Goal: Communication & Community: Answer question/provide support

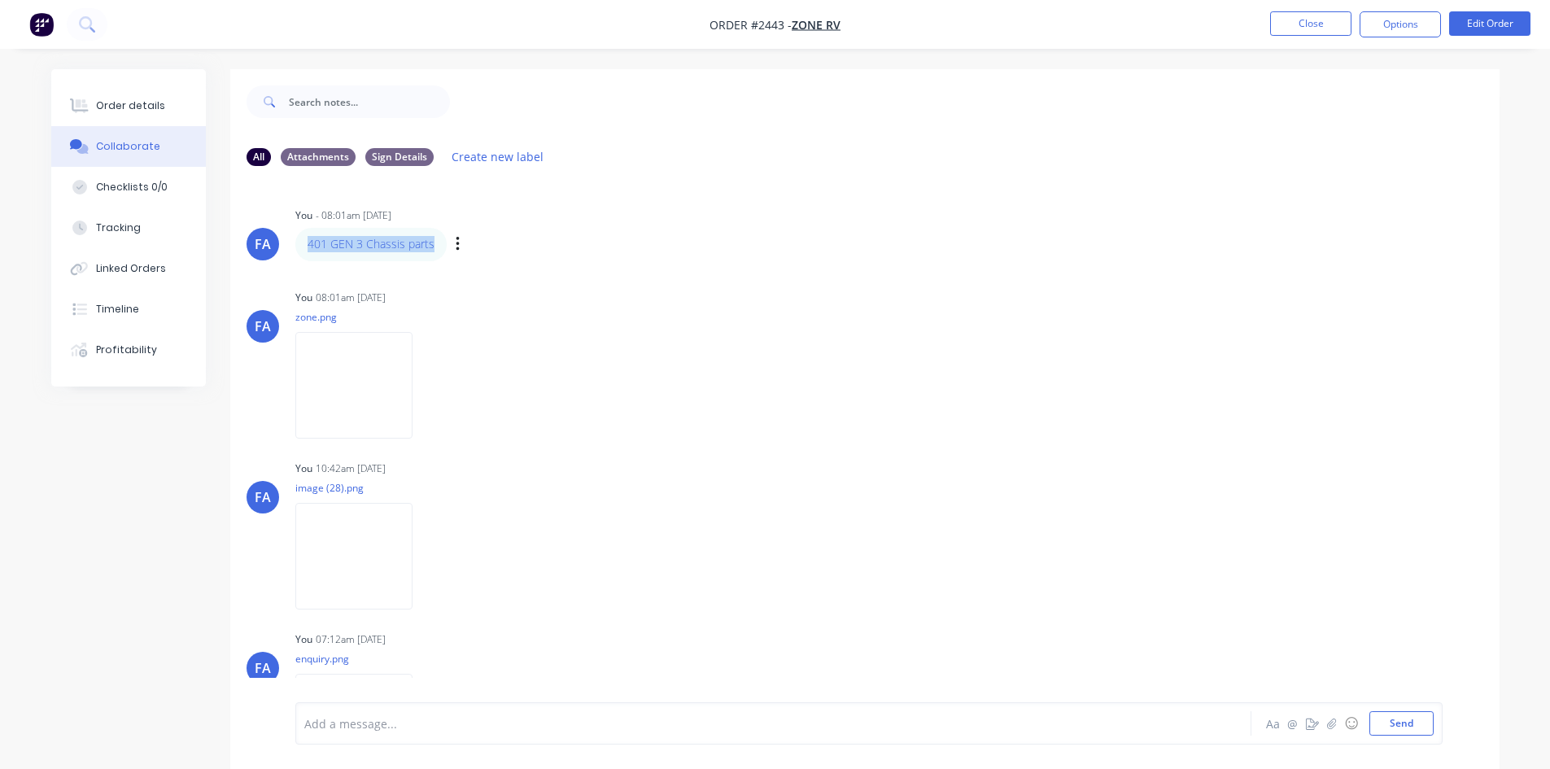
drag, startPoint x: 435, startPoint y: 242, endPoint x: 307, endPoint y: 225, distance: 129.7
click at [307, 225] on div "You - 08:01am [DATE] 401 GEN 3 Chassis parts Labels Edit Delete" at bounding box center [549, 231] width 508 height 57
copy link "401 GEN 3 Chassis parts"
click at [1284, 23] on button "Close" at bounding box center [1310, 23] width 81 height 24
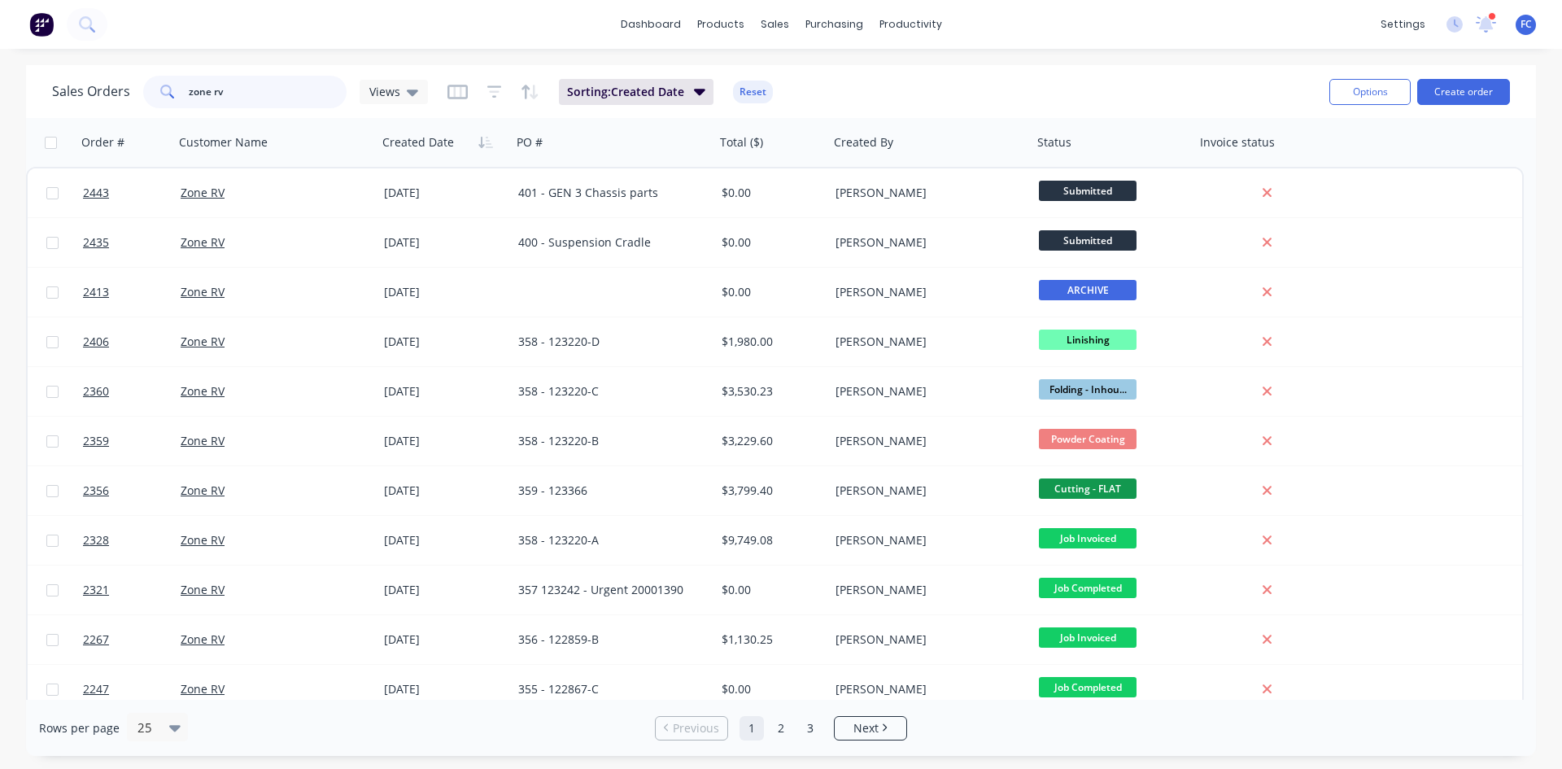
drag, startPoint x: 50, startPoint y: 98, endPoint x: 0, endPoint y: 97, distance: 50.4
click at [0, 97] on div "Sales Orders zone rv Views Sorting: Created Date Reset Options Create order Ord…" at bounding box center [781, 410] width 1562 height 691
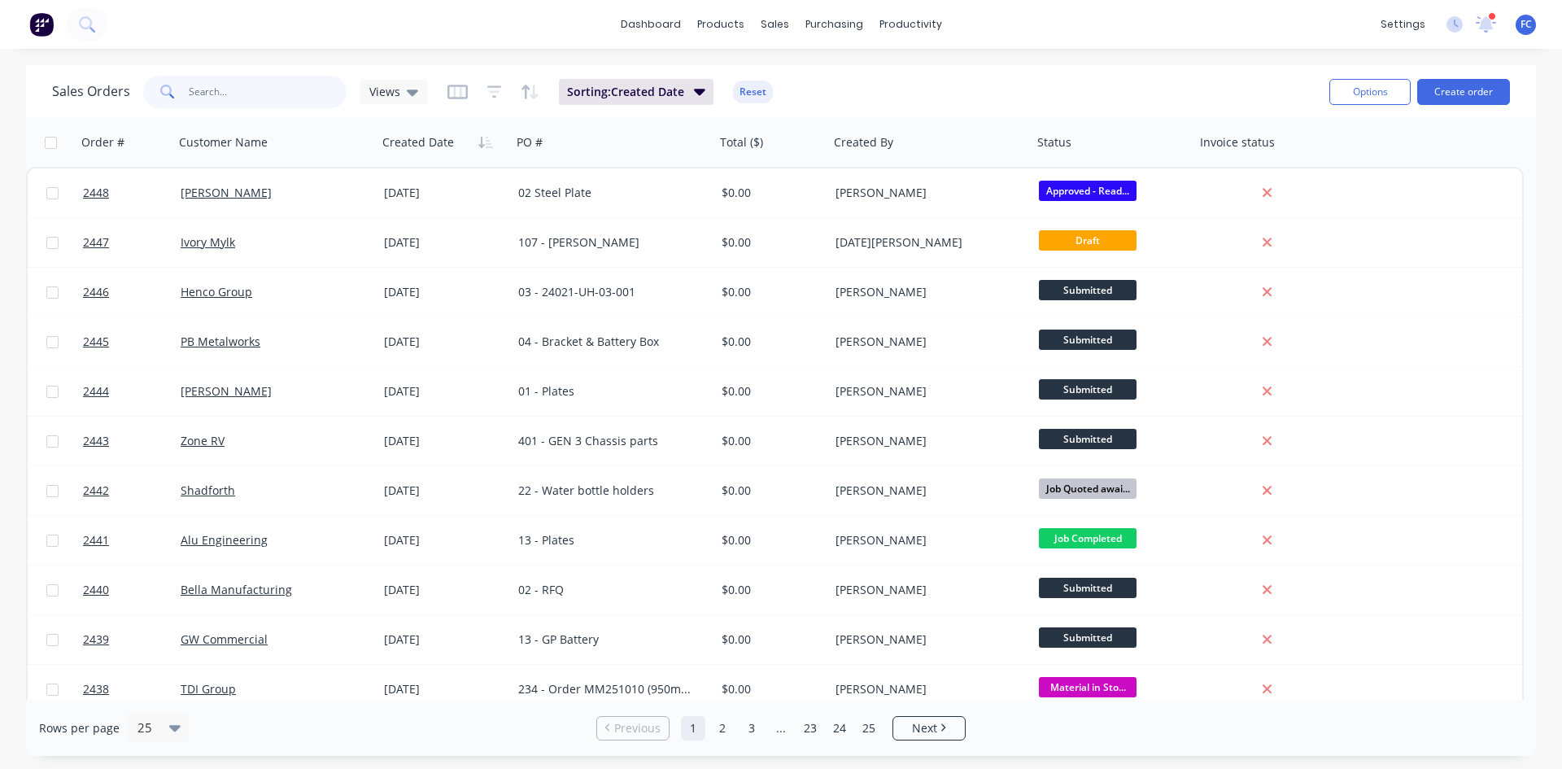
click at [237, 99] on input "text" at bounding box center [268, 92] width 159 height 33
click at [237, 95] on input "text" at bounding box center [268, 92] width 159 height 33
type input "ridgeview"
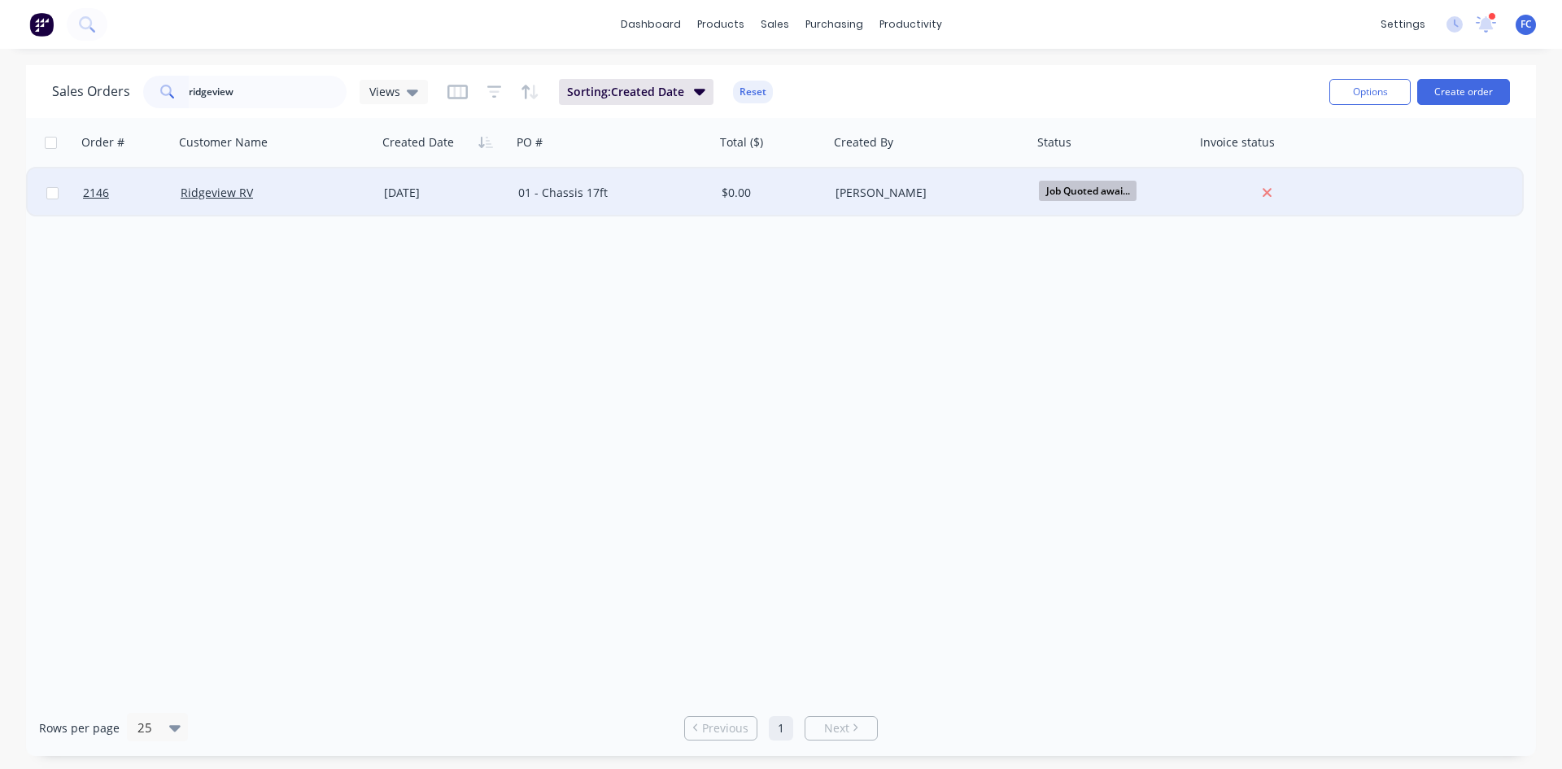
click at [264, 185] on div "Ridgeview RV" at bounding box center [271, 193] width 181 height 16
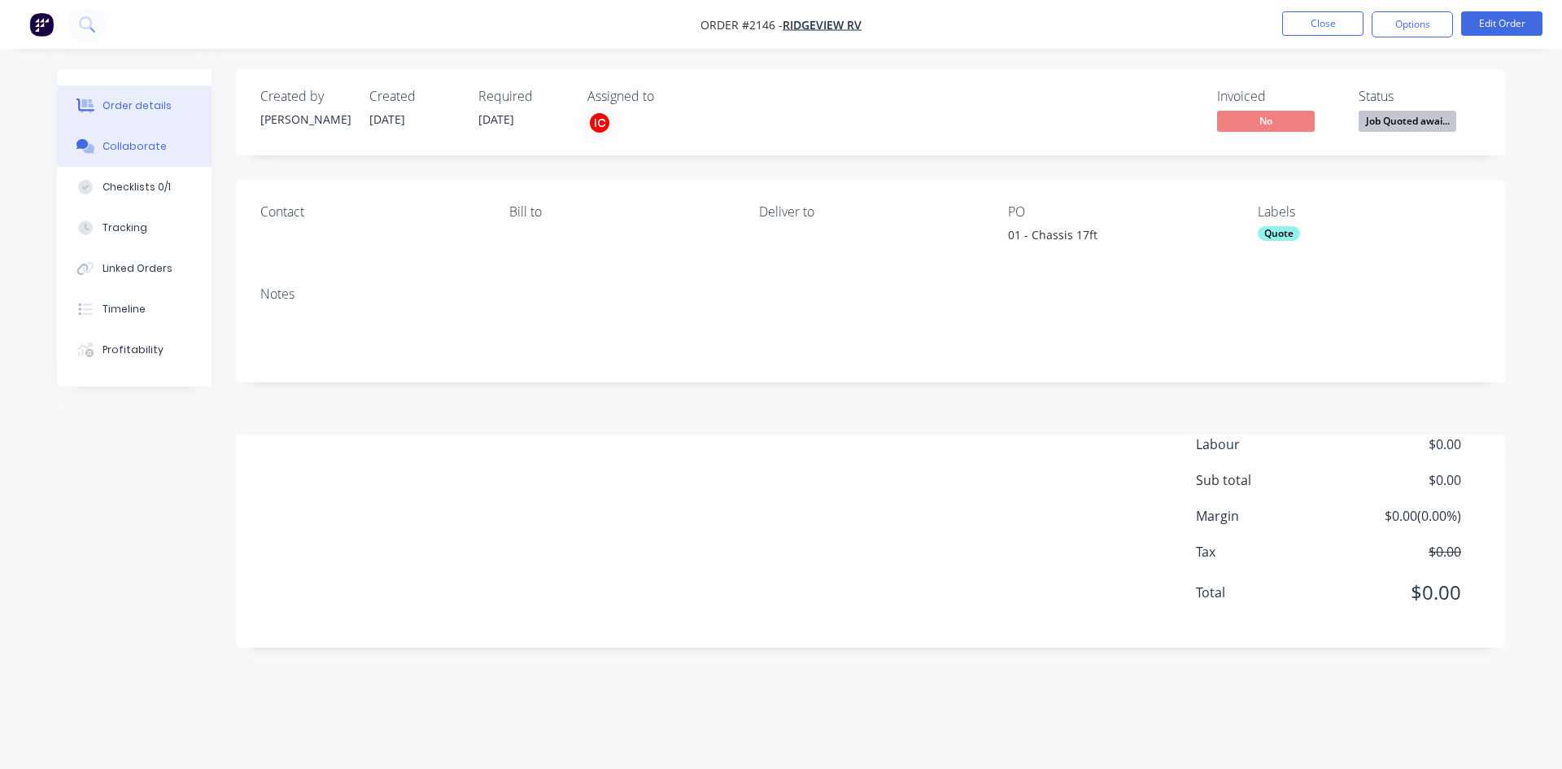
click at [124, 146] on div "Collaborate" at bounding box center [134, 146] width 64 height 15
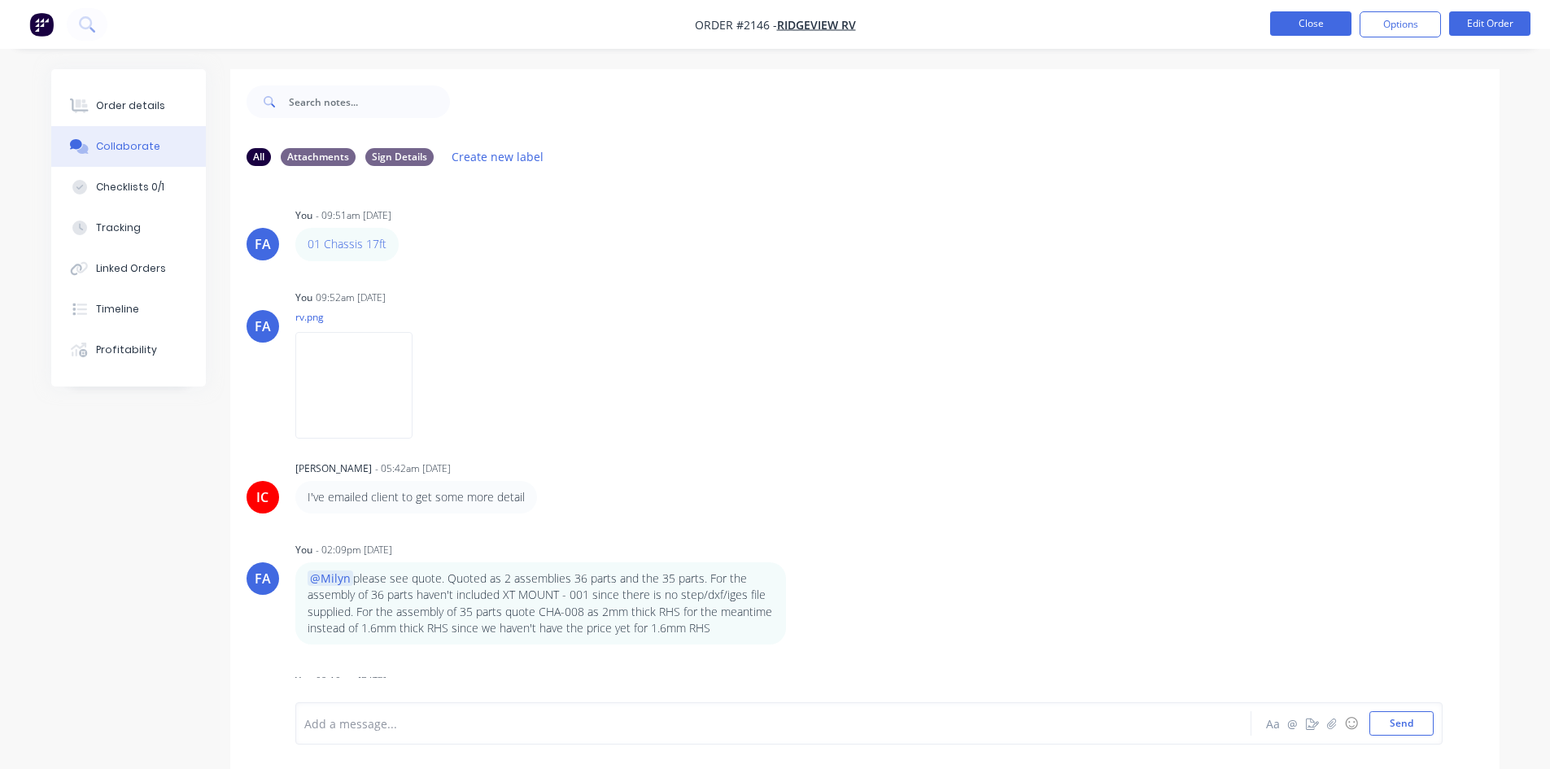
click at [1284, 23] on button "Close" at bounding box center [1310, 23] width 81 height 24
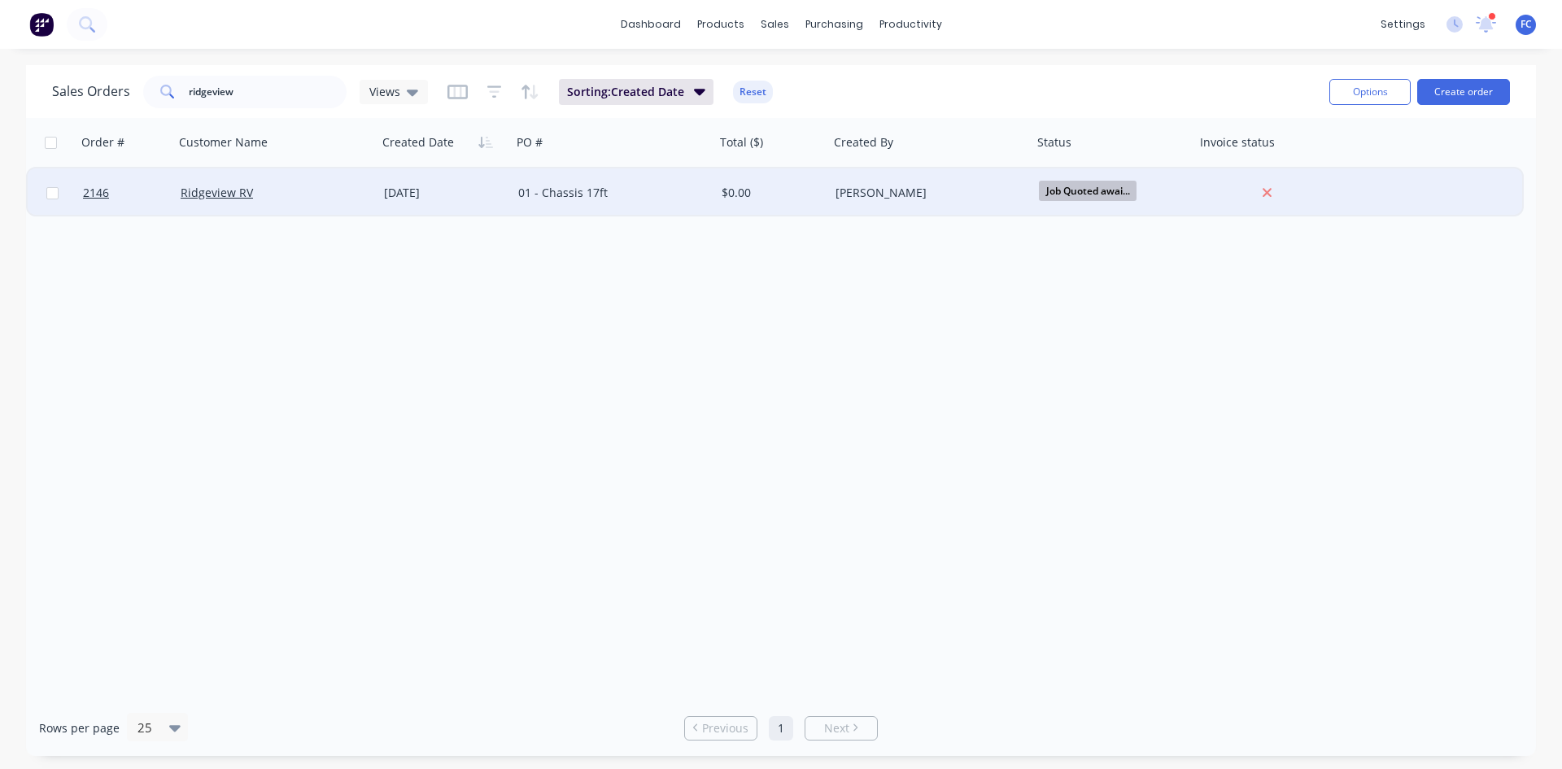
click at [294, 198] on div "Ridgeview RV" at bounding box center [271, 193] width 181 height 16
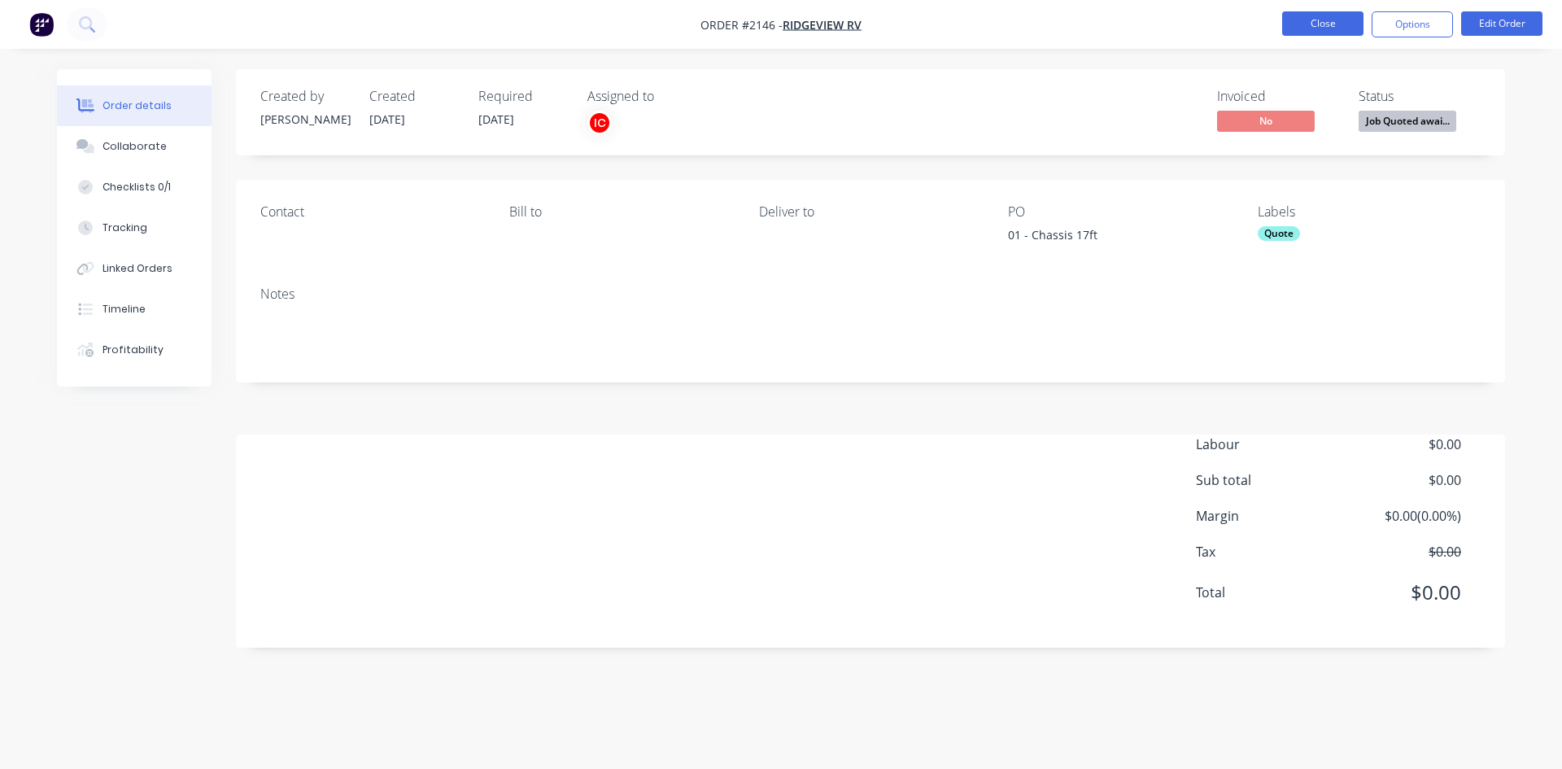
click at [1315, 29] on button "Close" at bounding box center [1322, 23] width 81 height 24
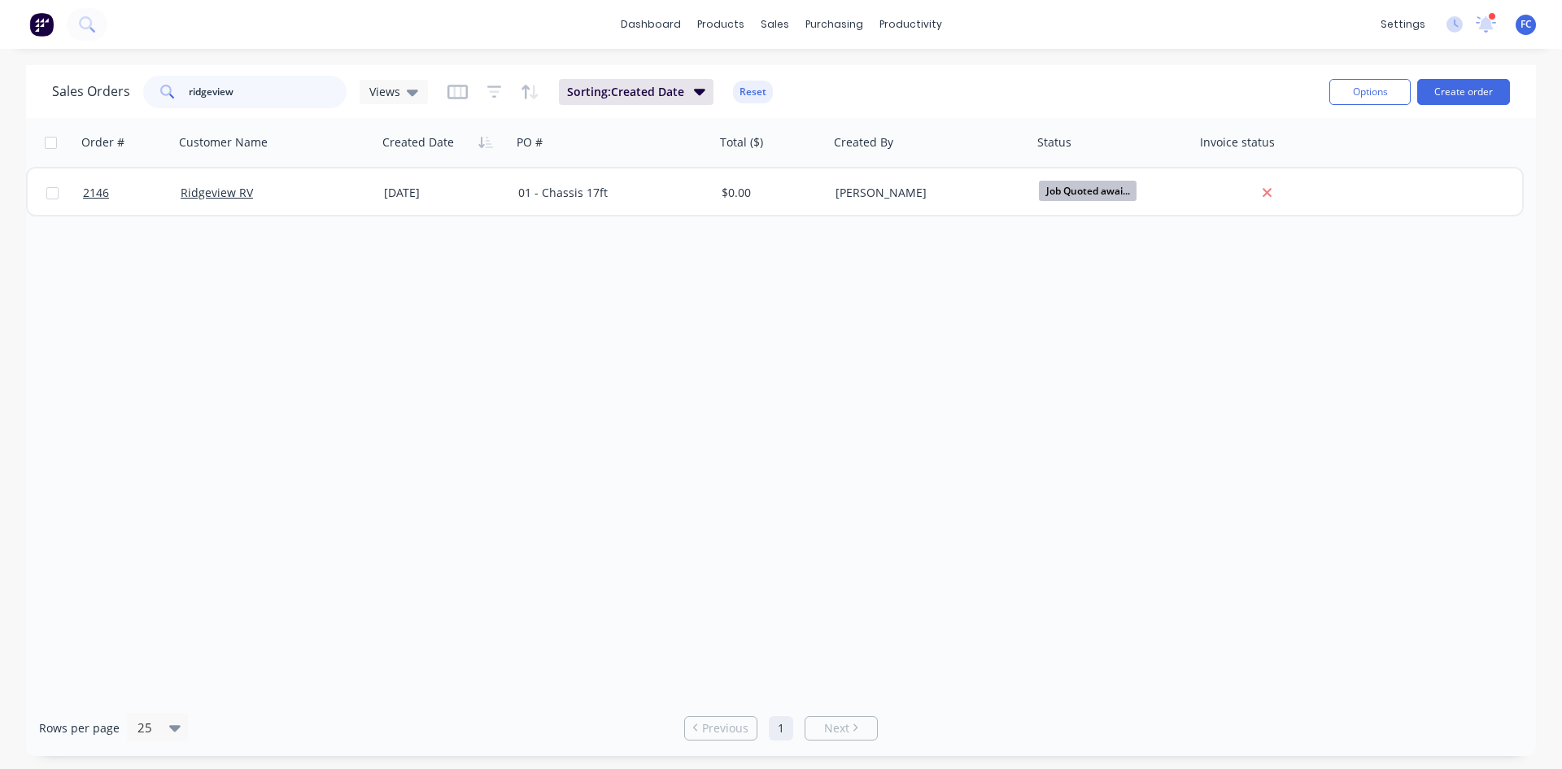
drag, startPoint x: 259, startPoint y: 95, endPoint x: 77, endPoint y: 81, distance: 182.0
click at [85, 84] on div "Sales Orders ridgeview Views" at bounding box center [240, 92] width 376 height 33
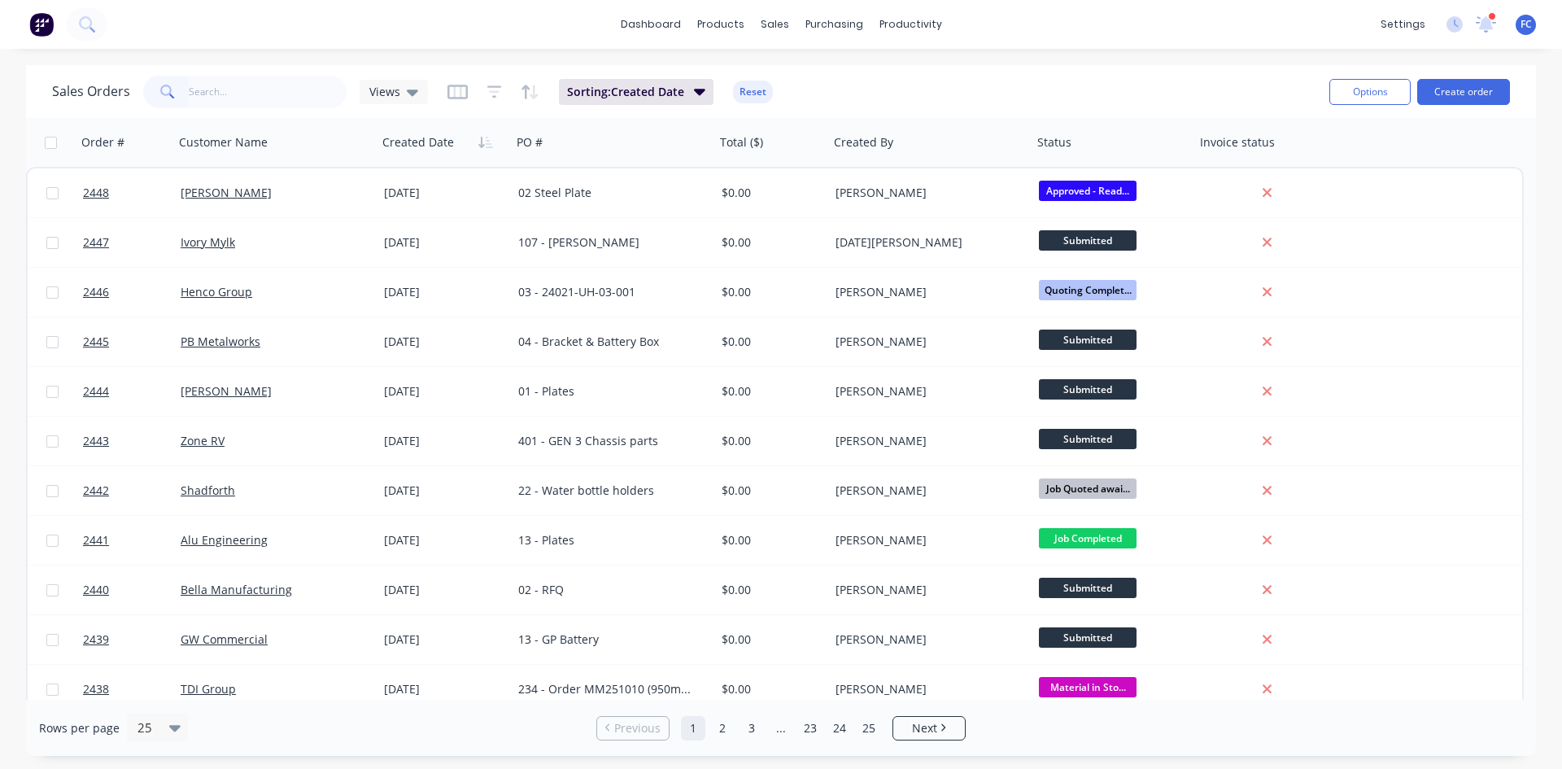
click at [1493, 18] on div at bounding box center [1492, 16] width 8 height 8
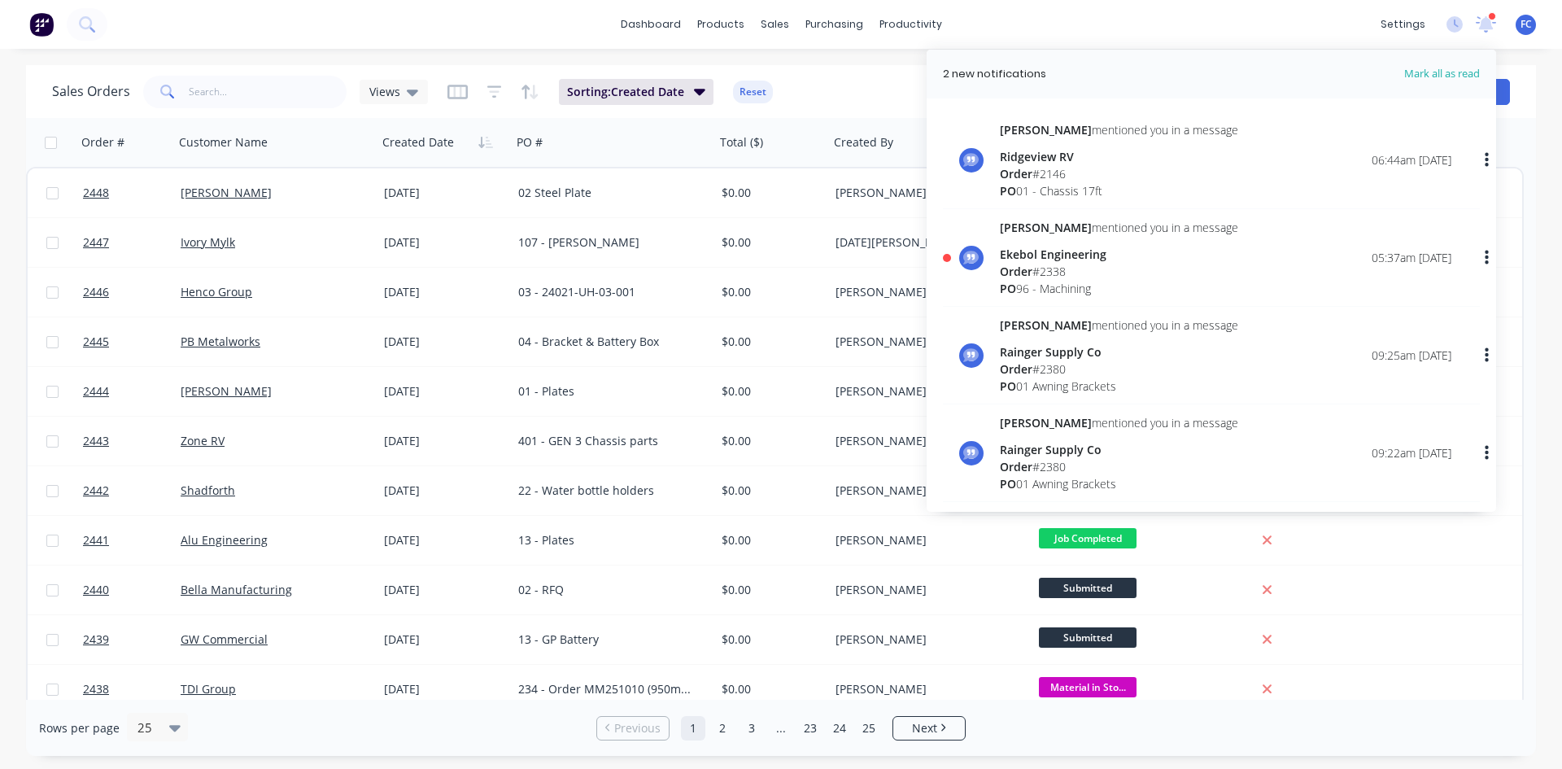
click at [1491, 18] on div at bounding box center [1492, 16] width 8 height 8
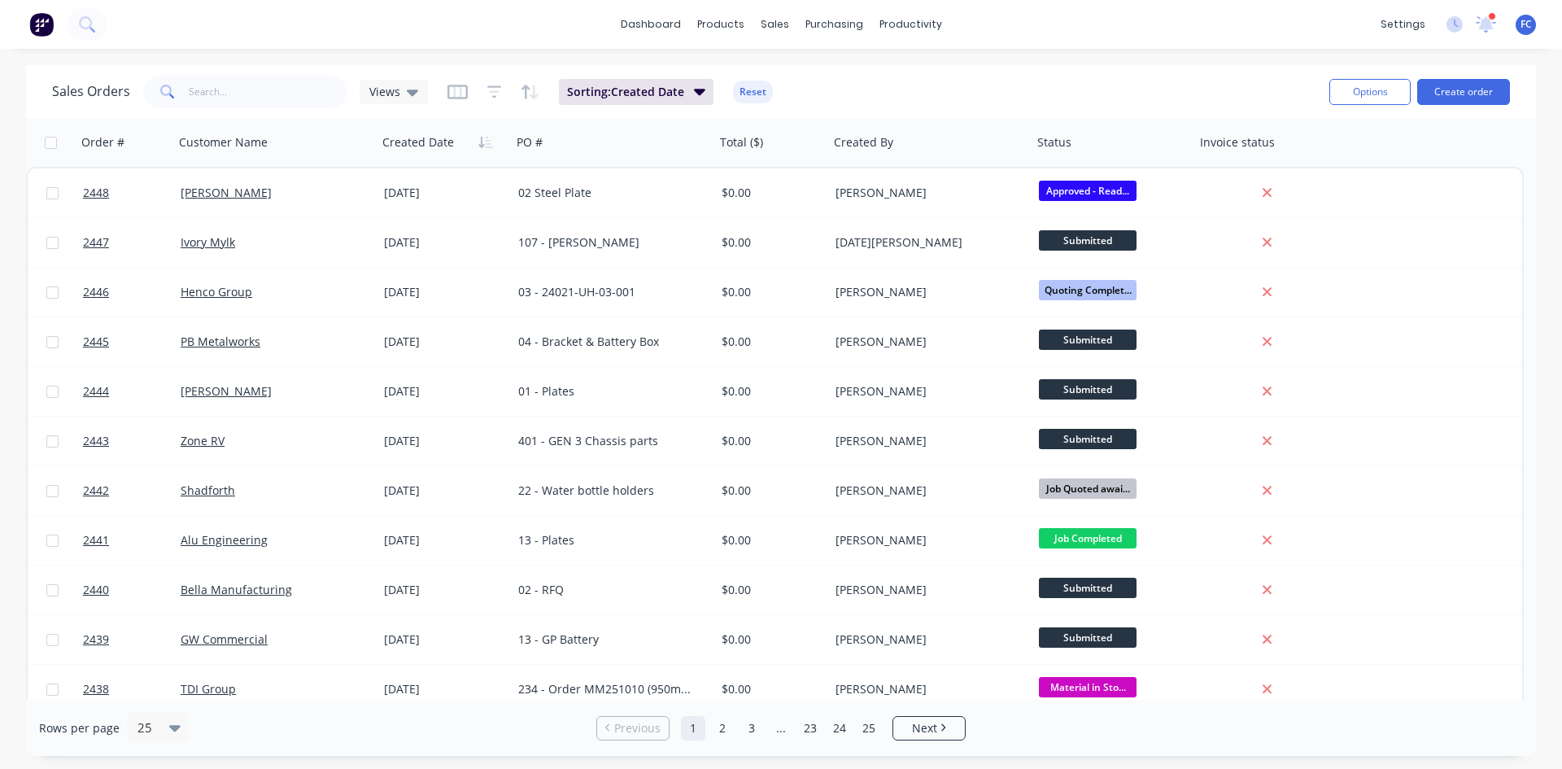
click at [1491, 18] on div at bounding box center [1492, 16] width 8 height 8
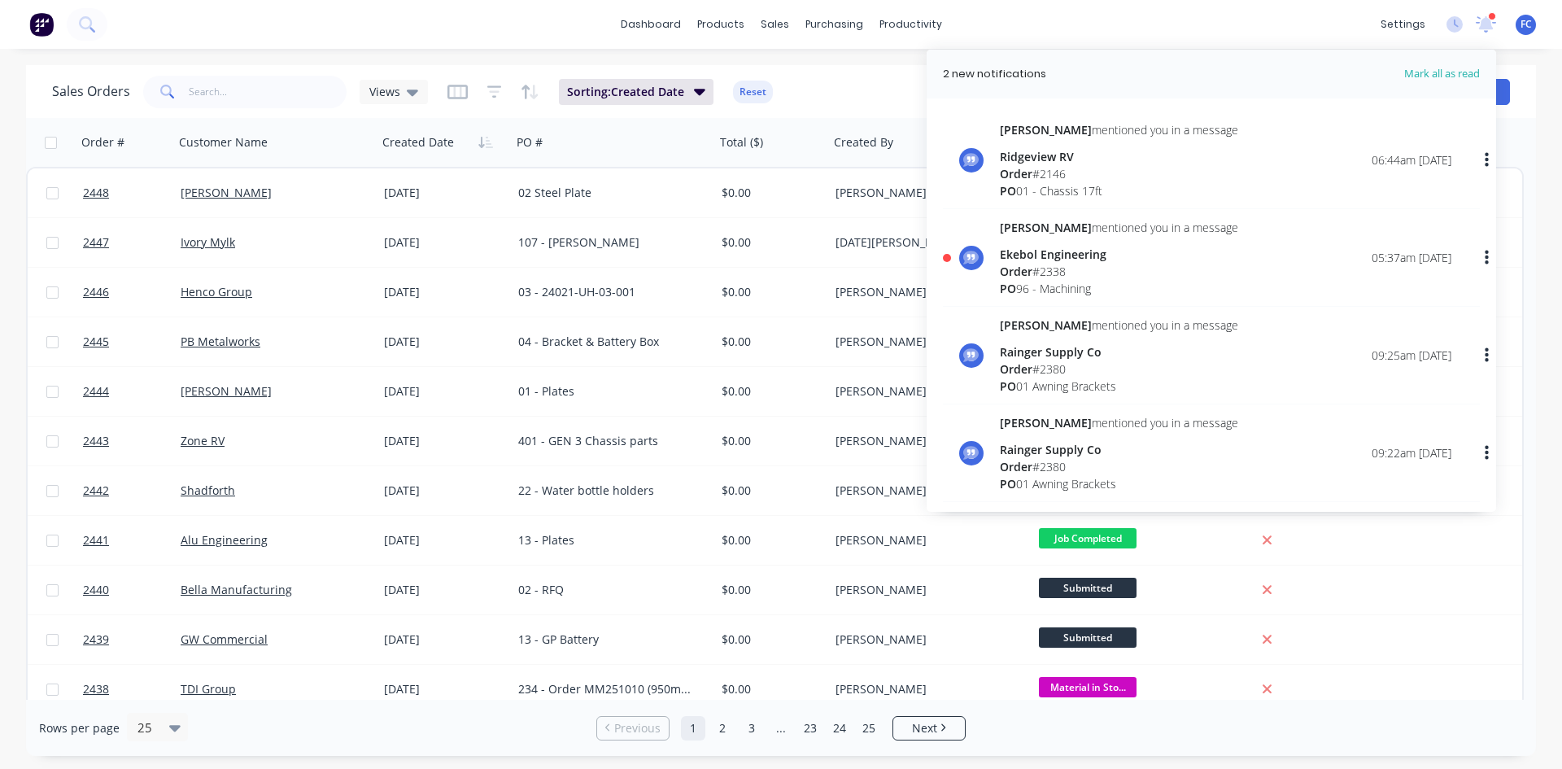
click at [1114, 19] on div "dashboard products sales purchasing productivity dashboard products Product Cat…" at bounding box center [781, 24] width 1562 height 49
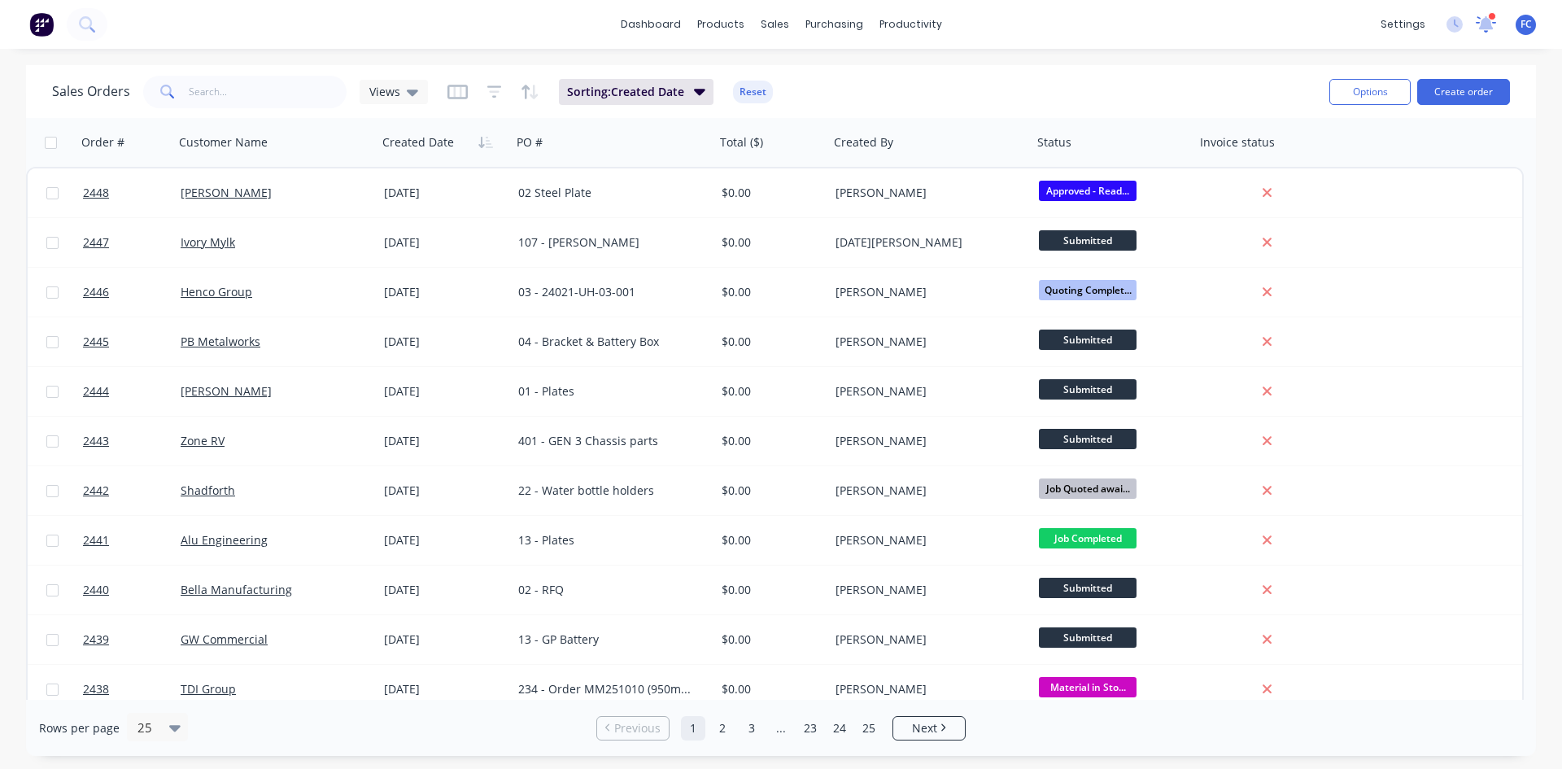
click at [1485, 27] on icon at bounding box center [1486, 22] width 15 height 13
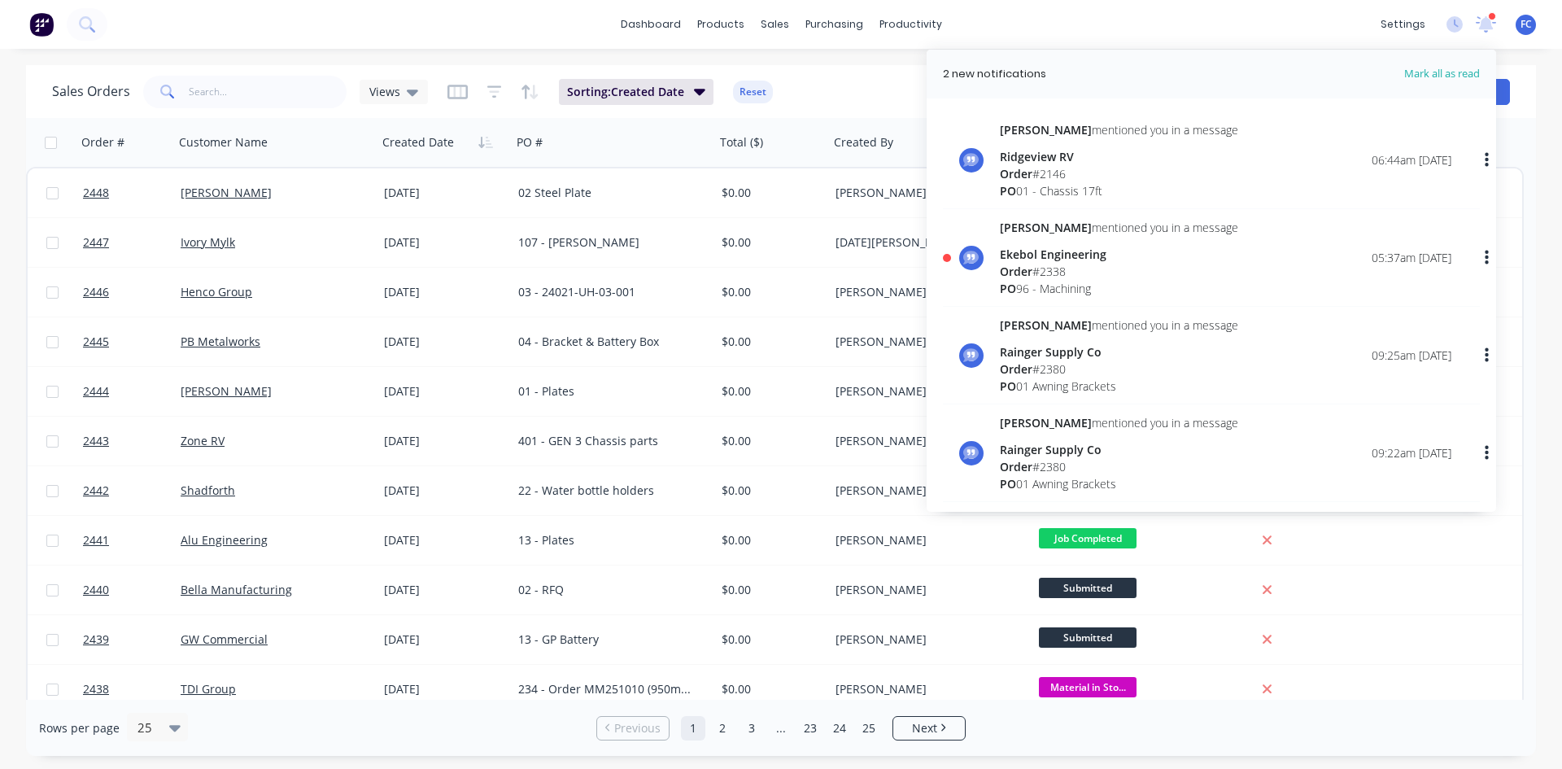
click at [1042, 277] on div "Order # 2338" at bounding box center [1119, 271] width 238 height 17
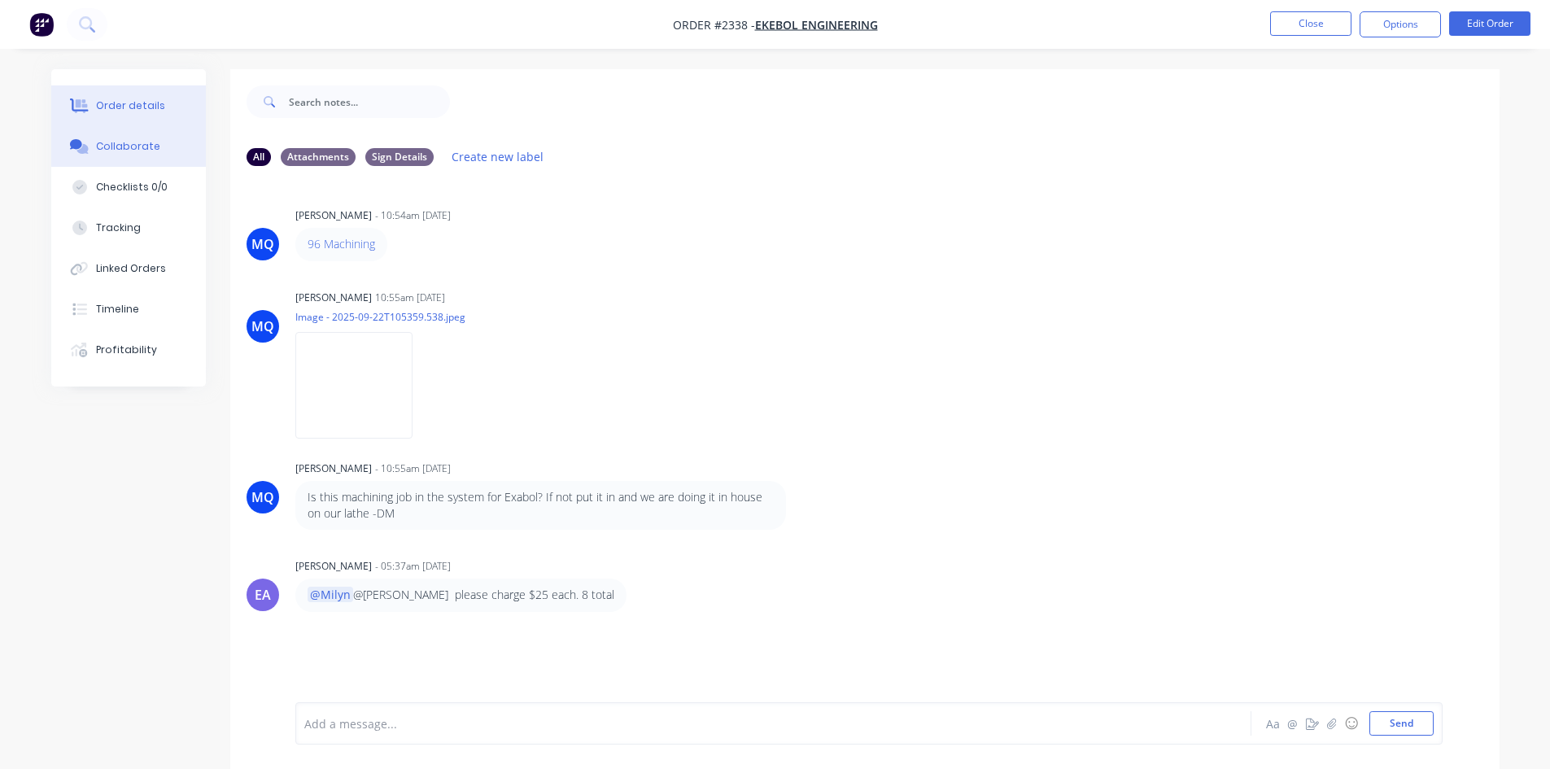
click at [123, 101] on div "Order details" at bounding box center [130, 105] width 69 height 15
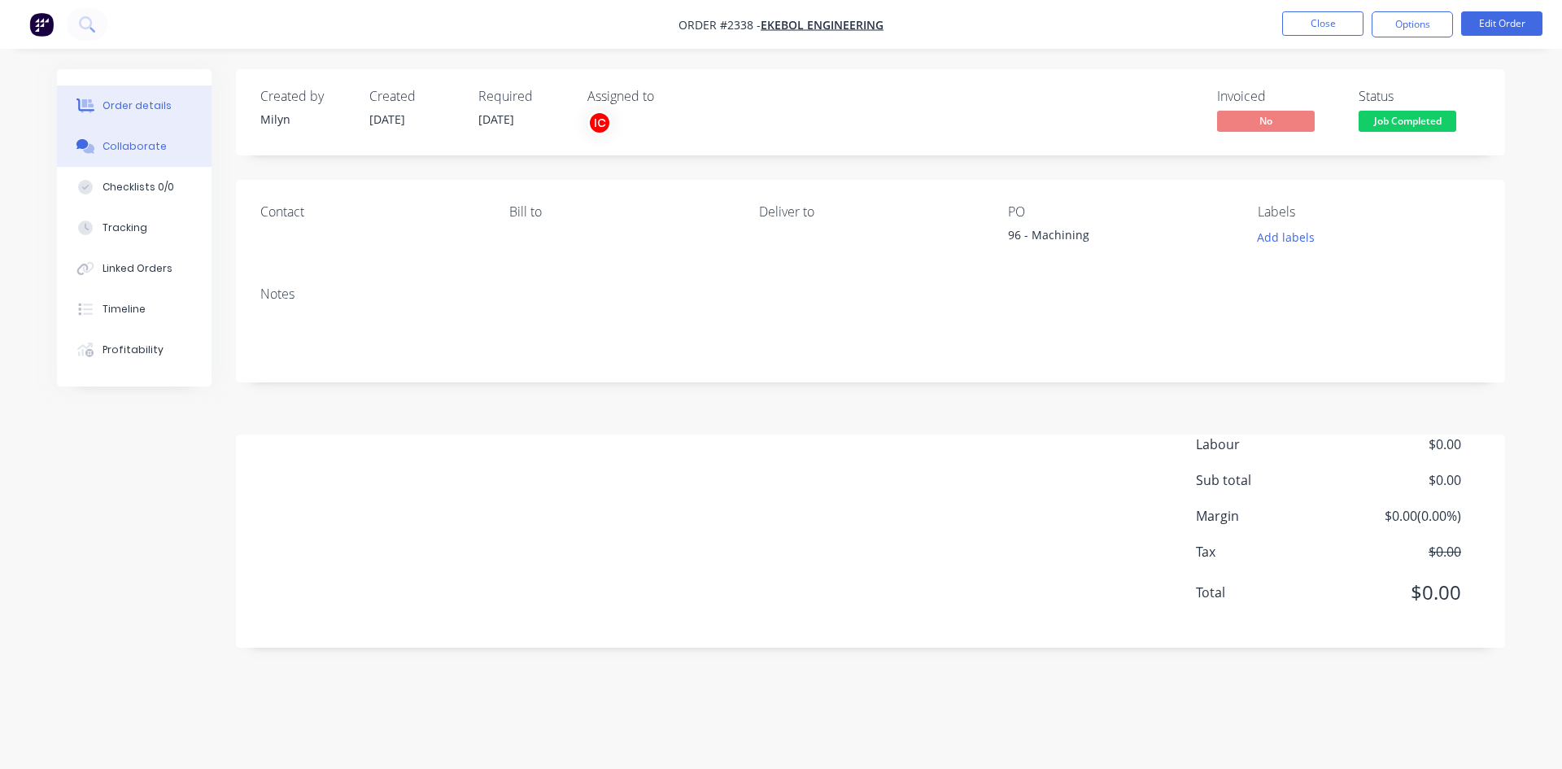
click at [146, 143] on div "Collaborate" at bounding box center [134, 146] width 64 height 15
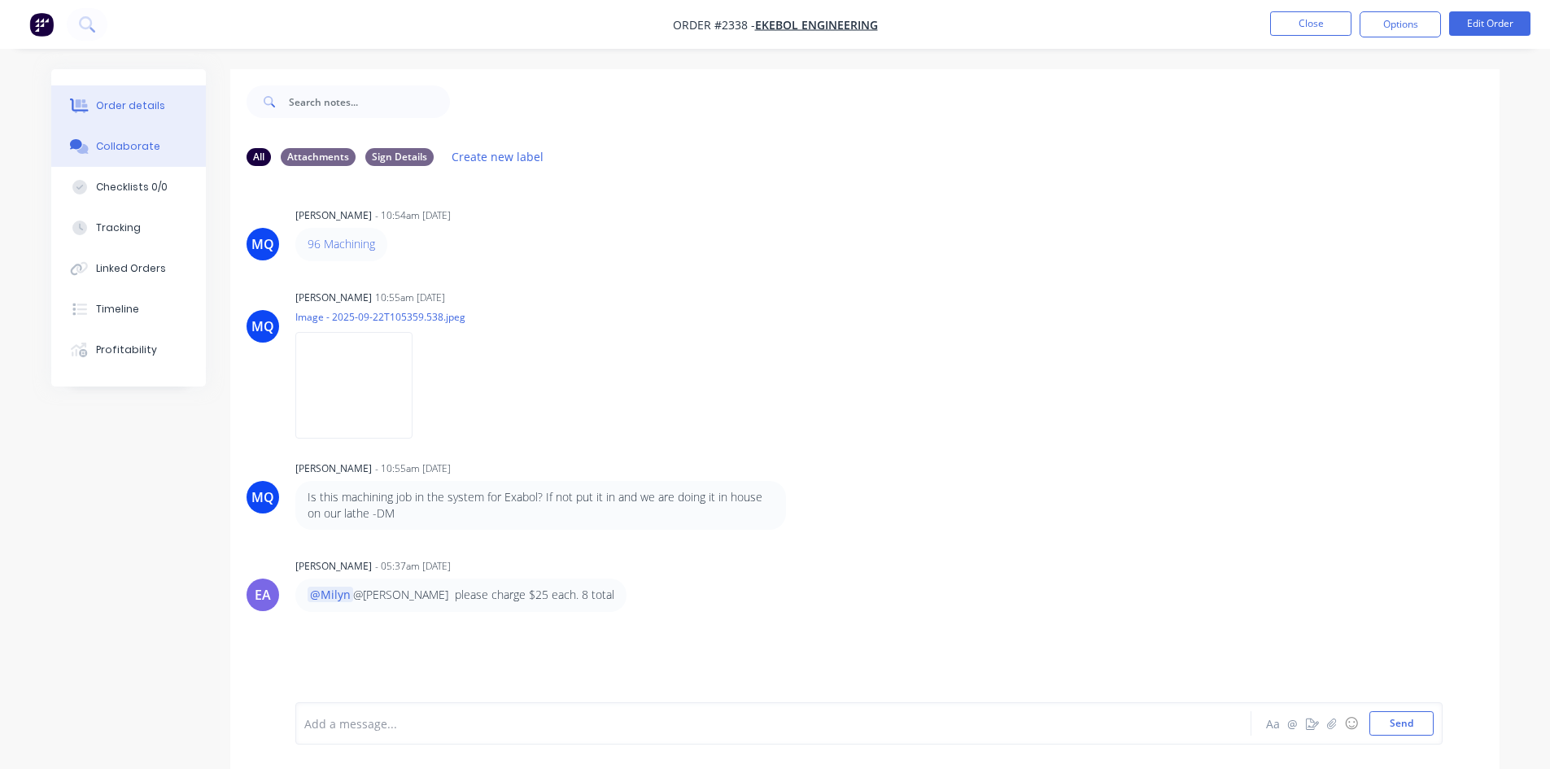
click at [129, 101] on div "Order details" at bounding box center [130, 105] width 69 height 15
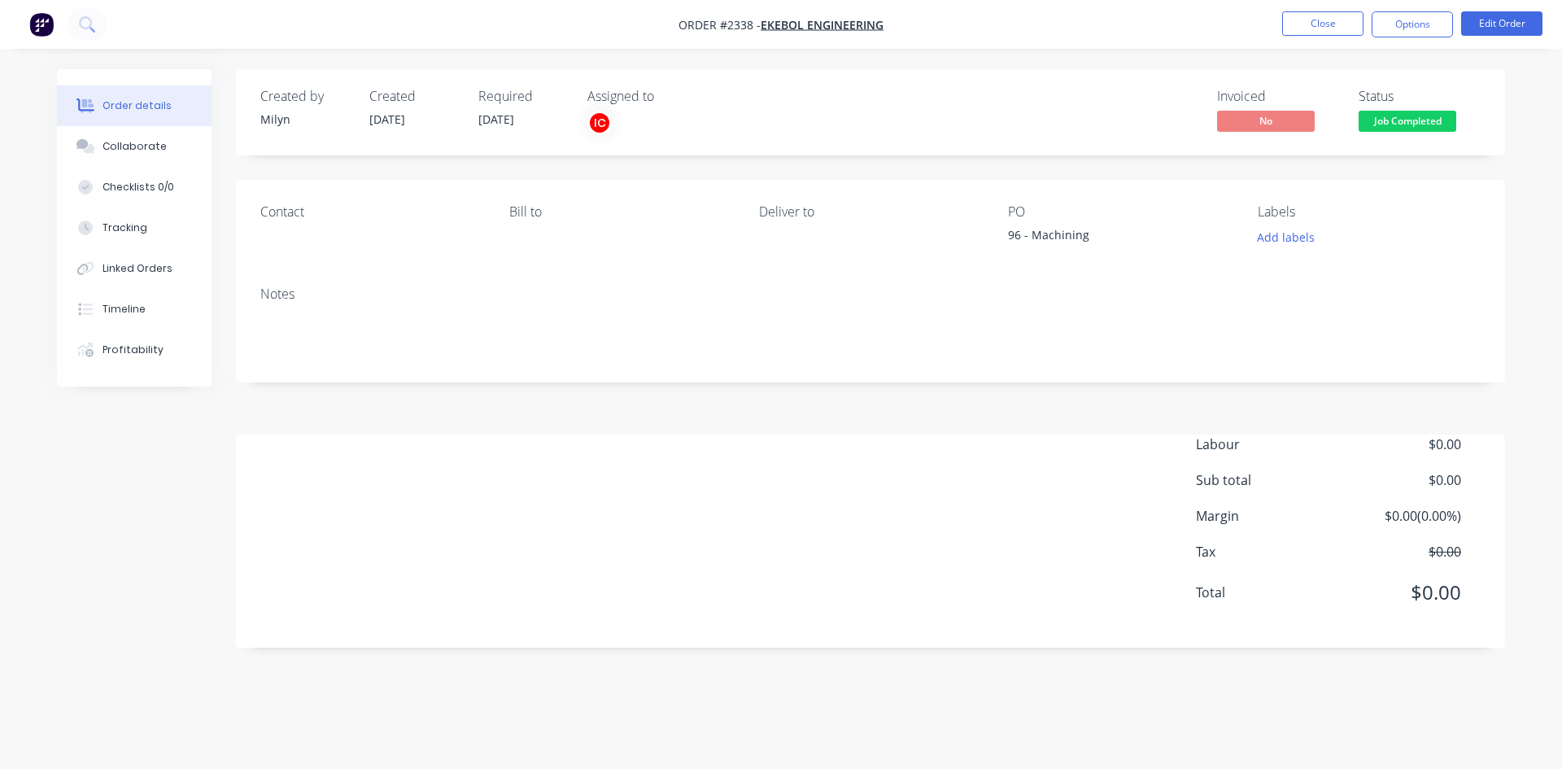
click at [149, 125] on button "Order details" at bounding box center [134, 105] width 155 height 41
click at [142, 158] on button "Collaborate" at bounding box center [134, 146] width 155 height 41
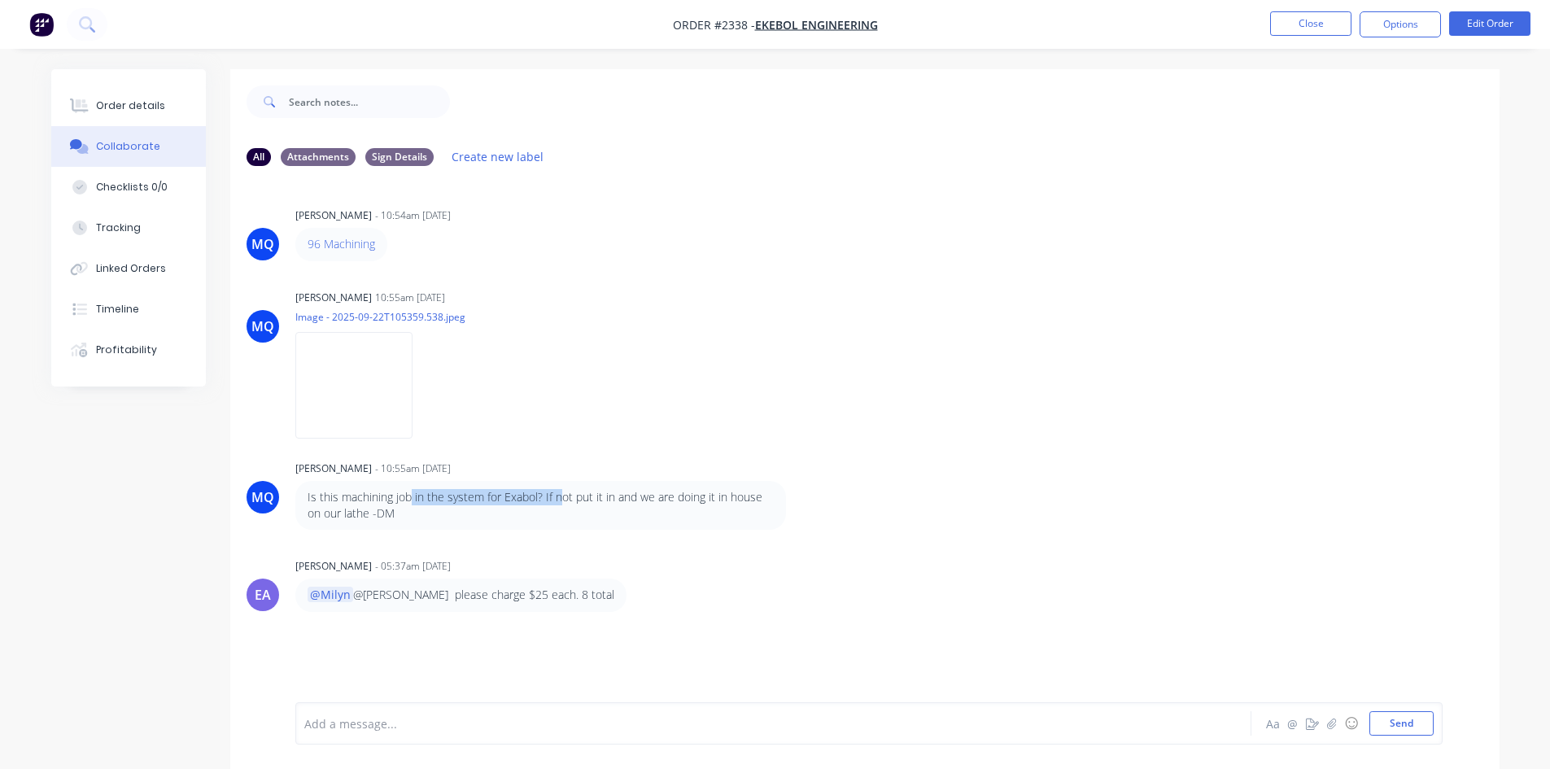
drag, startPoint x: 415, startPoint y: 501, endPoint x: 563, endPoint y: 500, distance: 148.0
click at [558, 500] on p "Is this machining job in the system for Exabol? If not put it in and we are doi…" at bounding box center [540, 505] width 466 height 33
click at [585, 498] on p "Is this machining job in the system for Exabol? If not put it in and we are doi…" at bounding box center [540, 505] width 466 height 33
drag, startPoint x: 587, startPoint y: 497, endPoint x: 674, endPoint y: 504, distance: 86.5
click at [674, 504] on p "Is this machining job in the system for Exabol? If not put it in and we are doi…" at bounding box center [540, 505] width 466 height 33
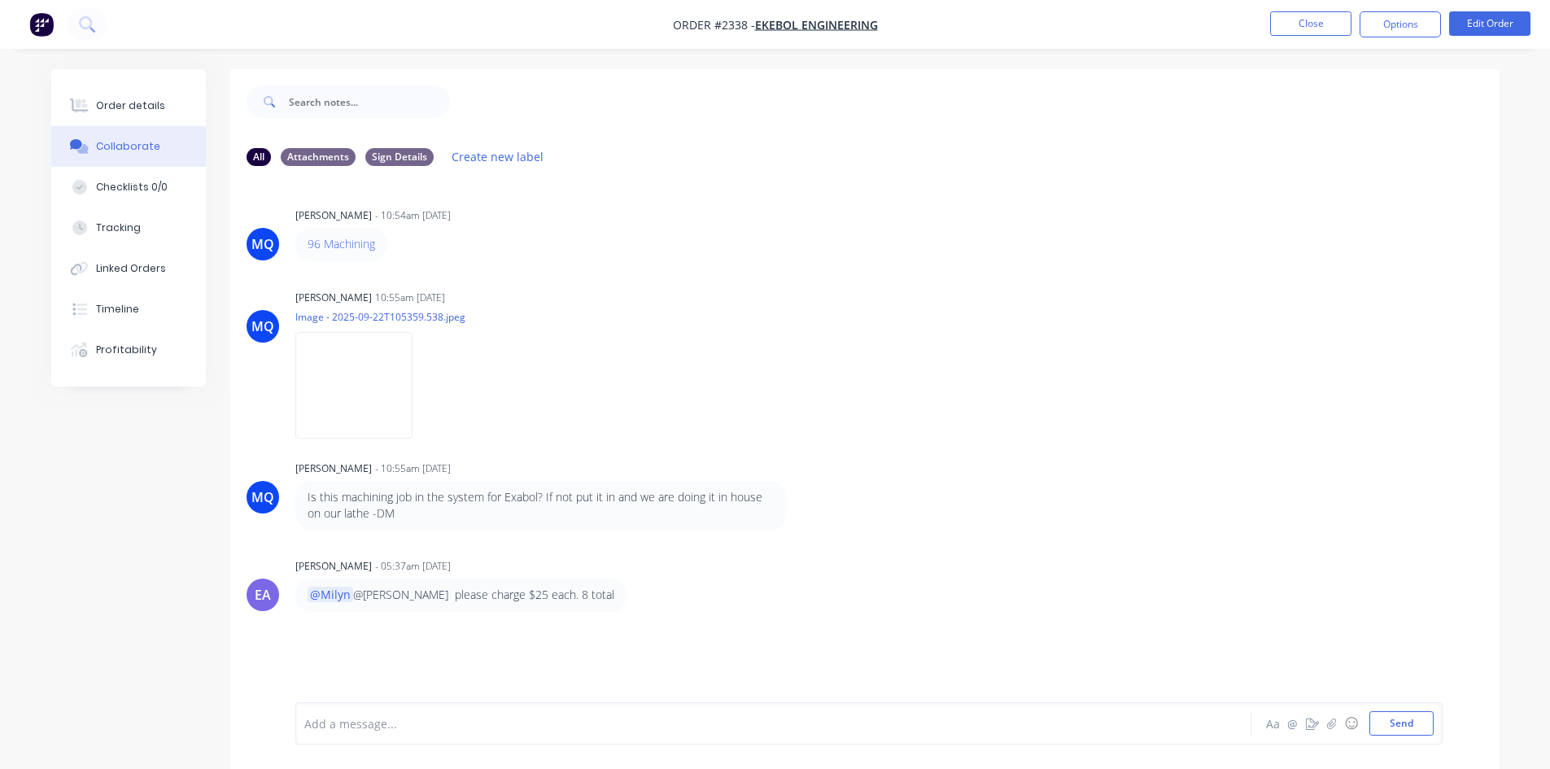
click at [669, 506] on p "Is this machining job in the system for Exabol? If not put it in and we are doi…" at bounding box center [540, 505] width 466 height 33
drag, startPoint x: 651, startPoint y: 500, endPoint x: 656, endPoint y: 512, distance: 13.1
click at [656, 512] on p "Is this machining job in the system for Exabol? If not put it in and we are doi…" at bounding box center [540, 505] width 466 height 33
click at [453, 514] on p "Is this machining job in the system for Exabol? If not put it in and we are doi…" at bounding box center [540, 505] width 466 height 33
click at [338, 735] on div "Add a message..." at bounding box center [727, 723] width 847 height 24
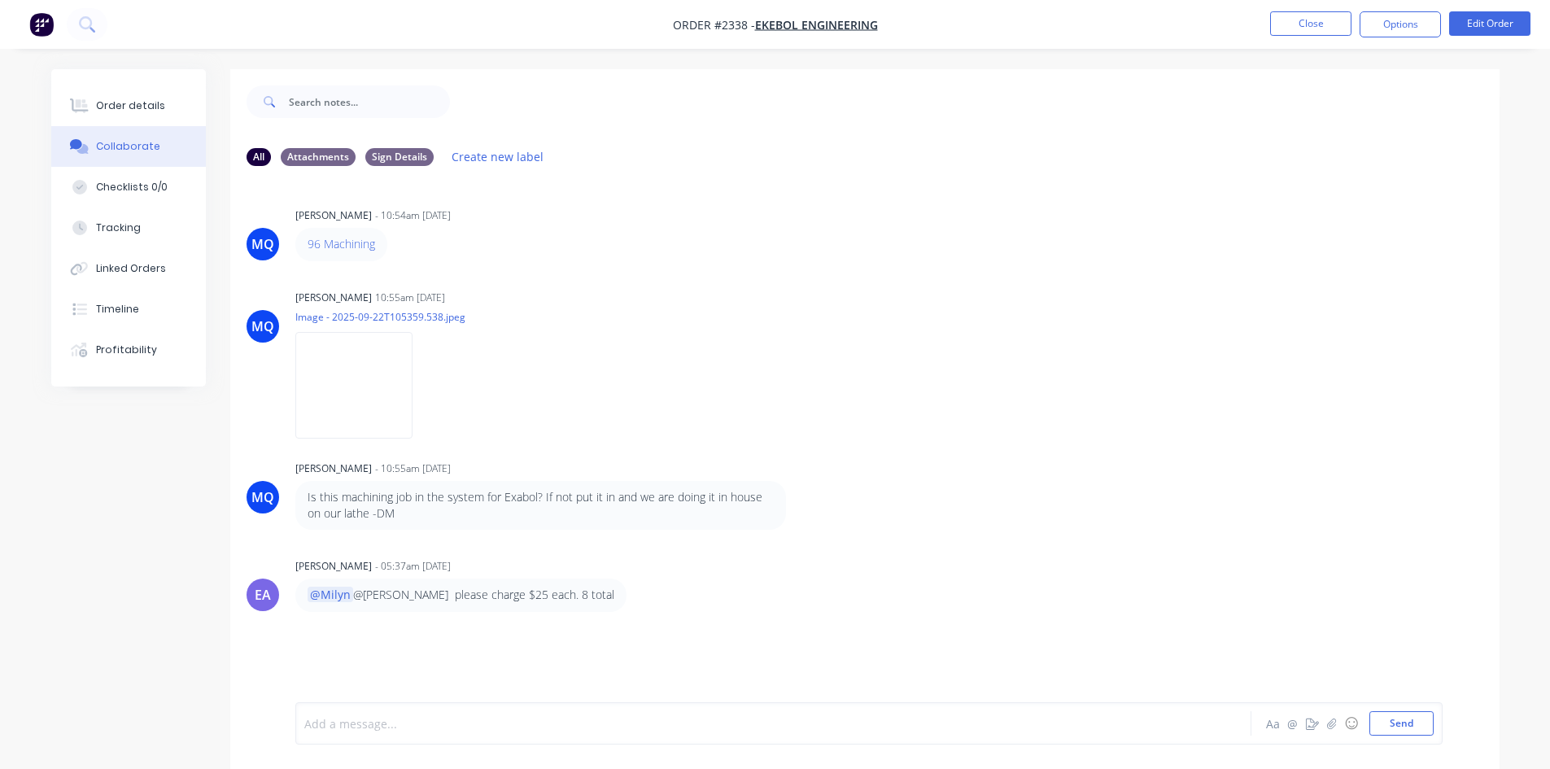
click at [343, 725] on div at bounding box center [728, 723] width 846 height 17
click at [338, 726] on span "Price 25x8 = 200 +gst" at bounding box center [362, 723] width 114 height 15
click at [1415, 725] on button "Send" at bounding box center [1401, 723] width 64 height 24
click at [157, 107] on div "Order details" at bounding box center [130, 105] width 69 height 15
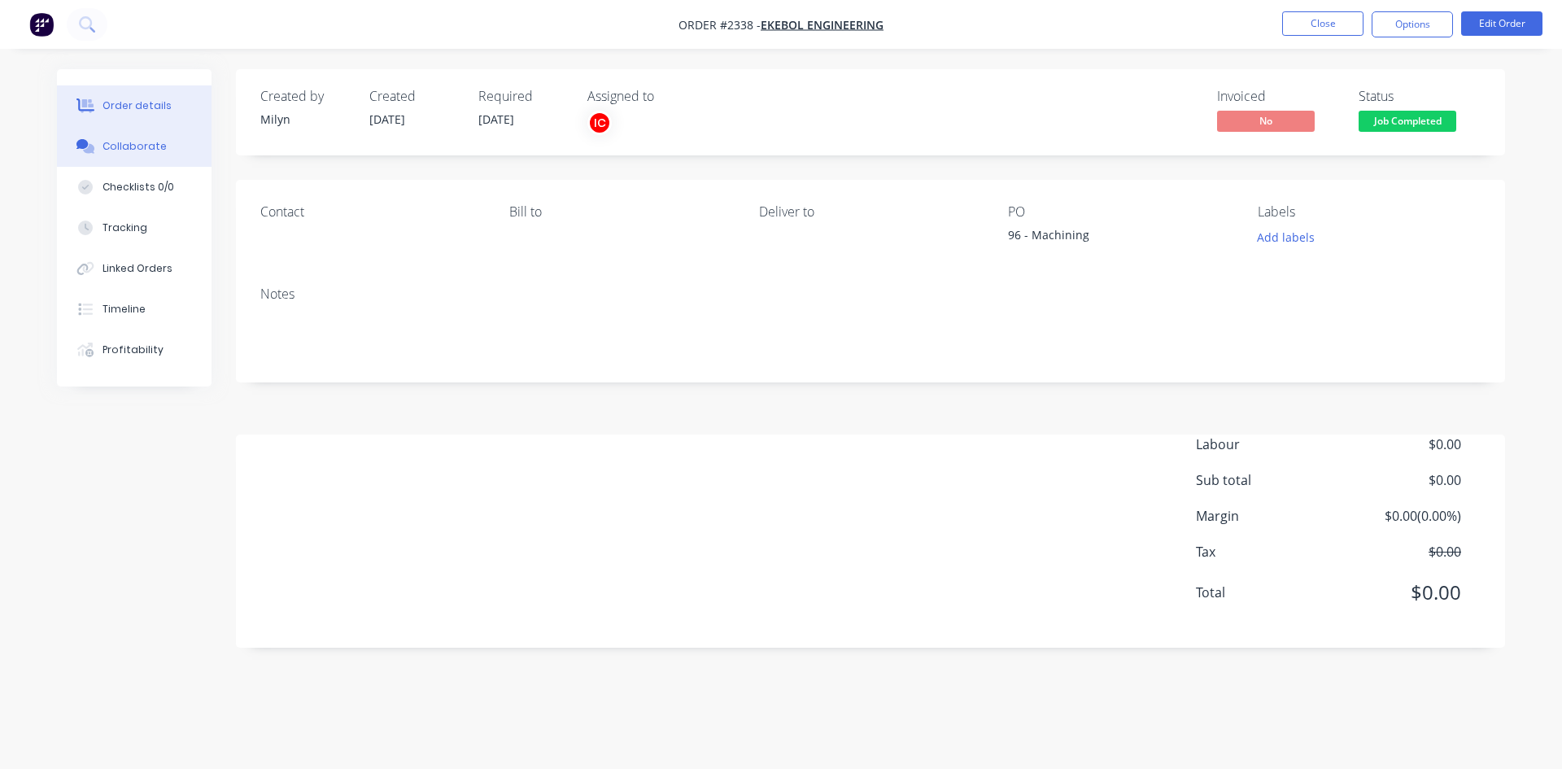
click at [77, 148] on icon at bounding box center [82, 144] width 12 height 10
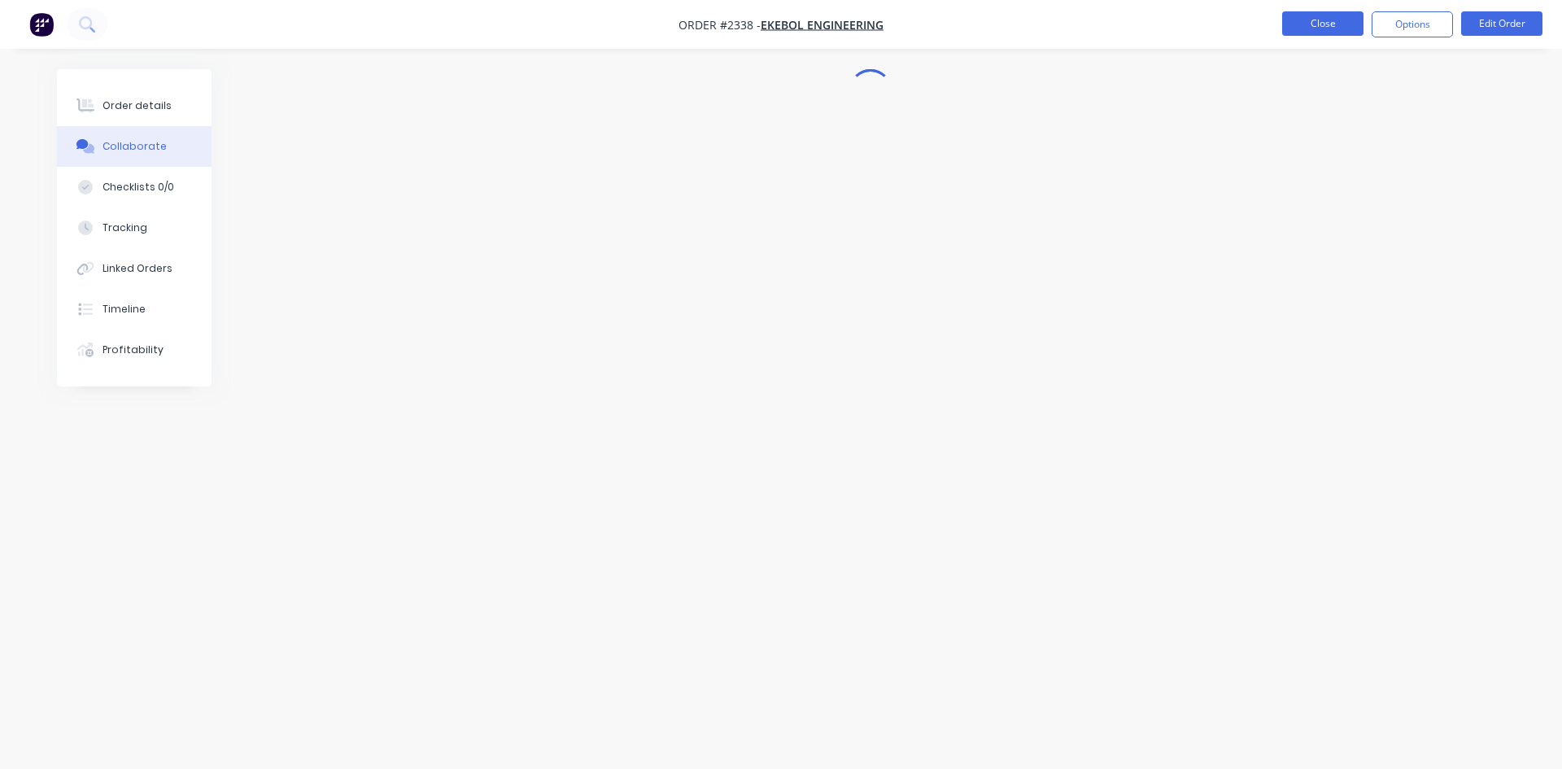
click at [1328, 24] on button "Close" at bounding box center [1322, 23] width 81 height 24
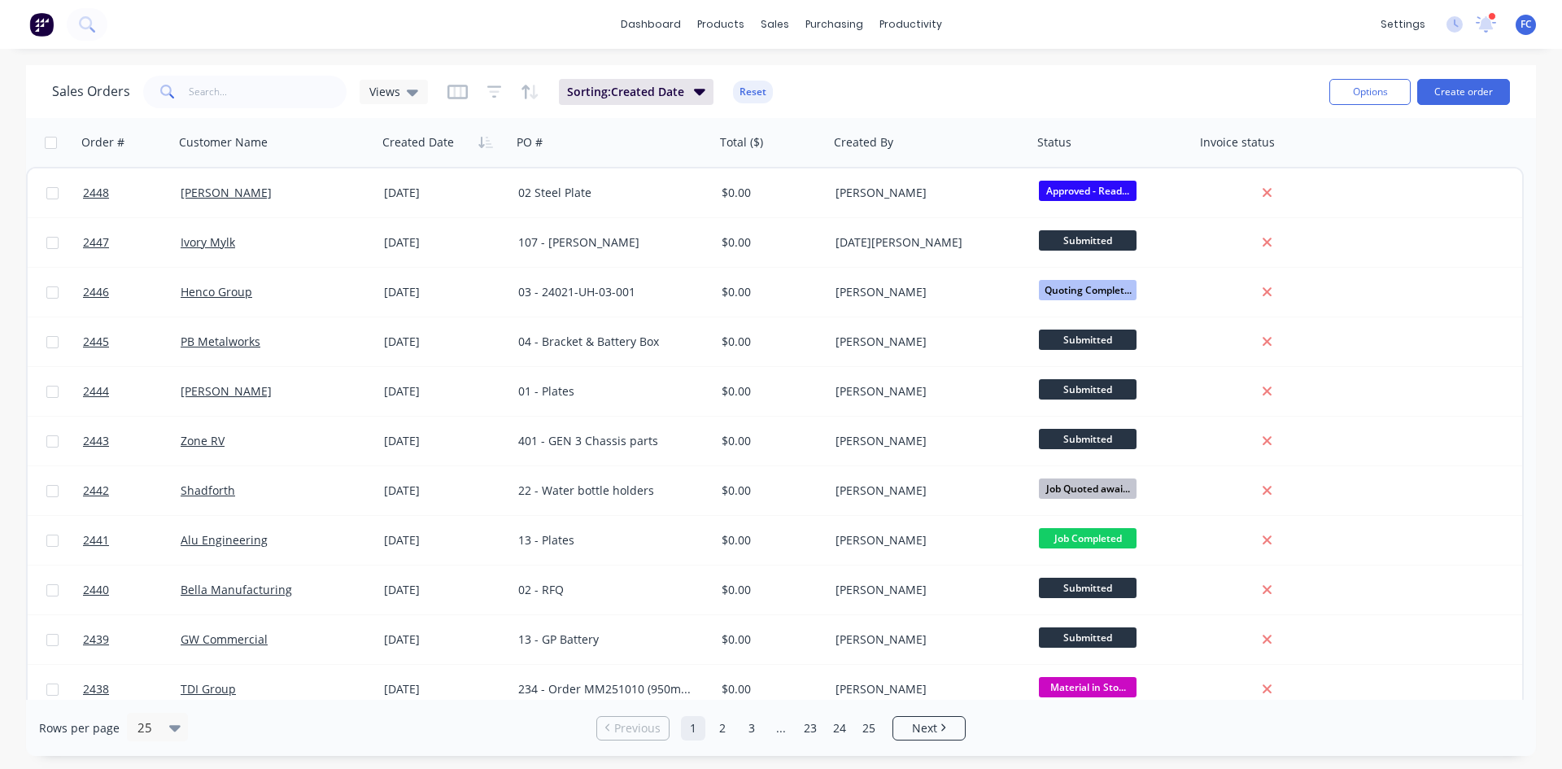
click at [1493, 17] on div at bounding box center [1492, 16] width 8 height 8
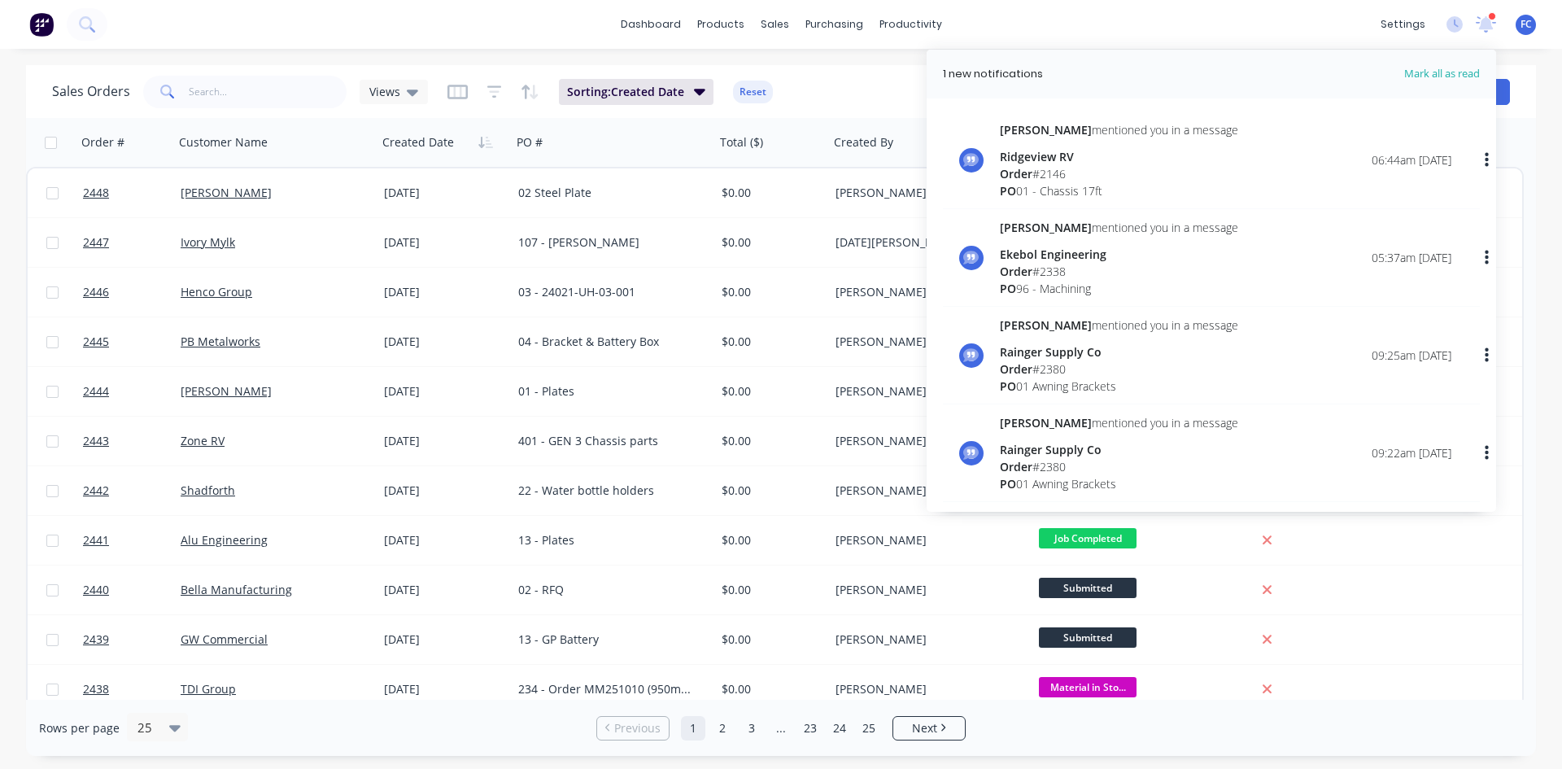
click at [1076, 271] on div "Order # 2338" at bounding box center [1119, 271] width 238 height 17
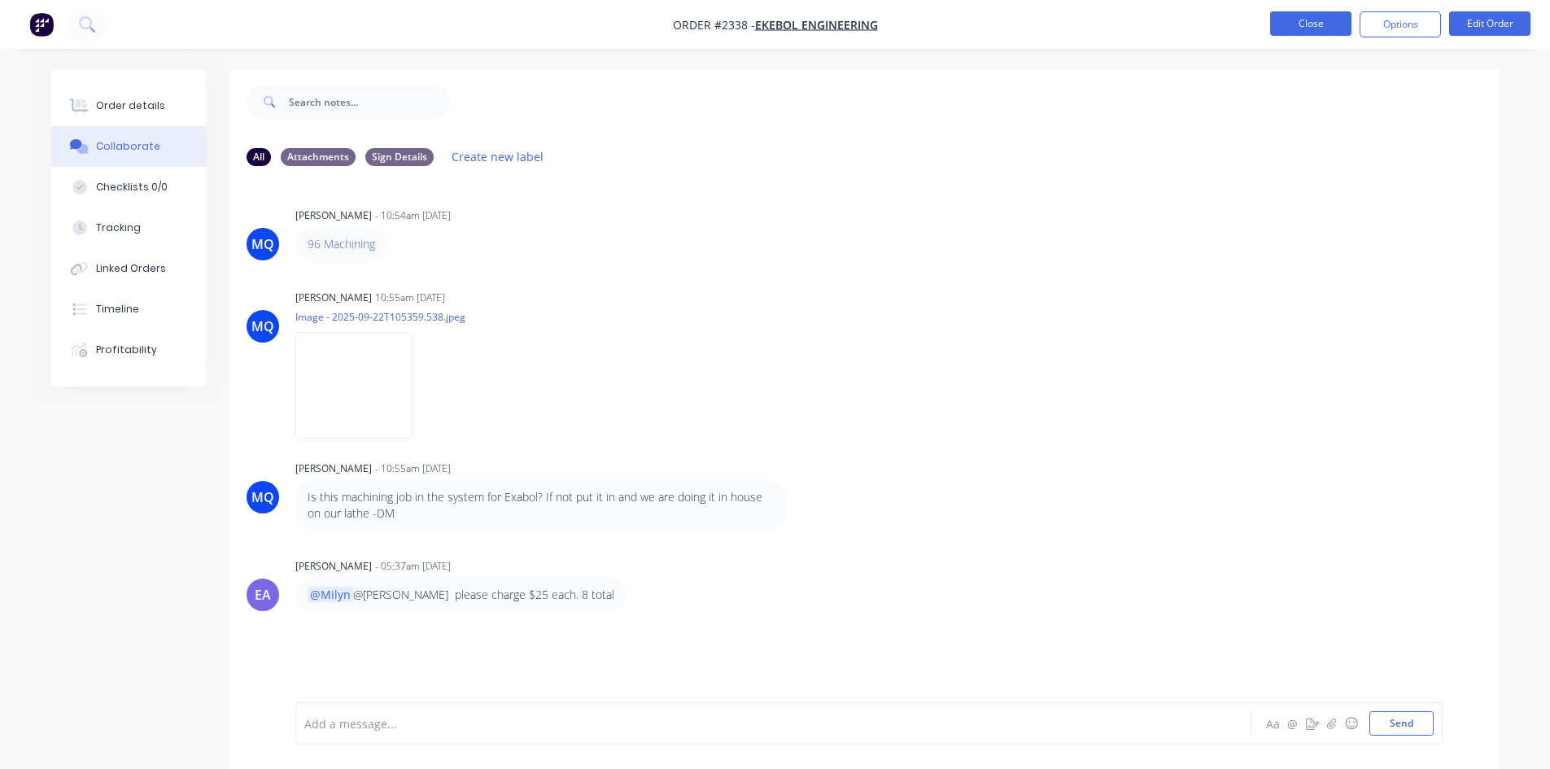
click at [1321, 26] on button "Close" at bounding box center [1310, 23] width 81 height 24
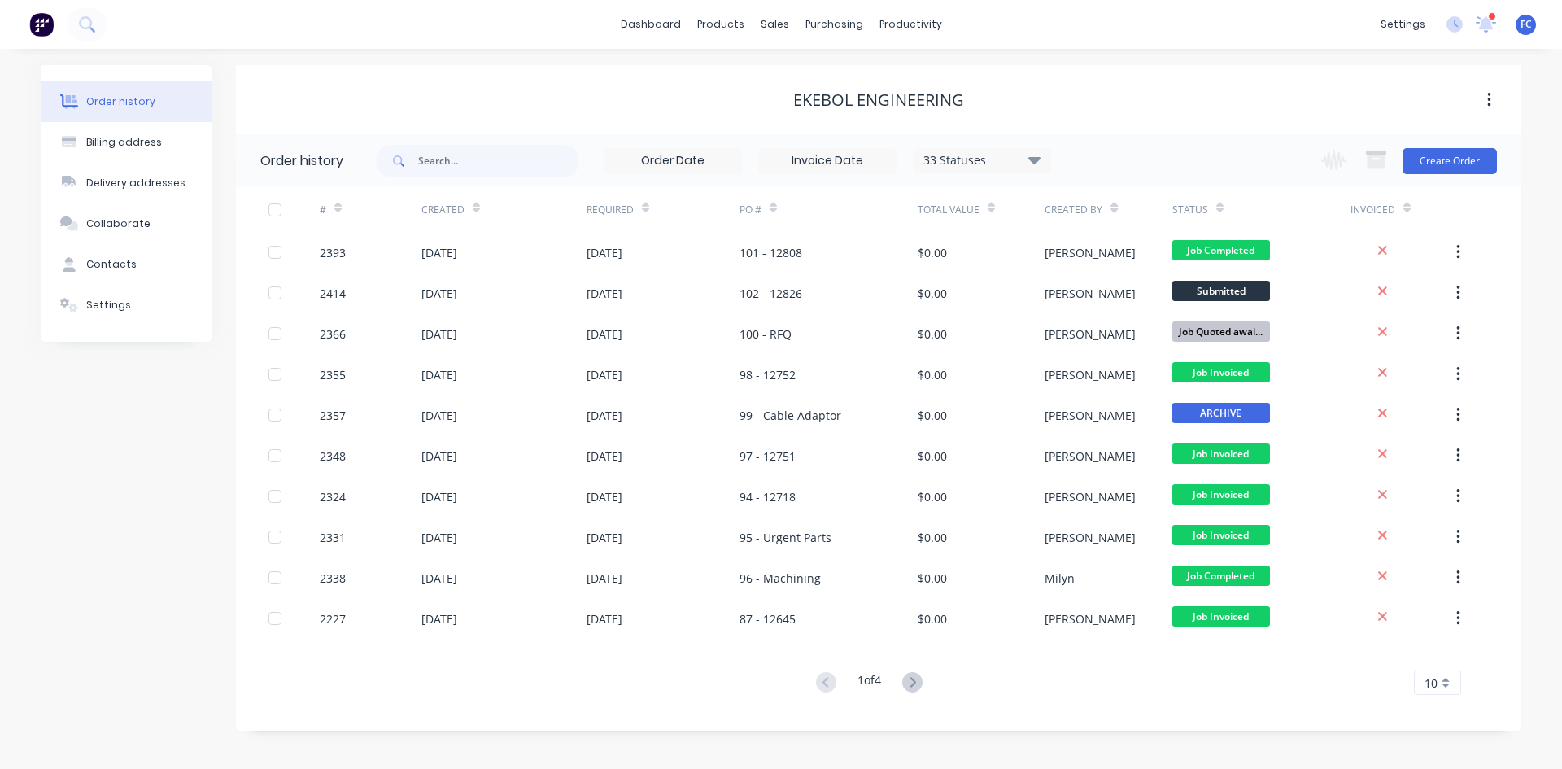
click at [890, 7] on div "dashboard products sales purchasing productivity dashboard products Product Cat…" at bounding box center [781, 24] width 1562 height 49
click at [1496, 20] on div "settings 1 new notifications Mark all as read Emma mentioned you in a message R…" at bounding box center [1467, 24] width 190 height 24
click at [1483, 20] on icon at bounding box center [1485, 22] width 15 height 15
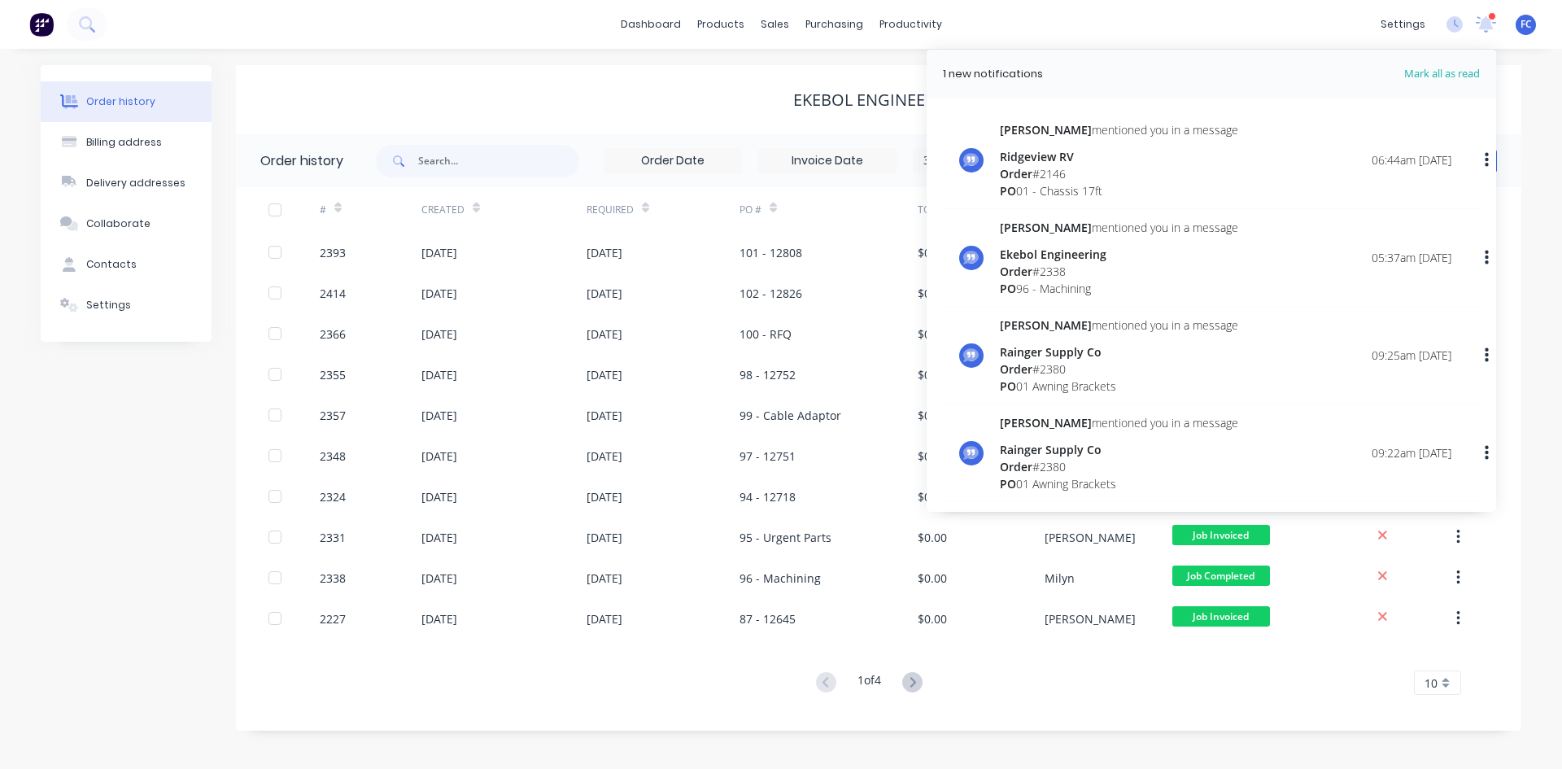
click at [1066, 160] on div "Ridgeview RV" at bounding box center [1119, 156] width 238 height 17
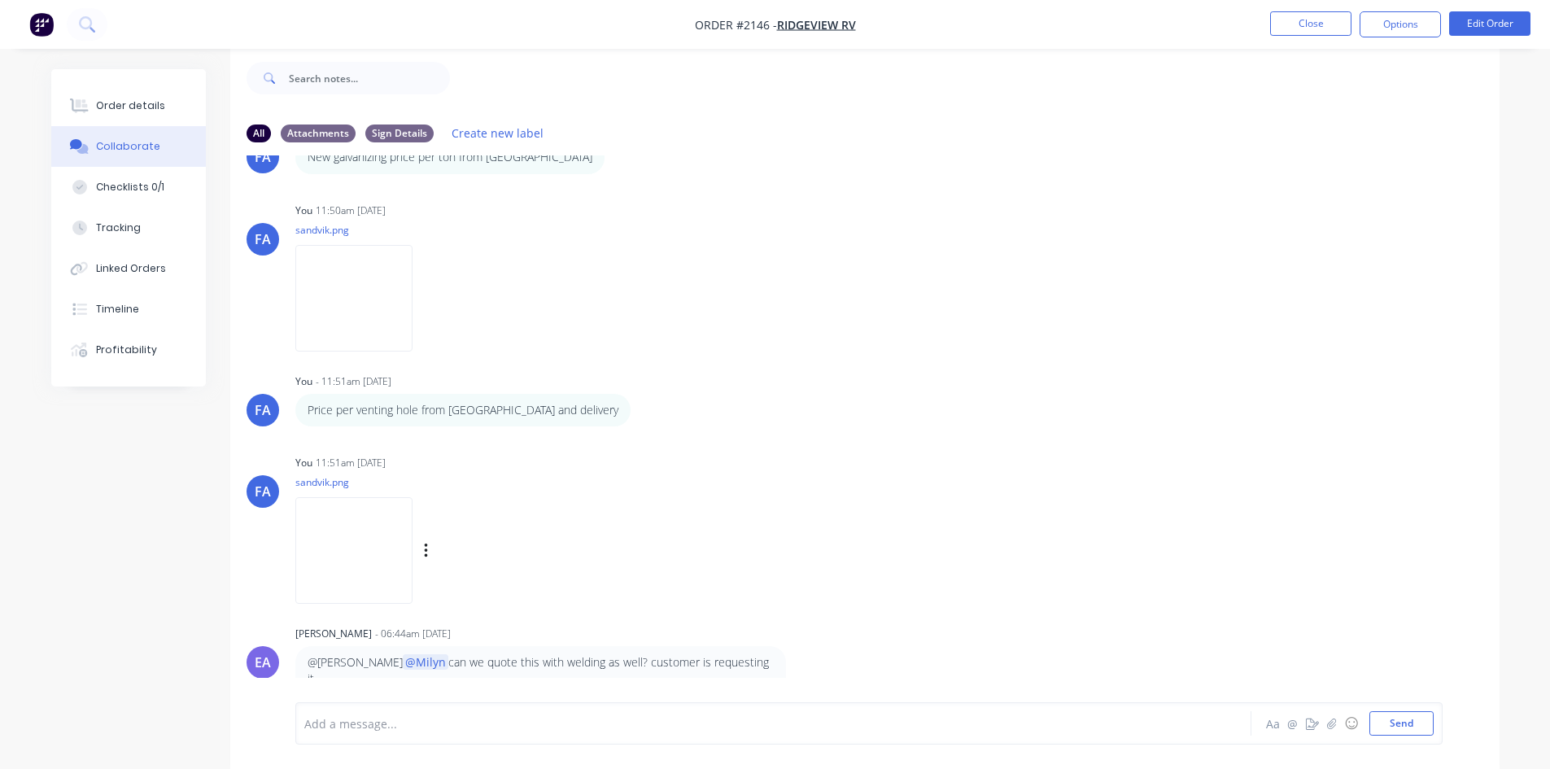
scroll to position [24, 0]
click at [326, 726] on div at bounding box center [728, 723] width 846 height 17
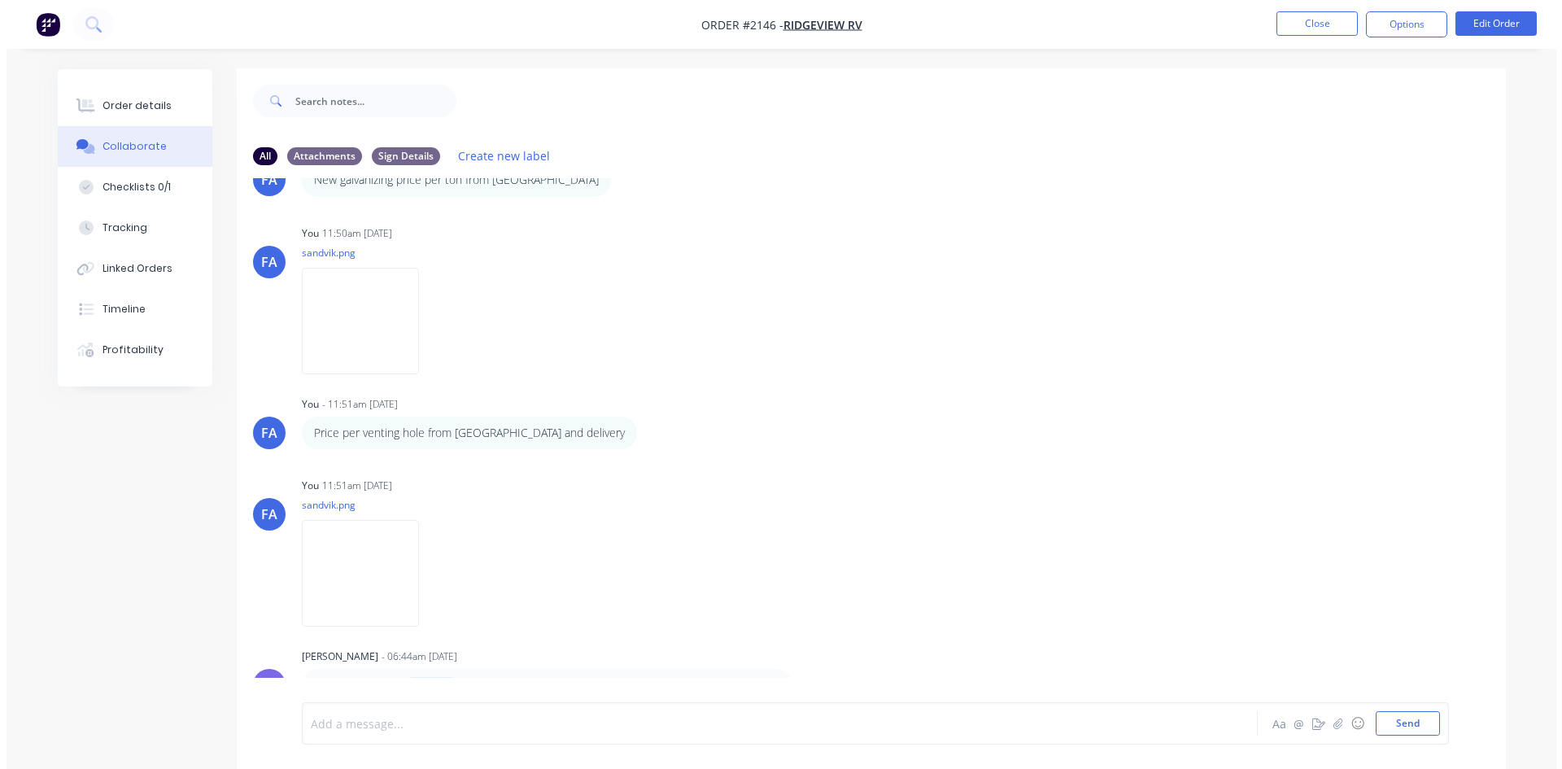
scroll to position [0, 0]
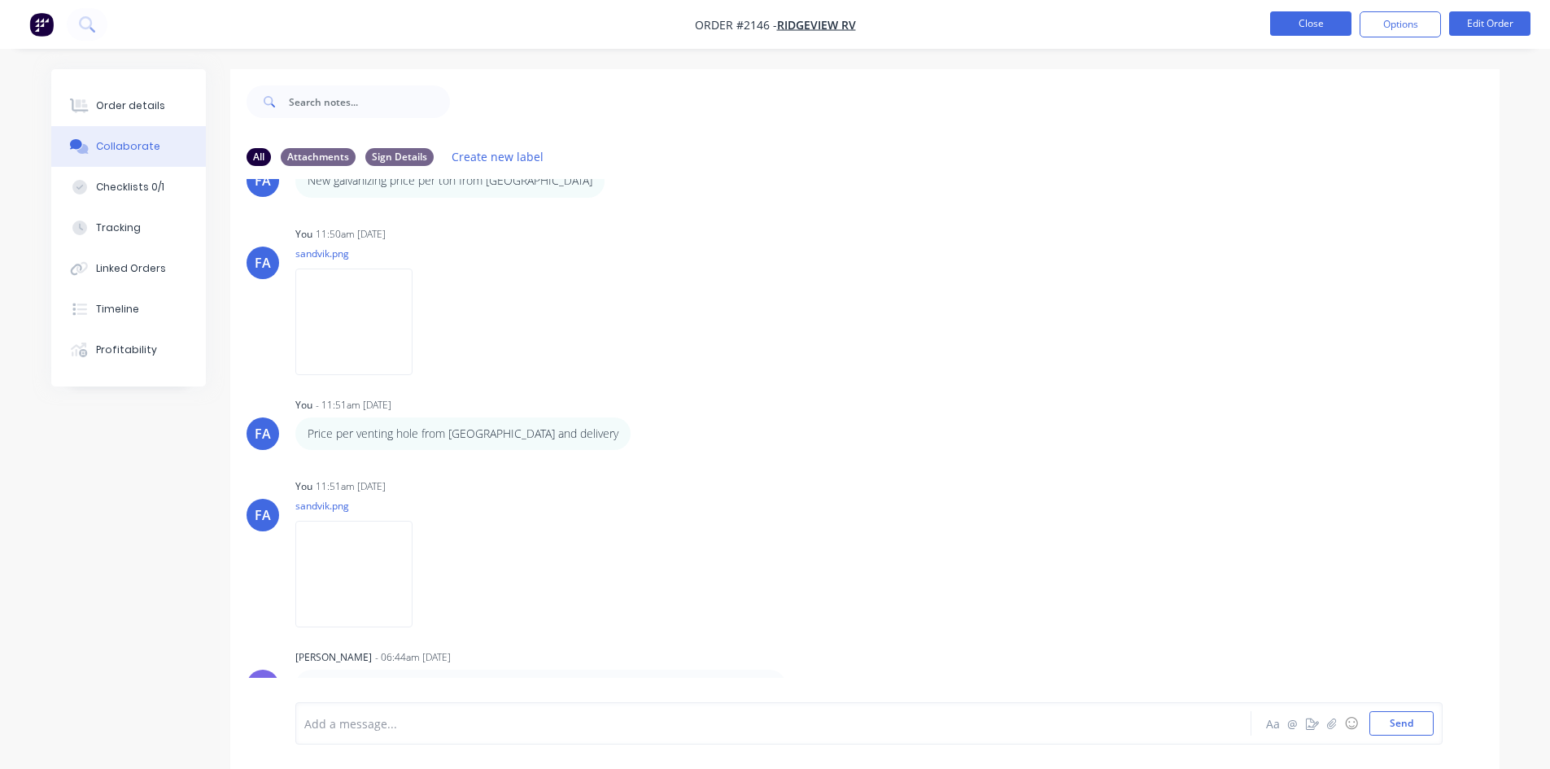
click at [1279, 16] on button "Close" at bounding box center [1310, 23] width 81 height 24
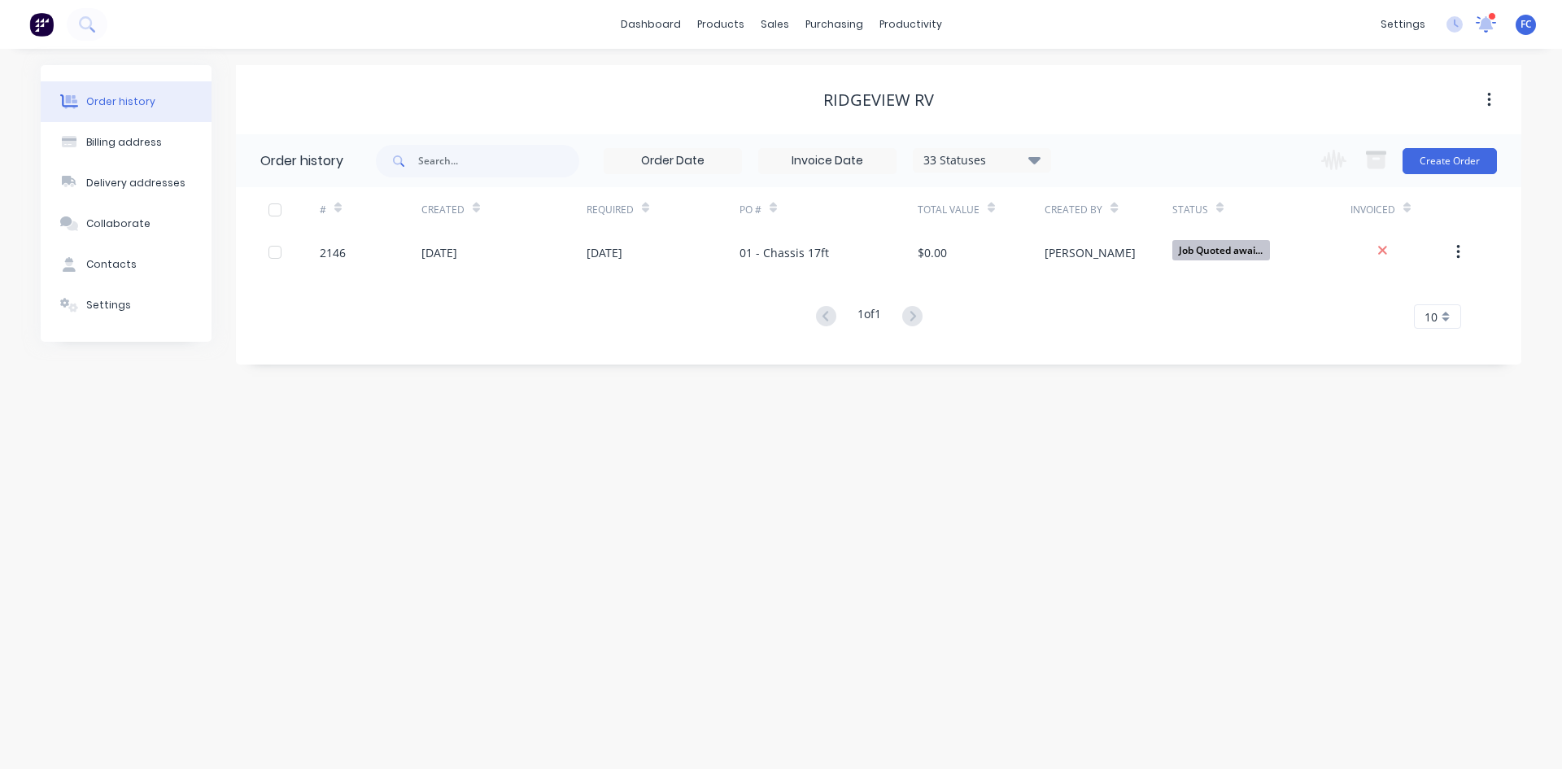
click at [1478, 22] on icon at bounding box center [1486, 24] width 22 height 19
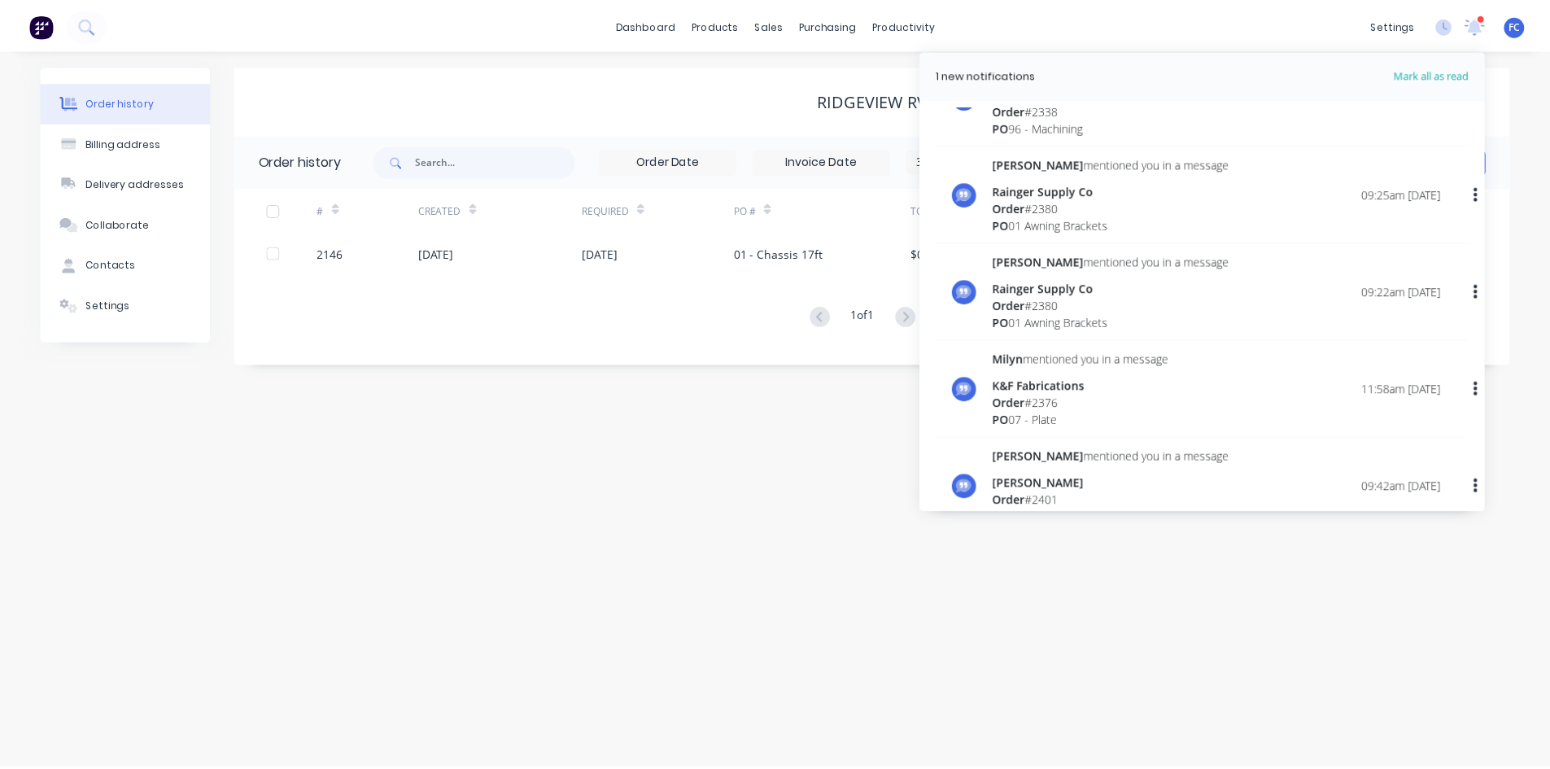
scroll to position [163, 0]
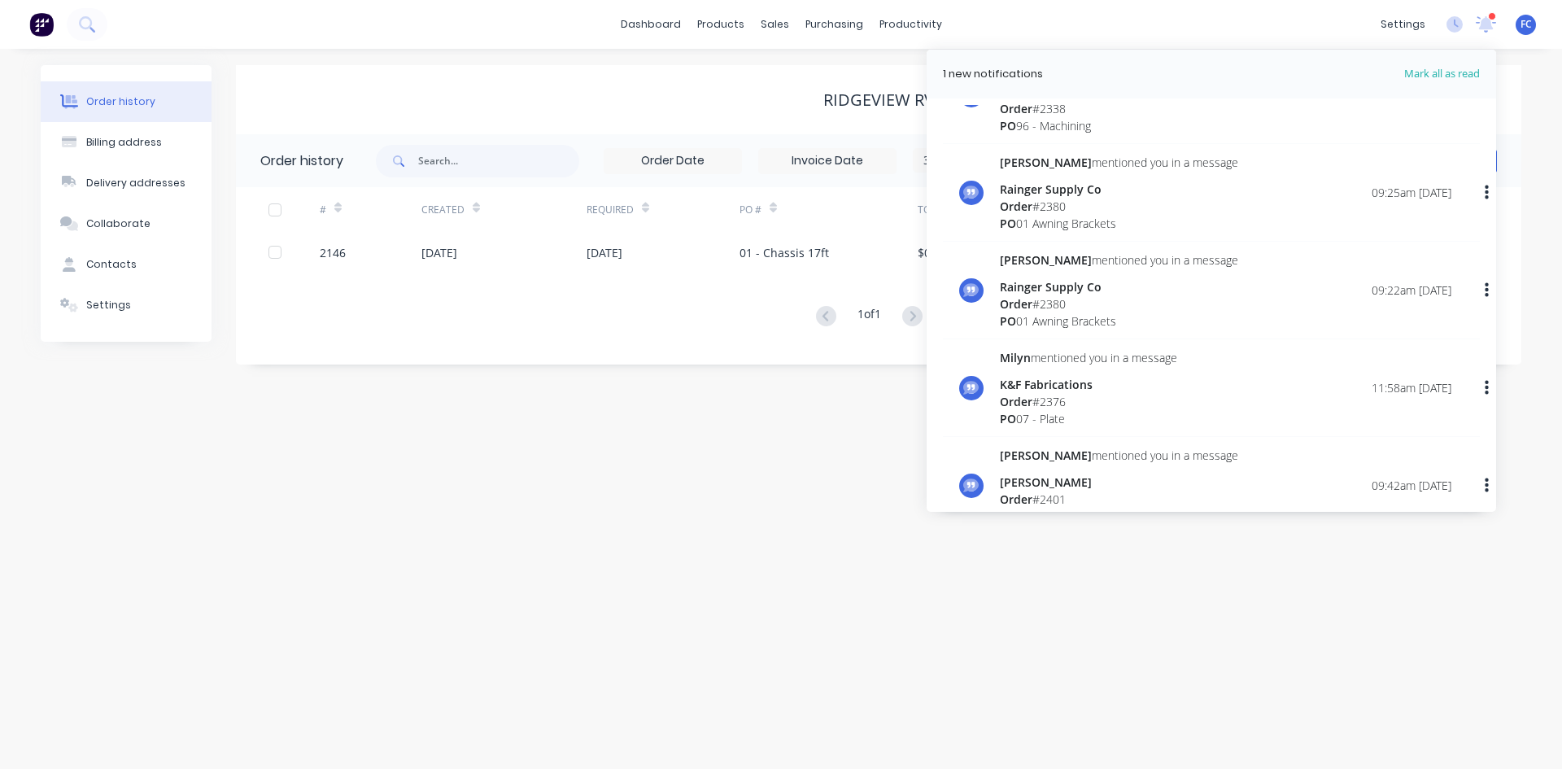
click at [1053, 299] on div "Order # 2380" at bounding box center [1119, 303] width 238 height 17
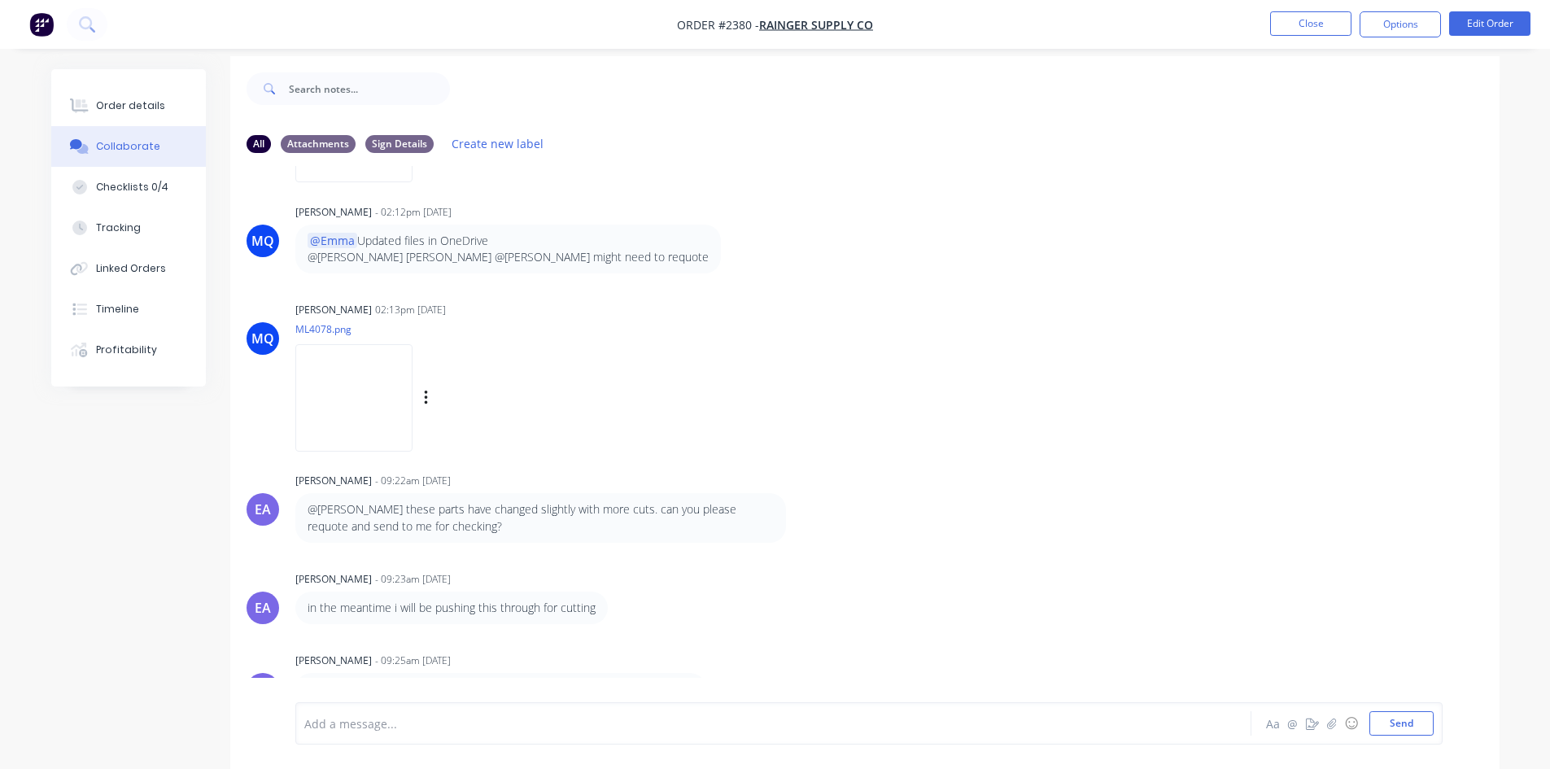
scroll to position [24, 0]
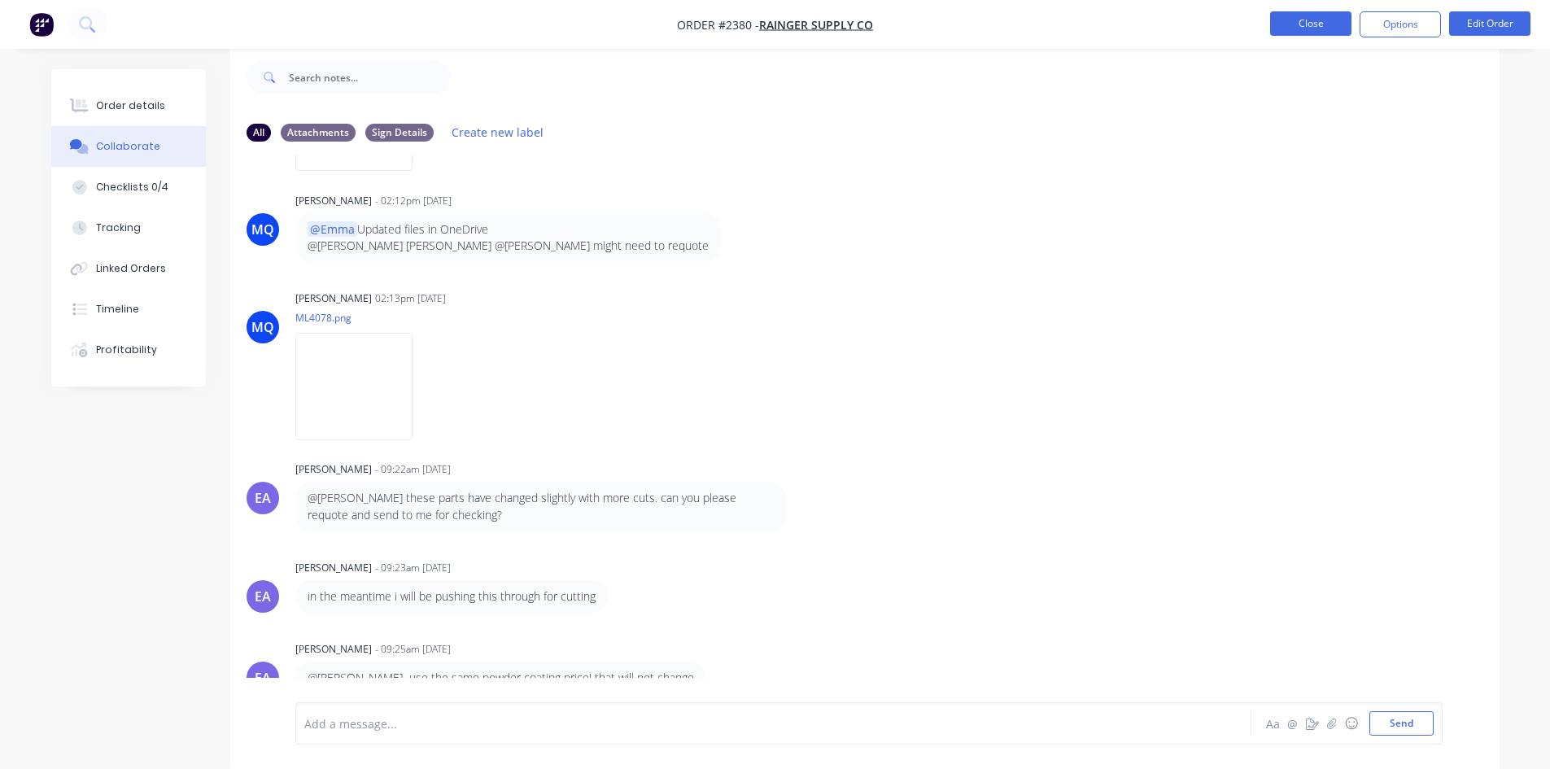
click at [1310, 27] on button "Close" at bounding box center [1310, 23] width 81 height 24
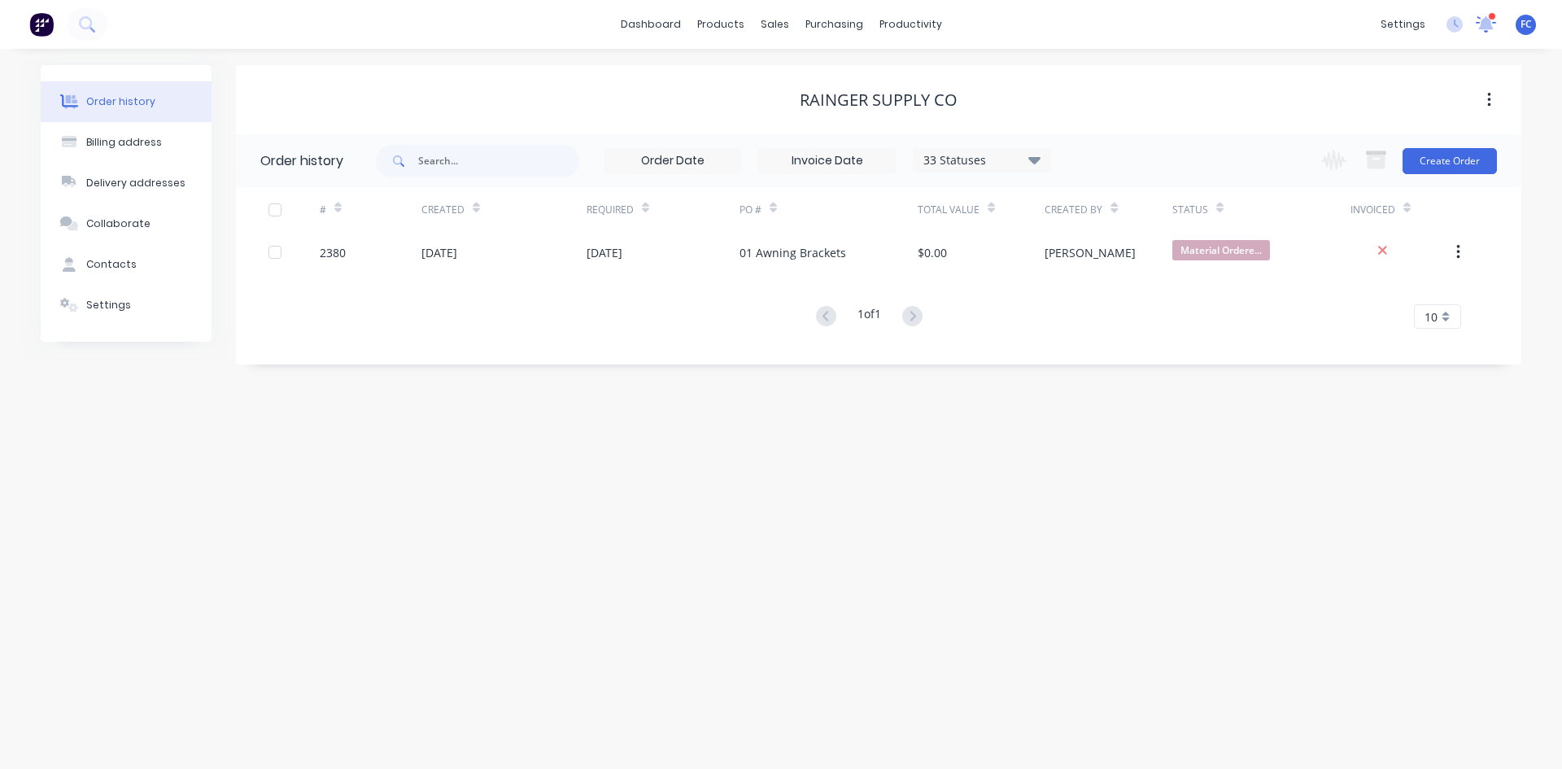
click at [1484, 22] on icon at bounding box center [1485, 22] width 16 height 15
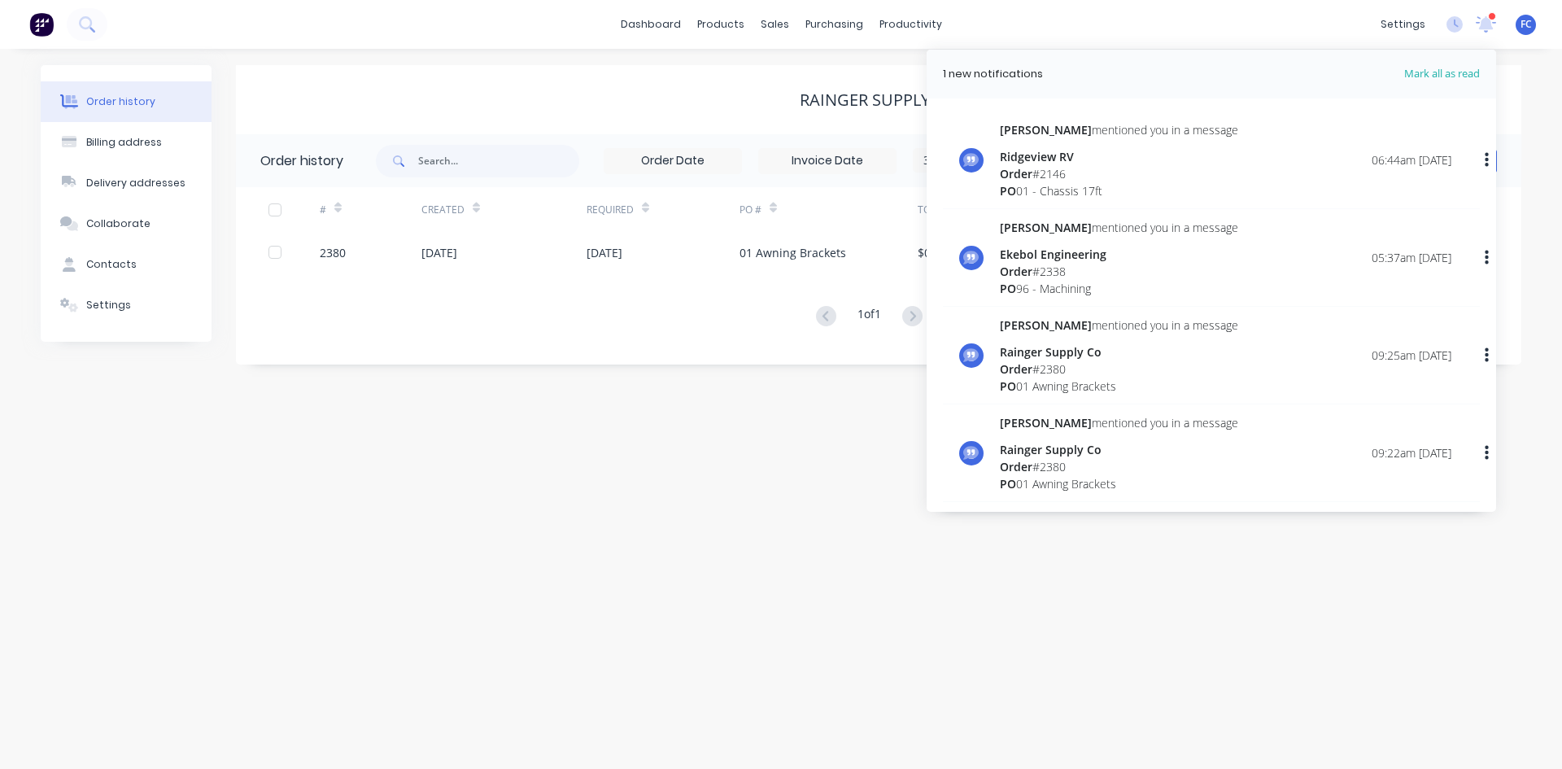
click at [1057, 165] on div "Order # 2146" at bounding box center [1119, 173] width 238 height 17
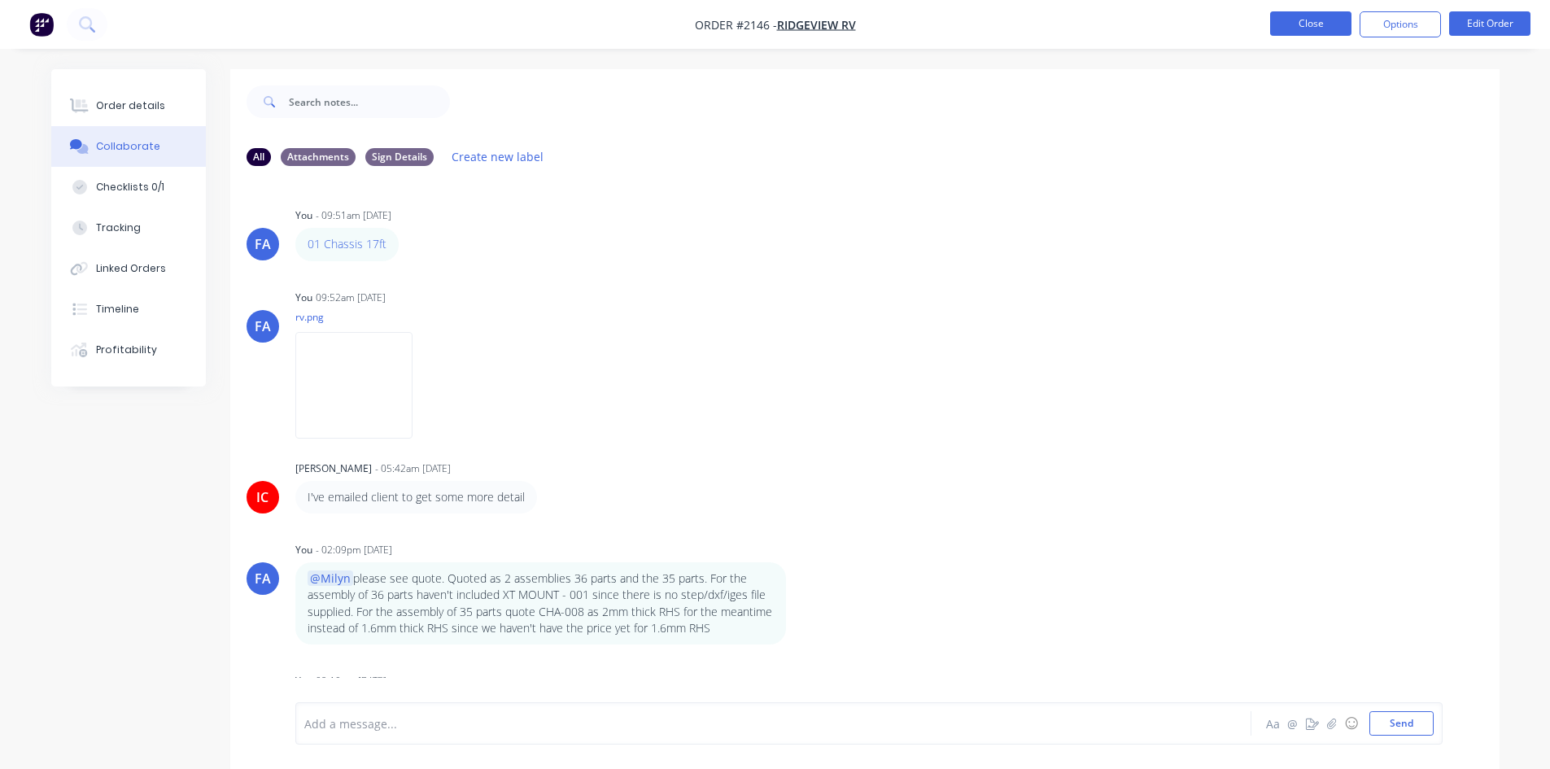
click at [1274, 20] on button "Close" at bounding box center [1310, 23] width 81 height 24
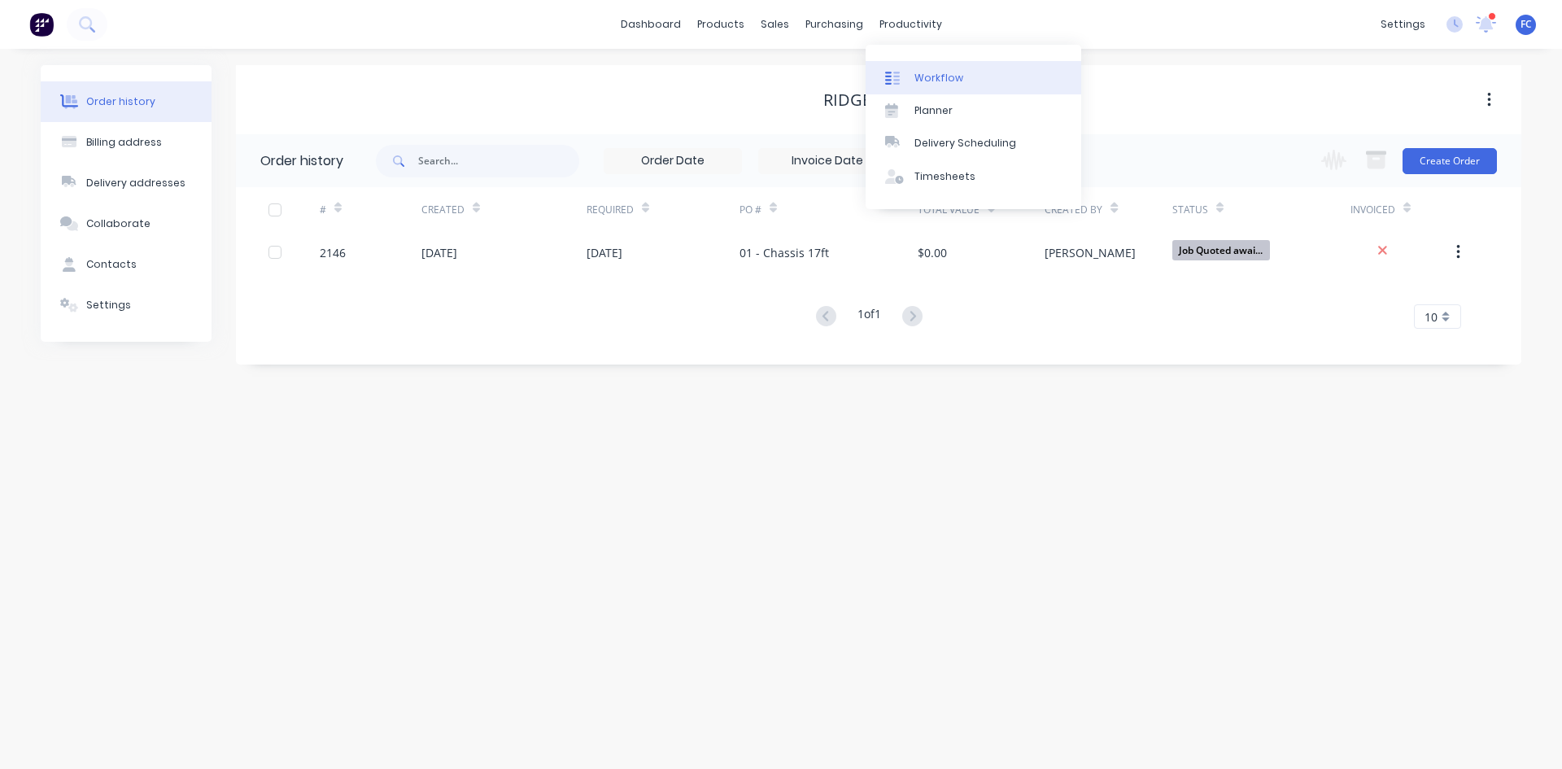
click at [926, 83] on div "Workflow" at bounding box center [938, 78] width 49 height 15
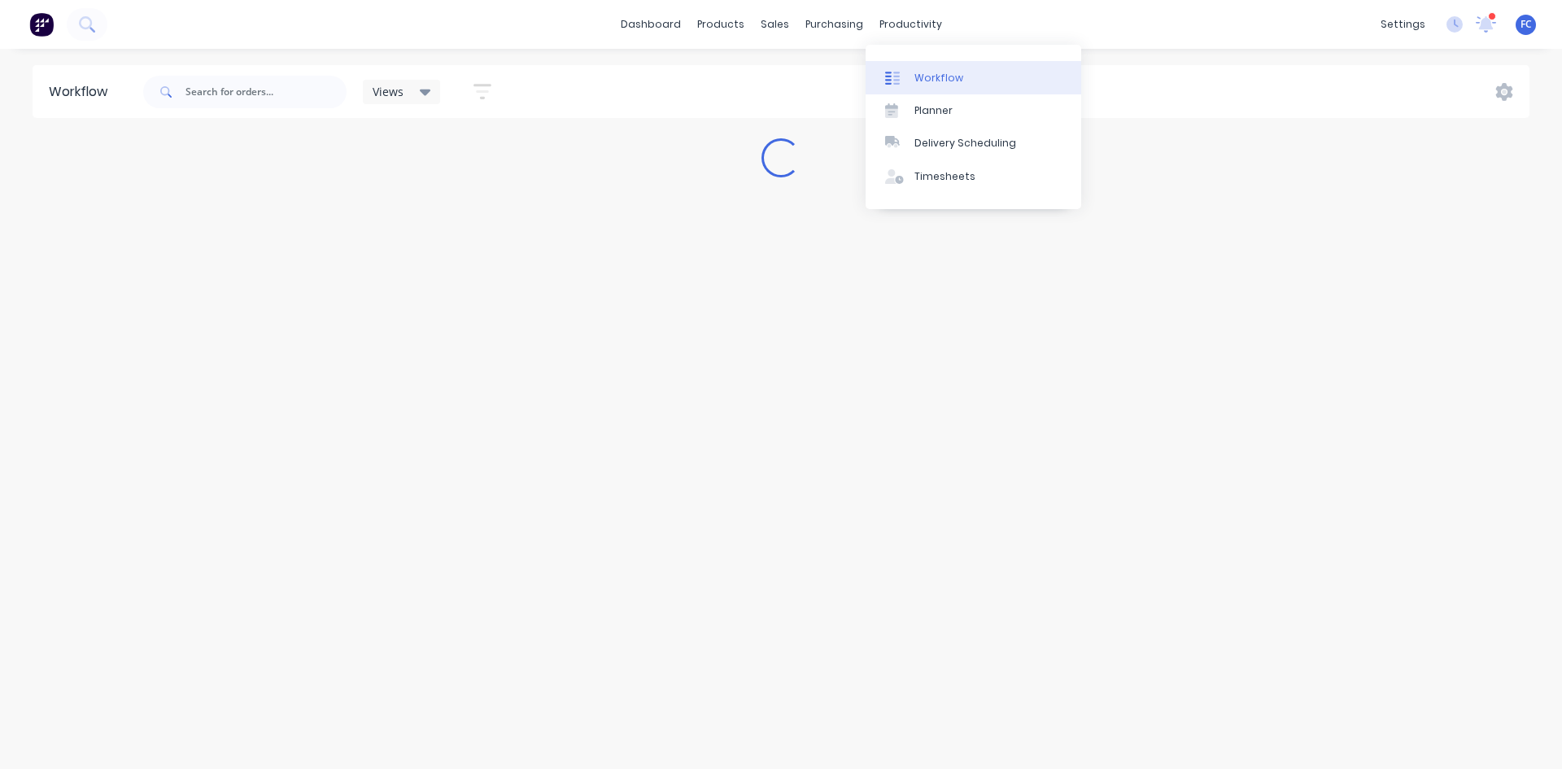
click at [933, 71] on div "Workflow" at bounding box center [938, 78] width 49 height 15
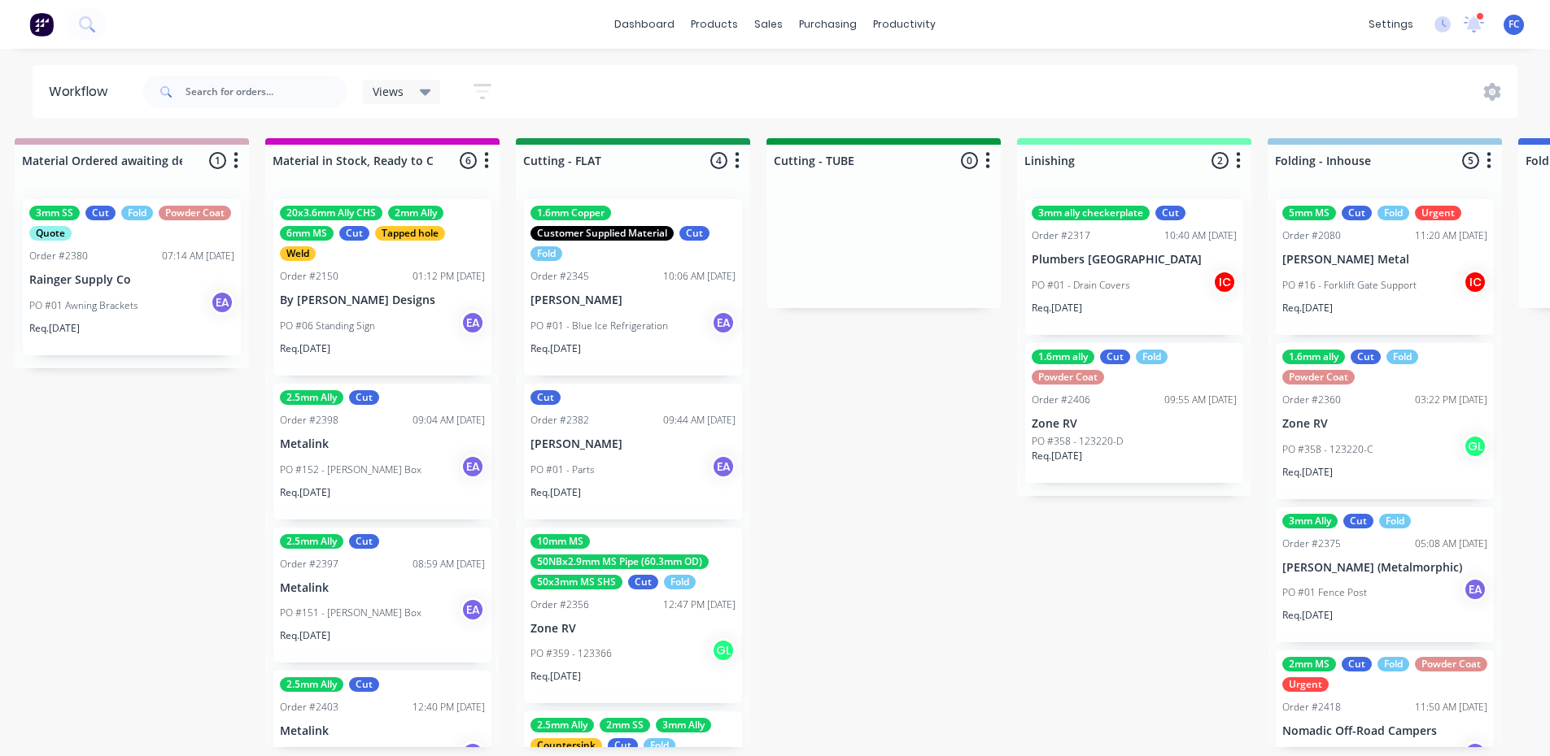
scroll to position [0, 2788]
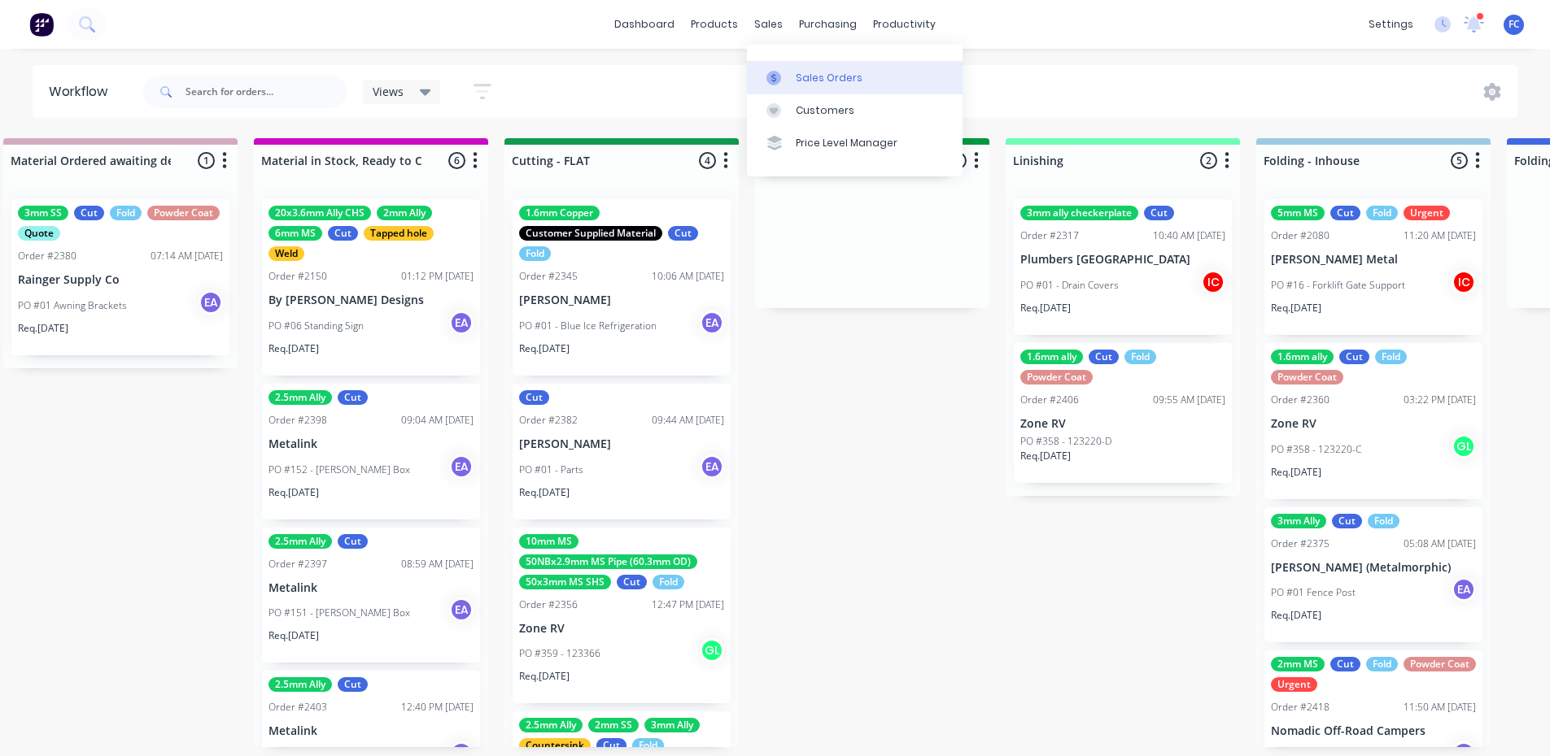
click at [791, 81] on link "Sales Orders" at bounding box center [855, 77] width 216 height 33
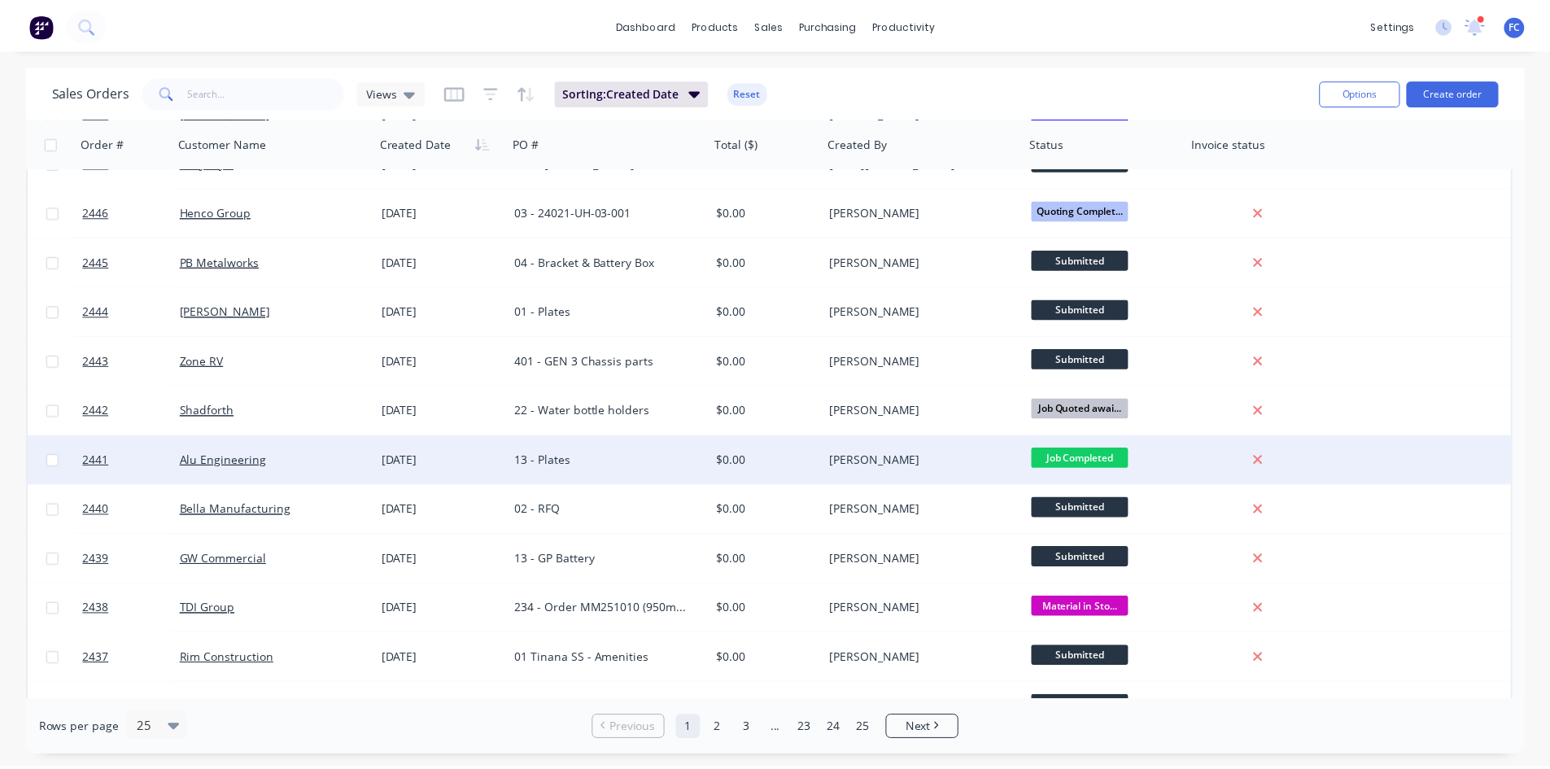
scroll to position [81, 0]
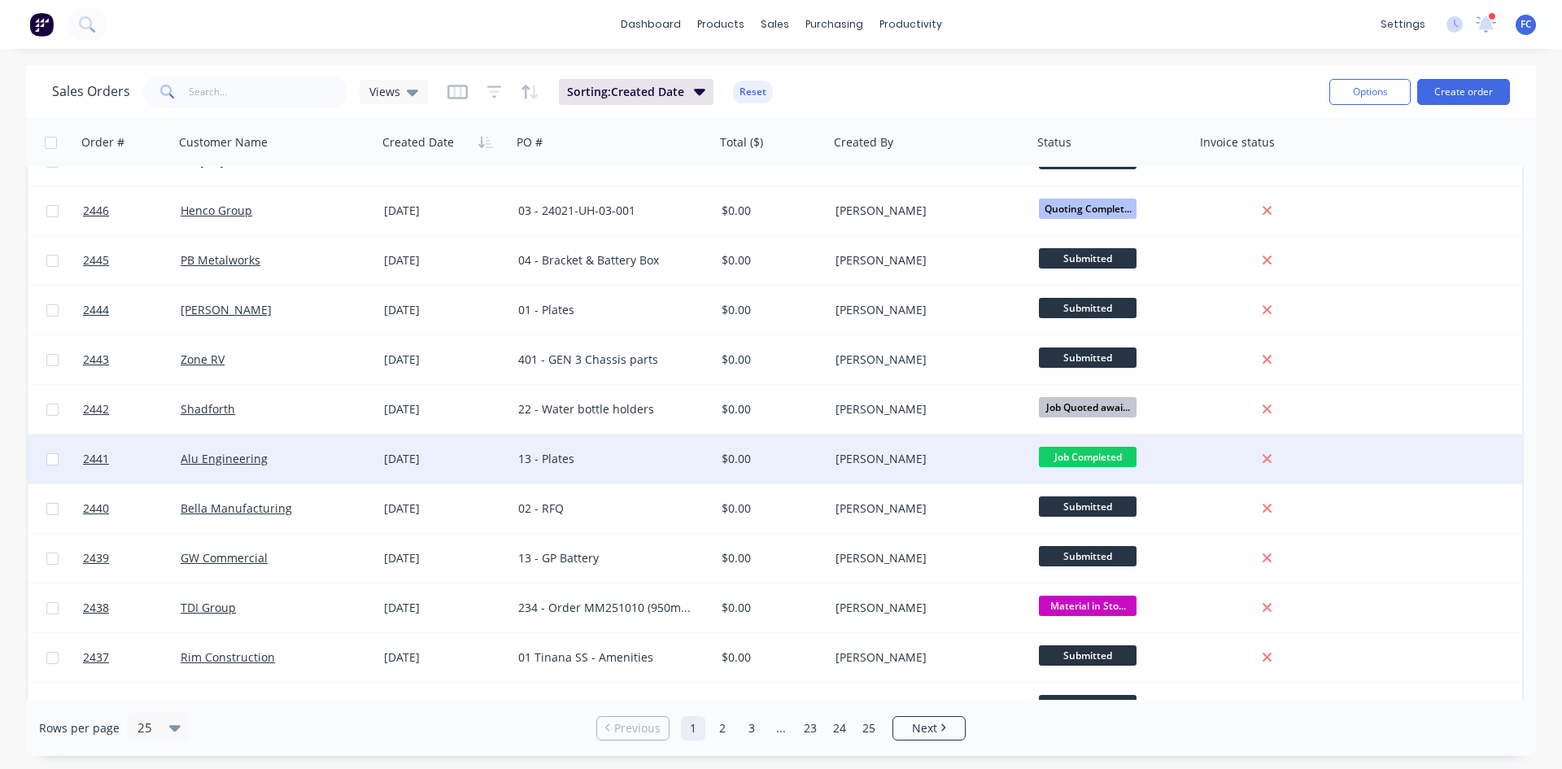
click at [621, 456] on div "13 - Plates" at bounding box center [608, 459] width 181 height 16
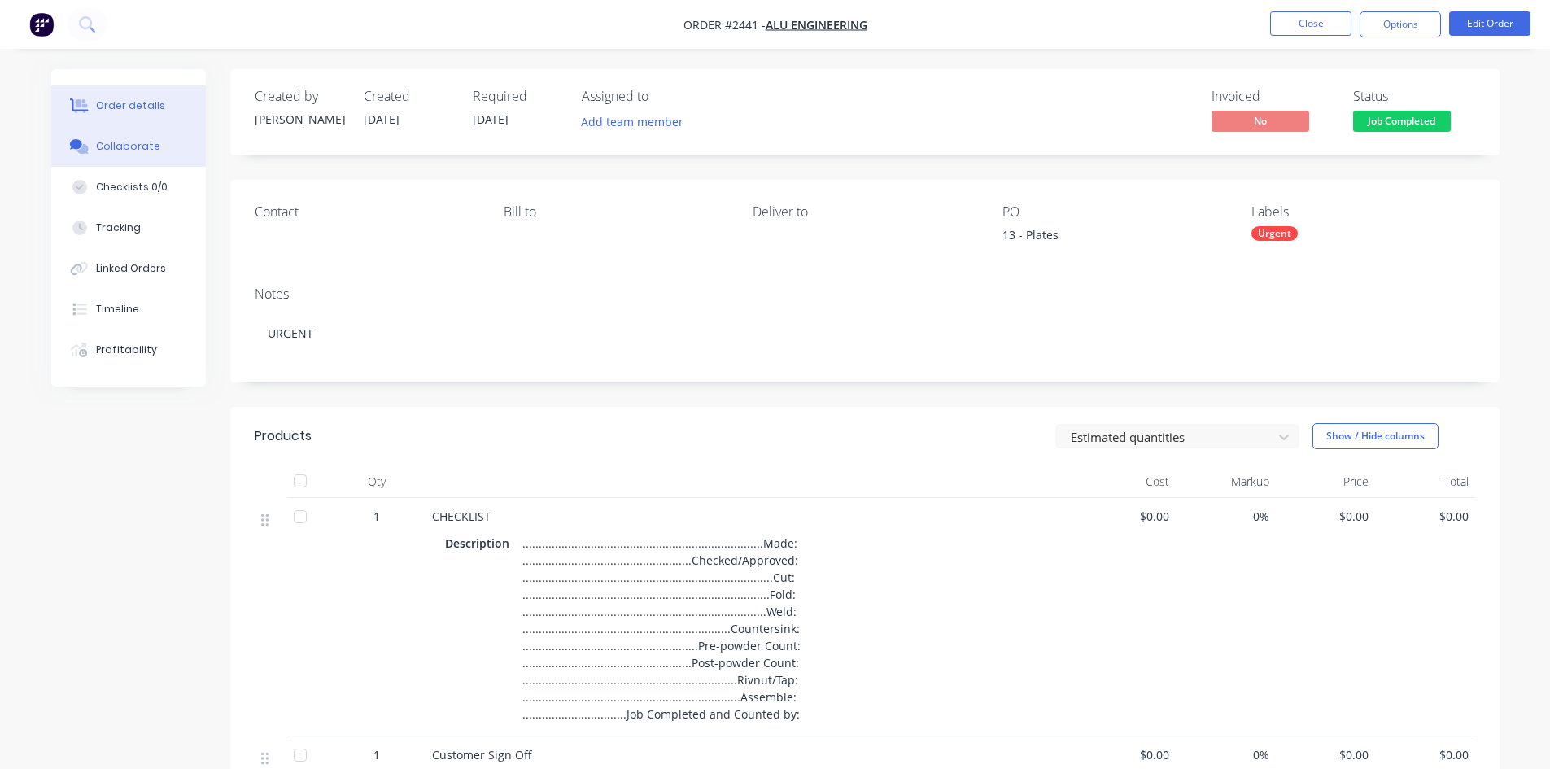
click at [124, 147] on div "Collaborate" at bounding box center [128, 146] width 64 height 15
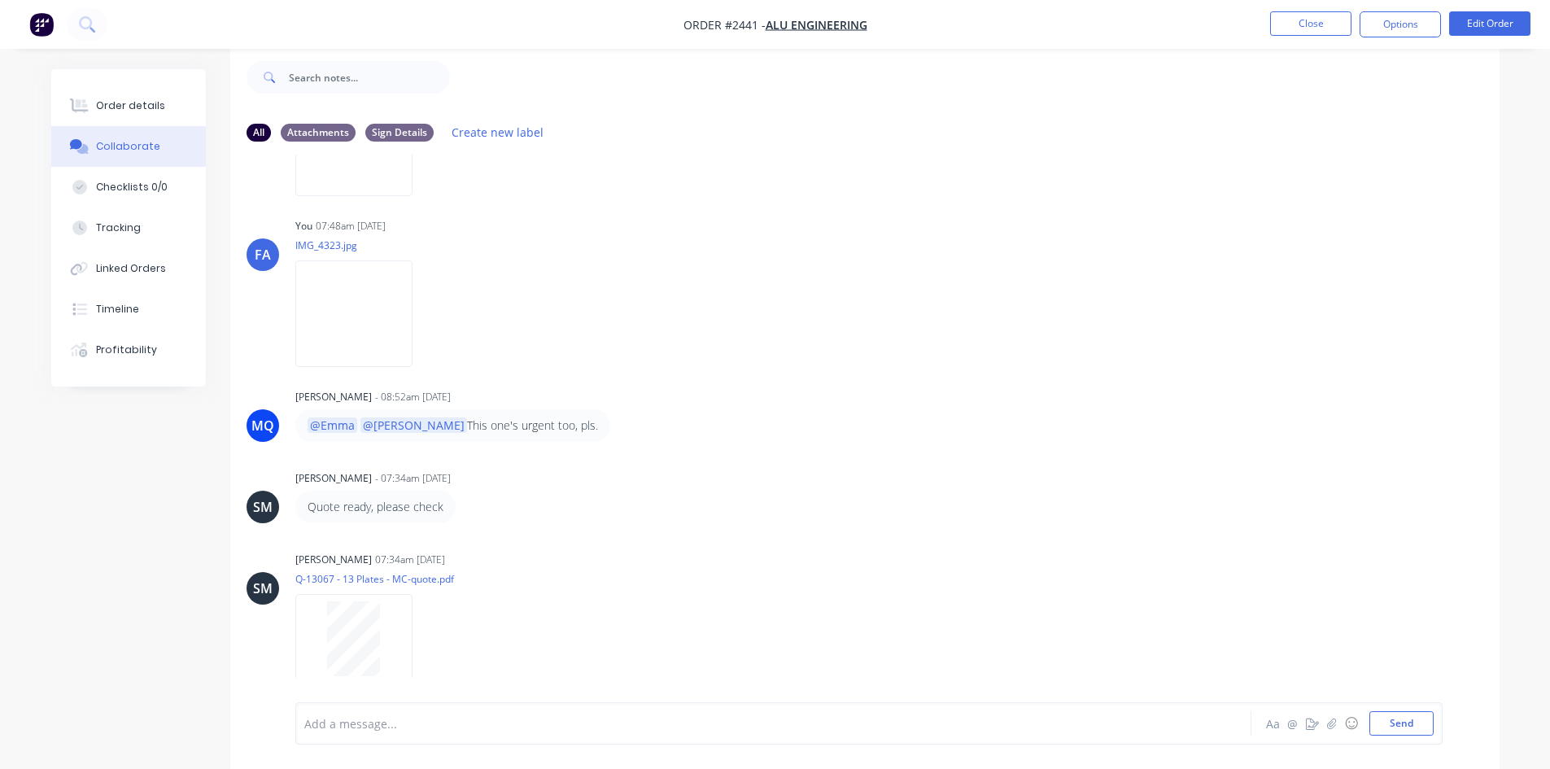
scroll to position [249, 0]
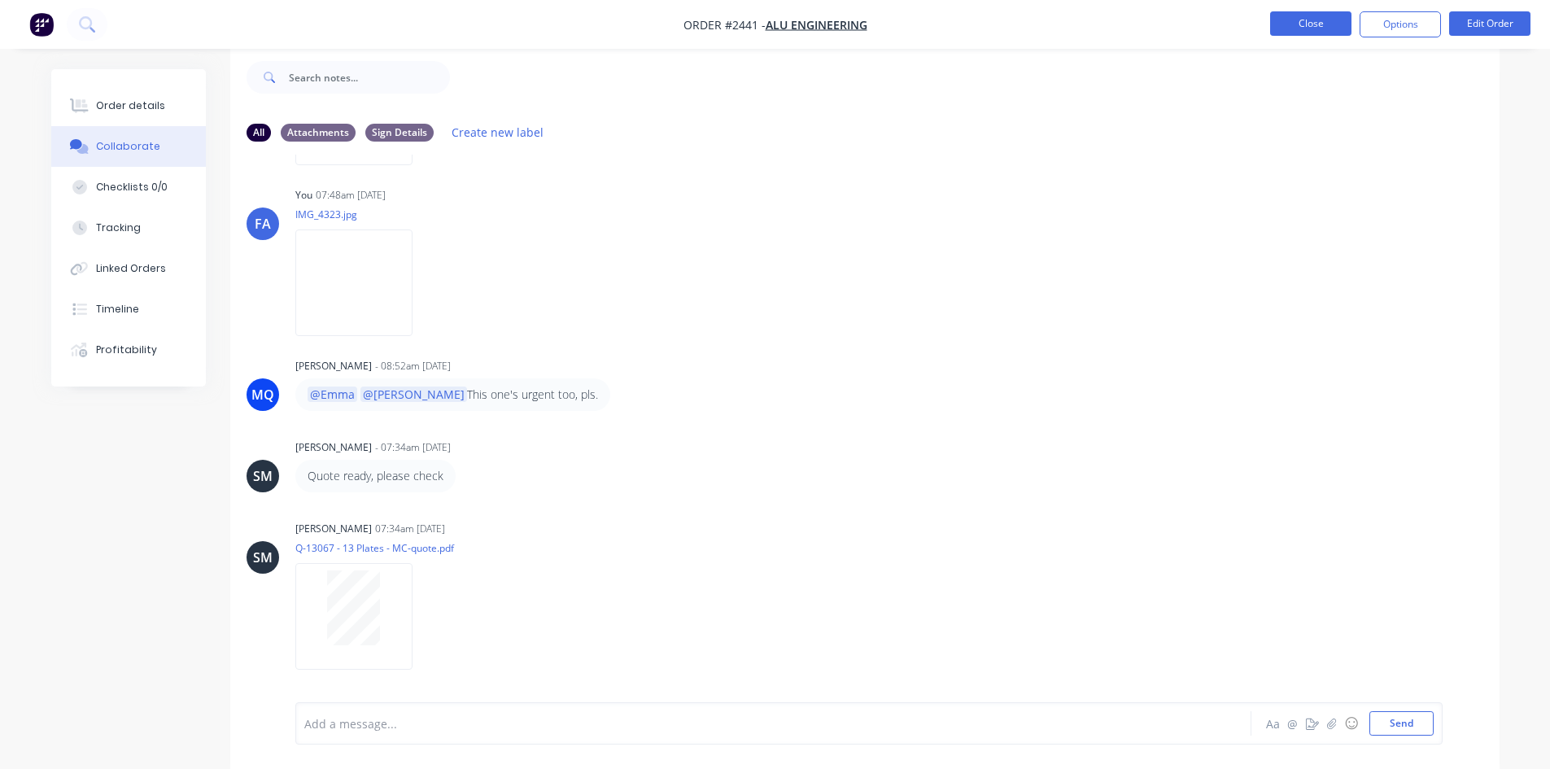
click at [1305, 17] on button "Close" at bounding box center [1310, 23] width 81 height 24
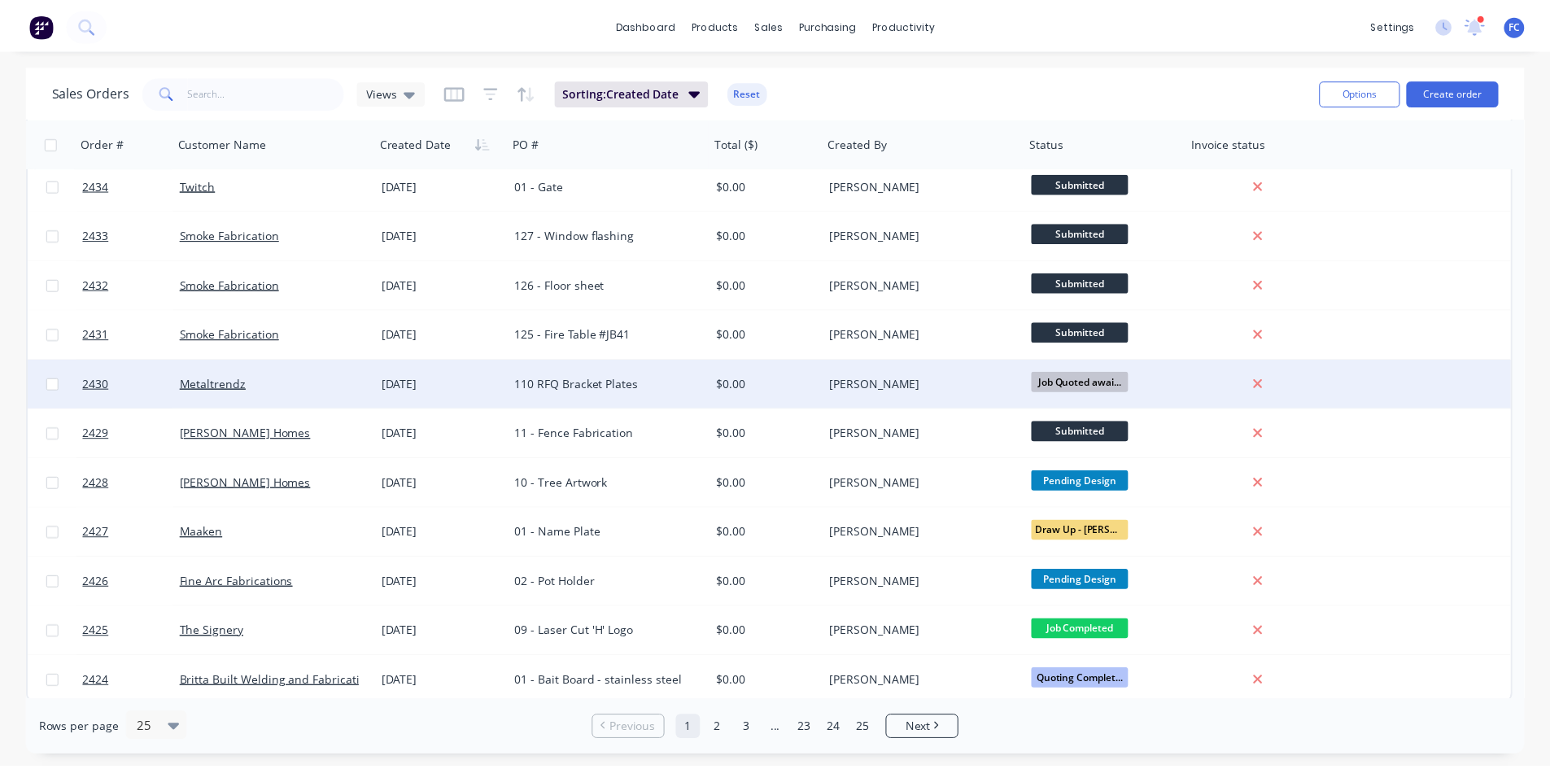
scroll to position [708, 0]
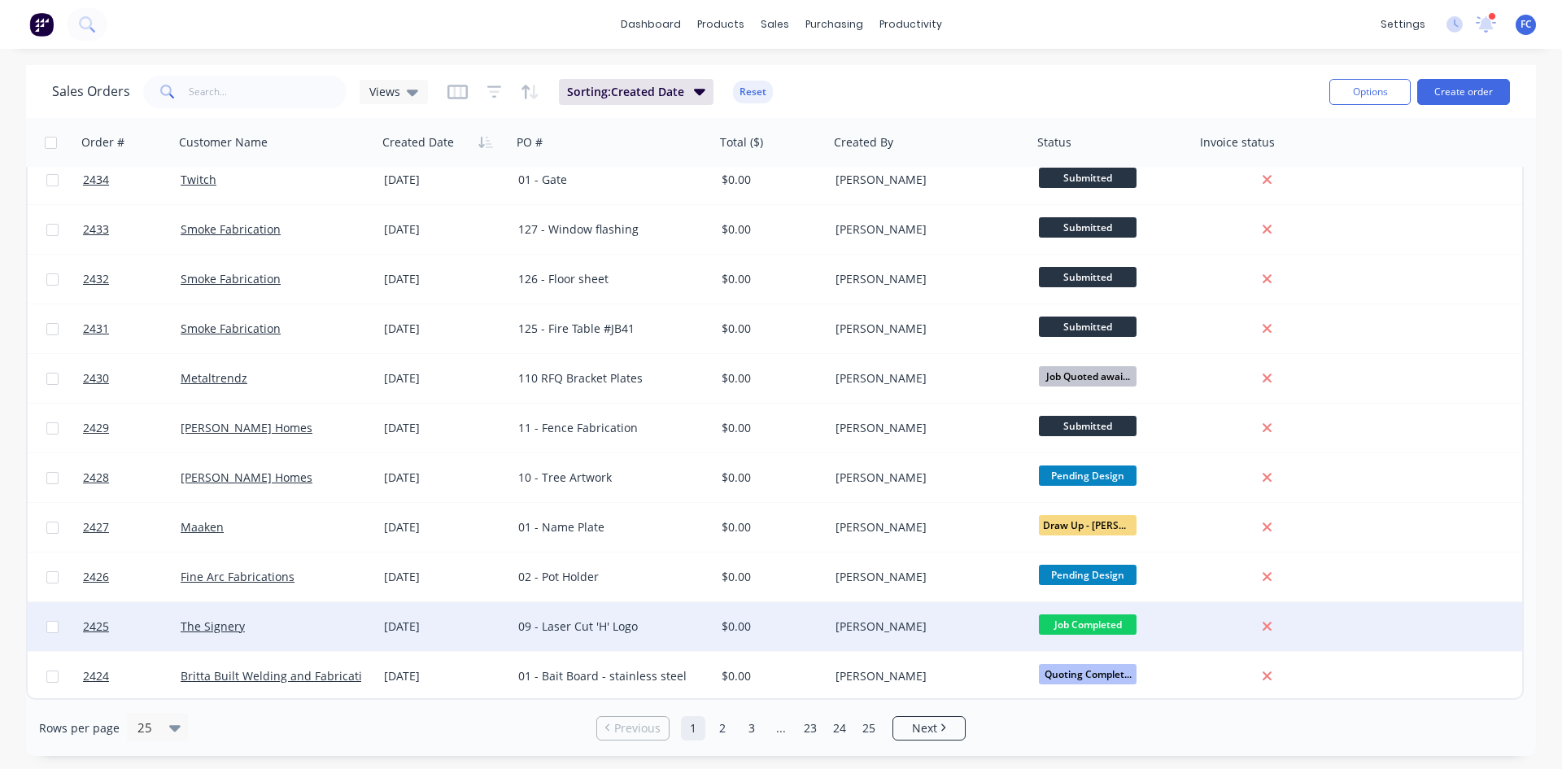
click at [496, 621] on div "[DATE]" at bounding box center [444, 626] width 121 height 16
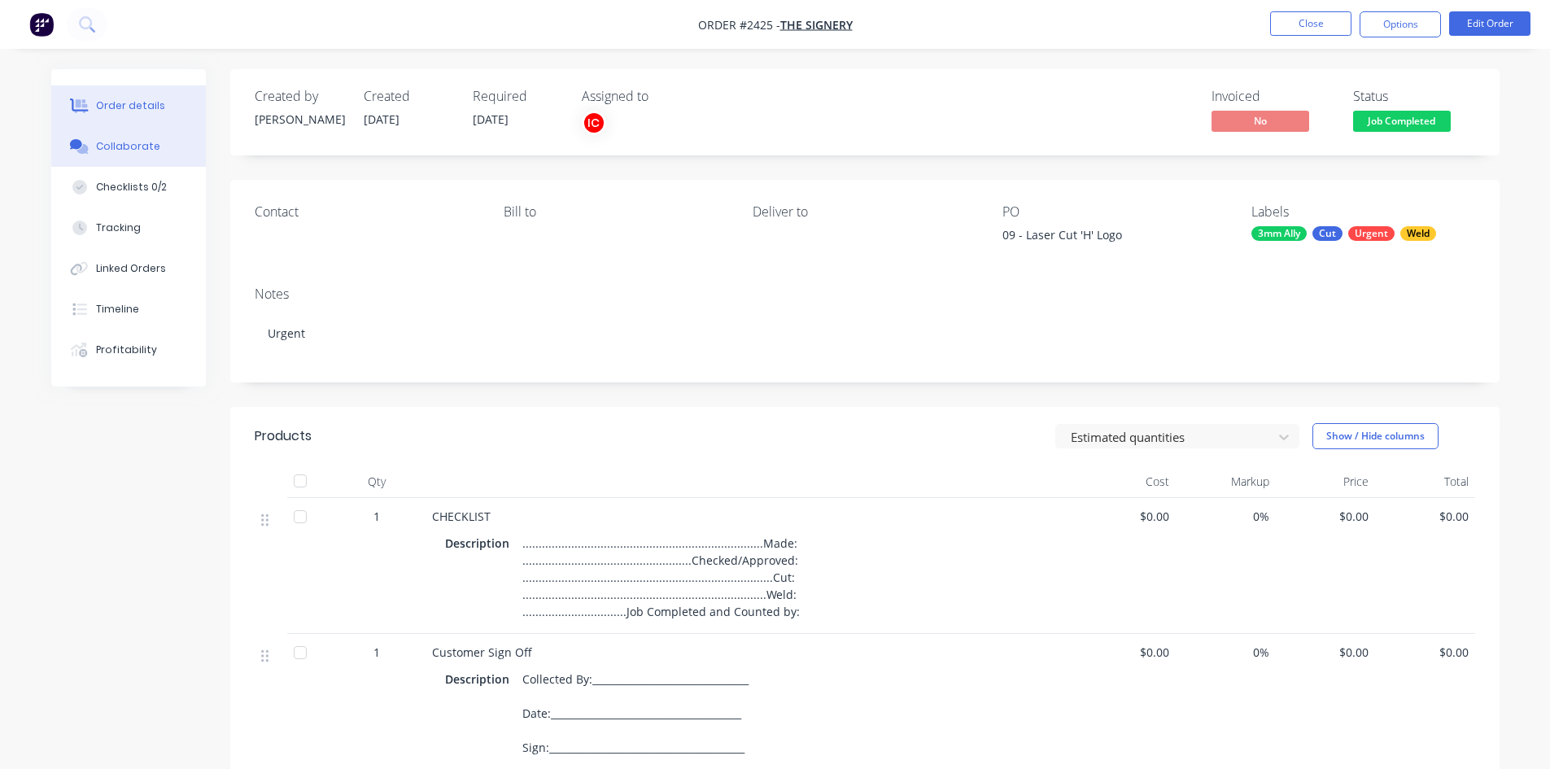
click at [135, 133] on button "Collaborate" at bounding box center [128, 146] width 155 height 41
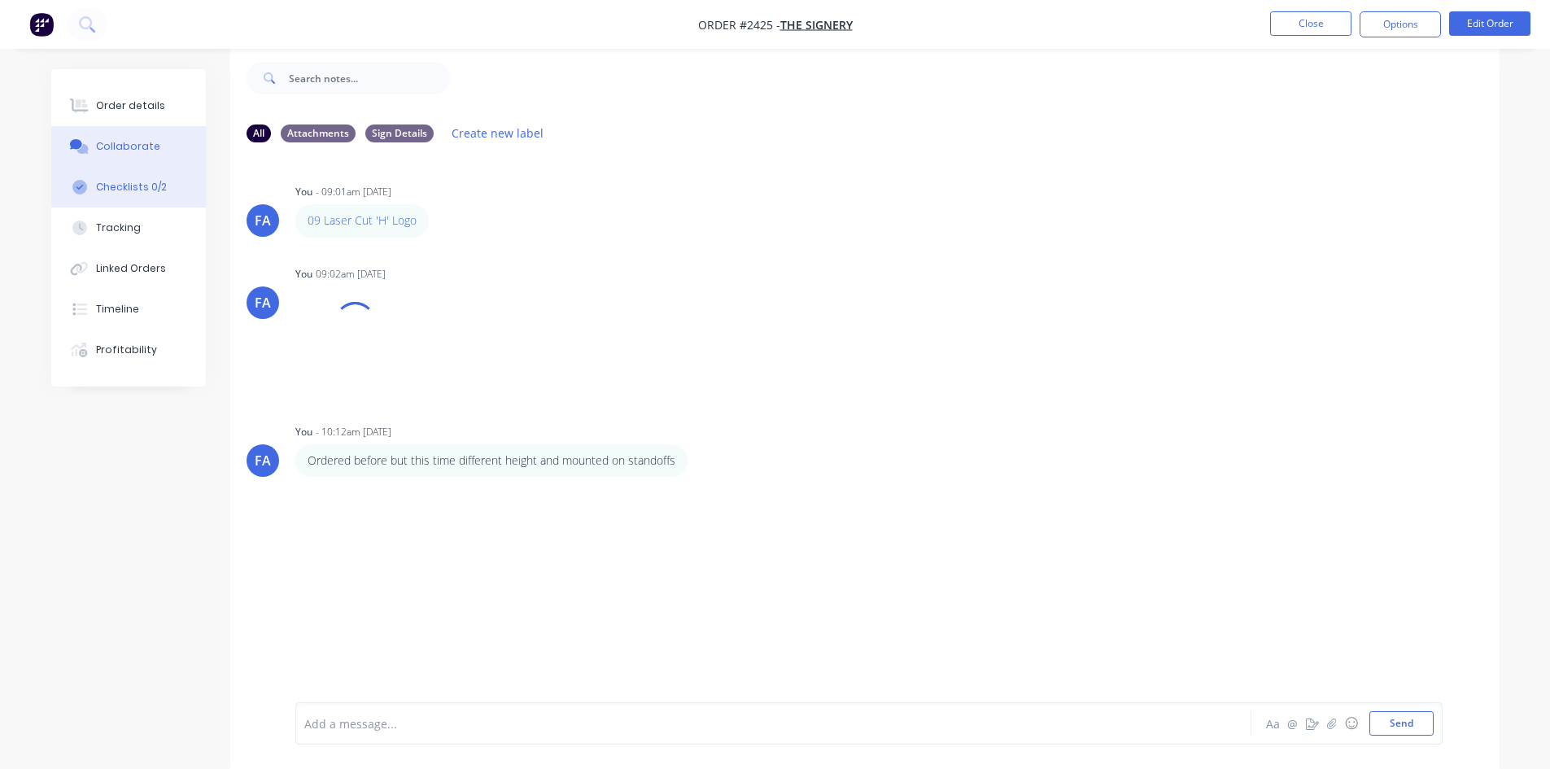
scroll to position [24, 0]
click at [104, 109] on div "Order details" at bounding box center [130, 105] width 69 height 15
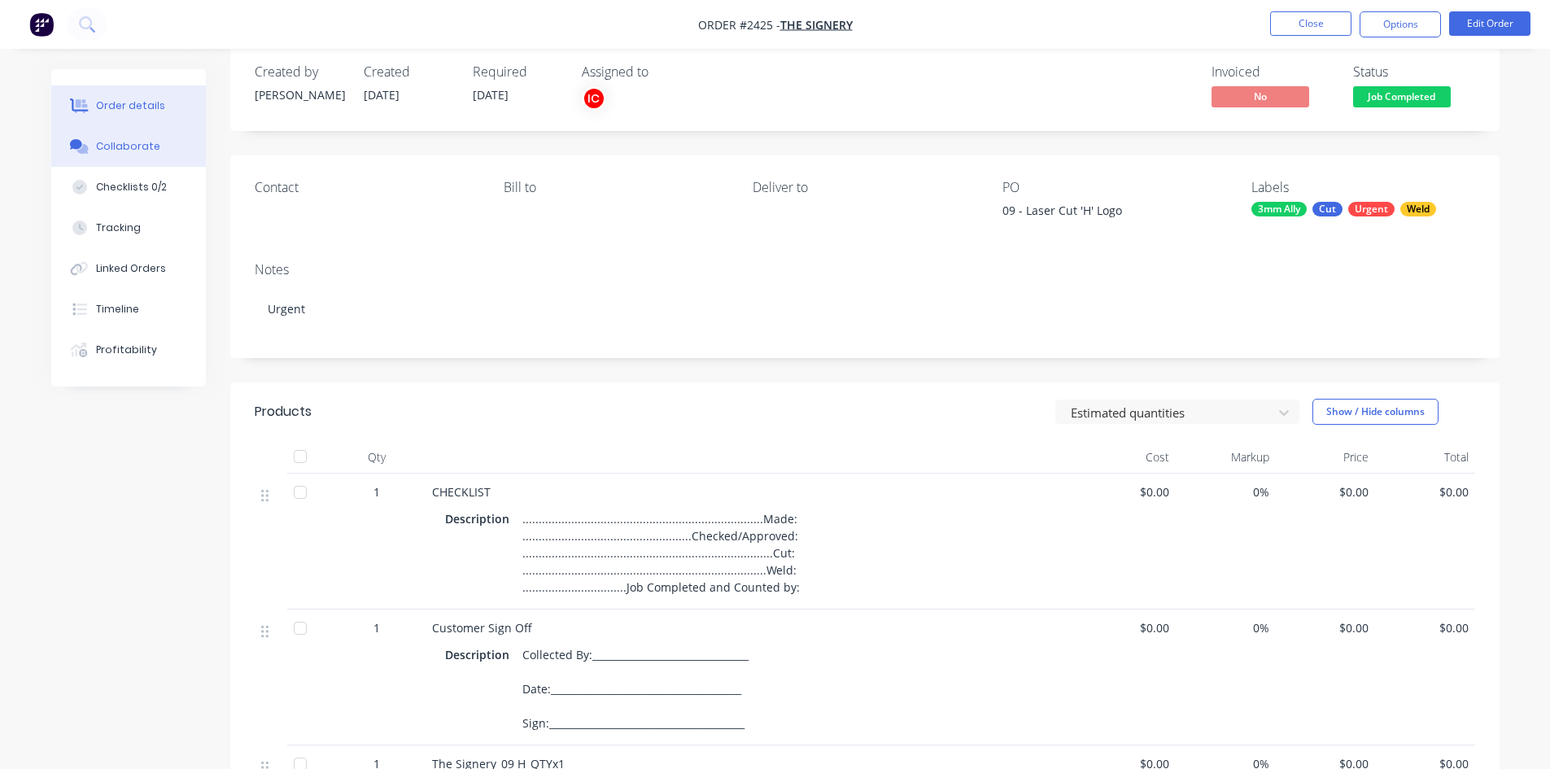
click at [160, 145] on button "Collaborate" at bounding box center [128, 146] width 155 height 41
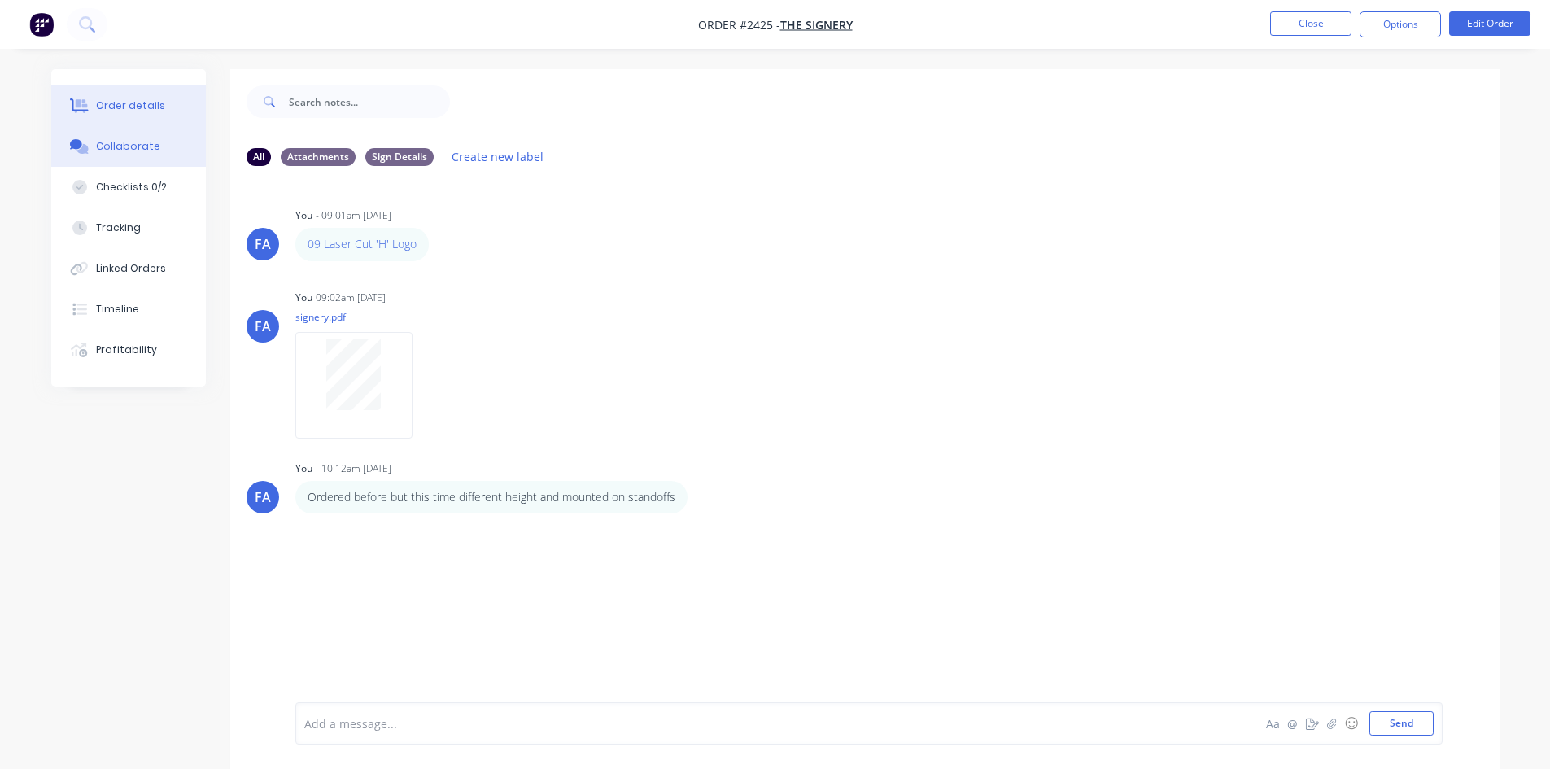
drag, startPoint x: 138, startPoint y: 129, endPoint x: 145, endPoint y: 115, distance: 15.3
click at [138, 128] on button "Collaborate" at bounding box center [128, 146] width 155 height 41
click at [148, 102] on div "Order details" at bounding box center [130, 105] width 69 height 15
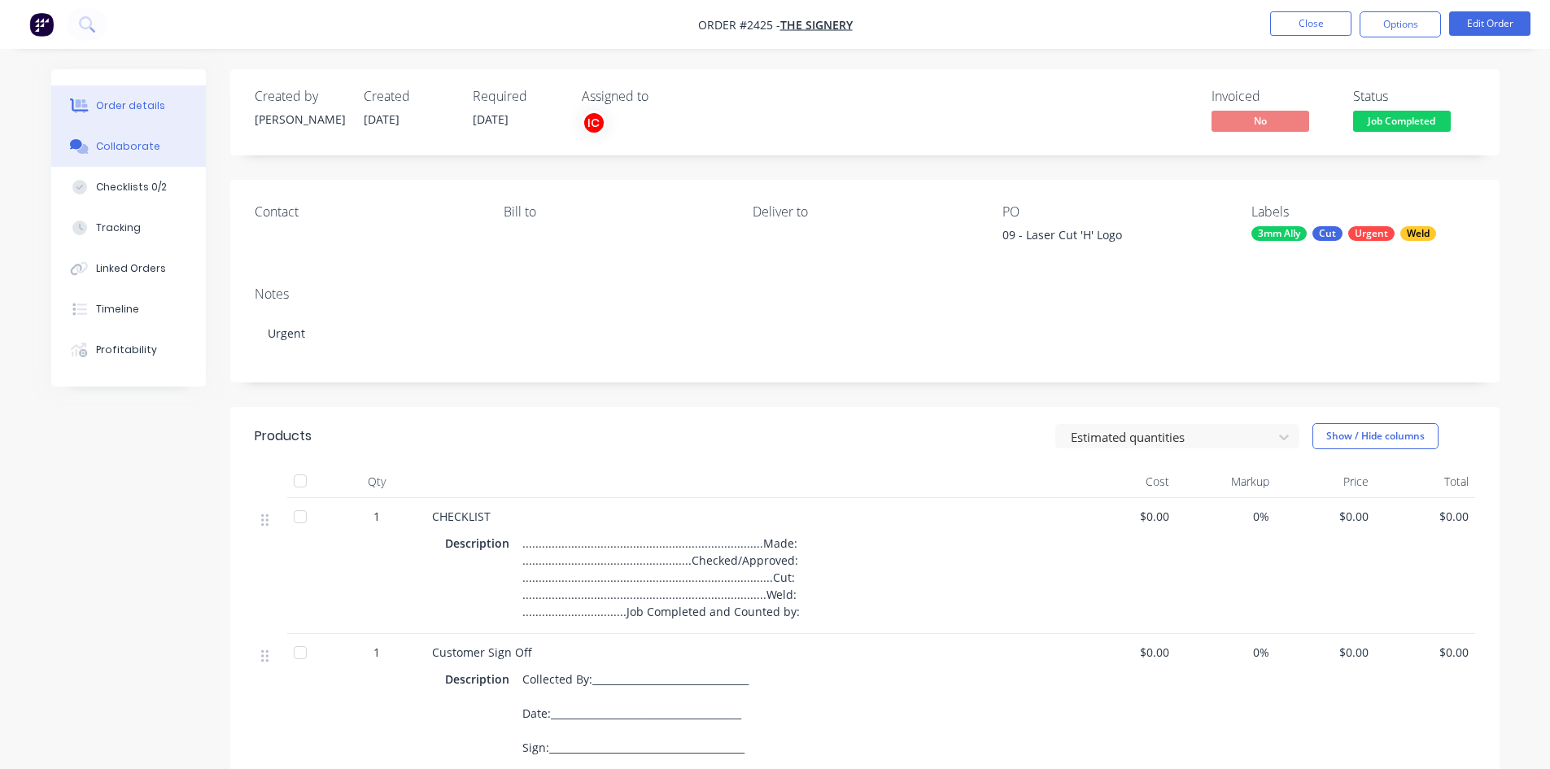
click at [79, 140] on icon at bounding box center [76, 144] width 12 height 10
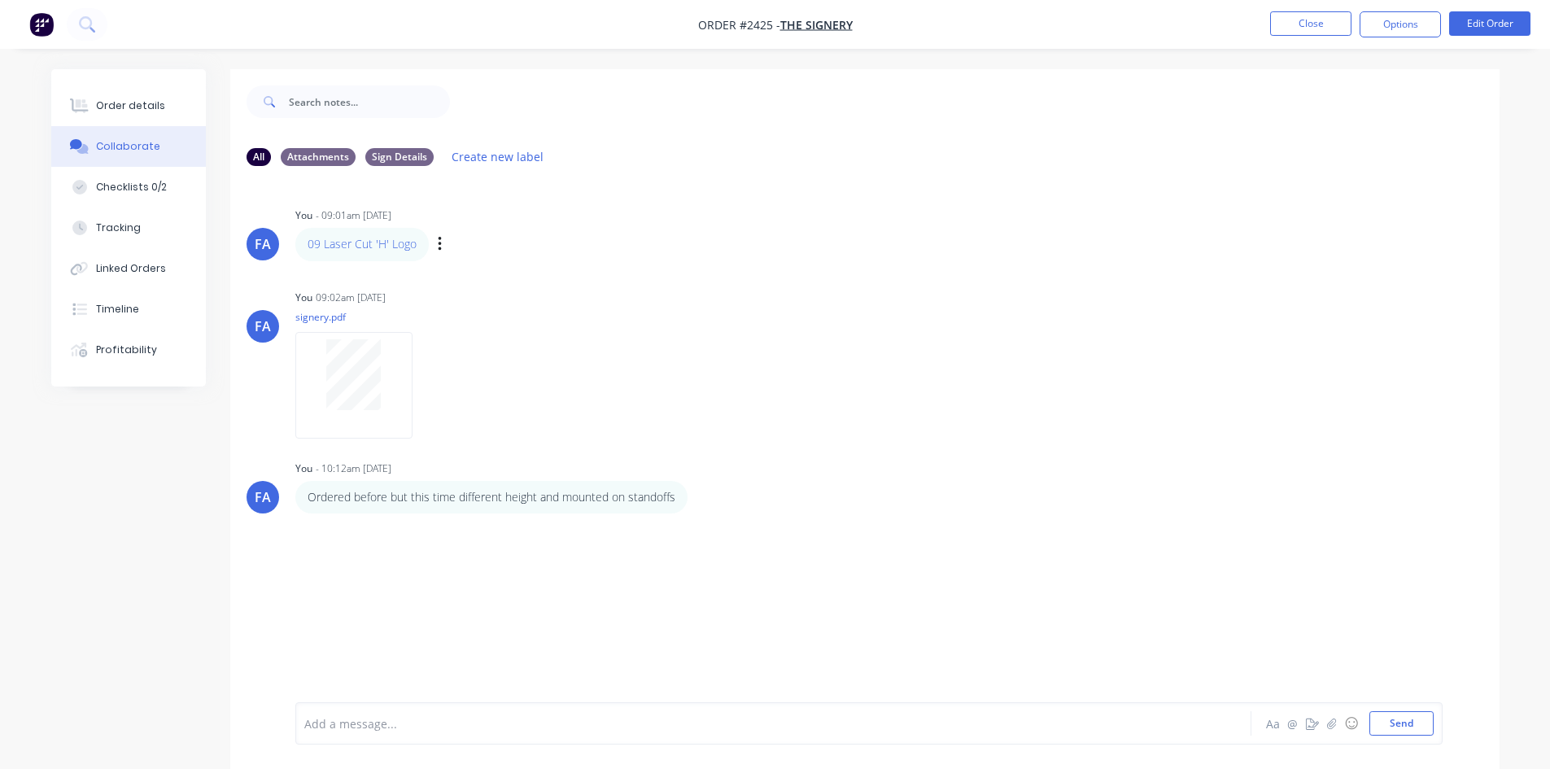
drag, startPoint x: 382, startPoint y: 246, endPoint x: 681, endPoint y: 246, distance: 298.5
click at [763, 251] on div "09 Laser Cut 'H' Logo Labels Edit Delete" at bounding box center [549, 244] width 508 height 33
click at [130, 94] on button "Order details" at bounding box center [128, 105] width 155 height 41
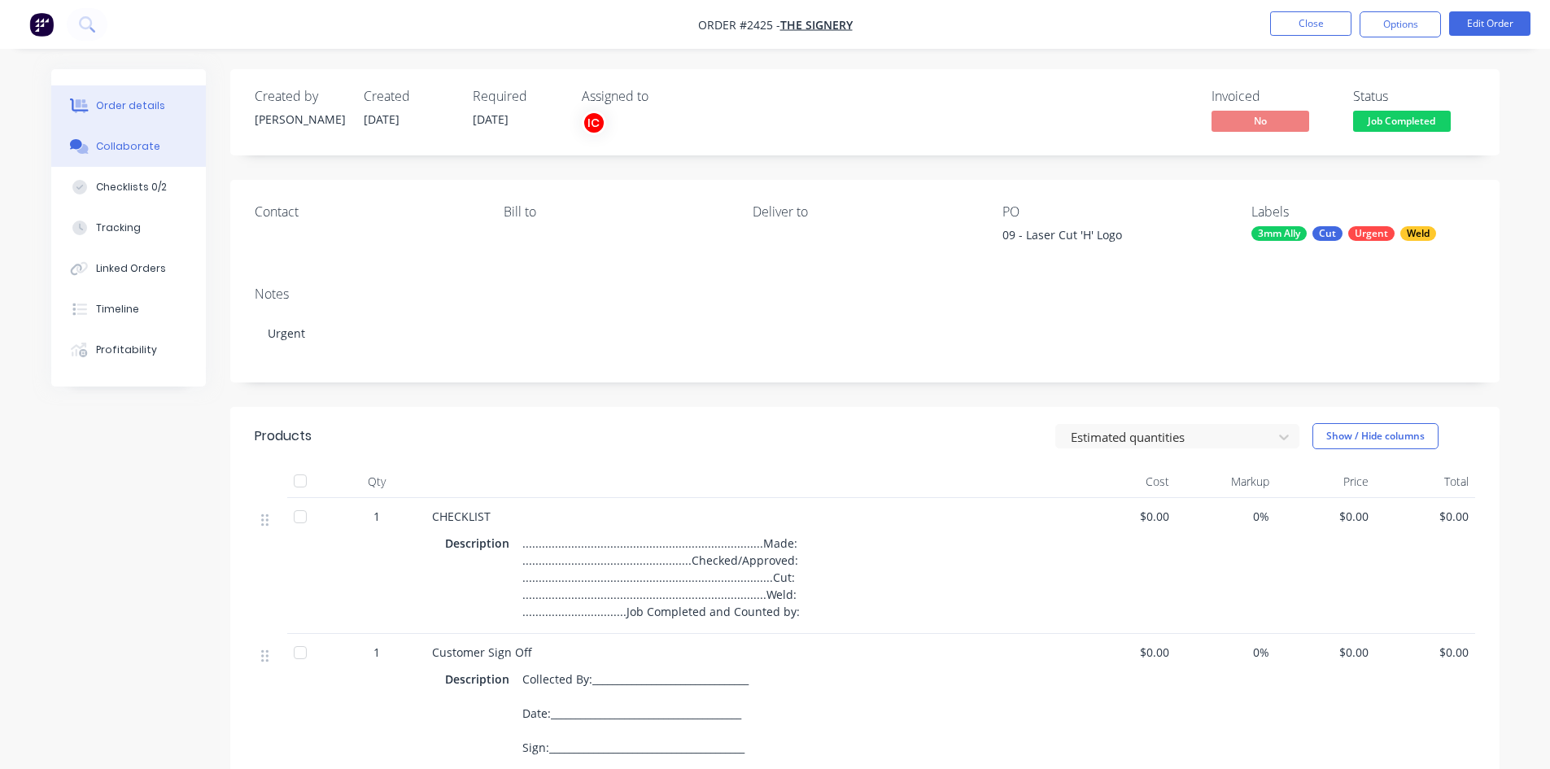
click at [130, 150] on div "Collaborate" at bounding box center [128, 146] width 64 height 15
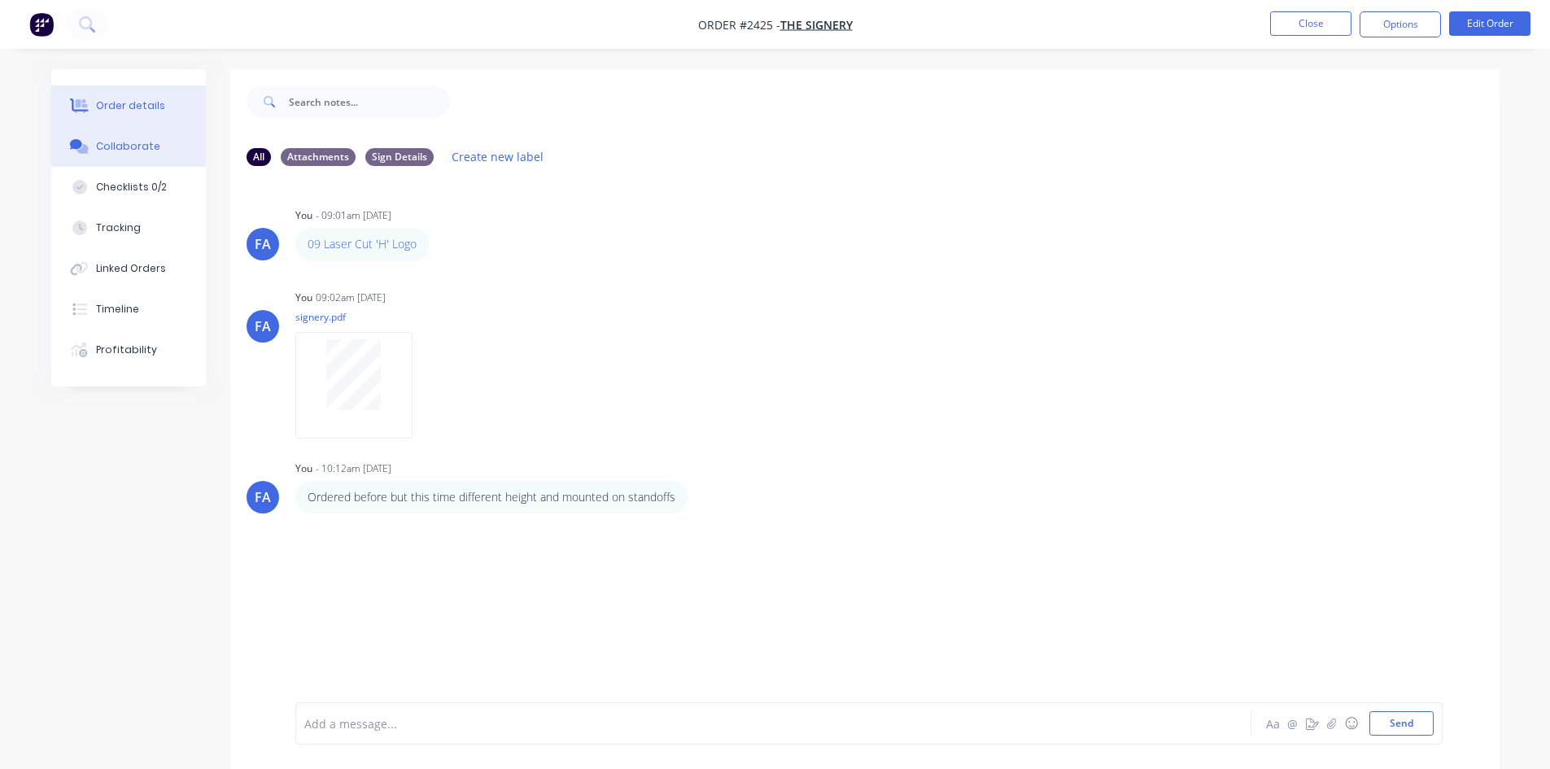
click at [147, 102] on div "Order details" at bounding box center [130, 105] width 69 height 15
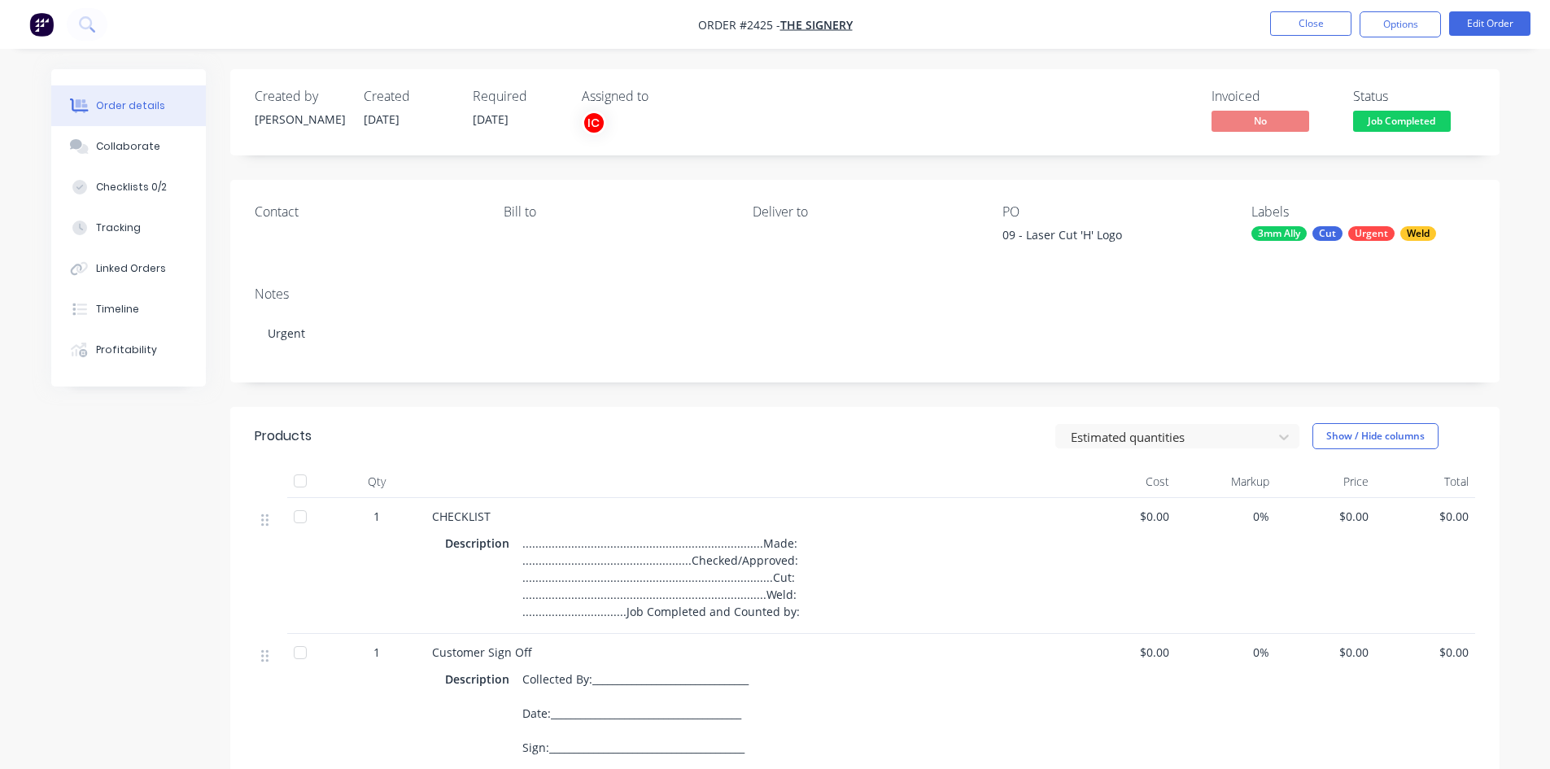
drag, startPoint x: 1126, startPoint y: 238, endPoint x: 1002, endPoint y: 235, distance: 123.7
click at [1002, 235] on div "09 - Laser Cut 'H' Logo" at bounding box center [1103, 237] width 203 height 23
copy div "09 - Laser Cut 'H' Logo"
click at [1102, 254] on div "Contact Bill to Deliver to PO 09 - Laser Cut 'H' Logo Labels 3mm Ally Cut Urgen…" at bounding box center [864, 227] width 1269 height 94
drag, startPoint x: 1121, startPoint y: 242, endPoint x: 1001, endPoint y: 238, distance: 119.6
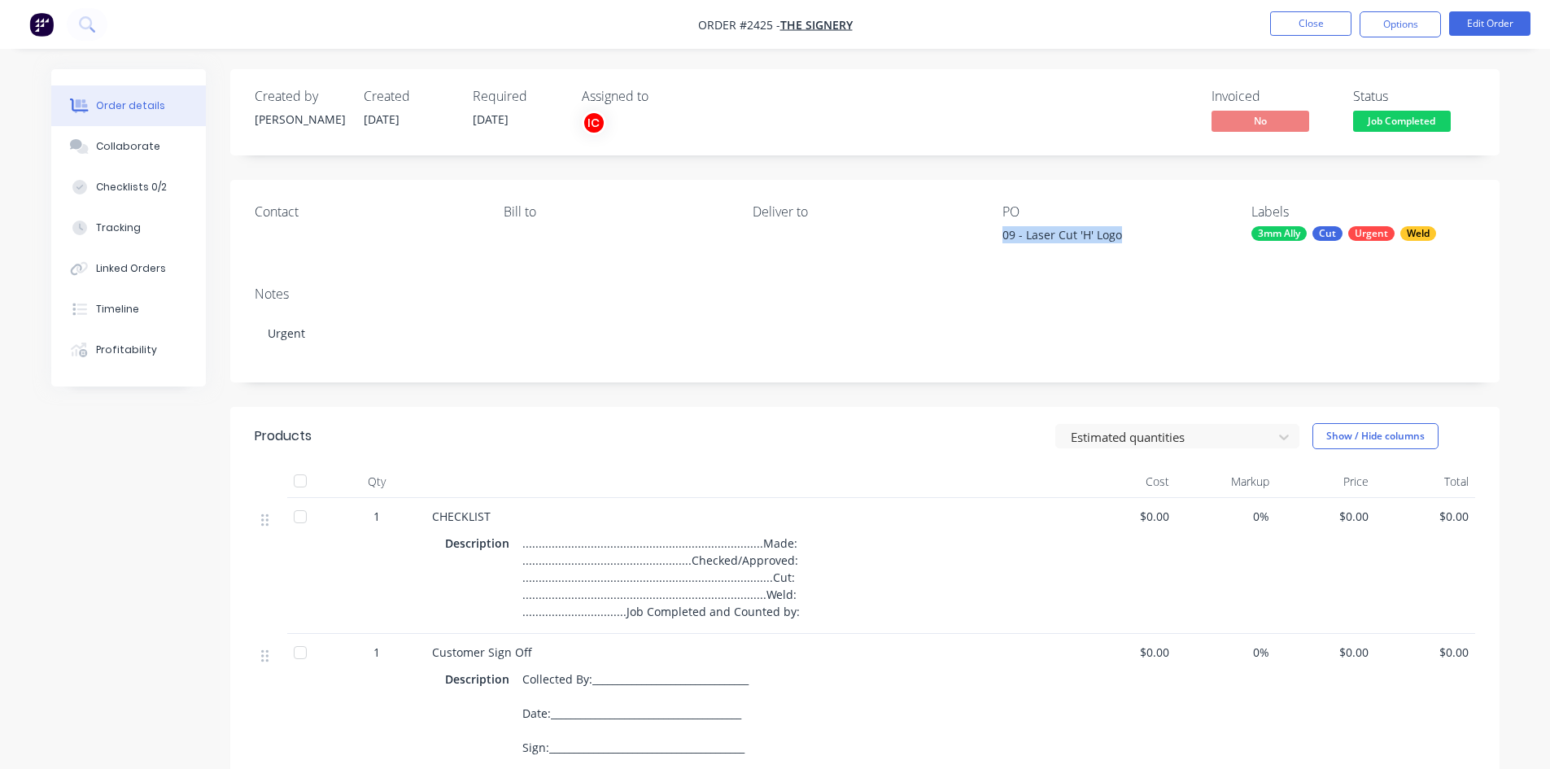
click at [1002, 238] on div "09 - Laser Cut 'H' Logo" at bounding box center [1103, 237] width 203 height 23
copy div "09 - Laser Cut 'H' Logo"
click at [1305, 17] on button "Close" at bounding box center [1310, 23] width 81 height 24
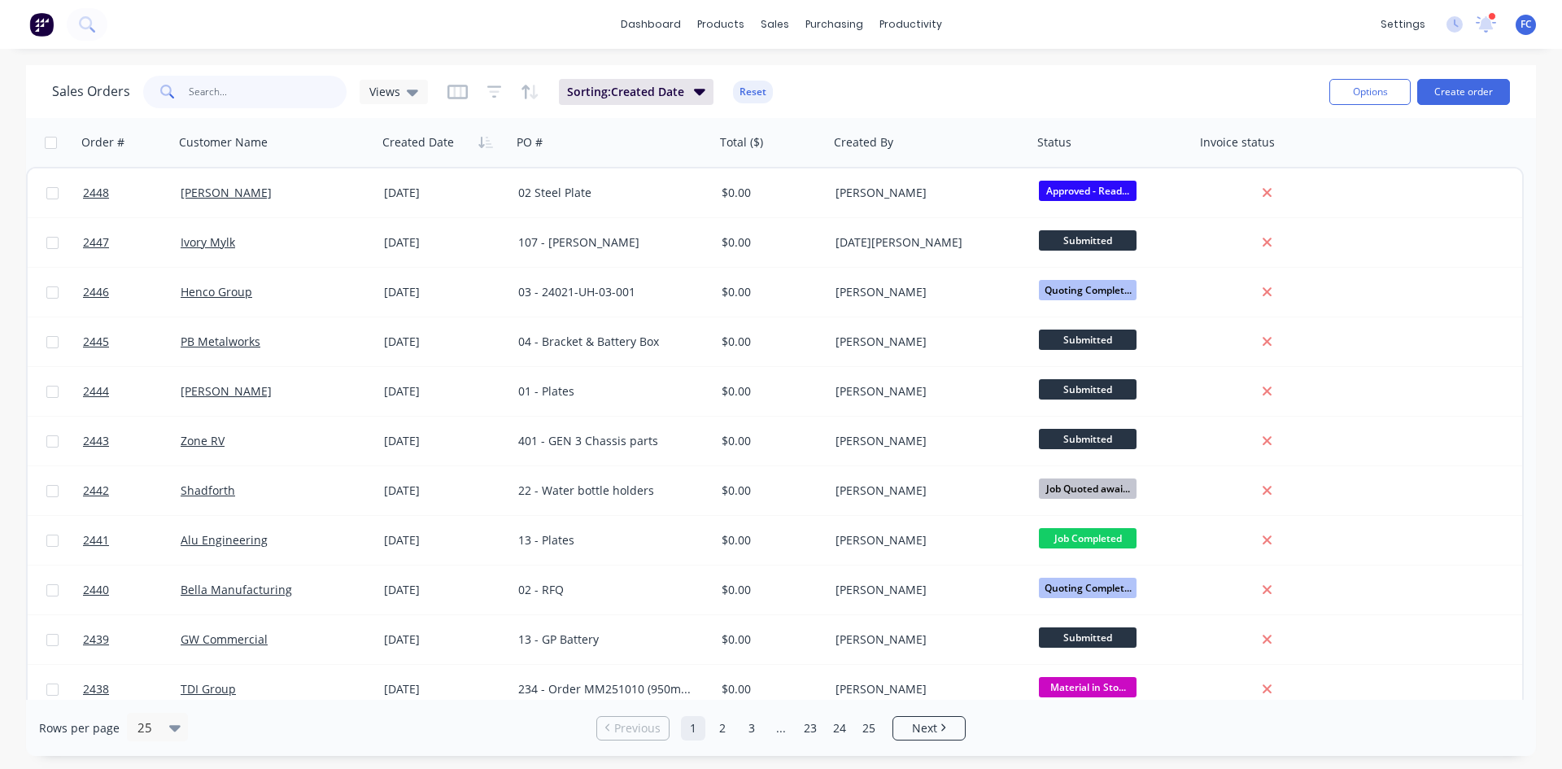
click at [268, 95] on input "text" at bounding box center [268, 92] width 159 height 33
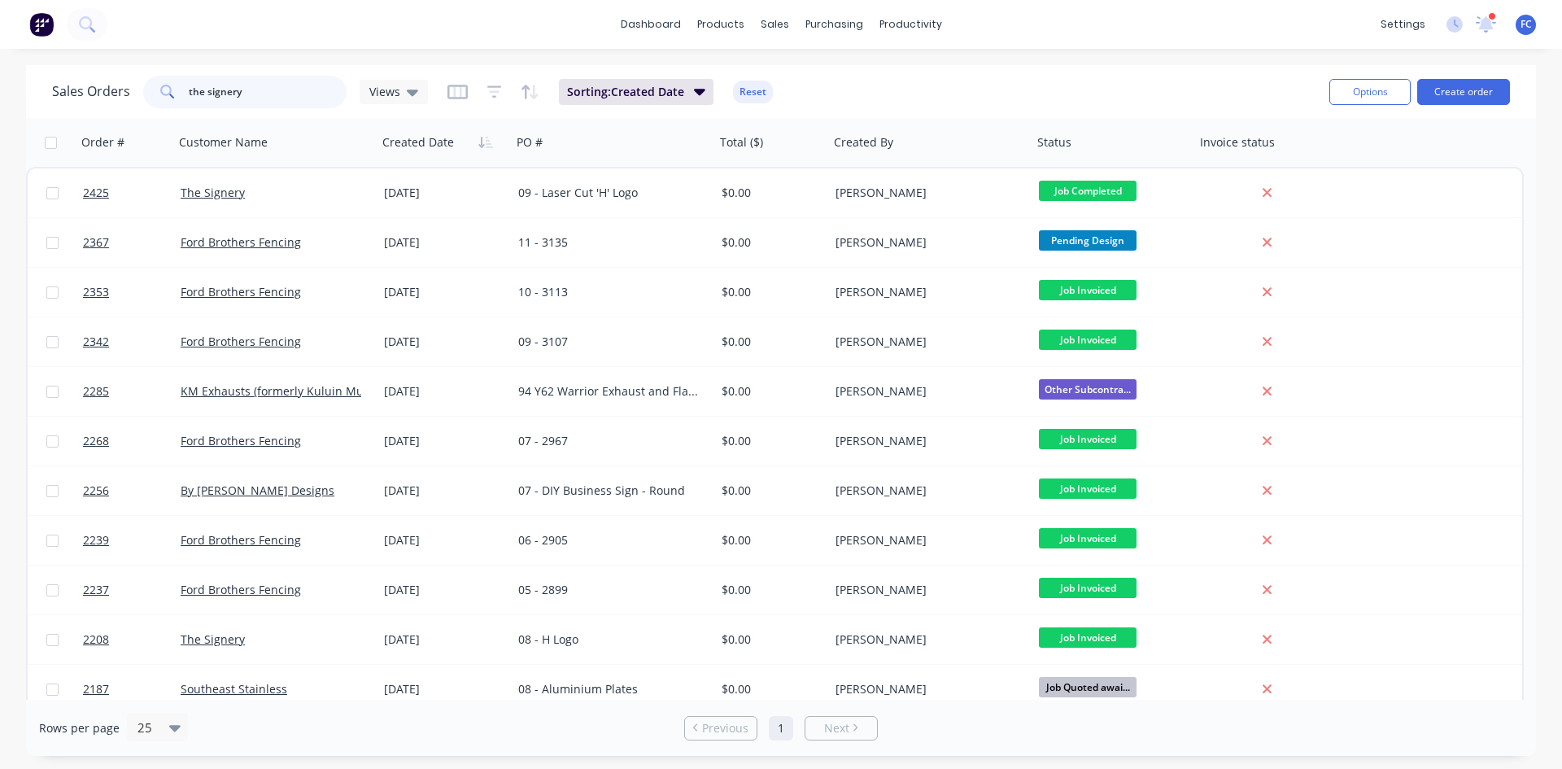
type input "the signery"
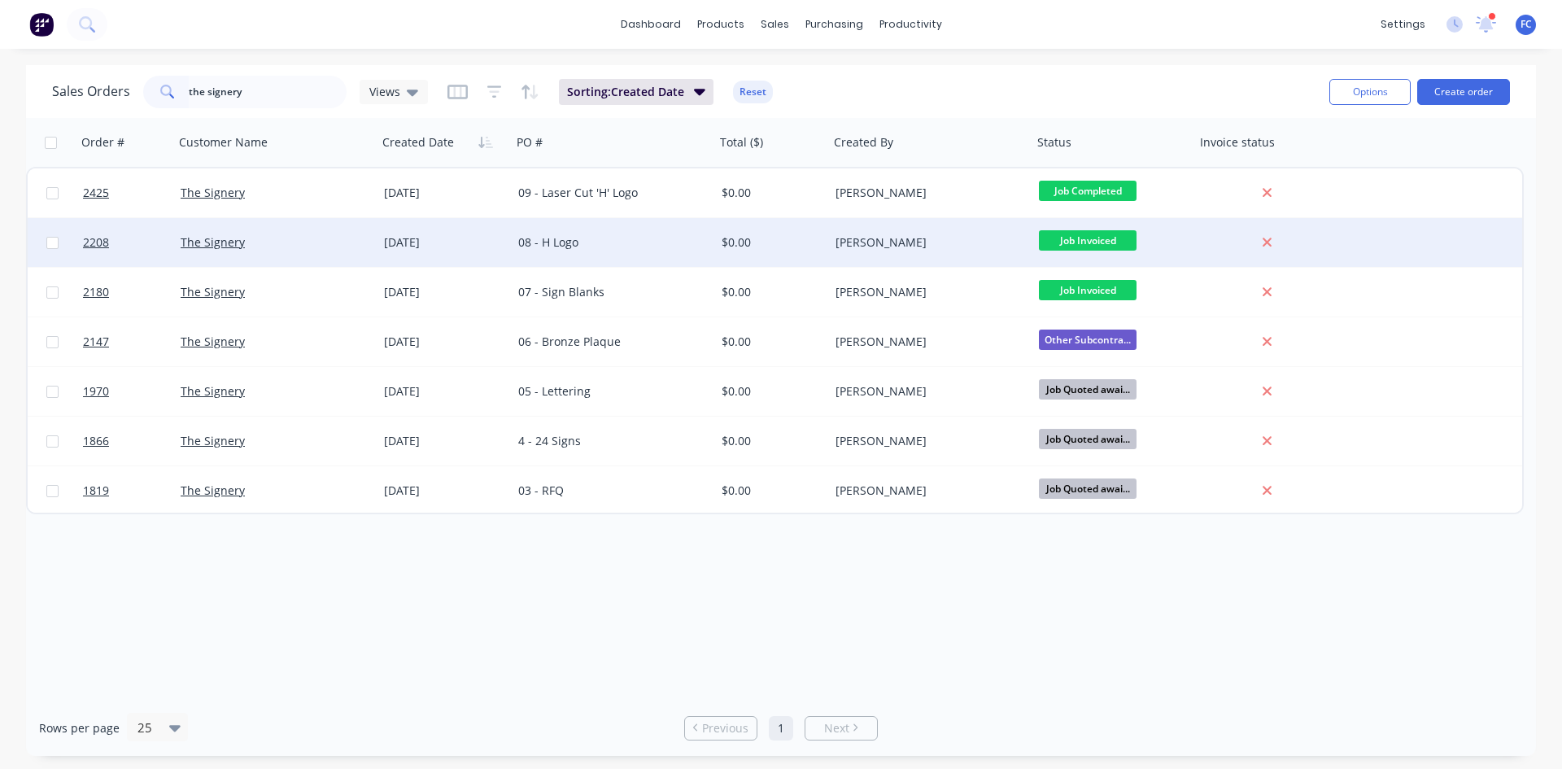
click at [368, 237] on div "The Signery" at bounding box center [276, 242] width 190 height 16
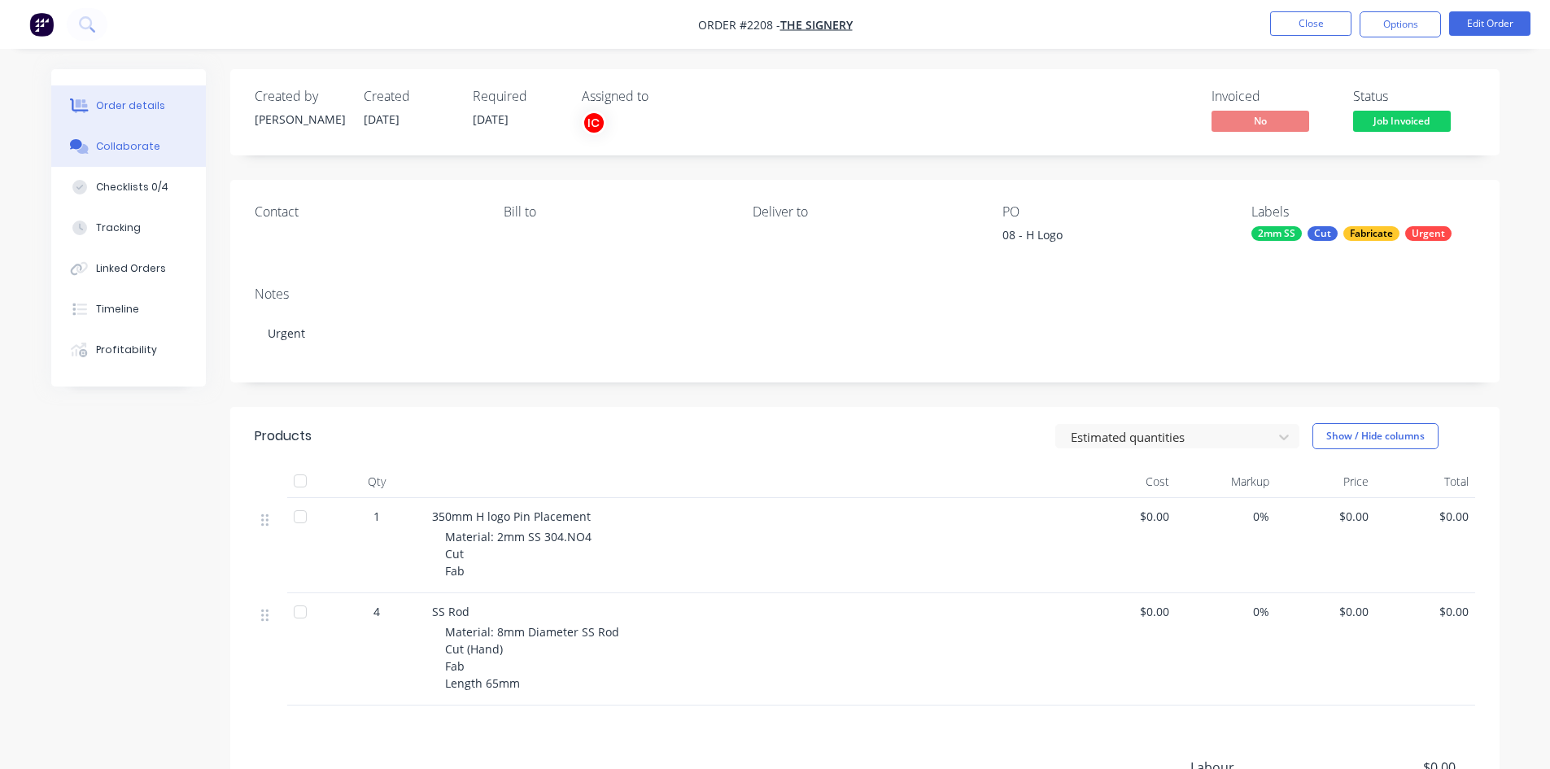
click at [131, 157] on button "Collaborate" at bounding box center [128, 146] width 155 height 41
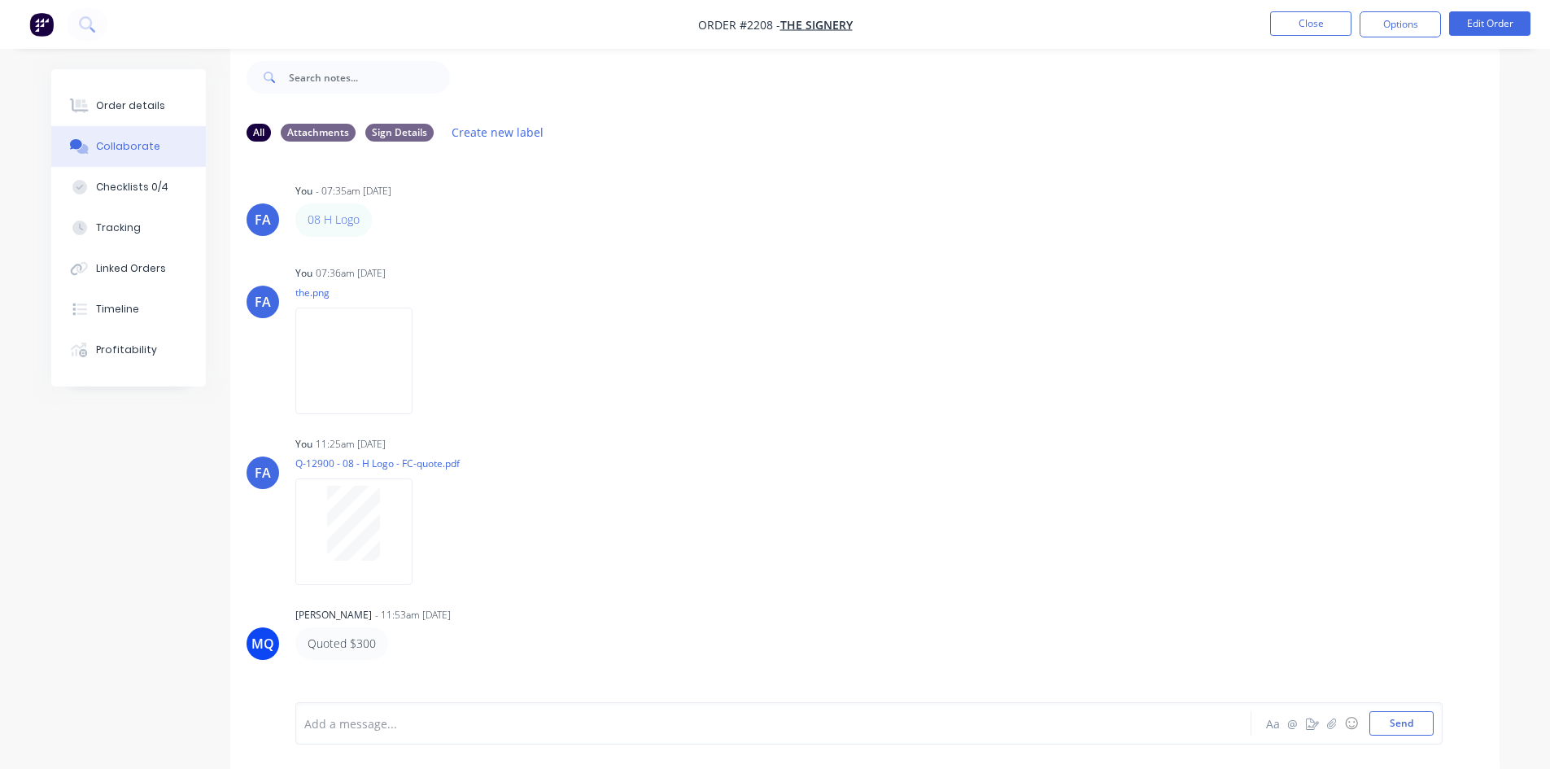
drag, startPoint x: 109, startPoint y: 102, endPoint x: 162, endPoint y: 162, distance: 80.1
click at [109, 103] on div "Order details" at bounding box center [130, 105] width 69 height 15
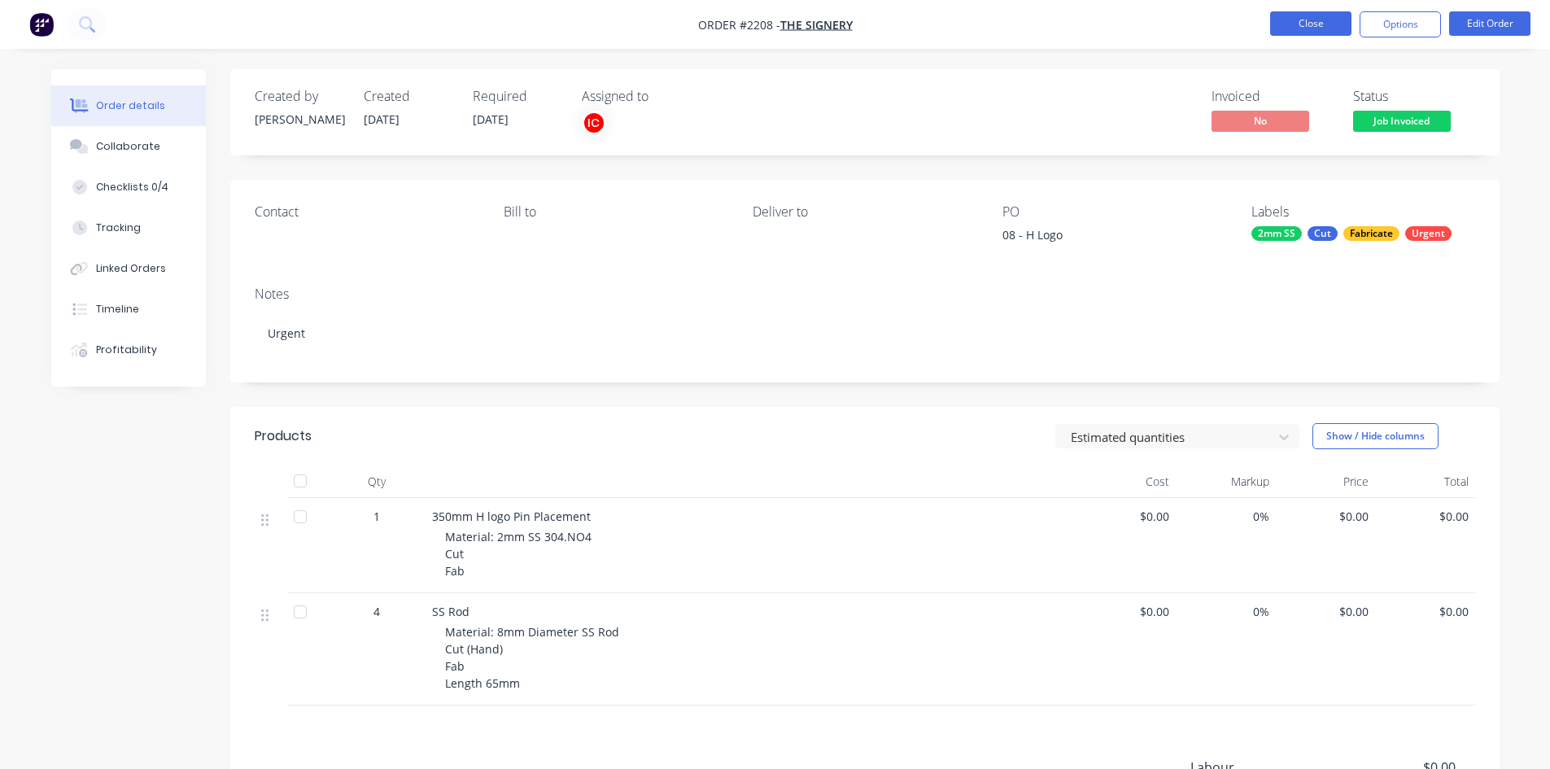
click at [1286, 32] on button "Close" at bounding box center [1310, 23] width 81 height 24
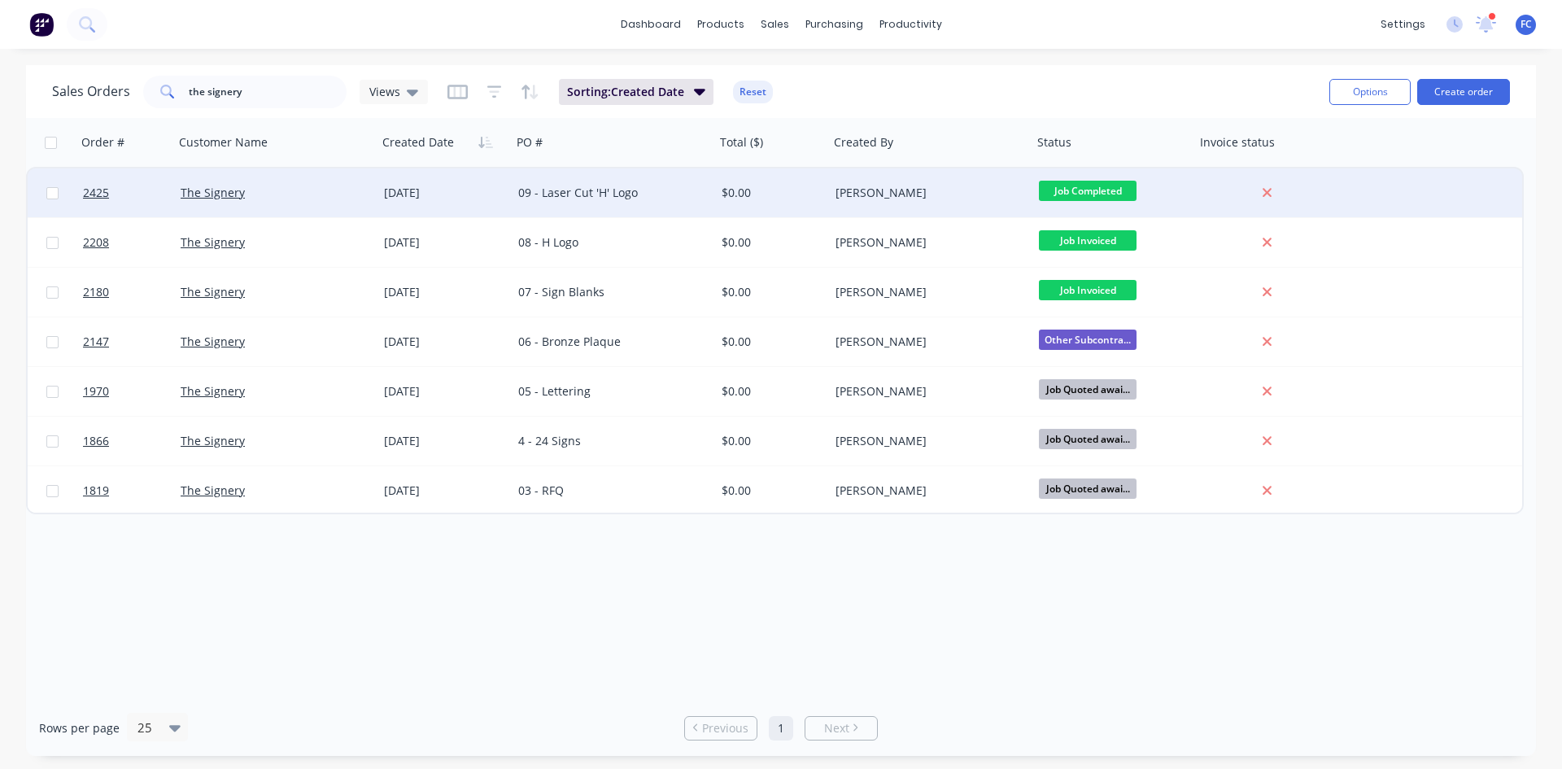
click at [300, 196] on div "The Signery" at bounding box center [271, 193] width 181 height 16
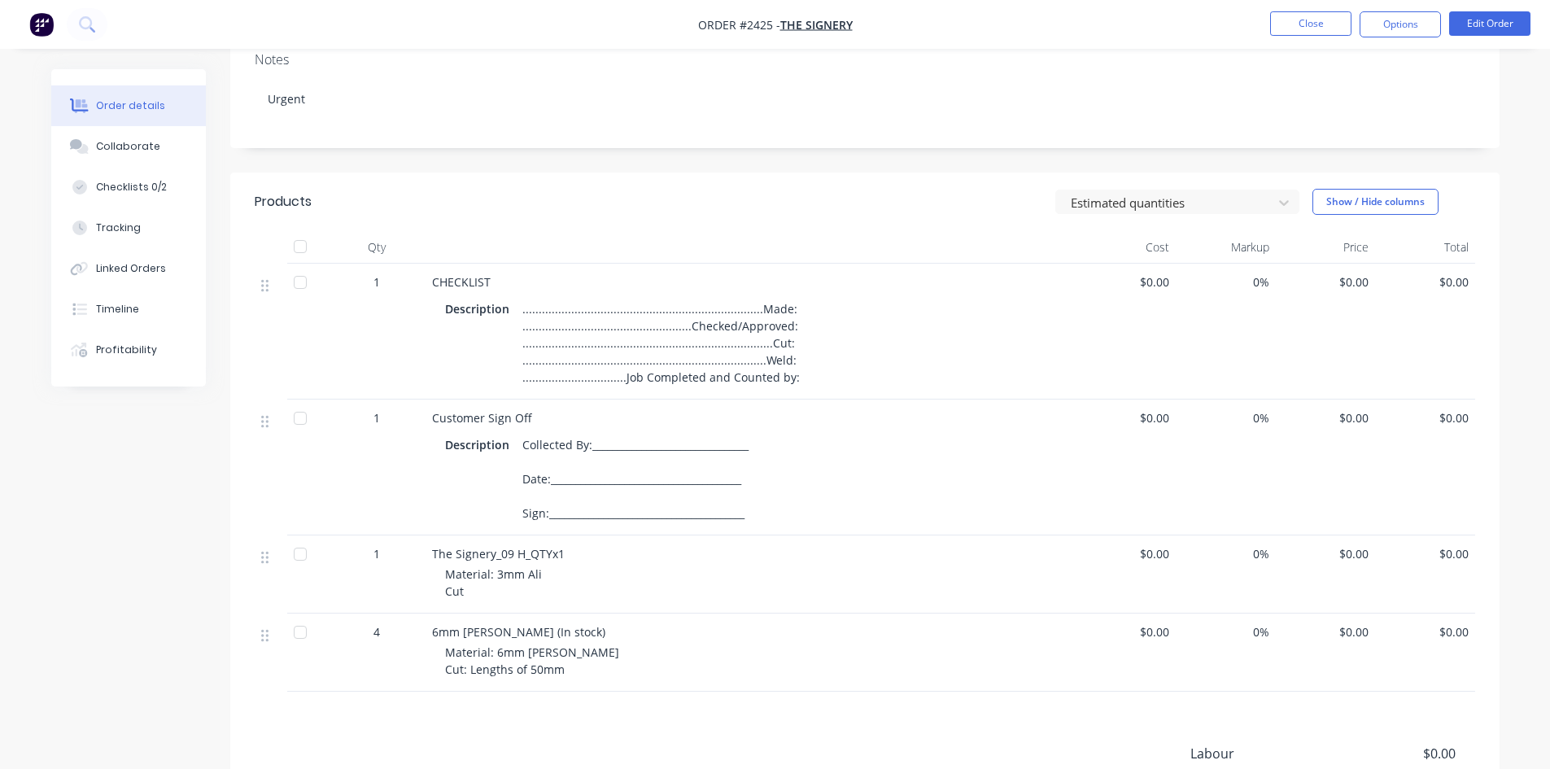
scroll to position [325, 0]
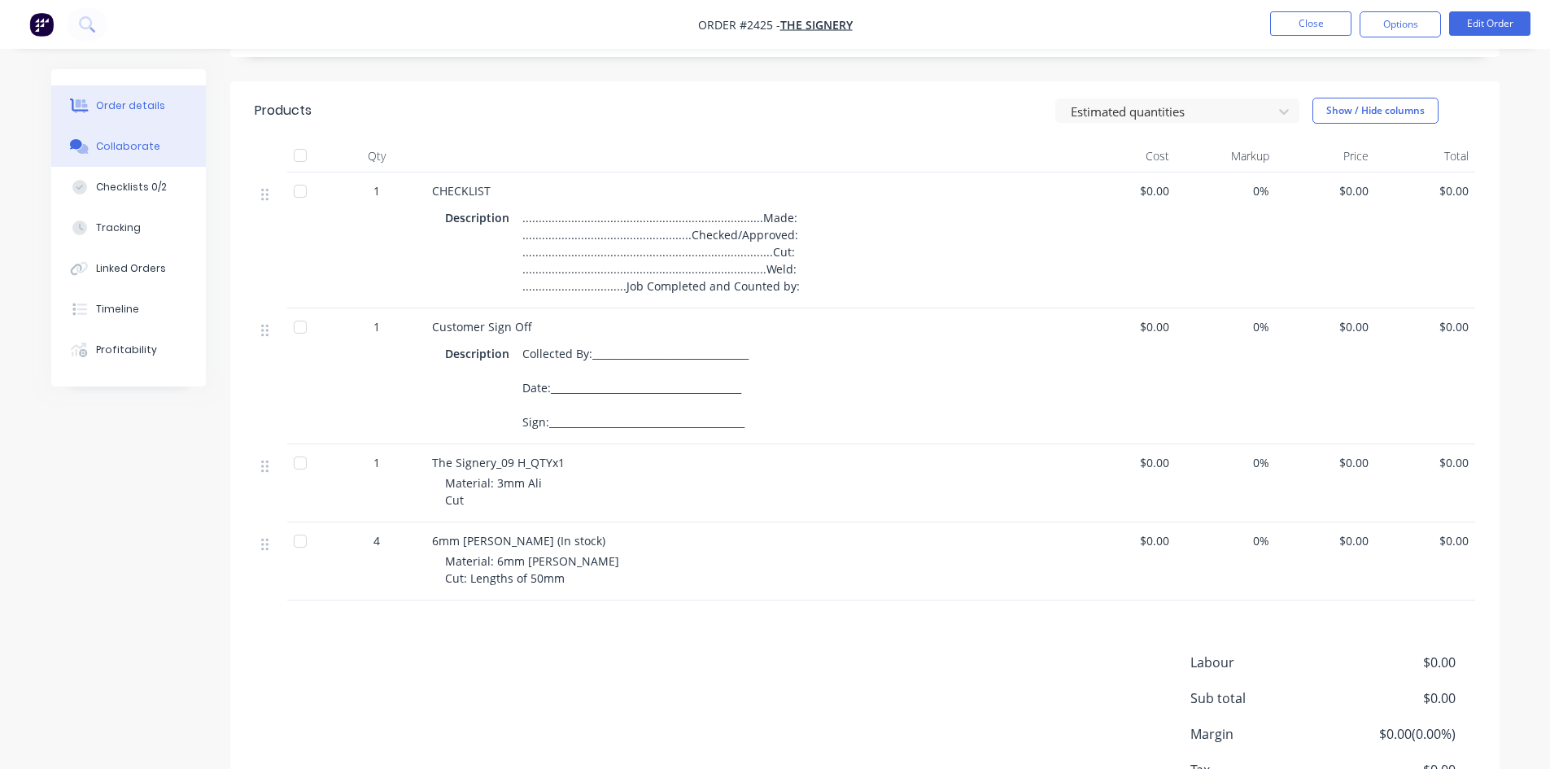
click at [129, 142] on div "Collaborate" at bounding box center [128, 146] width 64 height 15
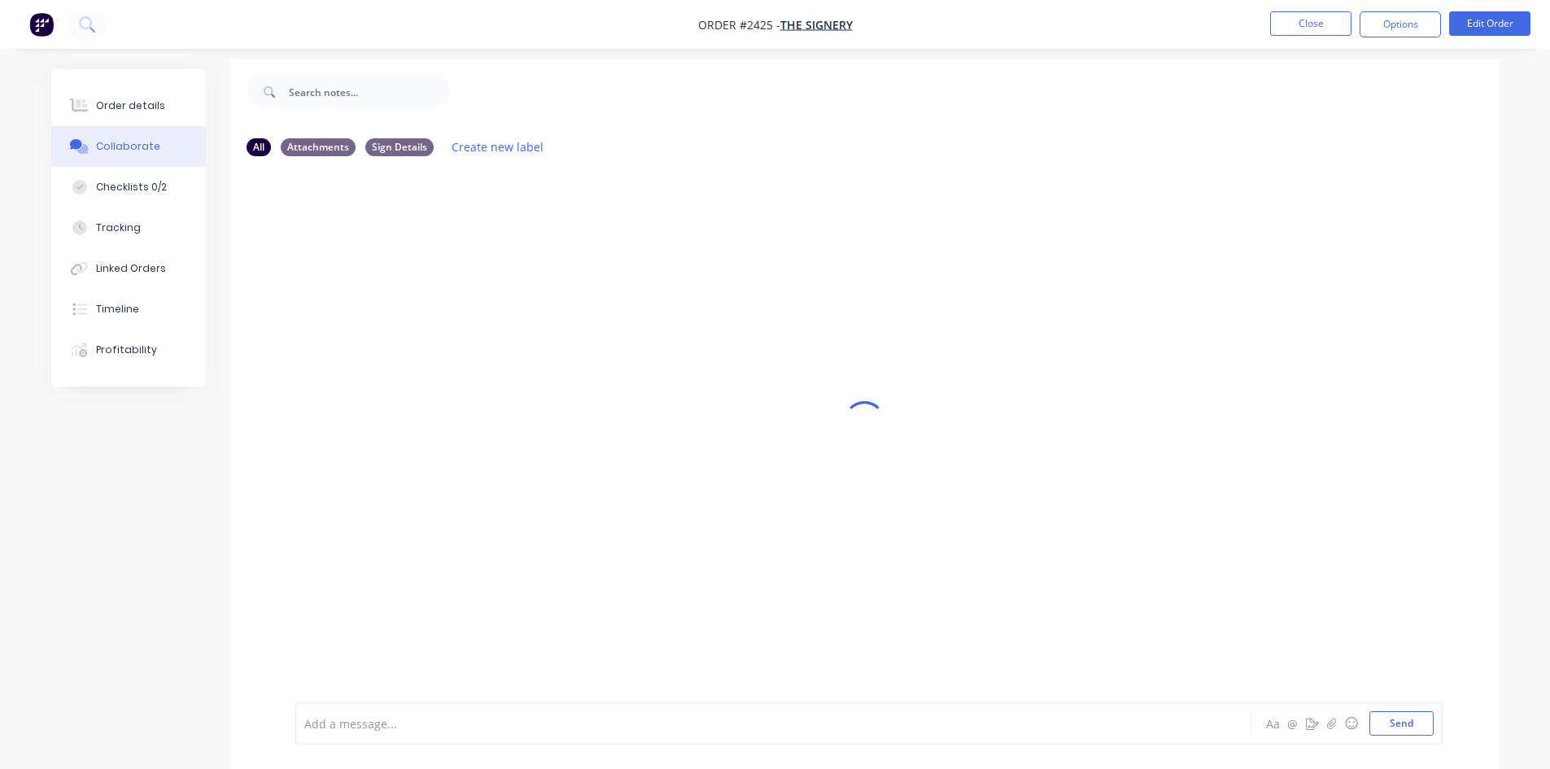
scroll to position [24, 0]
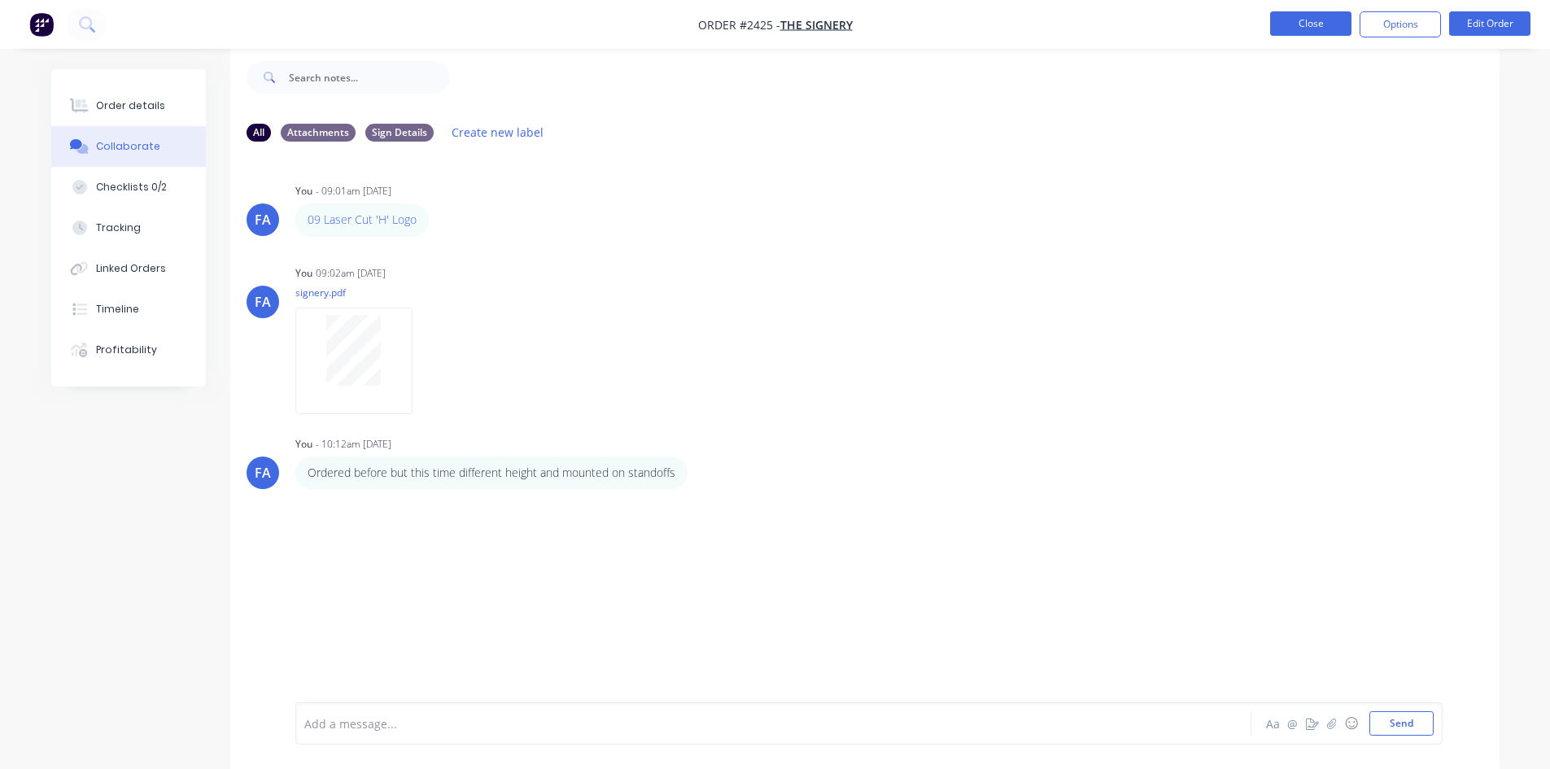
click at [1285, 20] on button "Close" at bounding box center [1310, 23] width 81 height 24
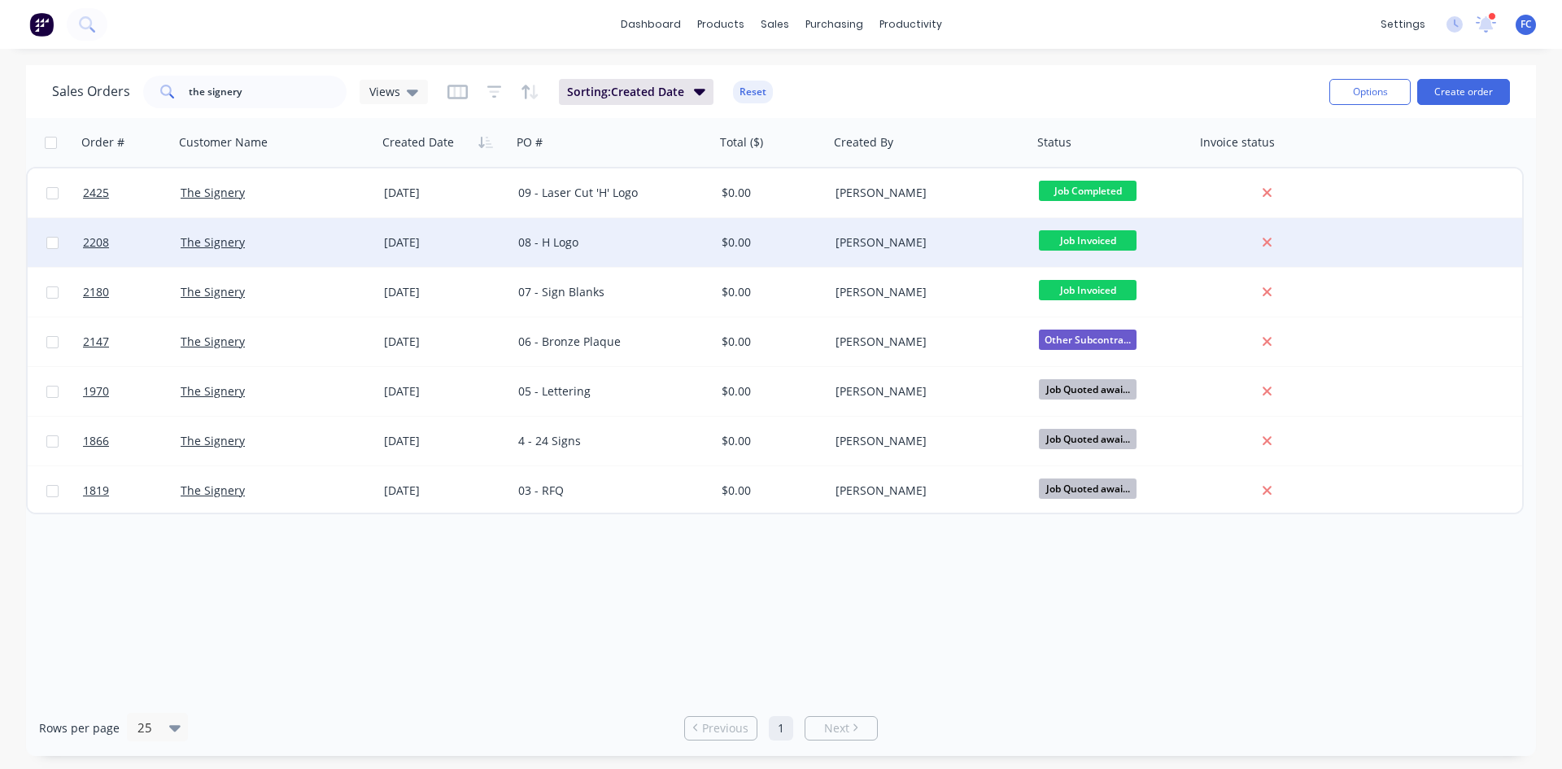
click at [351, 245] on div "The Signery" at bounding box center [271, 242] width 181 height 16
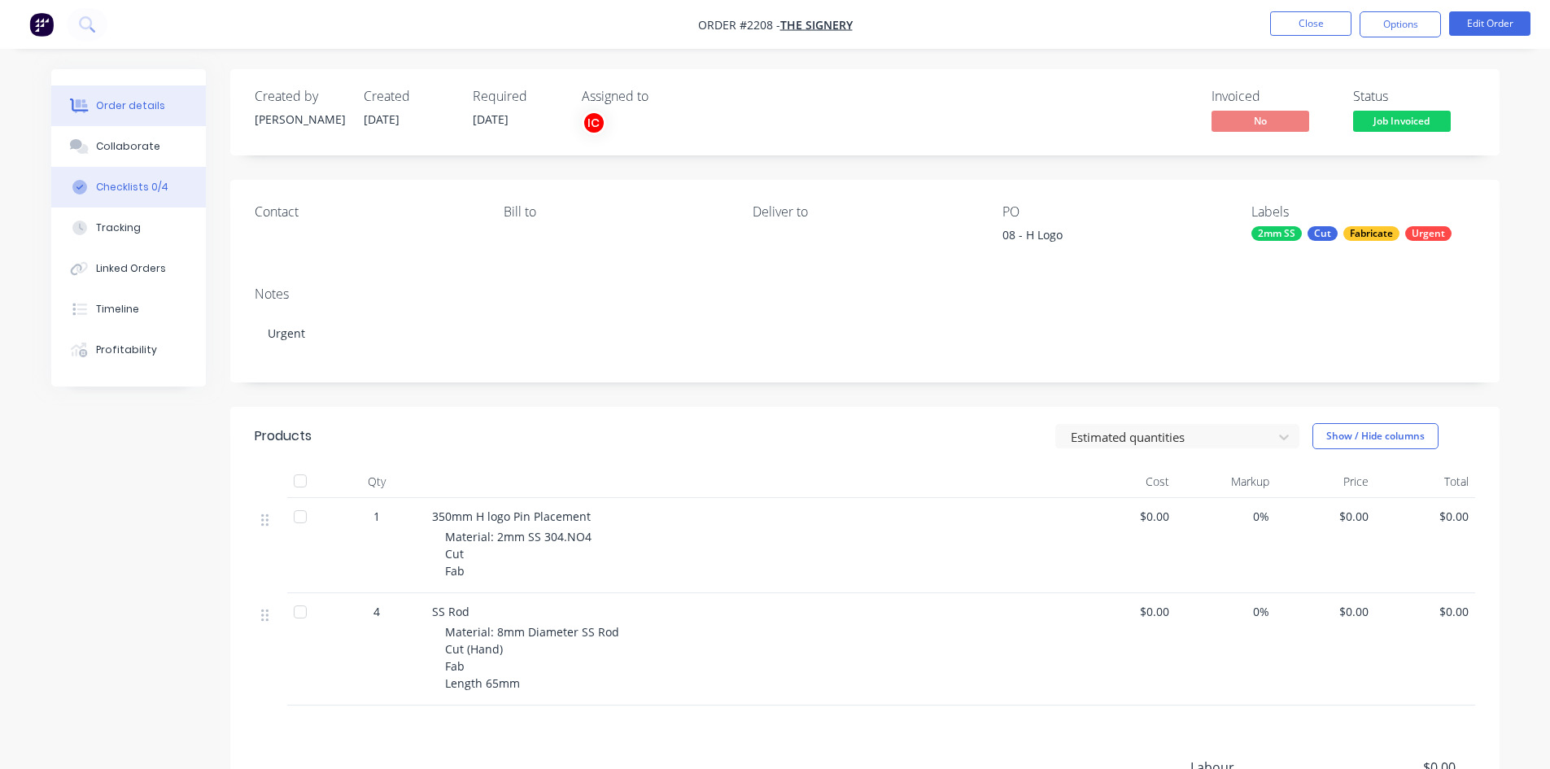
click at [139, 179] on button "Checklists 0/4" at bounding box center [128, 187] width 155 height 41
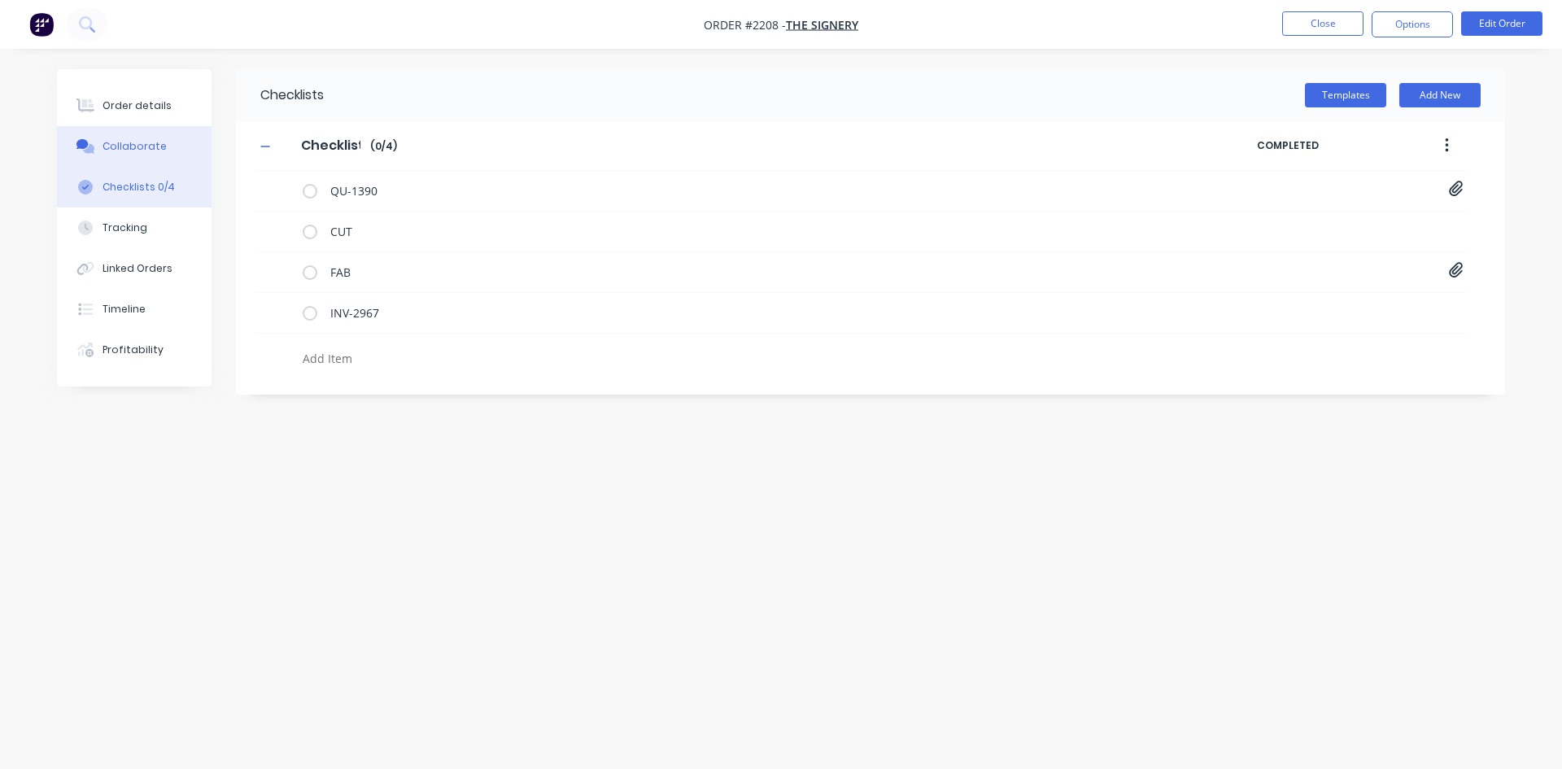
click at [141, 146] on div "Collaborate" at bounding box center [134, 146] width 64 height 15
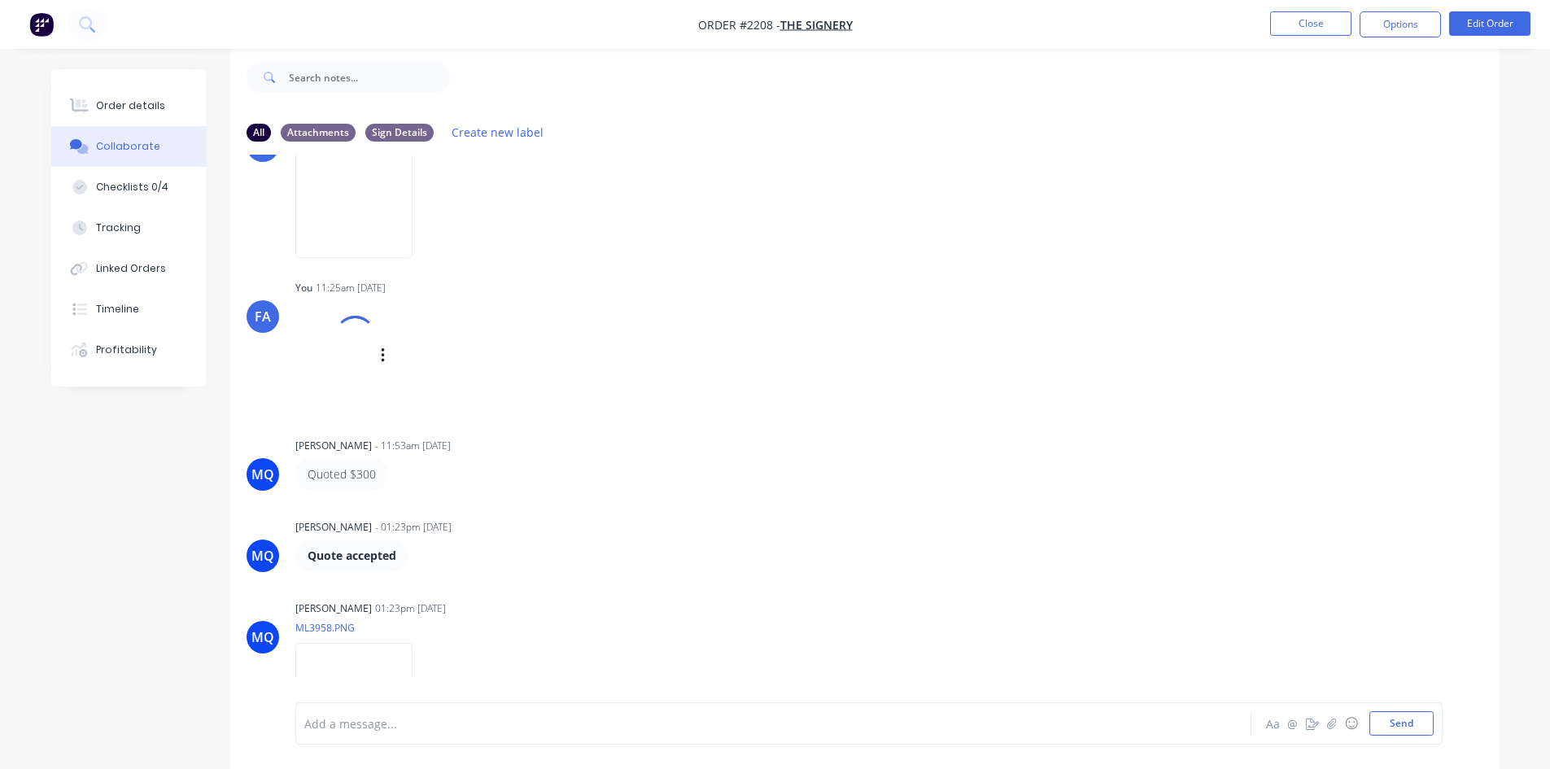
scroll to position [163, 0]
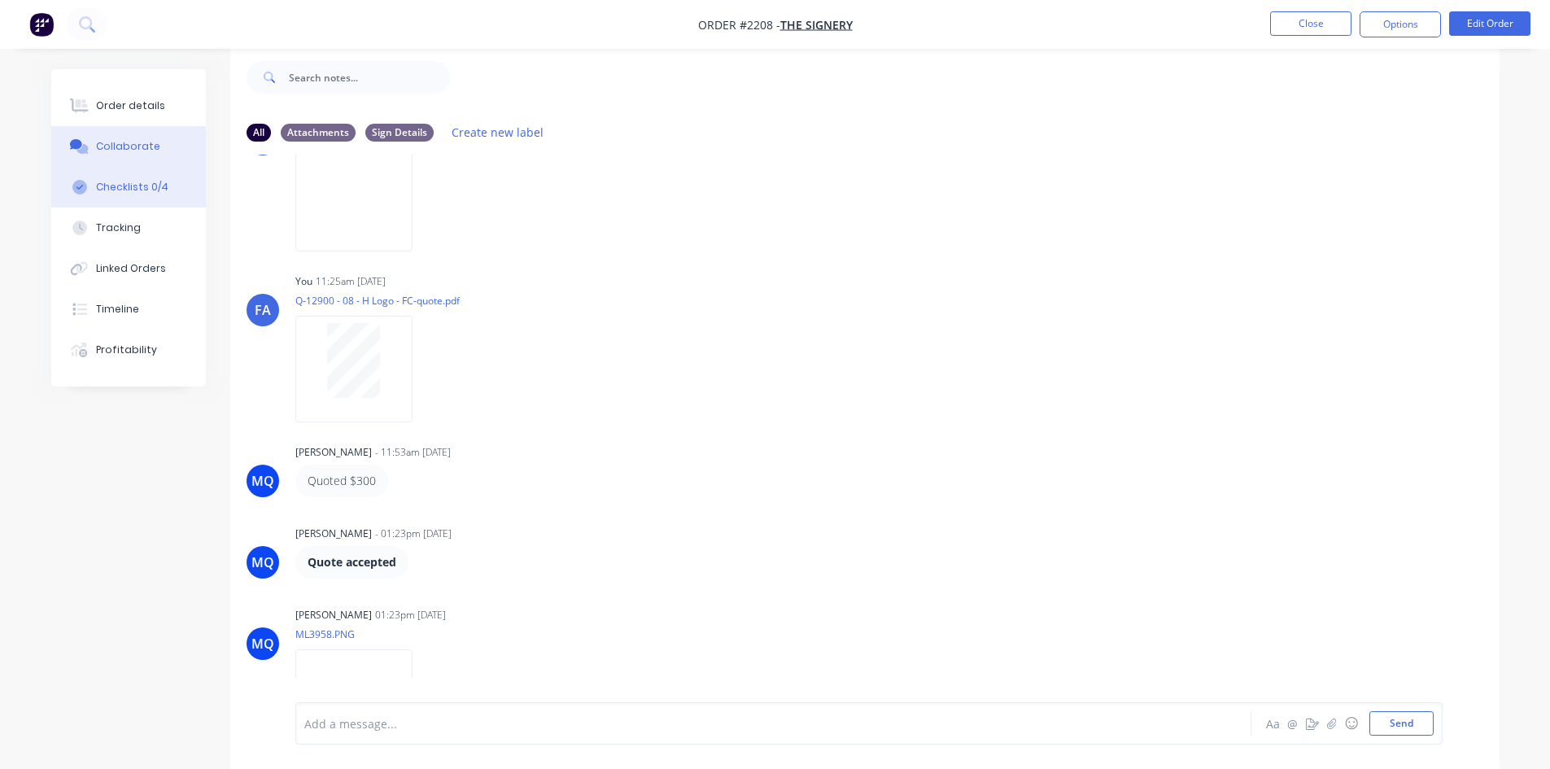
click at [136, 177] on button "Checklists 0/4" at bounding box center [128, 187] width 155 height 41
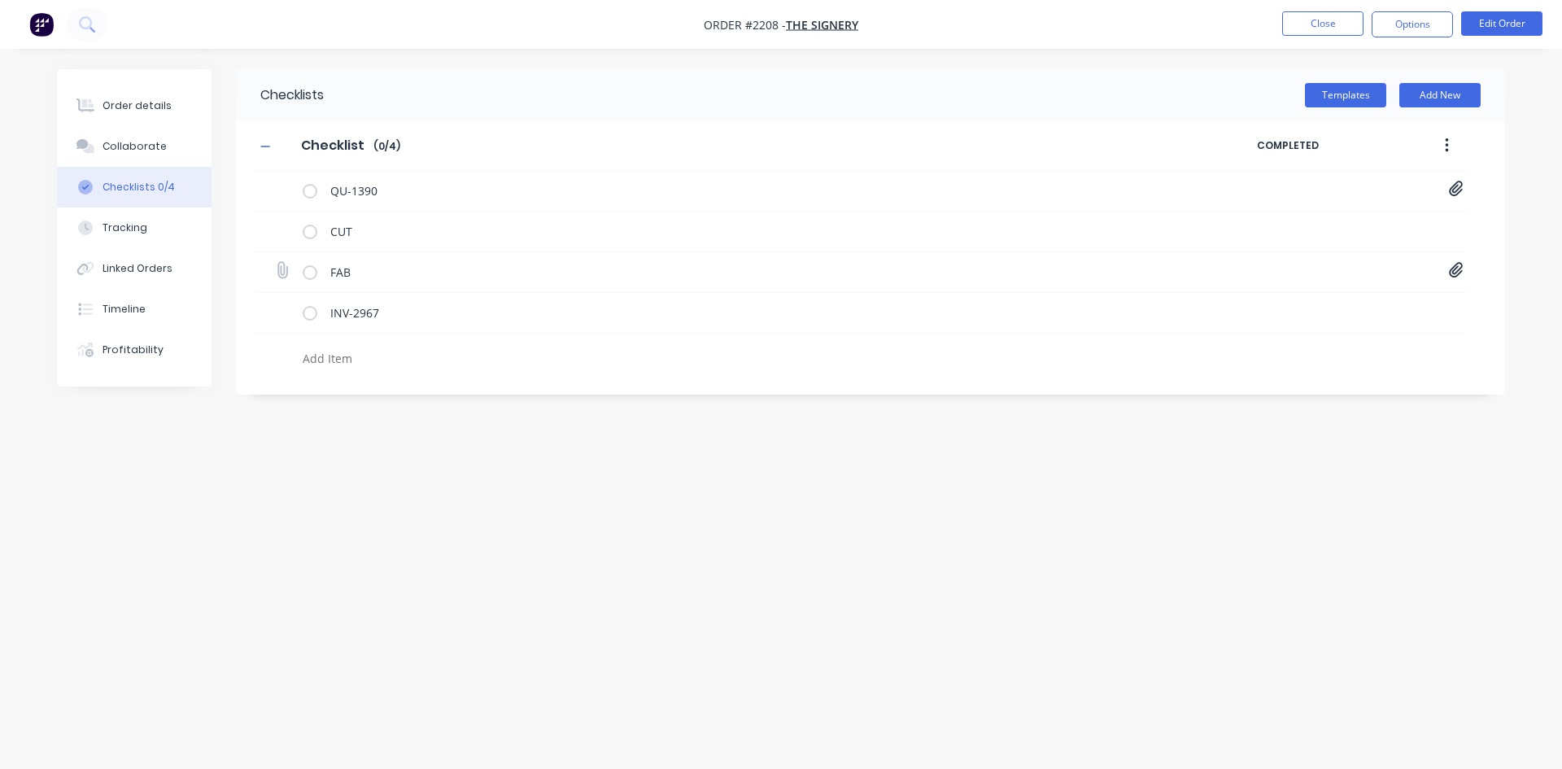
click at [1445, 270] on div "FAB The Signery_08 H_Welding Information.pdf" at bounding box center [860, 272] width 1210 height 41
click at [1457, 274] on icon at bounding box center [1456, 270] width 15 height 16
click at [1327, 304] on link "The Signery_08 H_Welding Information.pdf" at bounding box center [1325, 306] width 190 height 17
click at [143, 144] on div "Collaborate" at bounding box center [134, 146] width 64 height 15
type textarea "x"
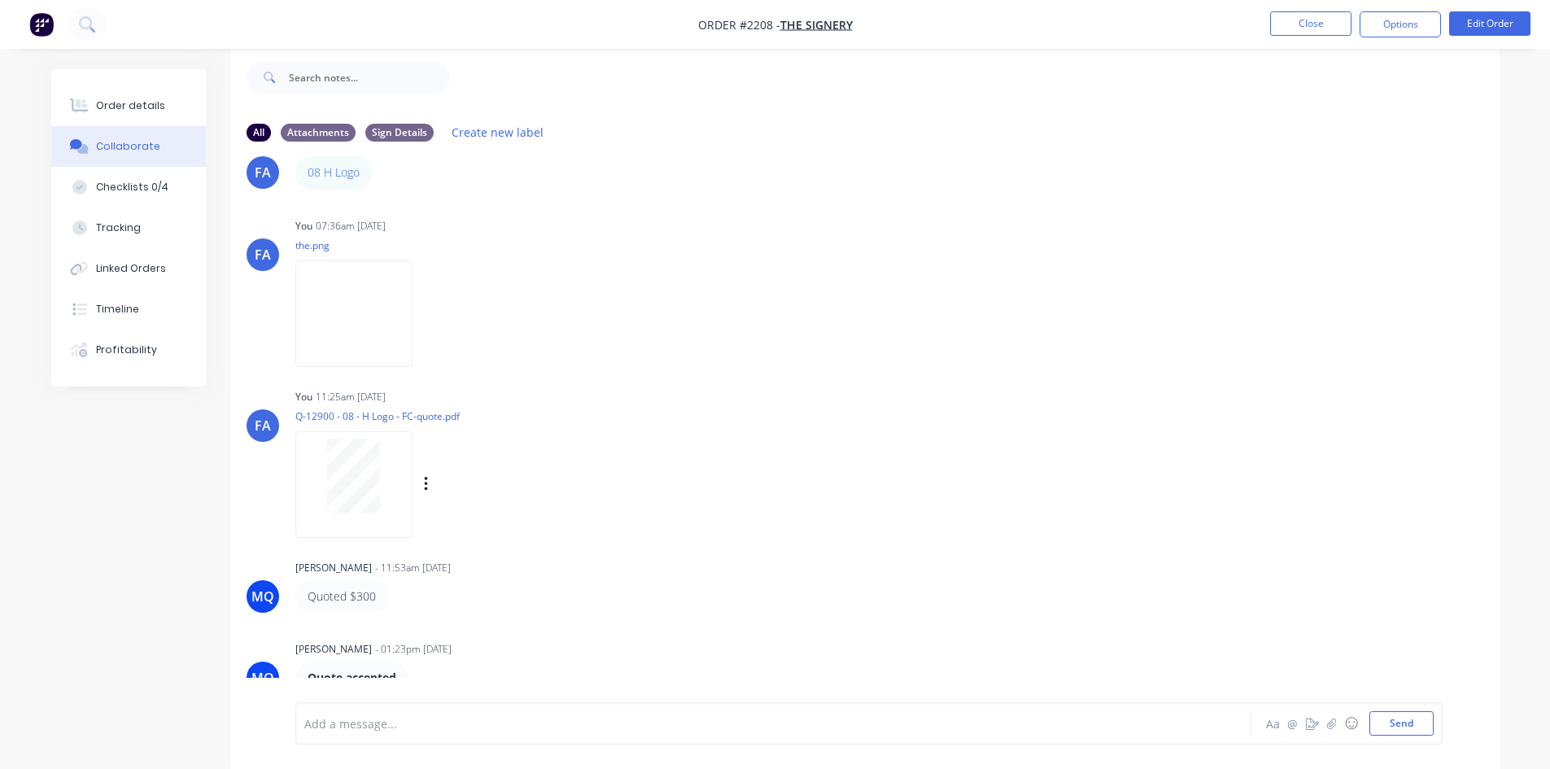
scroll to position [163, 0]
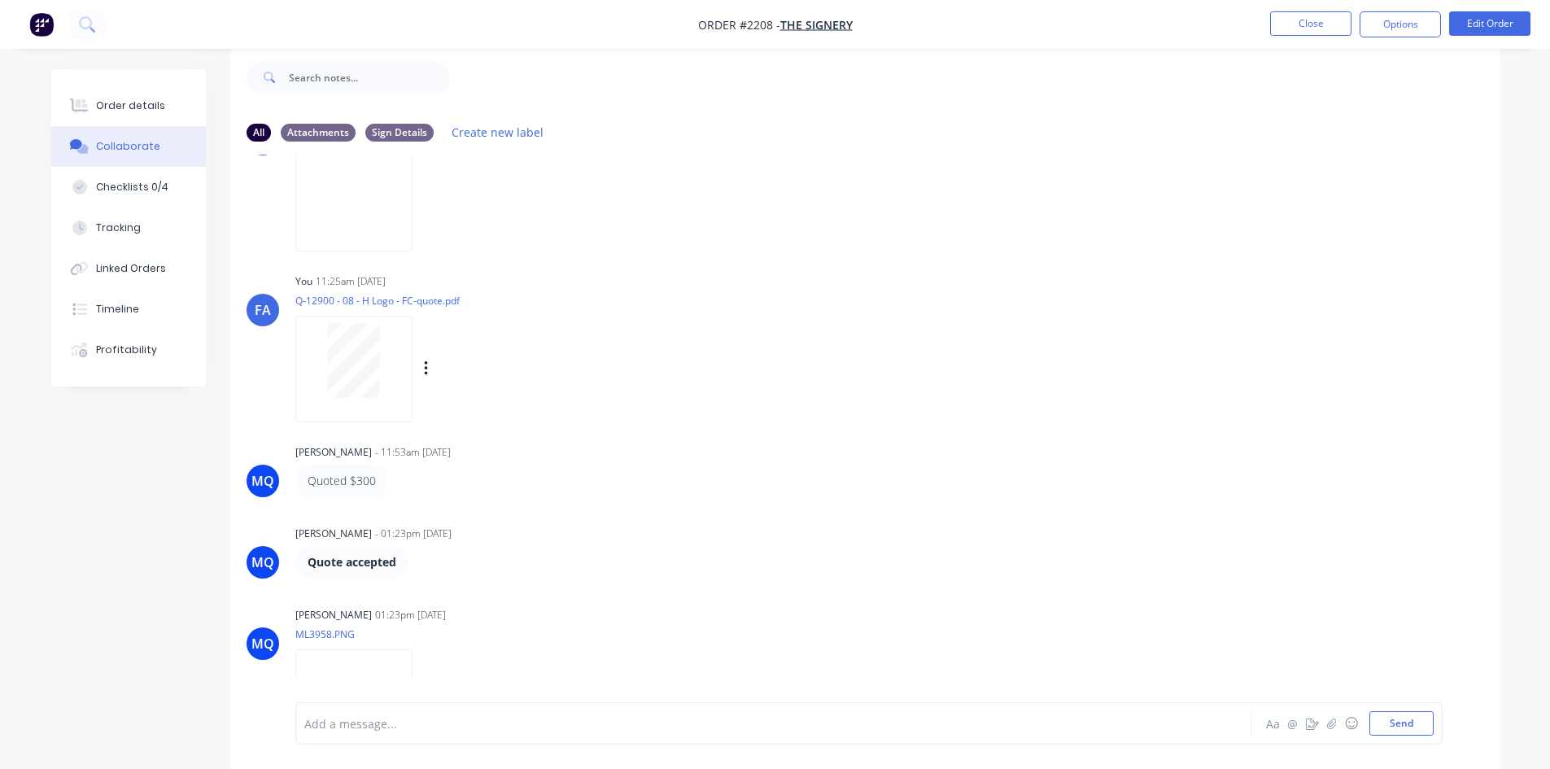
click at [378, 318] on div at bounding box center [353, 369] width 117 height 107
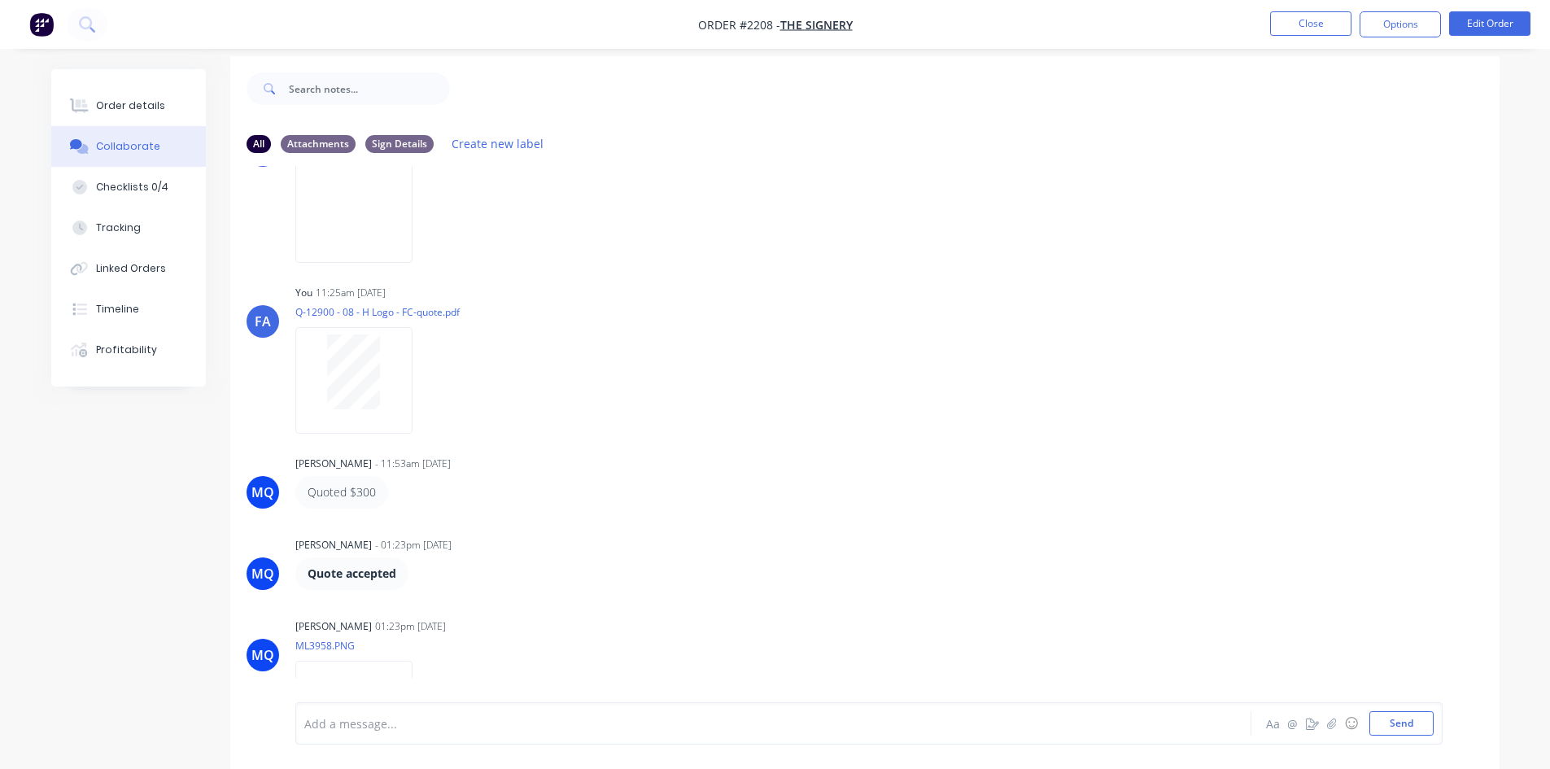
scroll to position [0, 0]
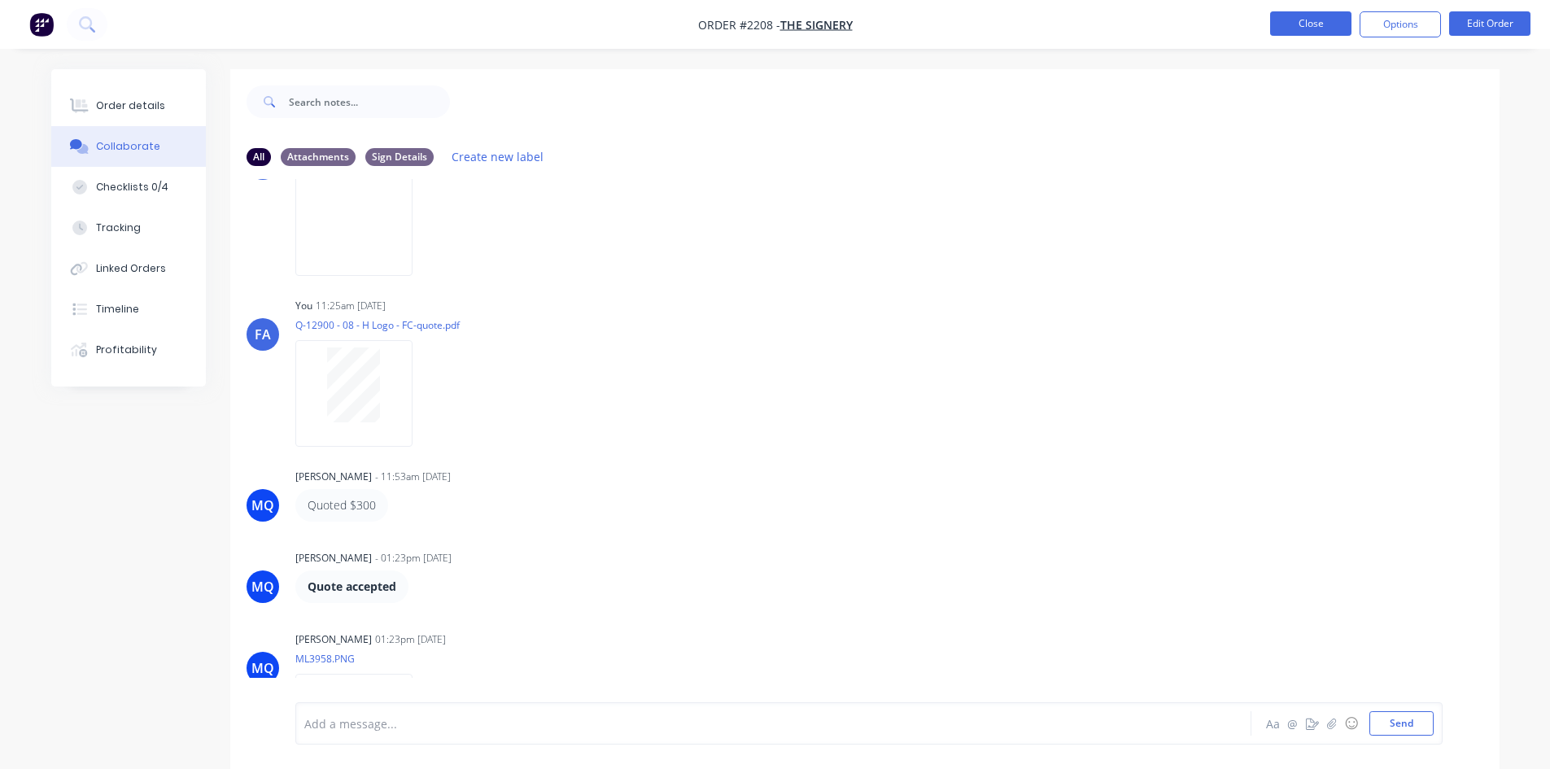
click at [1296, 24] on button "Close" at bounding box center [1310, 23] width 81 height 24
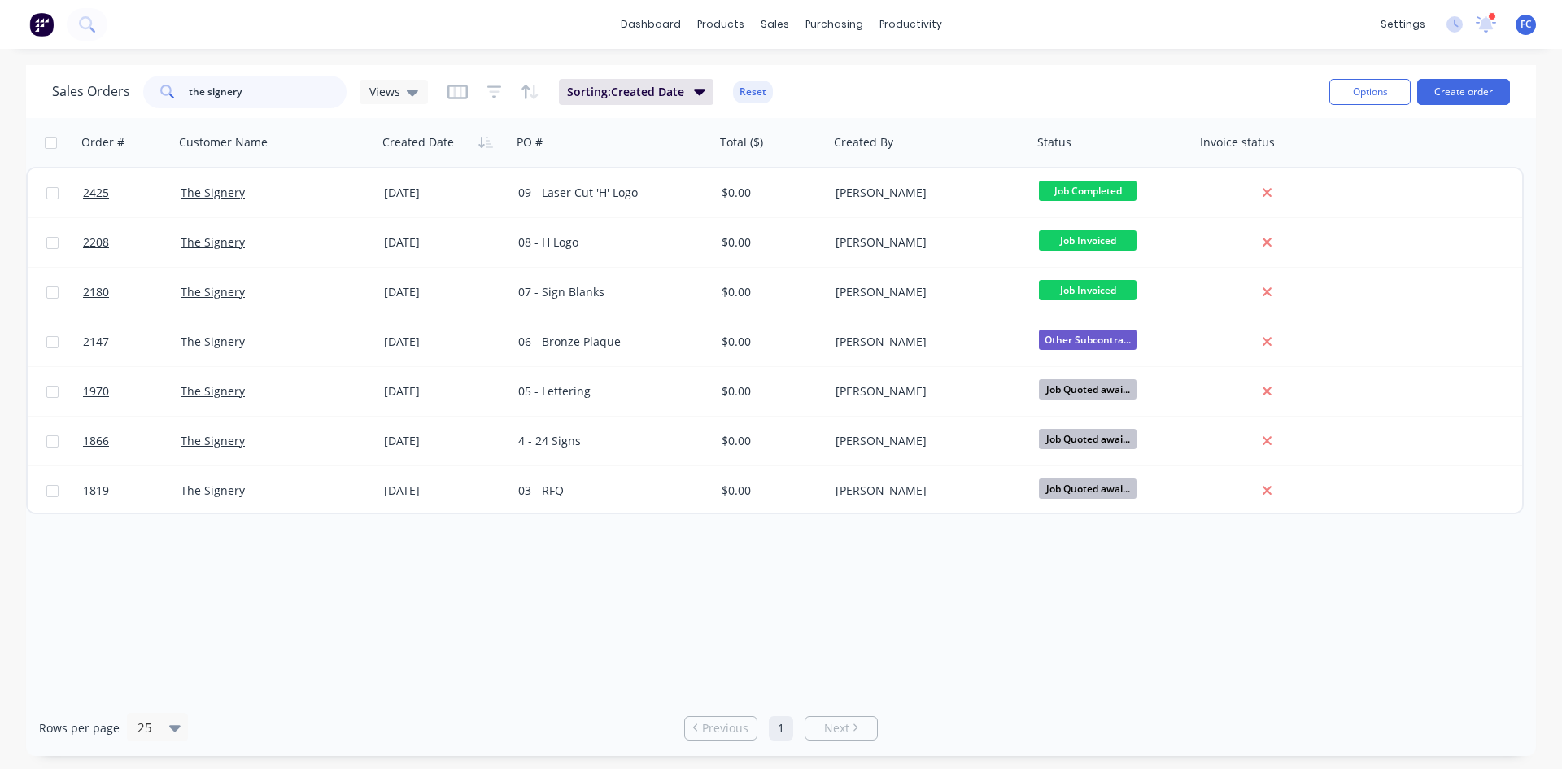
drag, startPoint x: 293, startPoint y: 100, endPoint x: 111, endPoint y: 89, distance: 181.8
click at [111, 89] on div "Sales Orders the signery Views" at bounding box center [240, 92] width 376 height 33
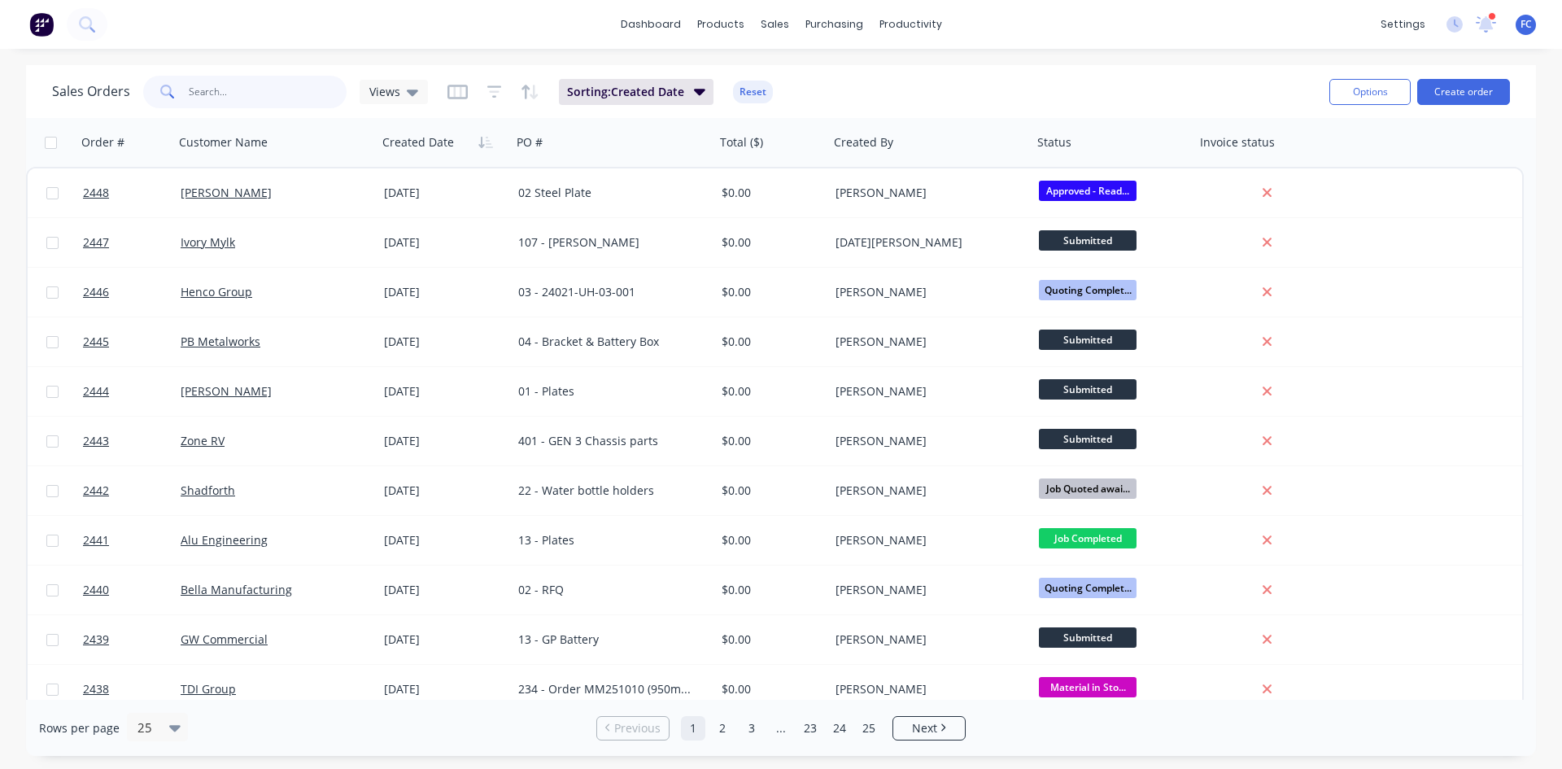
click at [246, 85] on input "text" at bounding box center [268, 92] width 159 height 33
type input "the signery"
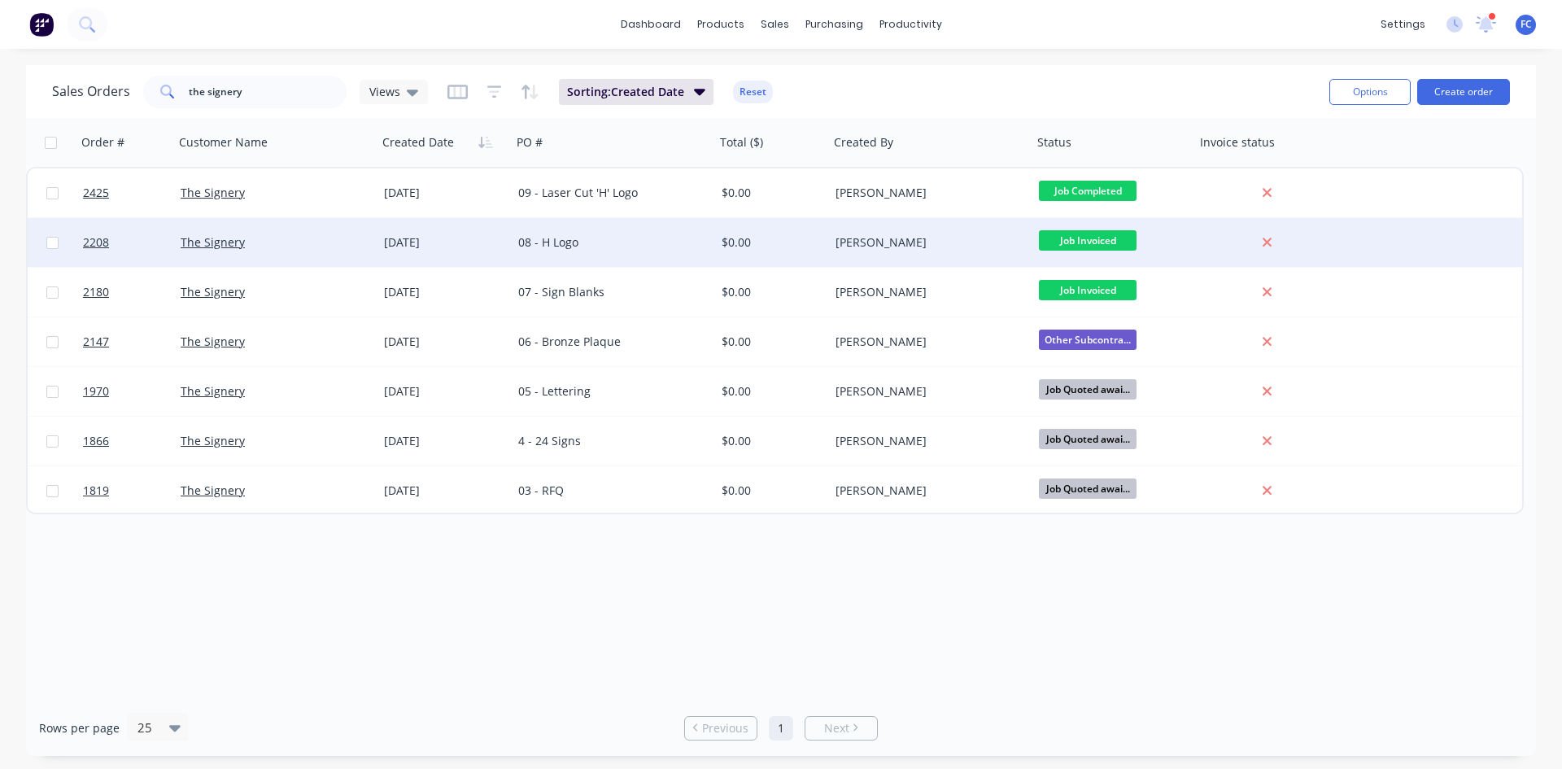
click at [371, 236] on div "The Signery" at bounding box center [275, 242] width 203 height 49
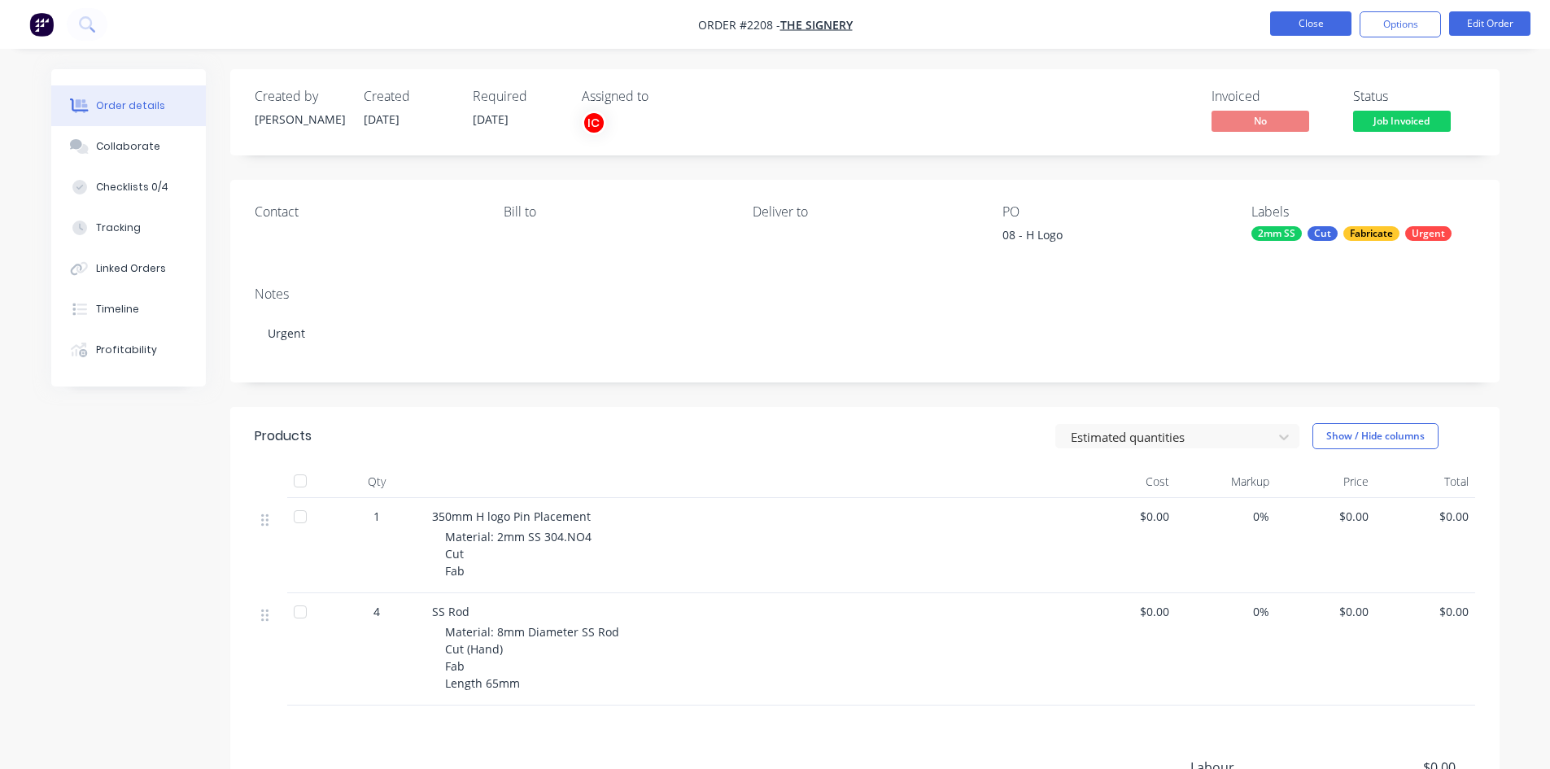
click at [1282, 20] on button "Close" at bounding box center [1310, 23] width 81 height 24
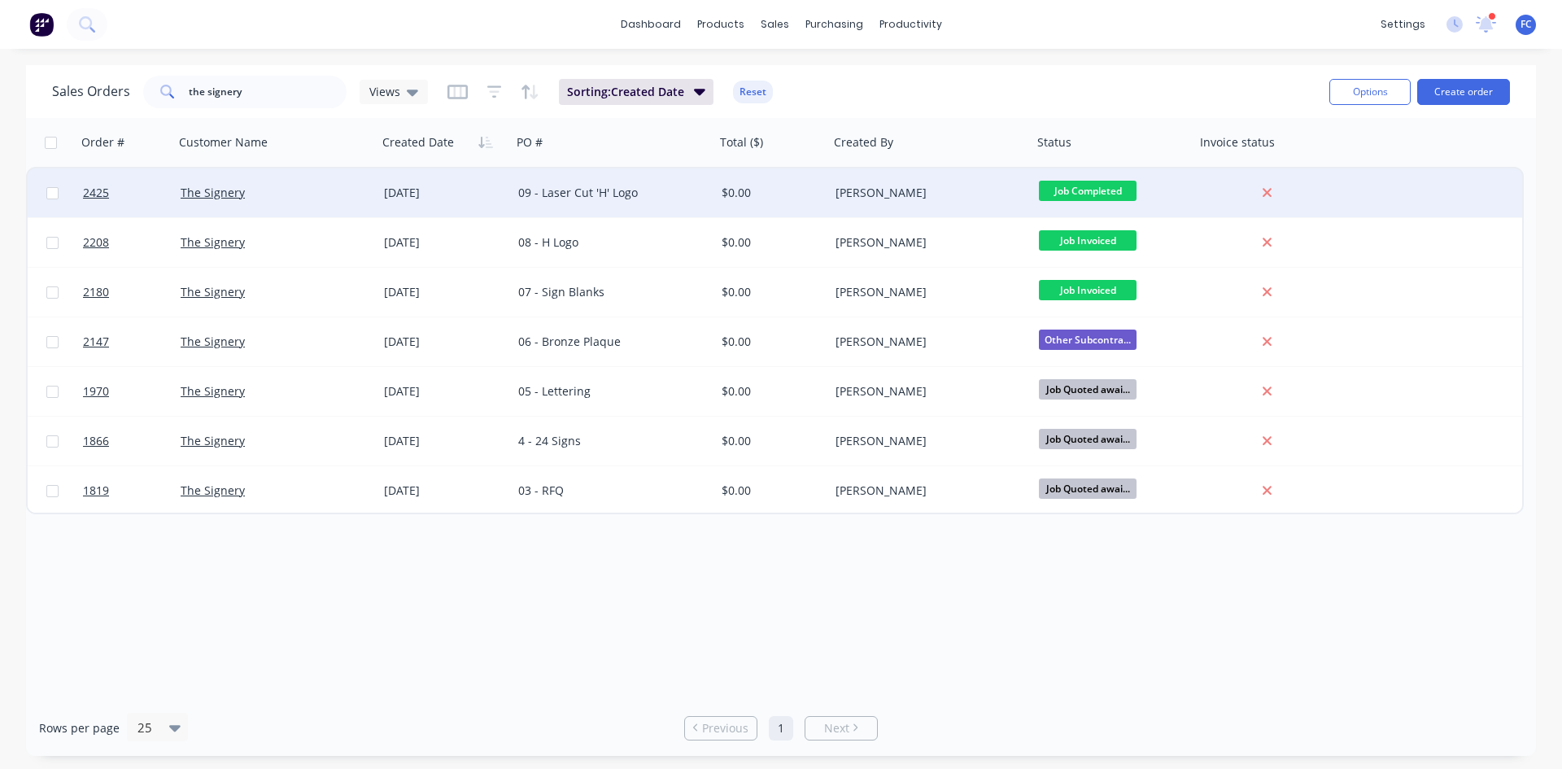
click at [340, 189] on div "The Signery" at bounding box center [271, 193] width 181 height 16
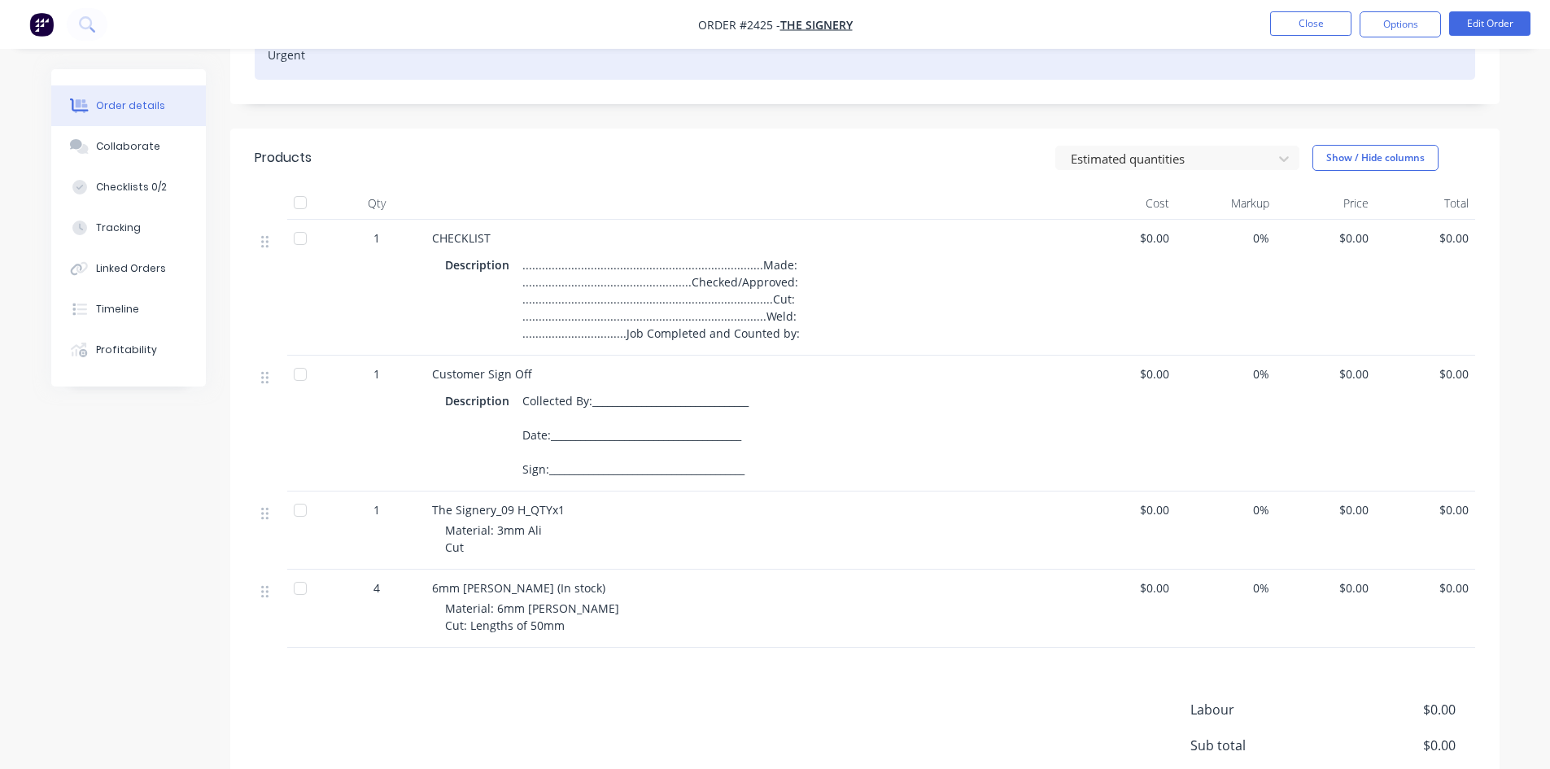
scroll to position [325, 0]
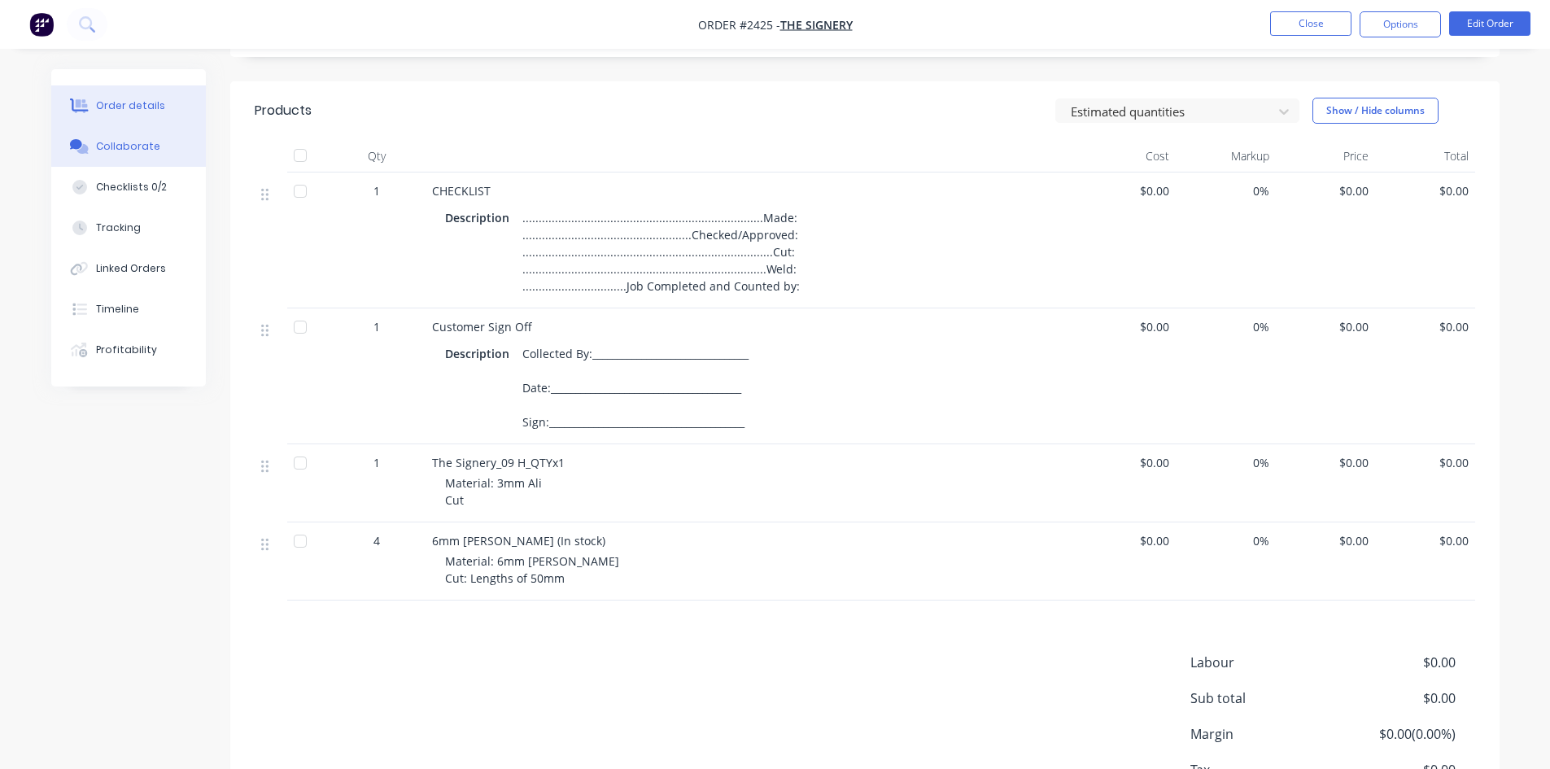
click at [102, 135] on button "Collaborate" at bounding box center [128, 146] width 155 height 41
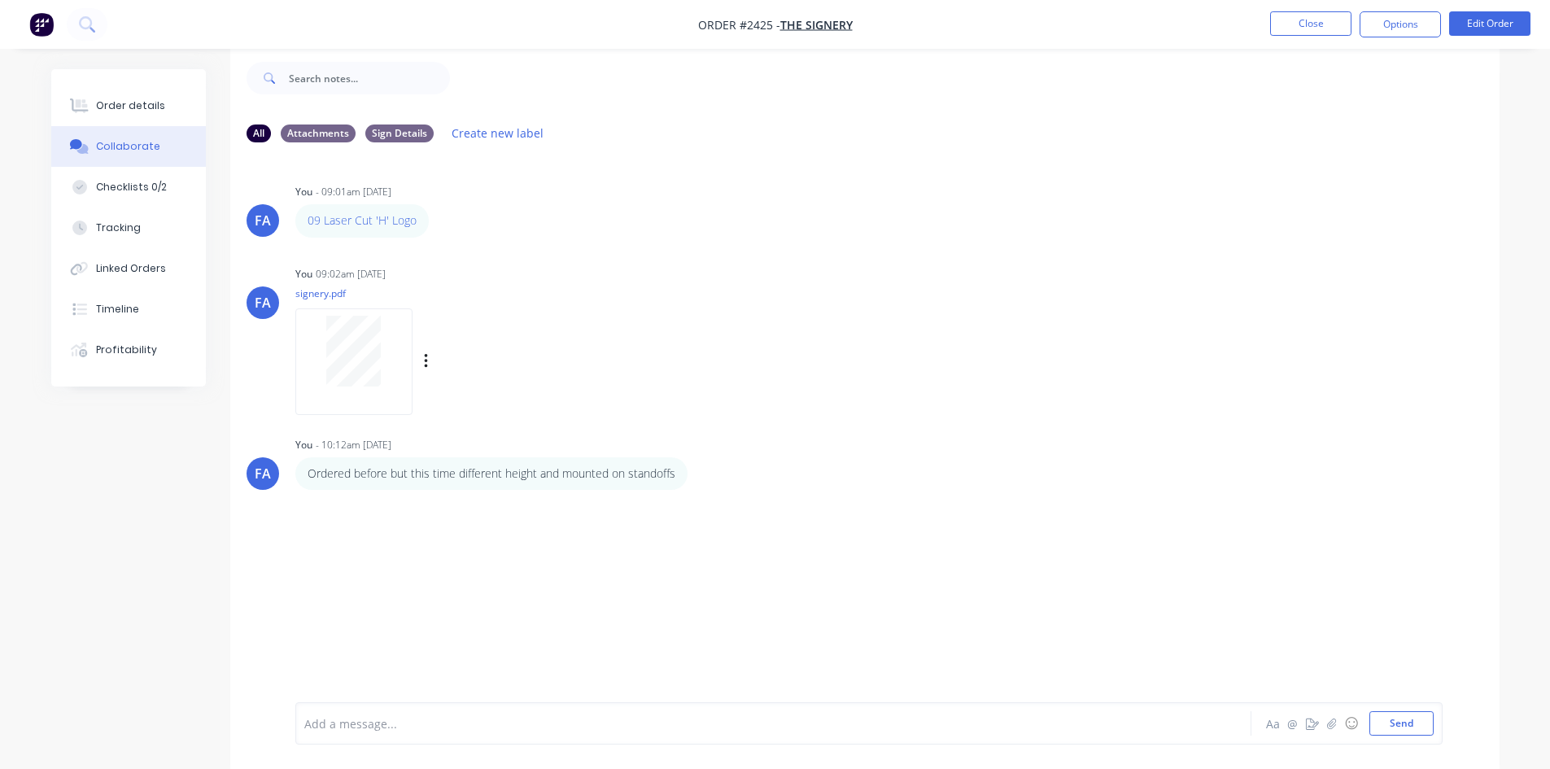
scroll to position [24, 0]
click at [146, 115] on button "Order details" at bounding box center [128, 105] width 155 height 41
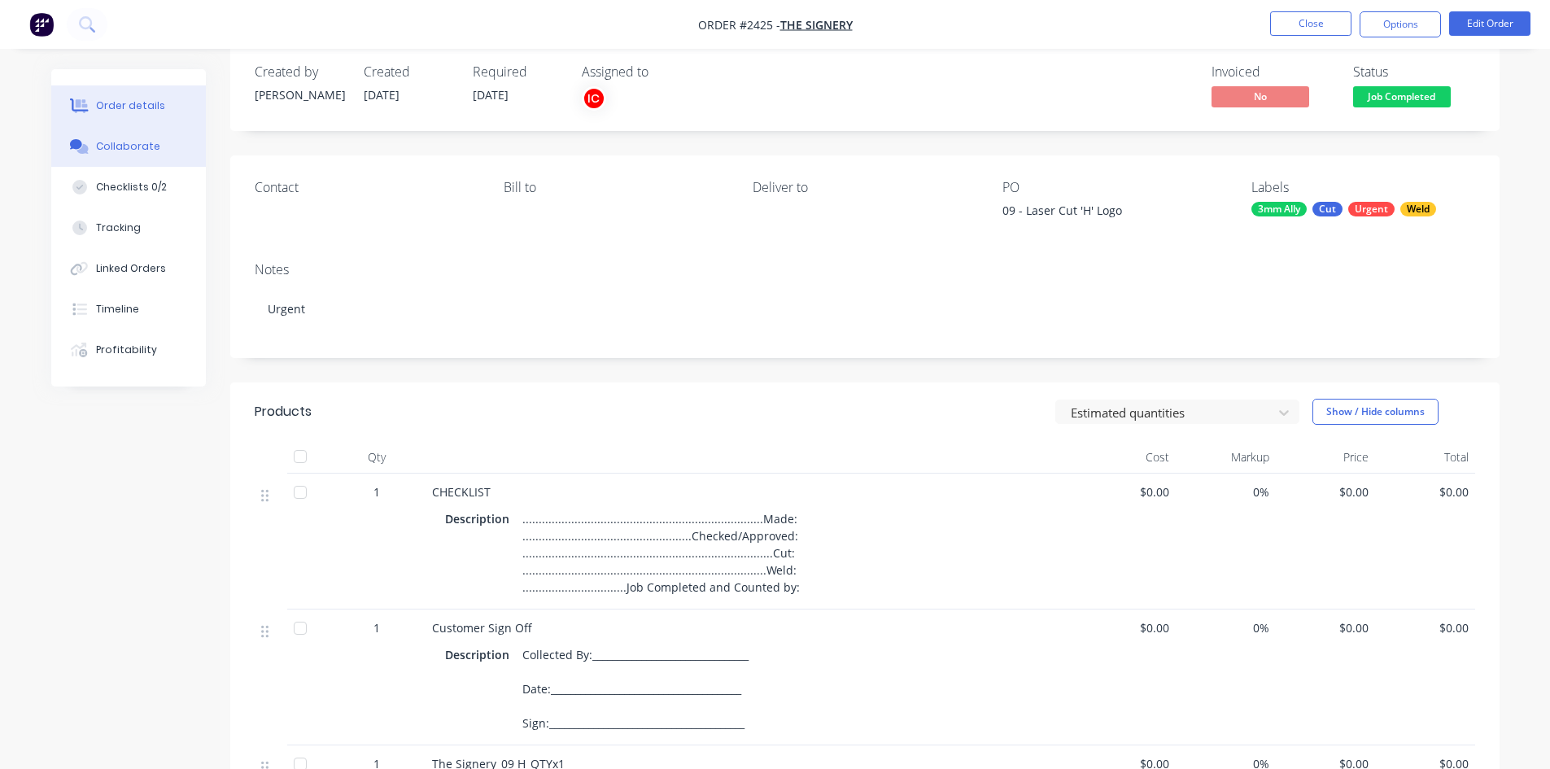
click at [90, 142] on div at bounding box center [80, 146] width 24 height 15
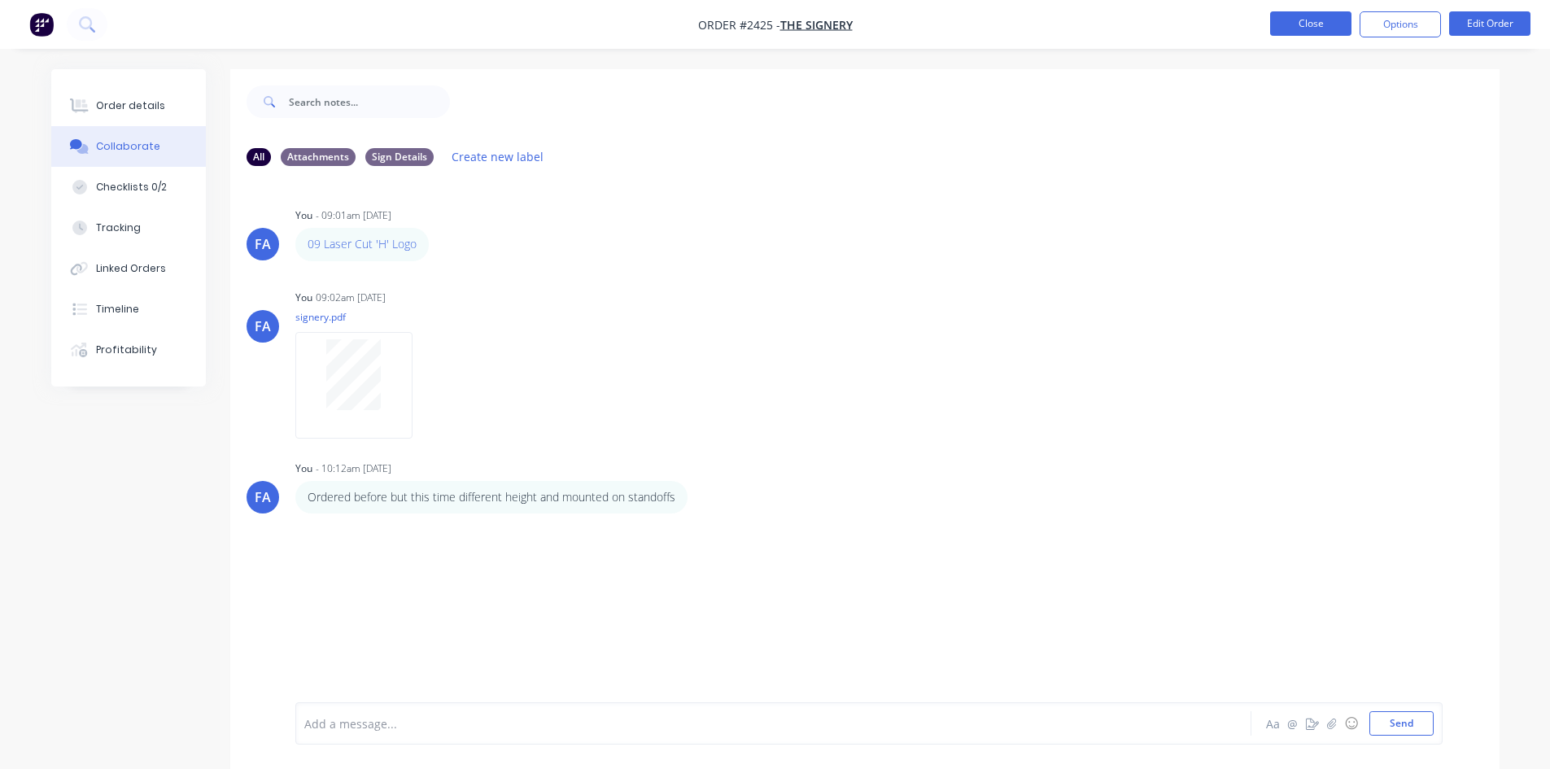
click at [1306, 24] on button "Close" at bounding box center [1310, 23] width 81 height 24
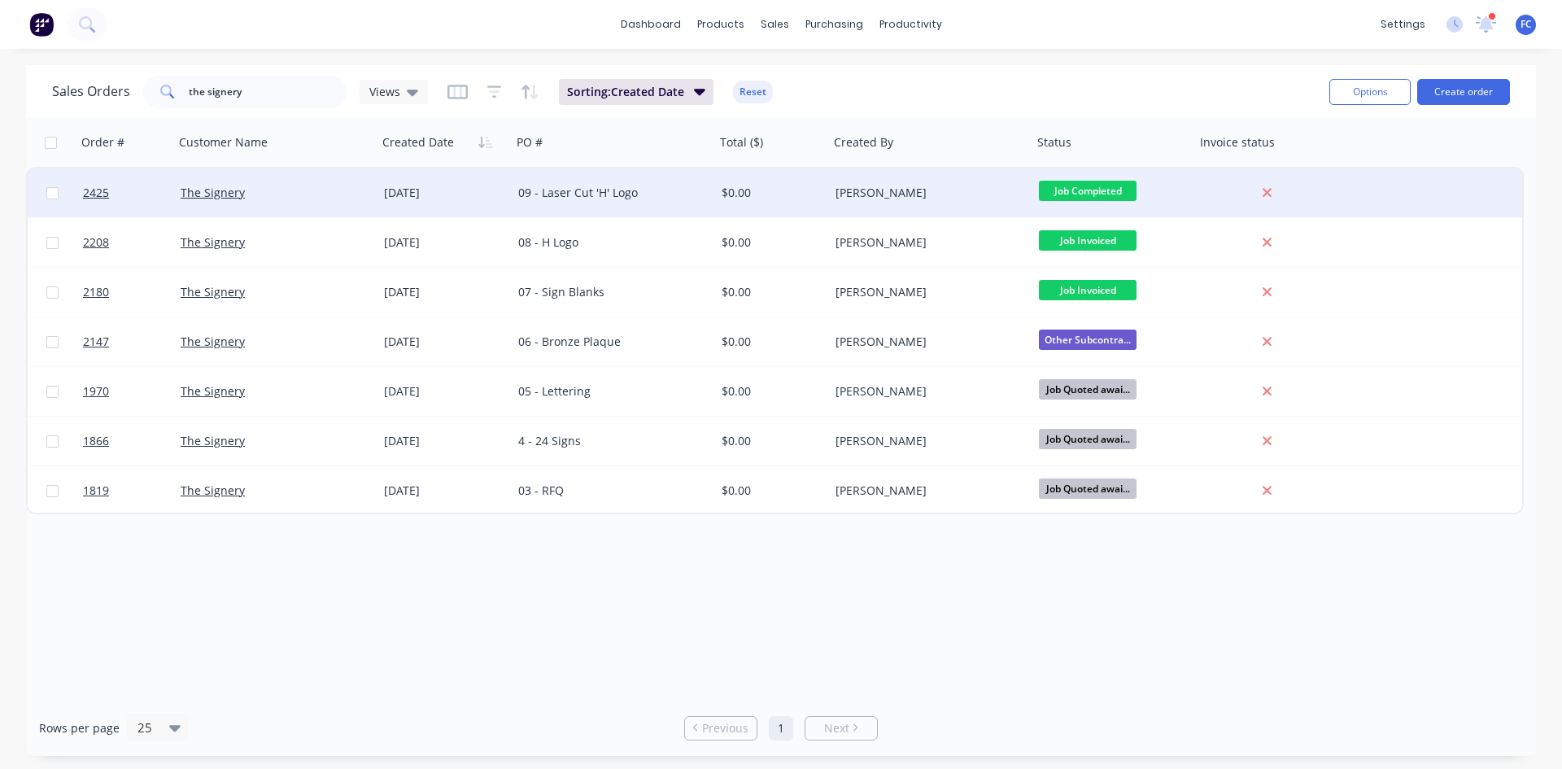
click at [355, 197] on div "The Signery" at bounding box center [271, 193] width 181 height 16
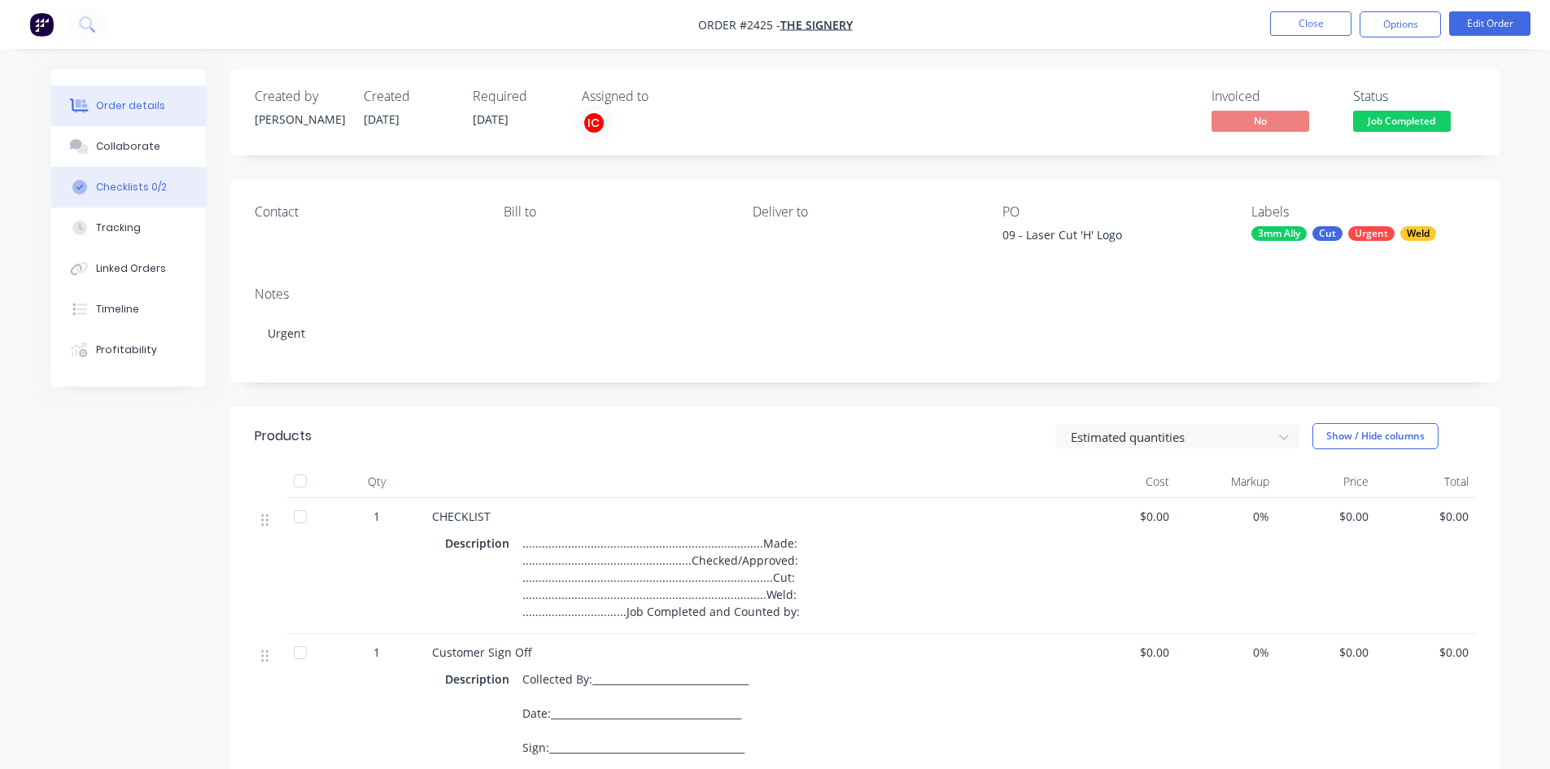
click at [144, 185] on div "Checklists 0/2" at bounding box center [131, 187] width 71 height 15
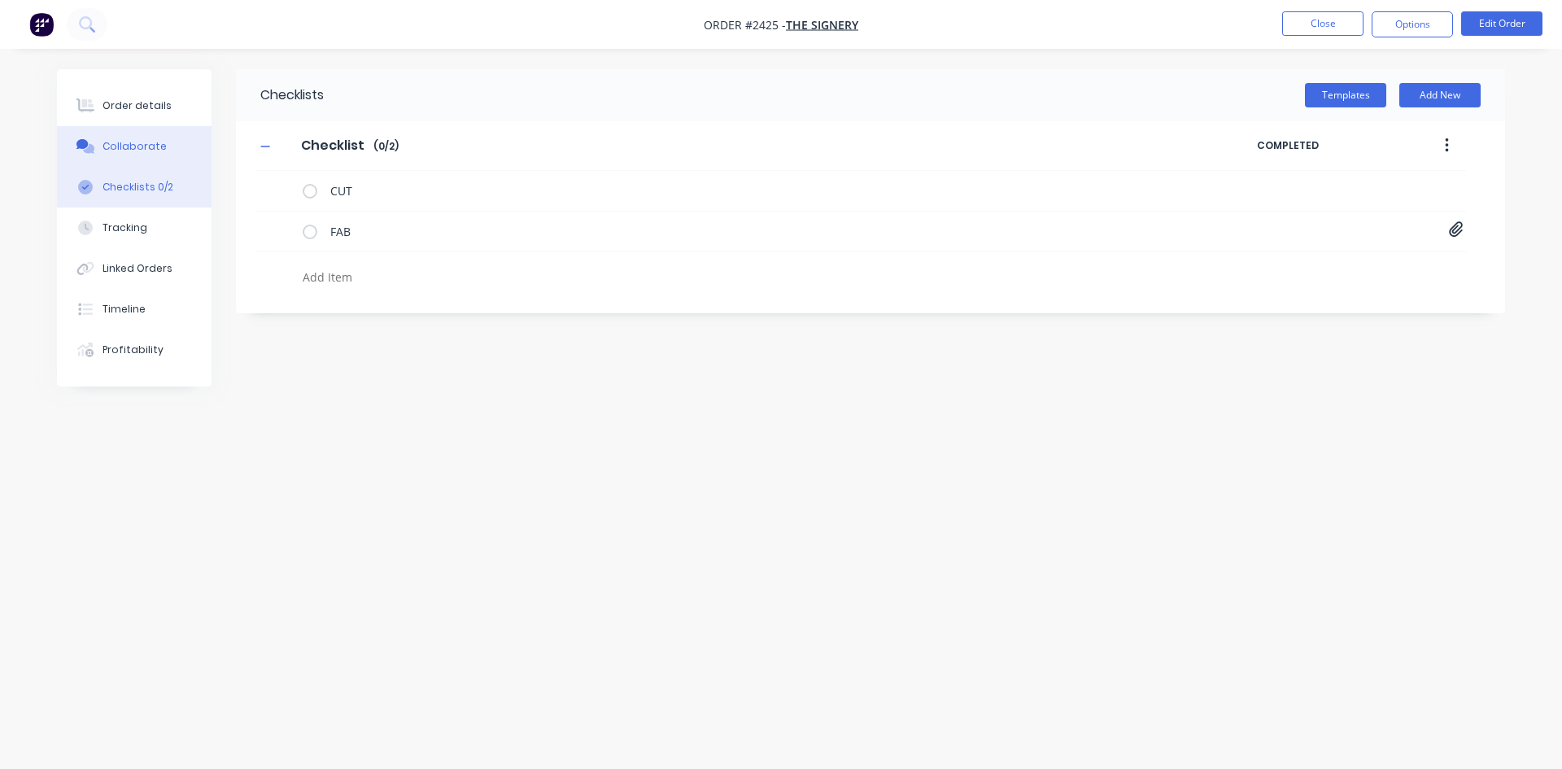
click at [142, 144] on div "Collaborate" at bounding box center [134, 146] width 64 height 15
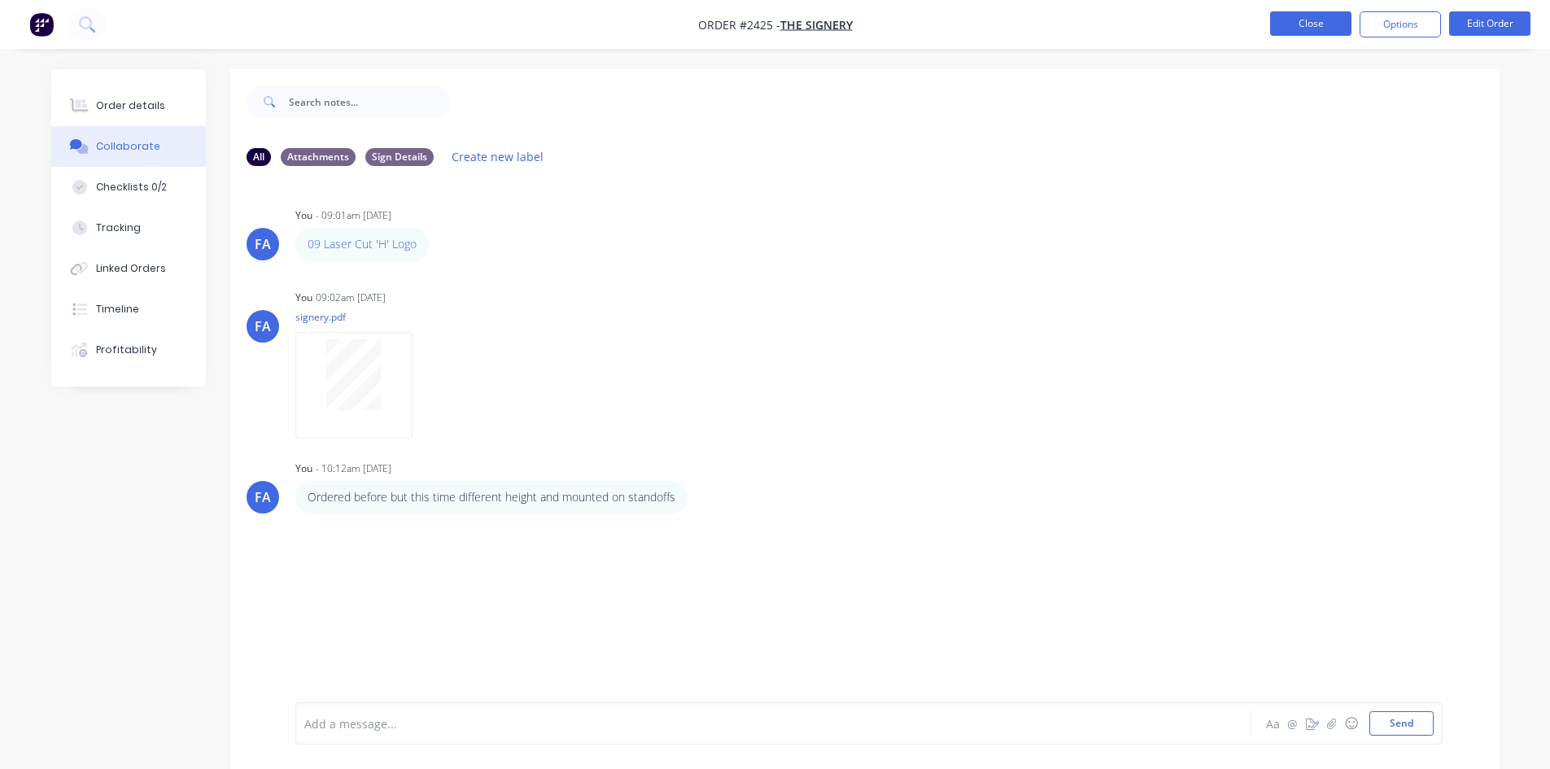
click at [1313, 33] on button "Close" at bounding box center [1310, 23] width 81 height 24
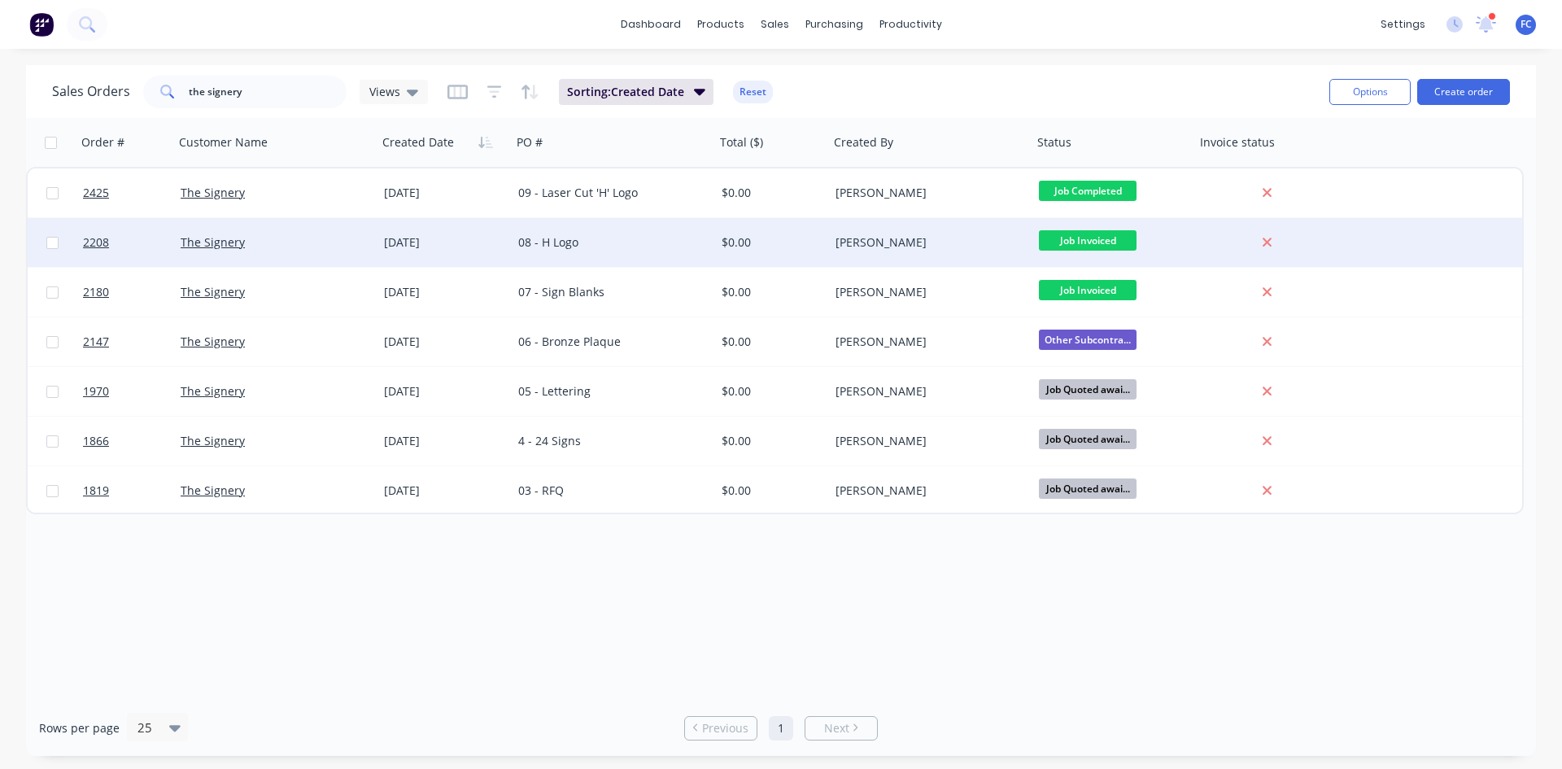
click at [386, 248] on div "01 Sep 2025" at bounding box center [444, 242] width 121 height 16
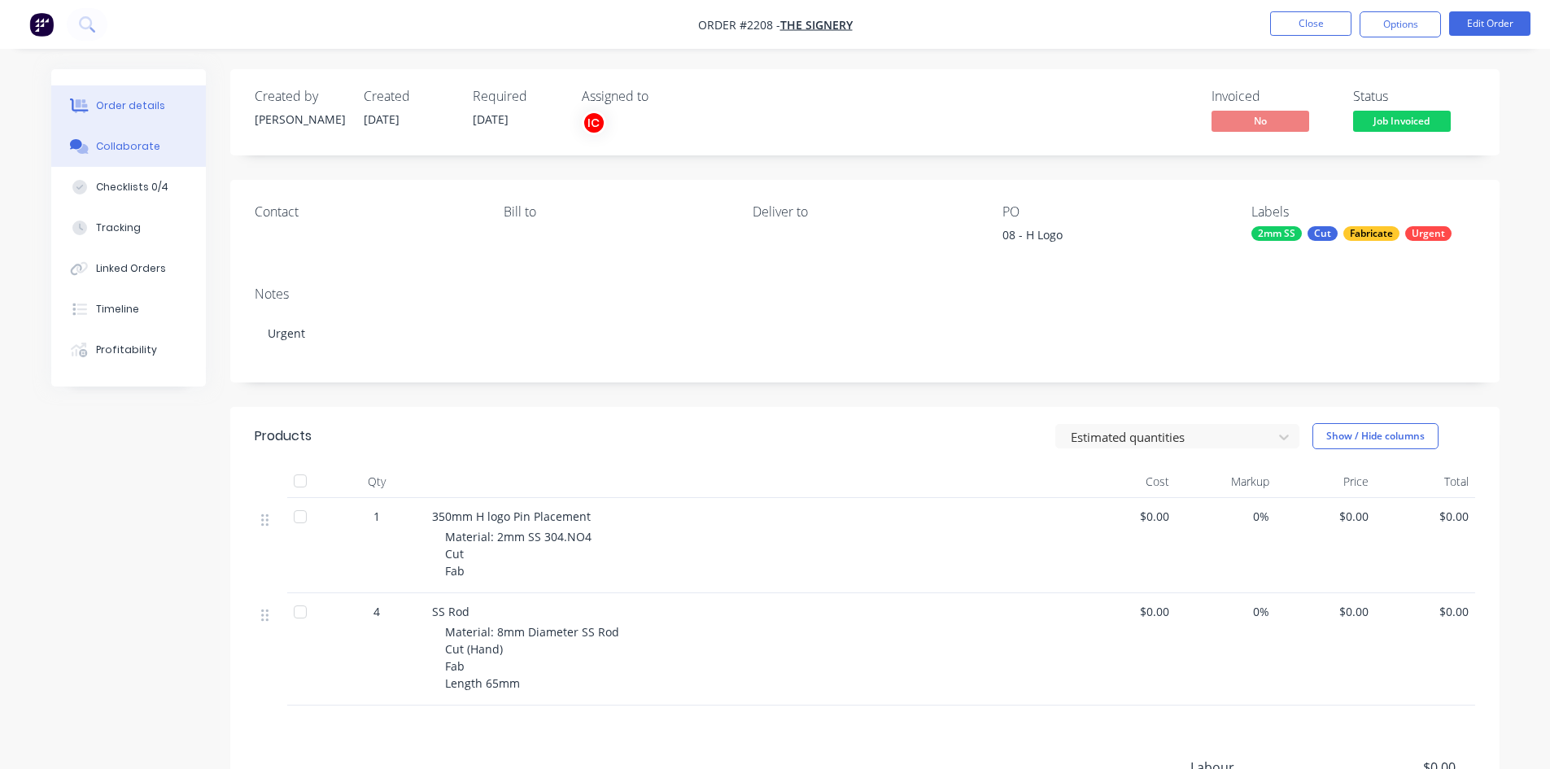
click at [150, 154] on button "Collaborate" at bounding box center [128, 146] width 155 height 41
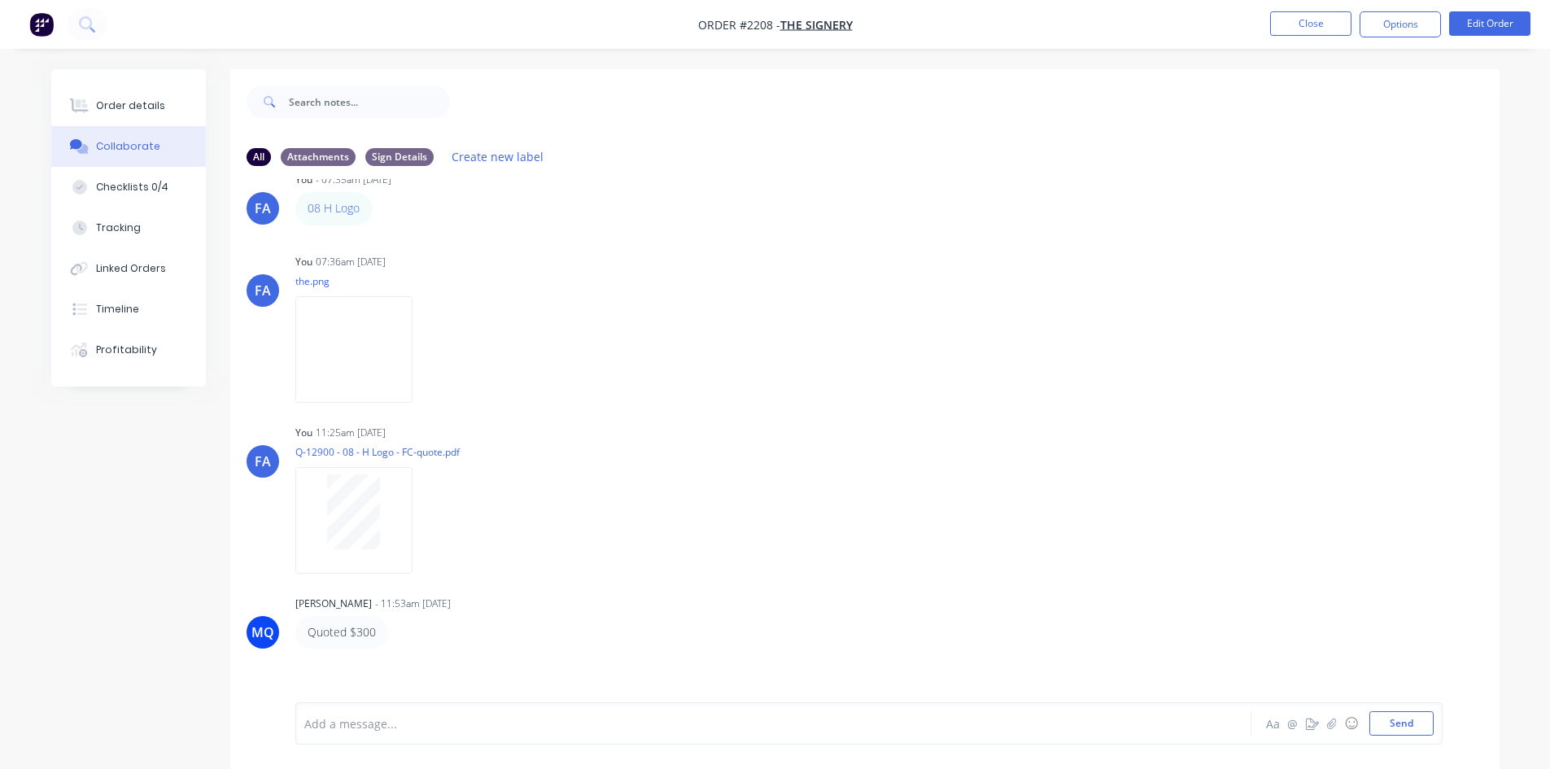
scroll to position [163, 0]
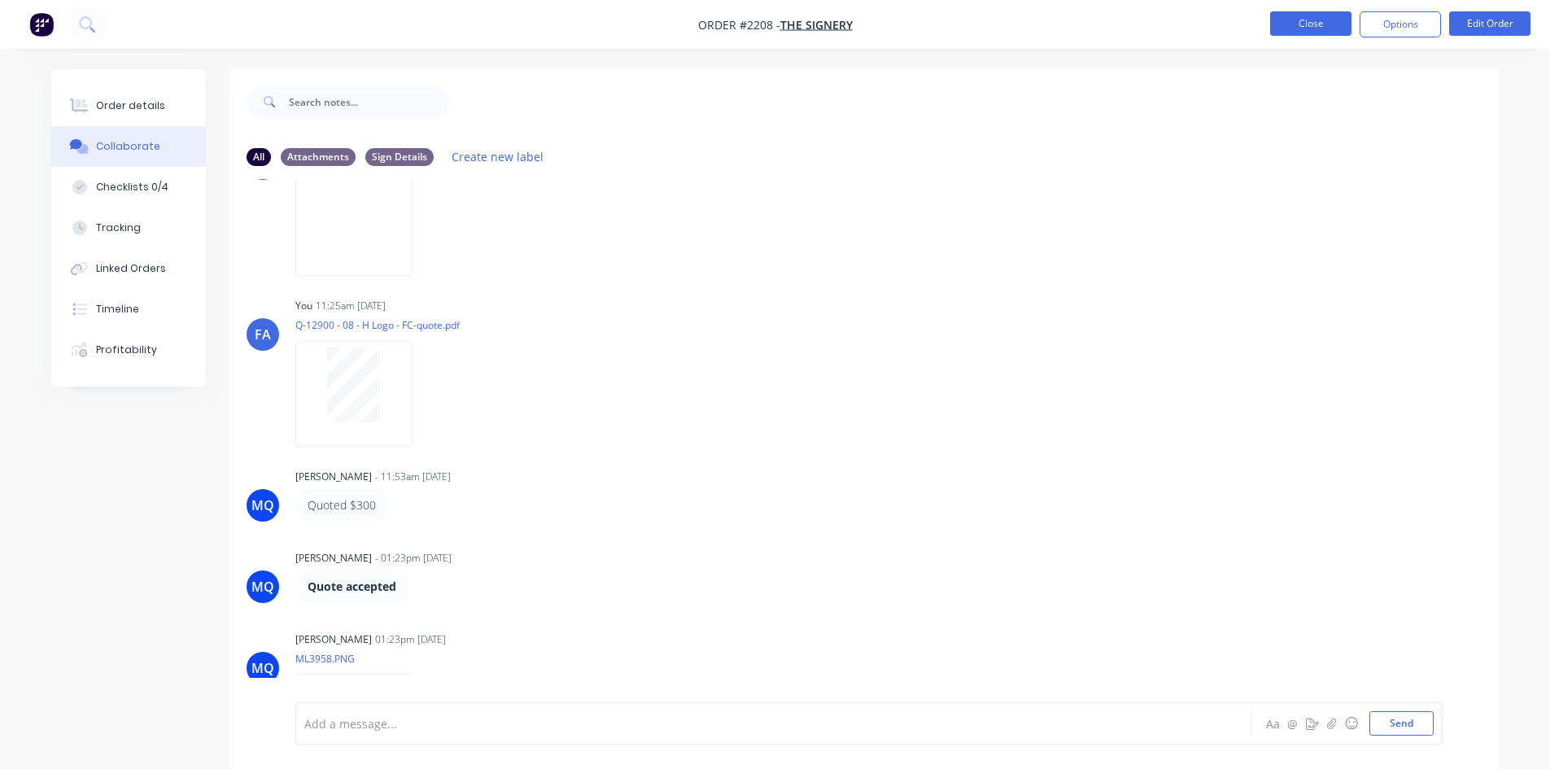
click at [1309, 22] on button "Close" at bounding box center [1310, 23] width 81 height 24
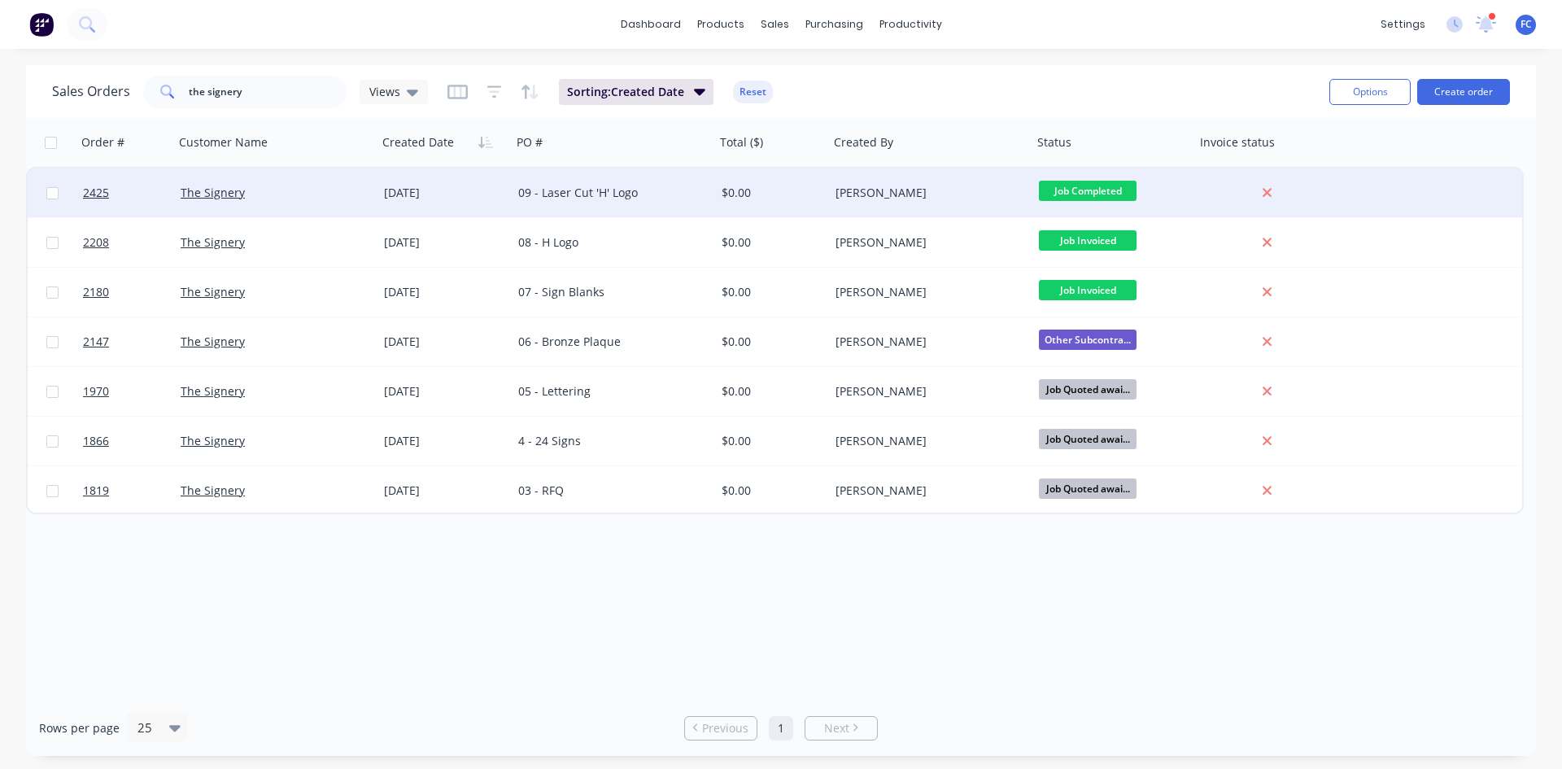
click at [294, 188] on div "The Signery" at bounding box center [271, 193] width 181 height 16
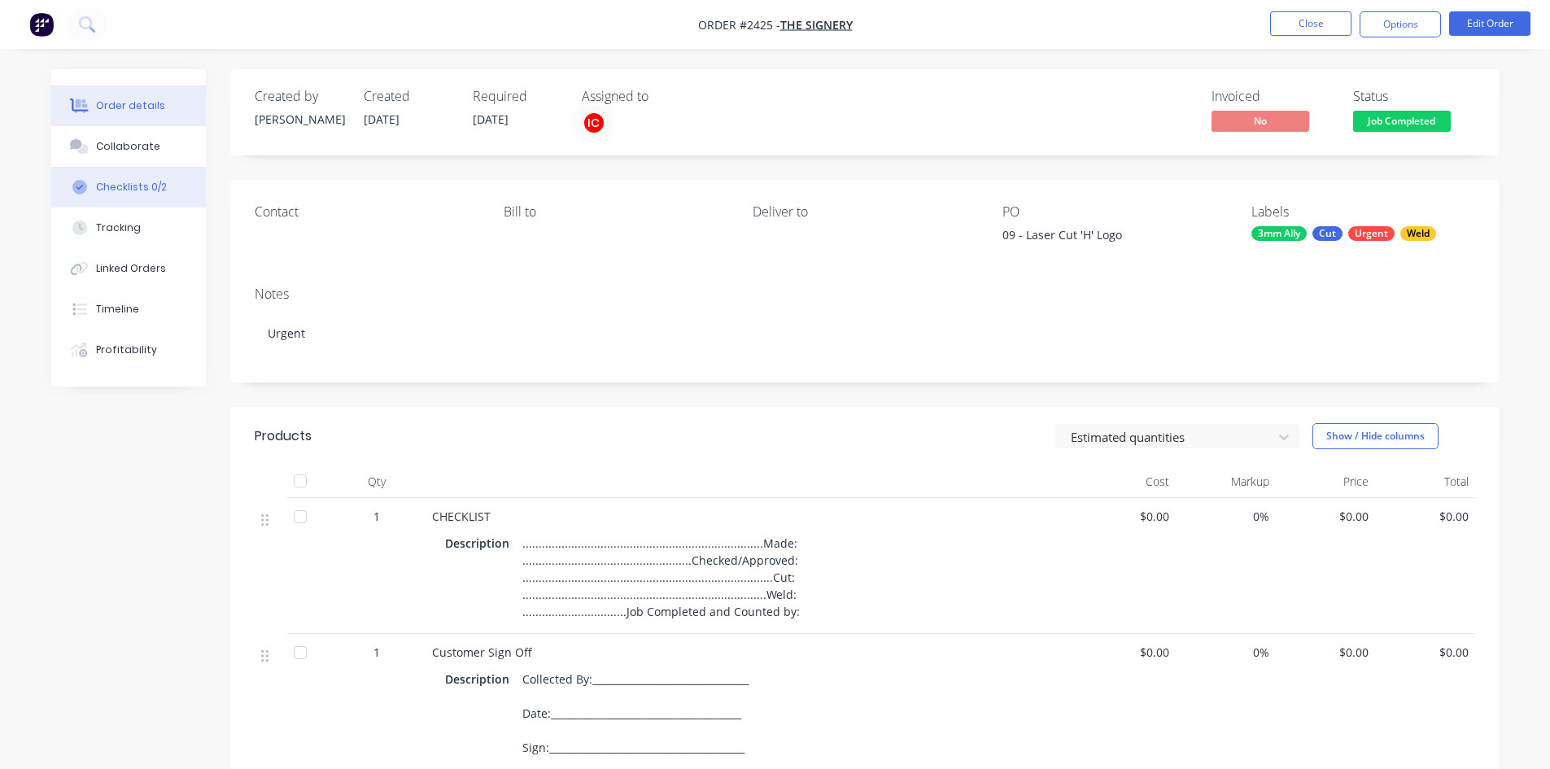
click at [103, 188] on div "Checklists 0/2" at bounding box center [131, 187] width 71 height 15
type textarea "x"
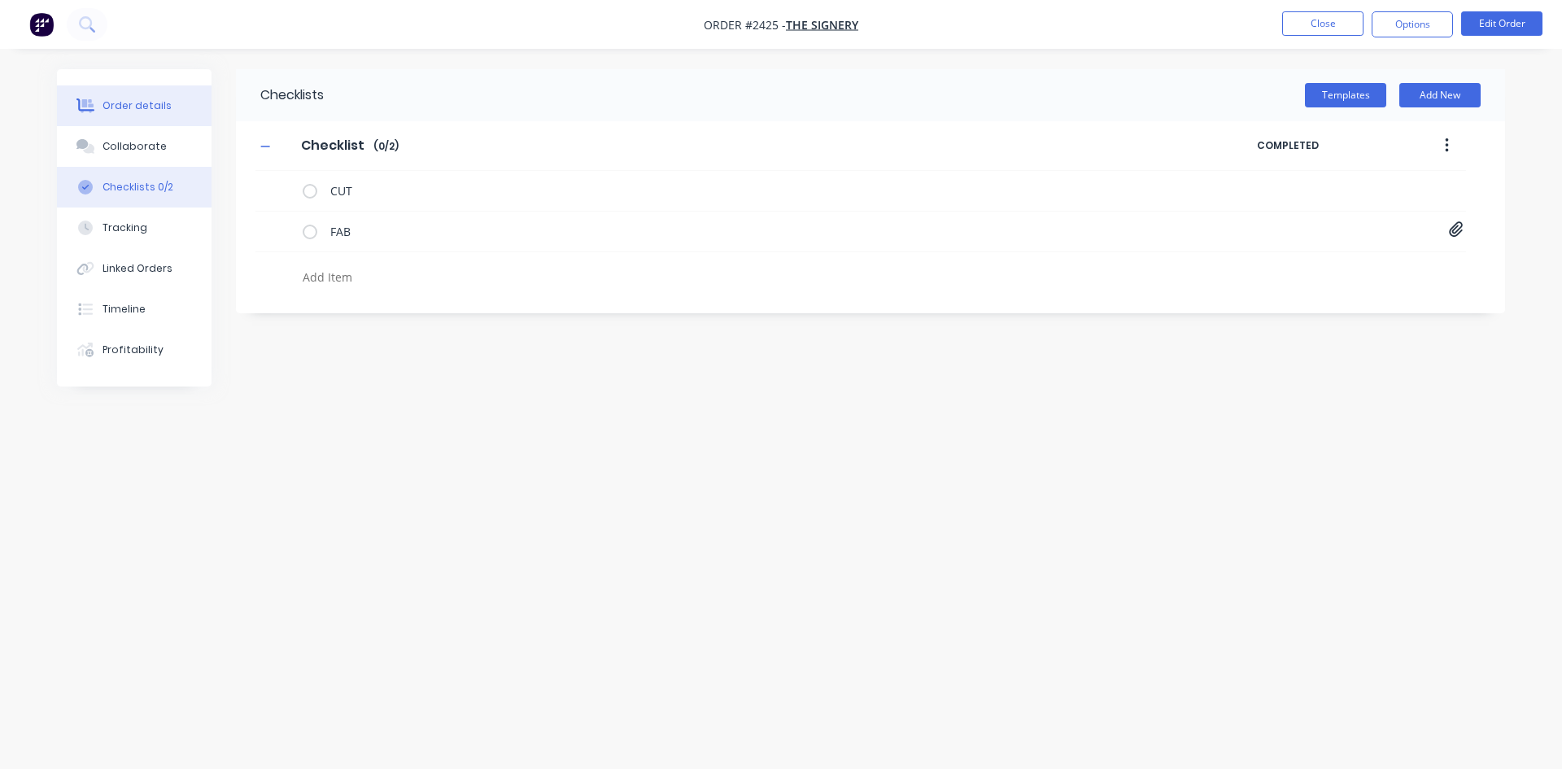
click at [120, 120] on button "Order details" at bounding box center [134, 105] width 155 height 41
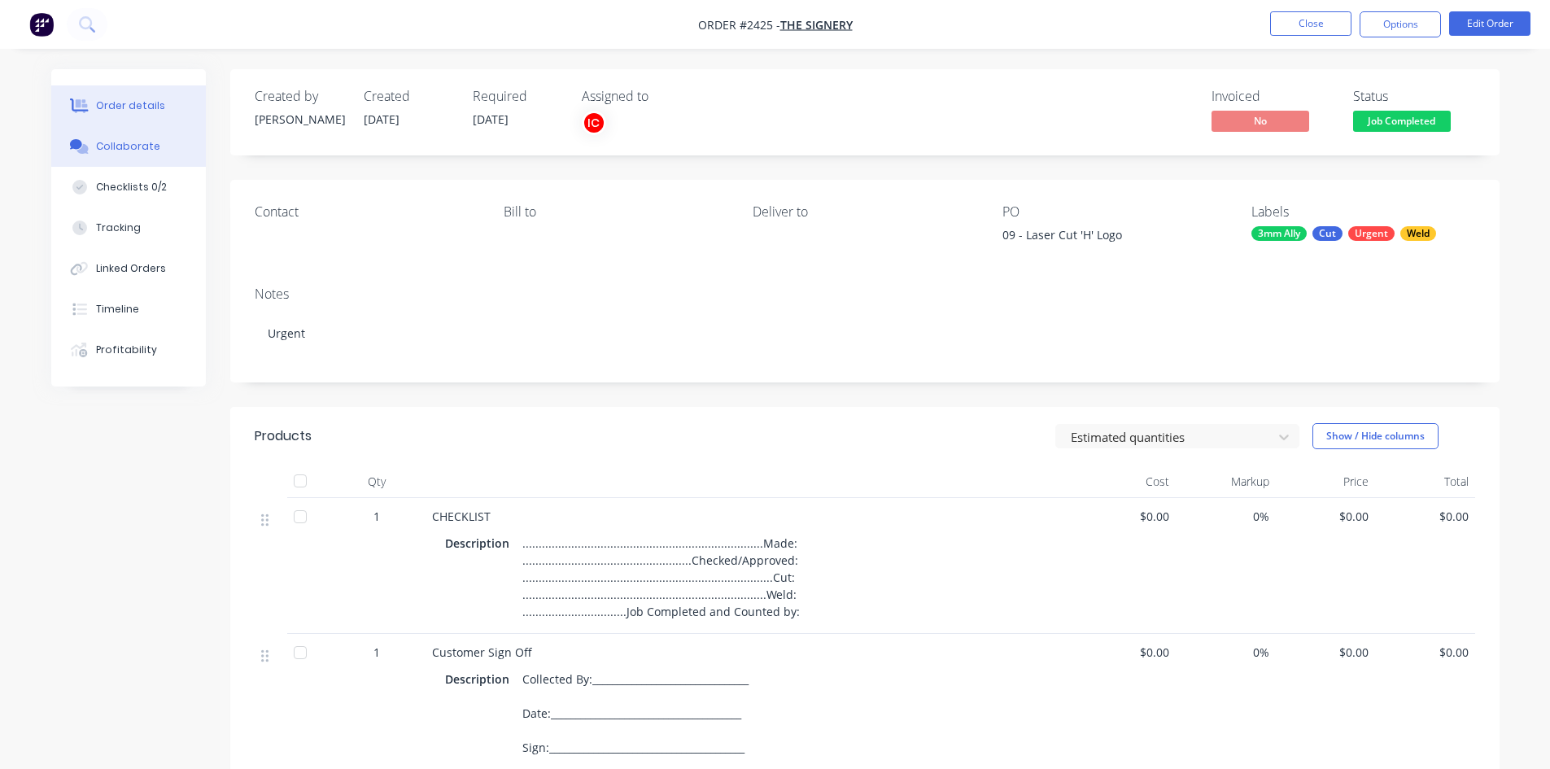
click at [133, 152] on div "Collaborate" at bounding box center [128, 146] width 64 height 15
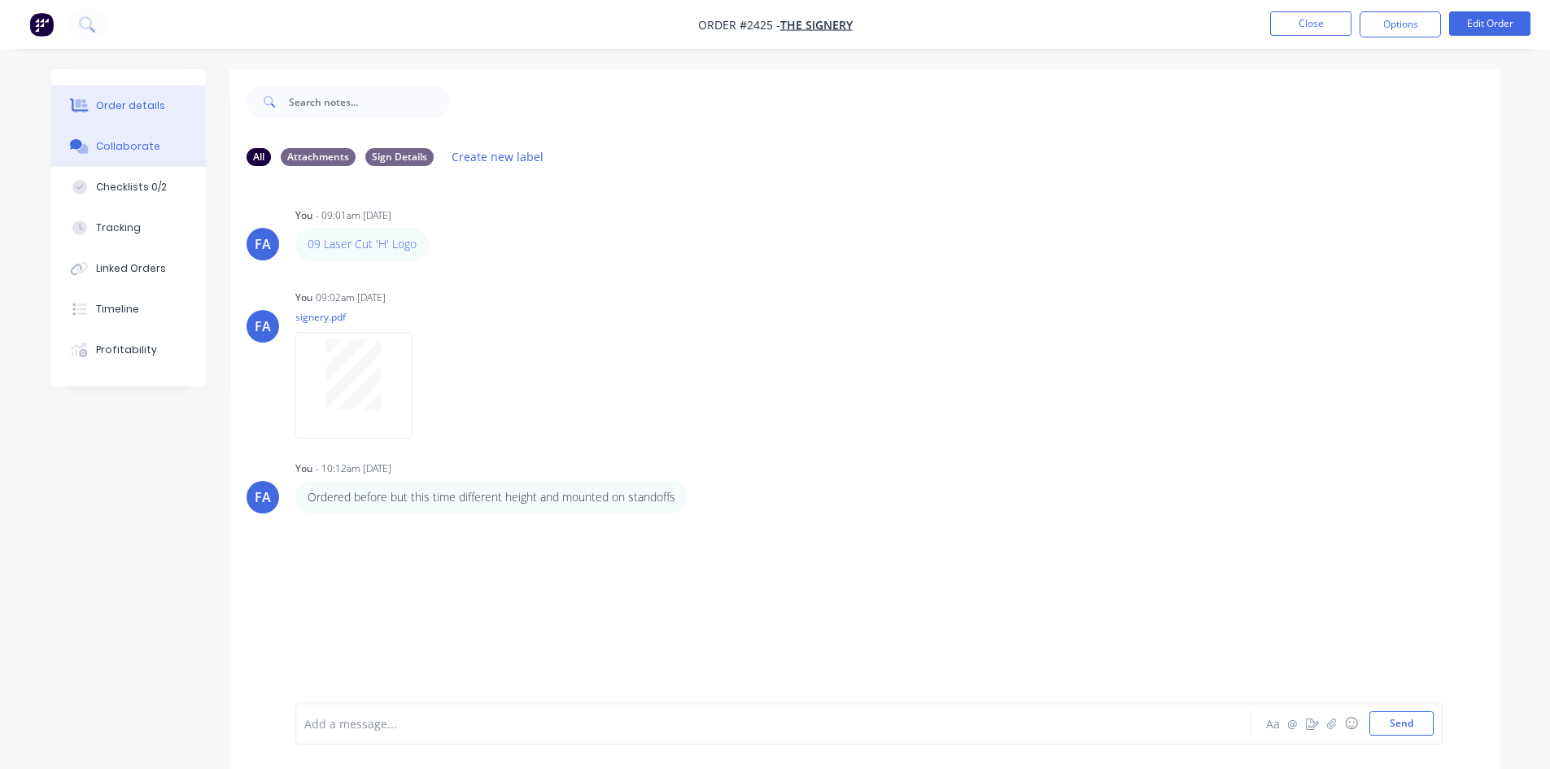
click at [146, 105] on div "Order details" at bounding box center [130, 105] width 69 height 15
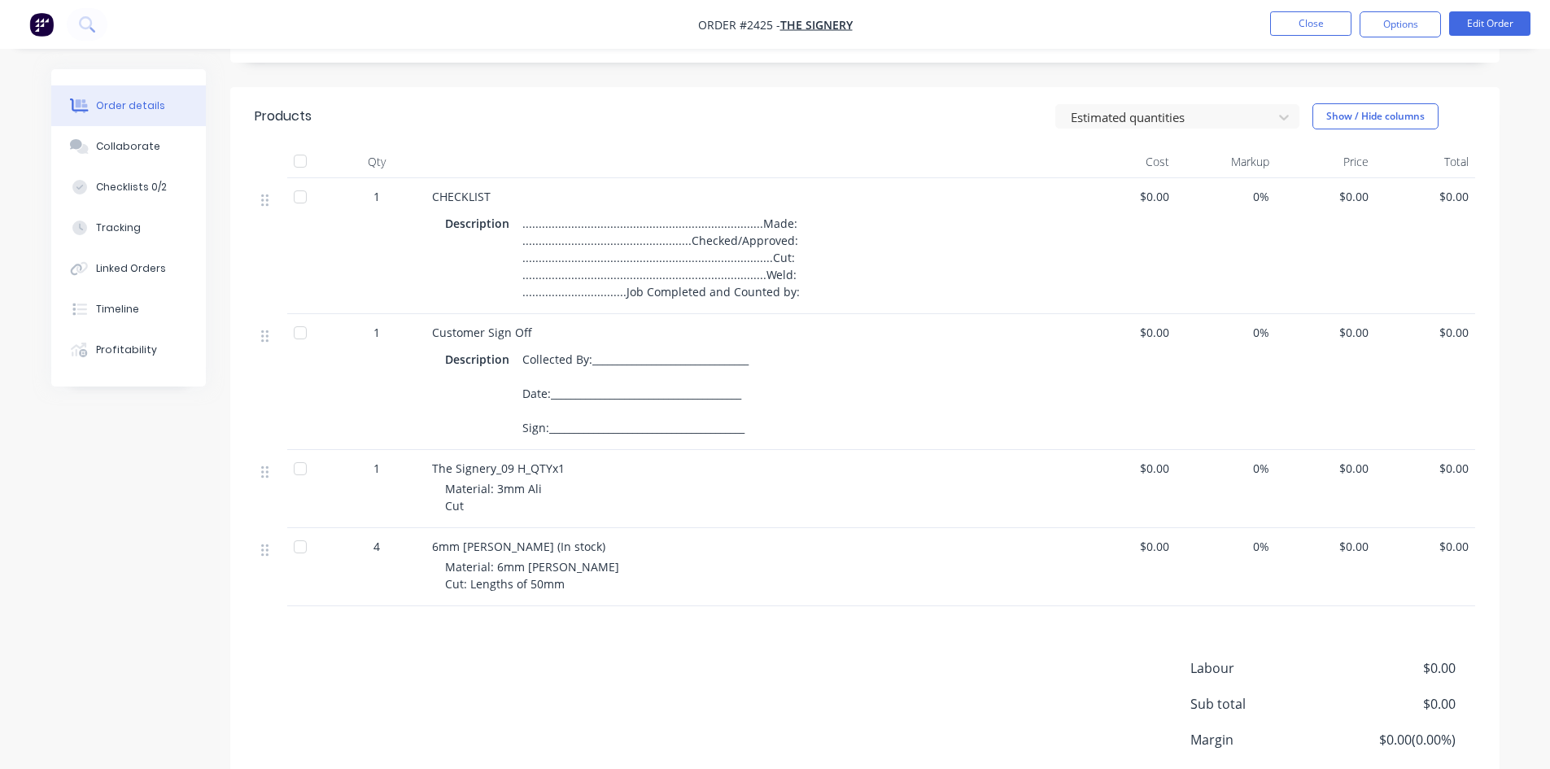
scroll to position [325, 0]
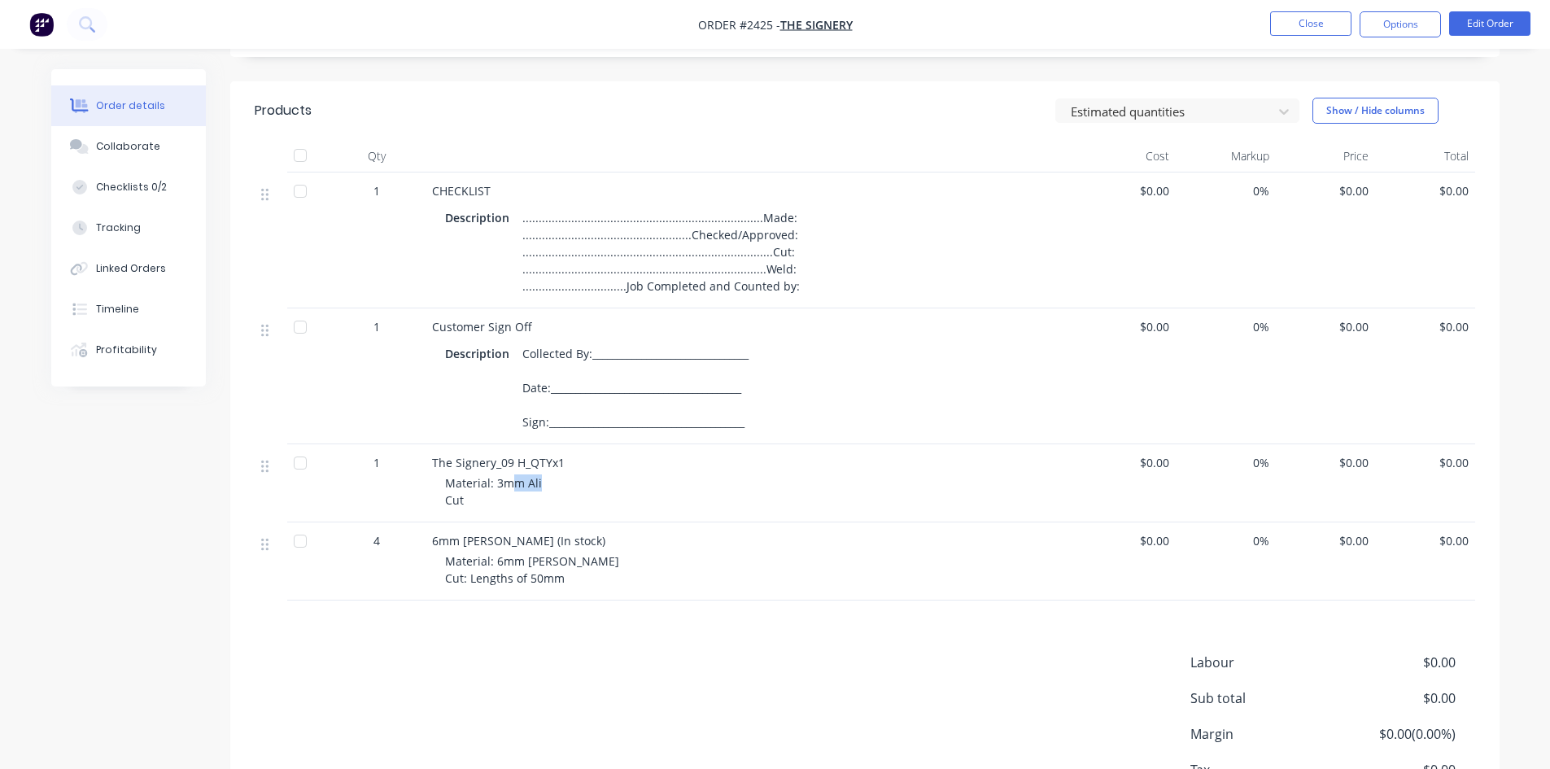
drag, startPoint x: 549, startPoint y: 487, endPoint x: 507, endPoint y: 486, distance: 42.3
click at [508, 487] on div "Material: 3mm Ali Cut" at bounding box center [757, 491] width 625 height 34
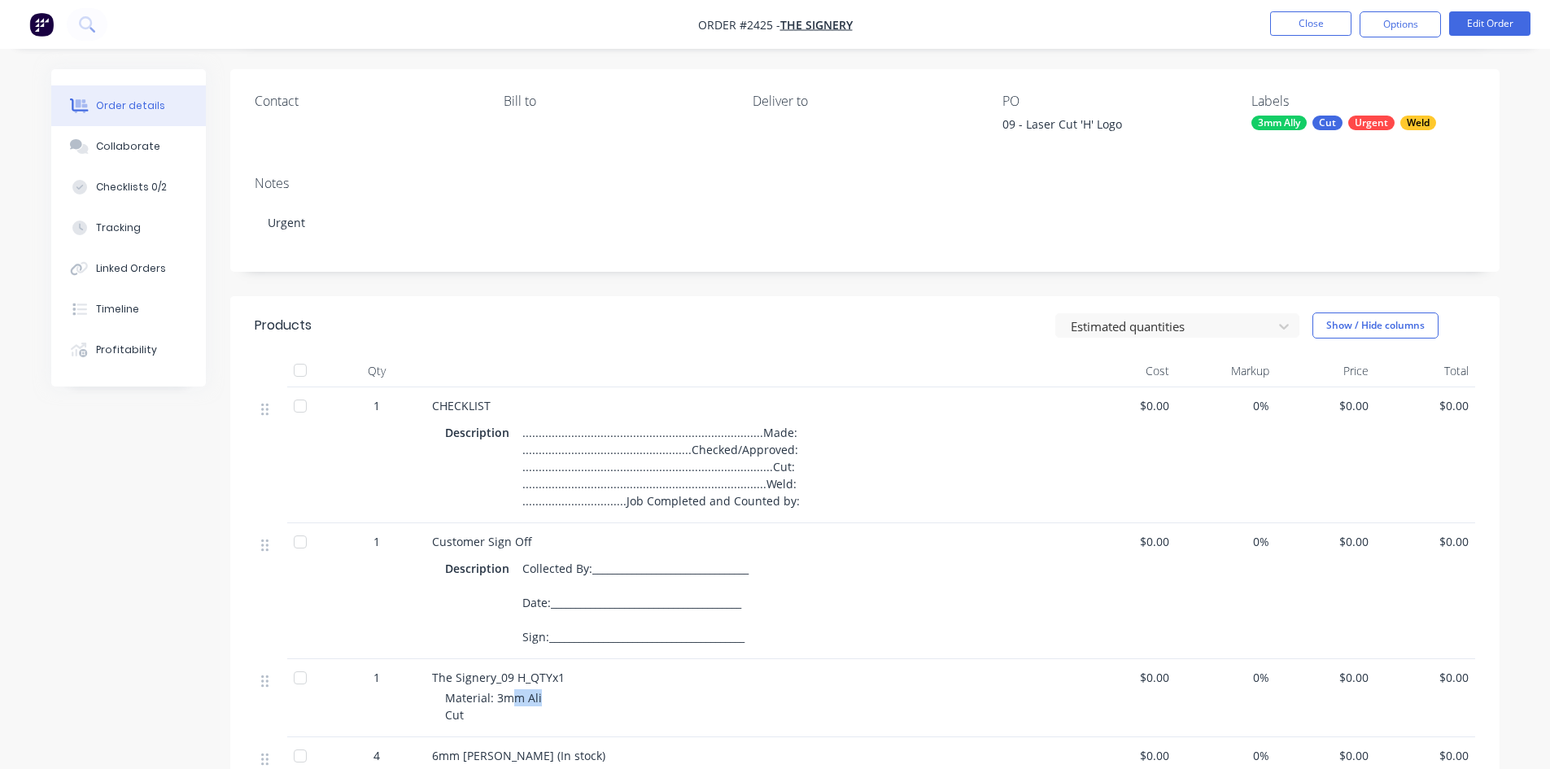
scroll to position [0, 0]
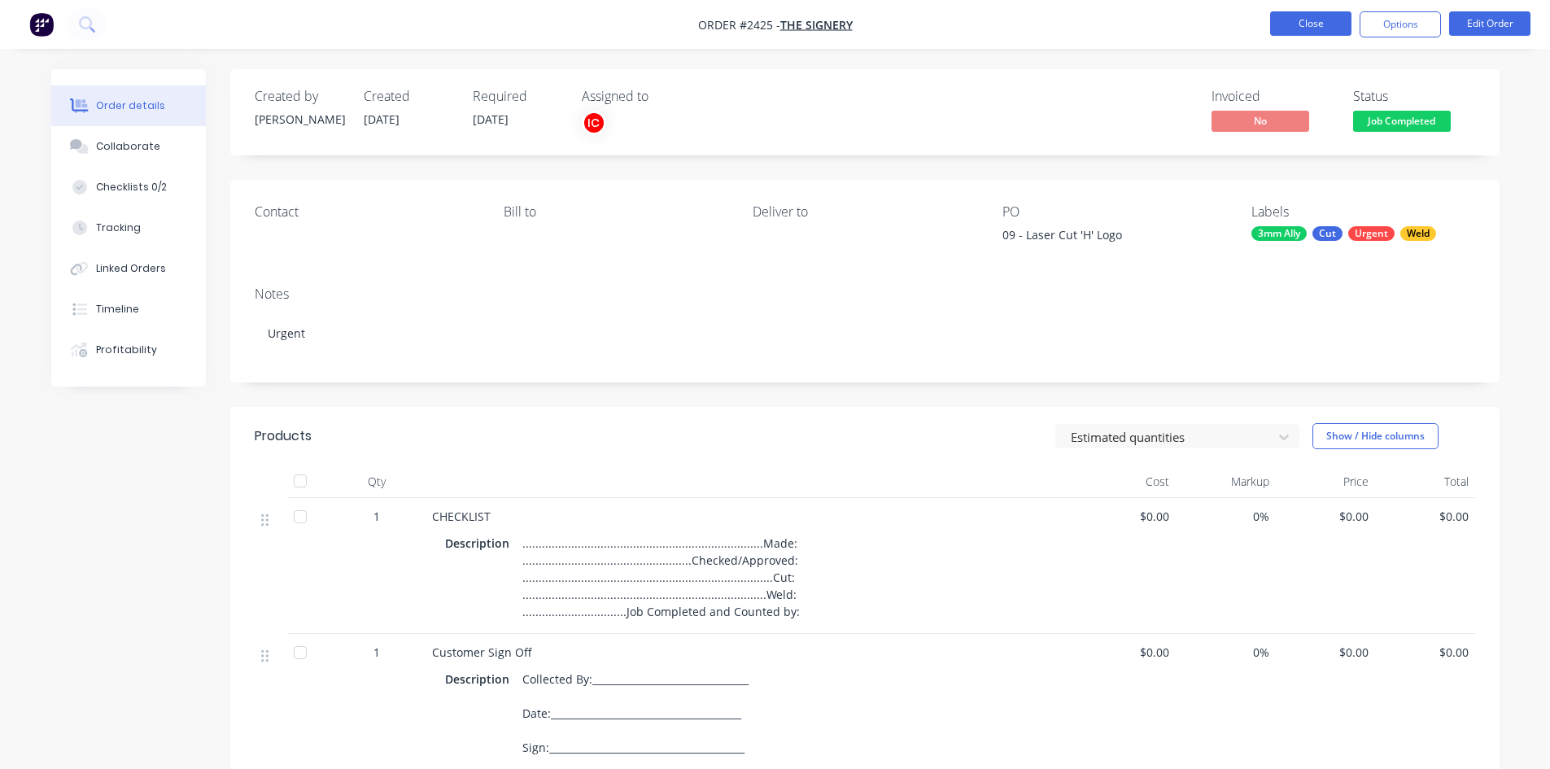
click at [1277, 20] on button "Close" at bounding box center [1310, 23] width 81 height 24
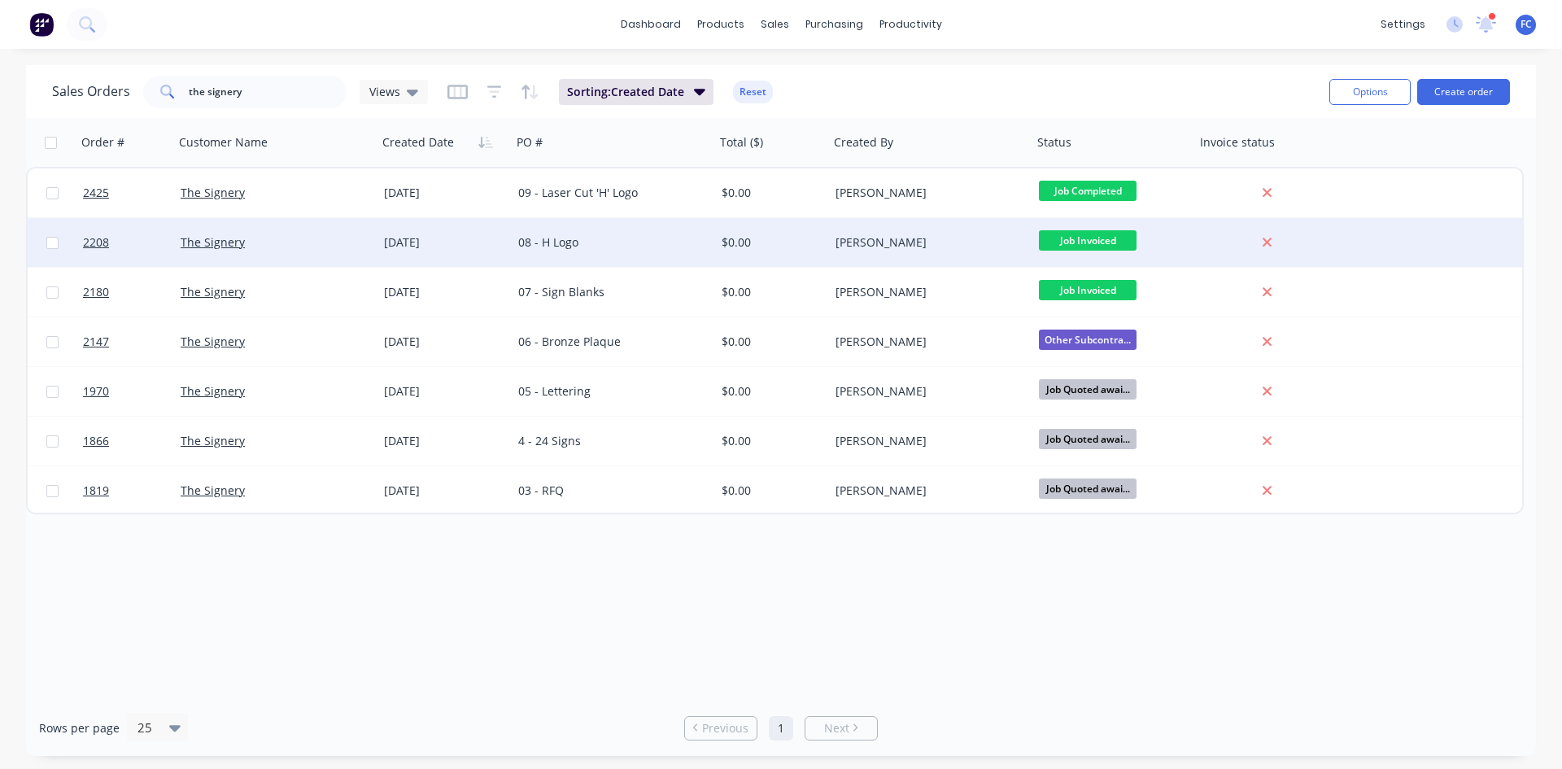
click at [426, 234] on div "01 Sep 2025" at bounding box center [444, 242] width 121 height 16
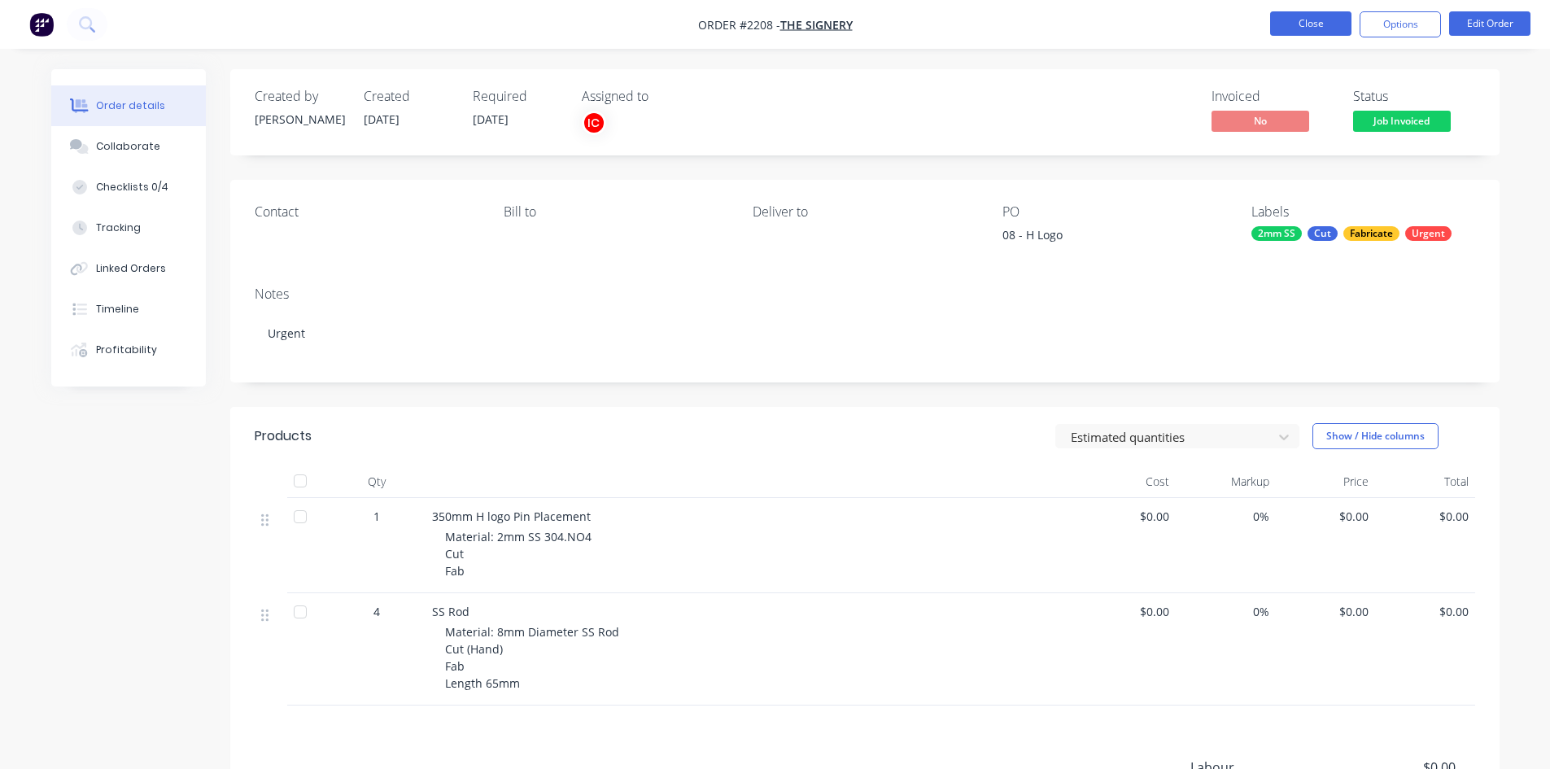
click at [1306, 28] on button "Close" at bounding box center [1310, 23] width 81 height 24
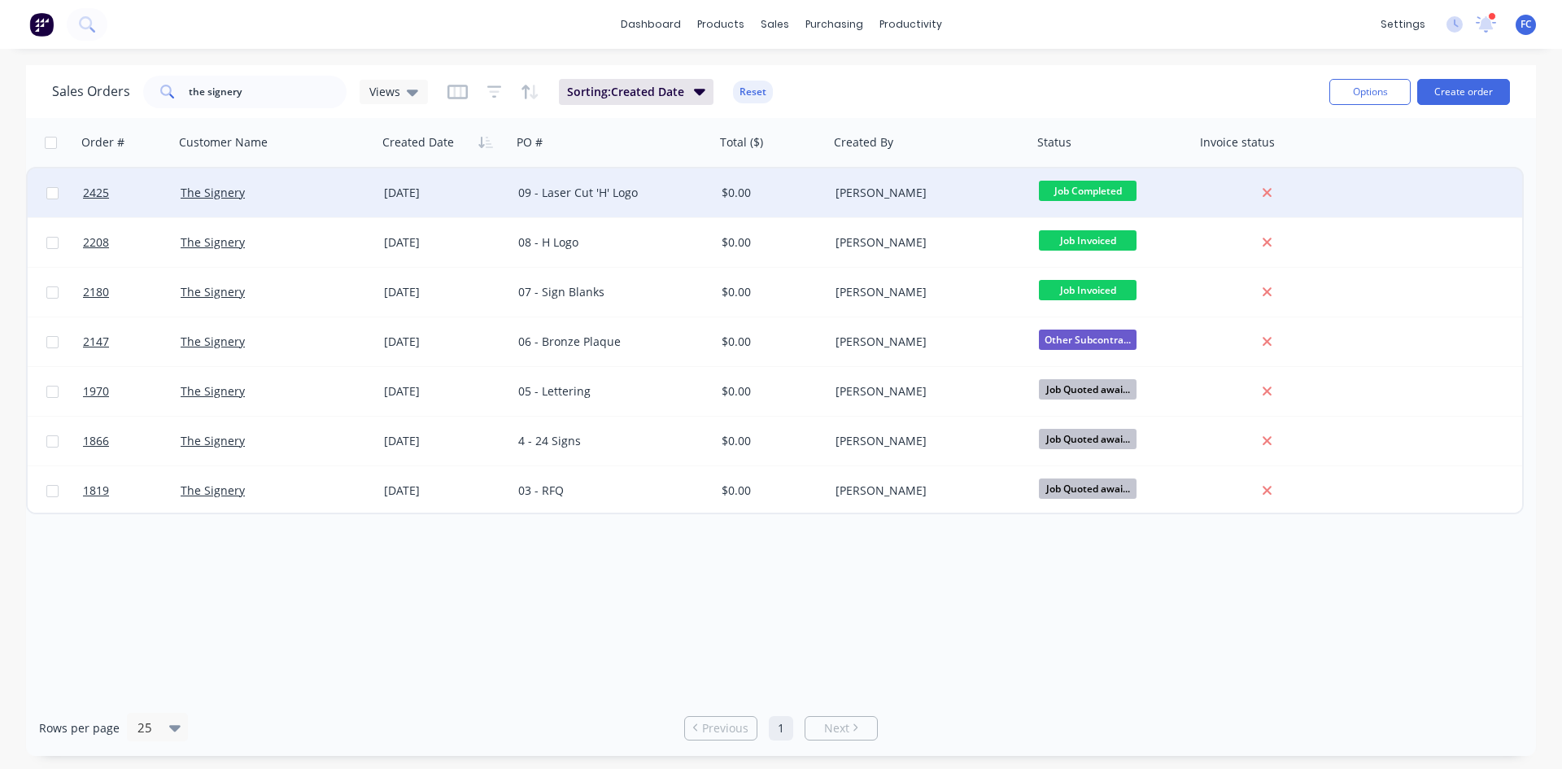
click at [404, 194] on div "[DATE]" at bounding box center [444, 193] width 121 height 16
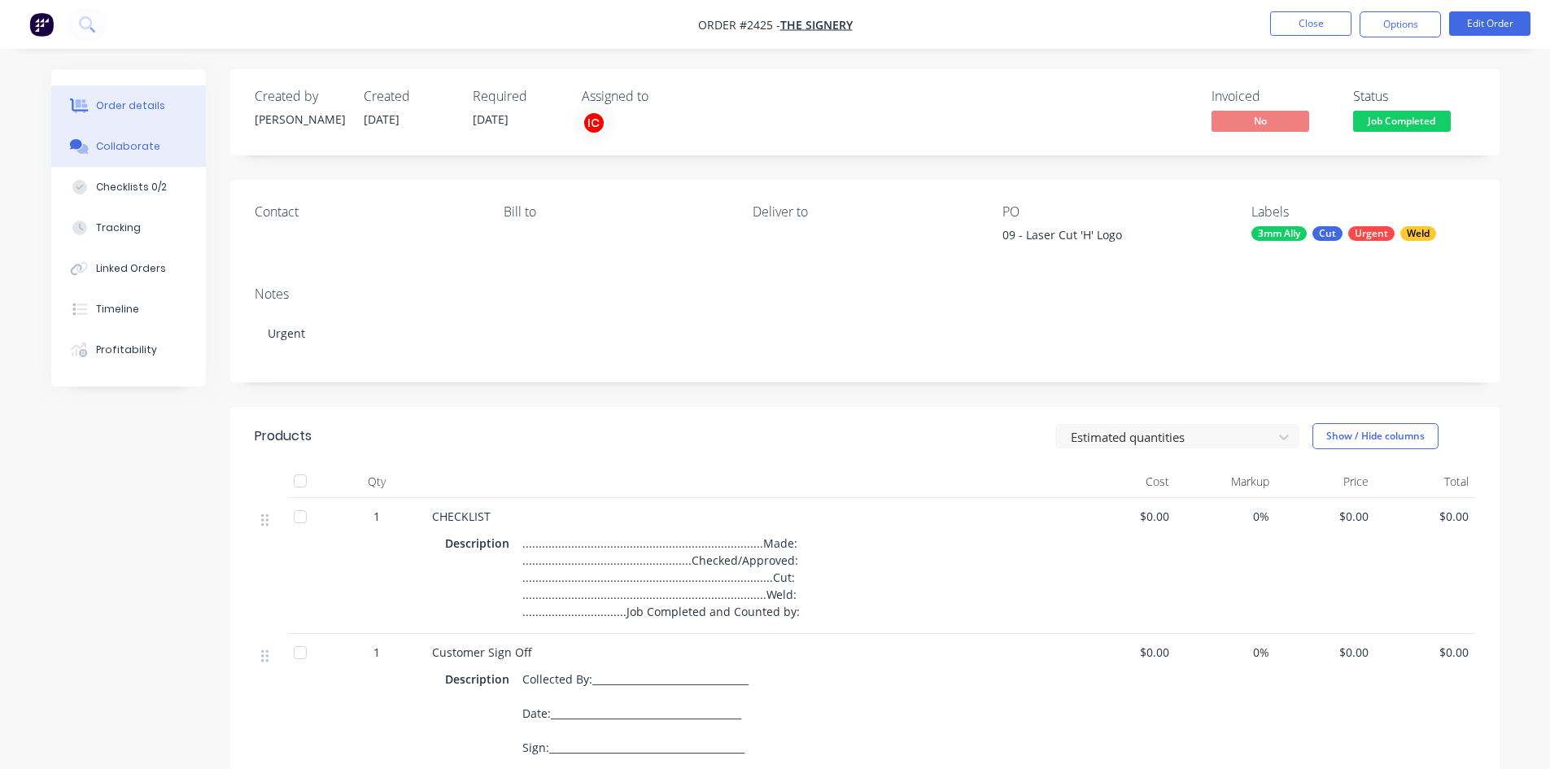
click at [151, 137] on button "Collaborate" at bounding box center [128, 146] width 155 height 41
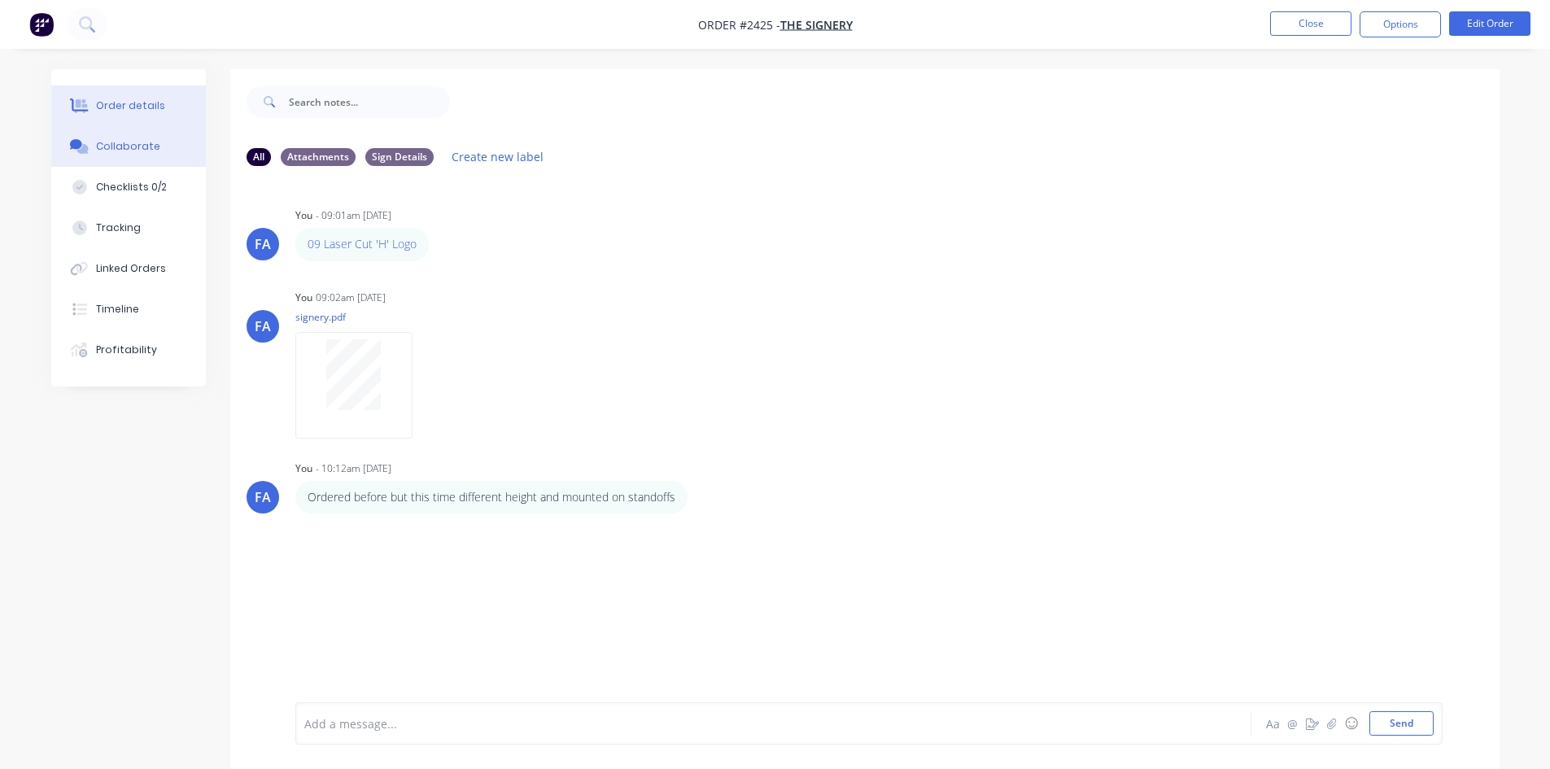
click at [148, 121] on button "Order details" at bounding box center [128, 105] width 155 height 41
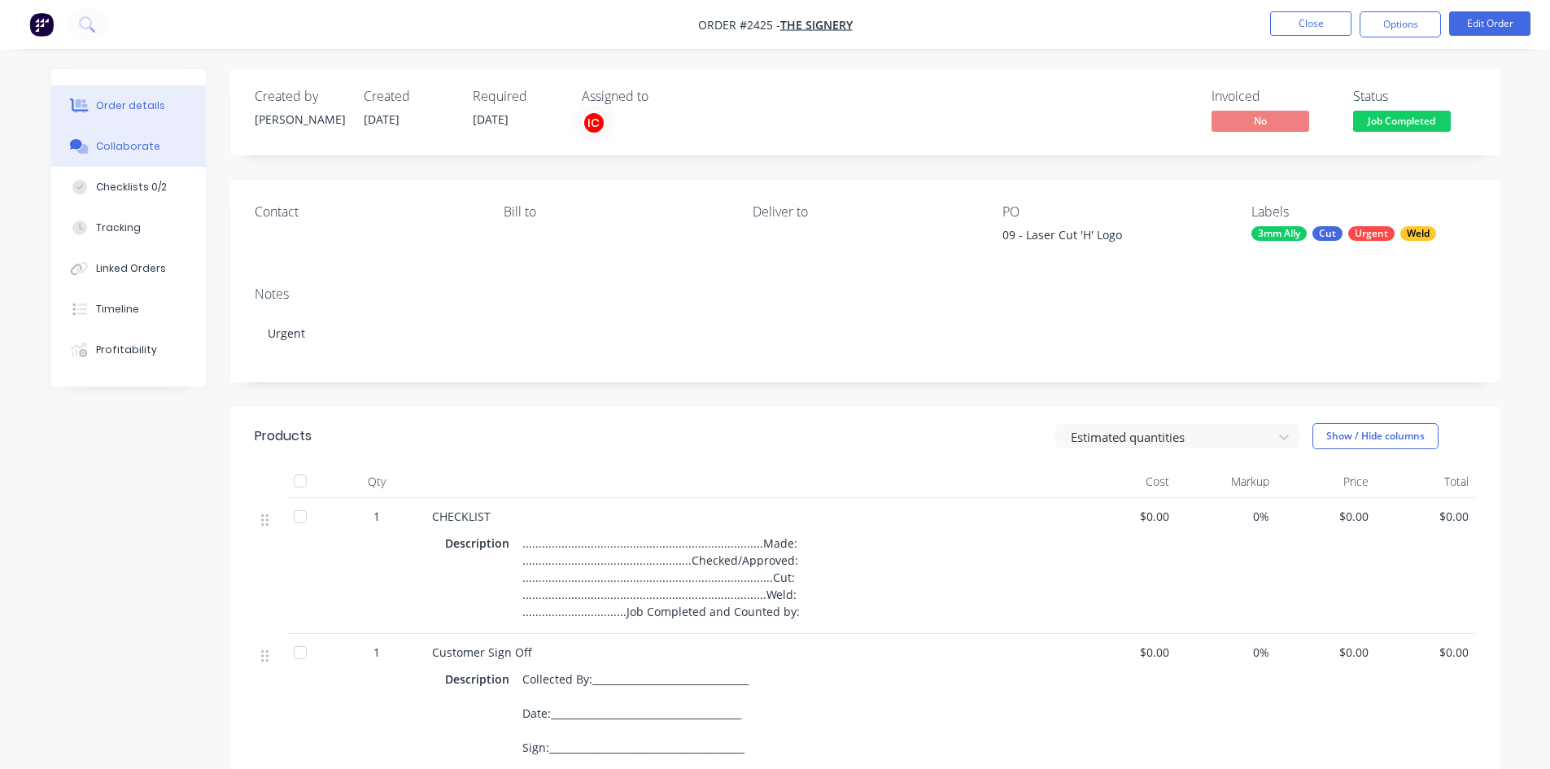
click at [138, 149] on div "Collaborate" at bounding box center [128, 146] width 64 height 15
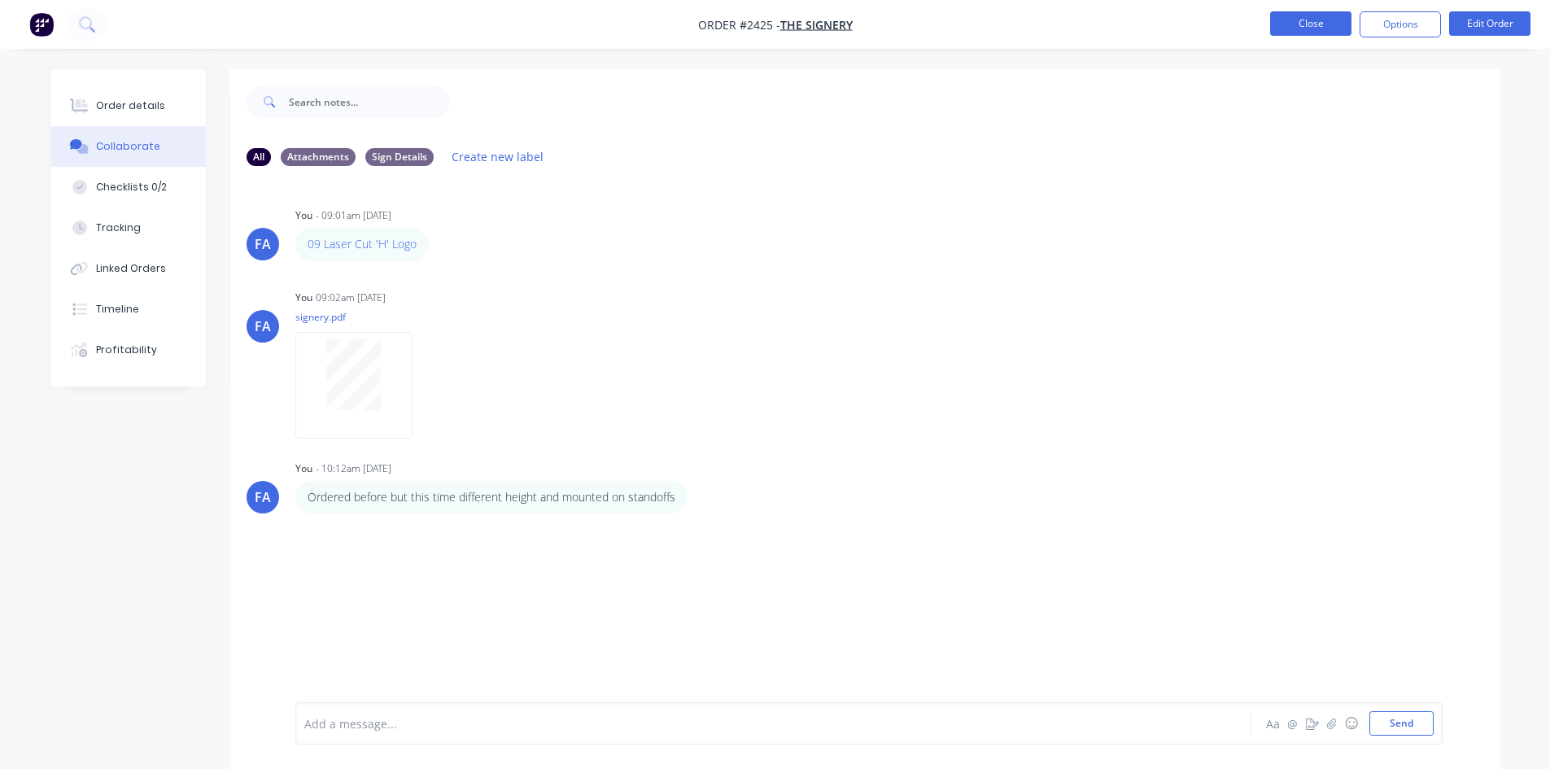
click at [1297, 24] on button "Close" at bounding box center [1310, 23] width 81 height 24
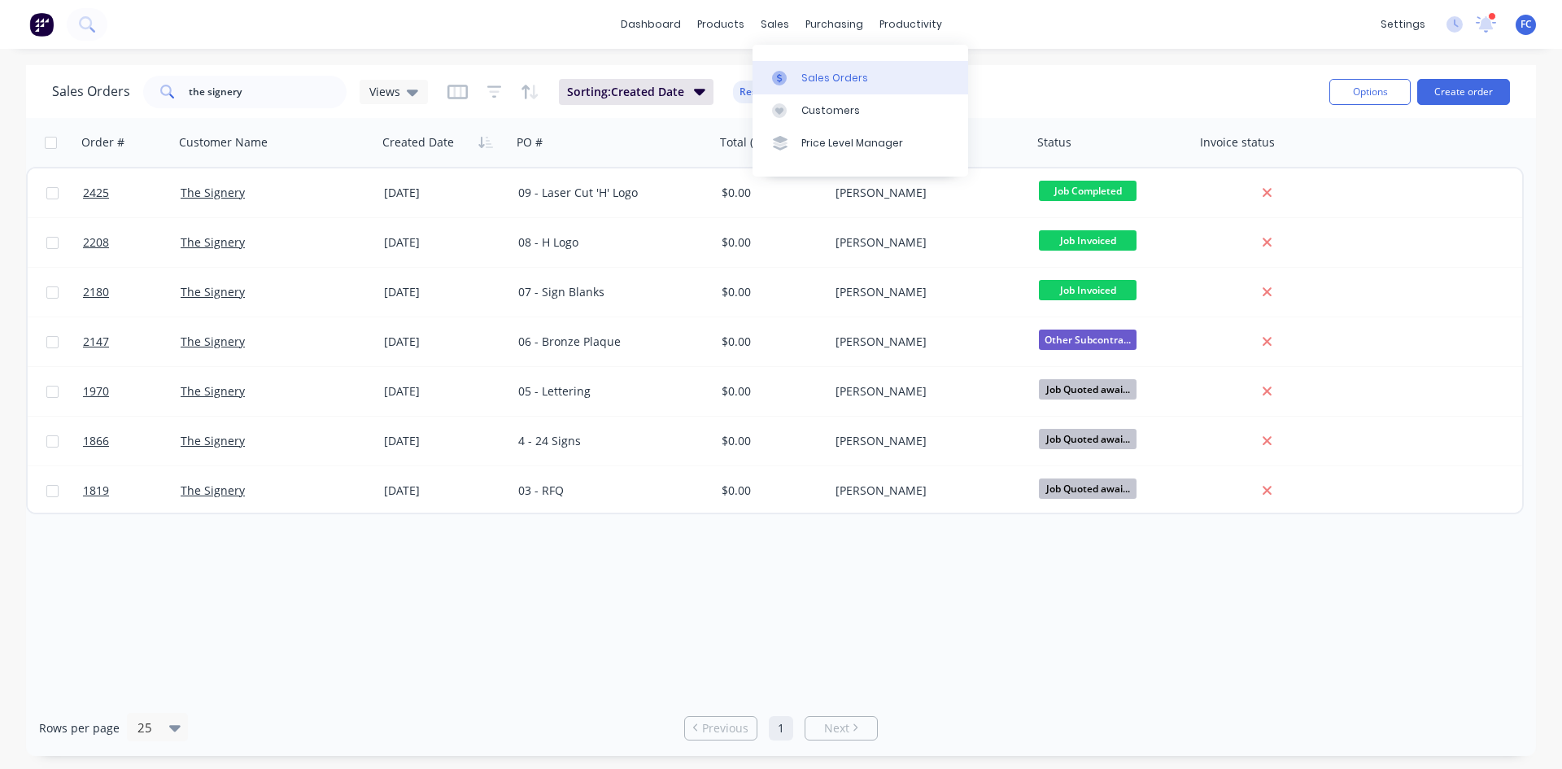
click at [789, 79] on div at bounding box center [784, 78] width 24 height 15
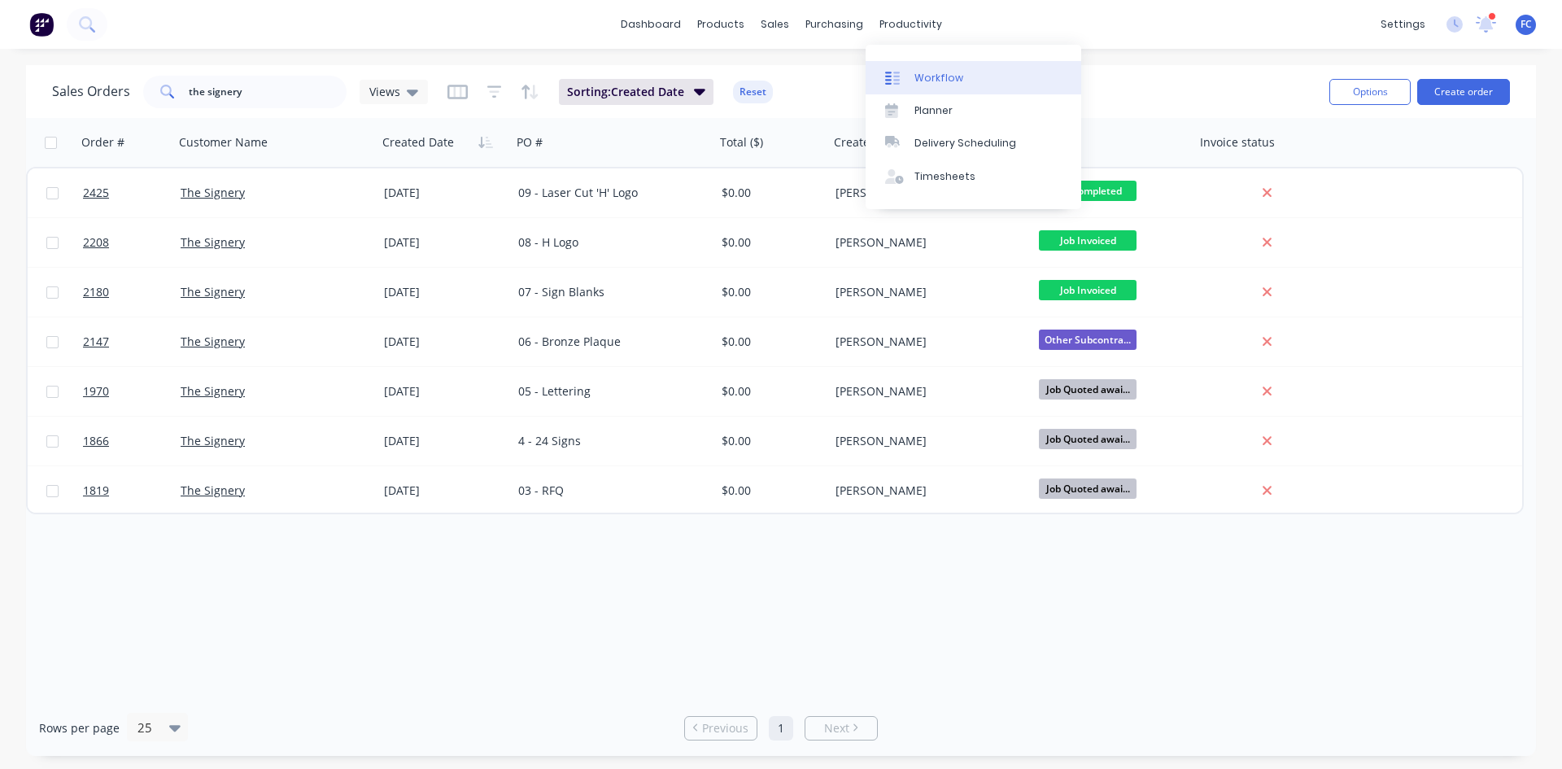
click at [927, 80] on div "Workflow" at bounding box center [938, 78] width 49 height 15
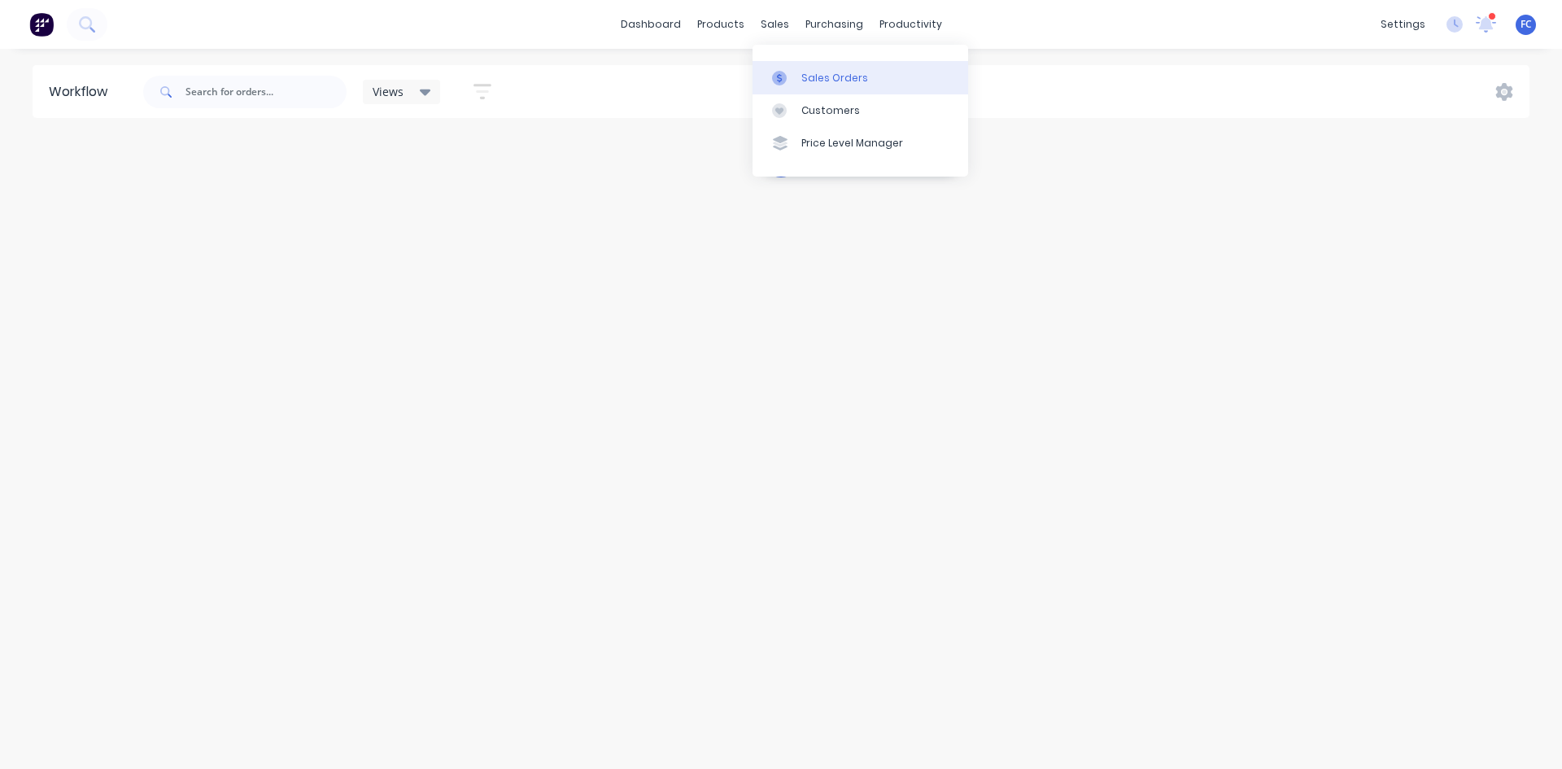
click at [809, 77] on div "Sales Orders" at bounding box center [834, 78] width 67 height 15
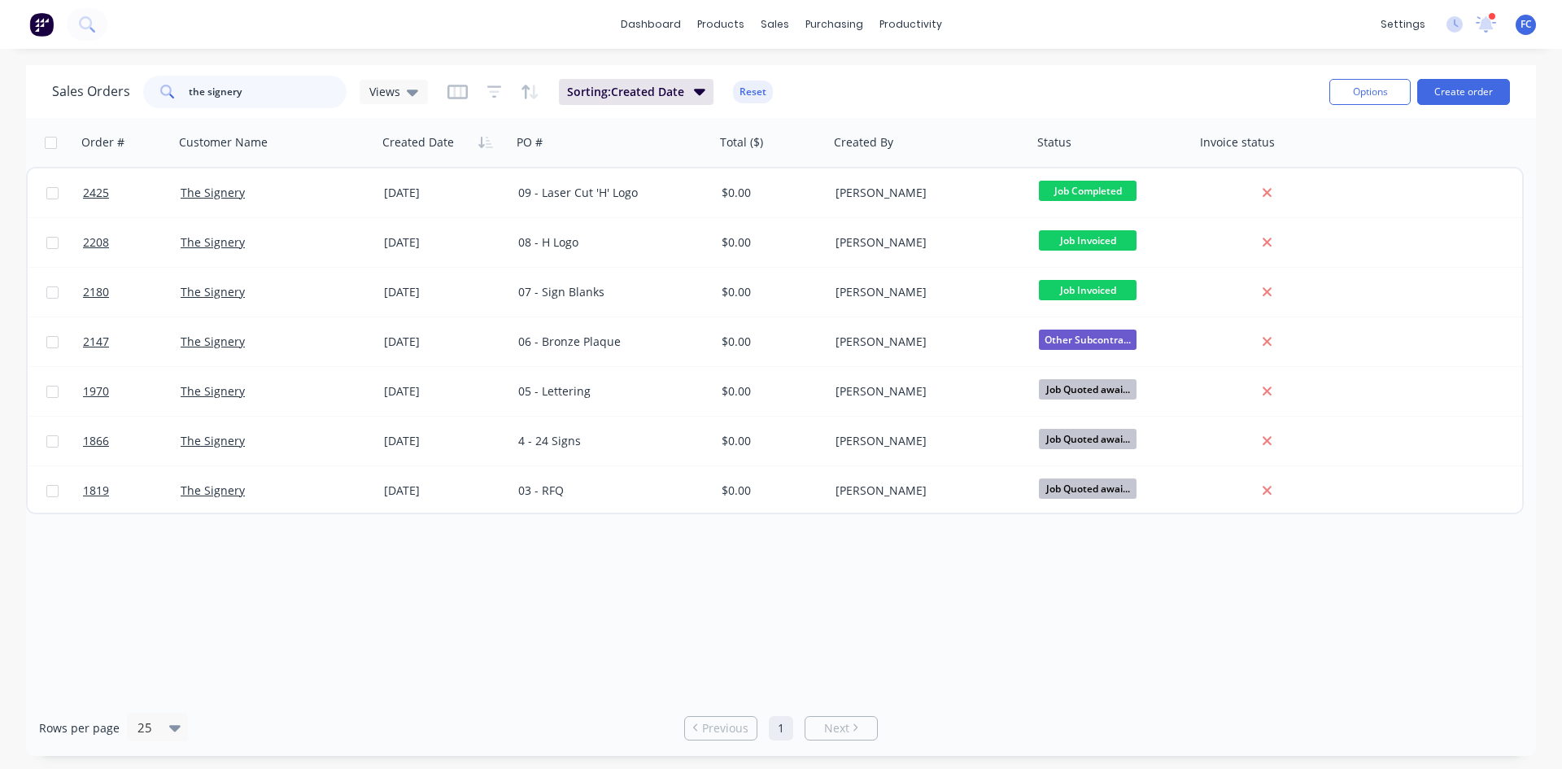
drag, startPoint x: 254, startPoint y: 96, endPoint x: 180, endPoint y: 94, distance: 74.0
click at [182, 94] on div "the signery" at bounding box center [244, 92] width 203 height 33
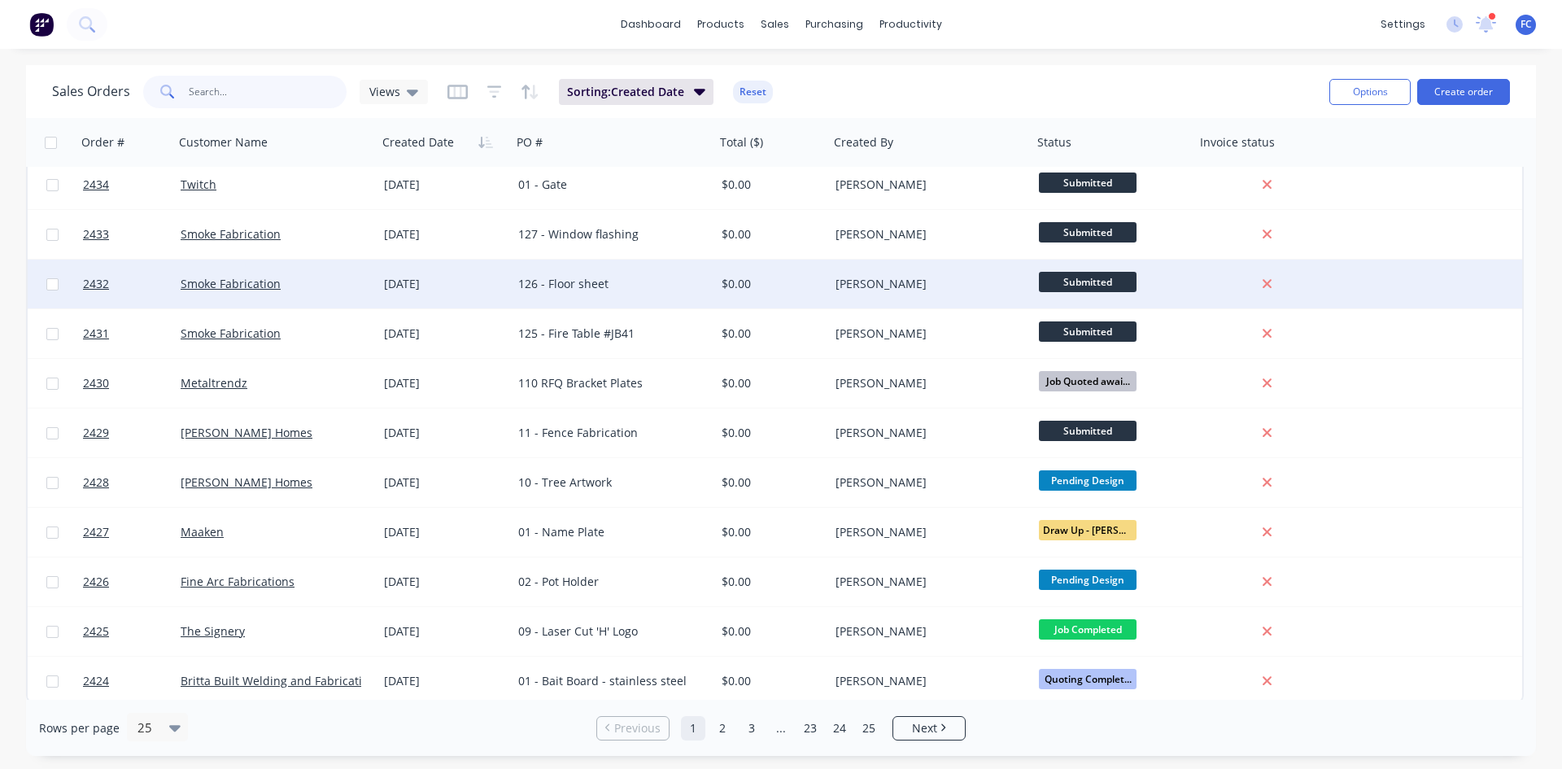
scroll to position [708, 0]
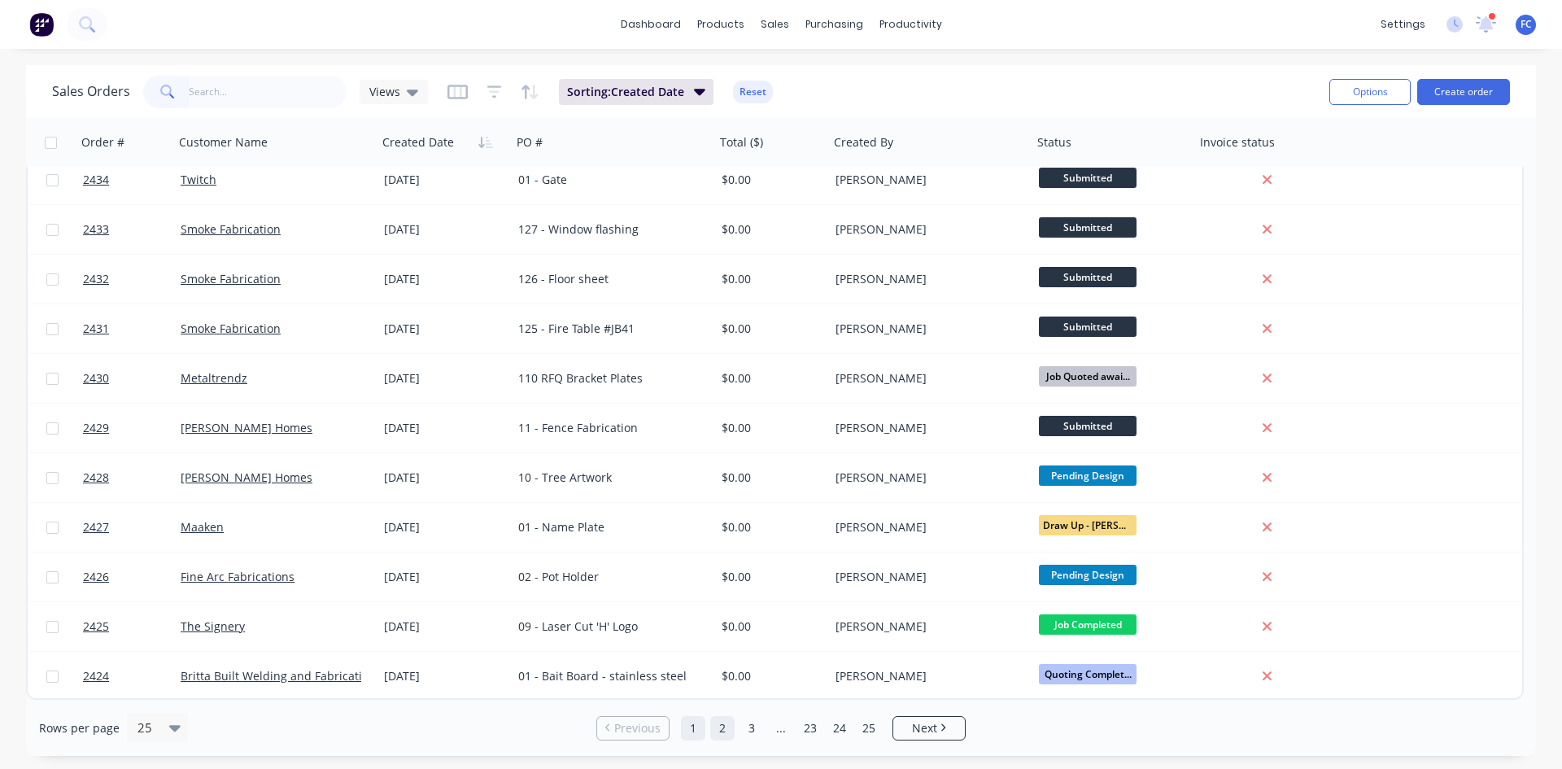
click at [725, 727] on link "2" at bounding box center [722, 728] width 24 height 24
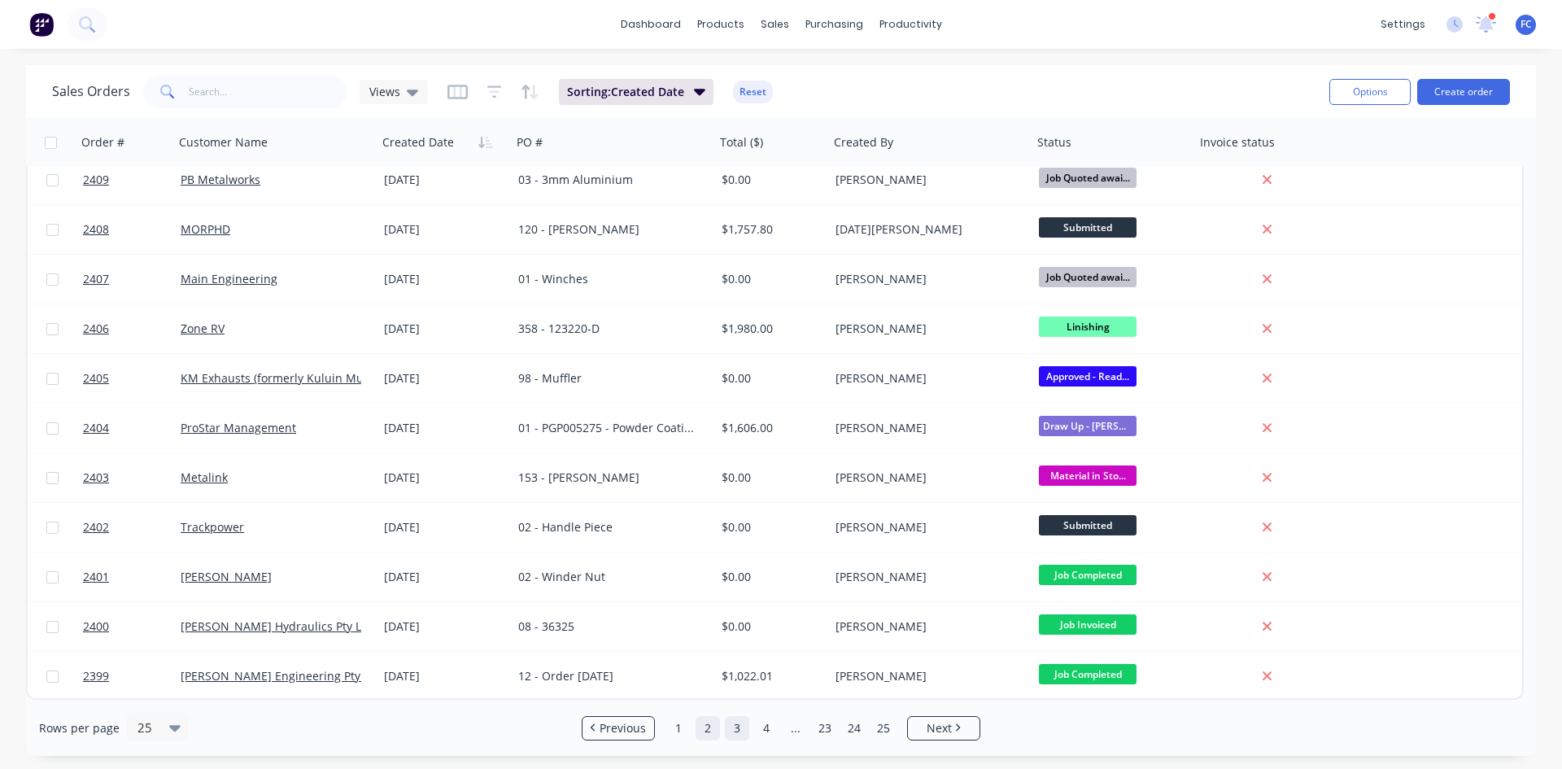
click at [742, 733] on link "3" at bounding box center [737, 728] width 24 height 24
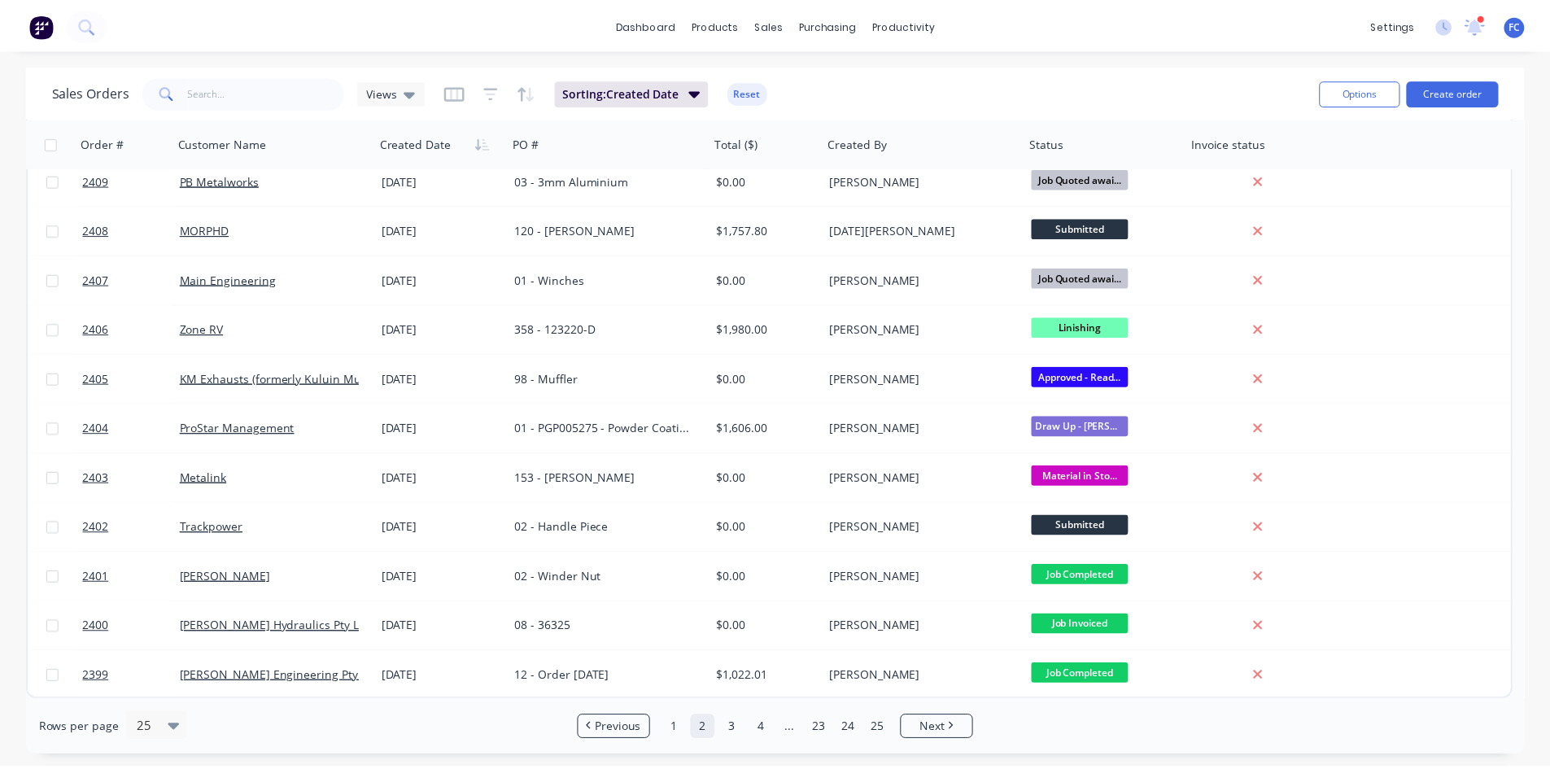
scroll to position [0, 0]
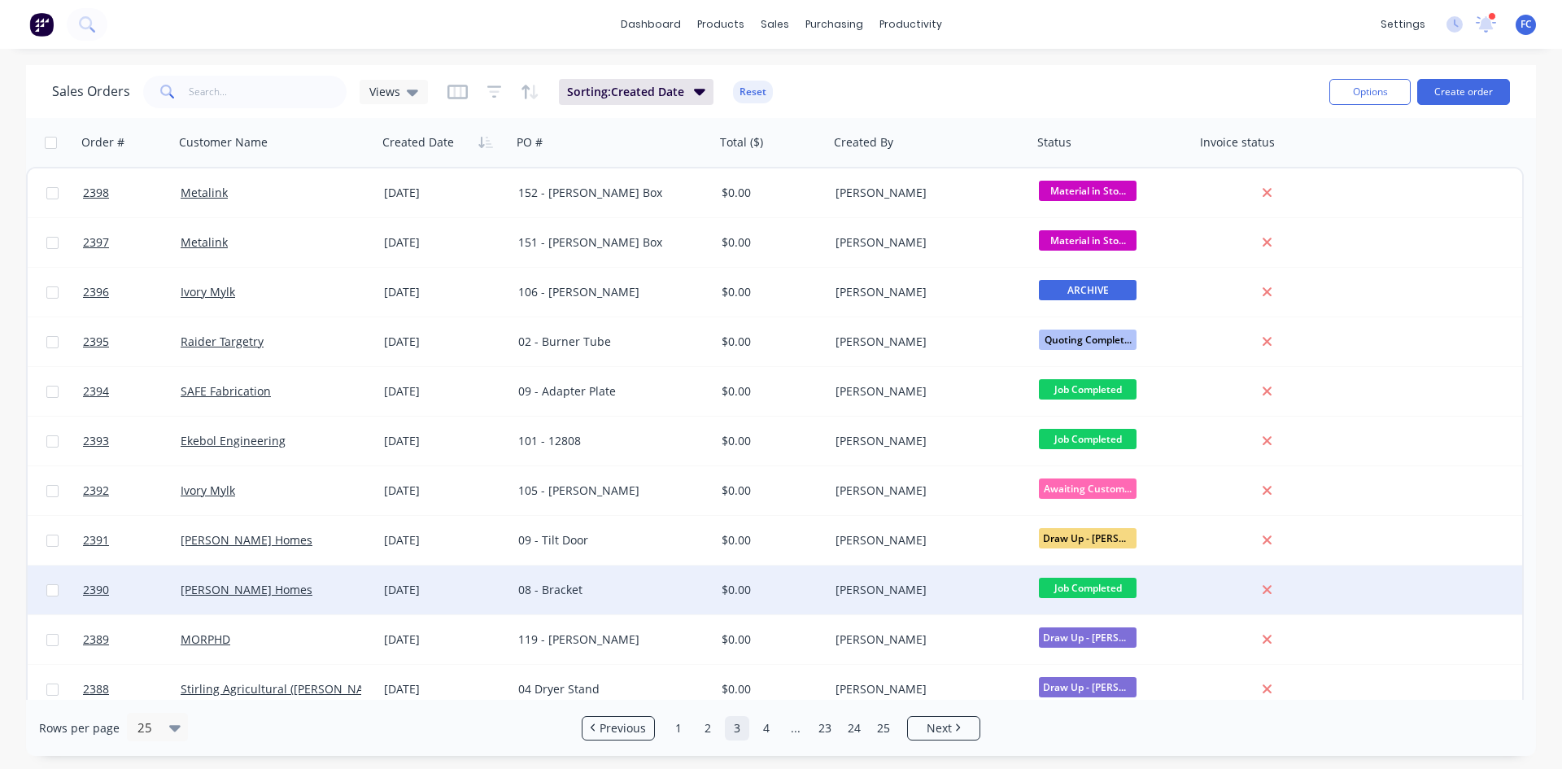
click at [634, 596] on div "08 - Bracket" at bounding box center [608, 590] width 181 height 16
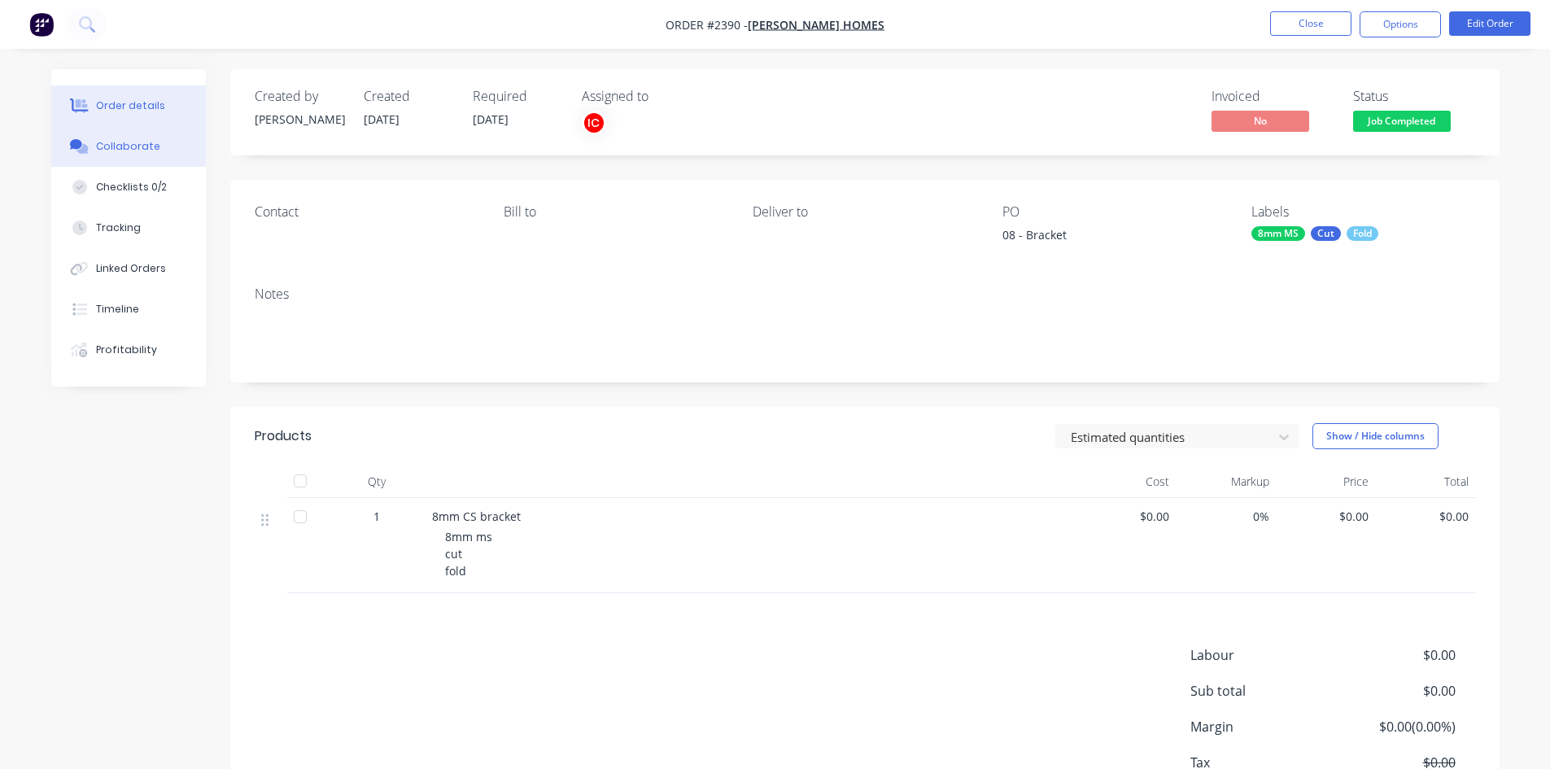
click at [162, 156] on button "Collaborate" at bounding box center [128, 146] width 155 height 41
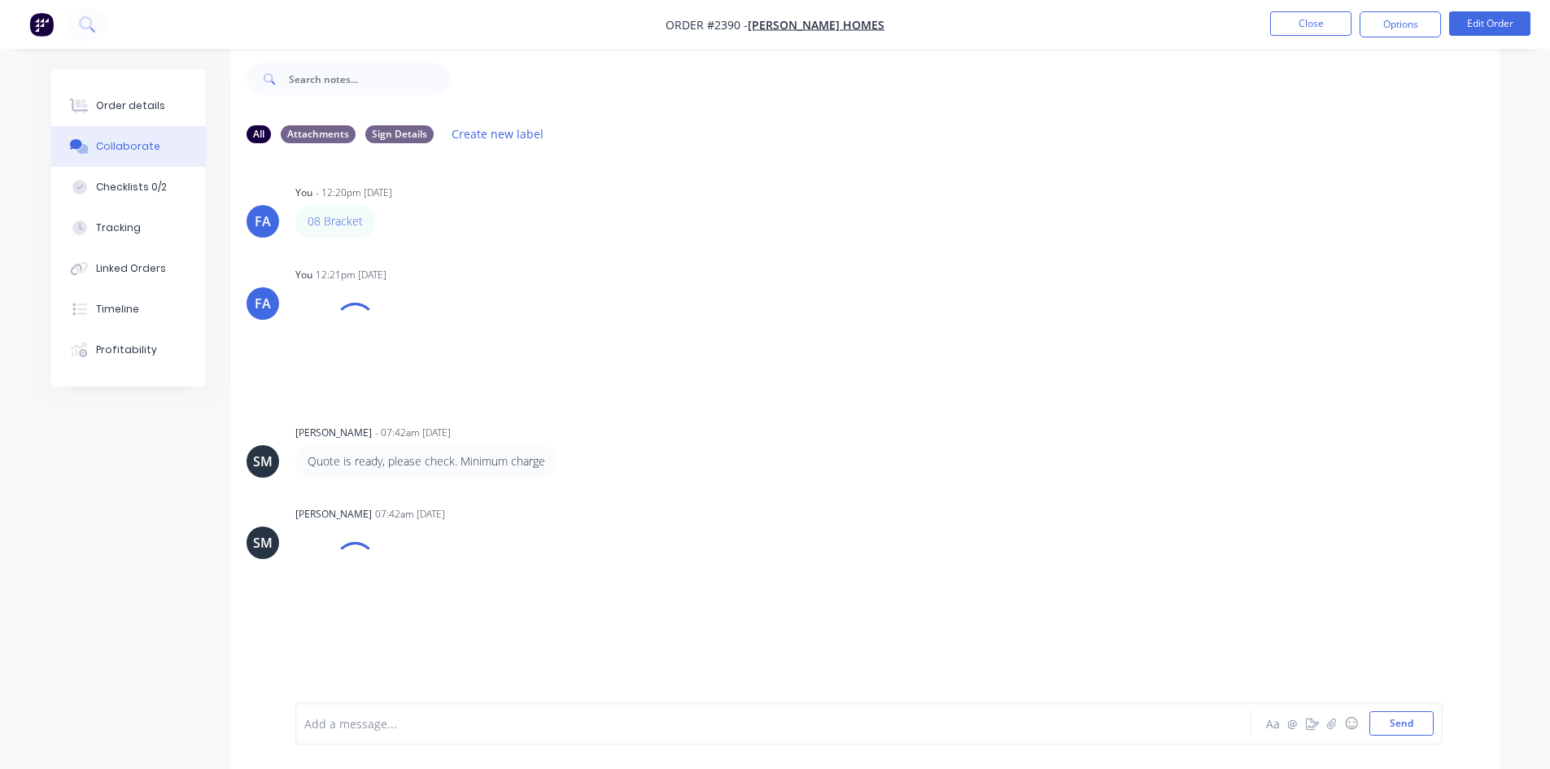
scroll to position [24, 0]
click at [1302, 19] on button "Close" at bounding box center [1310, 23] width 81 height 24
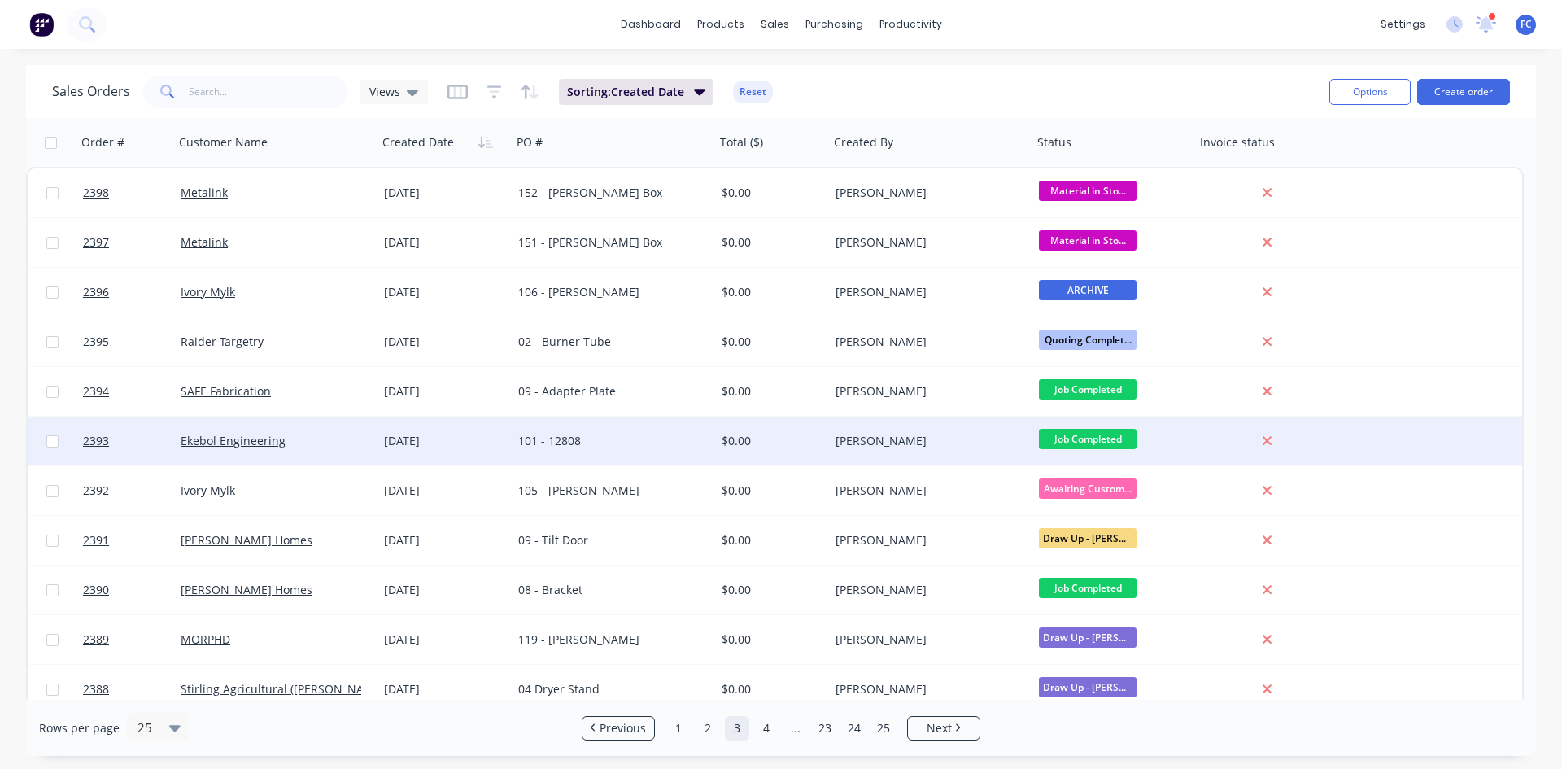
click at [490, 433] on div "[DATE]" at bounding box center [444, 441] width 121 height 16
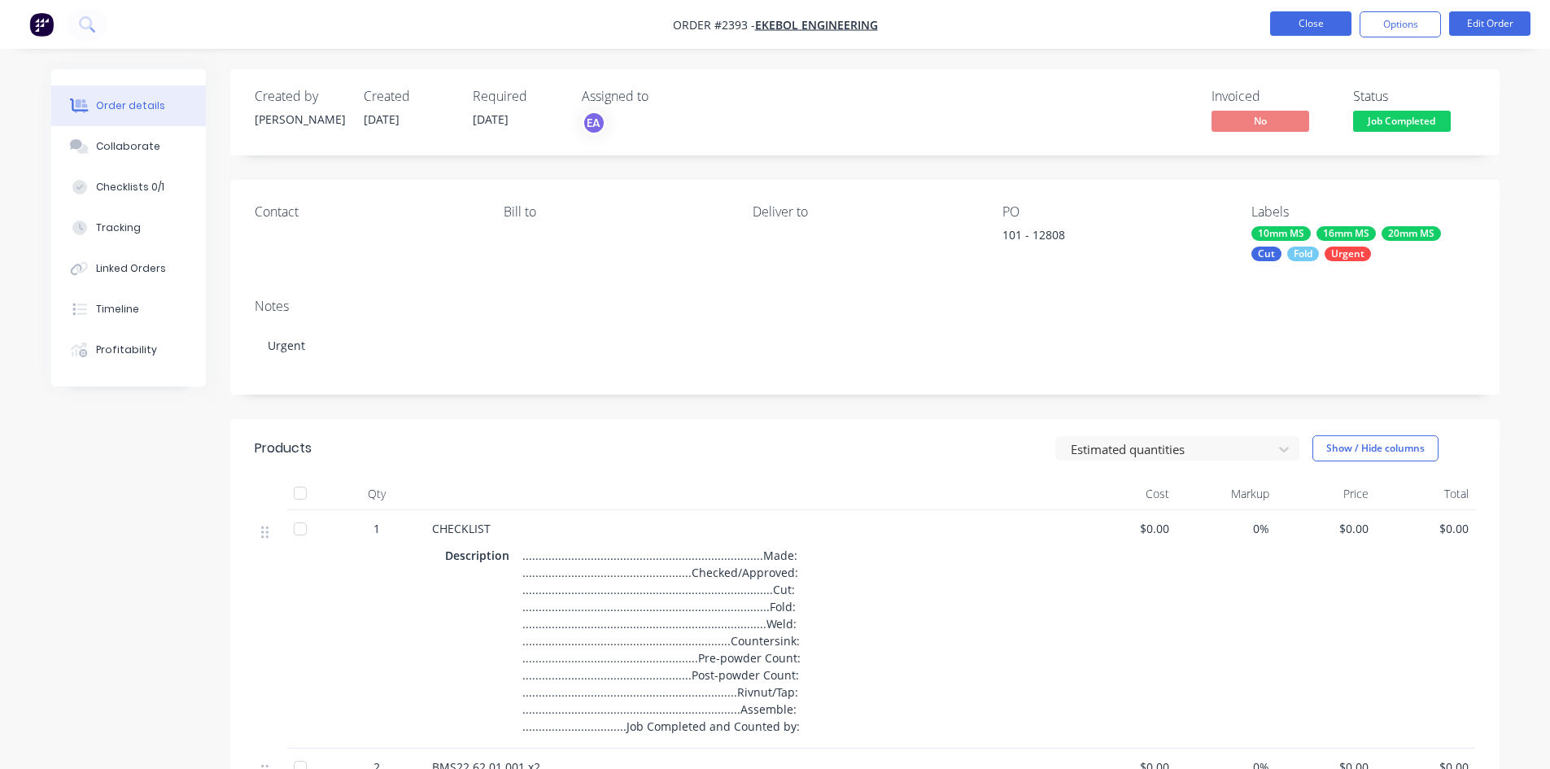
click at [1290, 28] on button "Close" at bounding box center [1310, 23] width 81 height 24
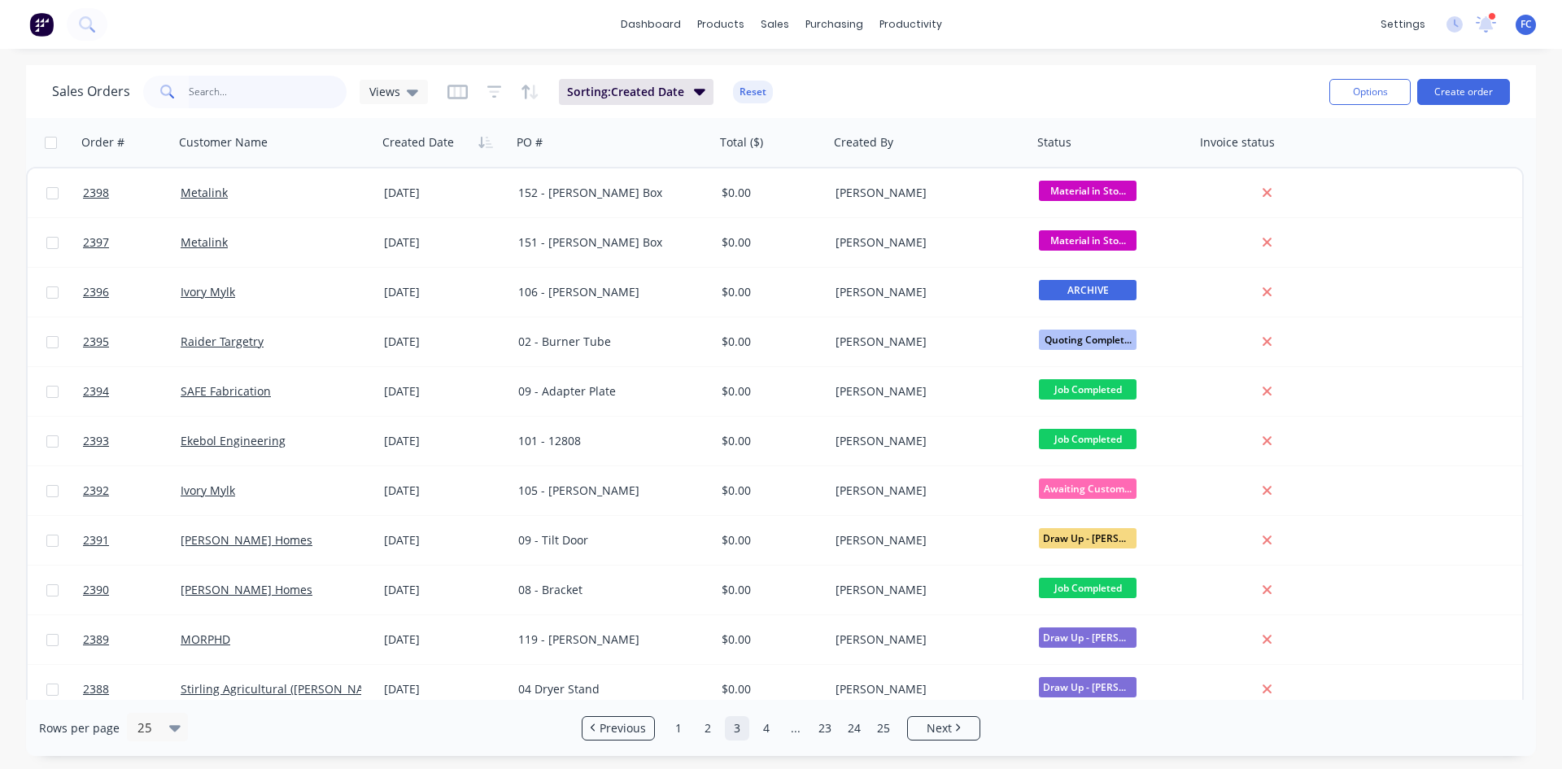
click at [251, 88] on input "text" at bounding box center [268, 92] width 159 height 33
click at [251, 87] on input "text" at bounding box center [268, 92] width 159 height 33
type input "signery"
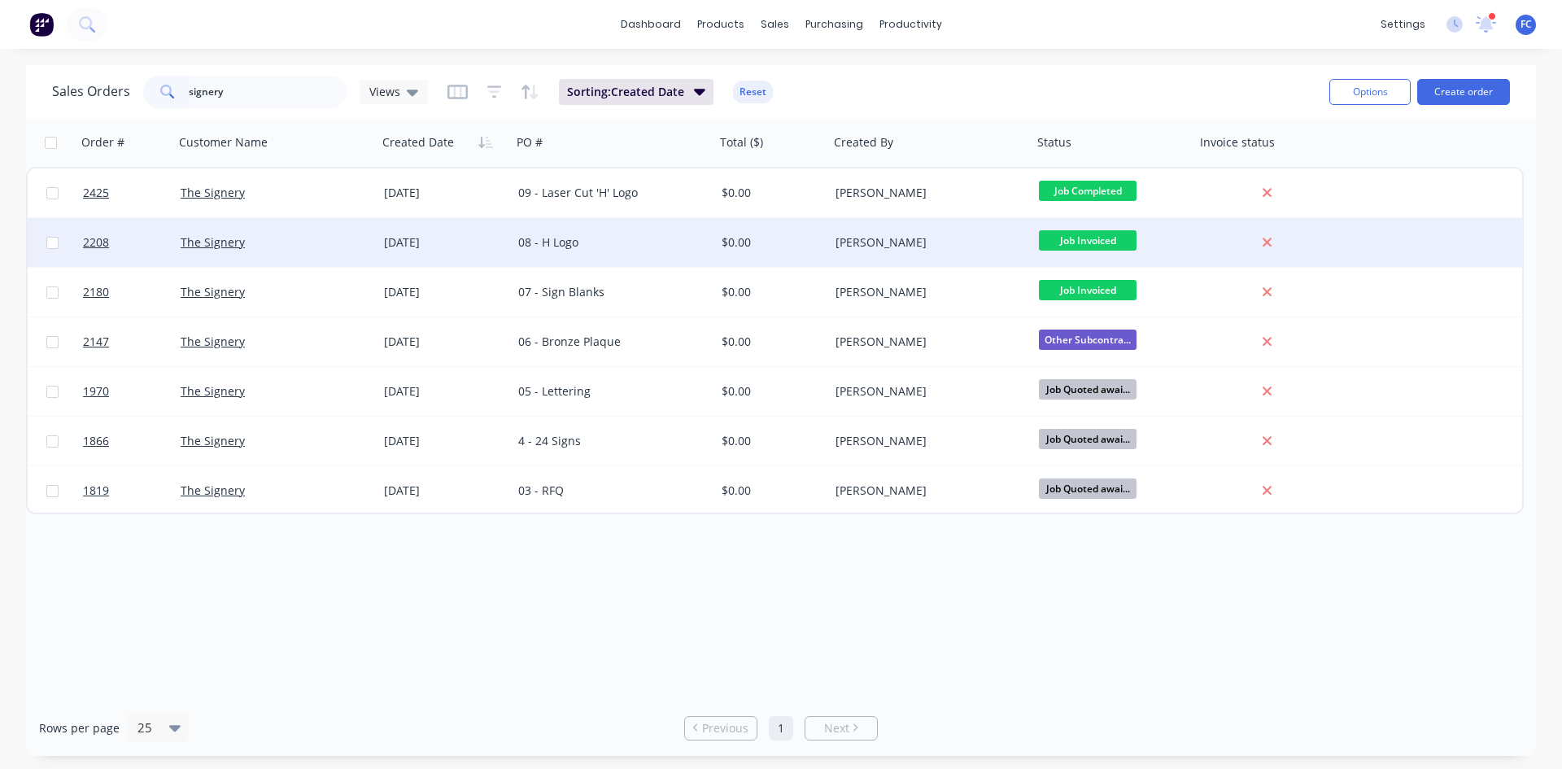
click at [382, 246] on div "01 Sep 2025" at bounding box center [444, 242] width 134 height 49
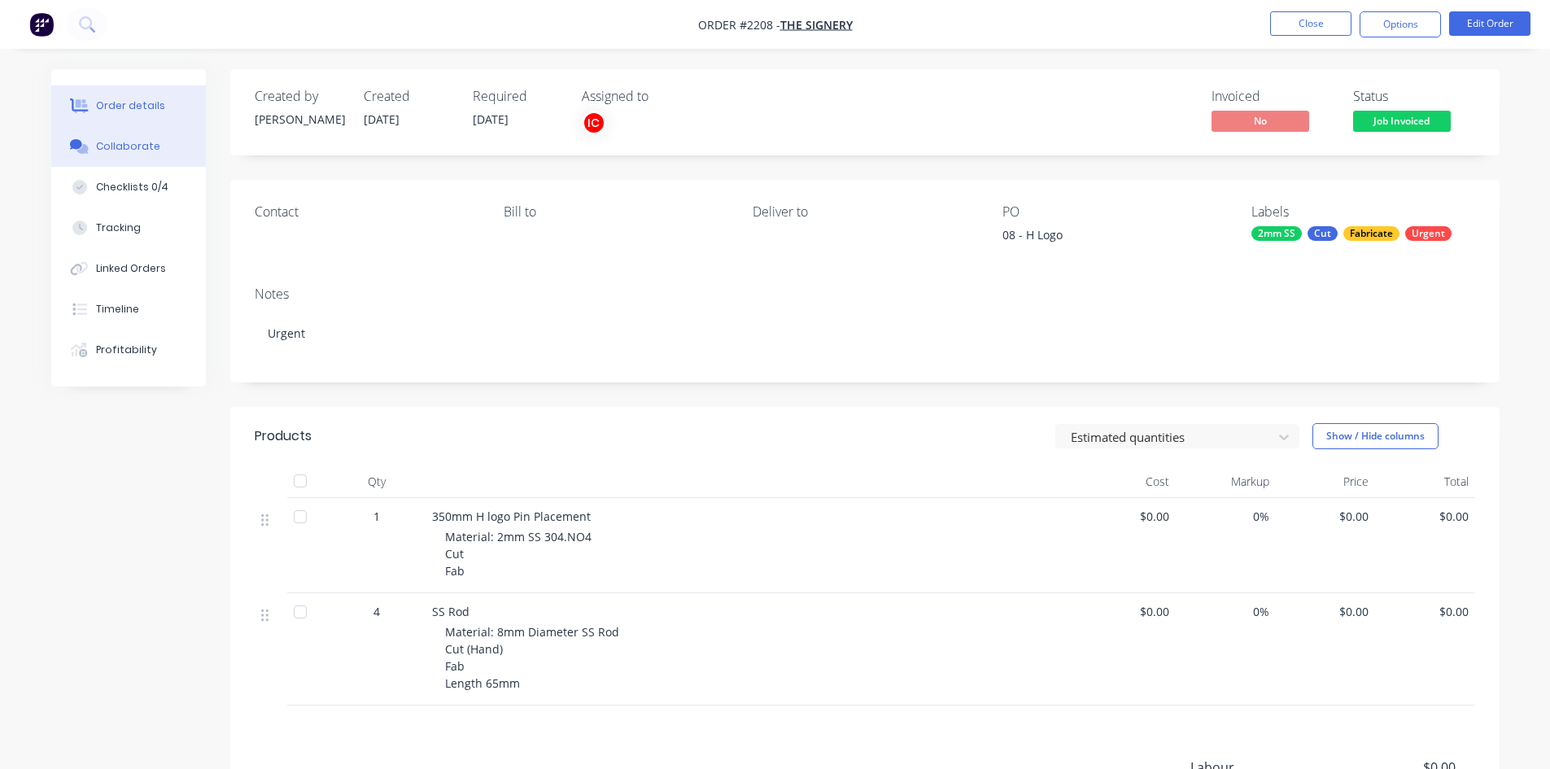
click at [165, 152] on button "Collaborate" at bounding box center [128, 146] width 155 height 41
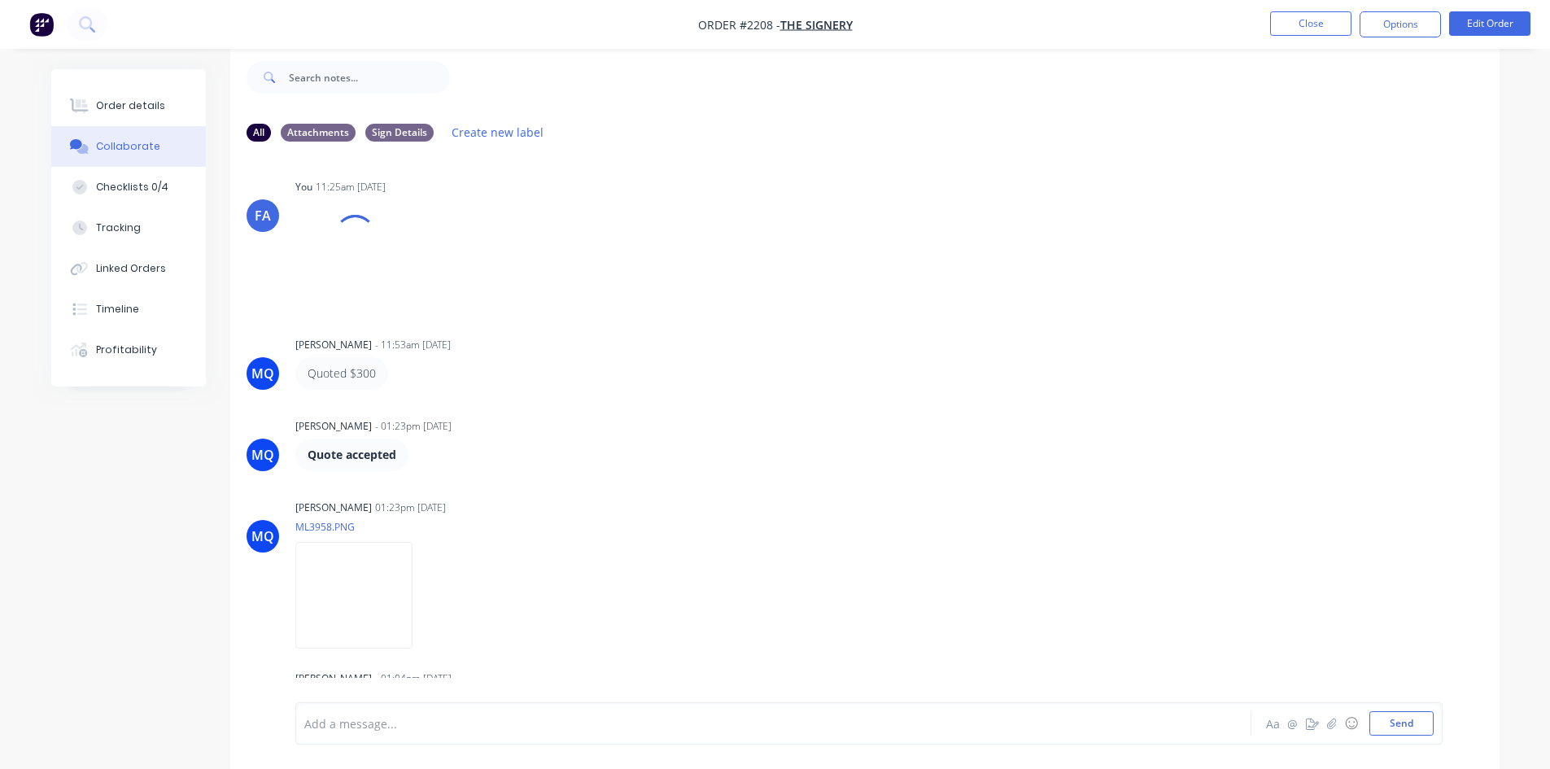
scroll to position [257, 0]
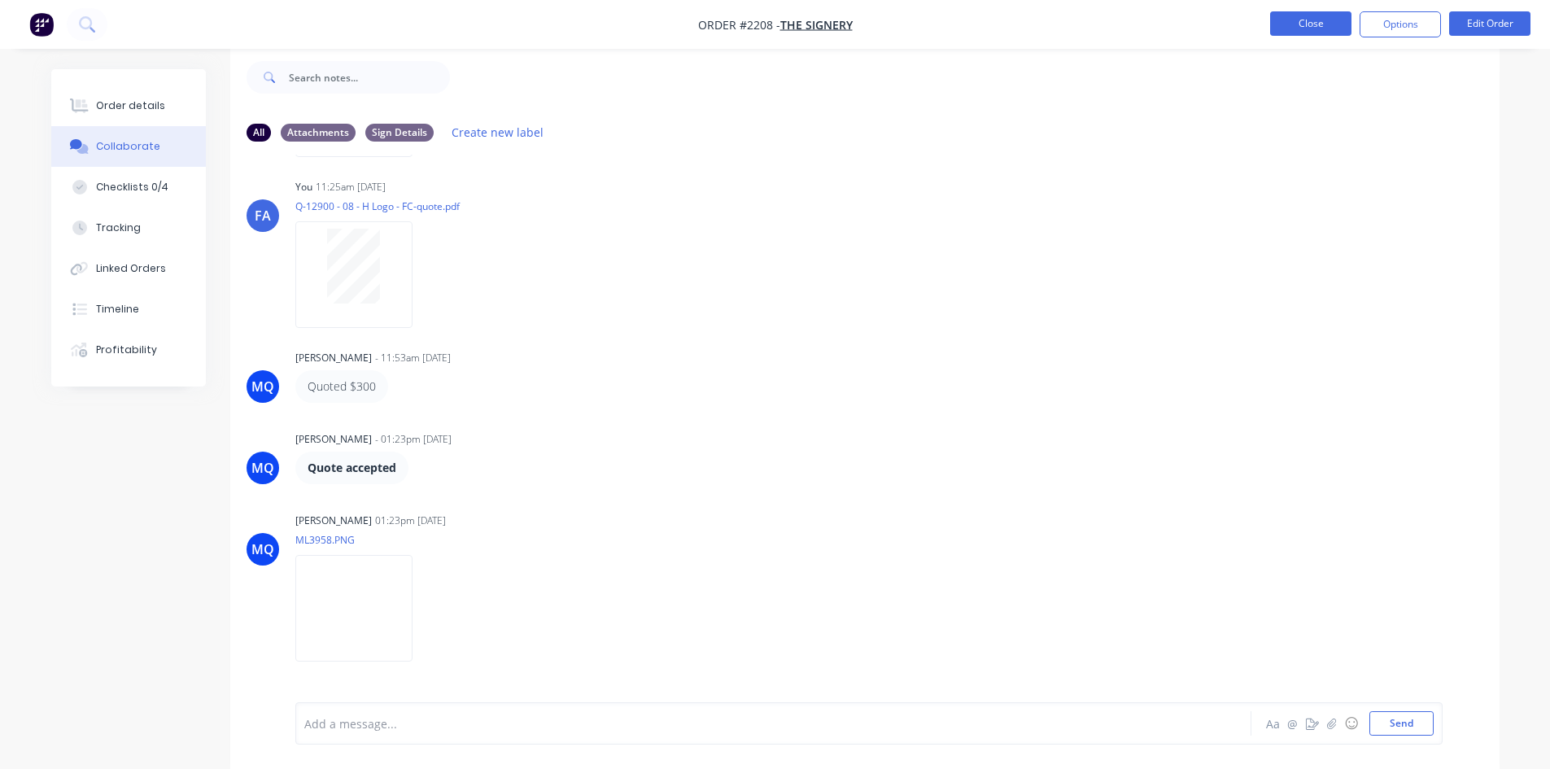
click at [1328, 19] on button "Close" at bounding box center [1310, 23] width 81 height 24
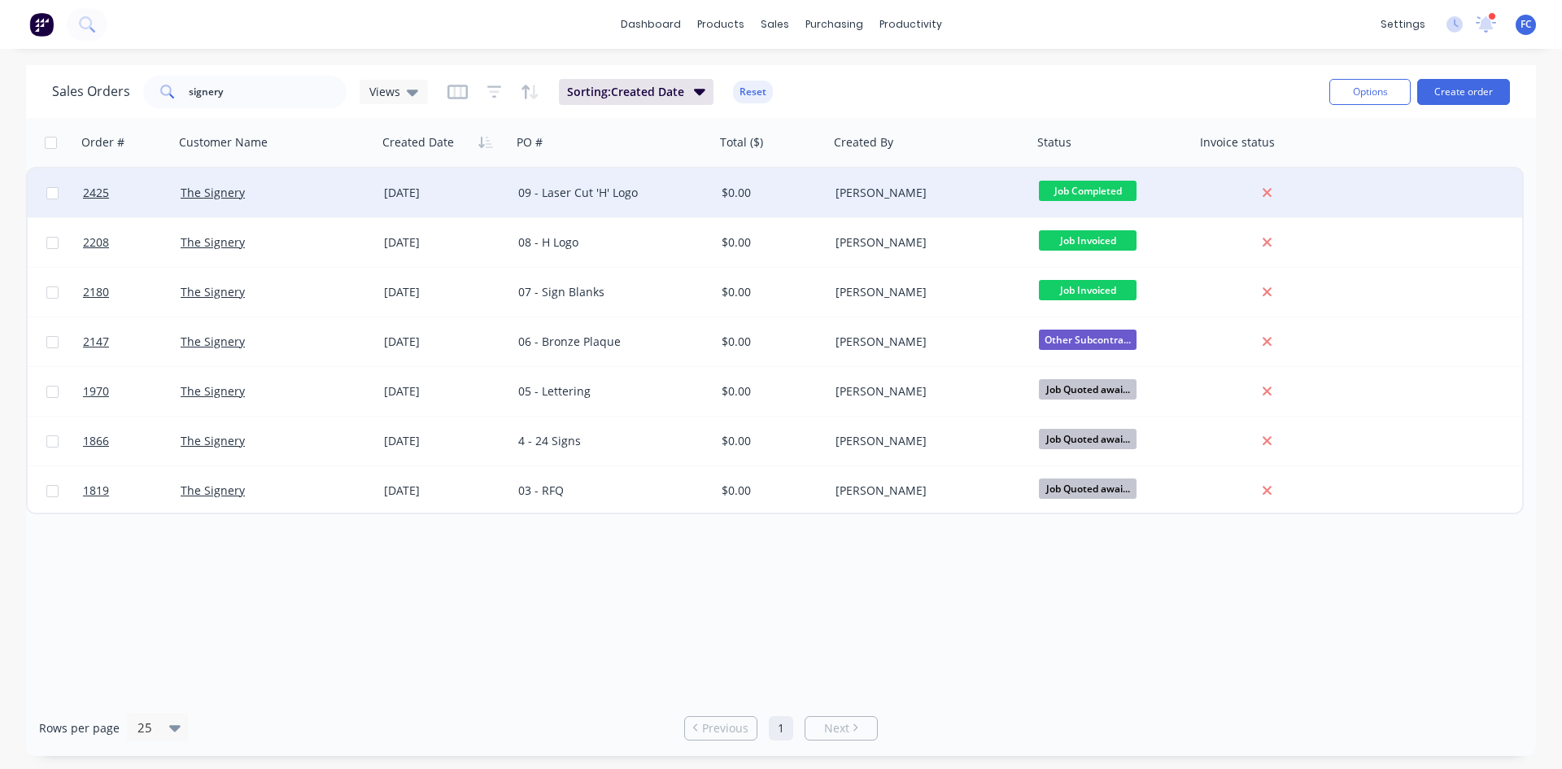
click at [259, 189] on div "The Signery" at bounding box center [271, 193] width 181 height 16
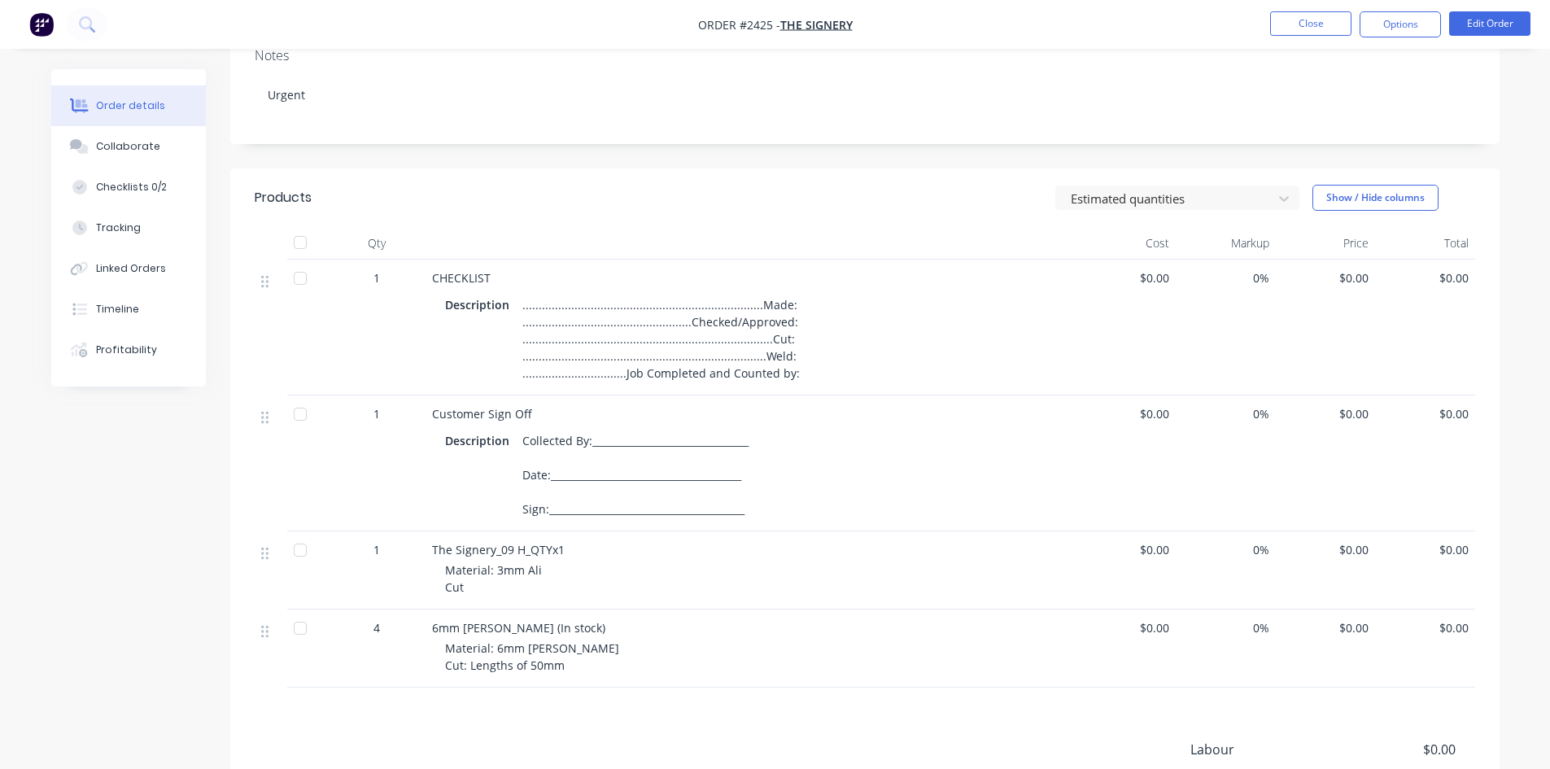
scroll to position [447, 0]
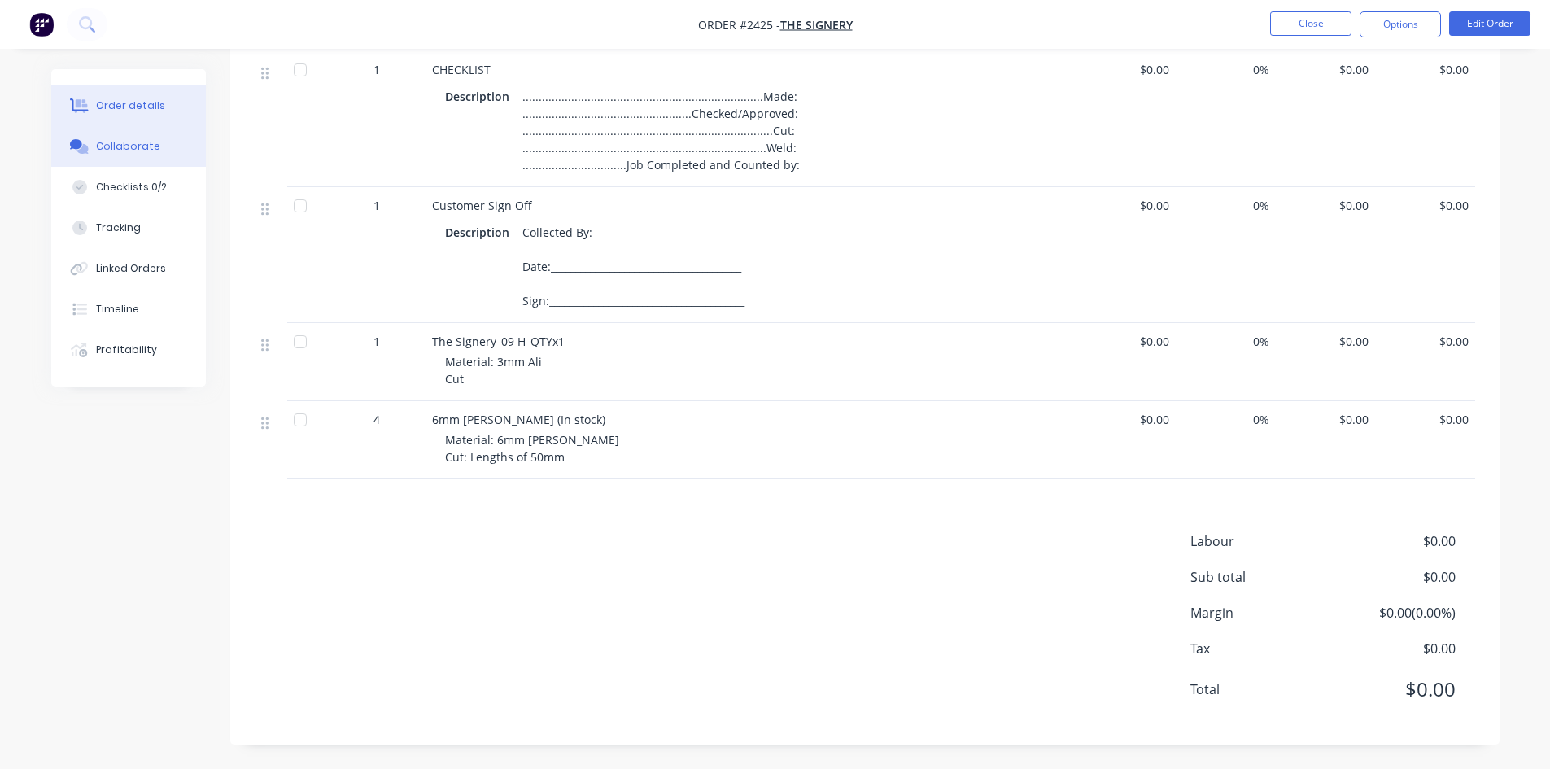
click at [149, 153] on div "Collaborate" at bounding box center [128, 146] width 64 height 15
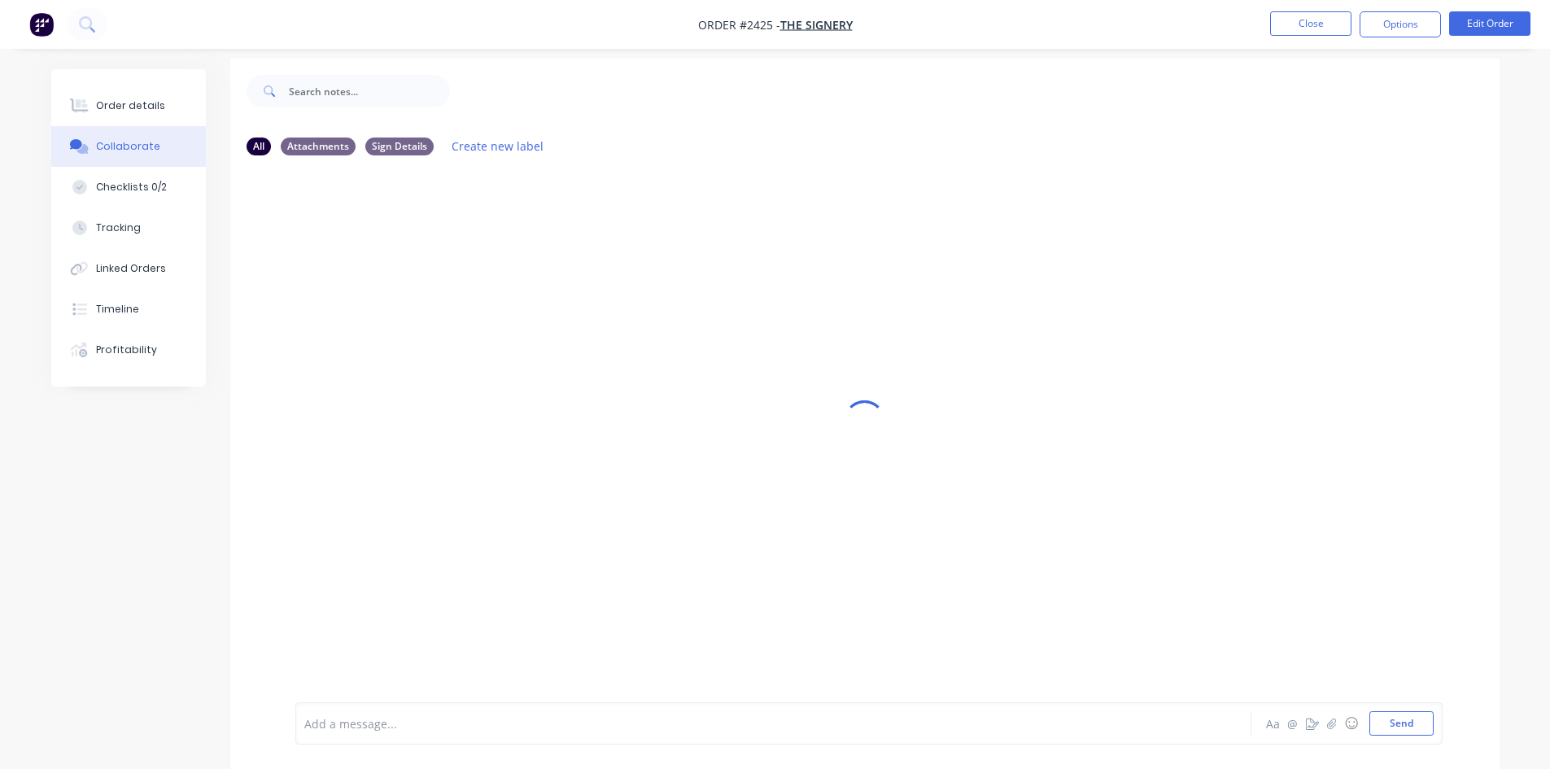
scroll to position [24, 0]
click at [348, 726] on div at bounding box center [728, 723] width 846 height 17
click at [349, 725] on div at bounding box center [728, 723] width 846 height 17
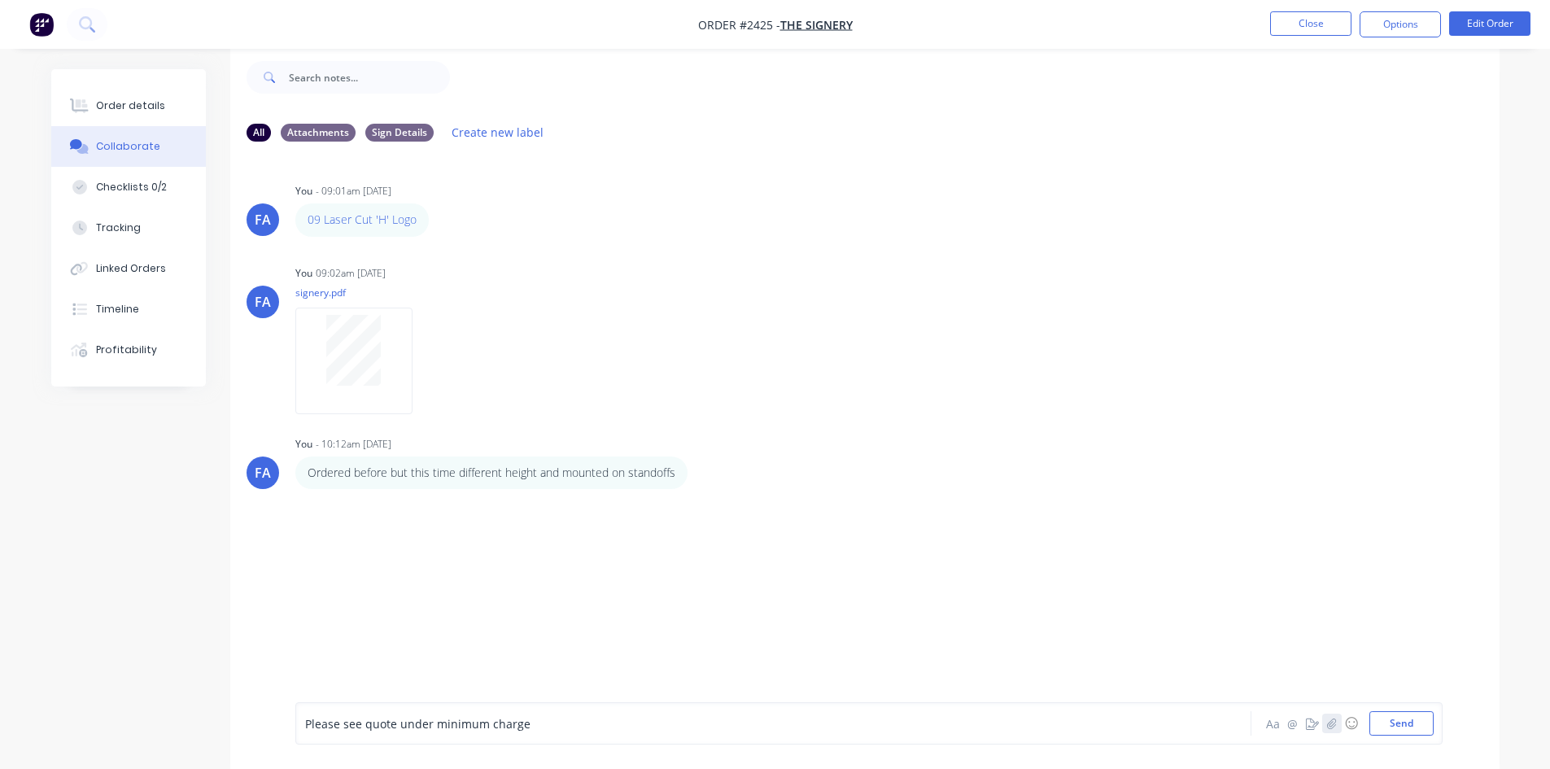
click at [1332, 726] on icon "button" at bounding box center [1331, 722] width 10 height 11
click at [547, 721] on div "Please see quote under minimum charge" at bounding box center [728, 723] width 846 height 17
click at [1336, 723] on icon "button" at bounding box center [1331, 722] width 10 height 11
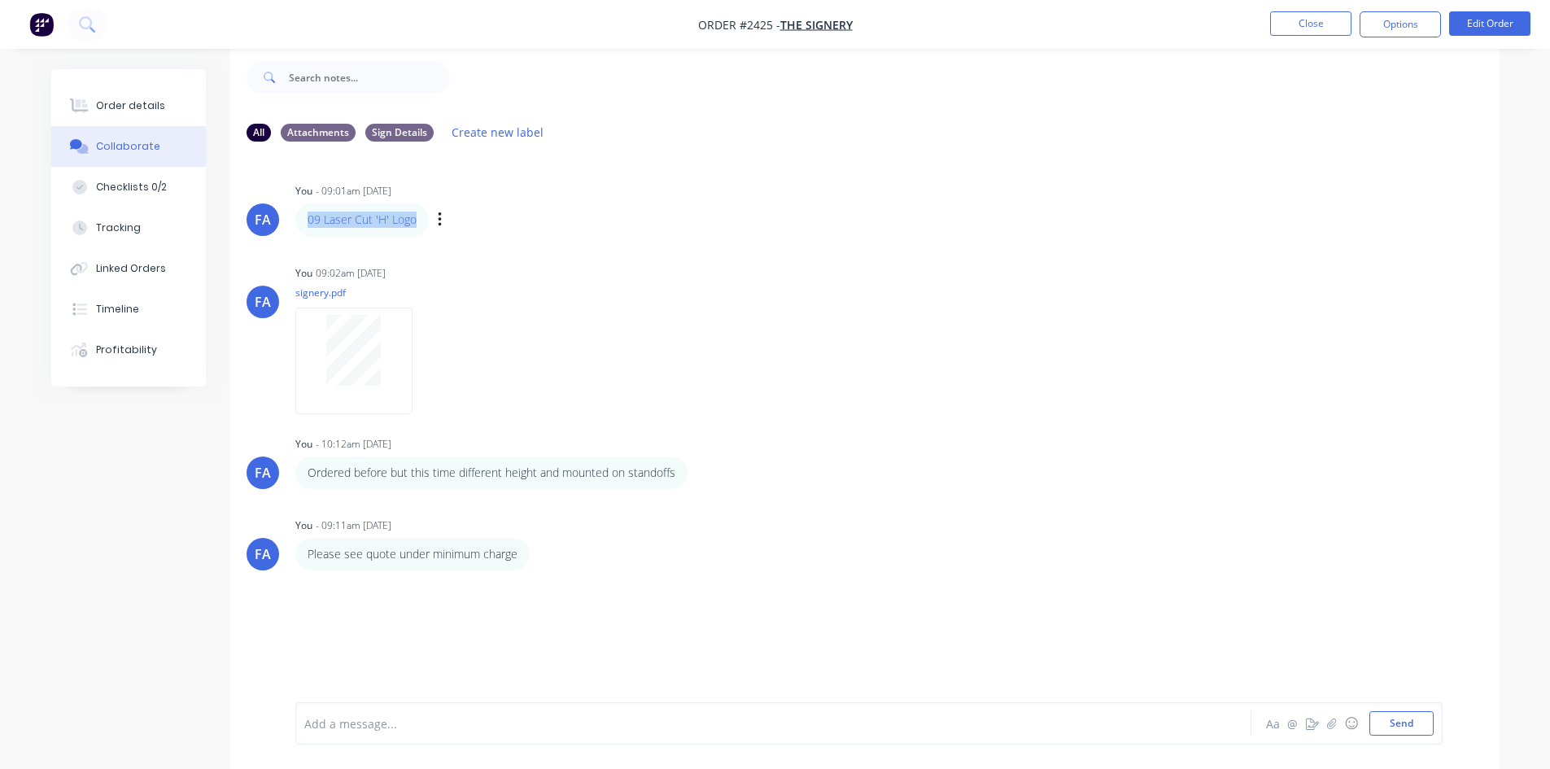
drag, startPoint x: 420, startPoint y: 223, endPoint x: 296, endPoint y: 211, distance: 124.2
click at [296, 211] on div "09 Laser Cut 'H' Logo Labels Edit Delete" at bounding box center [549, 219] width 508 height 33
copy link "09 Laser Cut 'H' Logo"
click at [1328, 730] on button "button" at bounding box center [1332, 723] width 20 height 20
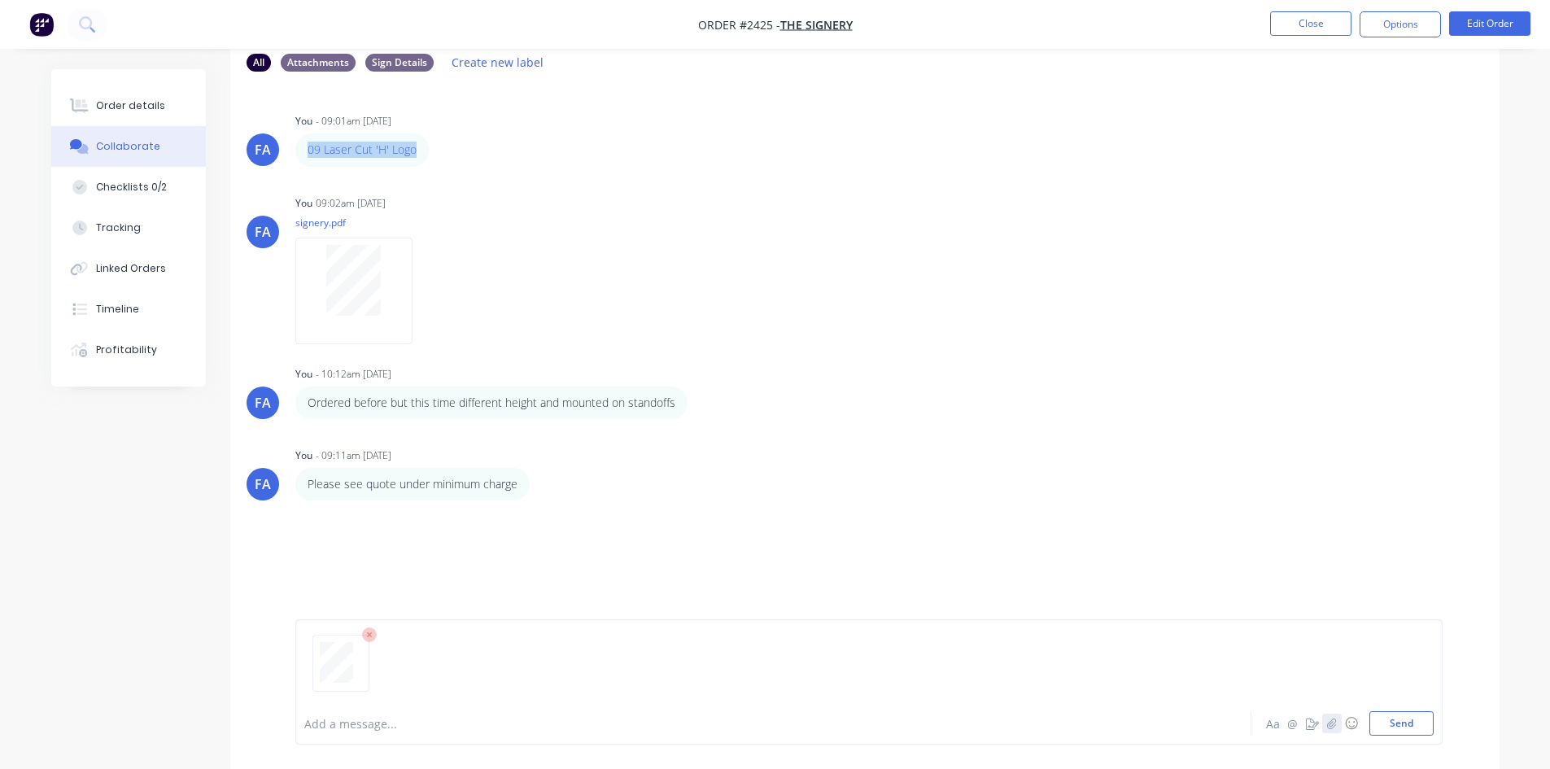
scroll to position [107, 0]
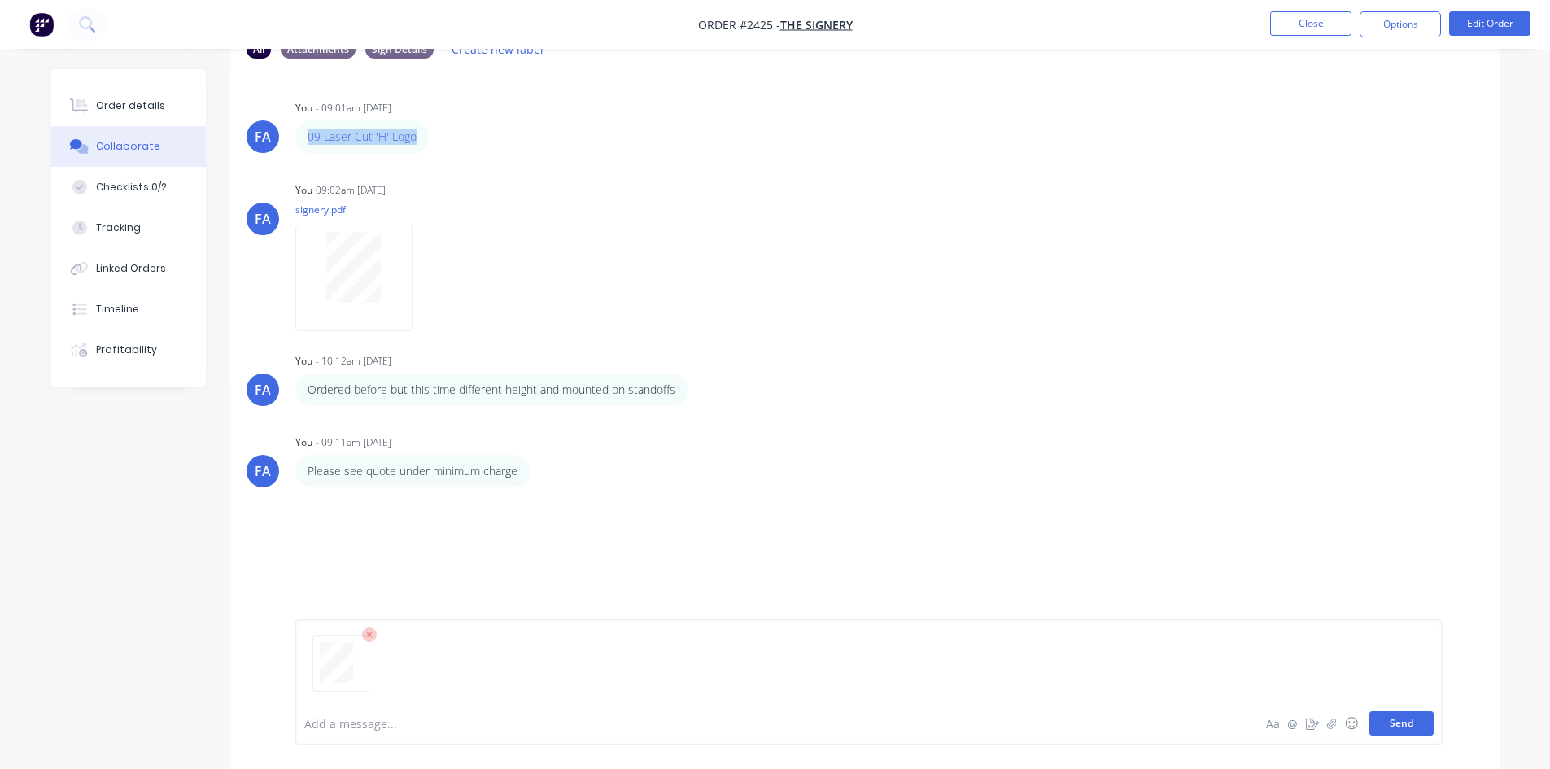
click at [1409, 719] on button "Send" at bounding box center [1401, 723] width 64 height 24
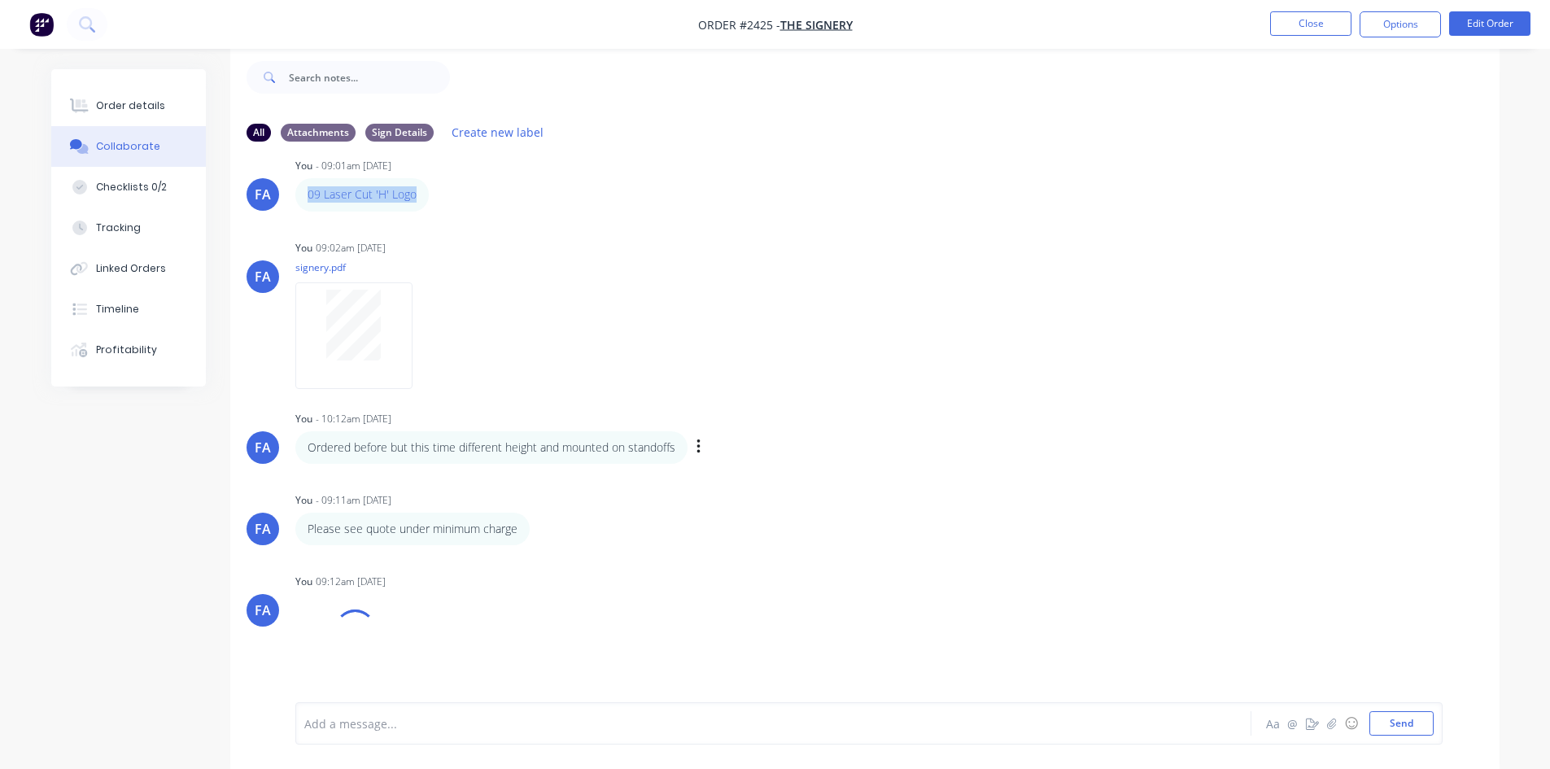
scroll to position [52, 0]
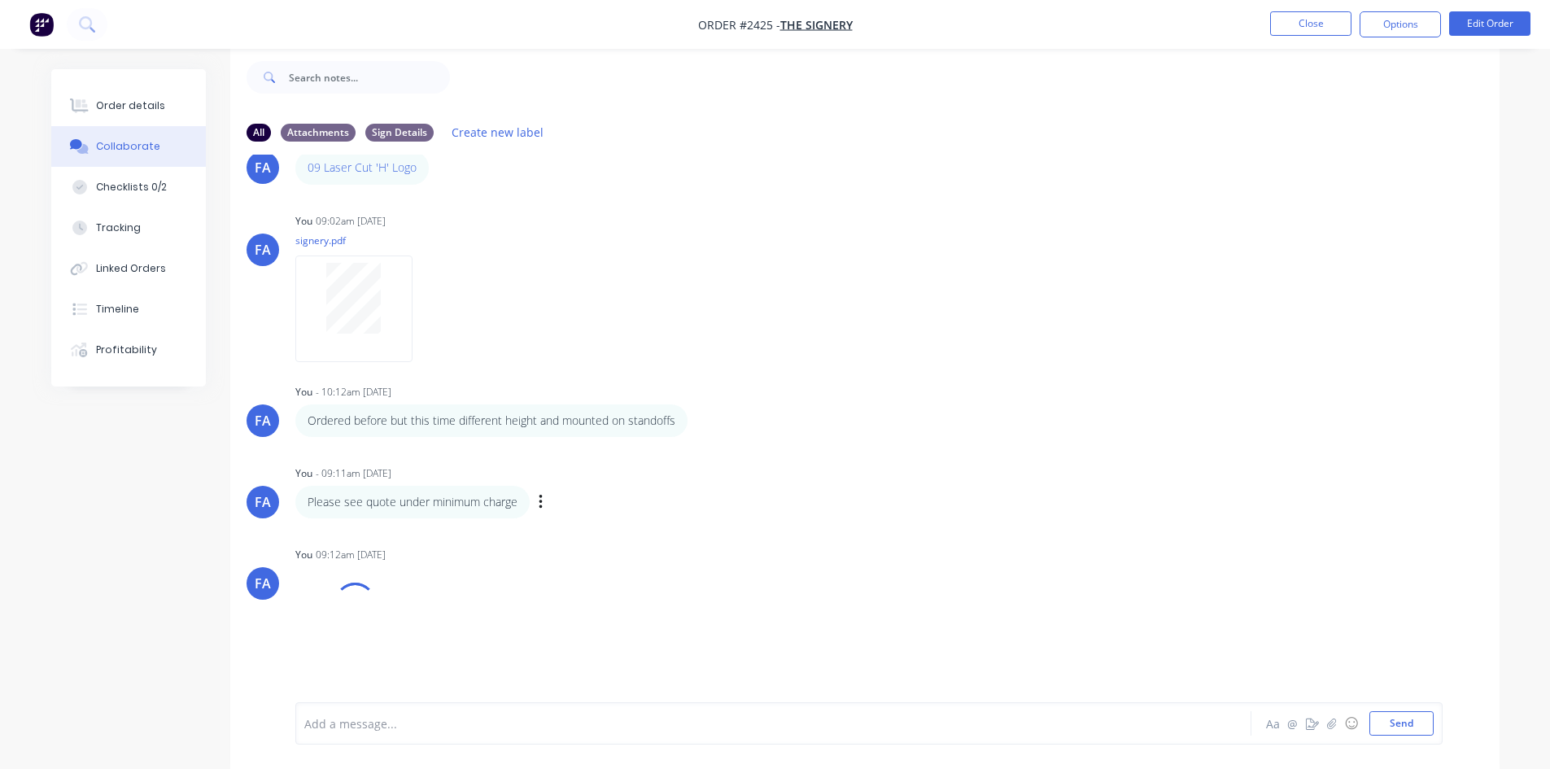
click at [966, 473] on div "FA You - 09:11am 14/10/25 Please see quote under minimum charge Labels Edit Del…" at bounding box center [864, 489] width 1269 height 57
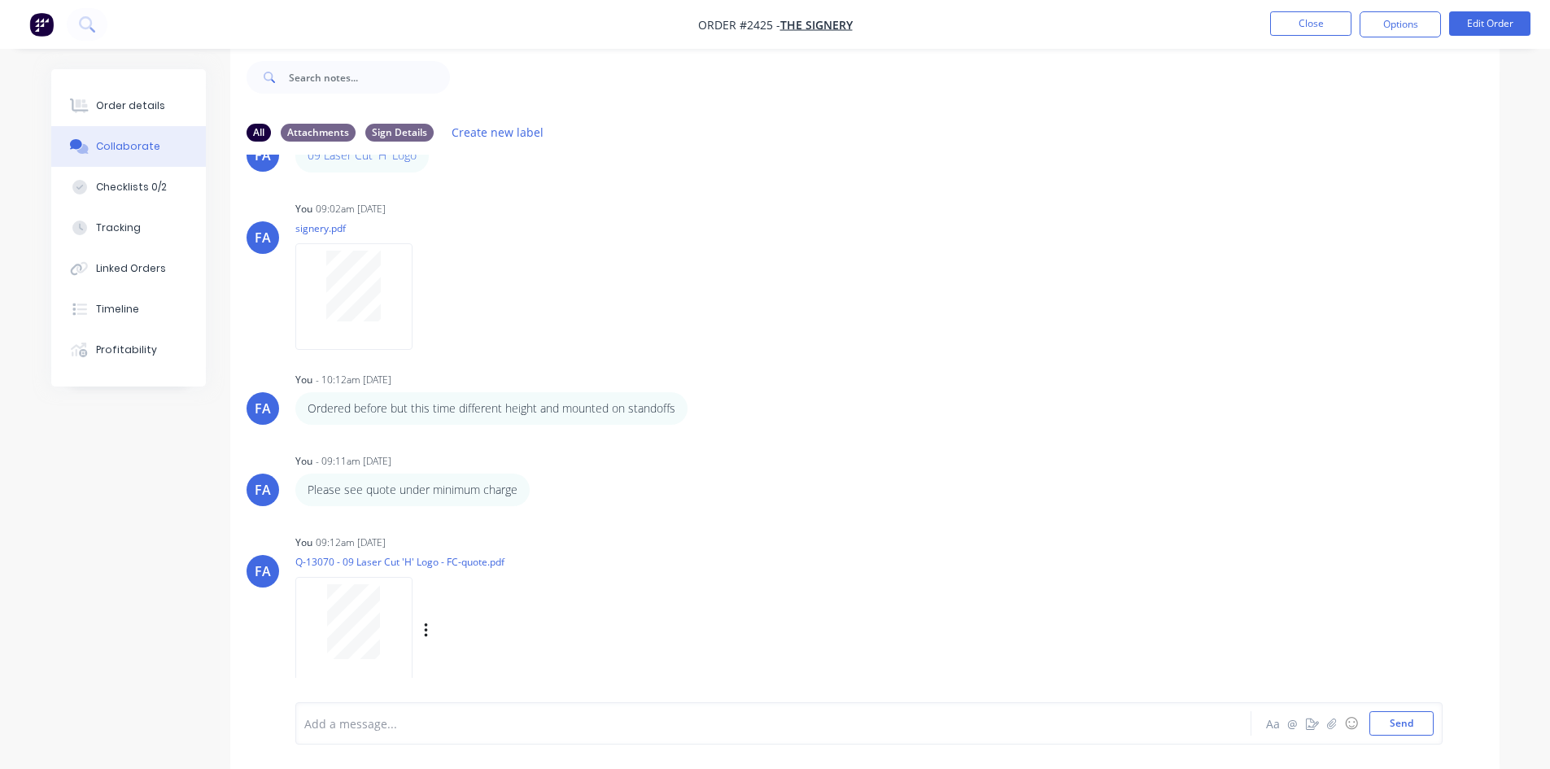
scroll to position [78, 0]
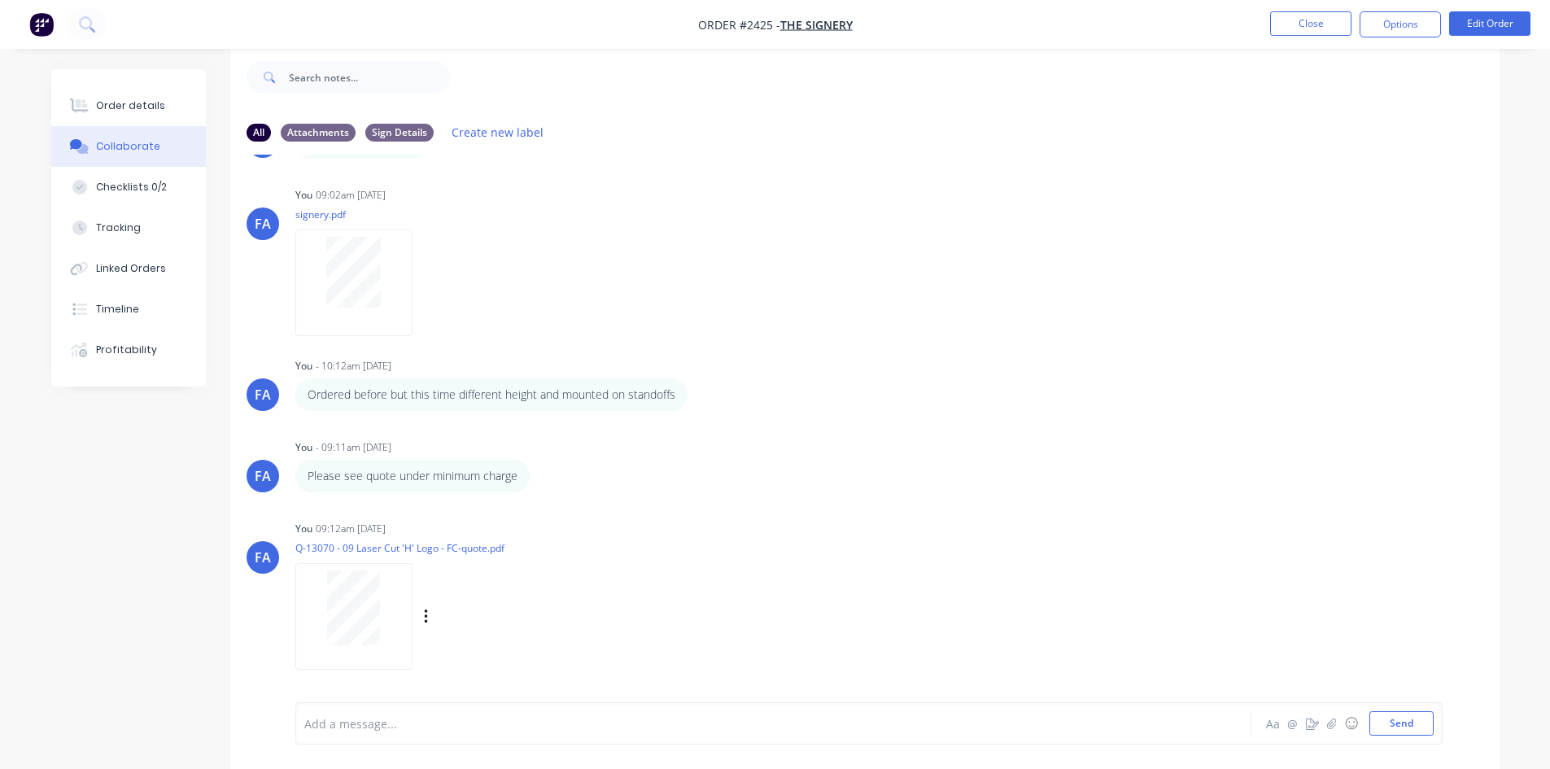
click at [381, 610] on div at bounding box center [354, 607] width 102 height 75
click at [949, 468] on div "FA You - 09:11am 14/10/25 Please see quote under minimum charge Labels Edit Del…" at bounding box center [864, 463] width 1269 height 57
click at [1315, 35] on button "Close" at bounding box center [1310, 23] width 81 height 24
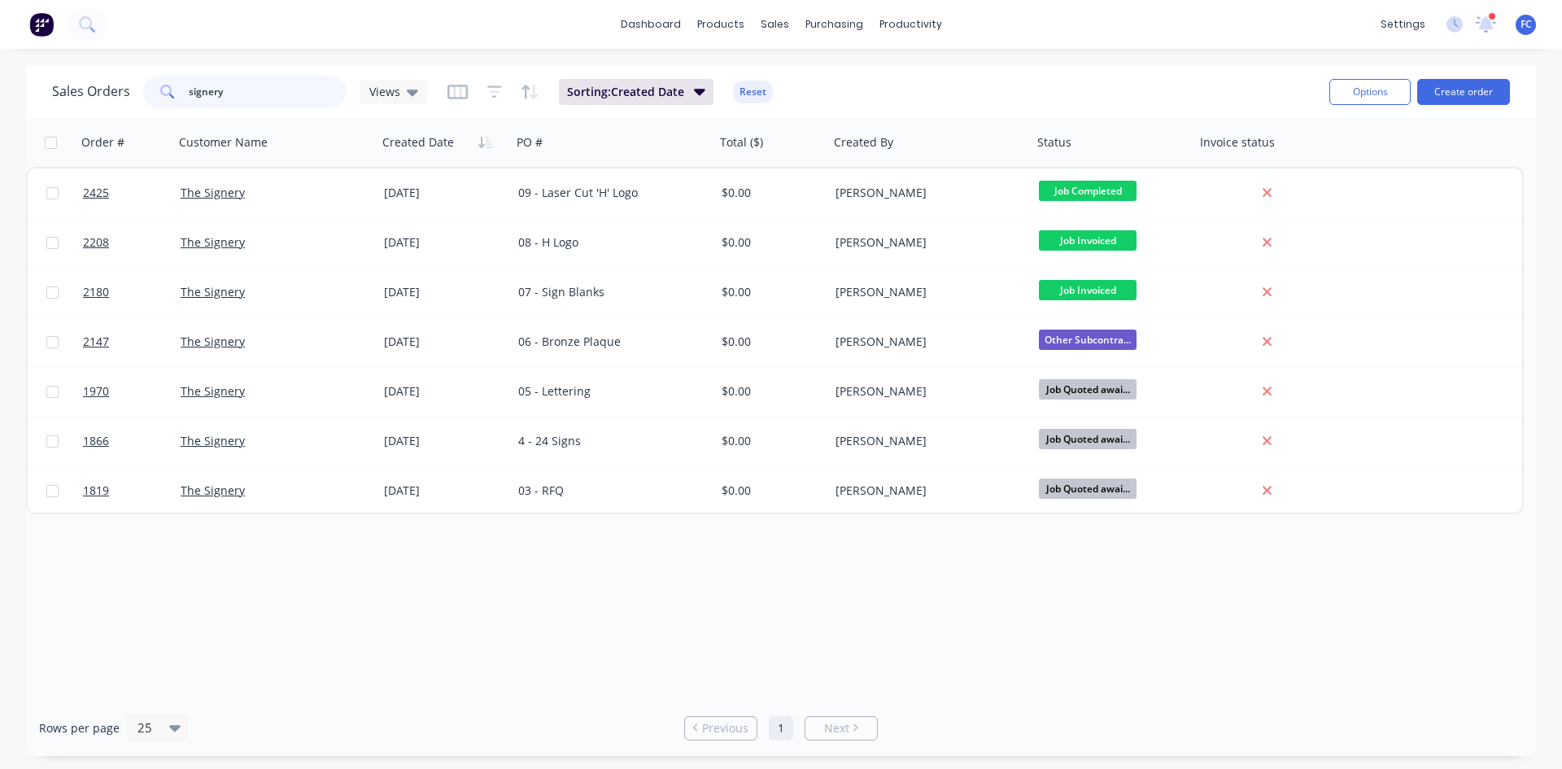
drag, startPoint x: 111, startPoint y: 92, endPoint x: 92, endPoint y: 93, distance: 18.7
click at [95, 93] on div "Sales Orders signery Views" at bounding box center [240, 92] width 376 height 33
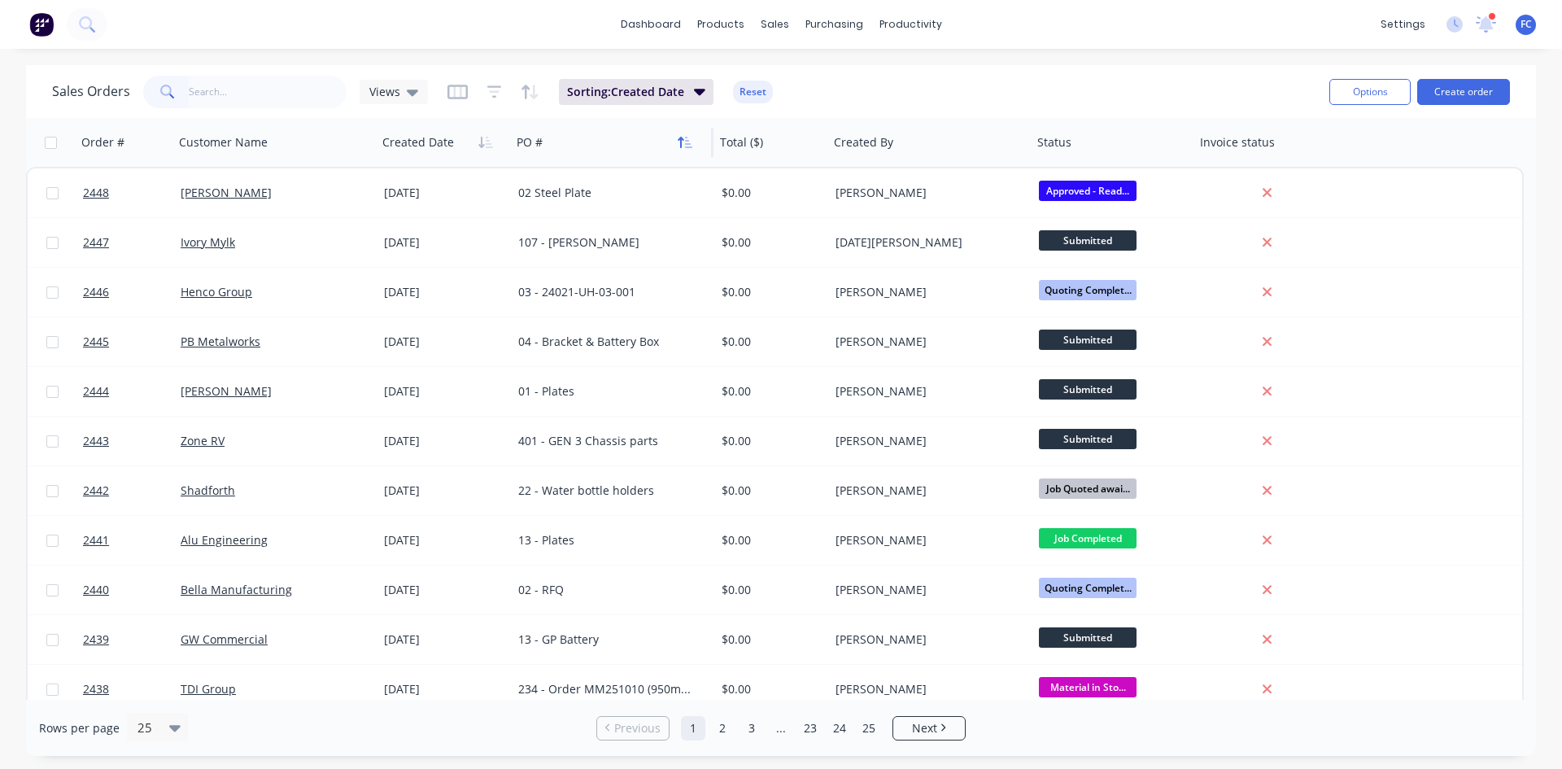
click at [694, 145] on button "button" at bounding box center [685, 142] width 24 height 24
click at [683, 141] on icon "button" at bounding box center [685, 142] width 15 height 13
click at [479, 137] on icon "button" at bounding box center [485, 142] width 15 height 13
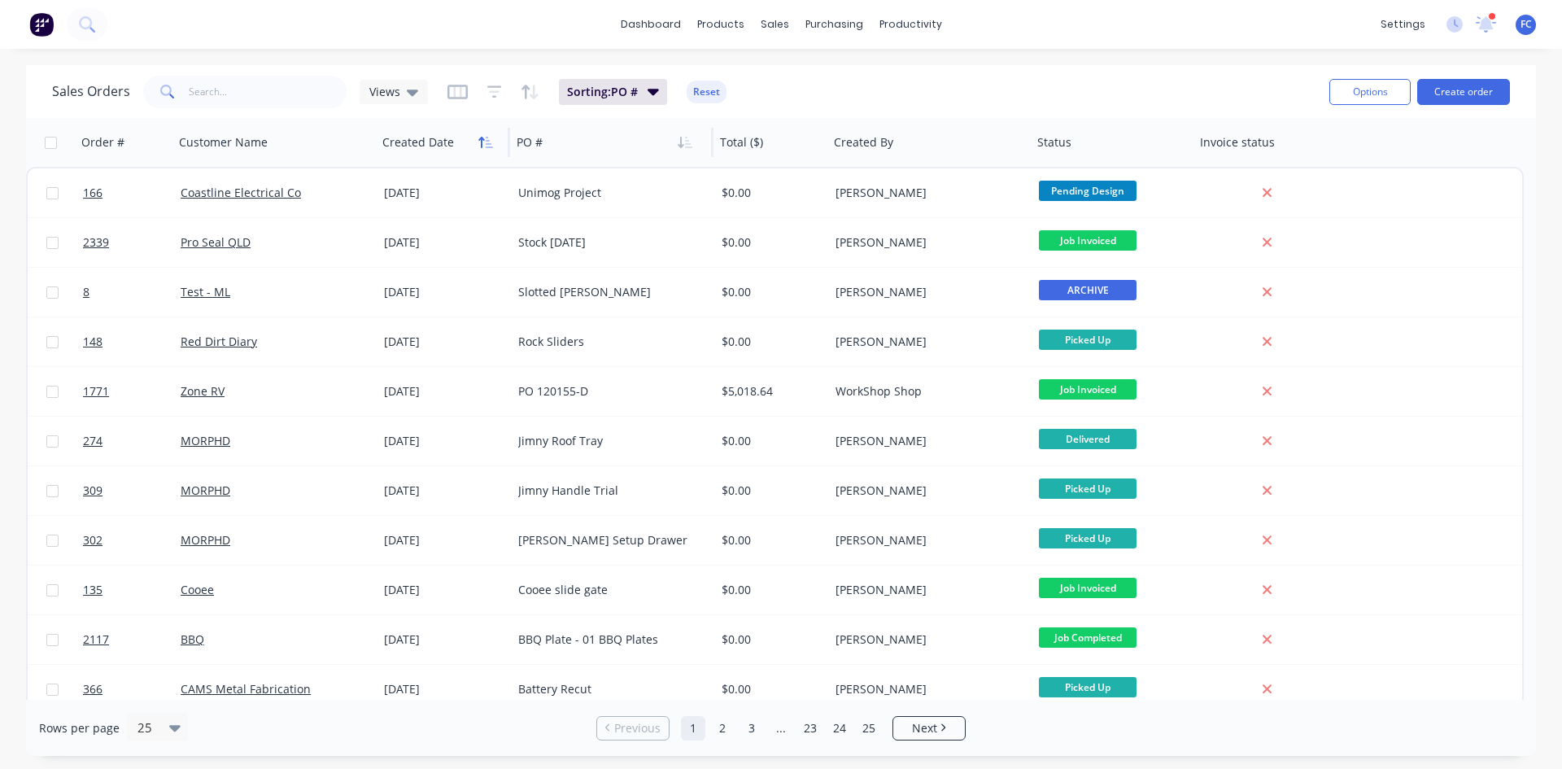
click at [481, 137] on icon "button" at bounding box center [485, 142] width 15 height 13
click at [473, 138] on button "button" at bounding box center [485, 142] width 24 height 24
click at [473, 133] on button "button" at bounding box center [485, 142] width 24 height 24
click at [793, 68] on link "Sales Orders" at bounding box center [860, 77] width 216 height 33
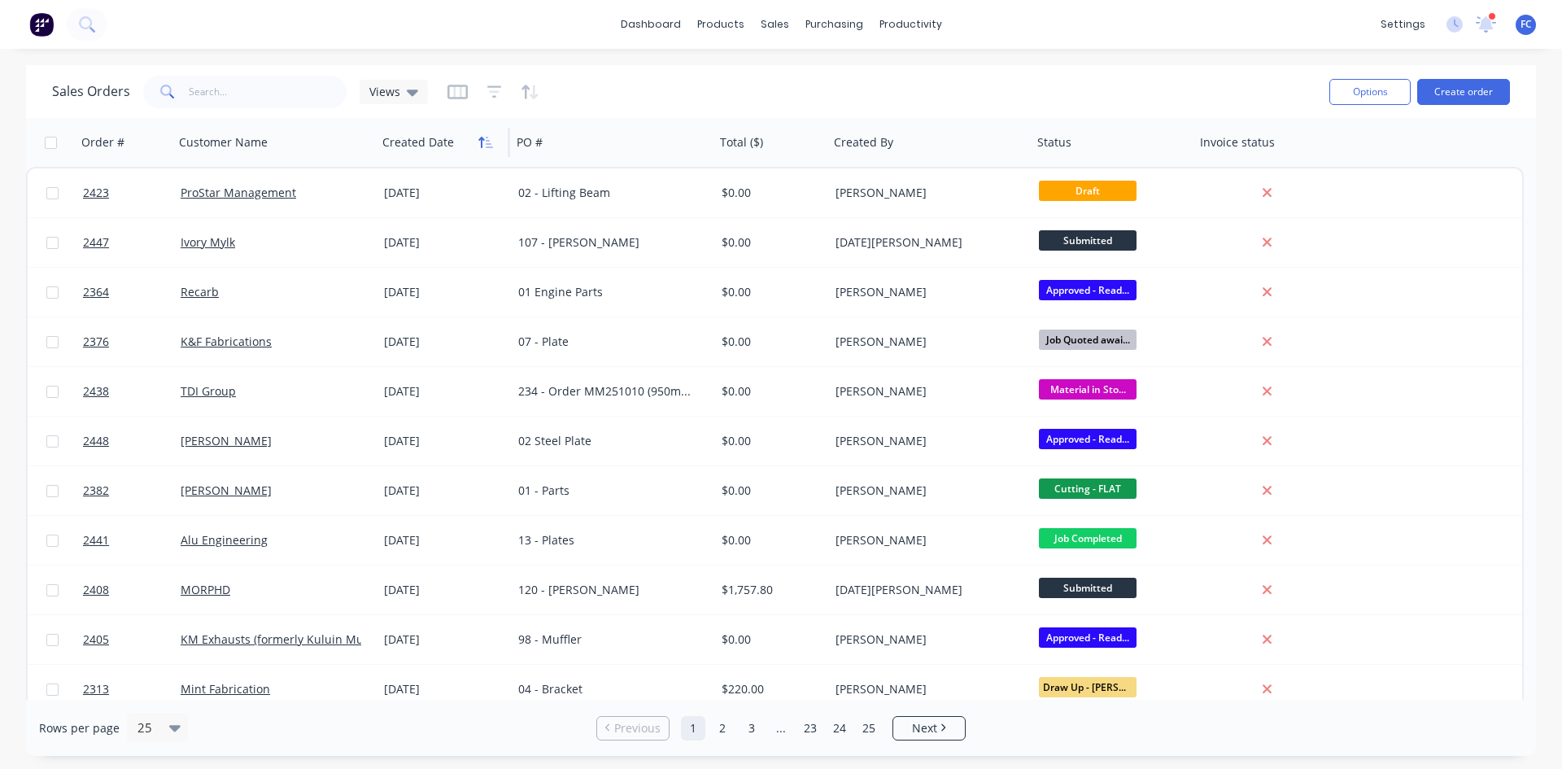
click at [486, 137] on icon "button" at bounding box center [489, 142] width 7 height 11
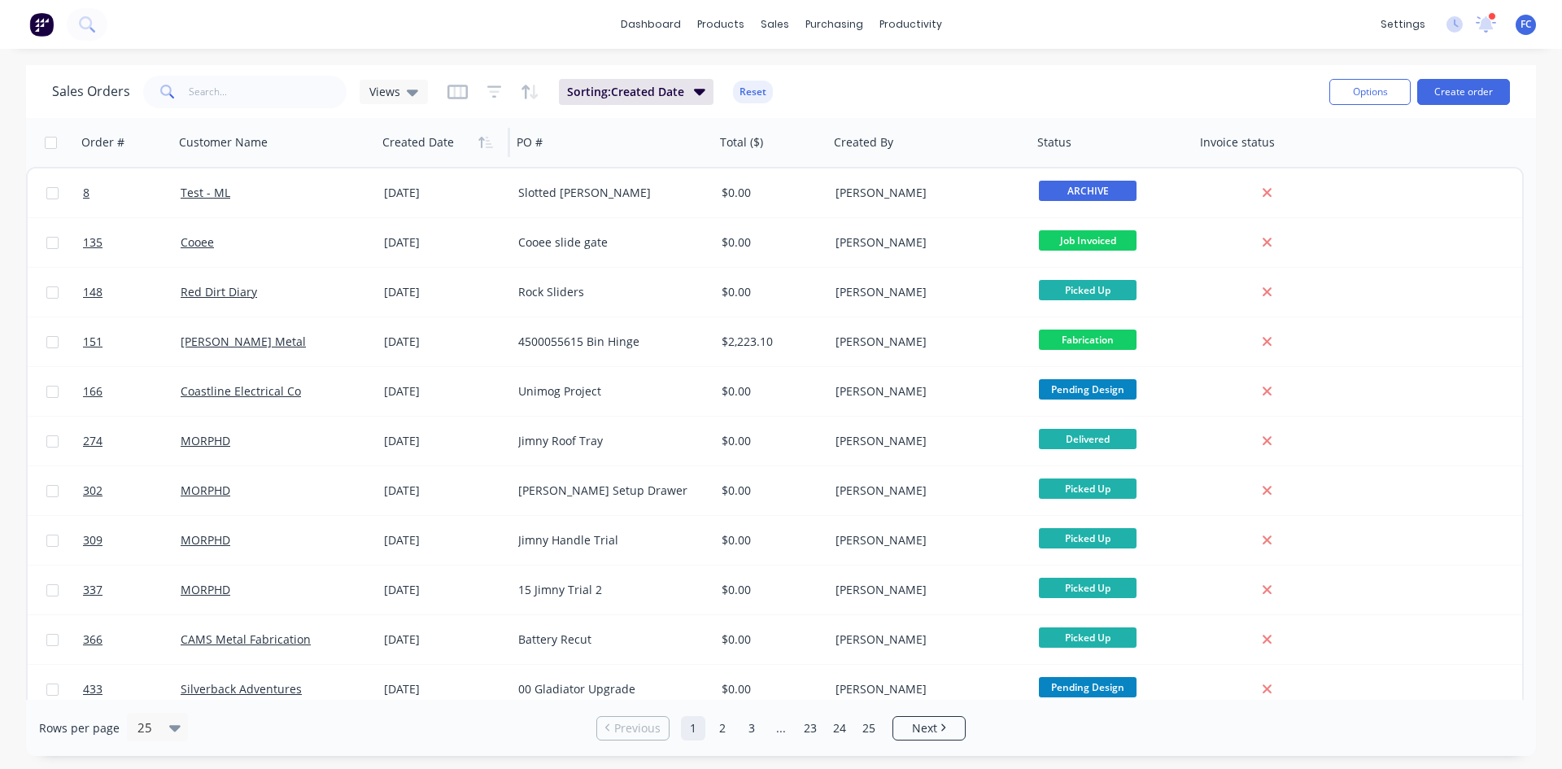
click at [486, 137] on icon "button" at bounding box center [489, 142] width 7 height 11
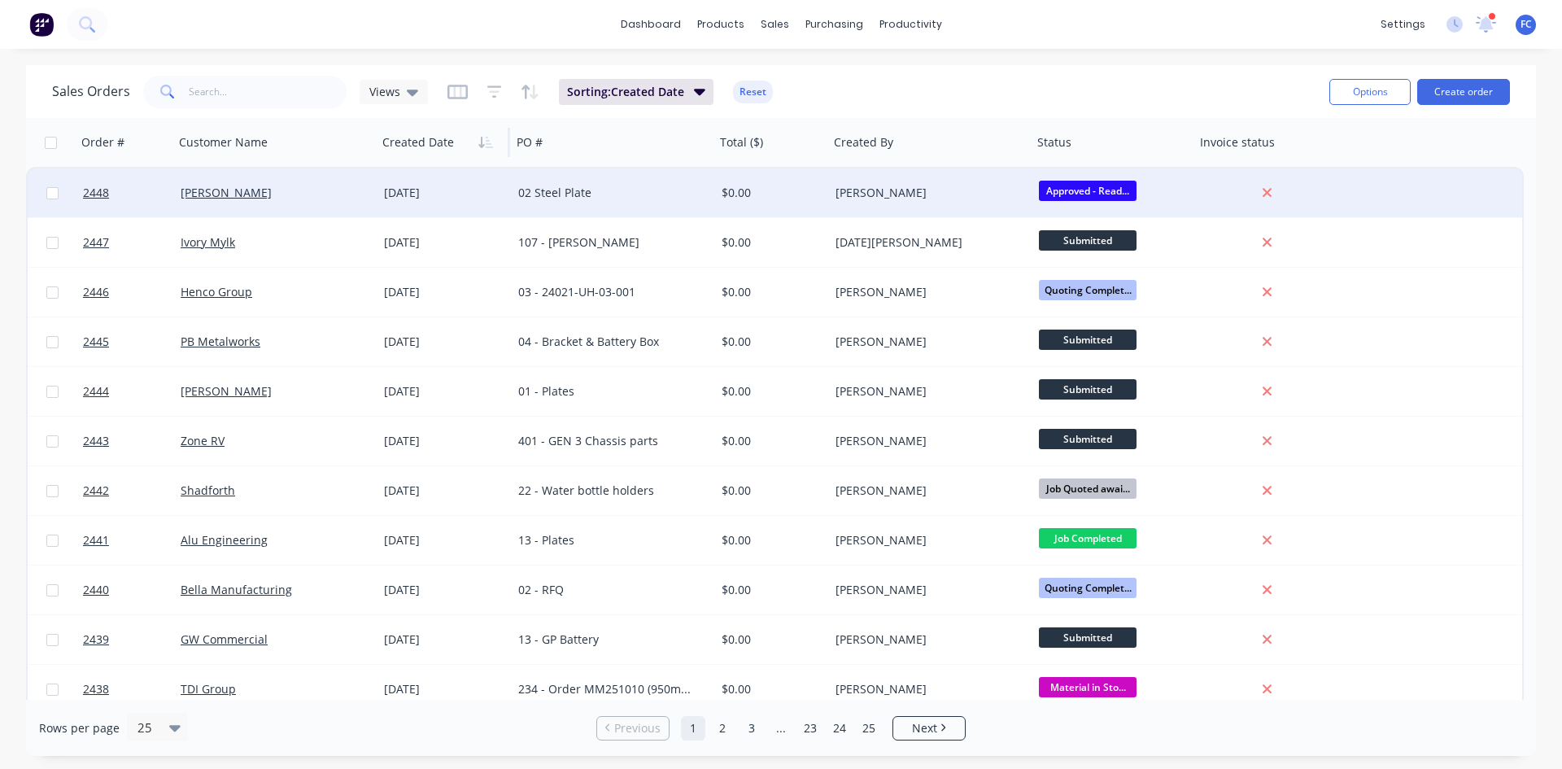
click at [492, 197] on div "[DATE]" at bounding box center [444, 193] width 121 height 16
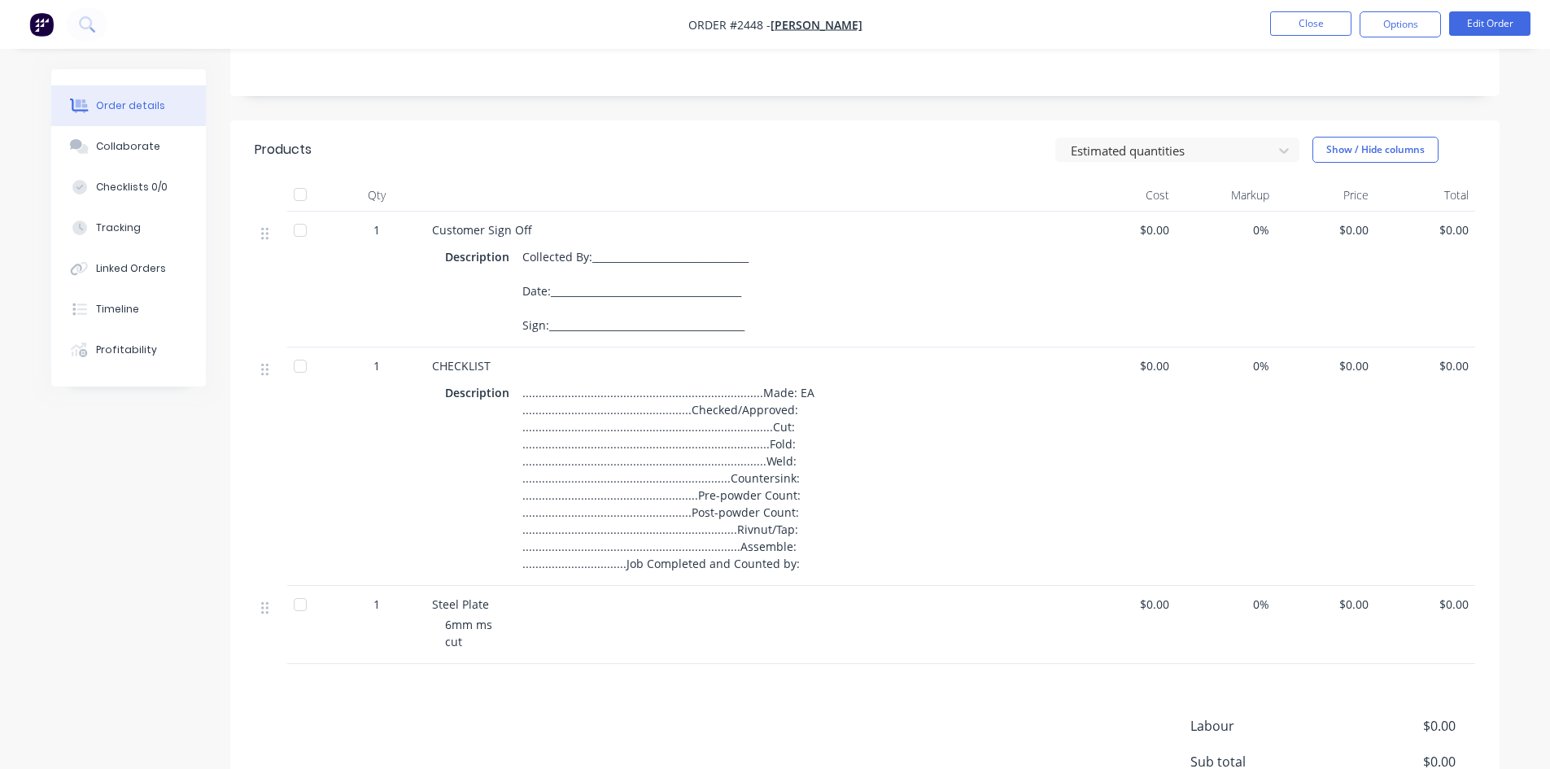
scroll to position [244, 0]
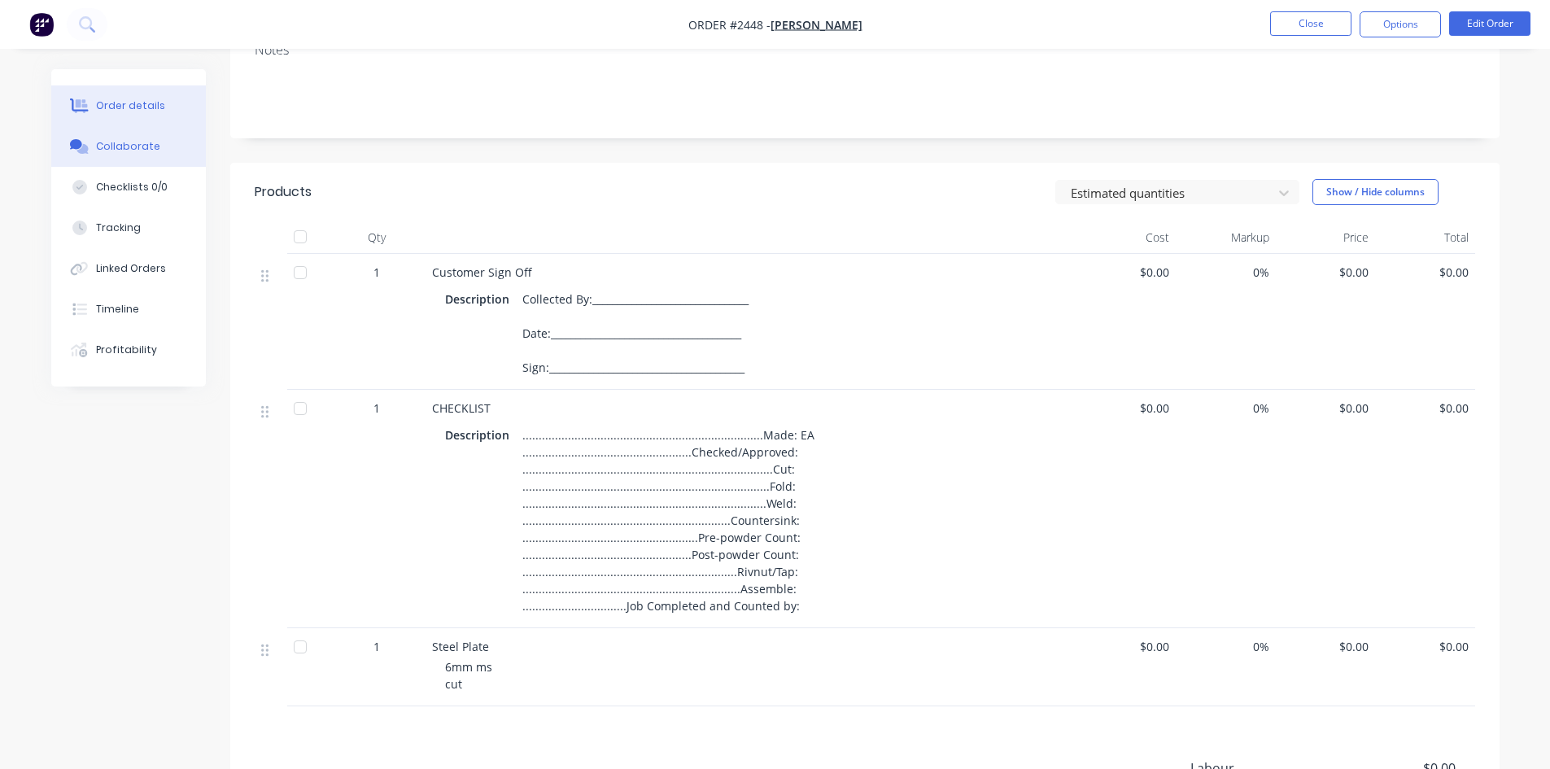
click at [111, 142] on div "Collaborate" at bounding box center [128, 146] width 64 height 15
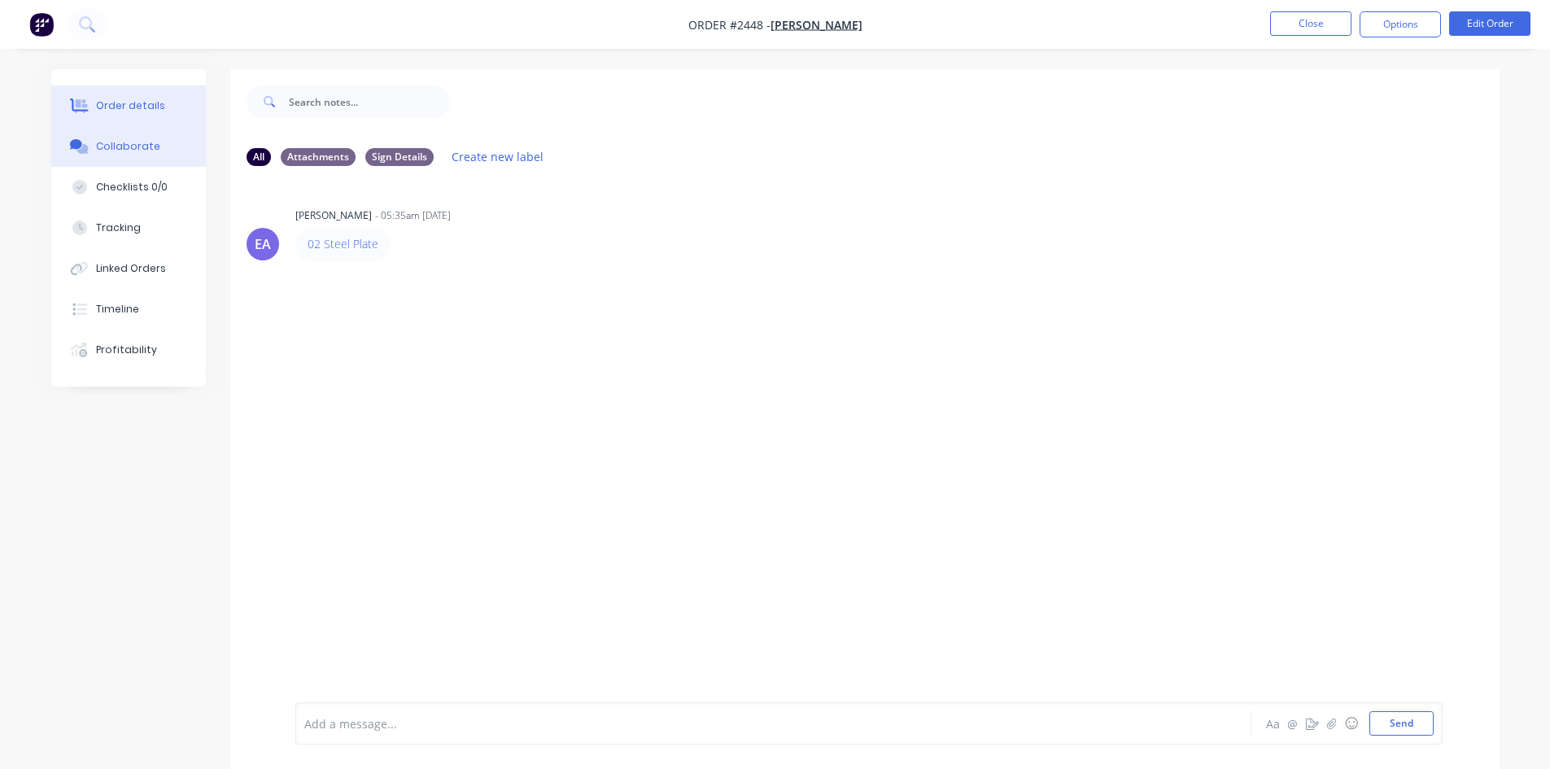
click at [135, 102] on div "Order details" at bounding box center [130, 105] width 69 height 15
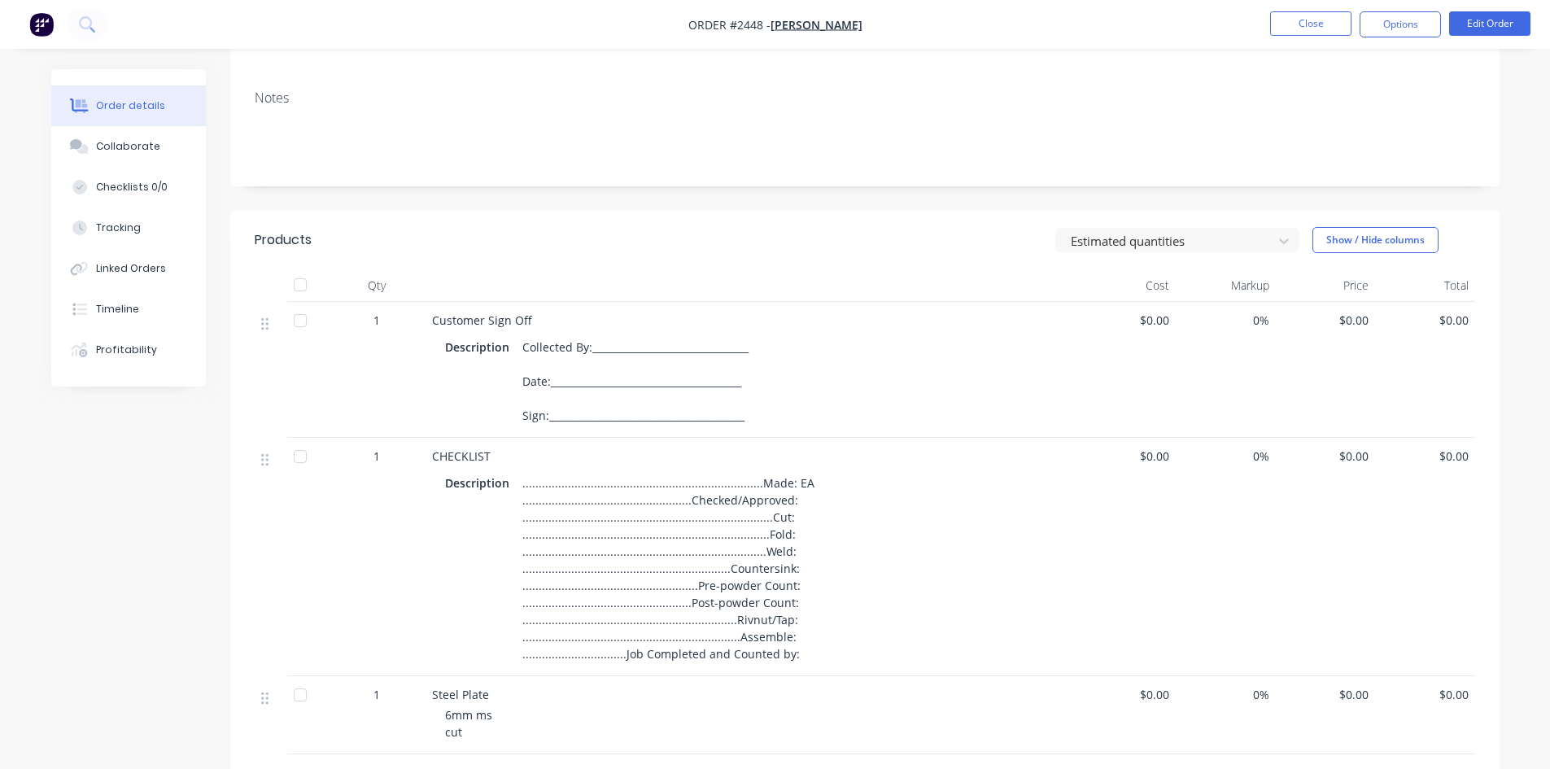
scroll to position [244, 0]
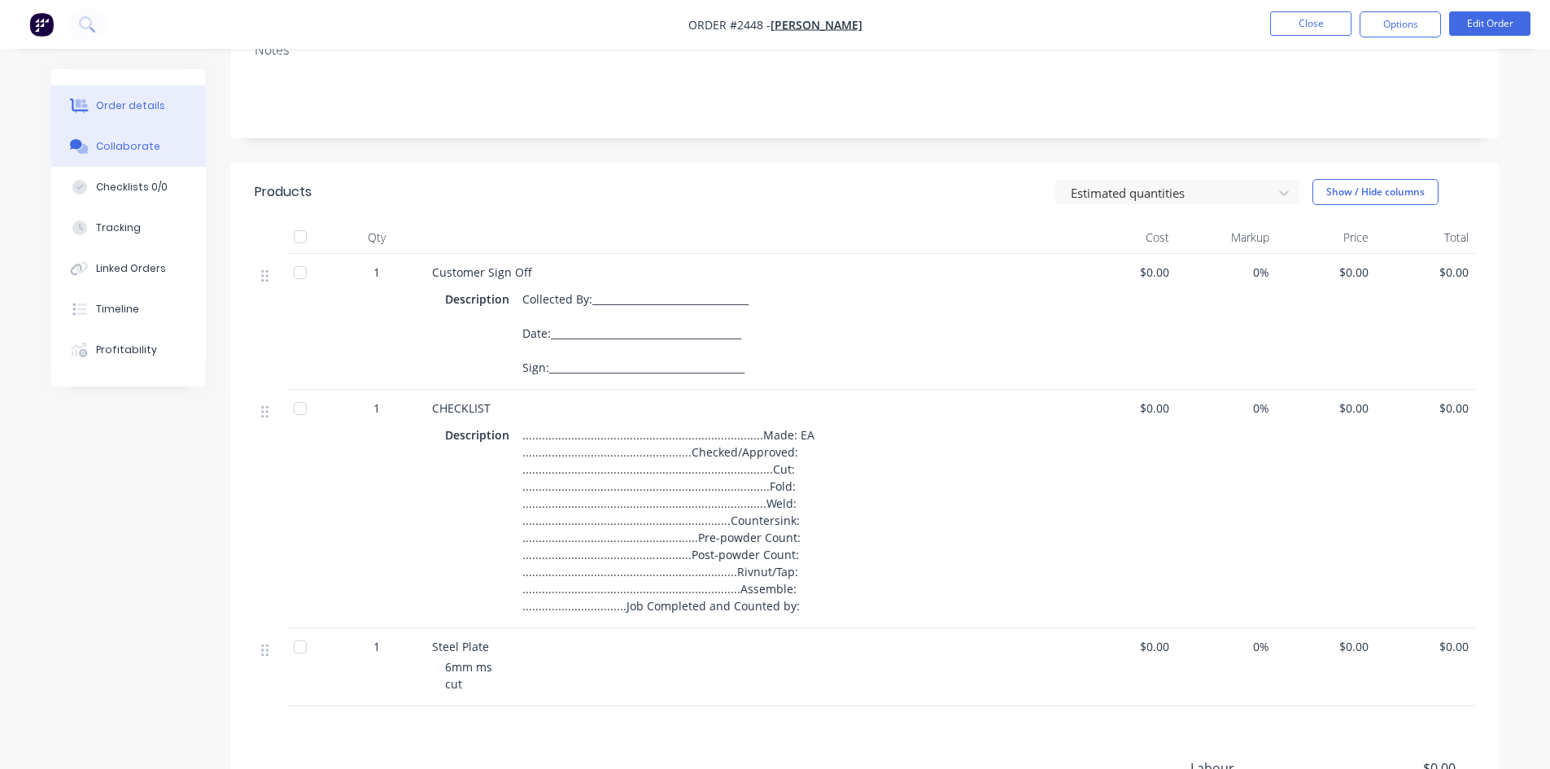
click at [108, 151] on div "Collaborate" at bounding box center [128, 146] width 64 height 15
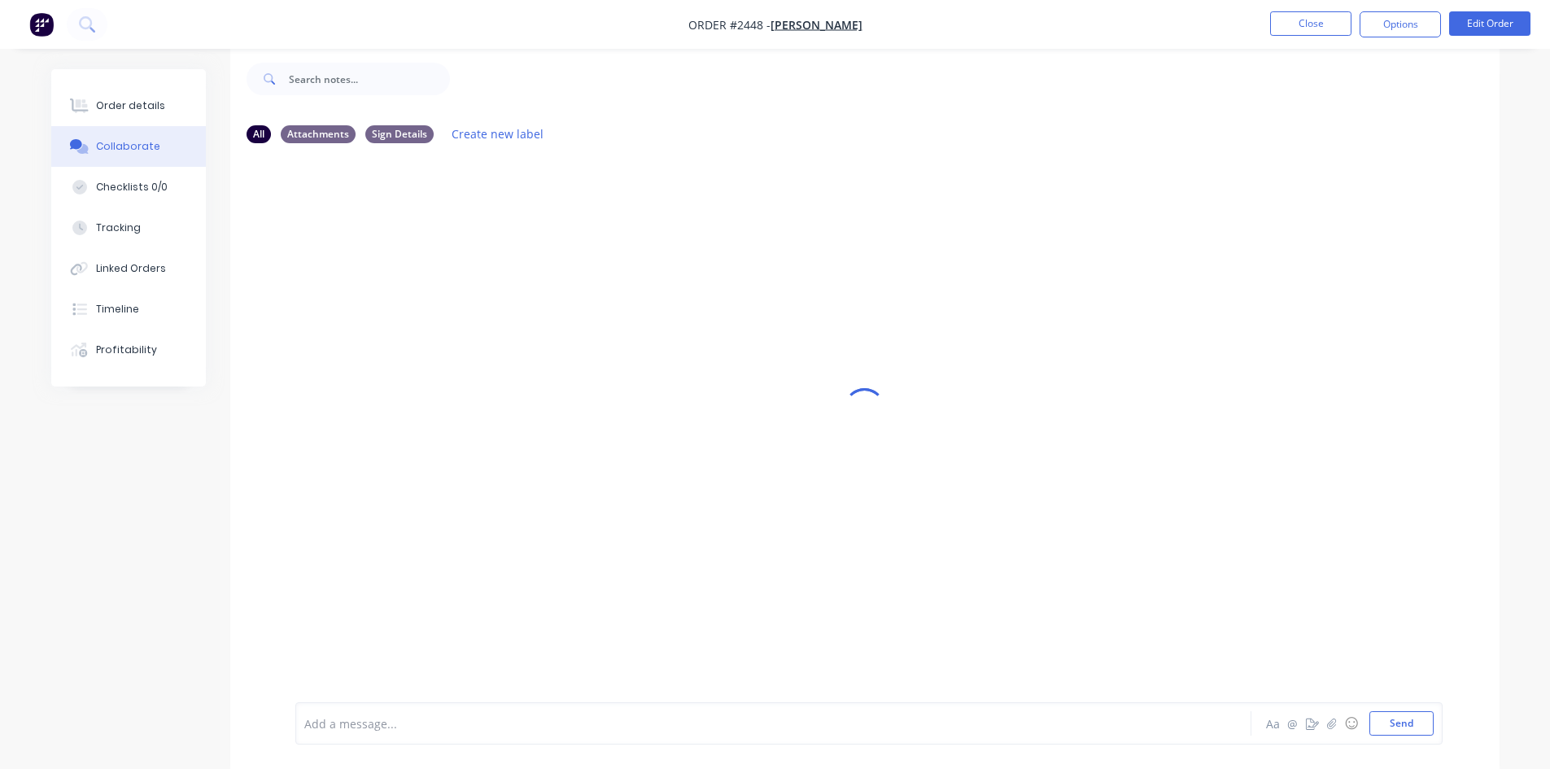
scroll to position [24, 0]
drag, startPoint x: 347, startPoint y: 223, endPoint x: 300, endPoint y: 223, distance: 47.2
click at [300, 223] on div "02 Steel Plate" at bounding box center [342, 219] width 95 height 33
click at [425, 253] on div "EA Emma Arena - 05:35am 14/10/25 02 Steel Plate" at bounding box center [864, 416] width 1269 height 523
drag, startPoint x: 338, startPoint y: 220, endPoint x: 627, endPoint y: 257, distance: 292.0
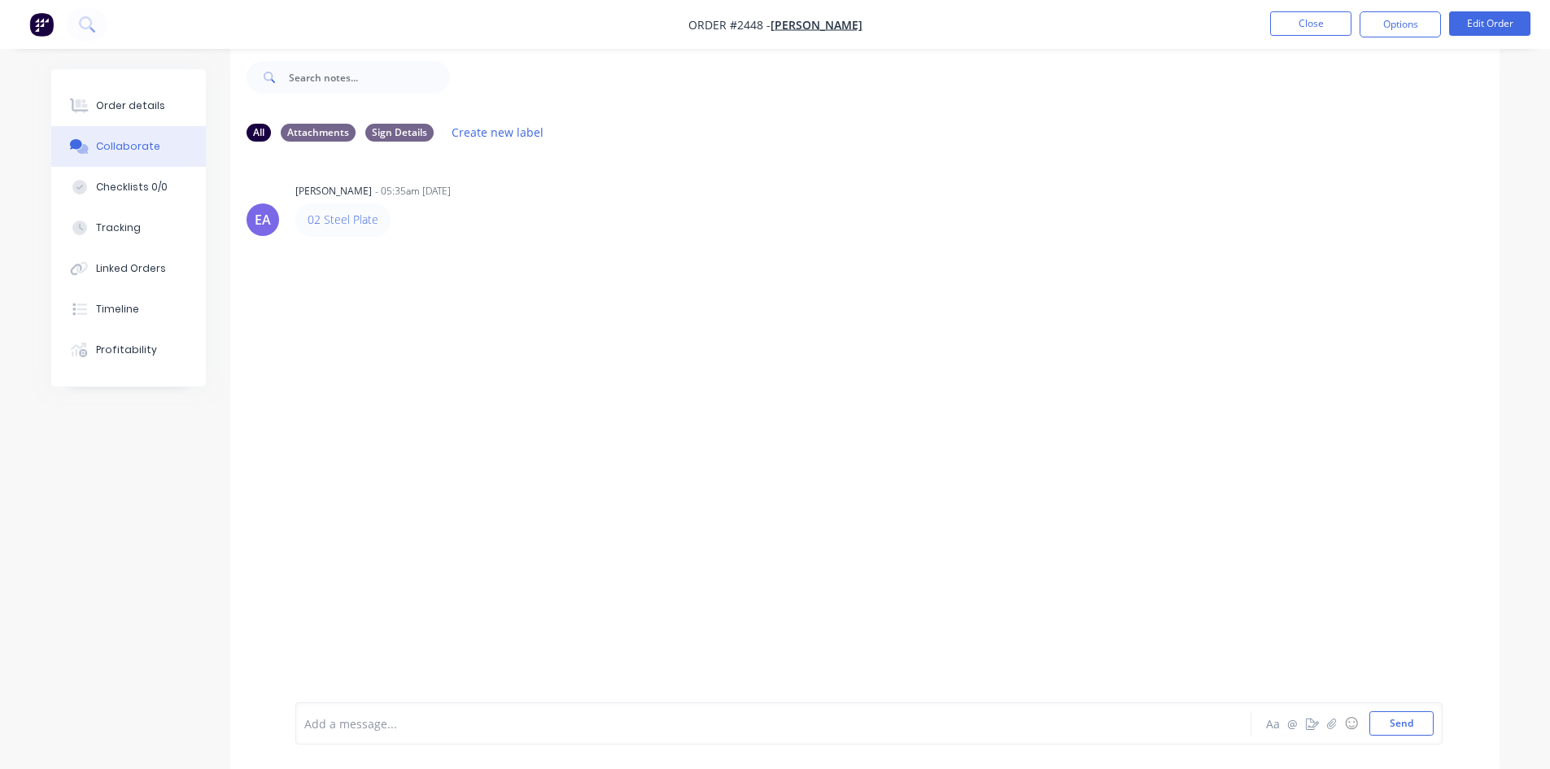
click at [627, 257] on div "EA Emma Arena - 05:35am 14/10/25 02 Steel Plate" at bounding box center [864, 416] width 1269 height 523
click at [569, 249] on div "EA Emma Arena - 05:35am 14/10/25 02 Steel Plate" at bounding box center [864, 416] width 1269 height 523
click at [147, 106] on div "Order details" at bounding box center [130, 105] width 69 height 15
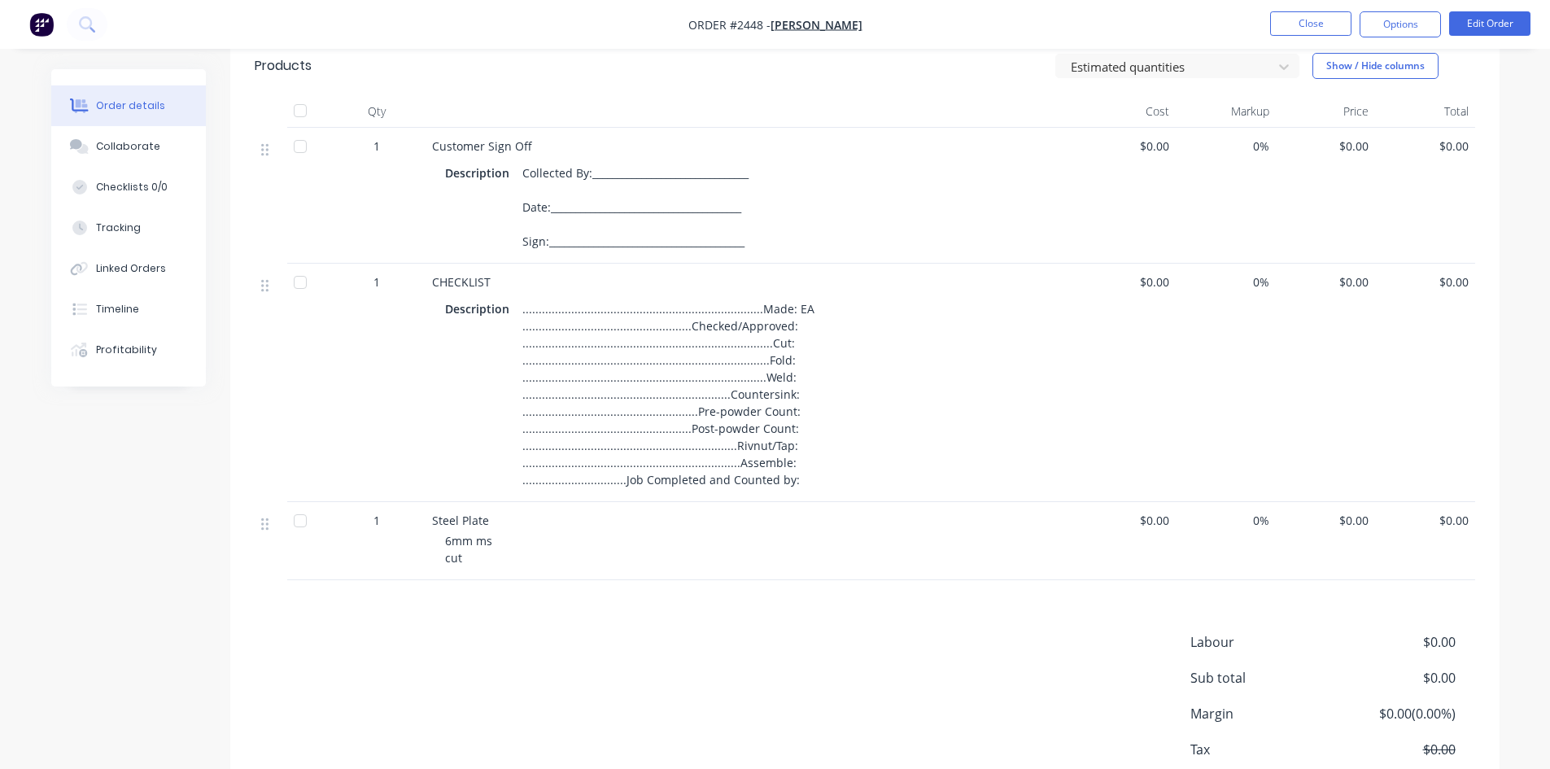
scroll to position [431, 0]
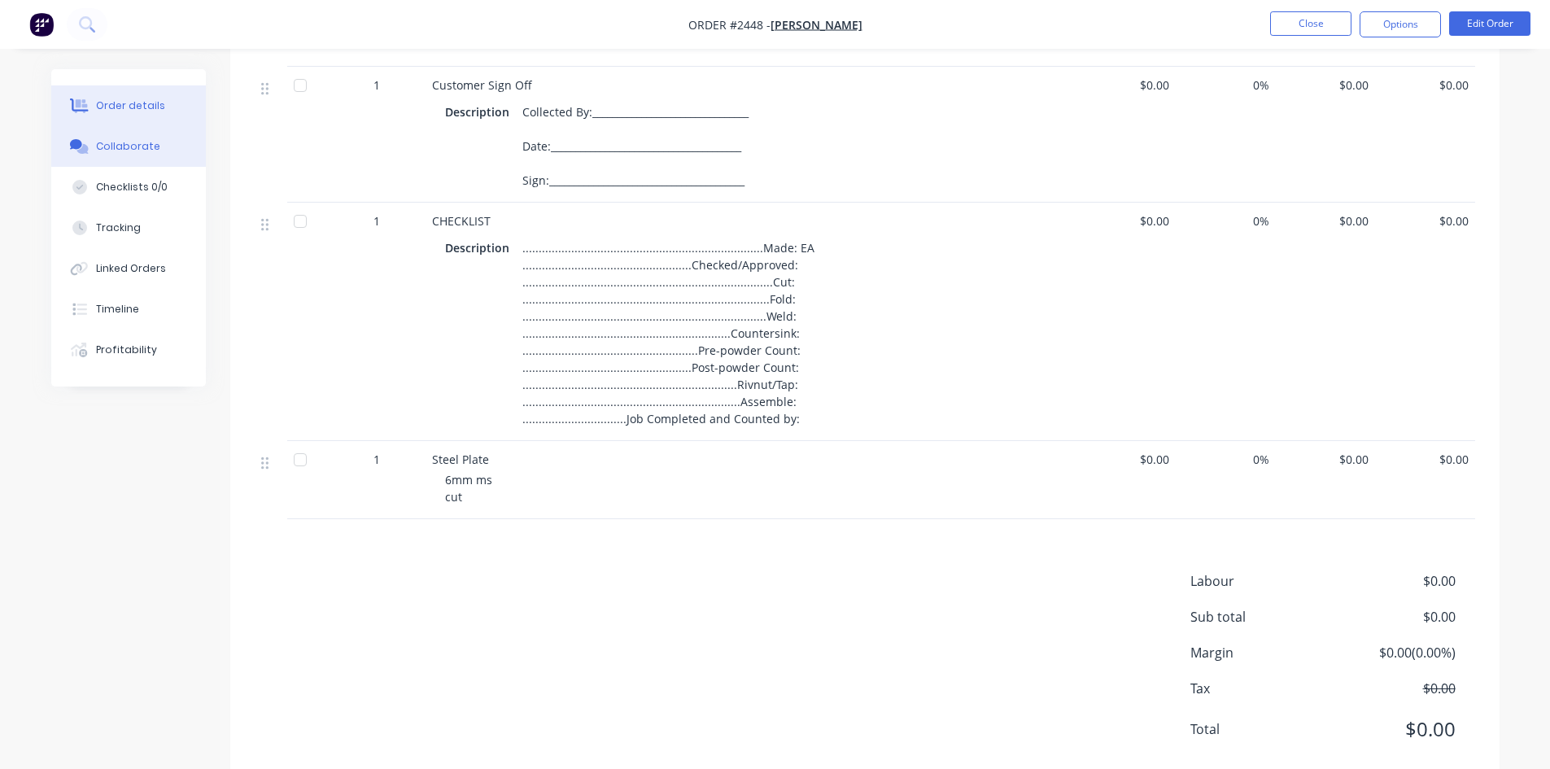
click at [124, 144] on div "Collaborate" at bounding box center [128, 146] width 64 height 15
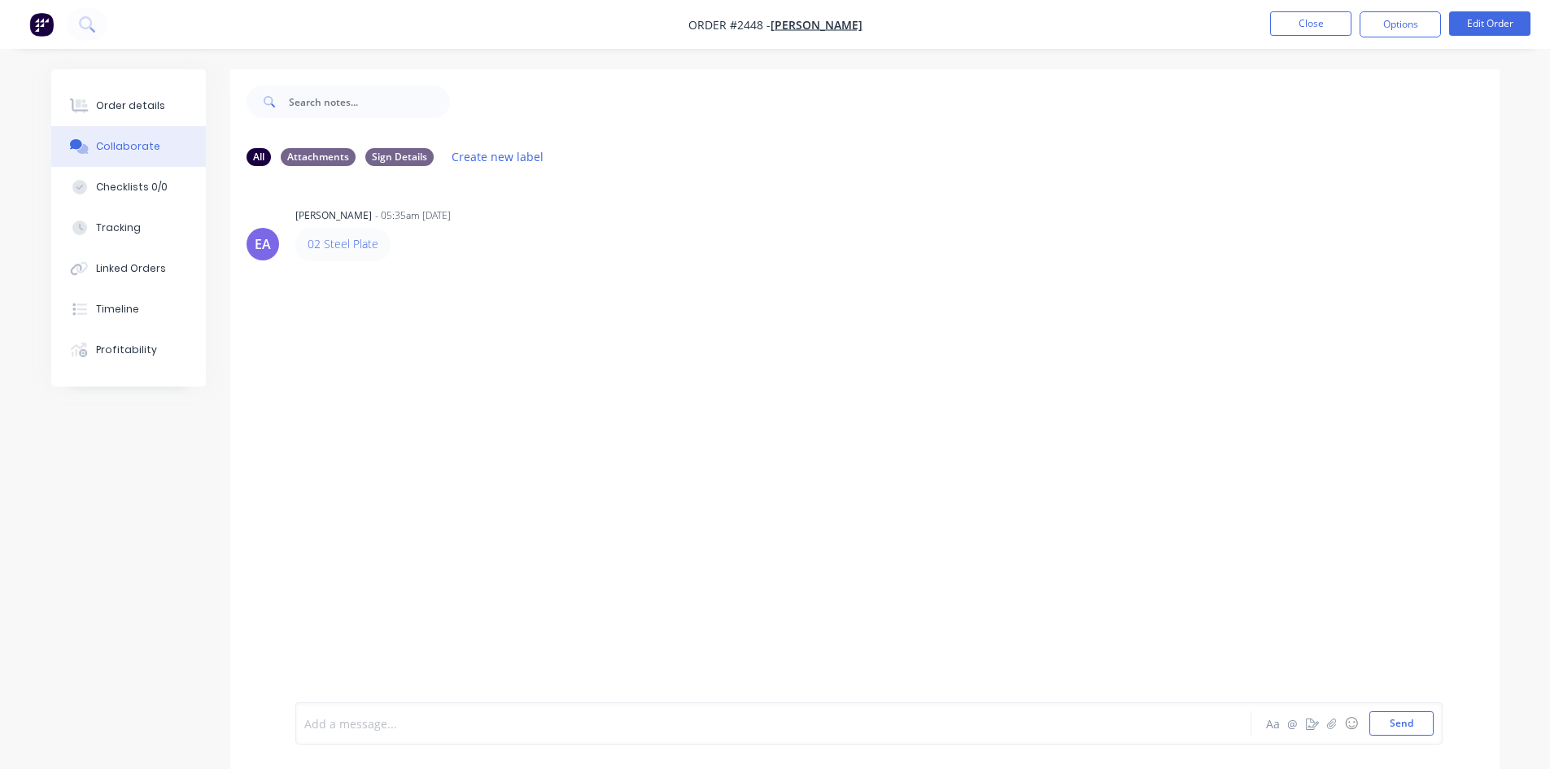
click at [338, 726] on div at bounding box center [728, 723] width 846 height 17
click at [1336, 725] on icon "button" at bounding box center [1331, 722] width 10 height 11
click at [1397, 721] on button "Send" at bounding box center [1401, 723] width 64 height 24
click at [1330, 729] on button "button" at bounding box center [1332, 723] width 20 height 20
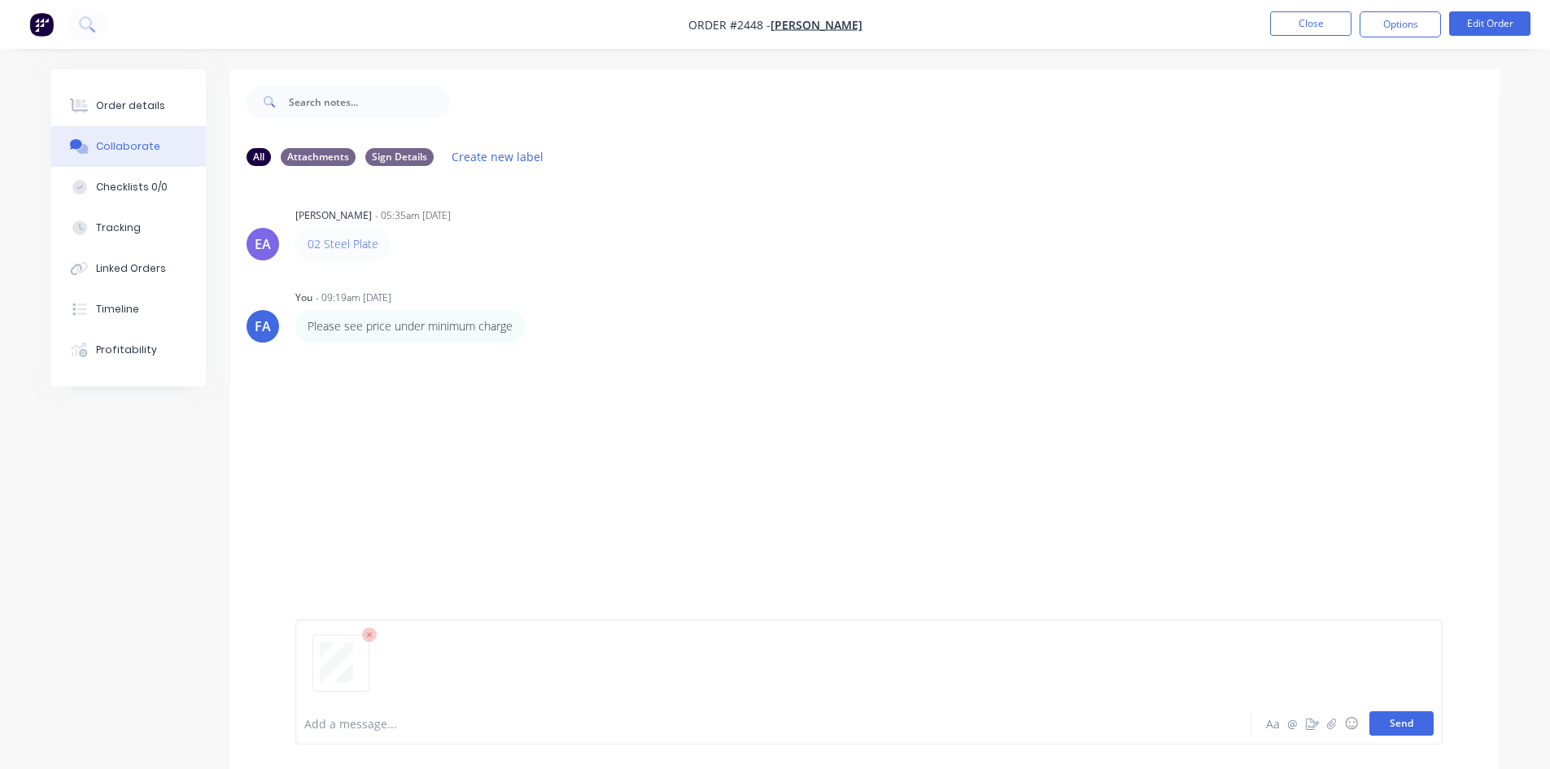
click at [1397, 715] on button "Send" at bounding box center [1401, 723] width 64 height 24
click at [1299, 30] on button "Close" at bounding box center [1310, 23] width 81 height 24
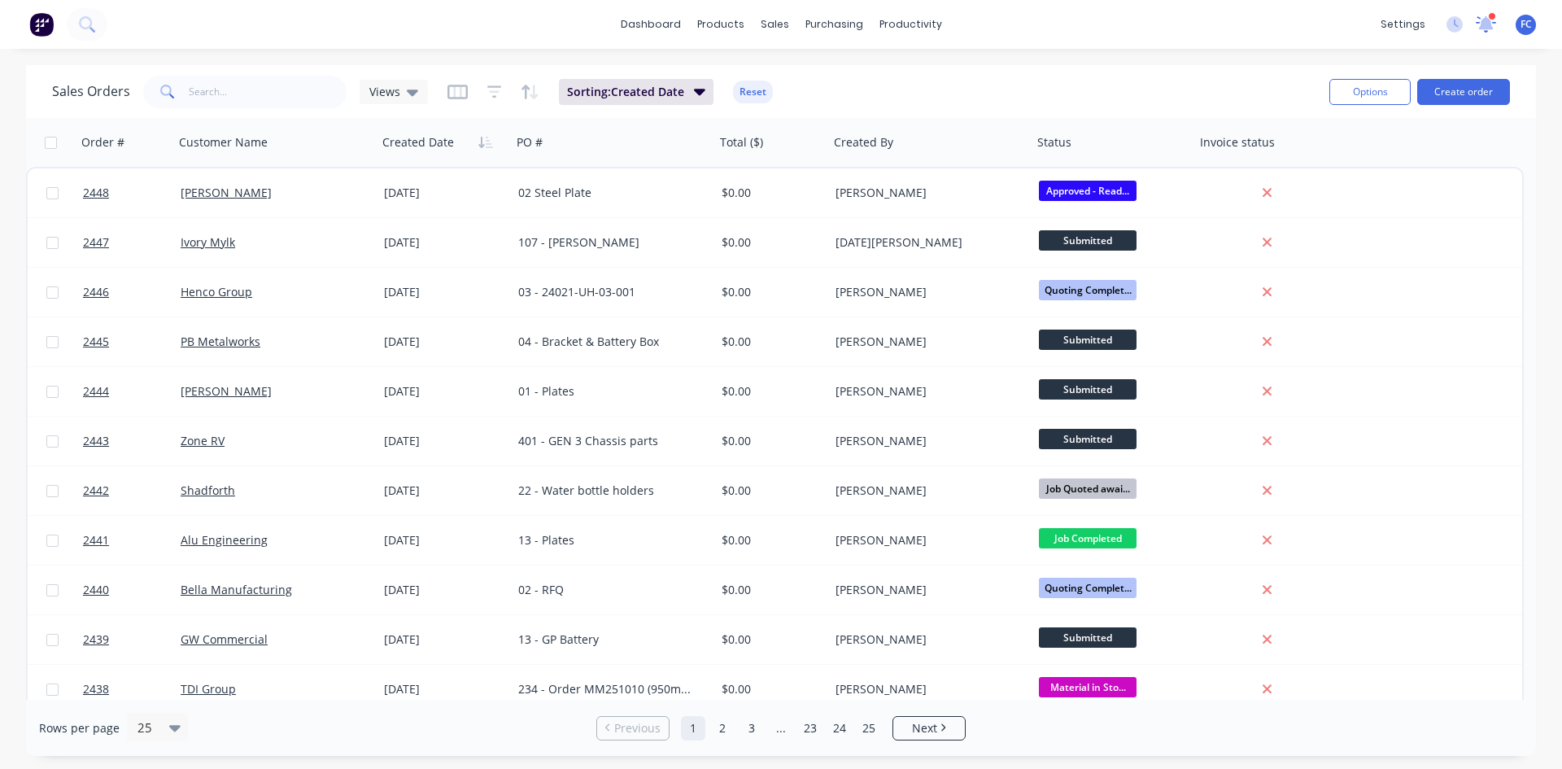
click at [1486, 20] on icon at bounding box center [1485, 22] width 16 height 15
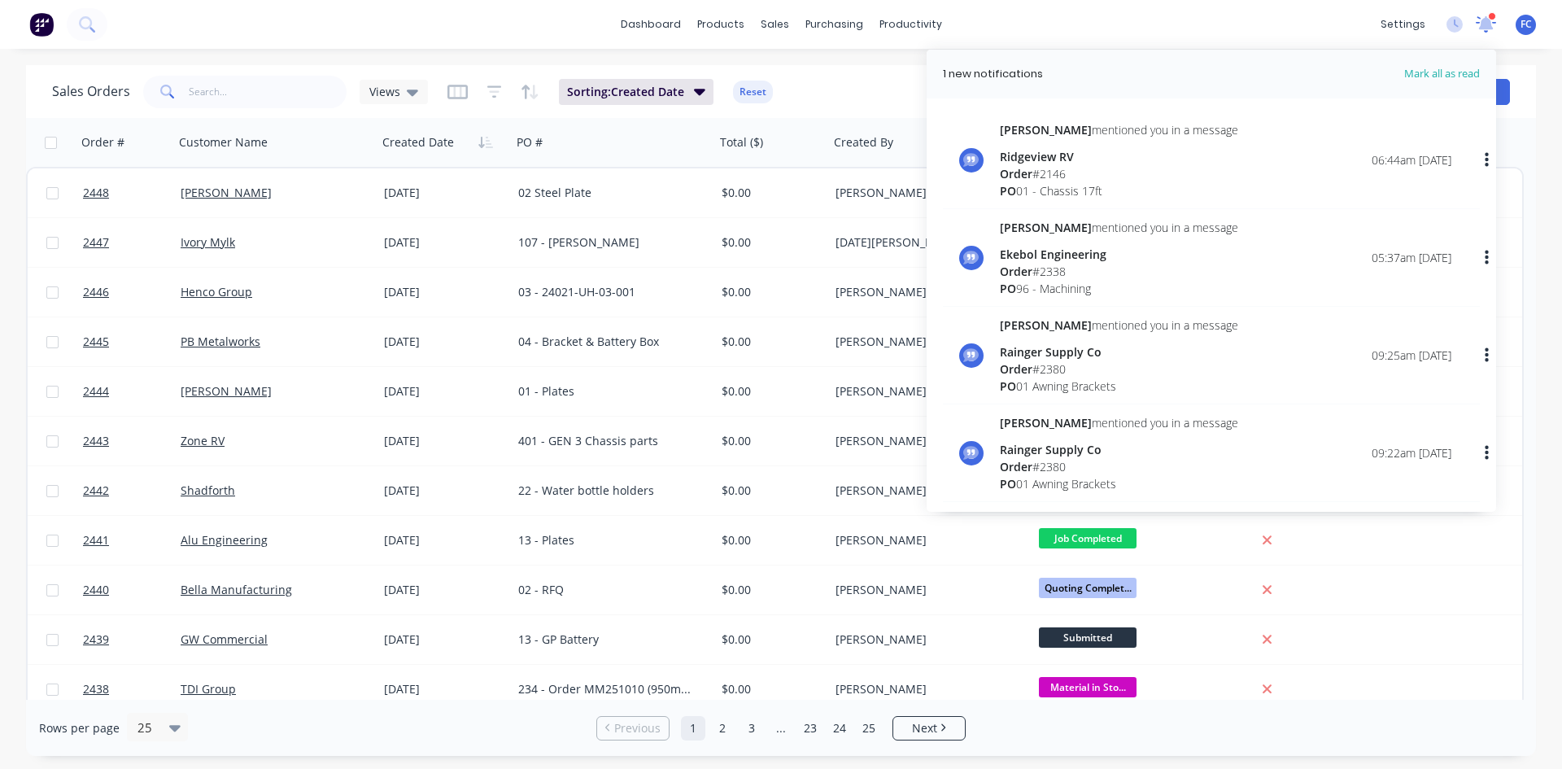
click at [1486, 20] on icon at bounding box center [1486, 22] width 15 height 13
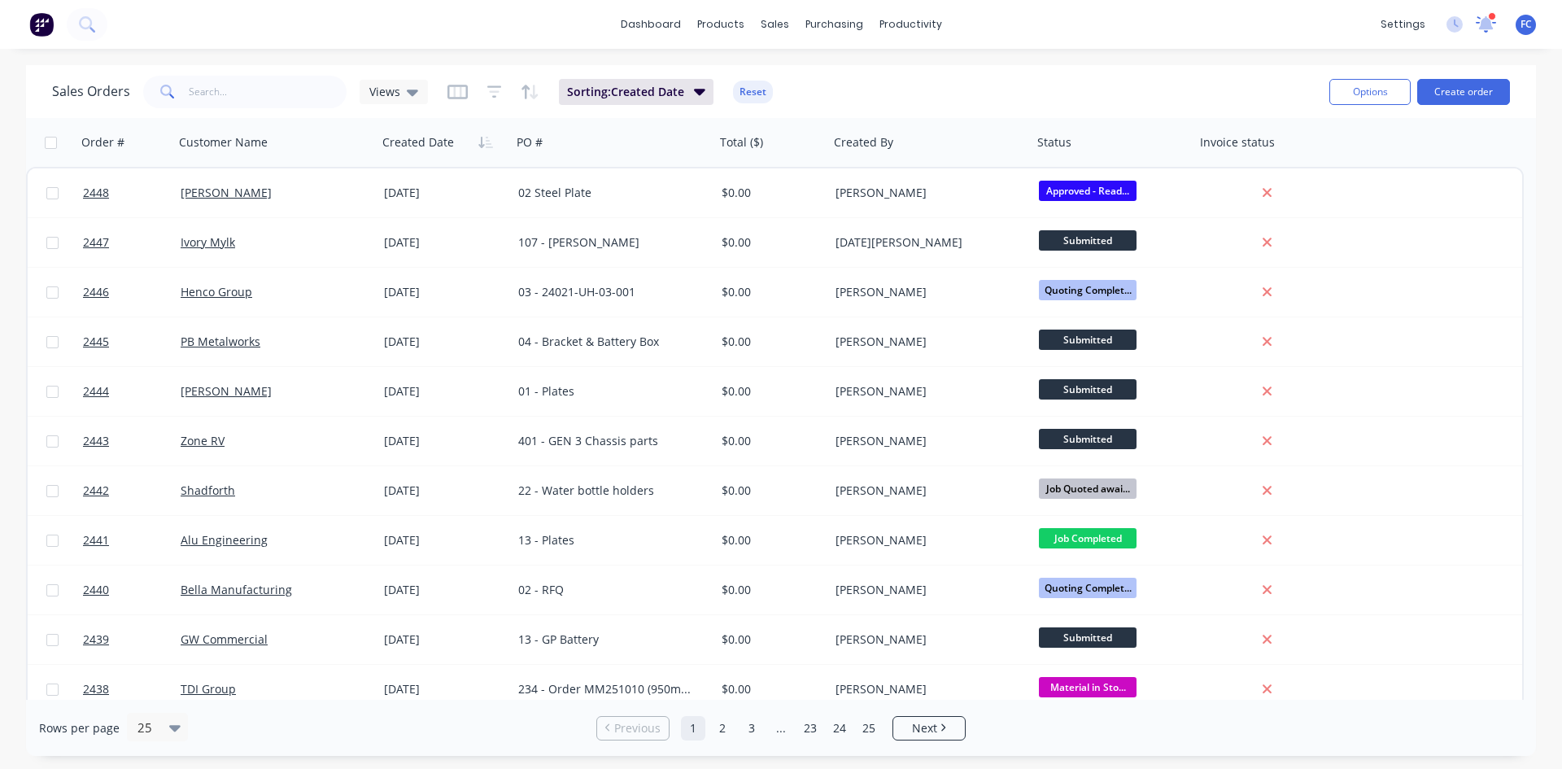
click at [1486, 22] on icon at bounding box center [1486, 22] width 15 height 14
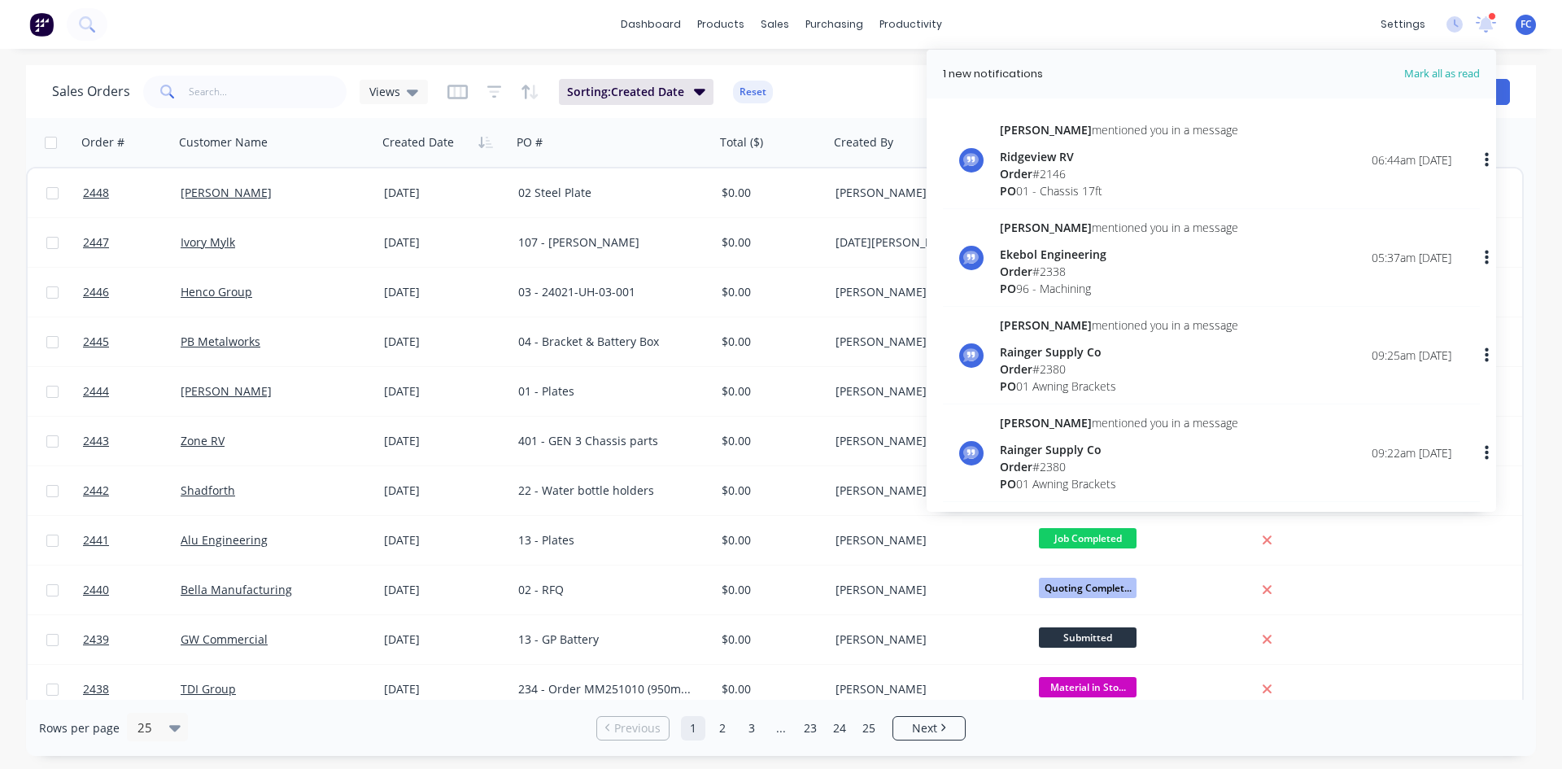
click at [1032, 171] on span "Order" at bounding box center [1016, 173] width 33 height 15
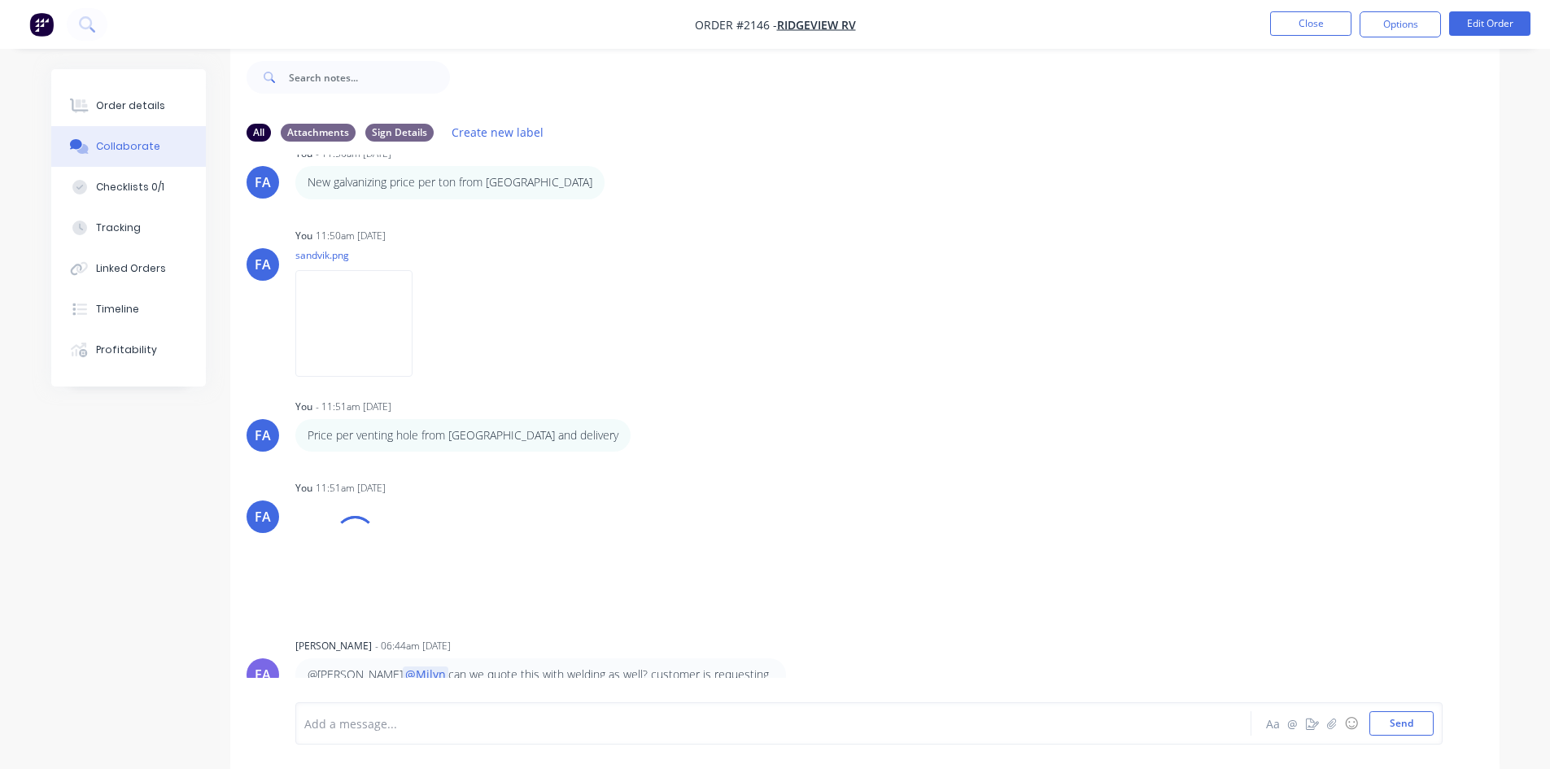
scroll to position [1084, 0]
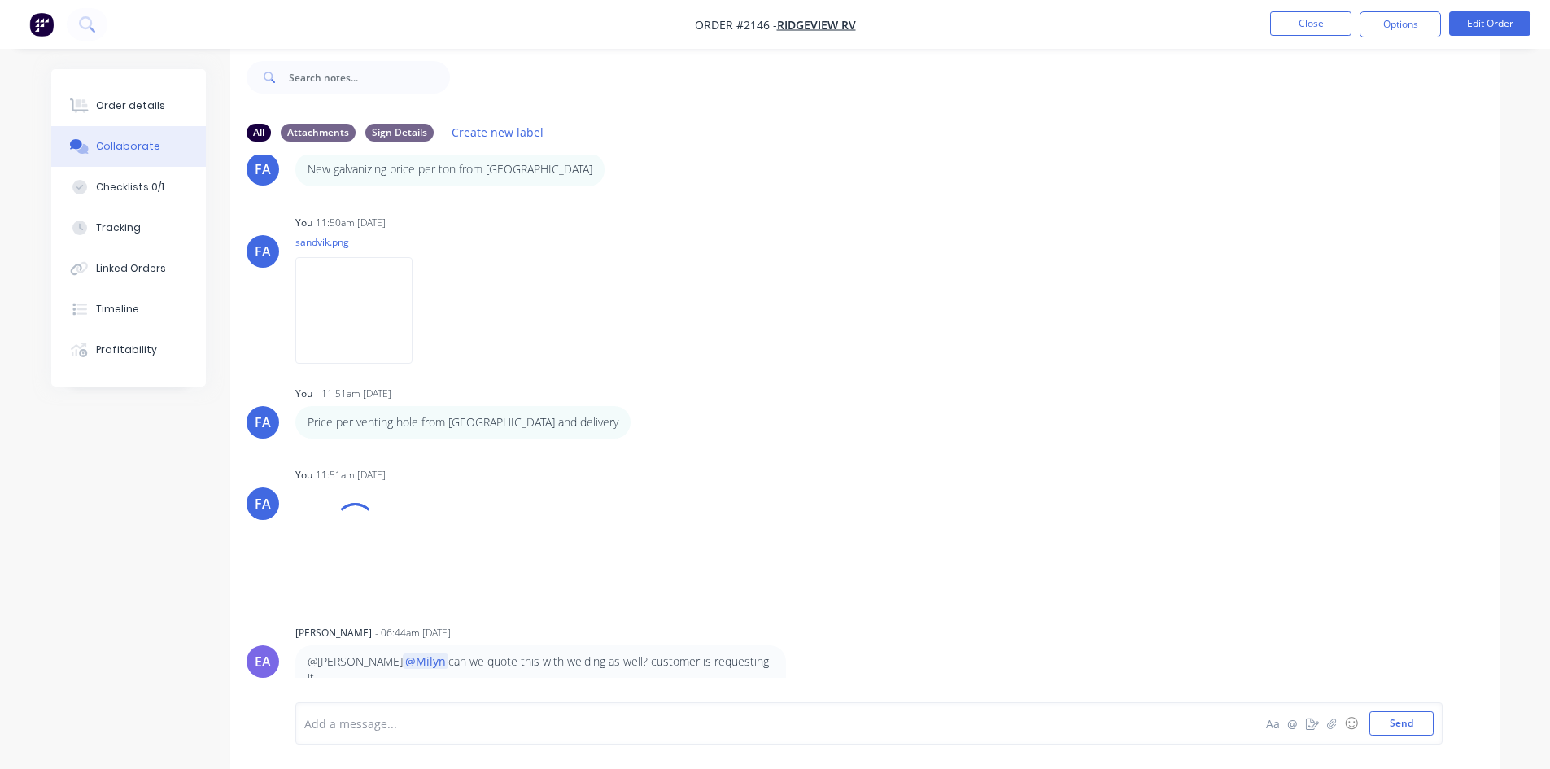
click at [421, 712] on div "Add a message..." at bounding box center [727, 723] width 847 height 24
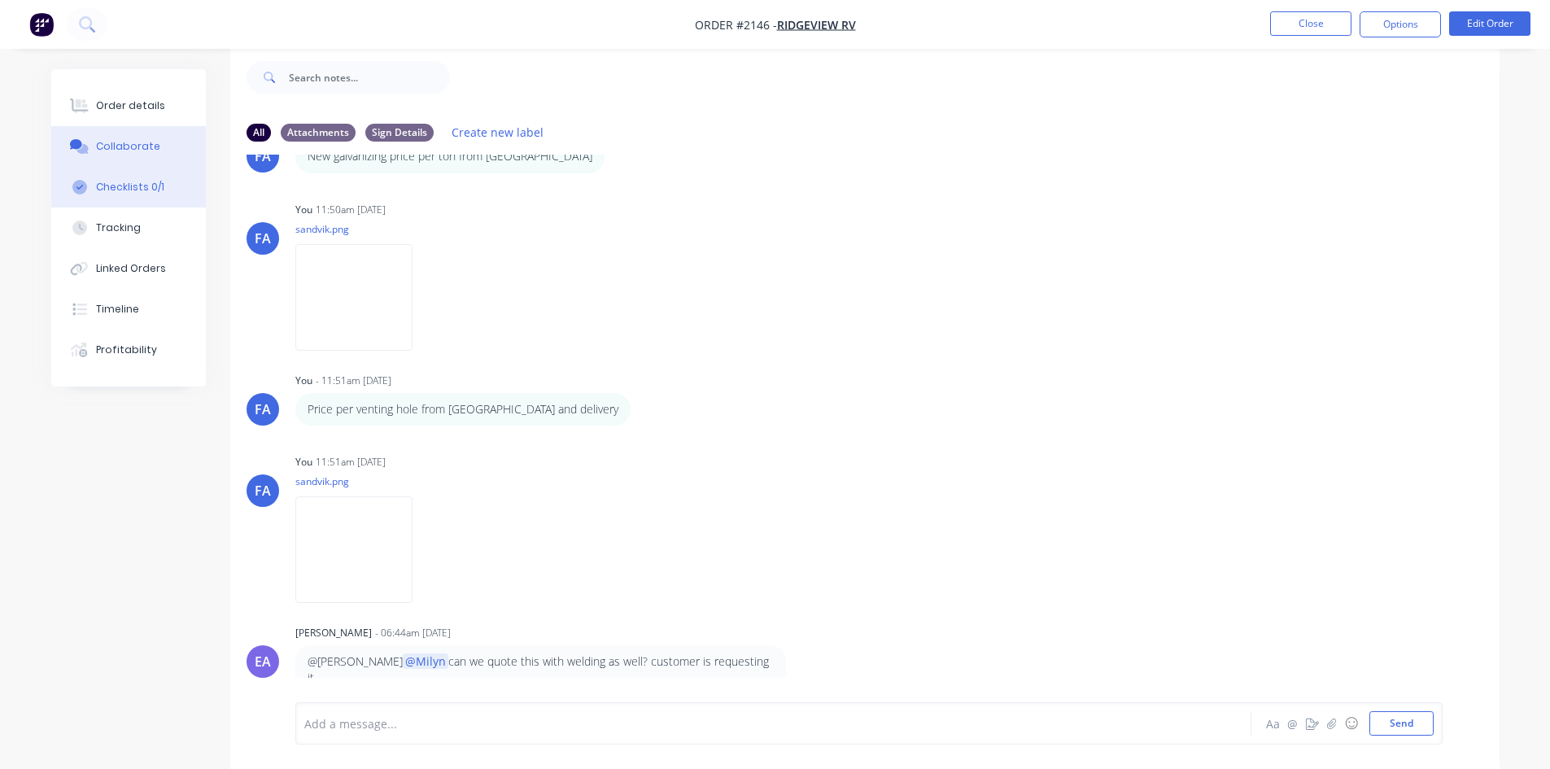
click at [131, 176] on button "Checklists 0/1" at bounding box center [128, 187] width 155 height 41
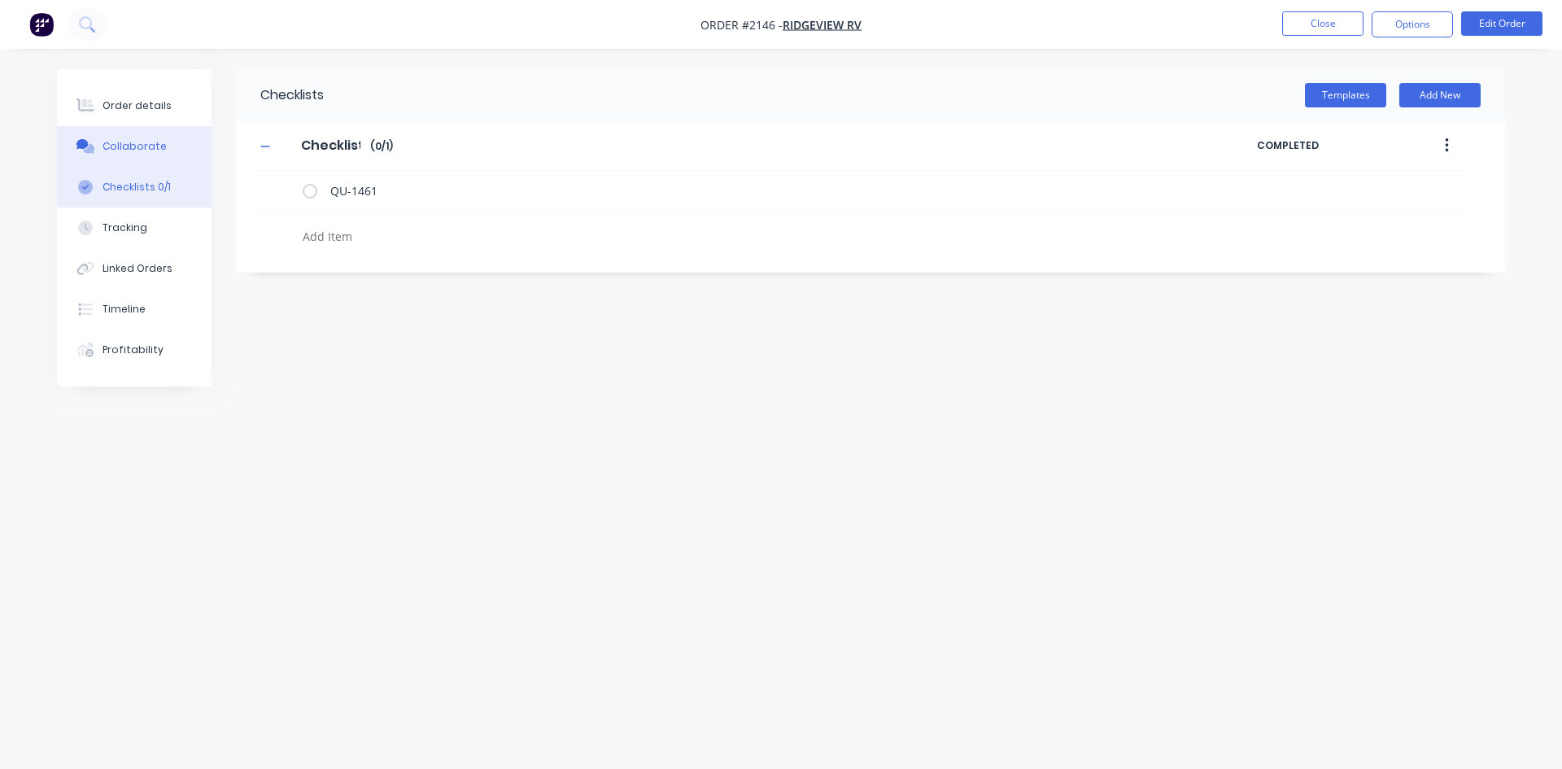
click at [131, 147] on div "Collaborate" at bounding box center [134, 146] width 64 height 15
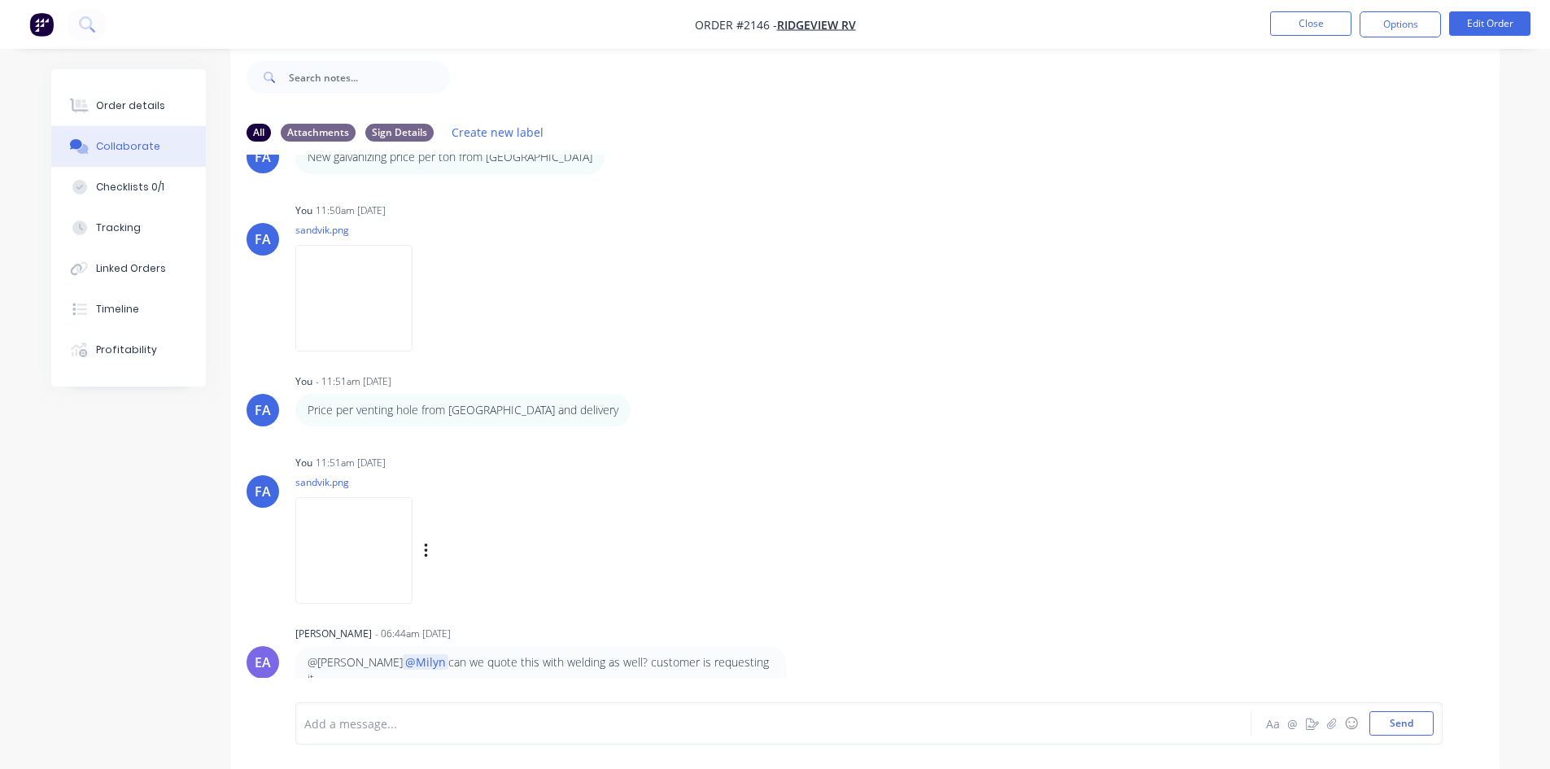
scroll to position [1110, 0]
click at [354, 733] on div "Add a message..." at bounding box center [727, 723] width 847 height 24
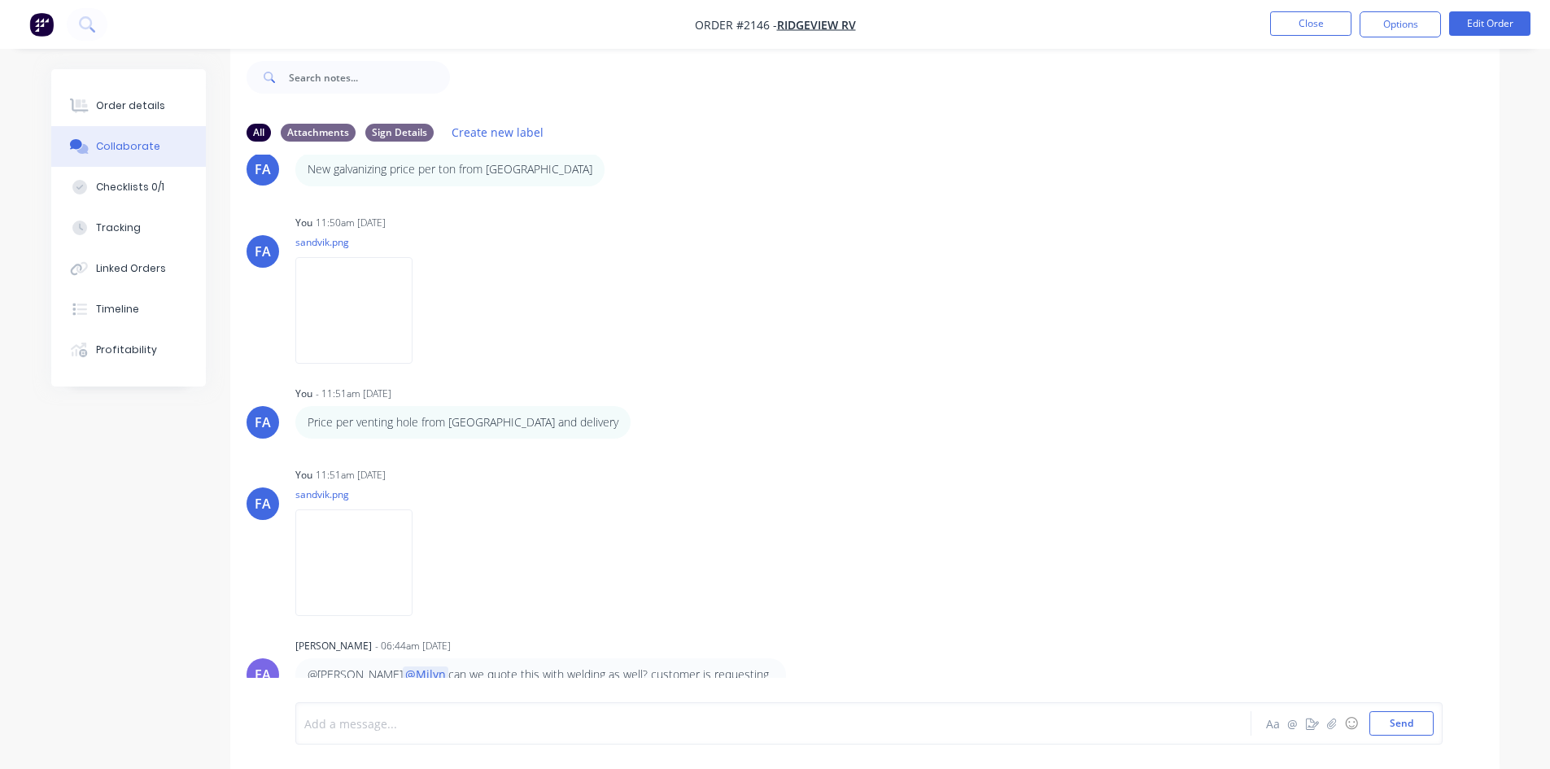
scroll to position [1123, 0]
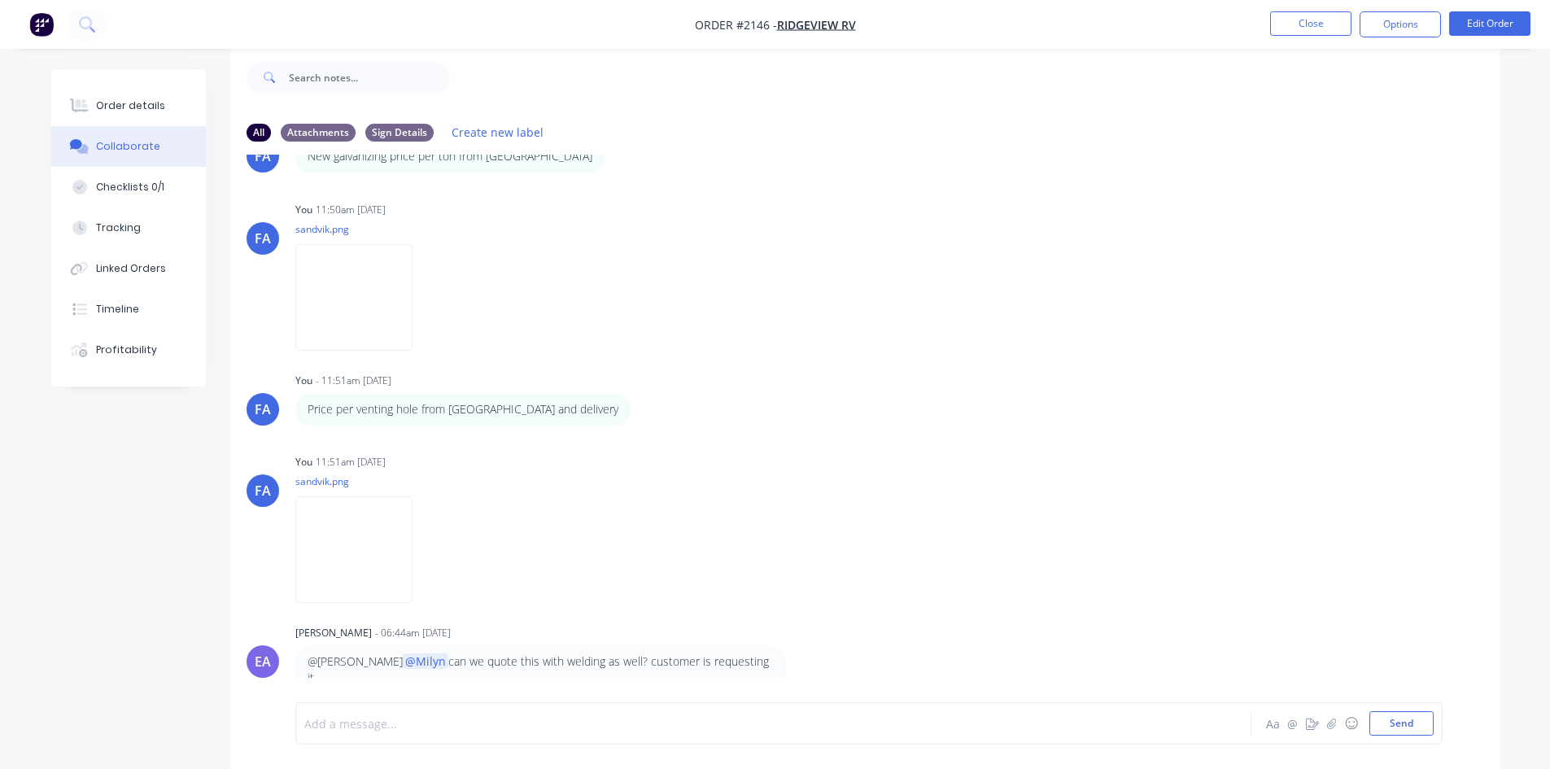
click at [399, 720] on div at bounding box center [728, 723] width 846 height 17
click at [1393, 705] on div "@Emma included welding as well as galvanizing Aa @ ☺ Send" at bounding box center [868, 723] width 1147 height 42
click at [1388, 723] on button "Send" at bounding box center [1401, 723] width 64 height 24
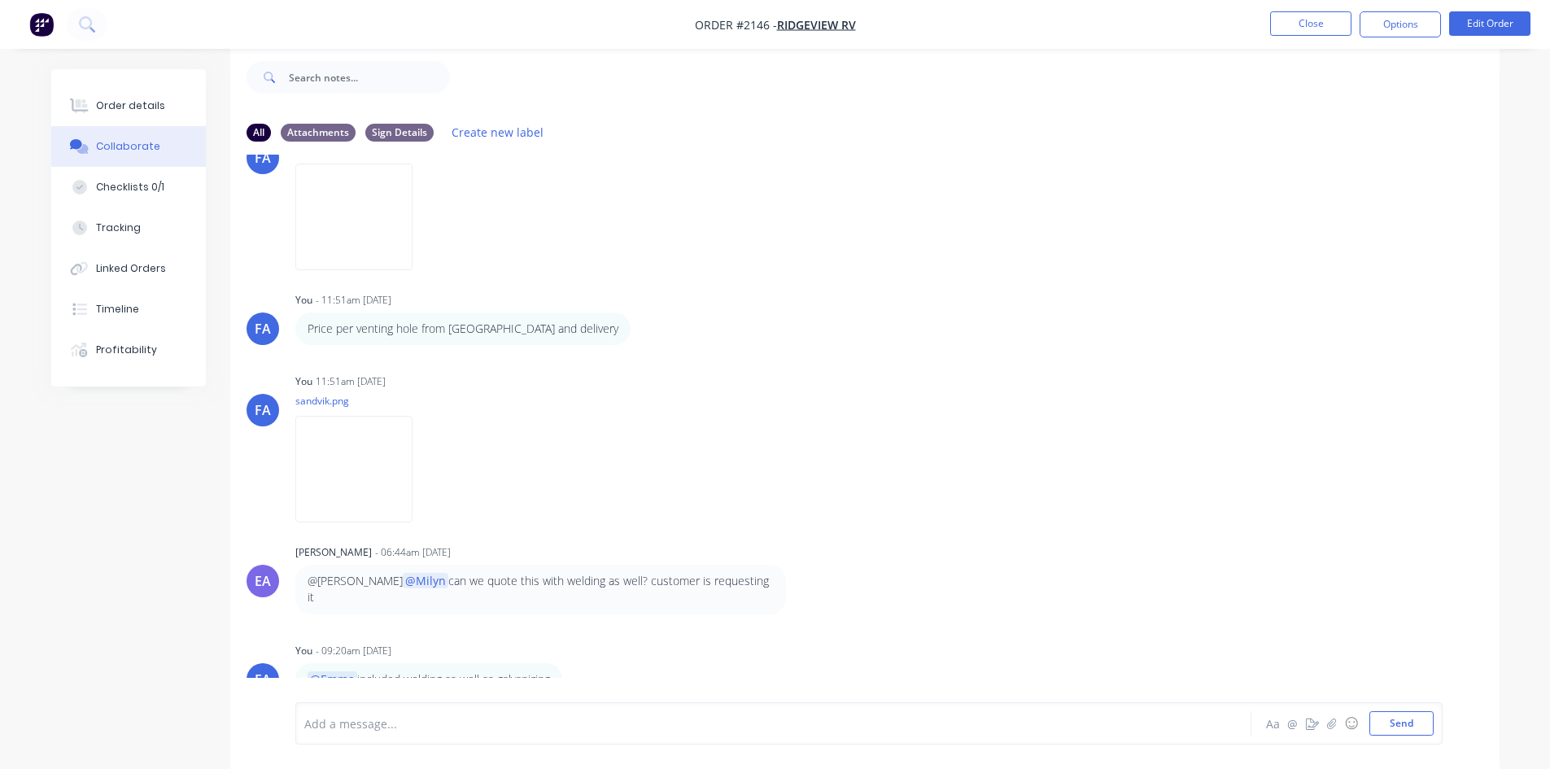
scroll to position [1204, 0]
drag, startPoint x: 739, startPoint y: 581, endPoint x: 804, endPoint y: 582, distance: 65.9
click at [804, 582] on div "EA Emma Arena - 06:44am 14/10/25 @Francis Adrian @Milyn can we quote this with …" at bounding box center [864, 576] width 1269 height 74
click at [454, 717] on div at bounding box center [728, 723] width 846 height 17
click at [829, 527] on div "FA You - 09:51am 21/08/25 01 Chassis 17ft Labels Edit Delete FA You 09:52am 21/…" at bounding box center [864, 416] width 1269 height 523
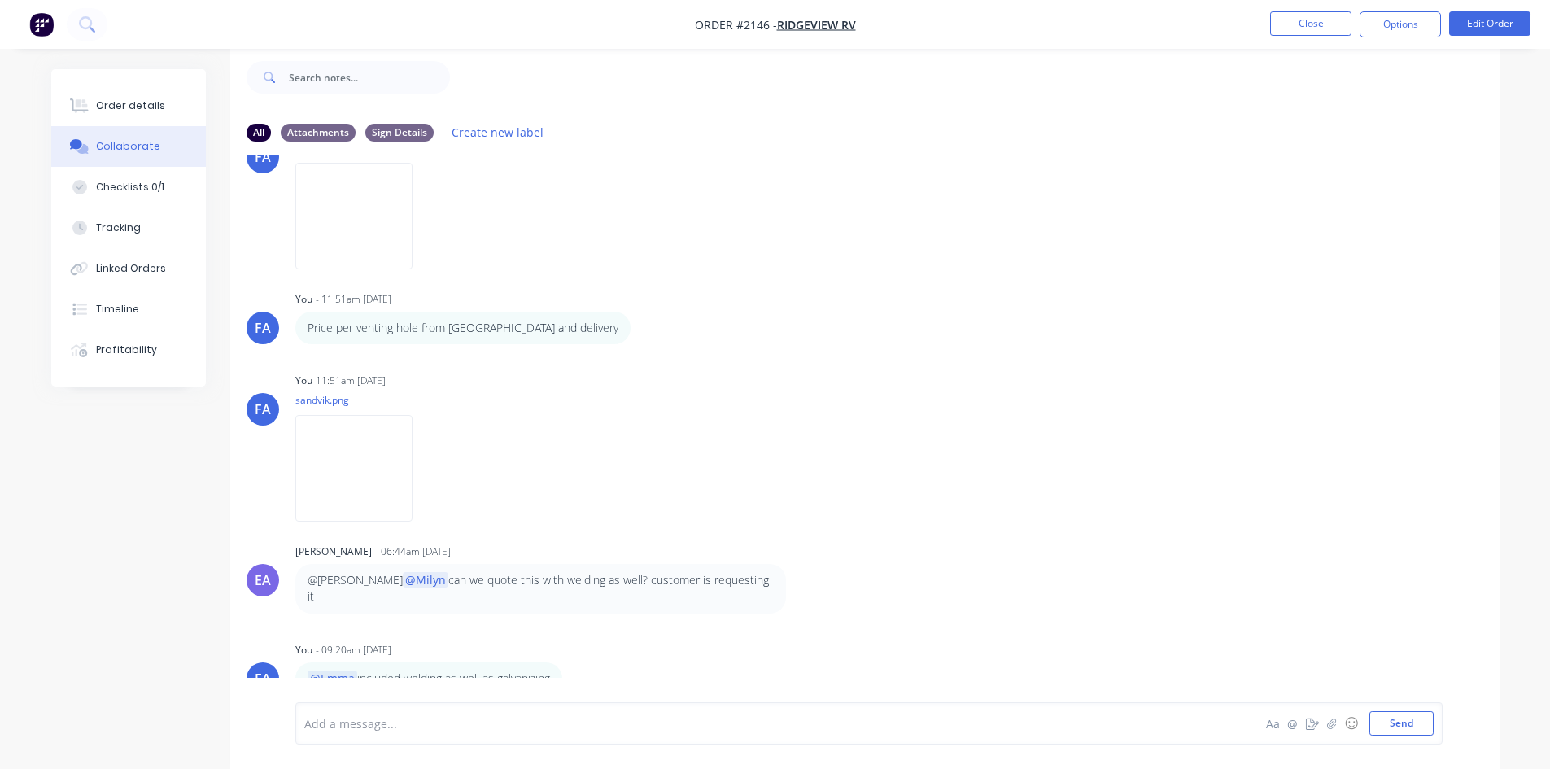
click at [878, 544] on div "EA Emma Arena - 06:44am 14/10/25 @Francis Adrian @Milyn can we quote this with …" at bounding box center [864, 576] width 1269 height 74
drag, startPoint x: 779, startPoint y: 582, endPoint x: 312, endPoint y: 565, distance: 468.0
click at [312, 565] on div "@Francis Adrian @Milyn can we quote this with welding as well? customer is requ…" at bounding box center [540, 589] width 491 height 50
click at [941, 508] on div "FA You 11:51am 13/10/25 sandvik.png Labels Download Delete" at bounding box center [864, 441] width 1269 height 146
click at [1282, 21] on button "Close" at bounding box center [1310, 23] width 81 height 24
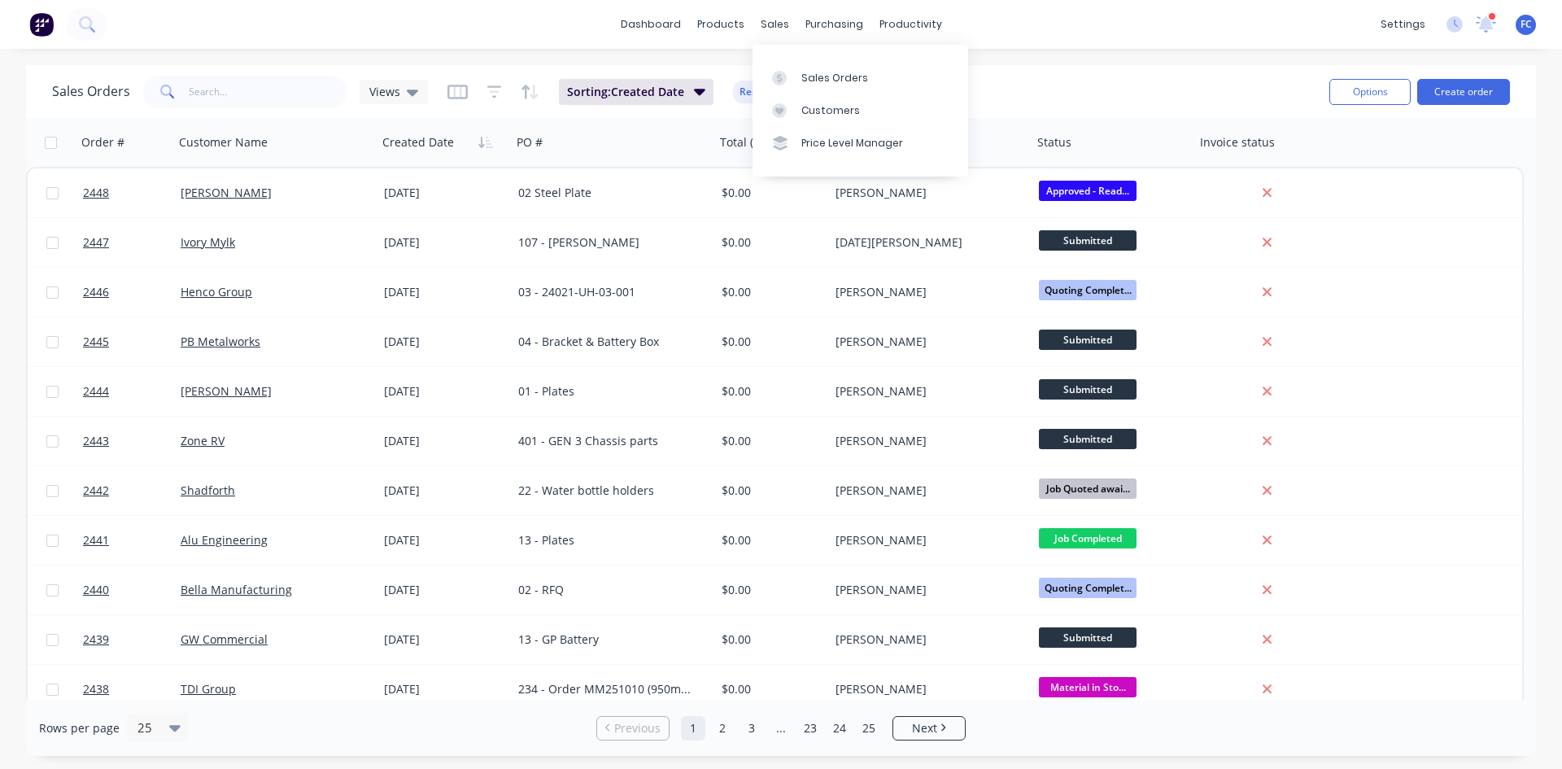
click at [813, 69] on link "Sales Orders" at bounding box center [860, 77] width 216 height 33
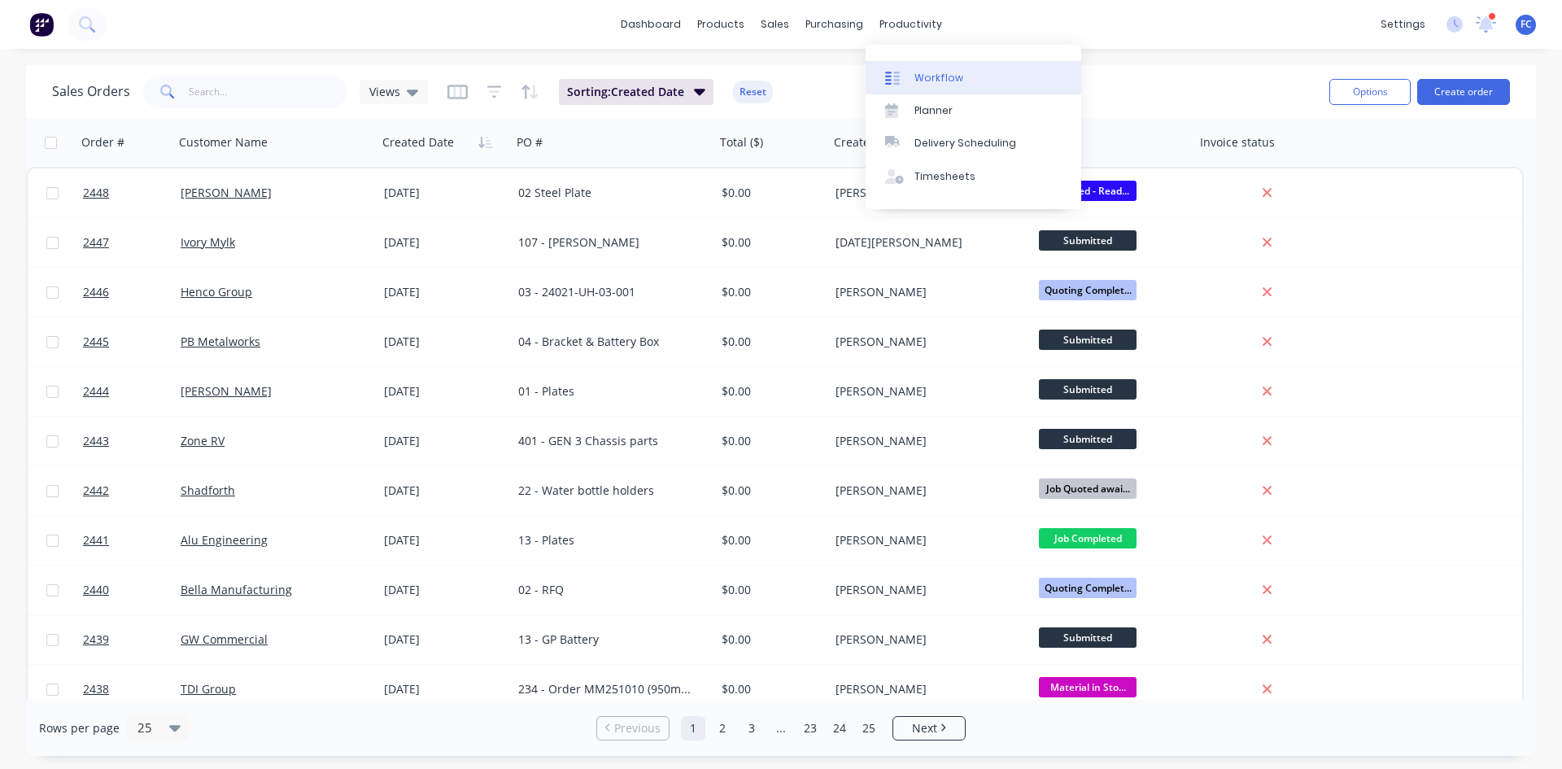
click at [948, 78] on div "Workflow" at bounding box center [938, 78] width 49 height 15
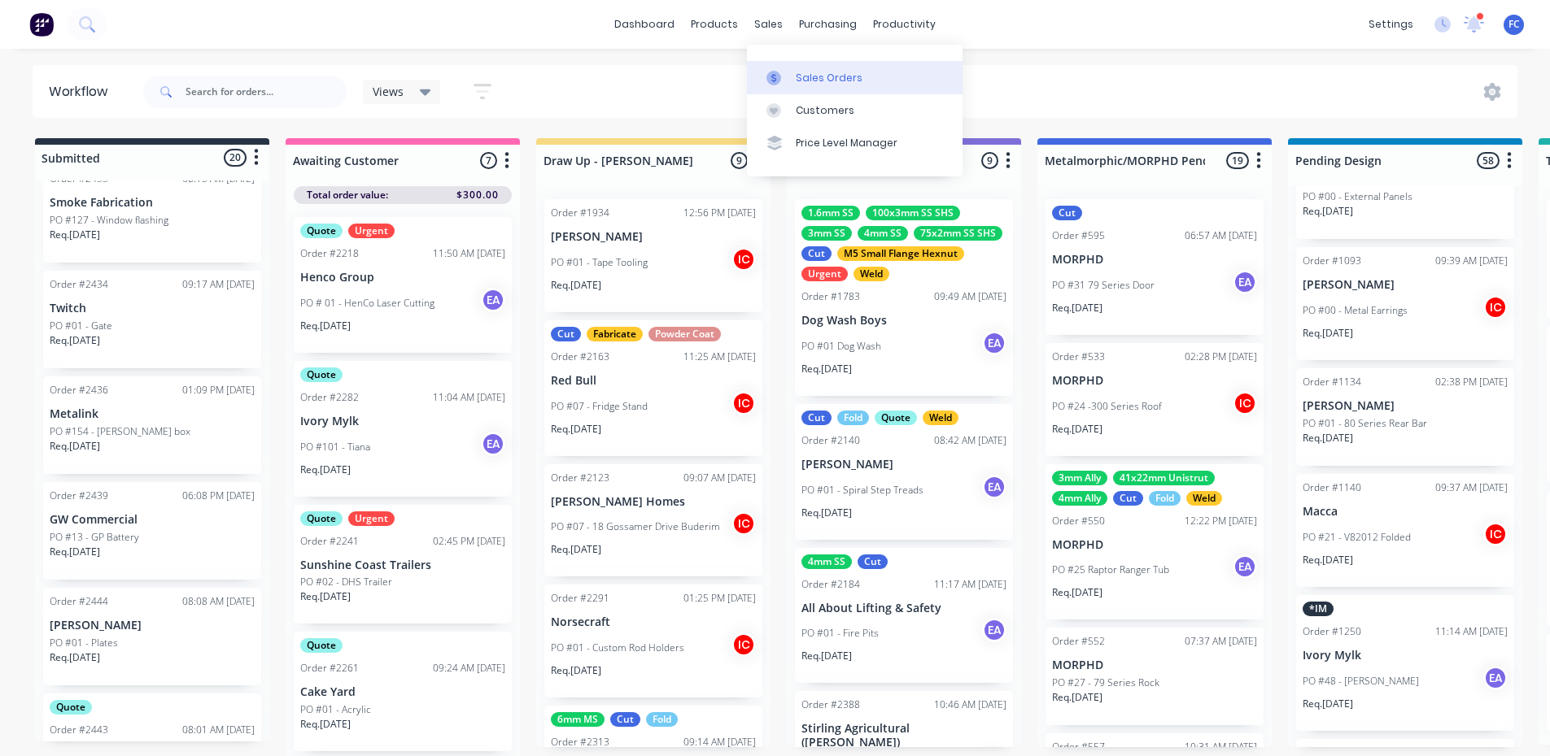
click at [799, 72] on div "Sales Orders" at bounding box center [829, 78] width 67 height 15
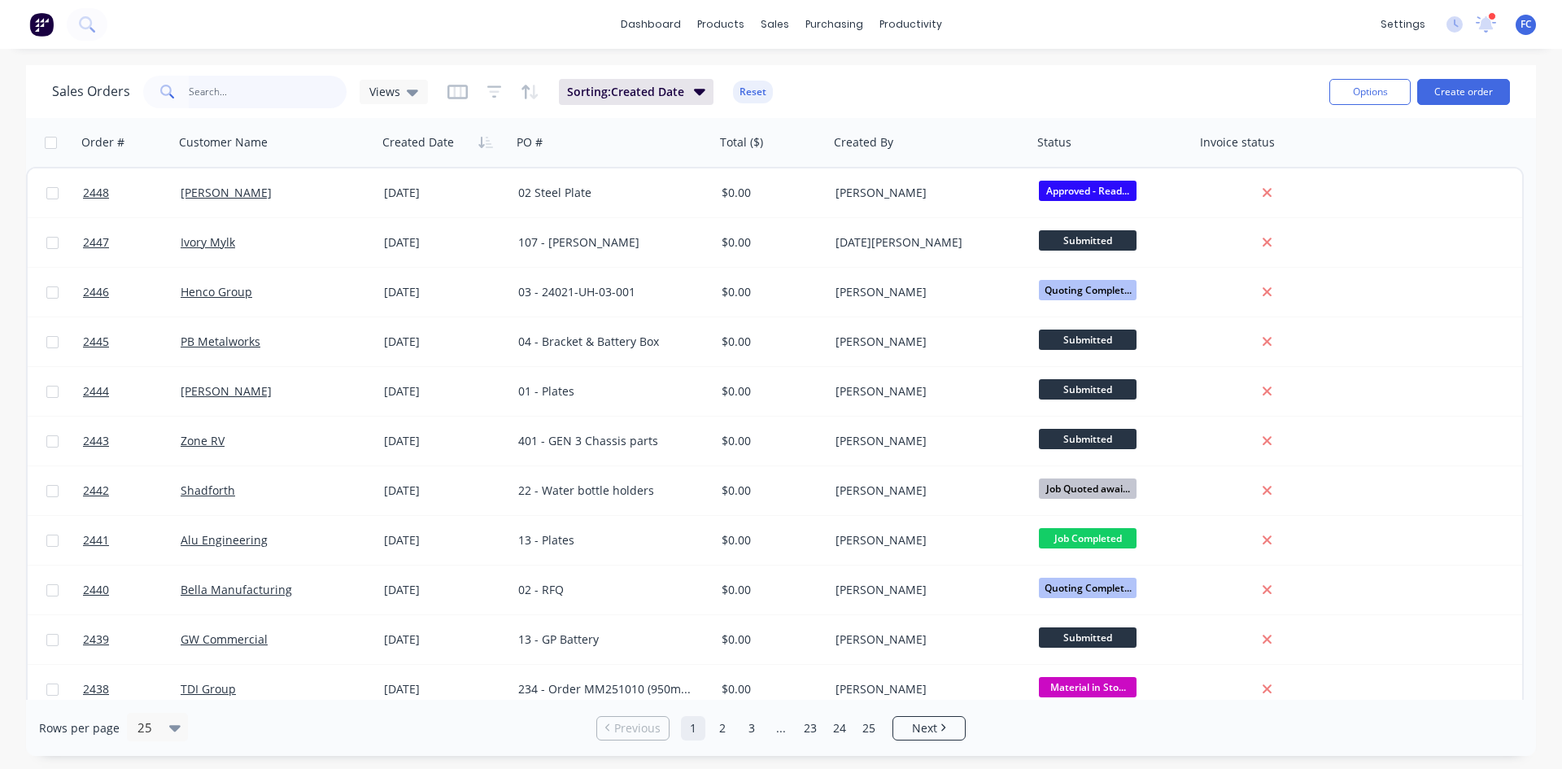
click at [259, 83] on input "text" at bounding box center [268, 92] width 159 height 33
type input "ridgeview"
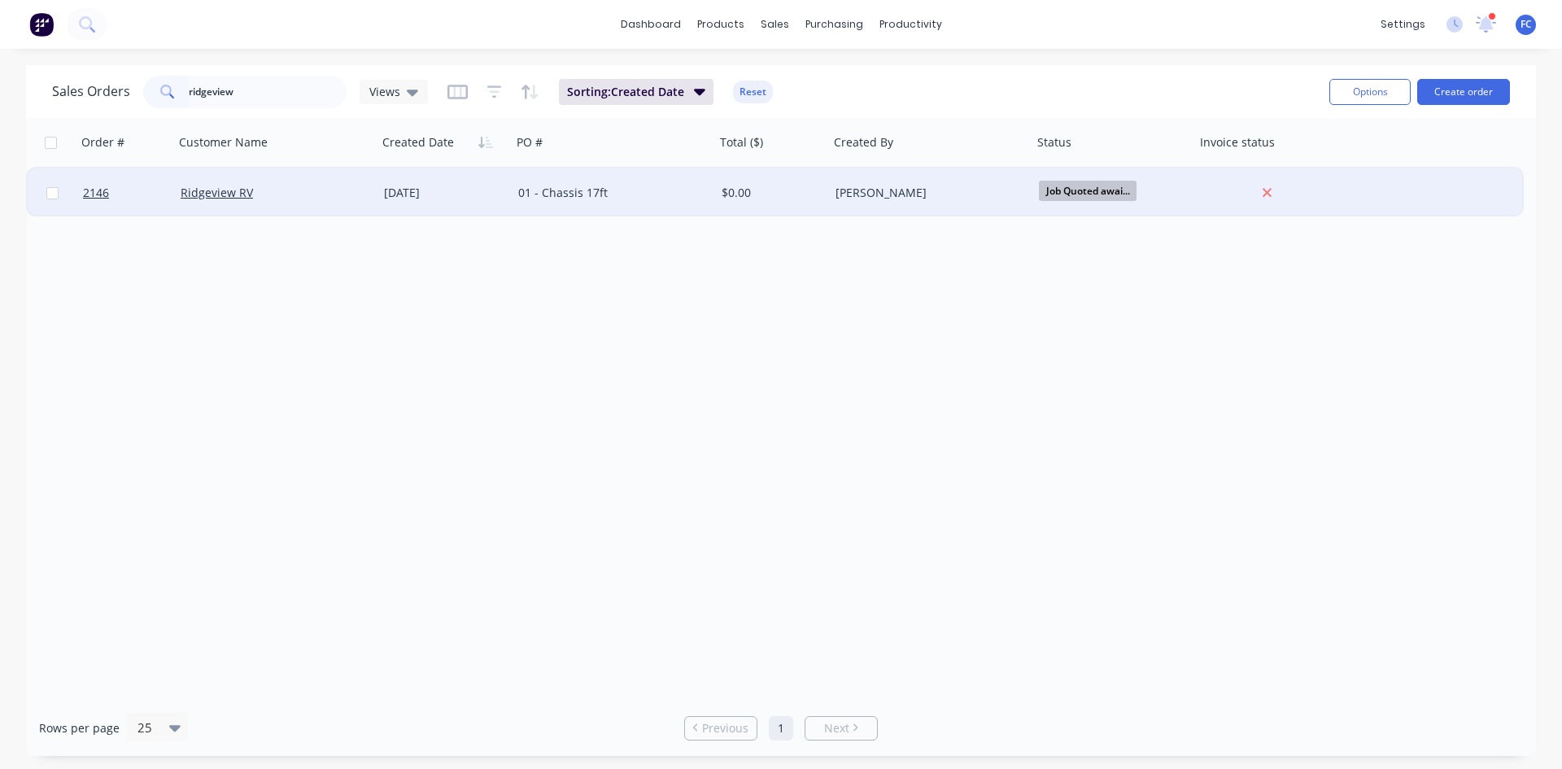
click at [466, 185] on div "21 Aug 2025" at bounding box center [444, 193] width 121 height 16
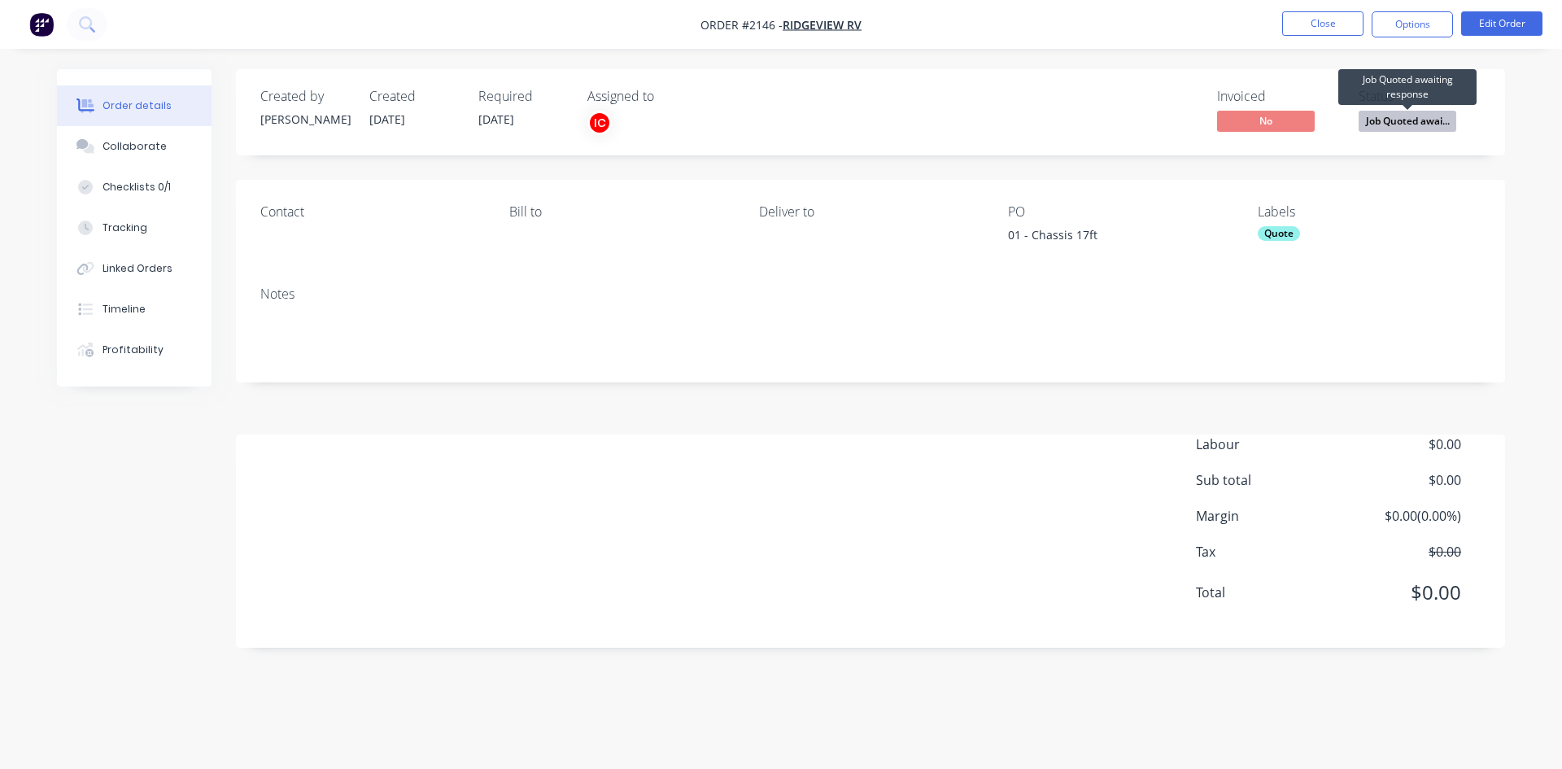
click at [1398, 117] on span "Job Quoted awai..." at bounding box center [1407, 121] width 98 height 20
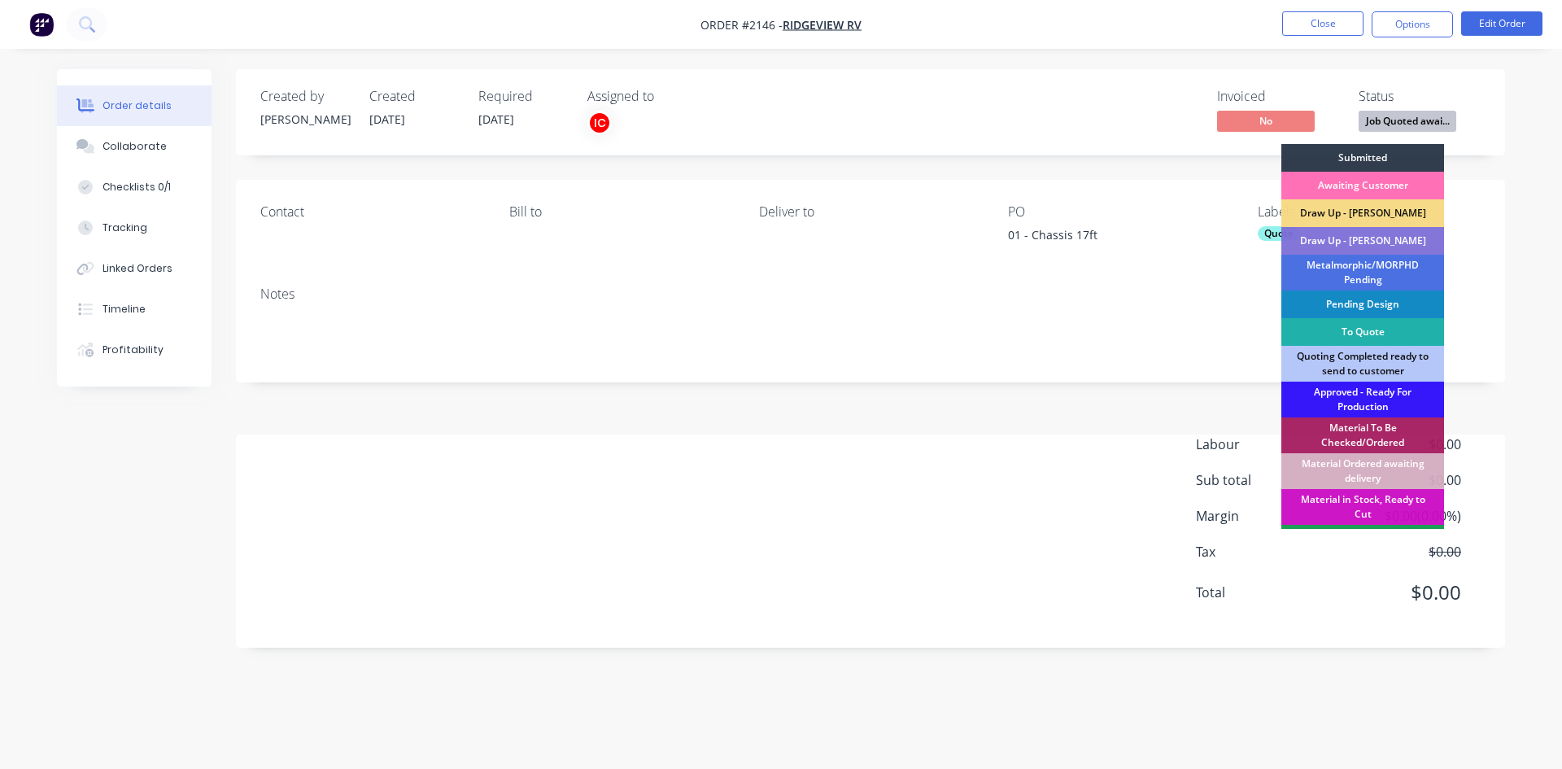
click at [1358, 325] on div "To Quote" at bounding box center [1362, 332] width 163 height 28
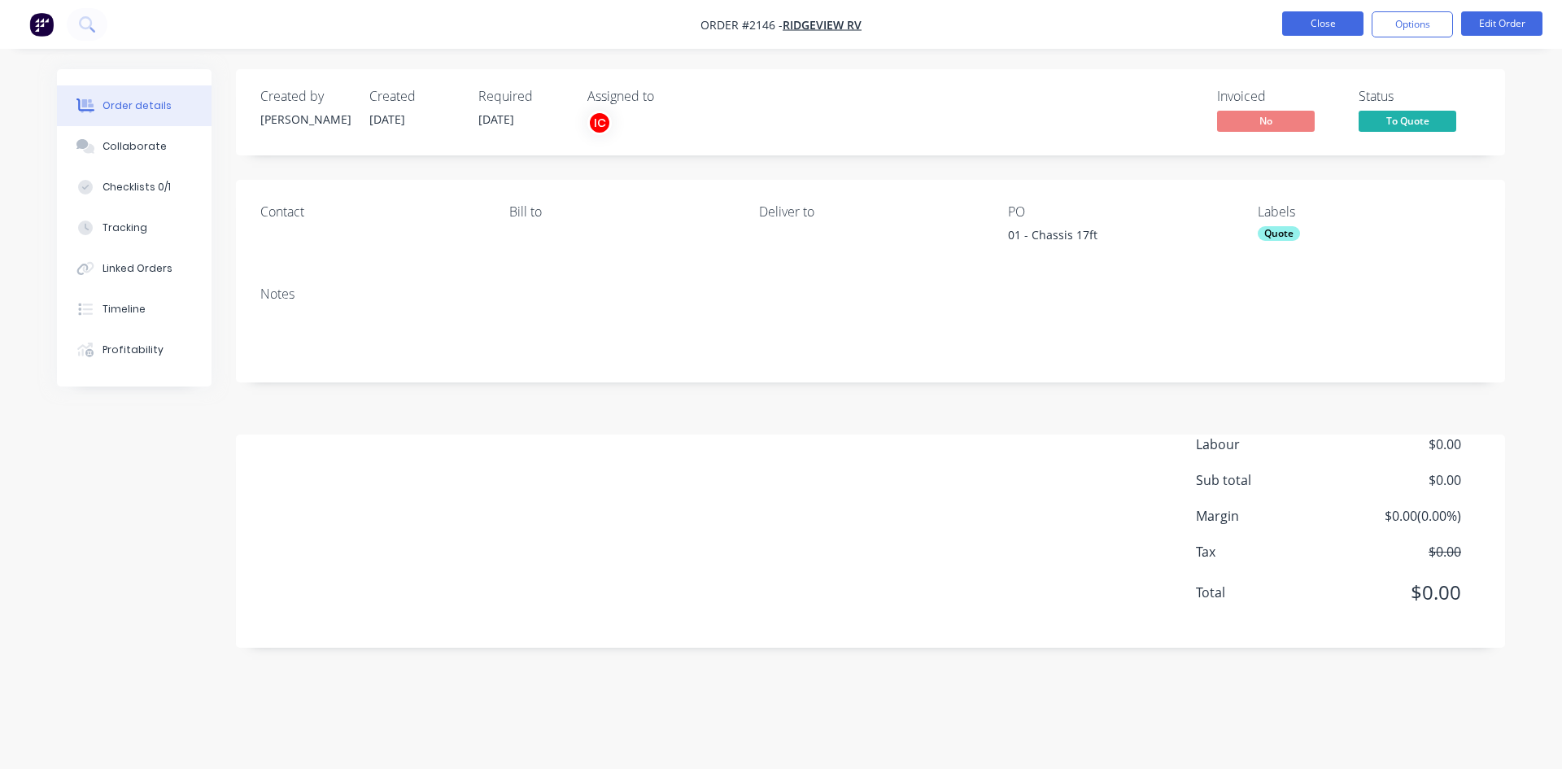
click at [1310, 15] on button "Close" at bounding box center [1322, 23] width 81 height 24
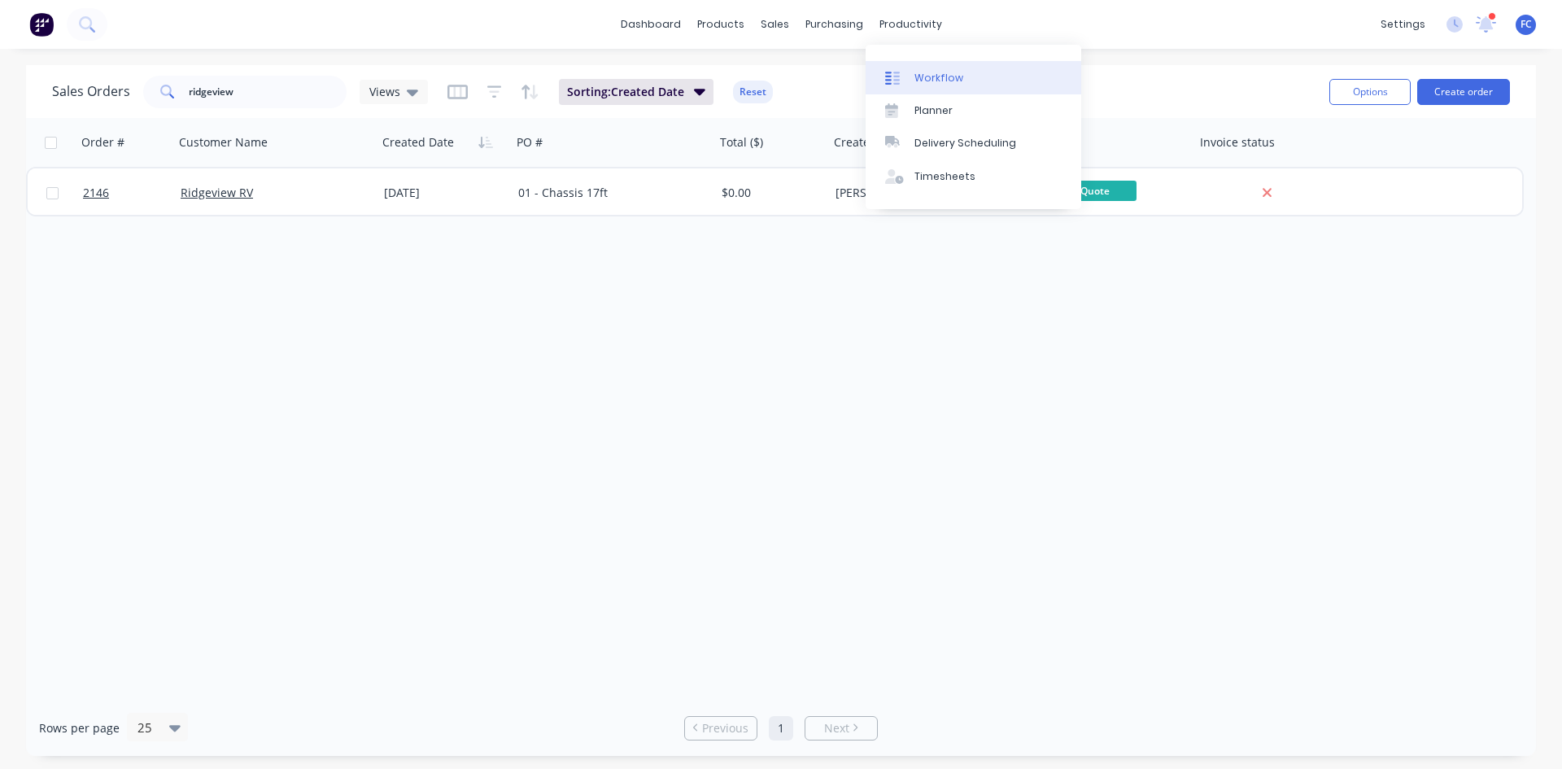
click at [918, 80] on div "Workflow" at bounding box center [938, 78] width 49 height 15
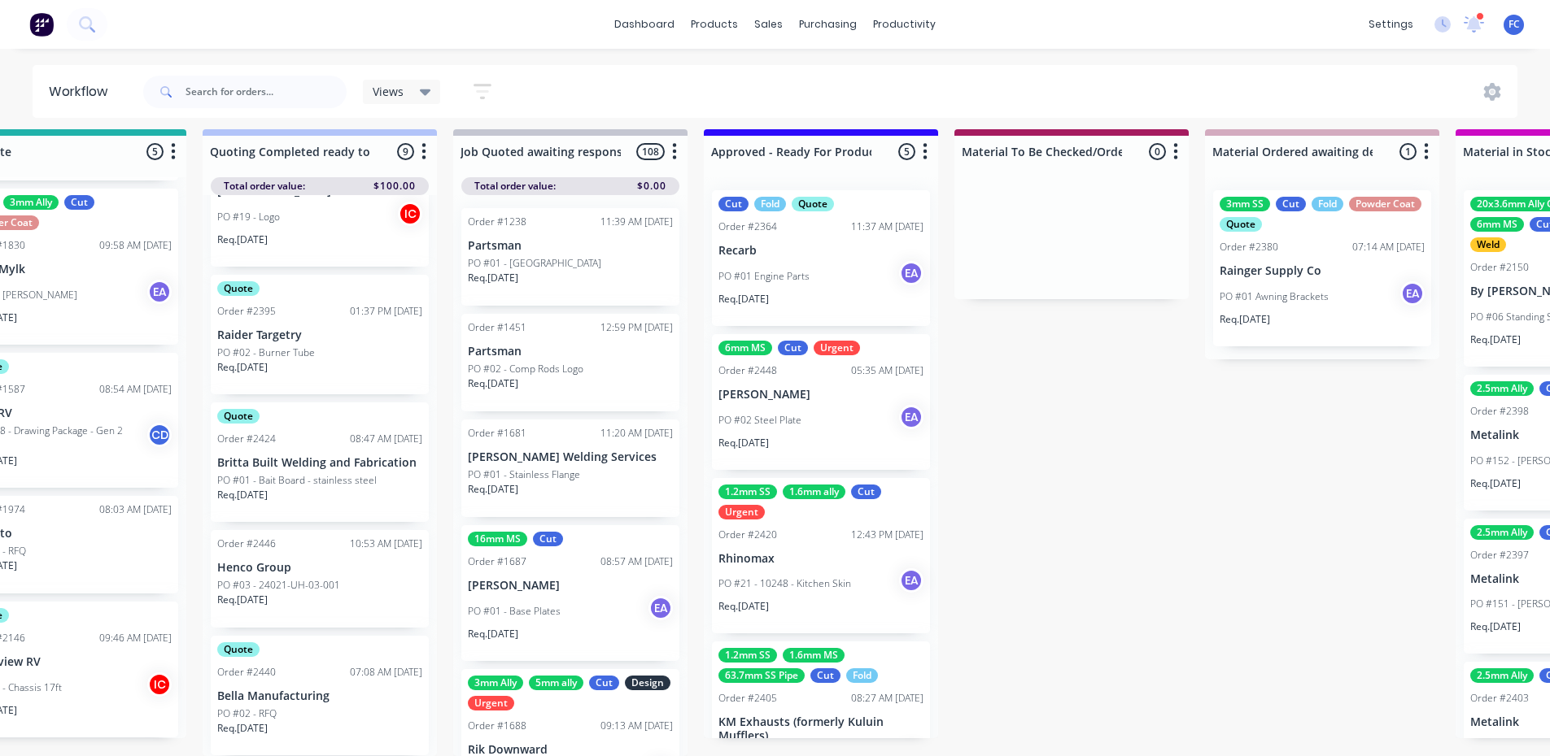
scroll to position [218, 0]
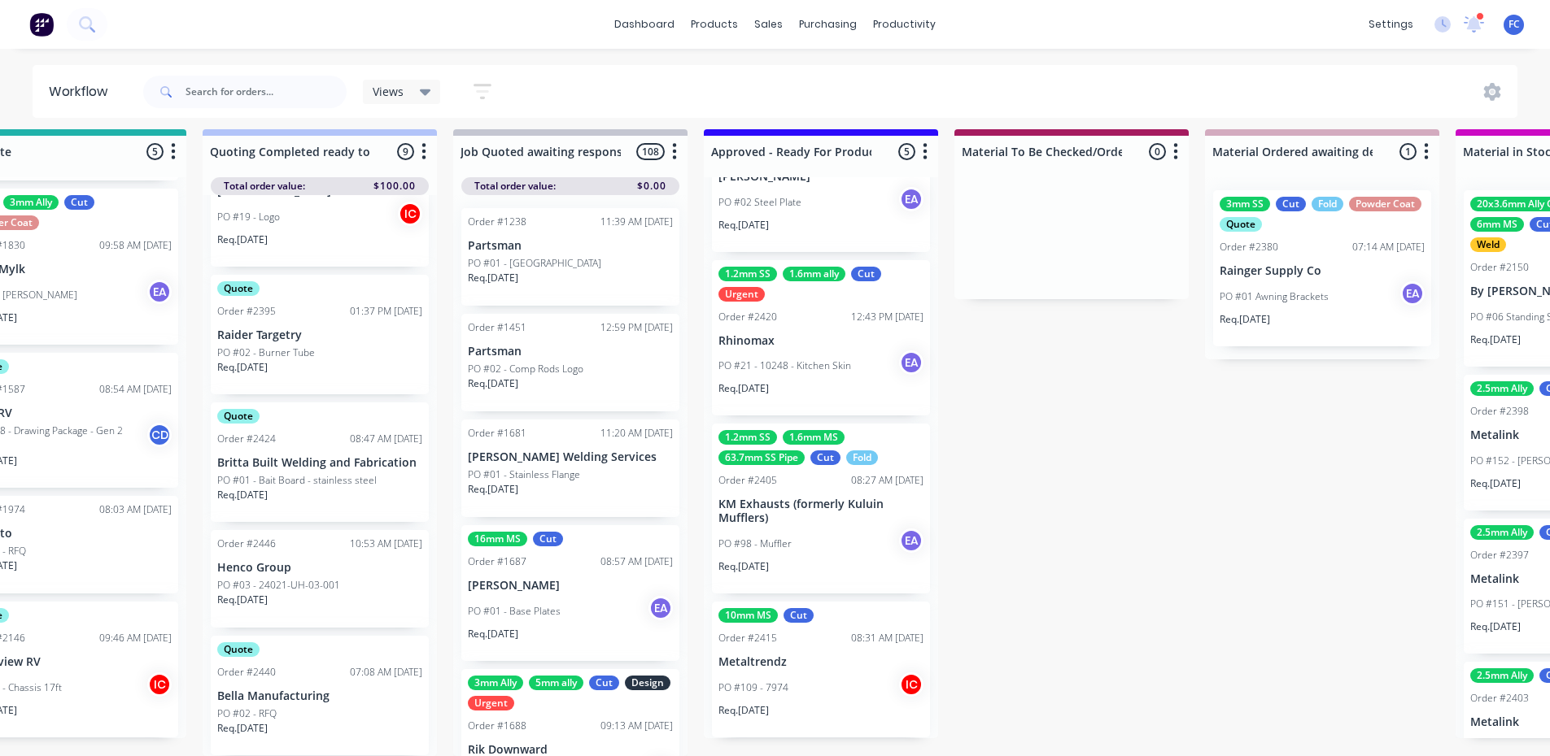
click at [747, 659] on div "10mm MS Cut Order #2415 08:31 AM 08/10/25 Metaltrendz PO #109 - 7974 IC Req. 22…" at bounding box center [821, 670] width 218 height 136
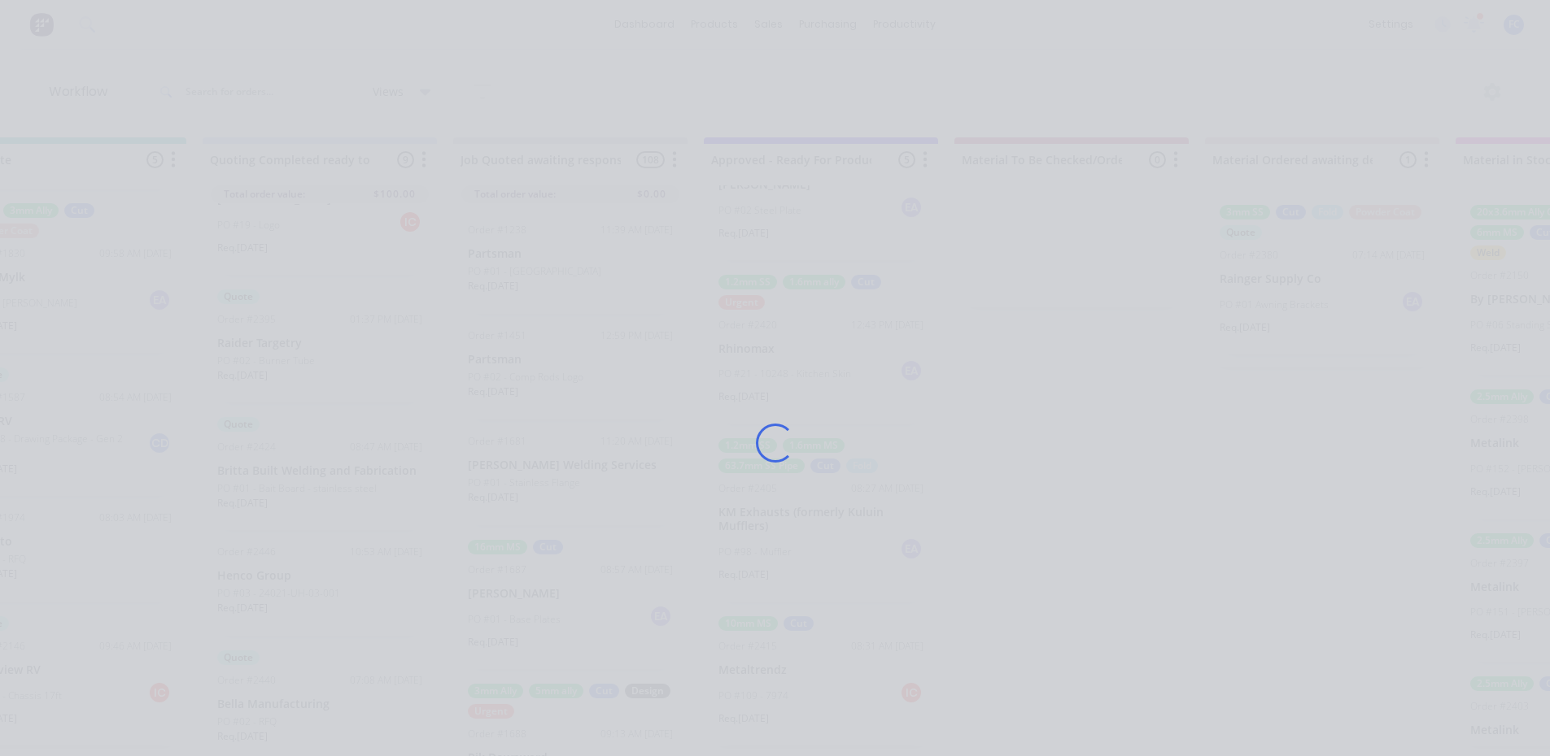
scroll to position [0, 1586]
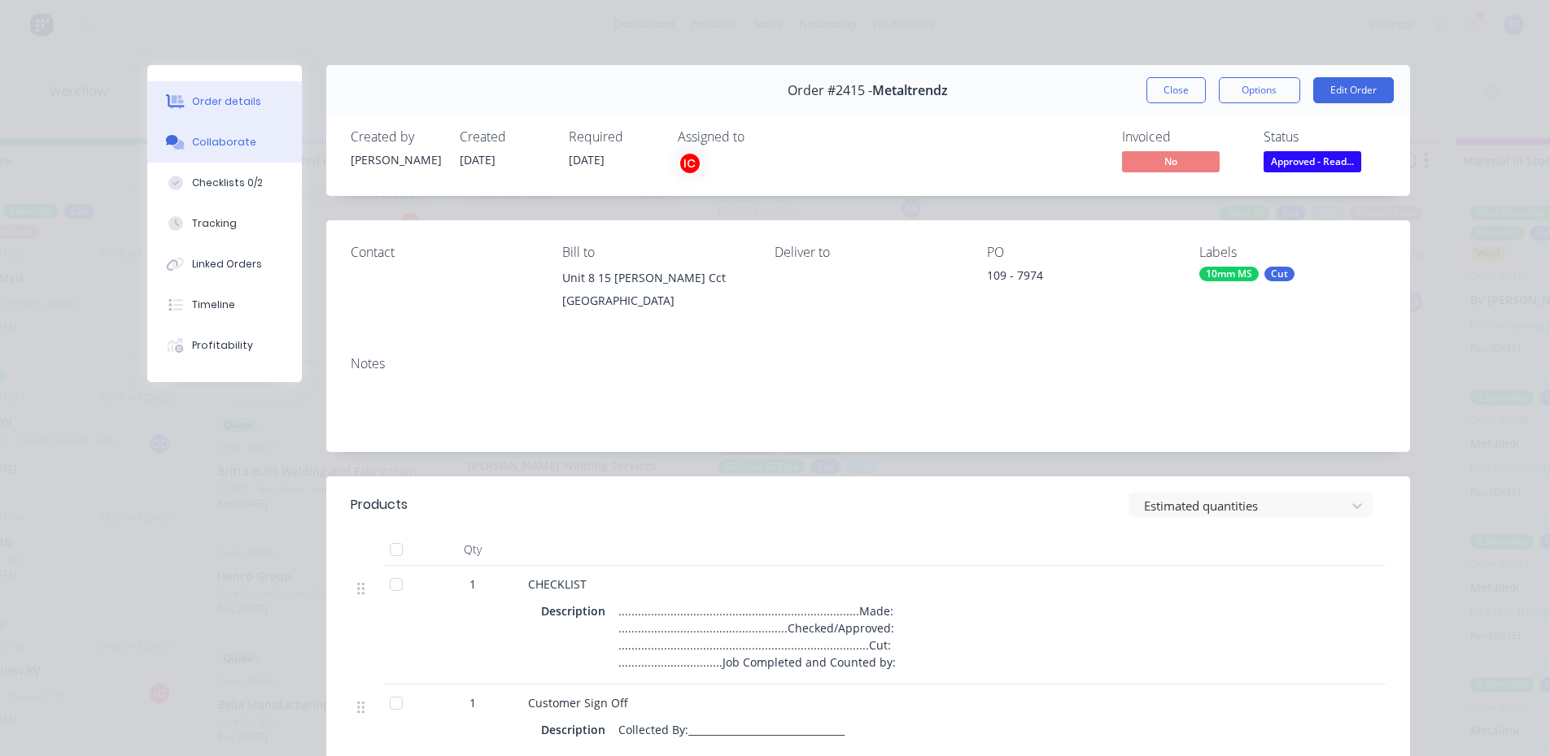
click at [183, 133] on button "Collaborate" at bounding box center [224, 142] width 155 height 41
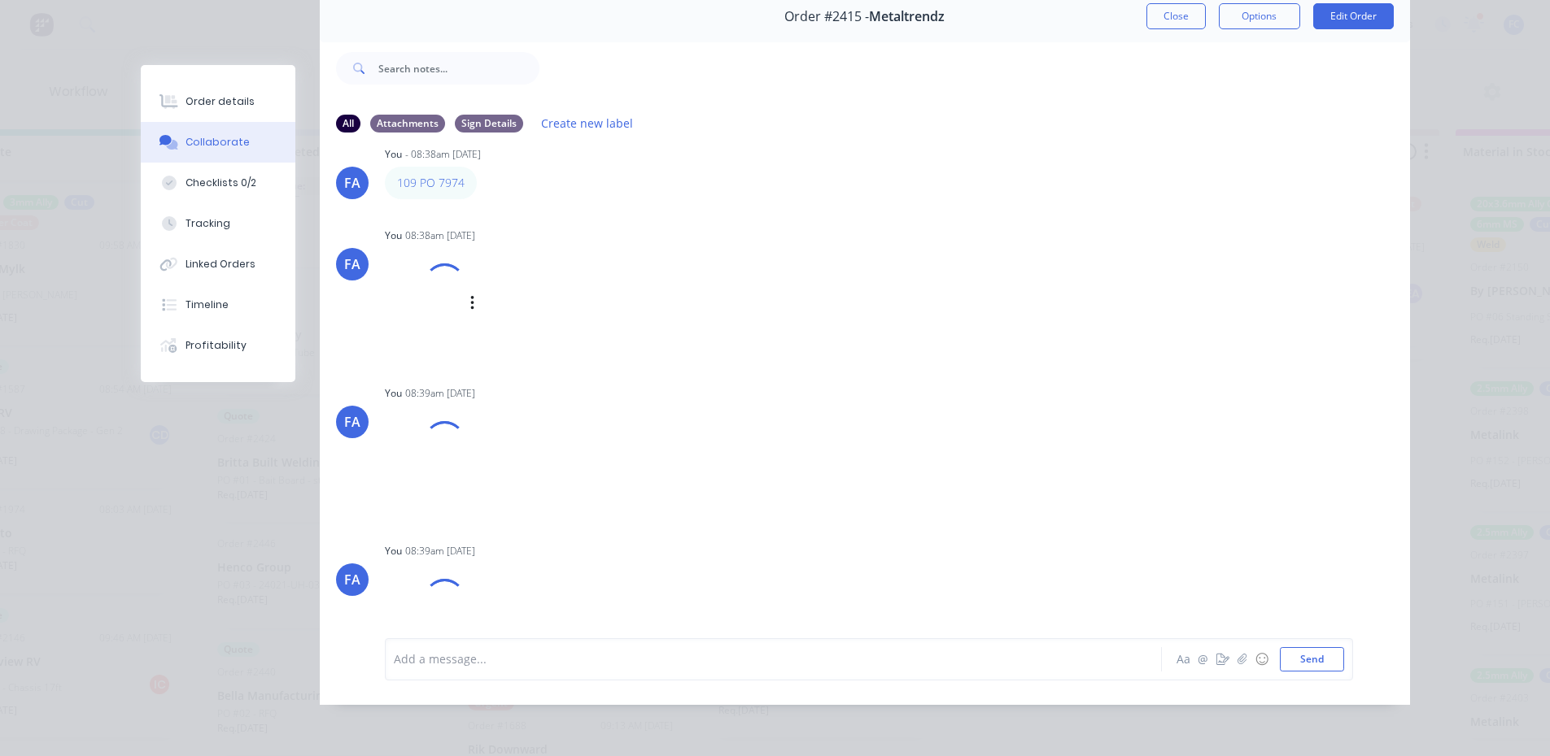
scroll to position [76, 0]
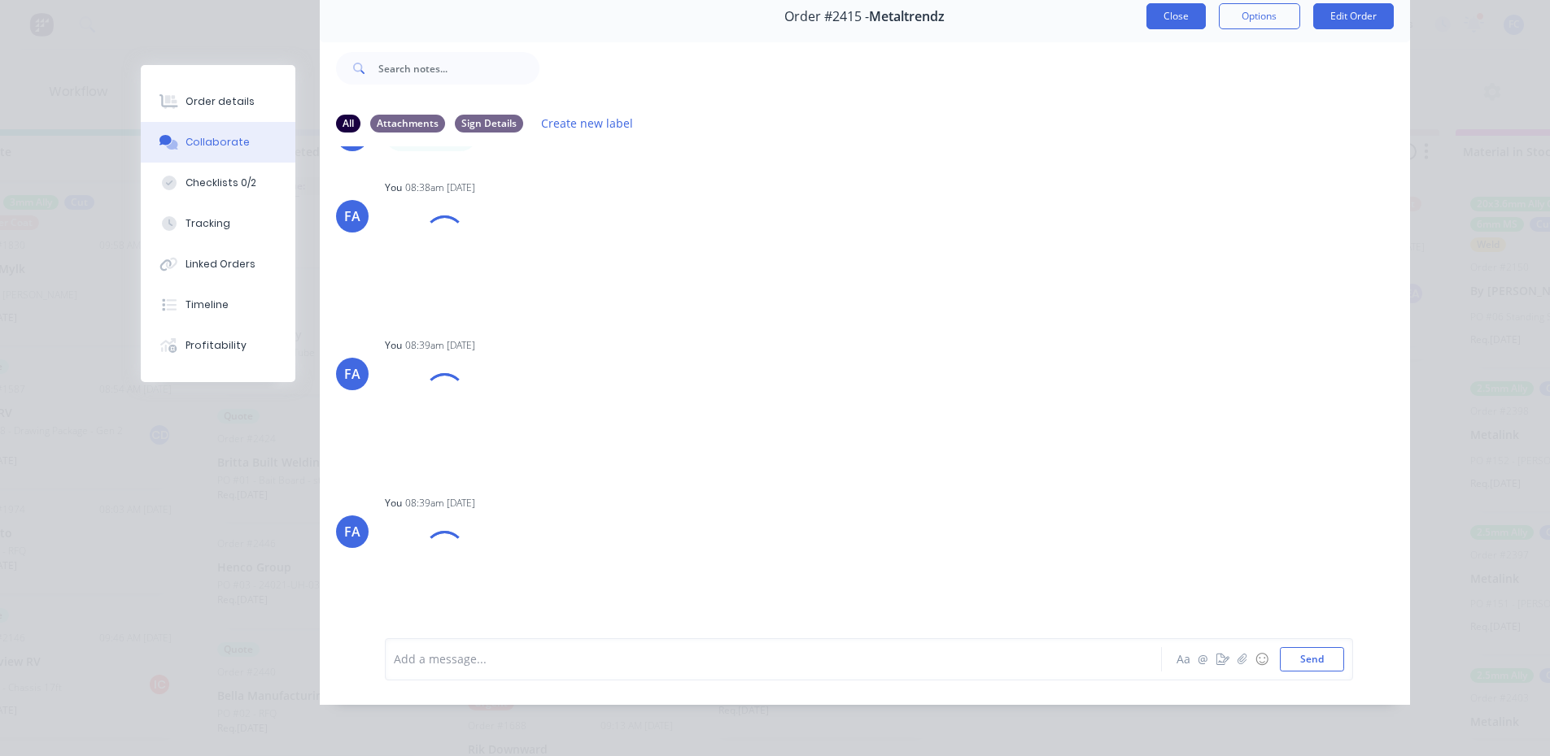
click at [1152, 13] on button "Close" at bounding box center [1175, 16] width 59 height 26
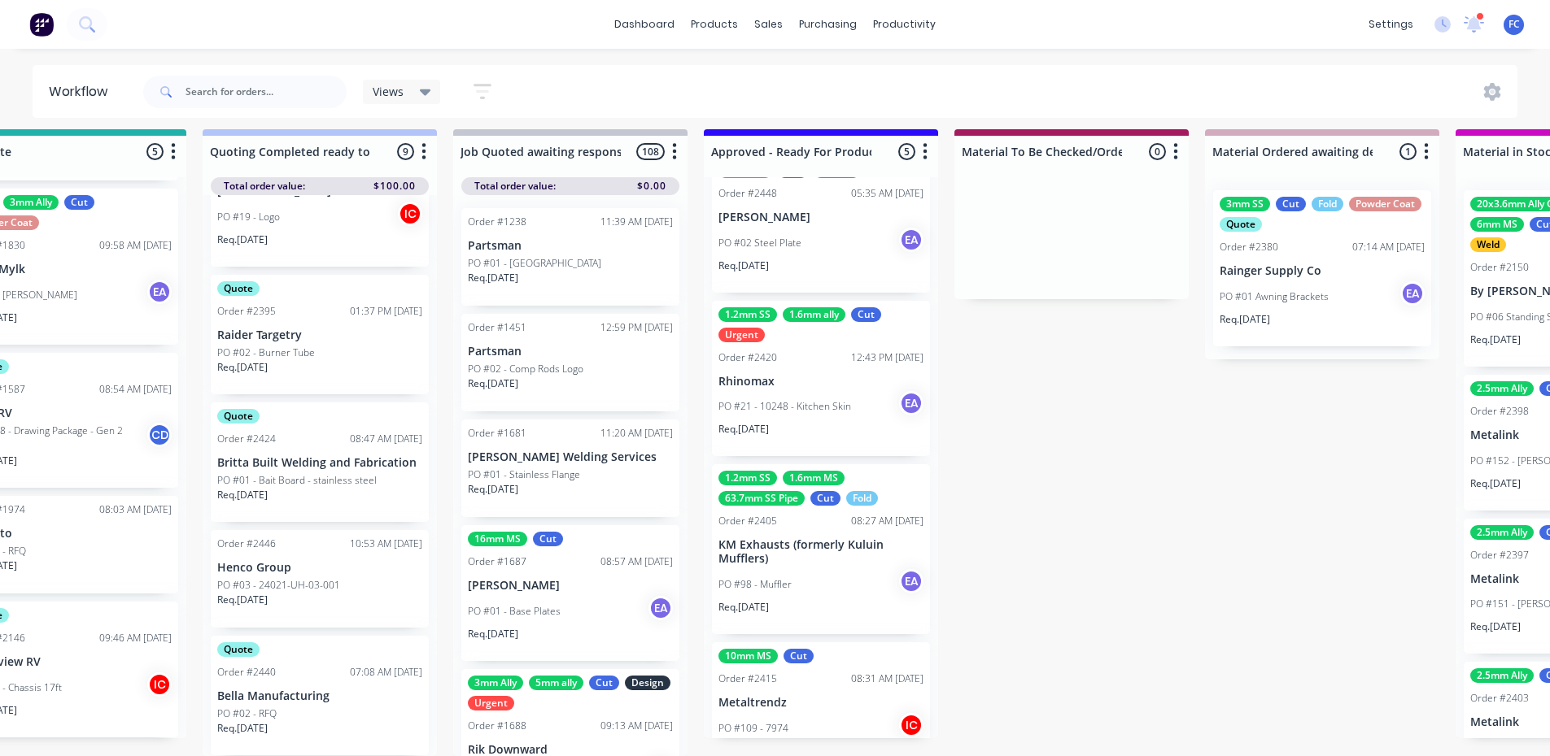
scroll to position [137, 0]
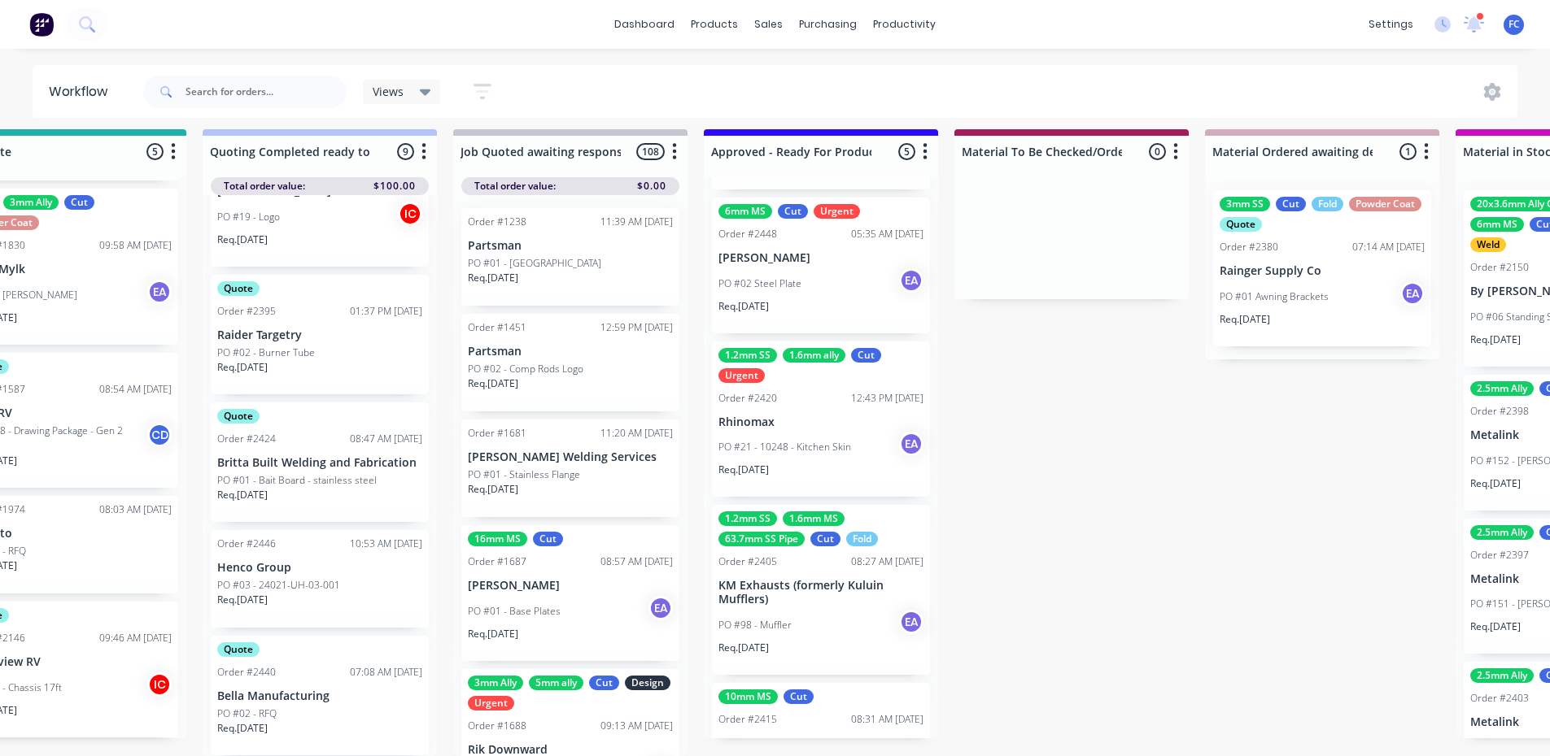
click at [804, 579] on p "KM Exhausts (formerly Kuluin Mufflers)" at bounding box center [820, 593] width 205 height 28
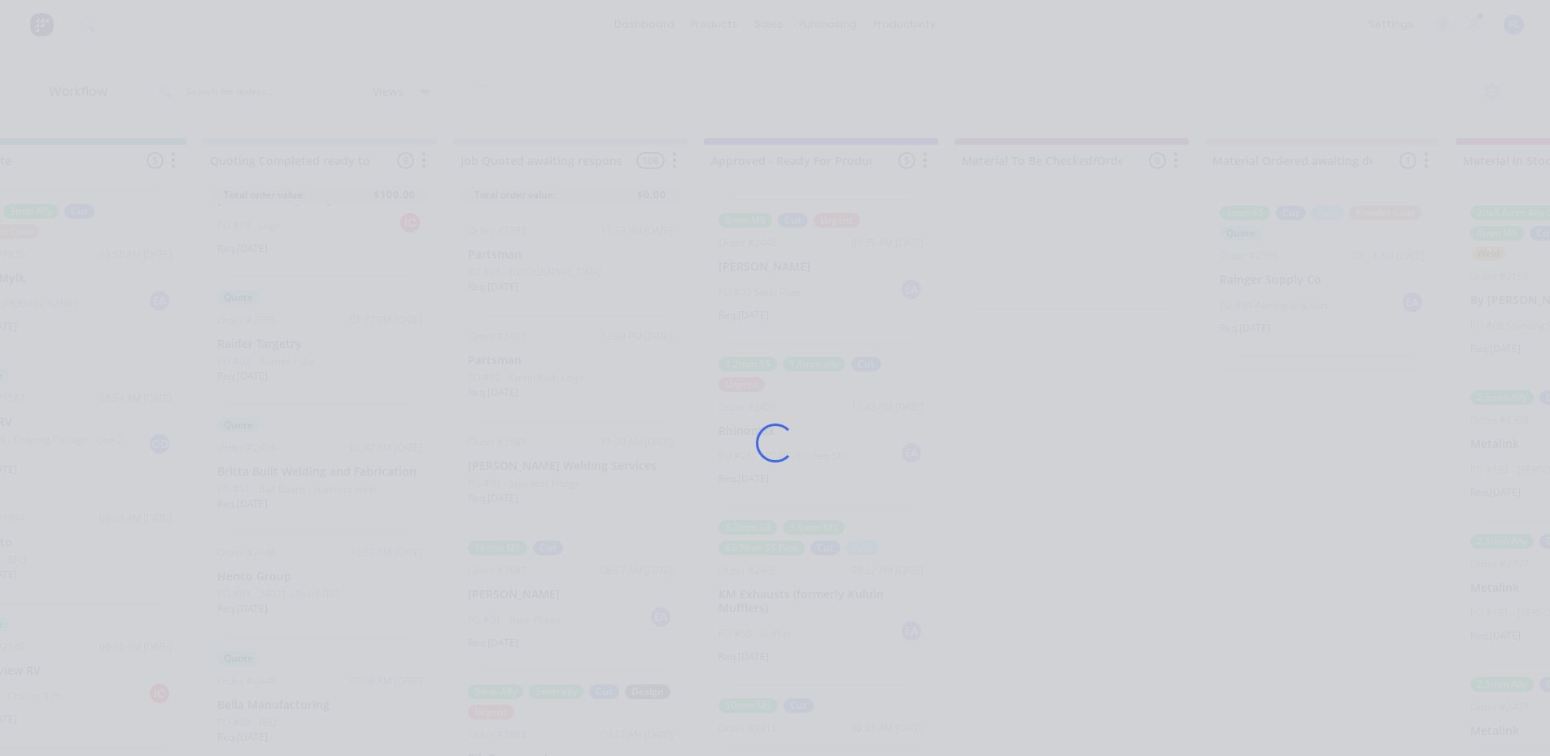
scroll to position [0, 0]
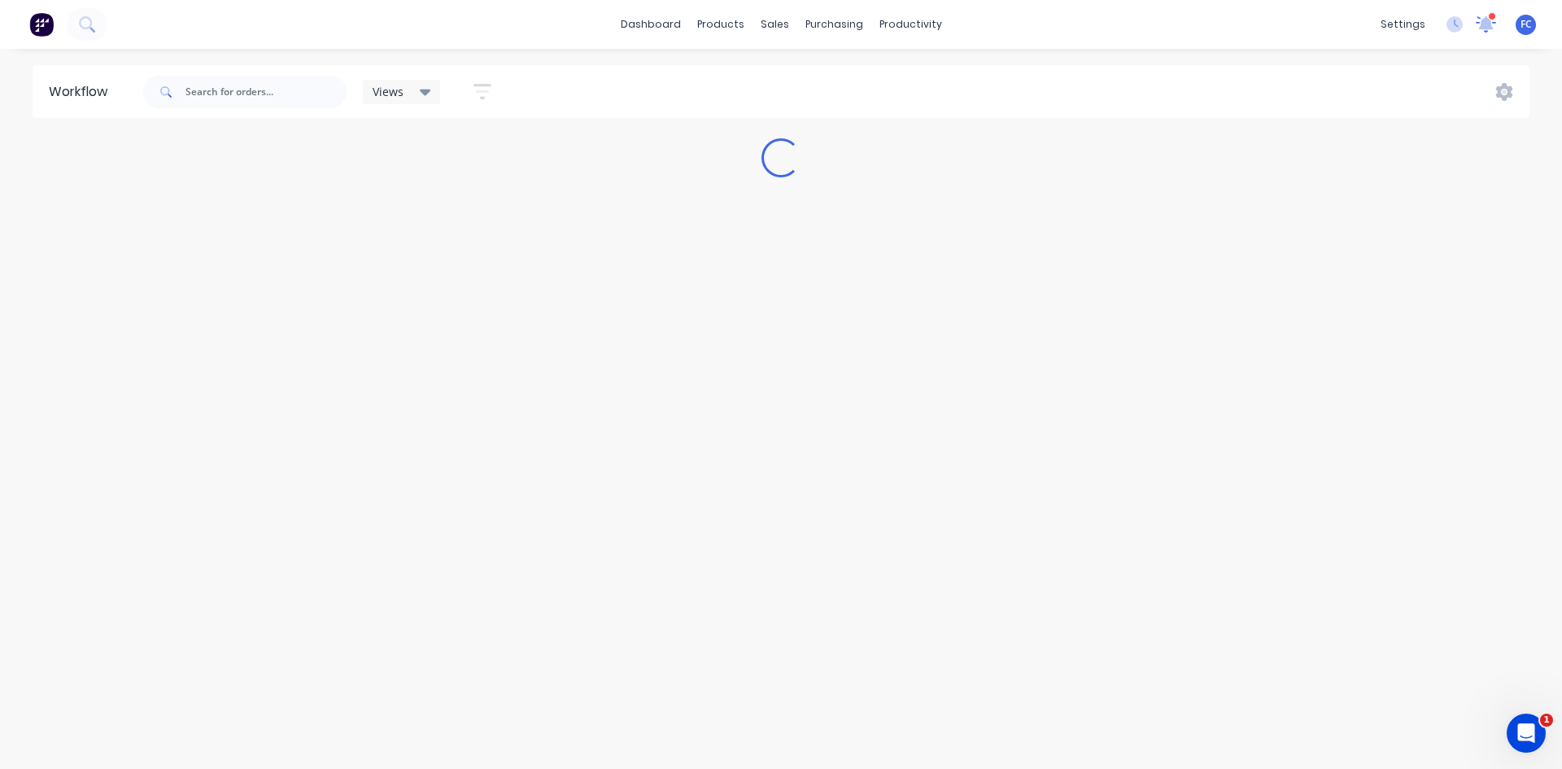
click at [1489, 23] on icon at bounding box center [1486, 22] width 16 height 15
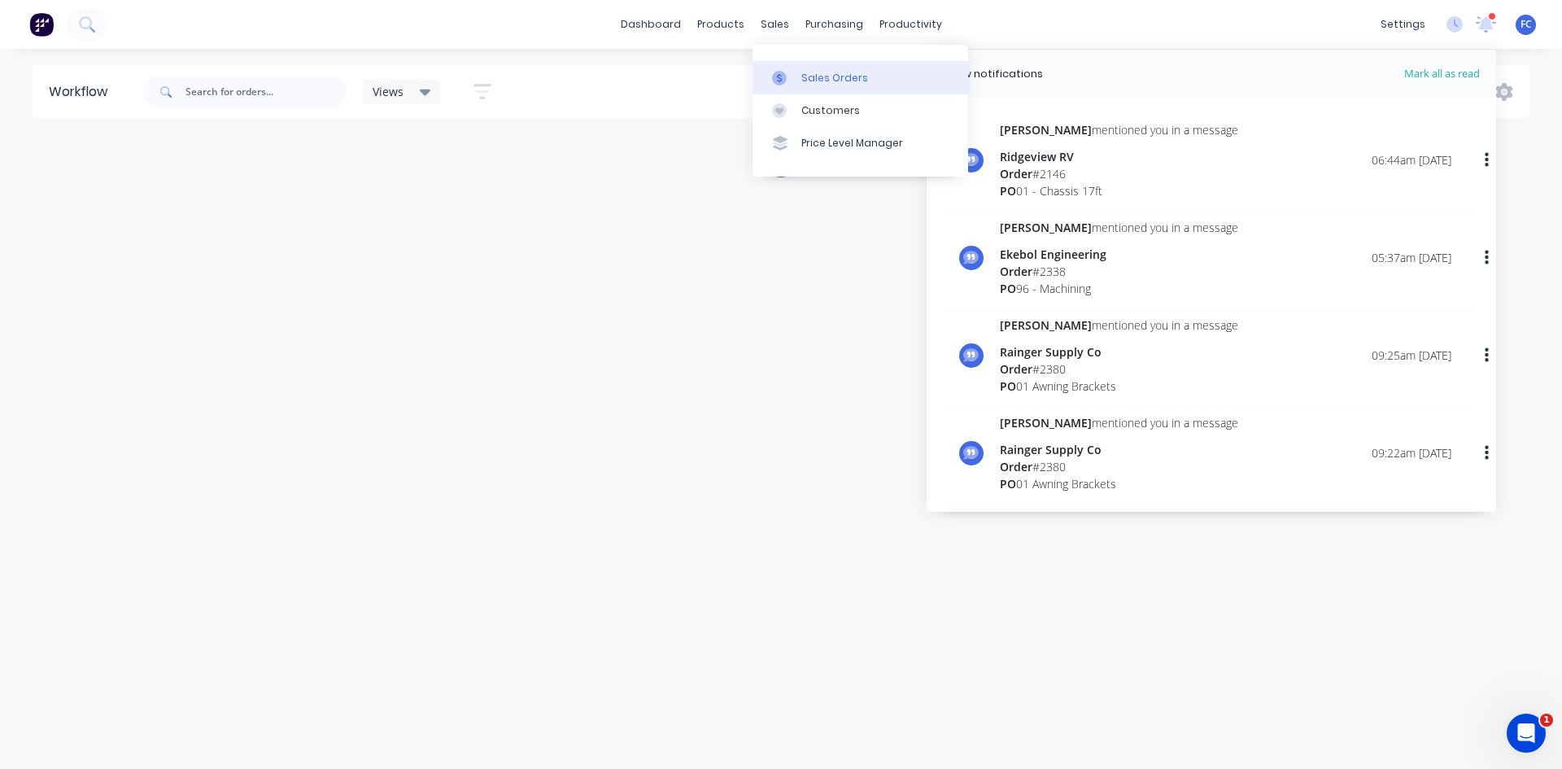
click at [818, 76] on div "Sales Orders" at bounding box center [834, 78] width 67 height 15
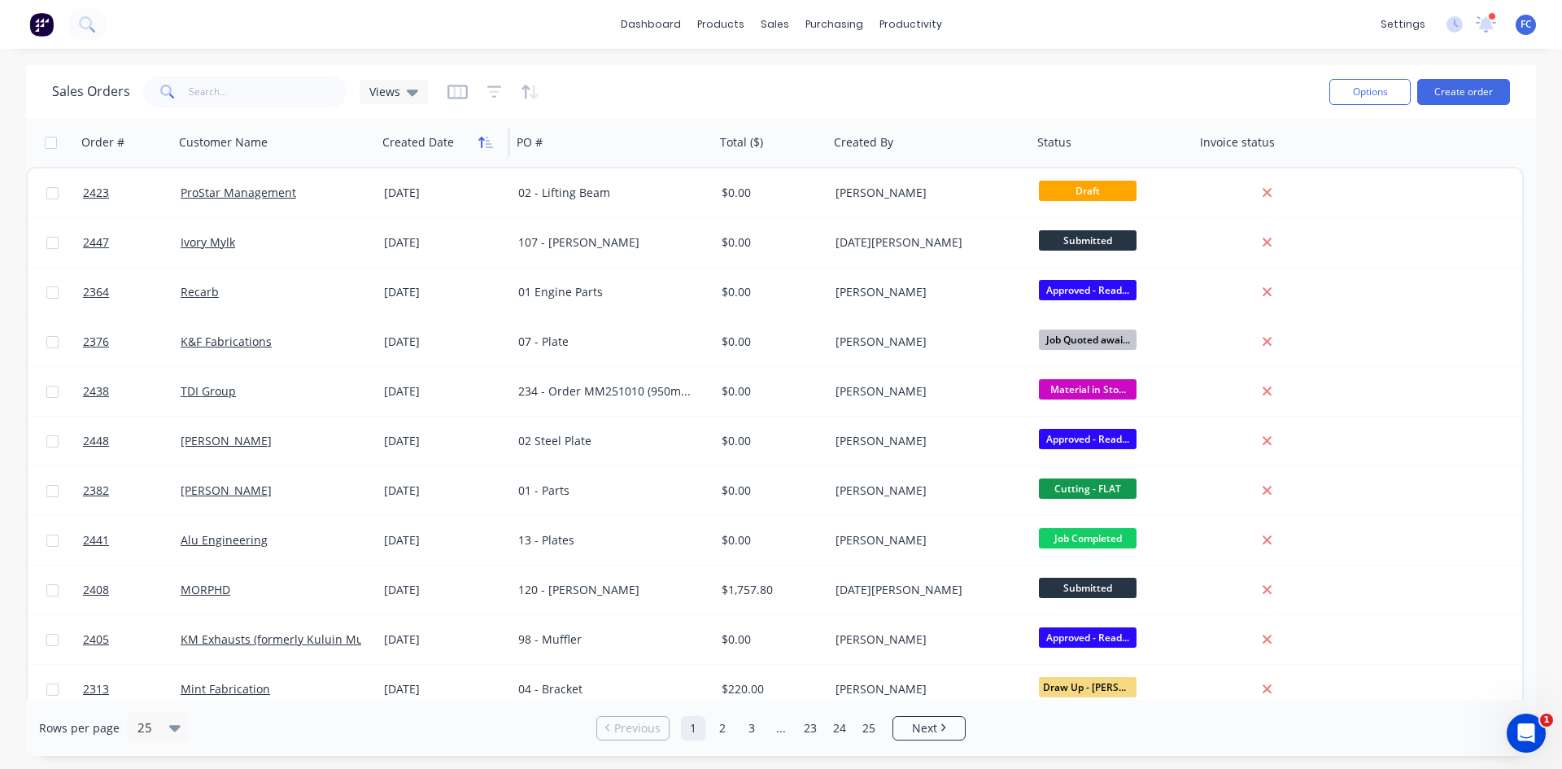
click at [474, 142] on button "button" at bounding box center [485, 142] width 24 height 24
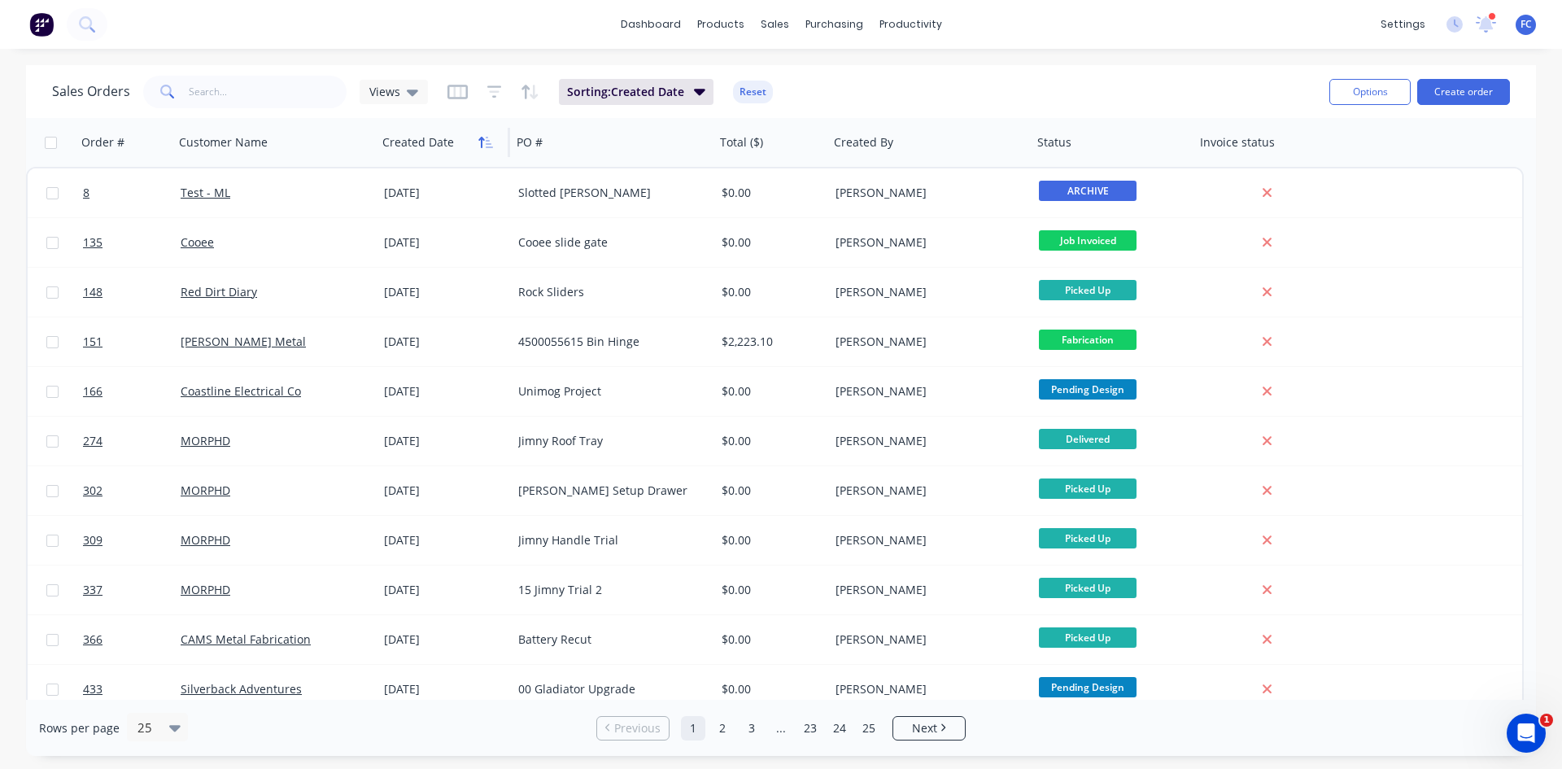
click at [480, 139] on icon "button" at bounding box center [481, 142] width 6 height 11
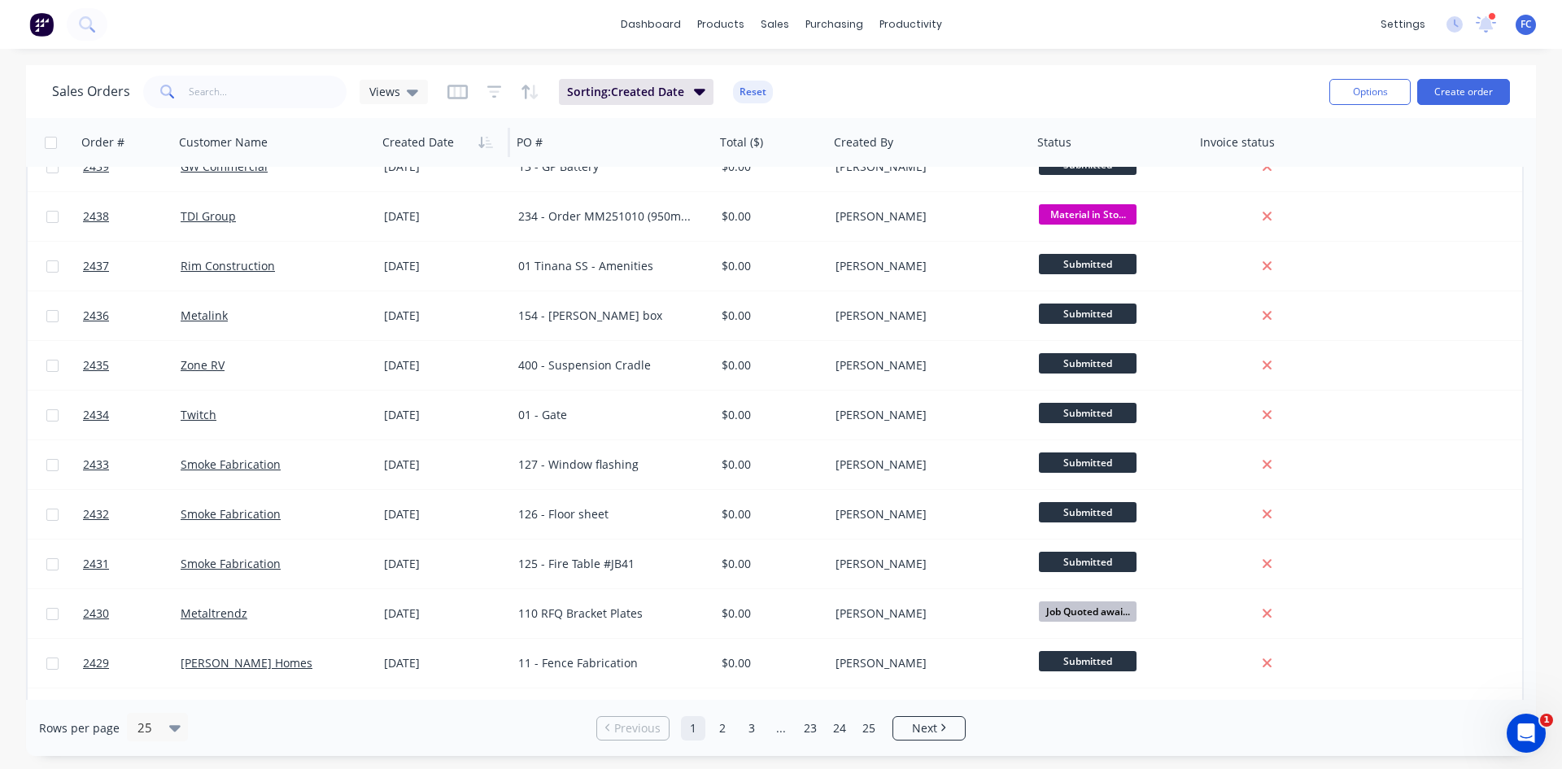
scroll to position [382, 0]
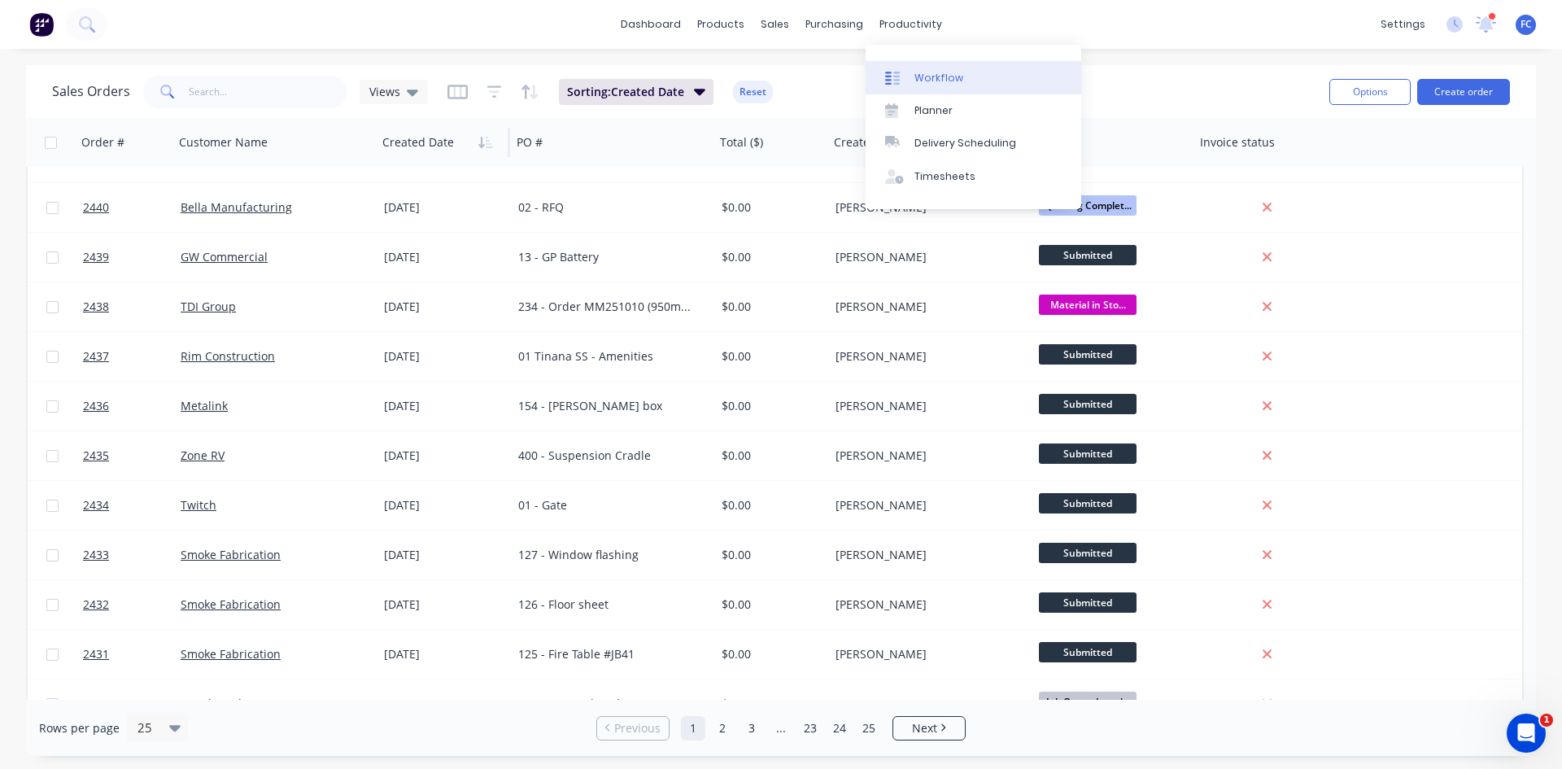
click at [926, 79] on div "Workflow" at bounding box center [938, 78] width 49 height 15
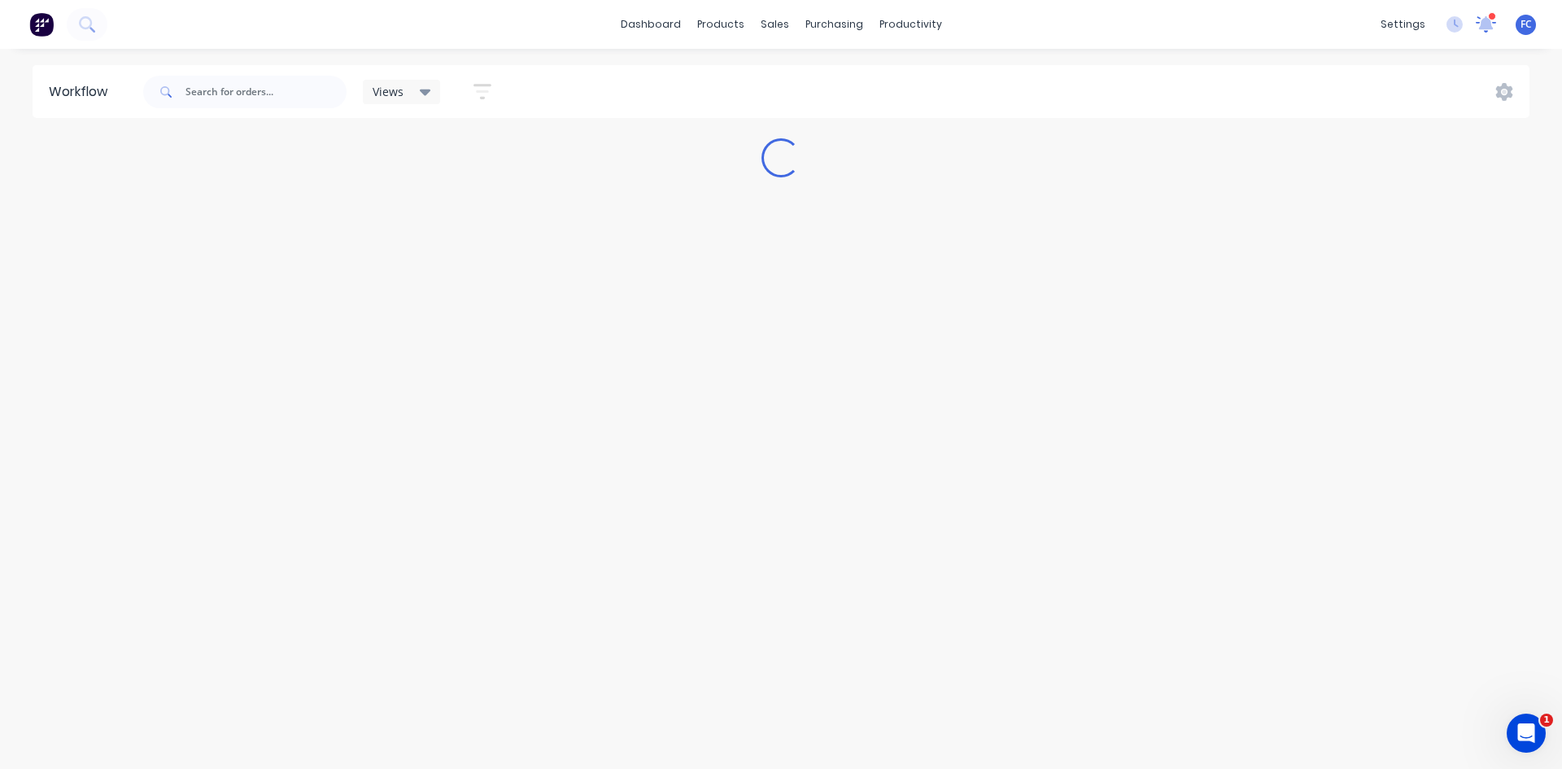
click at [1485, 24] on icon at bounding box center [1486, 22] width 16 height 15
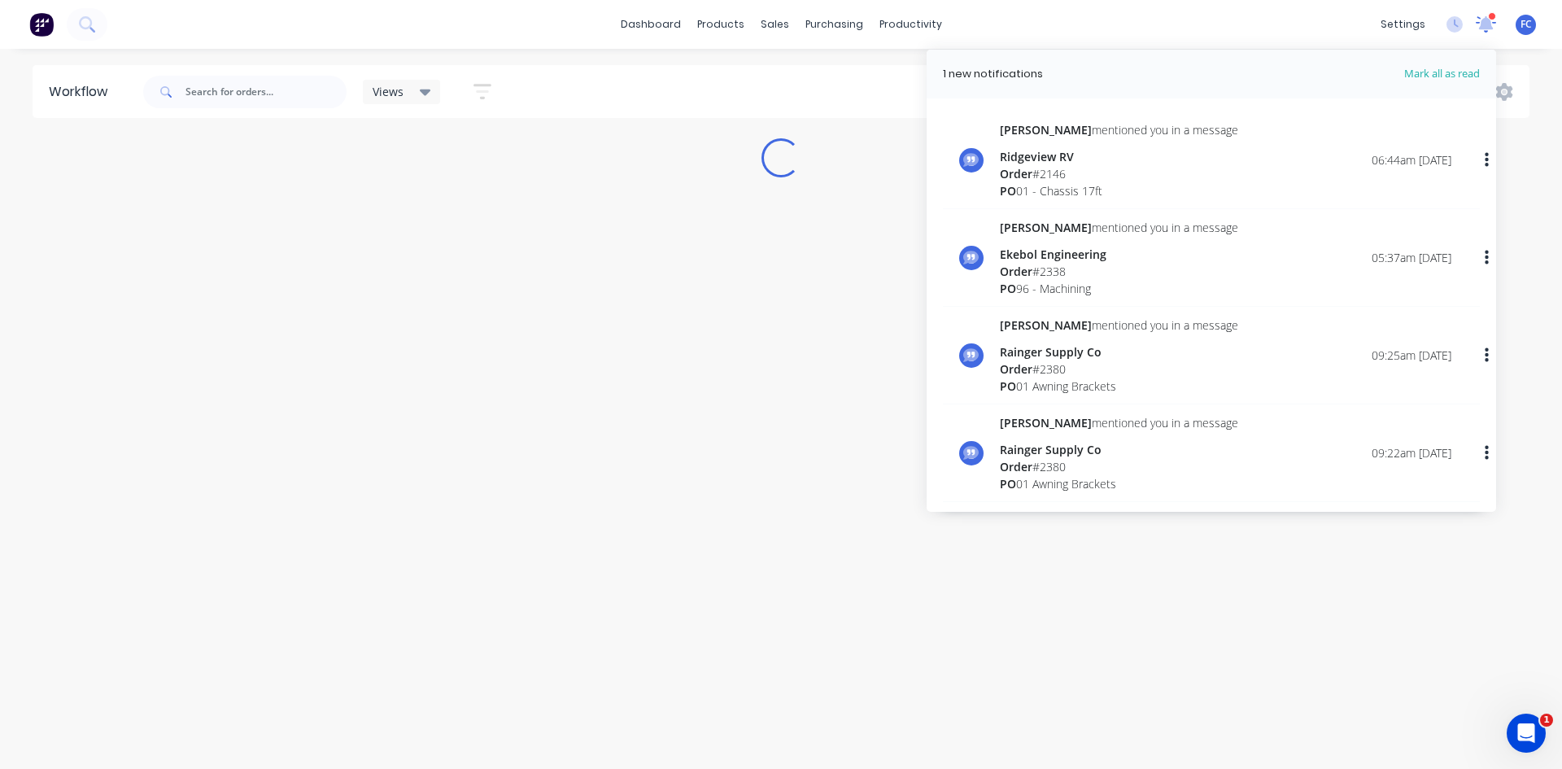
click at [1485, 24] on icon at bounding box center [1485, 22] width 15 height 15
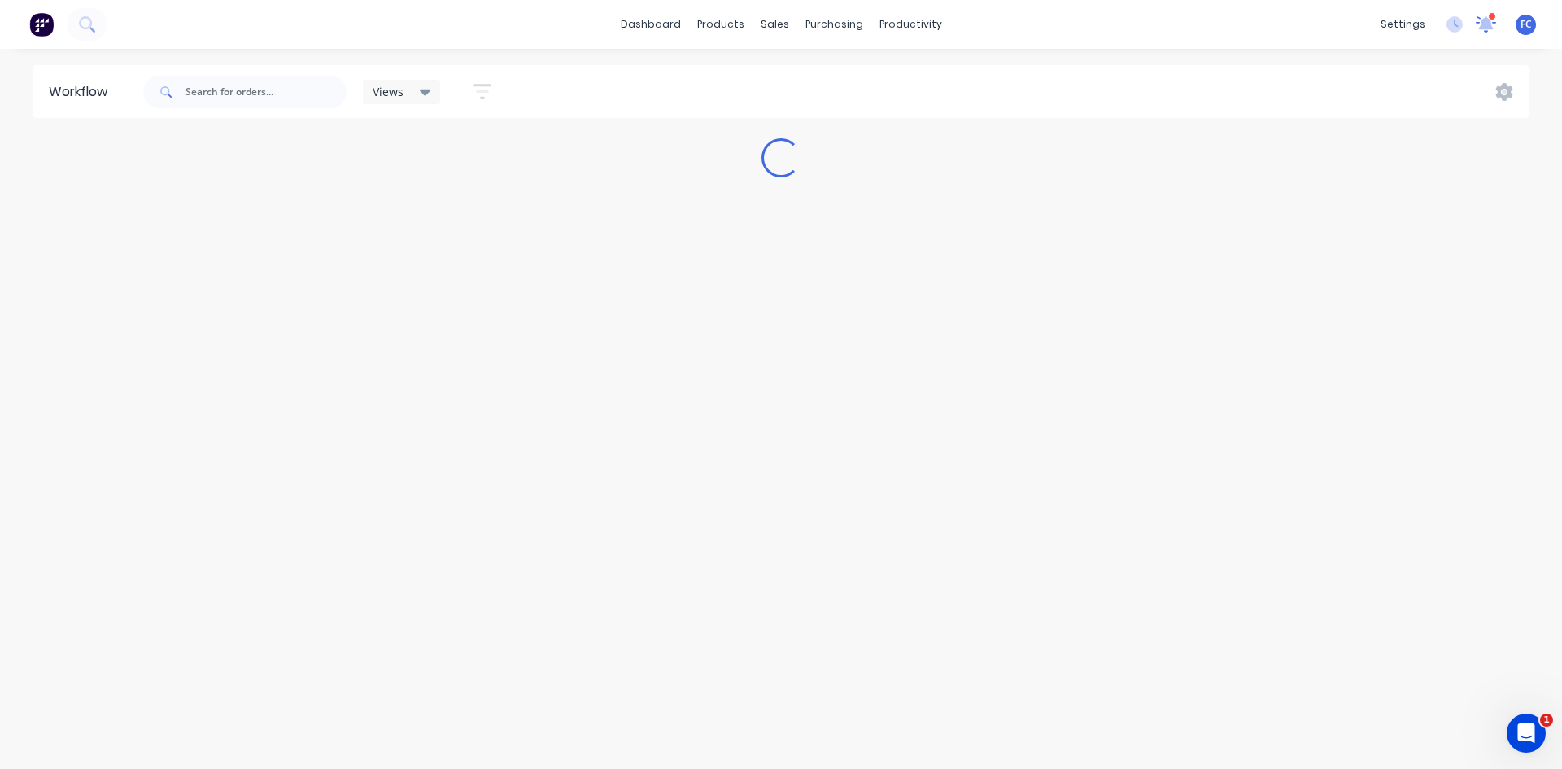
click at [1476, 30] on icon at bounding box center [1486, 24] width 22 height 19
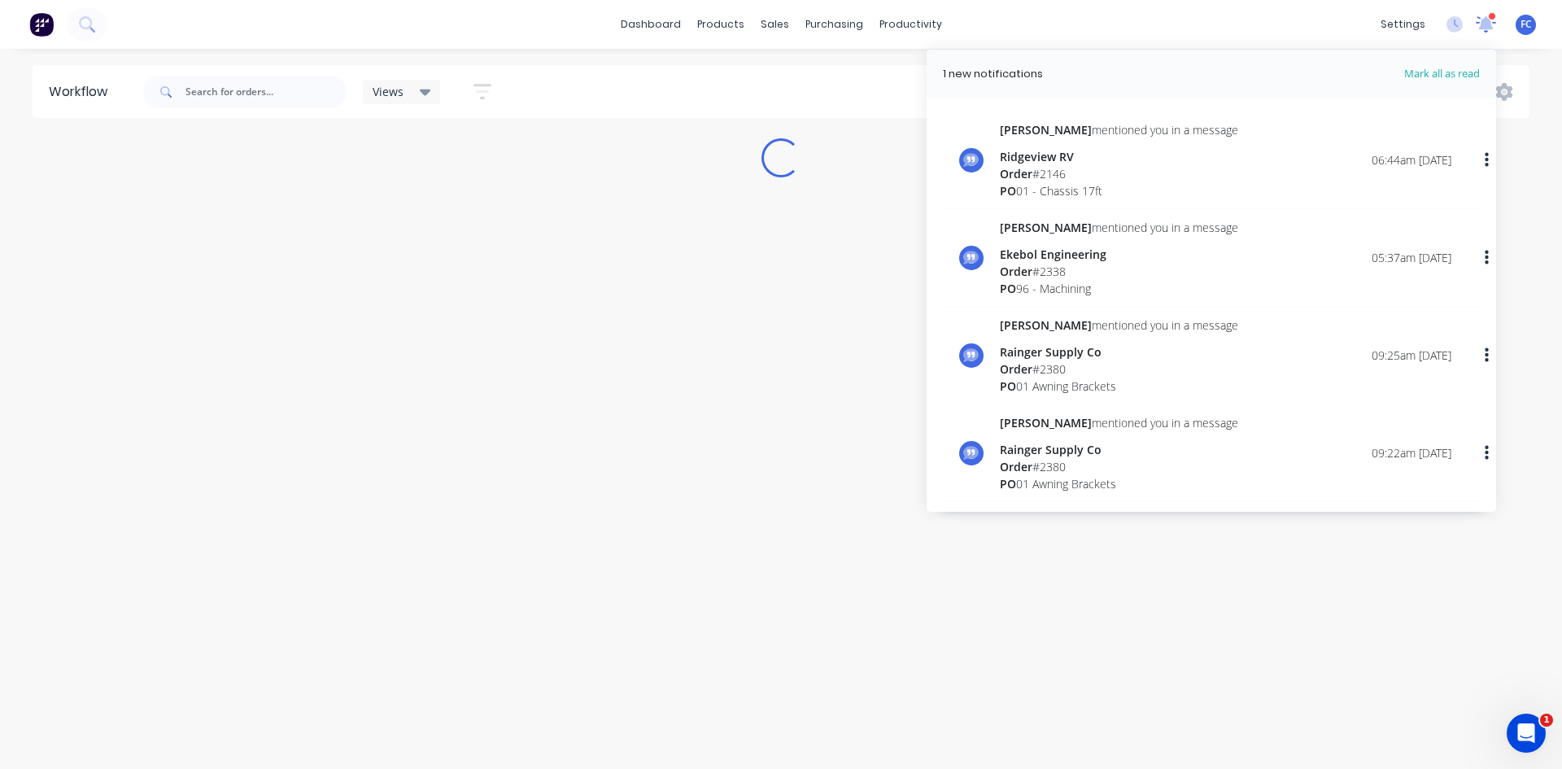
click at [1476, 30] on icon at bounding box center [1486, 23] width 21 height 17
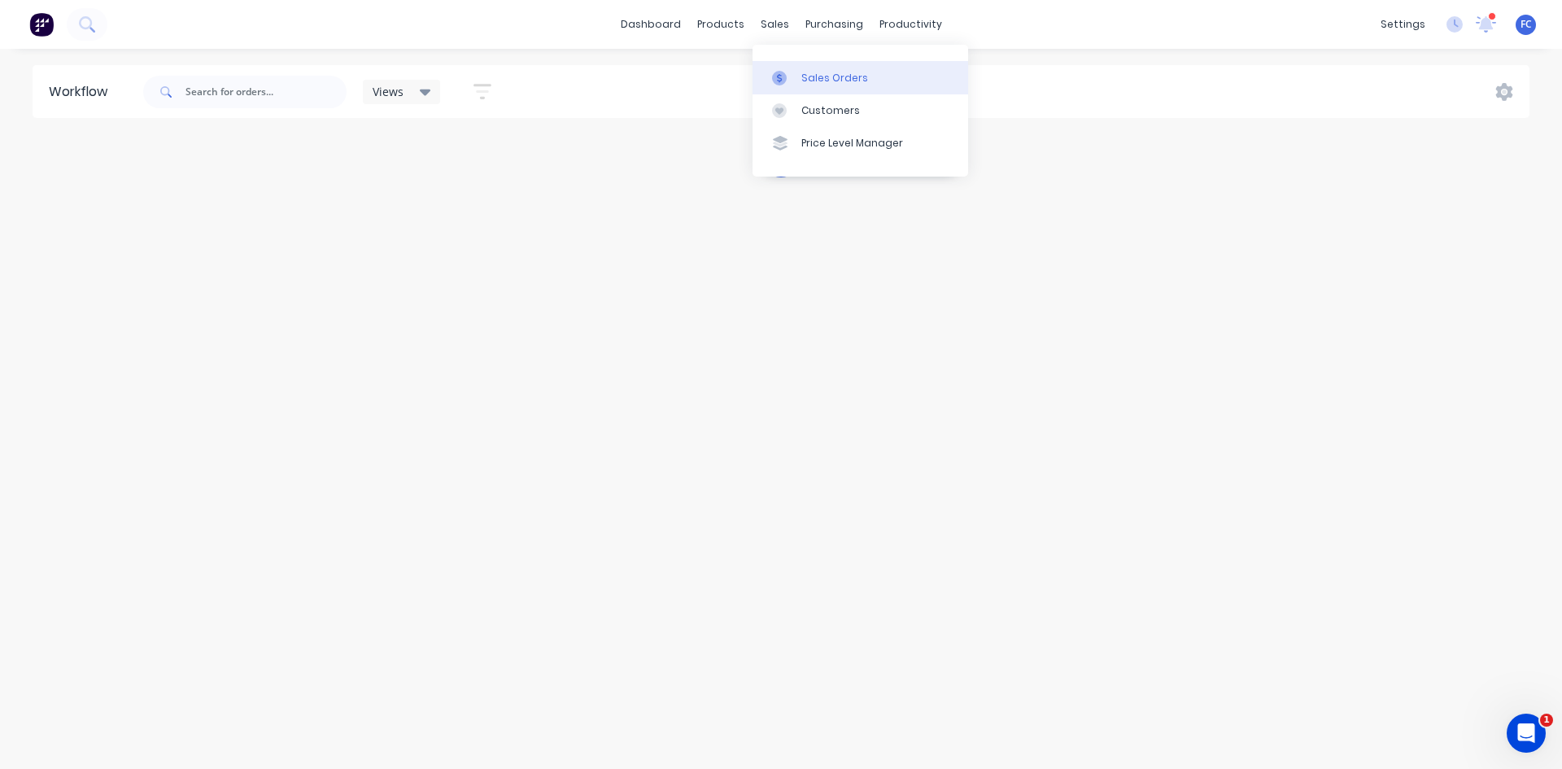
click at [823, 87] on link "Sales Orders" at bounding box center [860, 77] width 216 height 33
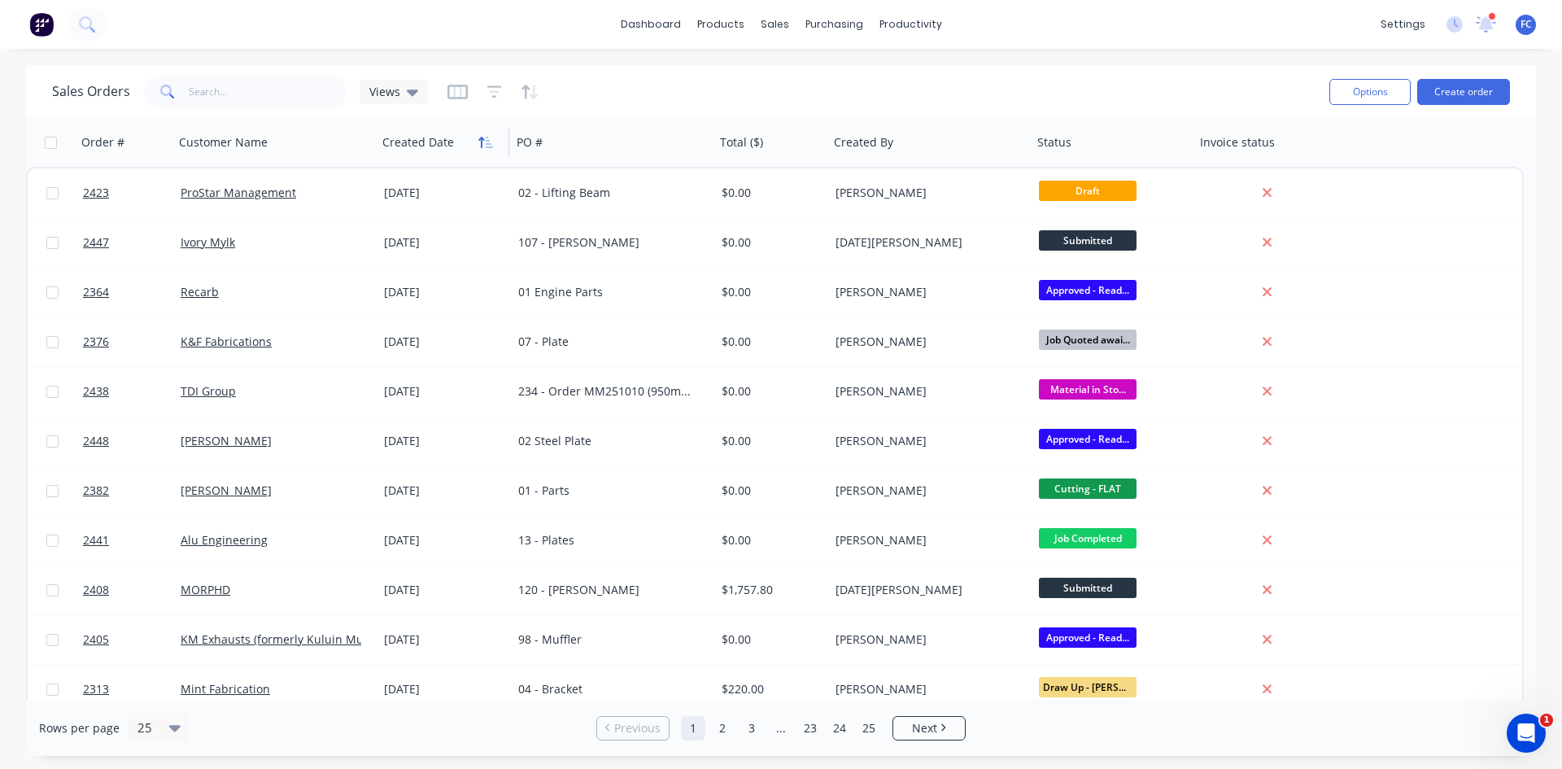
click at [487, 137] on icon "button" at bounding box center [489, 142] width 7 height 11
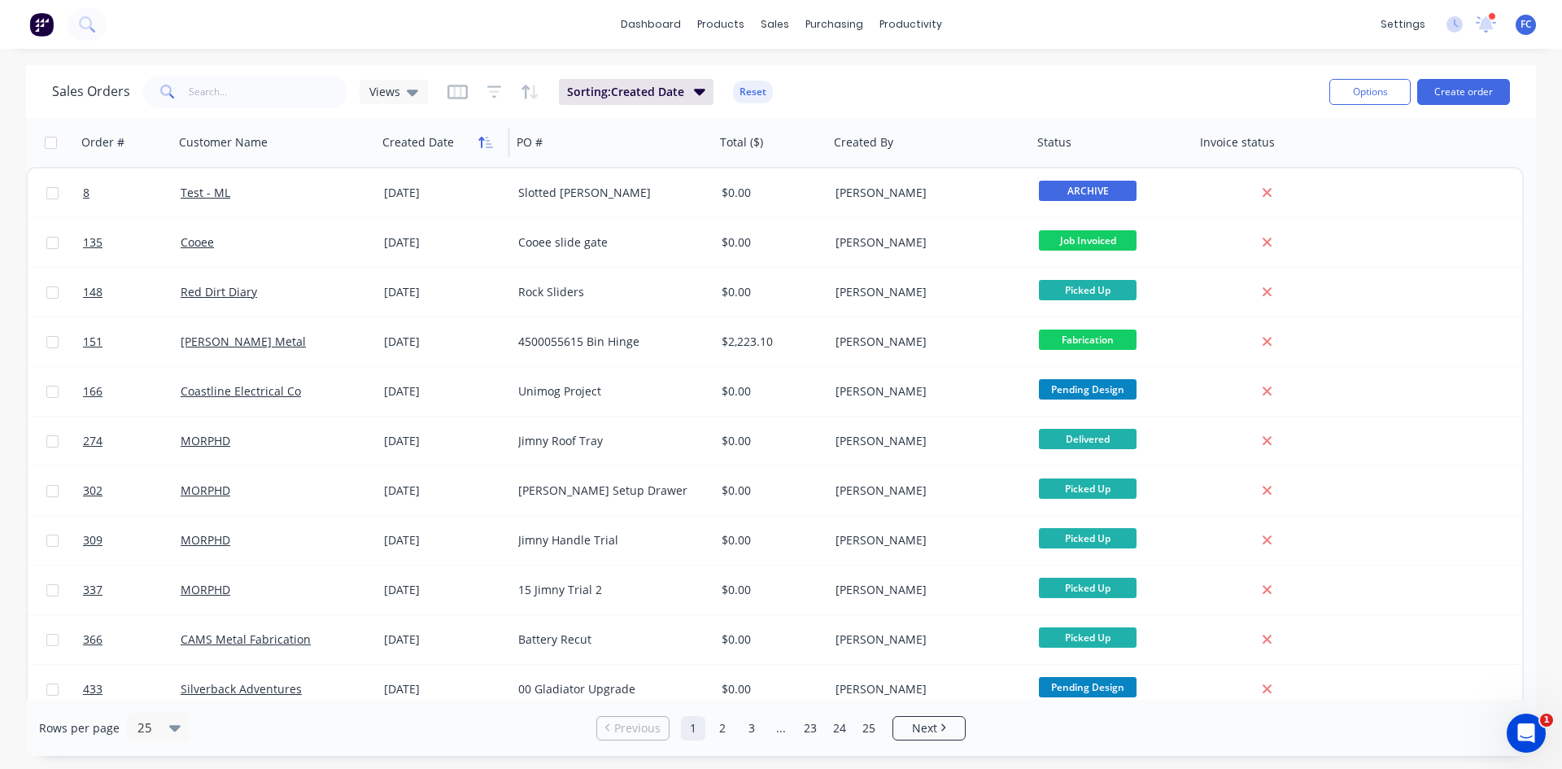
click at [485, 137] on icon "button" at bounding box center [485, 142] width 15 height 13
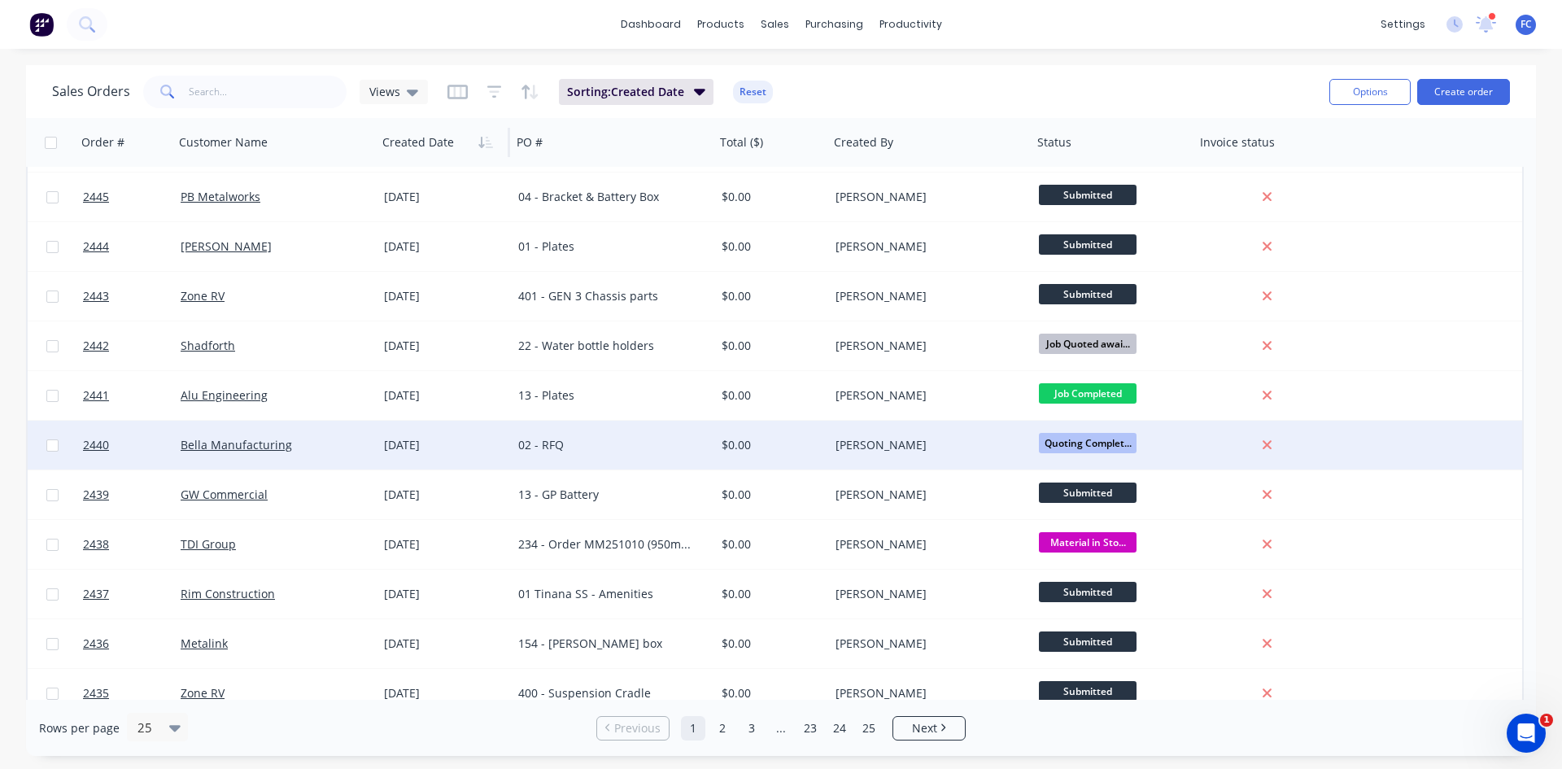
scroll to position [163, 0]
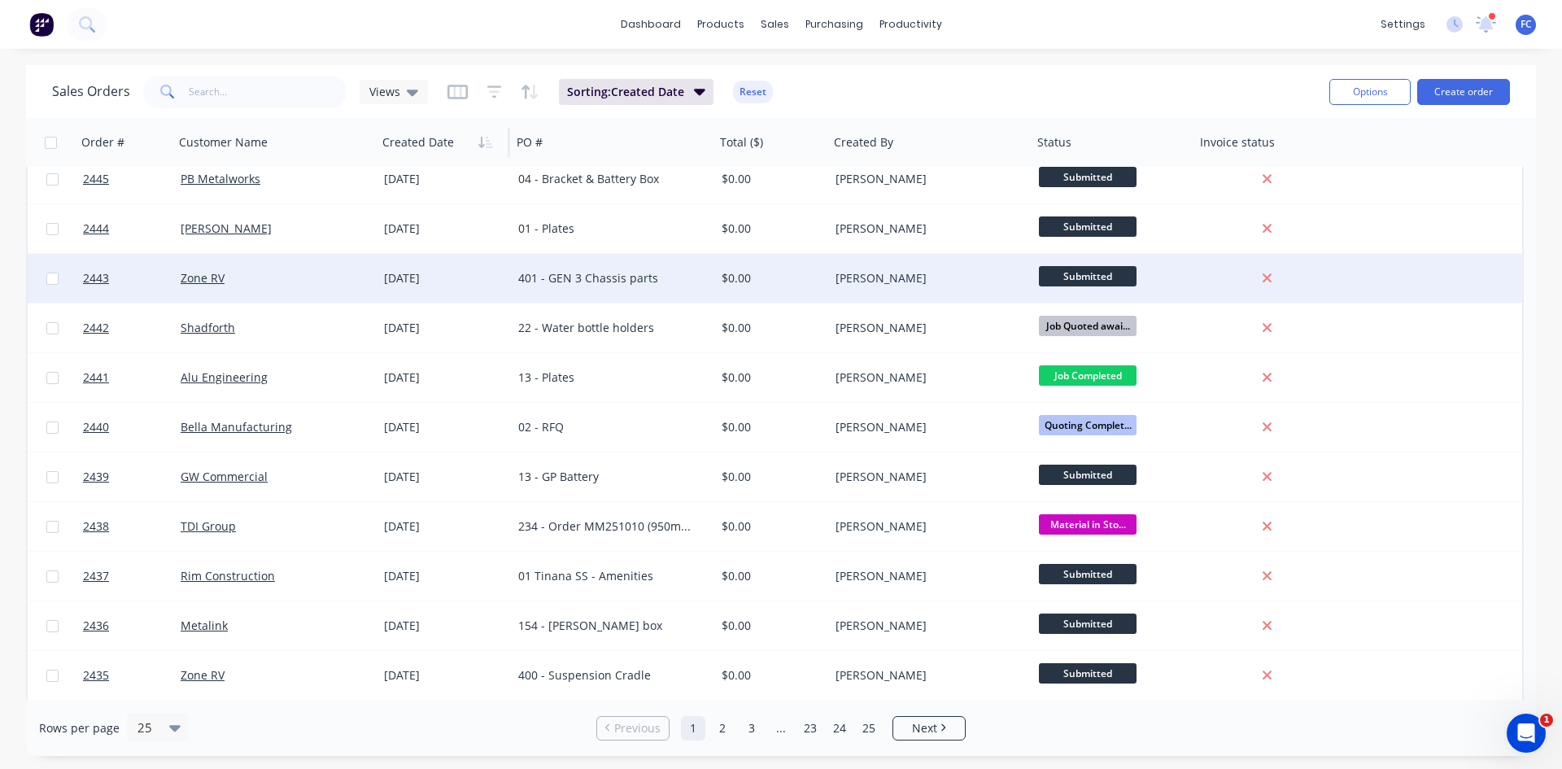
click at [537, 276] on div "401 - GEN 3 Chassis parts" at bounding box center [608, 278] width 181 height 16
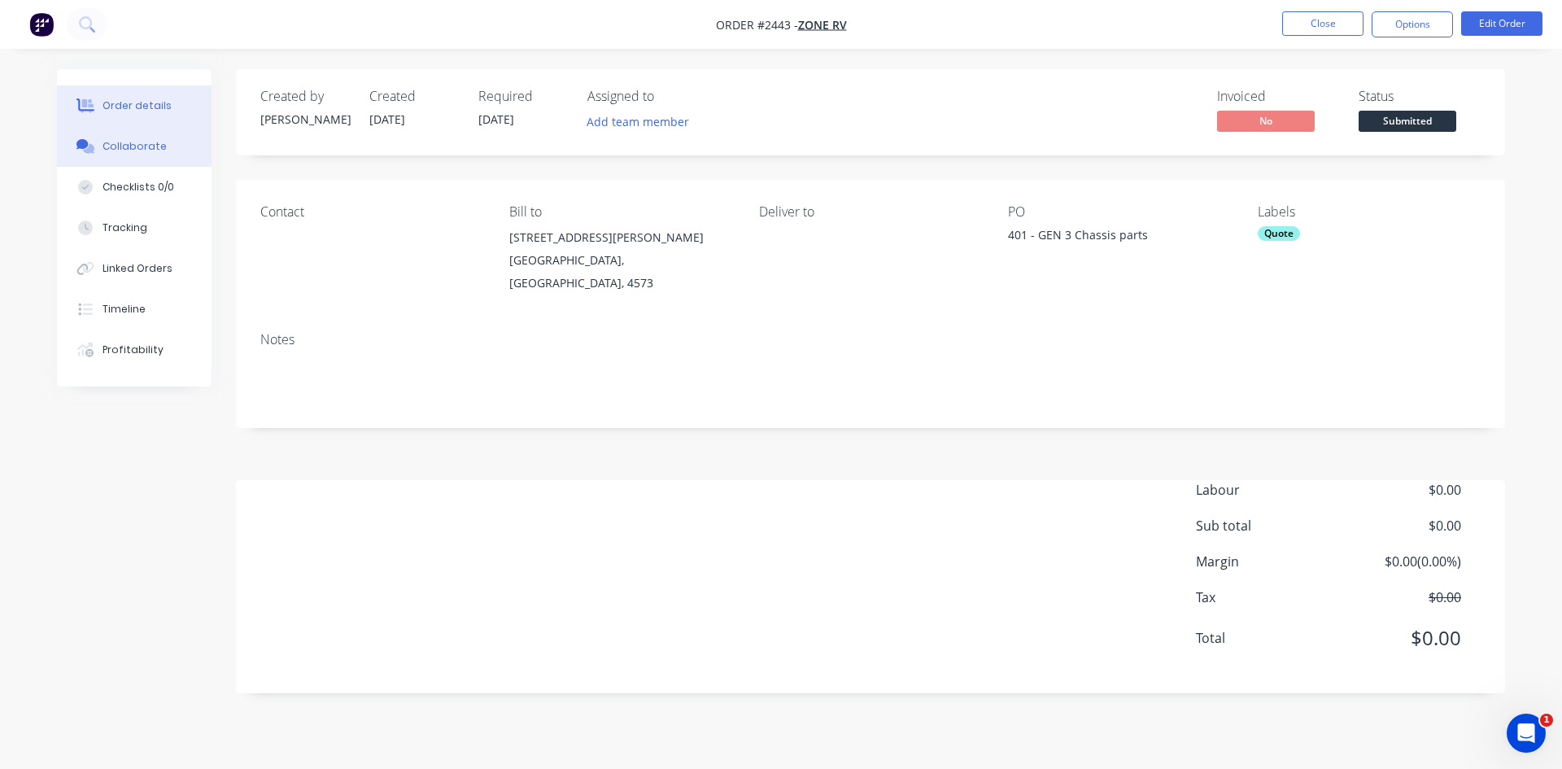
click at [164, 156] on button "Collaborate" at bounding box center [134, 146] width 155 height 41
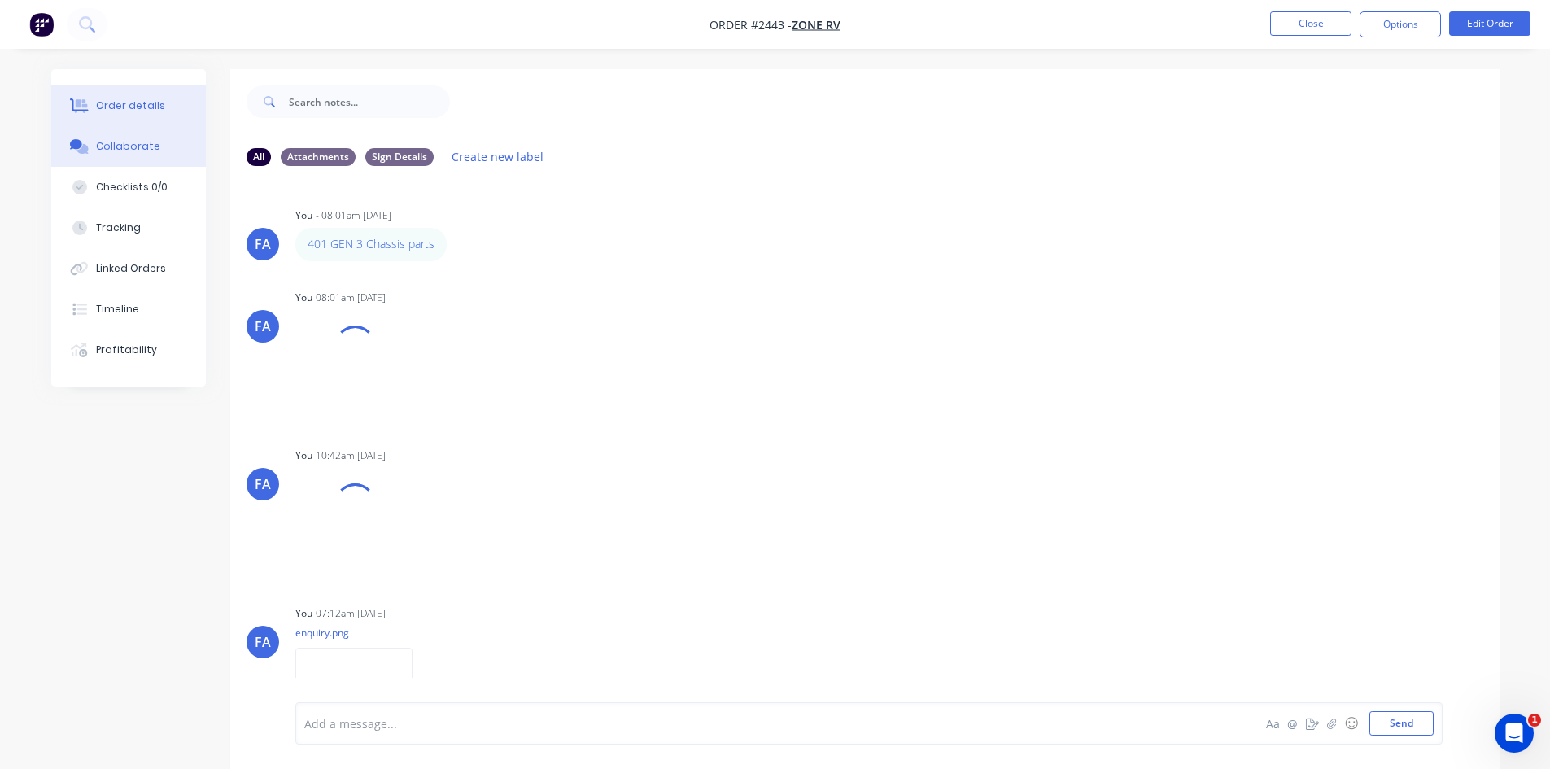
click at [93, 107] on button "Order details" at bounding box center [128, 105] width 155 height 41
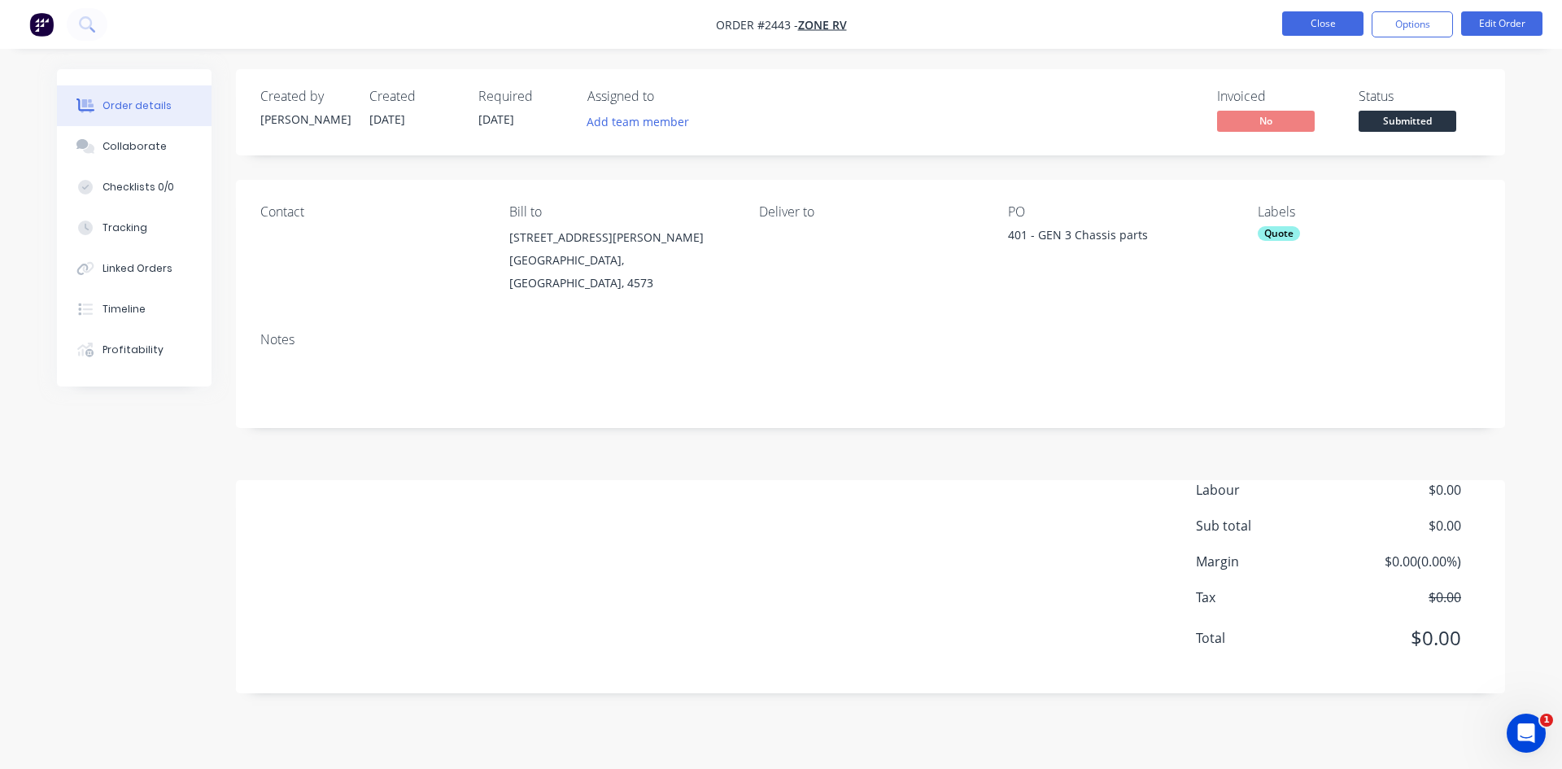
click at [1310, 30] on button "Close" at bounding box center [1322, 23] width 81 height 24
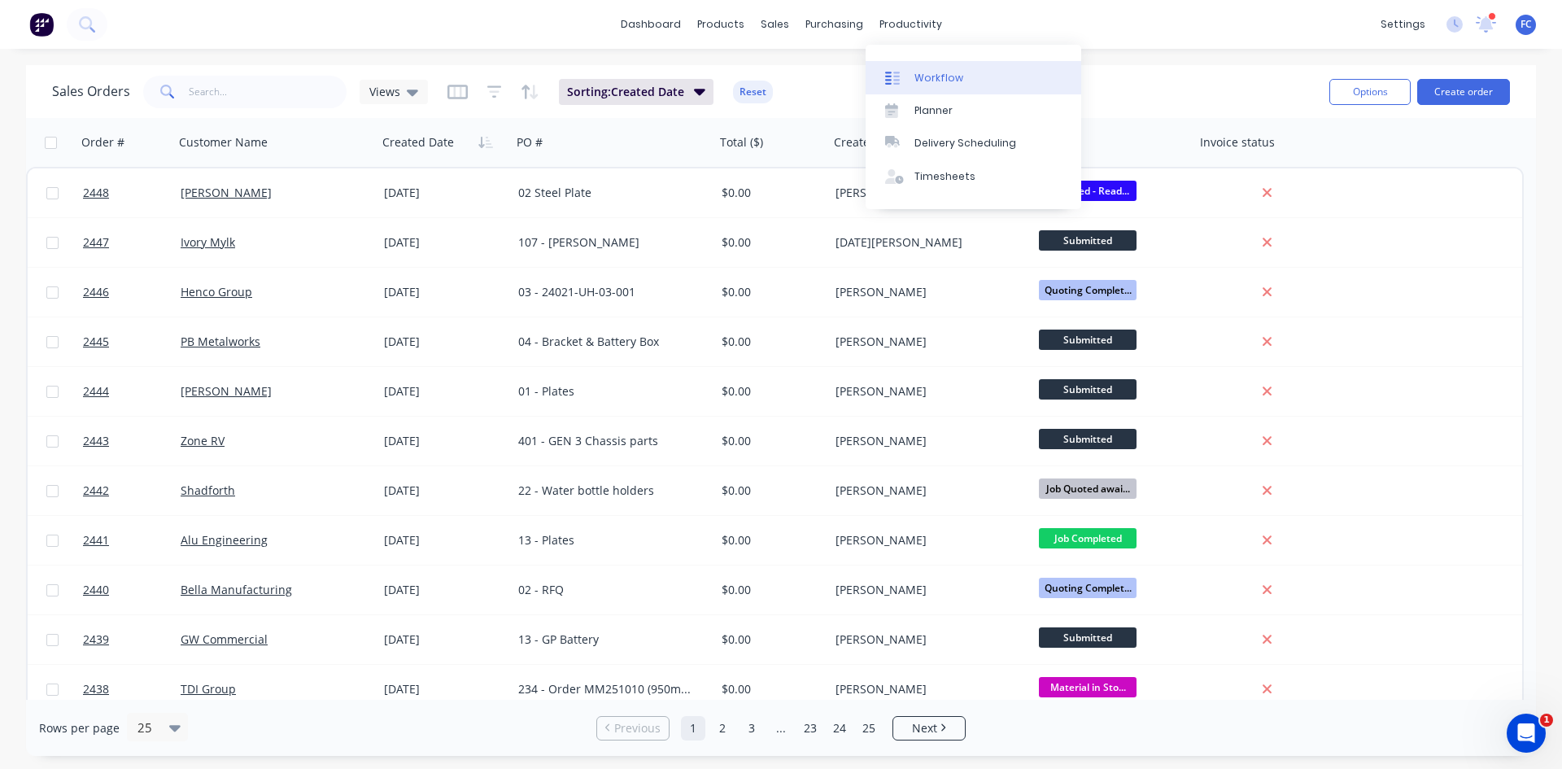
click at [918, 78] on div "Workflow" at bounding box center [938, 78] width 49 height 15
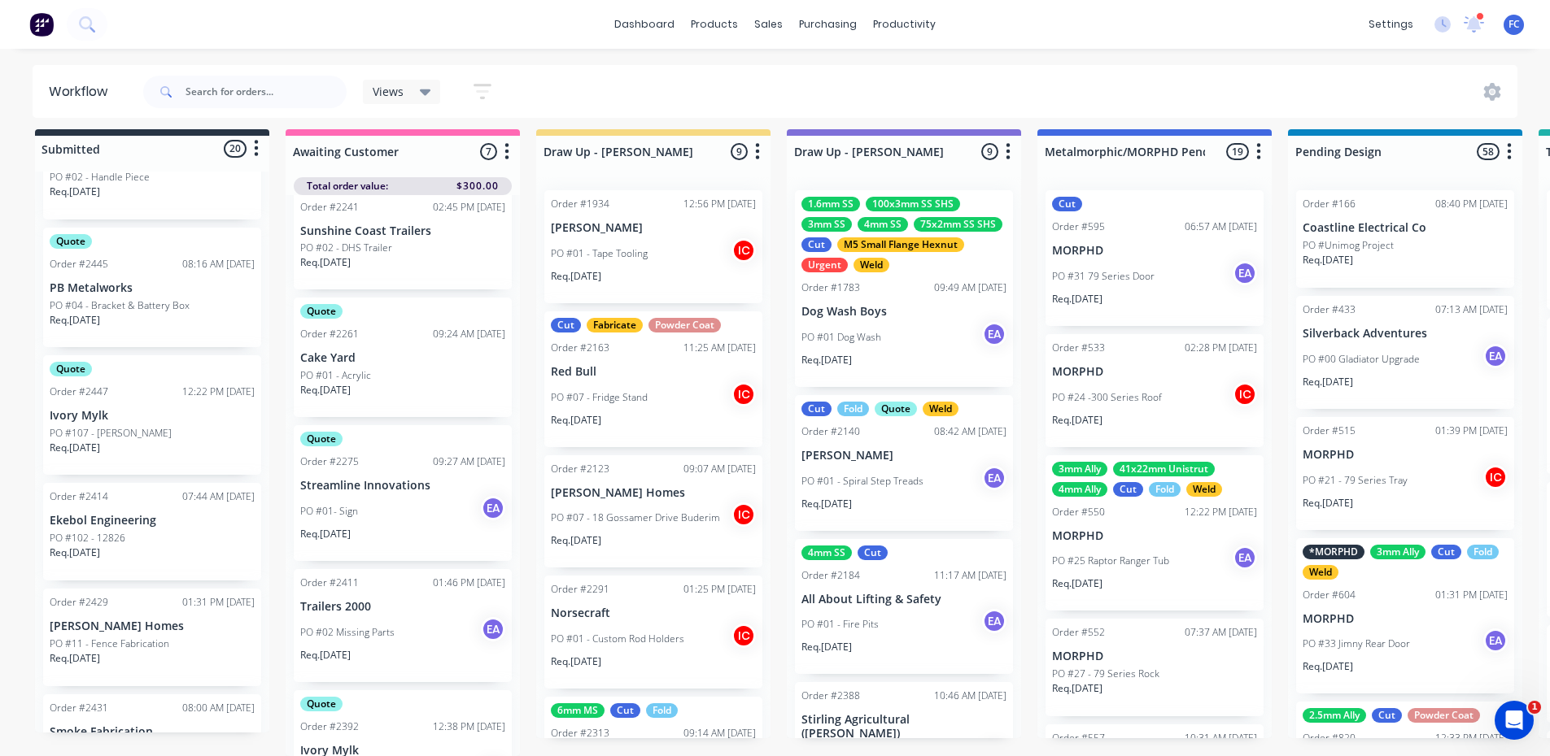
scroll to position [788, 0]
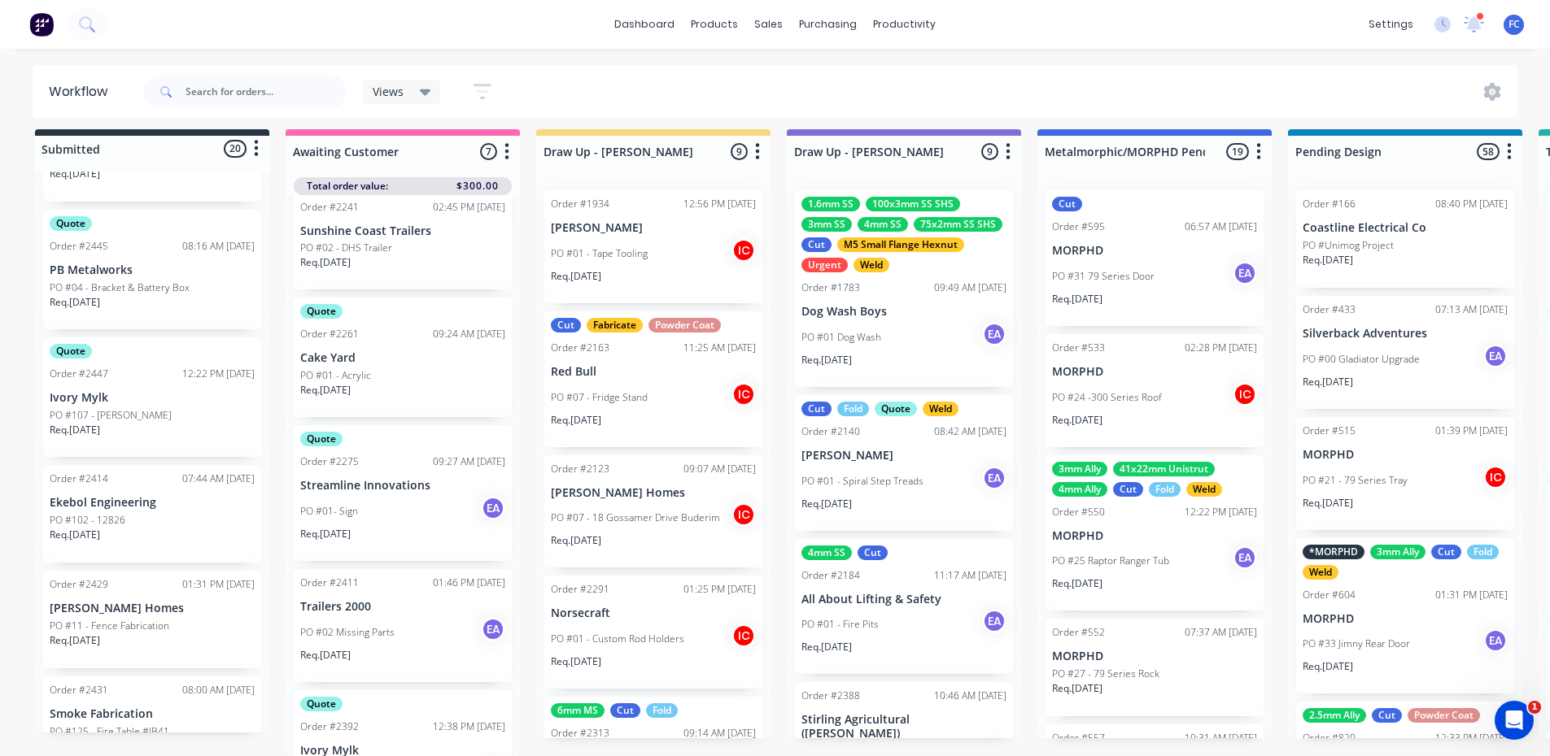
click at [132, 373] on div "Quote Order #2447 12:22 PM 13/10/25 Ivory Mylk PO #107 - Donna Kuskopf Req. 20/…" at bounding box center [152, 398] width 218 height 120
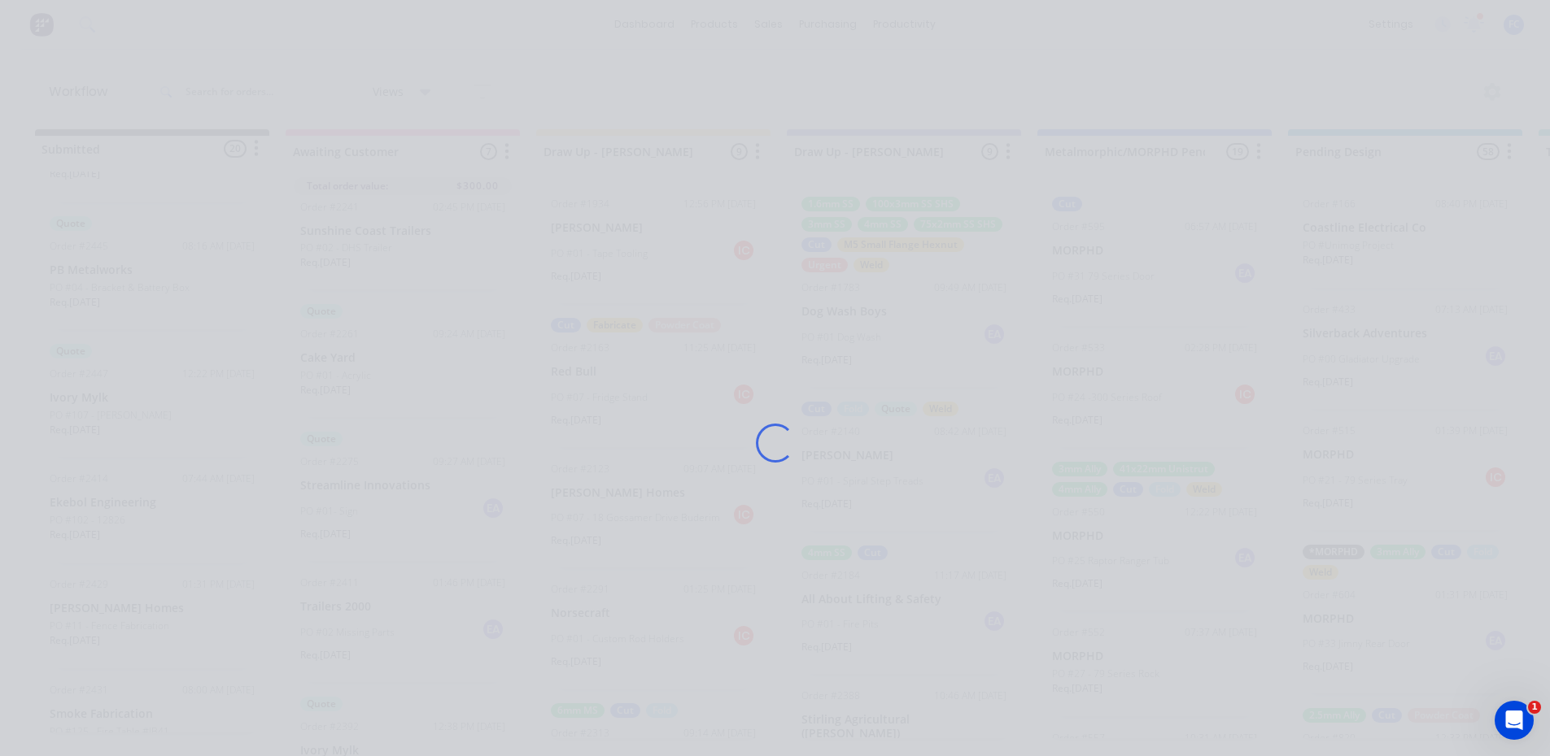
scroll to position [0, 0]
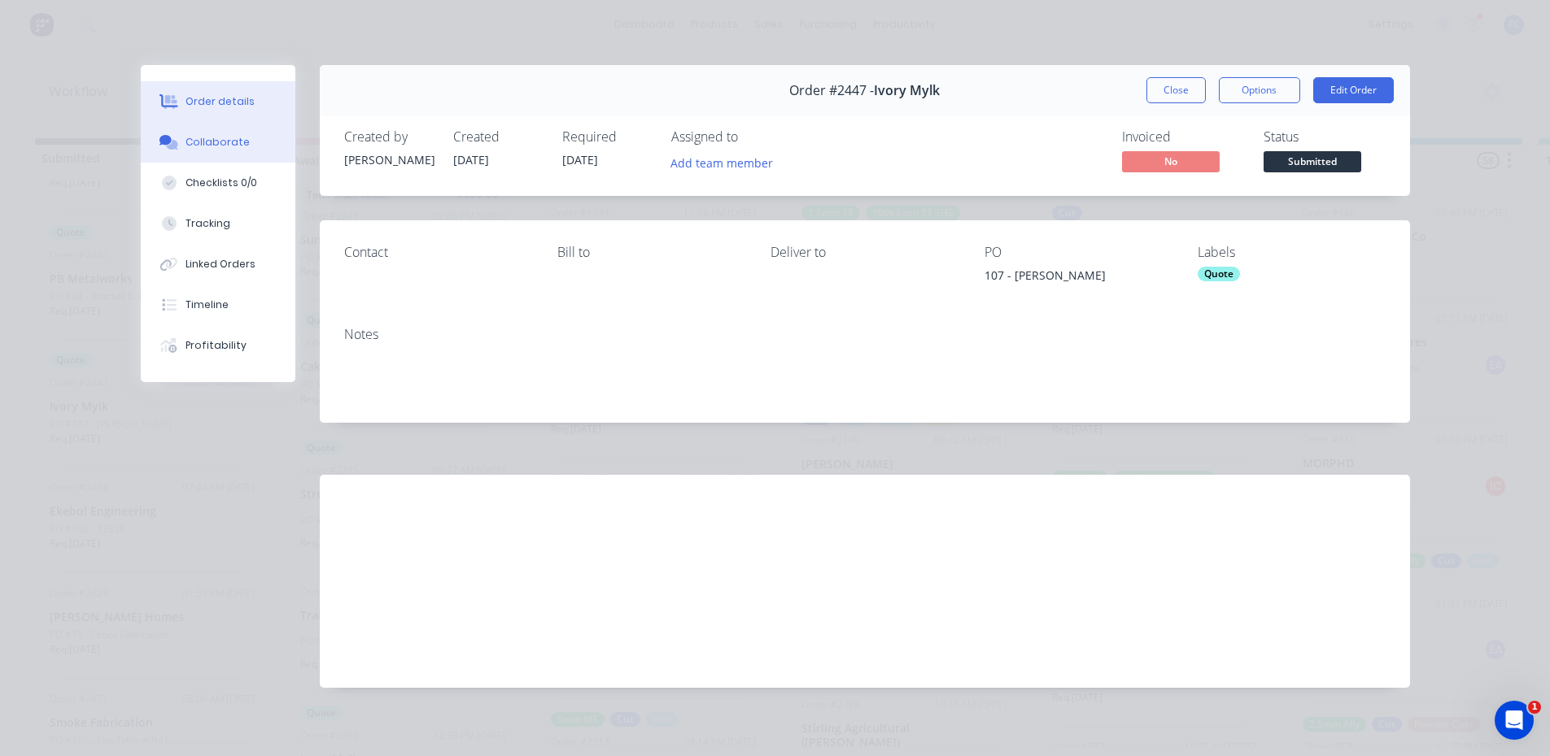
click at [177, 141] on button "Collaborate" at bounding box center [218, 142] width 155 height 41
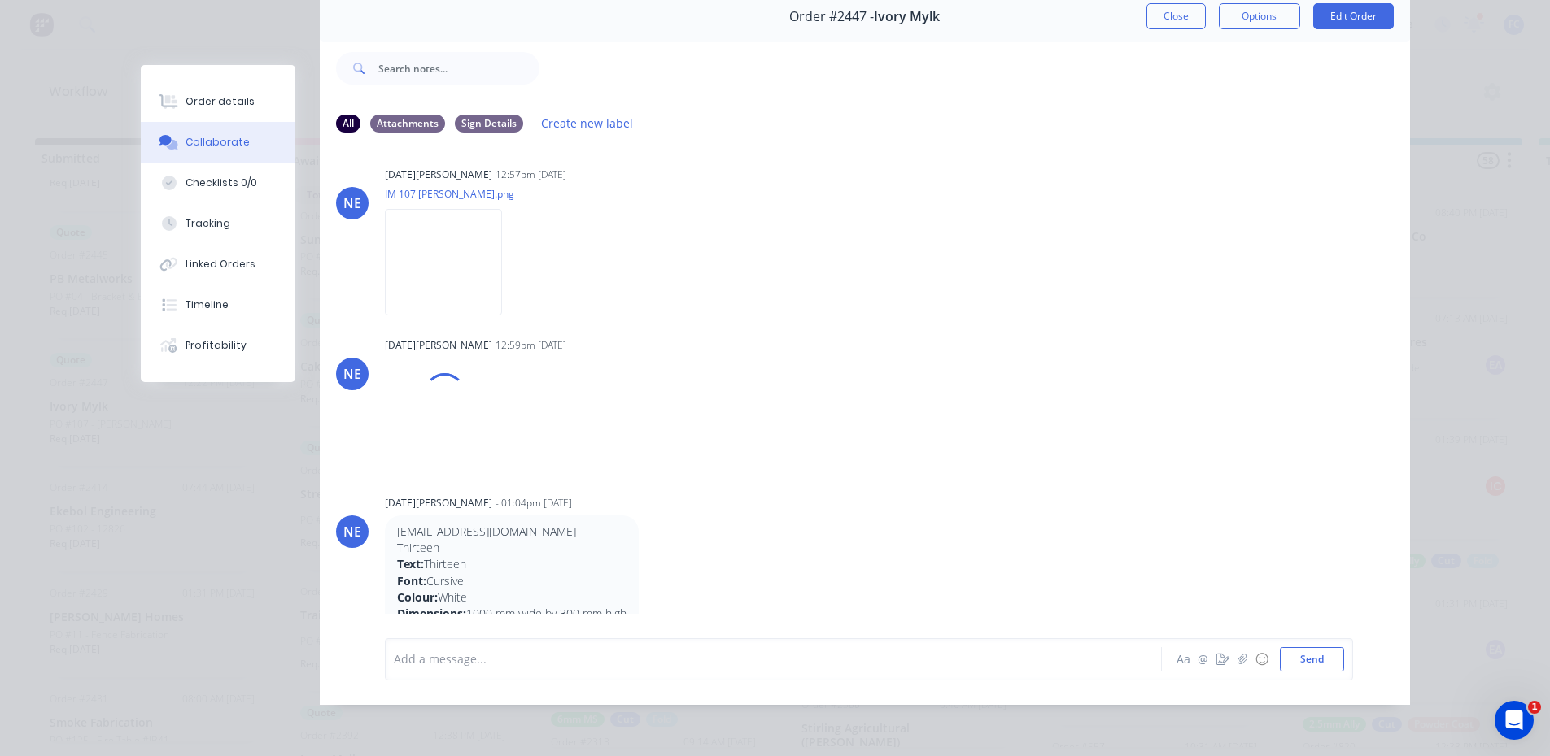
scroll to position [65, 0]
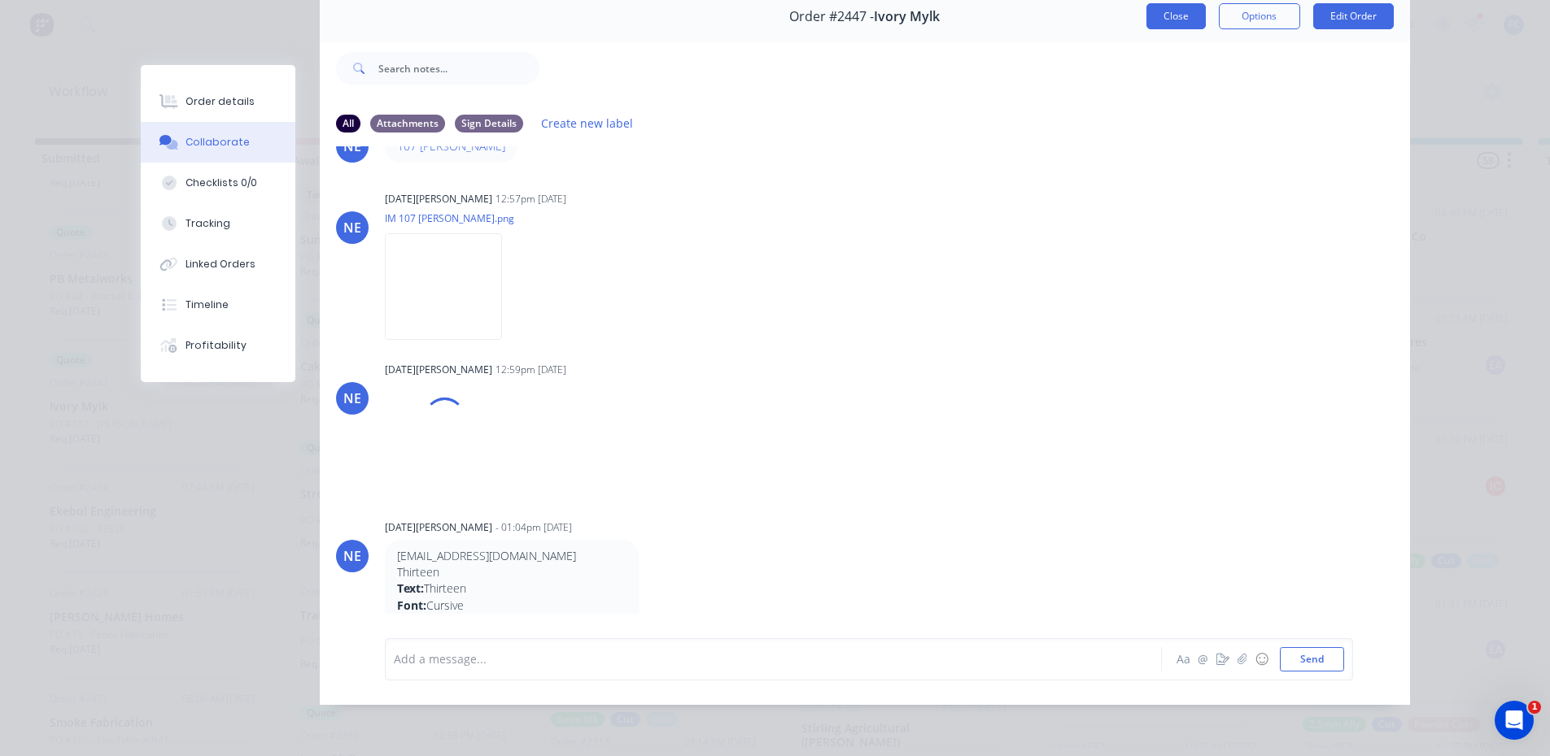
click at [1162, 7] on button "Close" at bounding box center [1175, 16] width 59 height 26
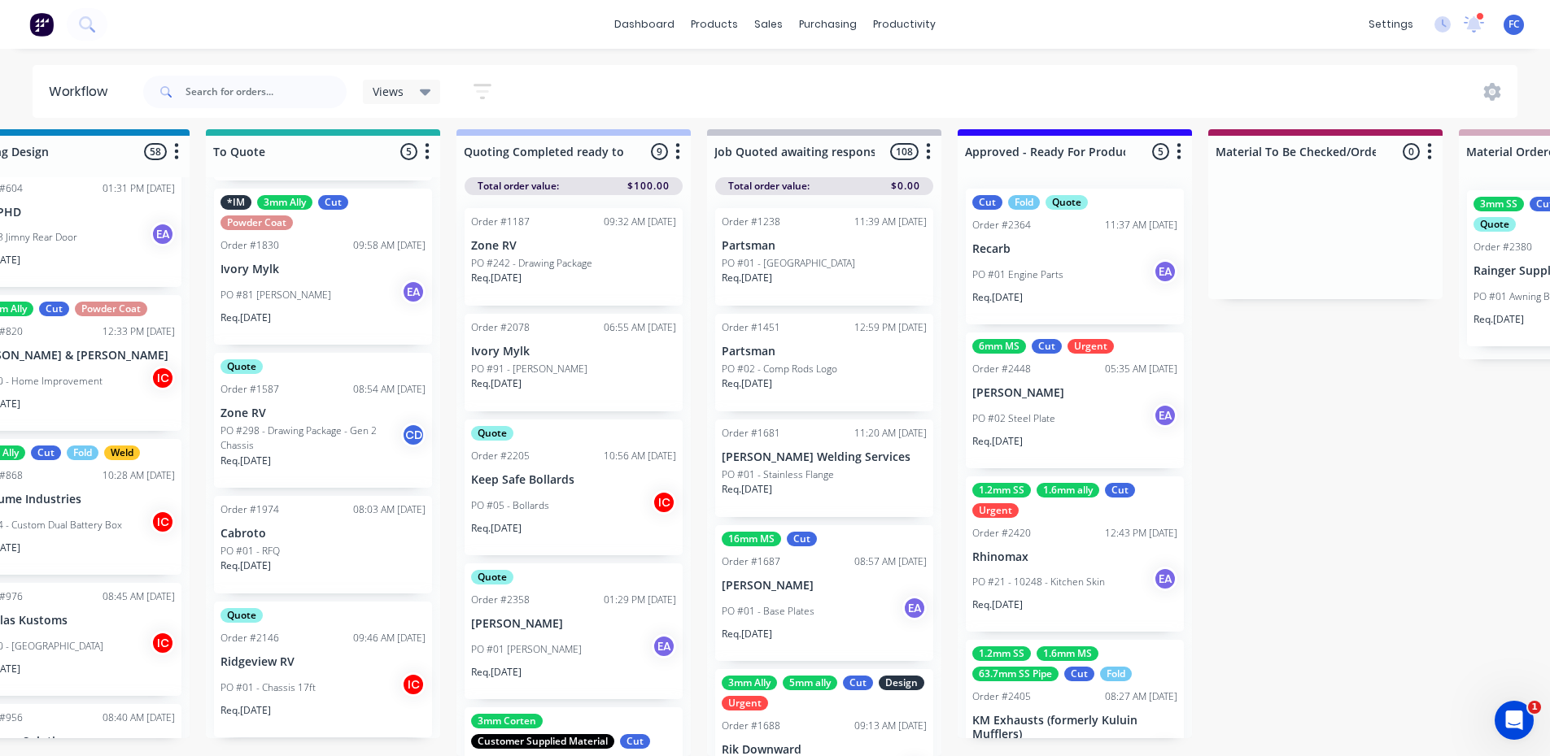
scroll to position [0, 0]
click at [1068, 295] on div "Req. 25/09/25" at bounding box center [1074, 306] width 205 height 28
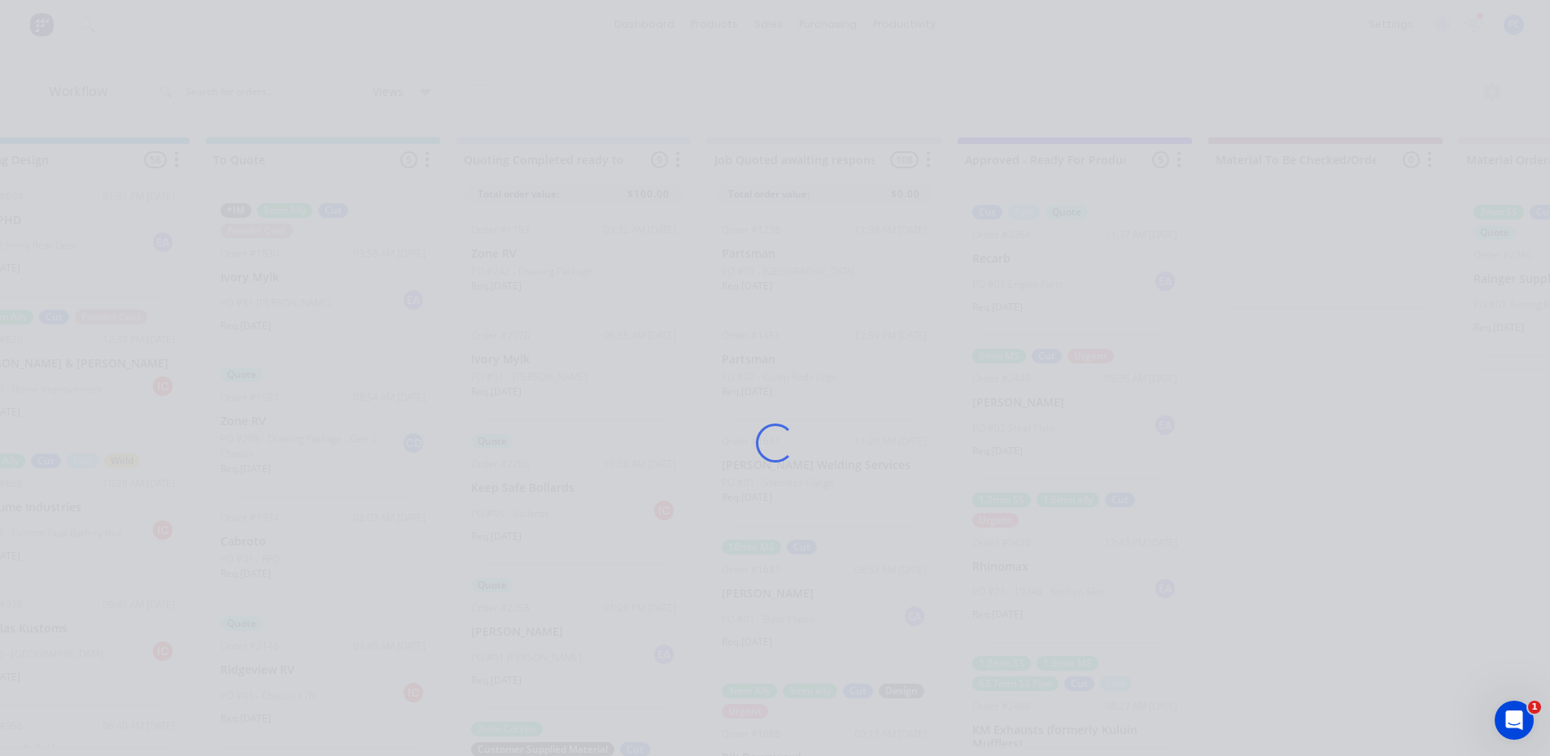
scroll to position [0, 1332]
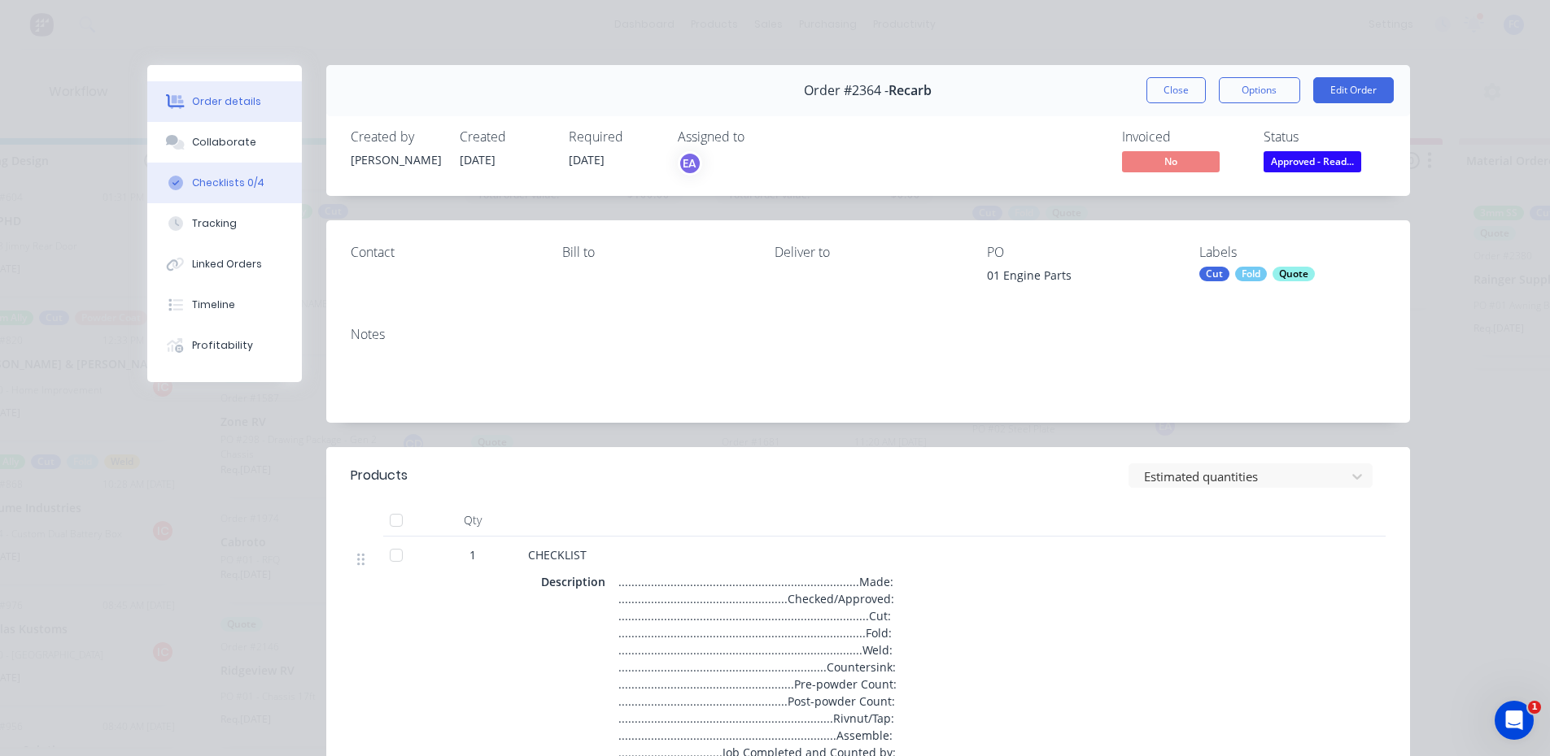
click at [238, 177] on div "Checklists 0/4" at bounding box center [228, 183] width 72 height 15
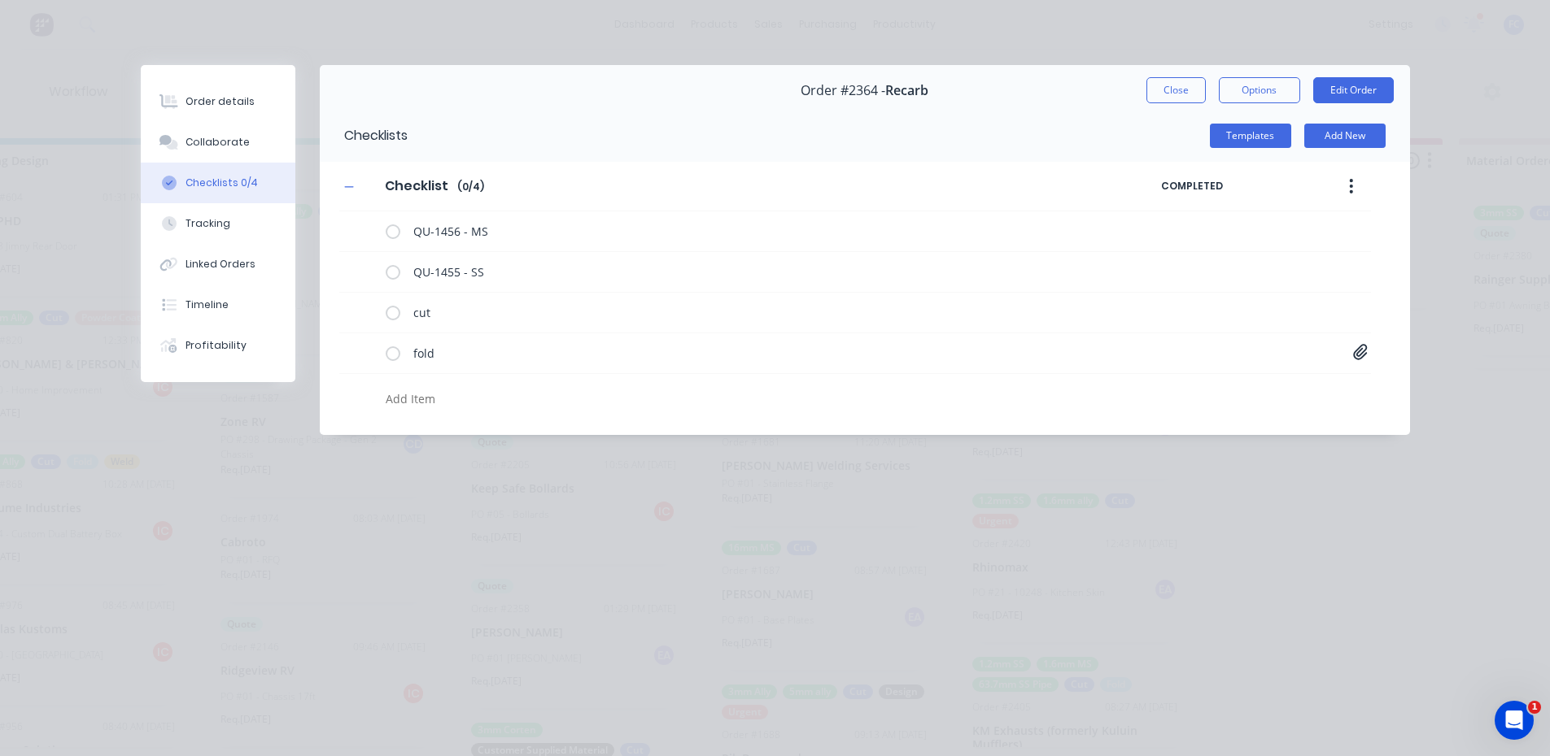
click at [229, 144] on div "Collaborate" at bounding box center [217, 142] width 64 height 15
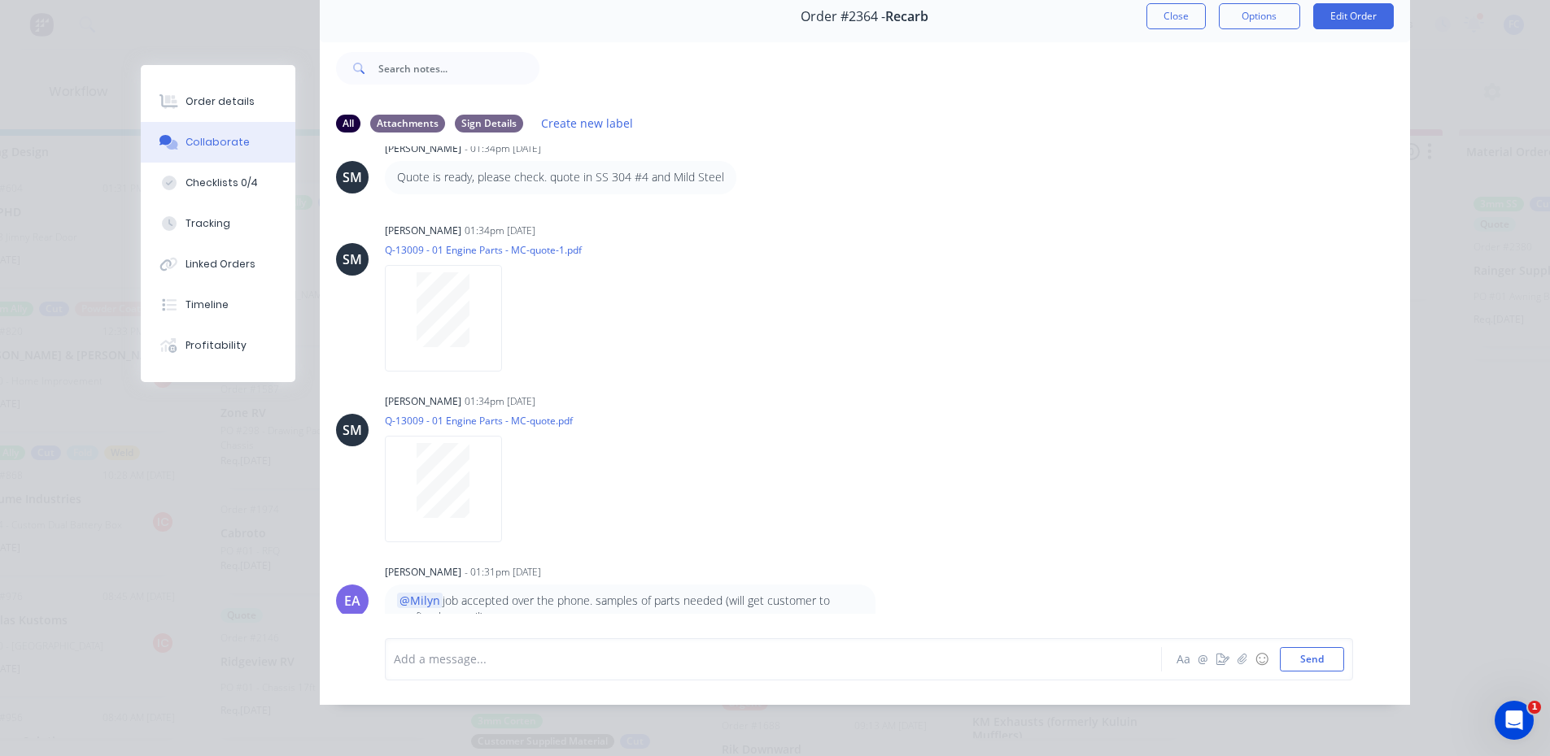
scroll to position [549, 0]
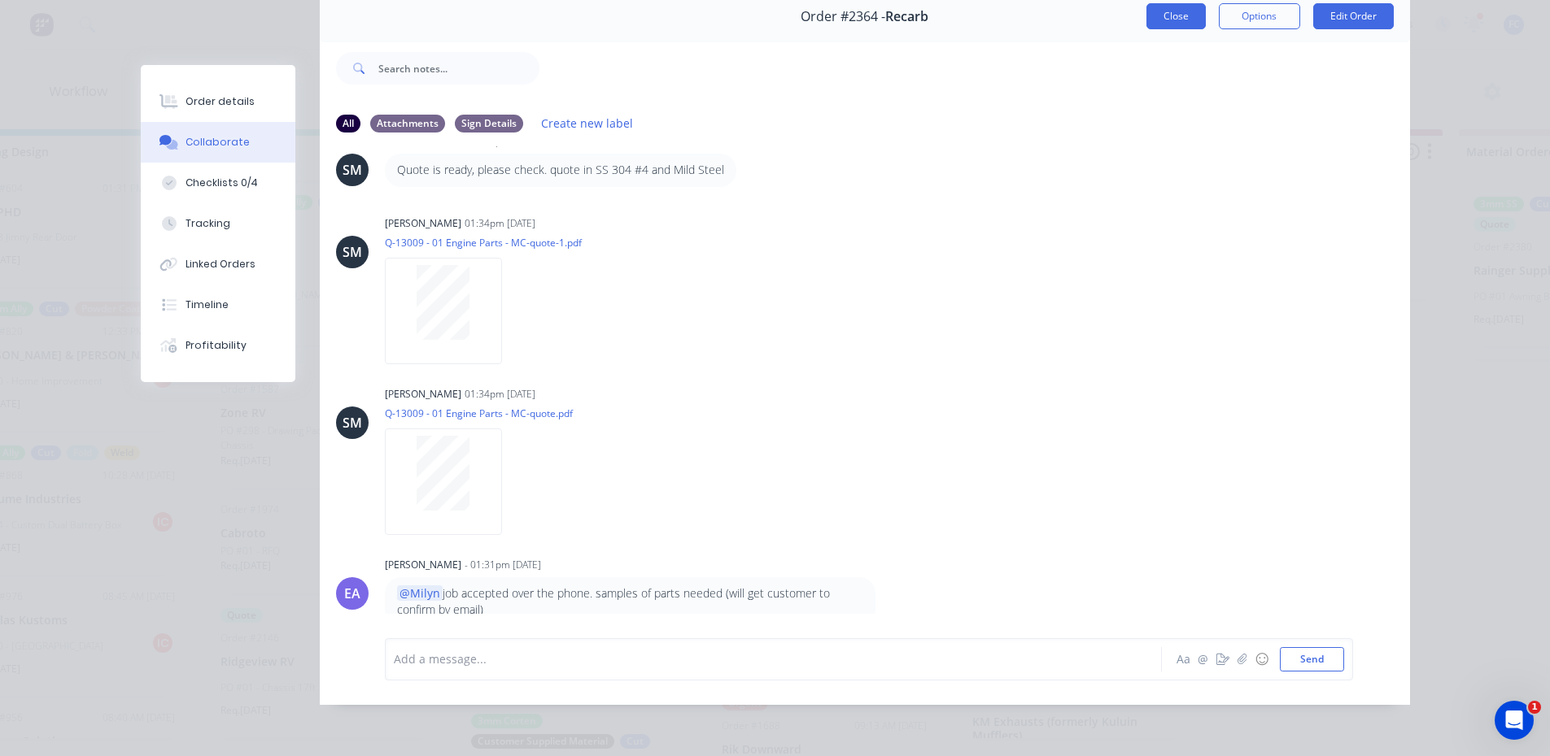
click at [1158, 8] on button "Close" at bounding box center [1175, 16] width 59 height 26
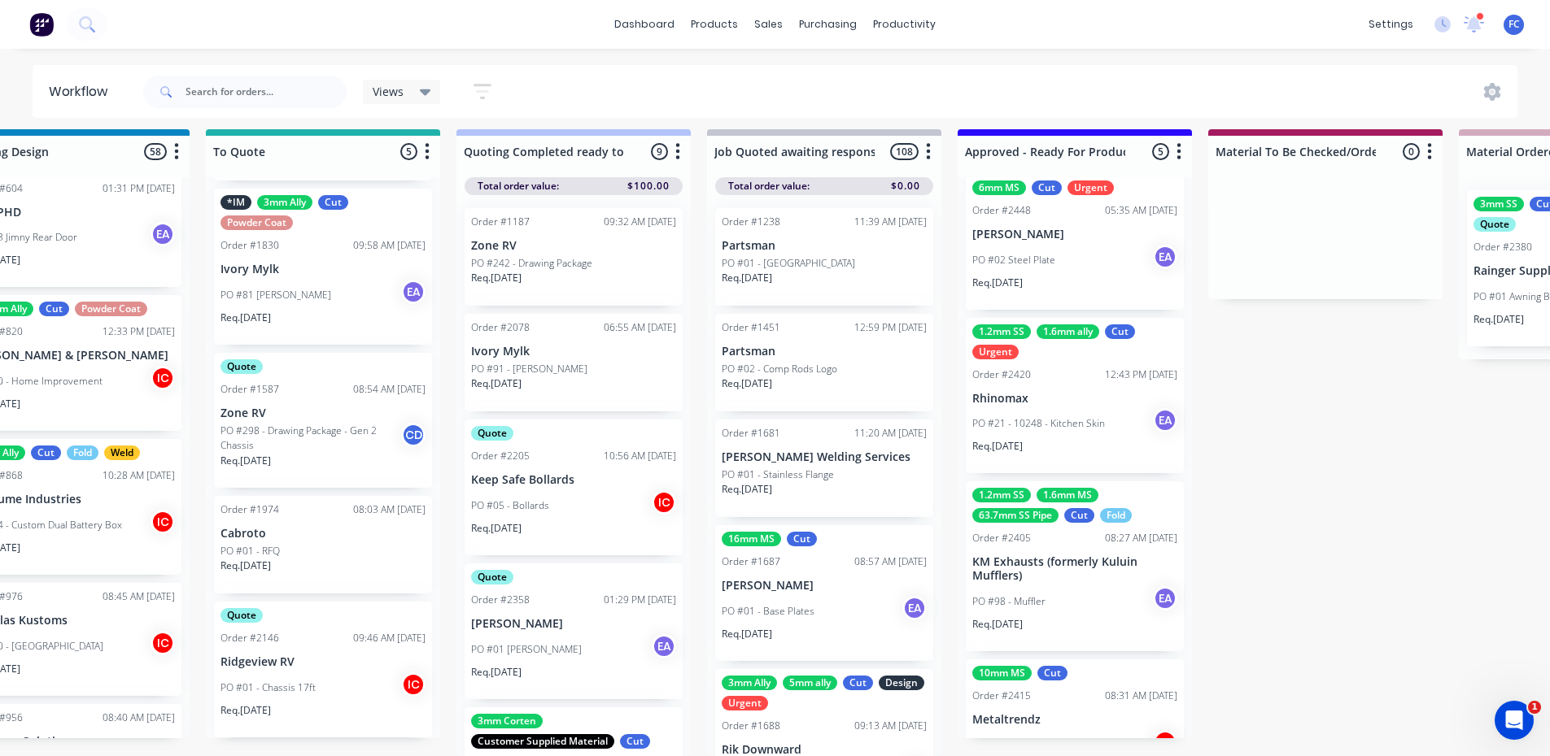
scroll to position [163, 0]
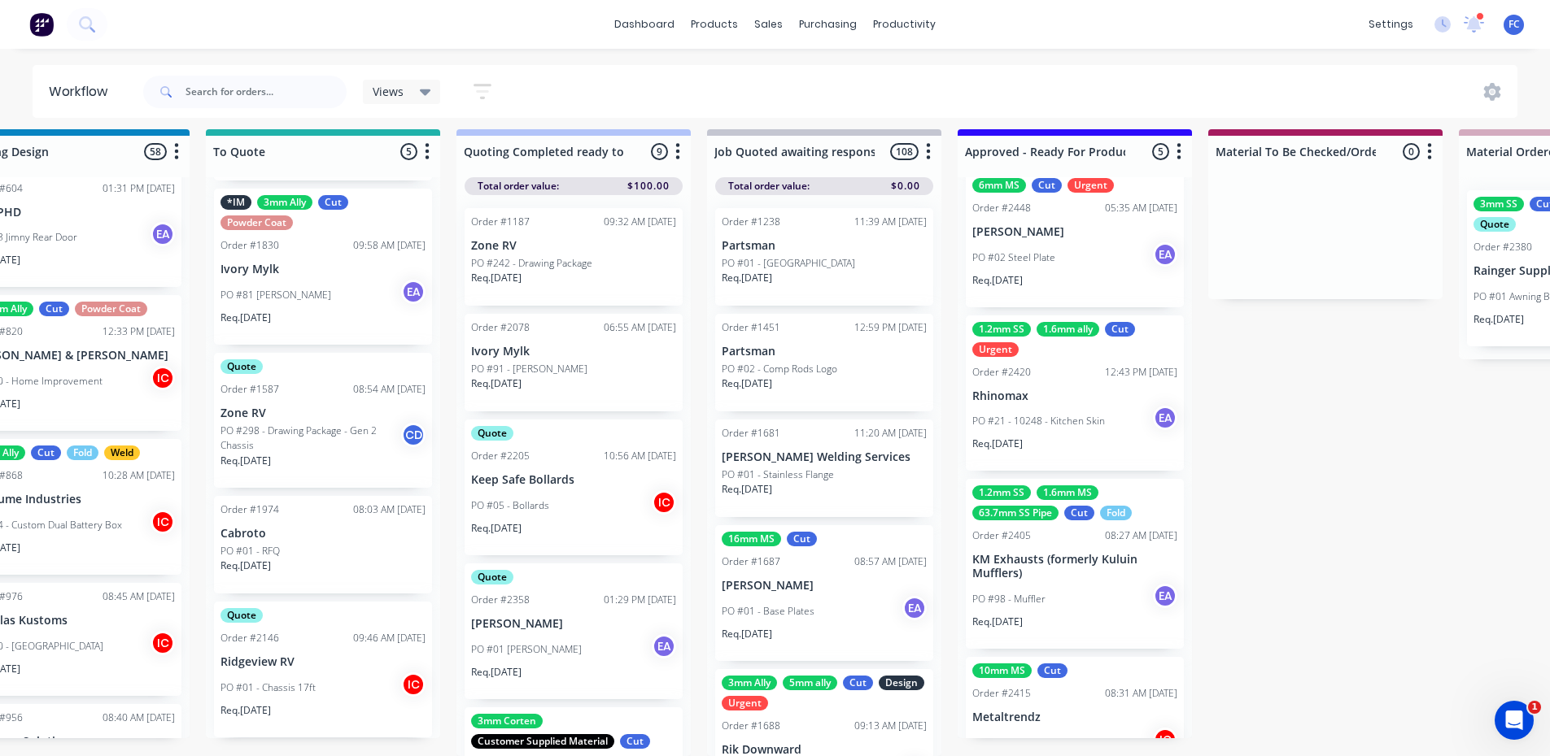
click at [1037, 390] on p "Rhinomax" at bounding box center [1074, 397] width 205 height 14
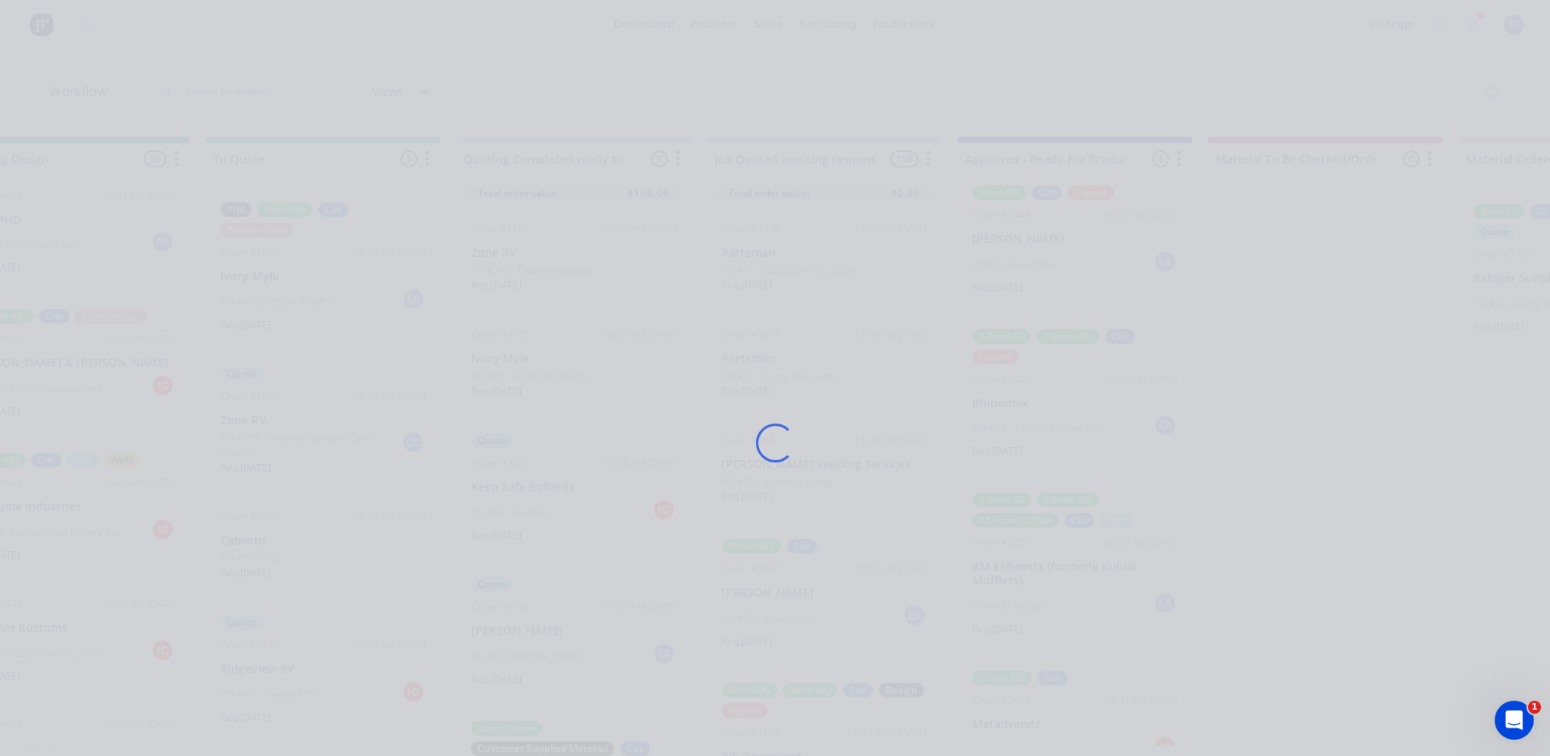
scroll to position [0, 1332]
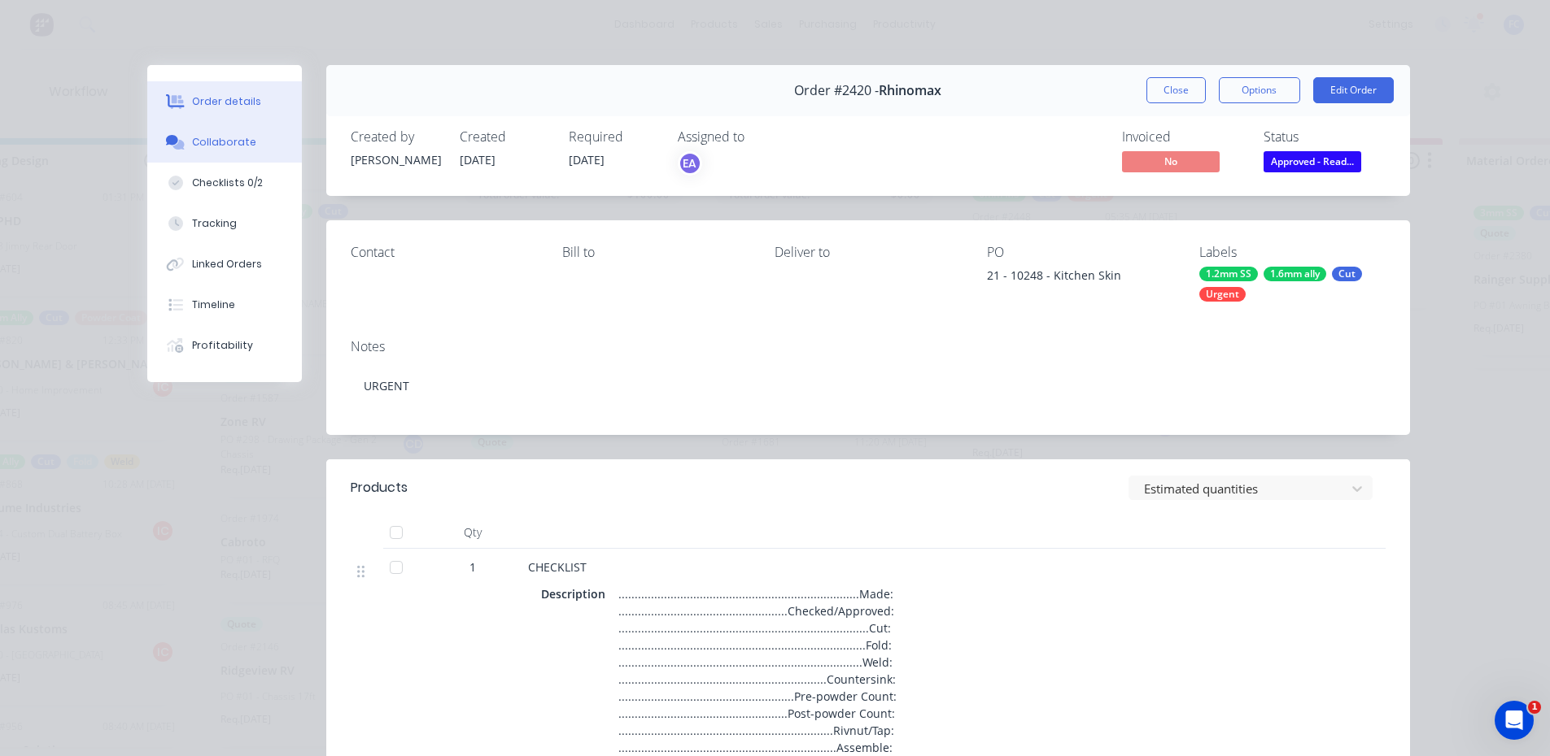
click at [225, 145] on div "Collaborate" at bounding box center [224, 142] width 64 height 15
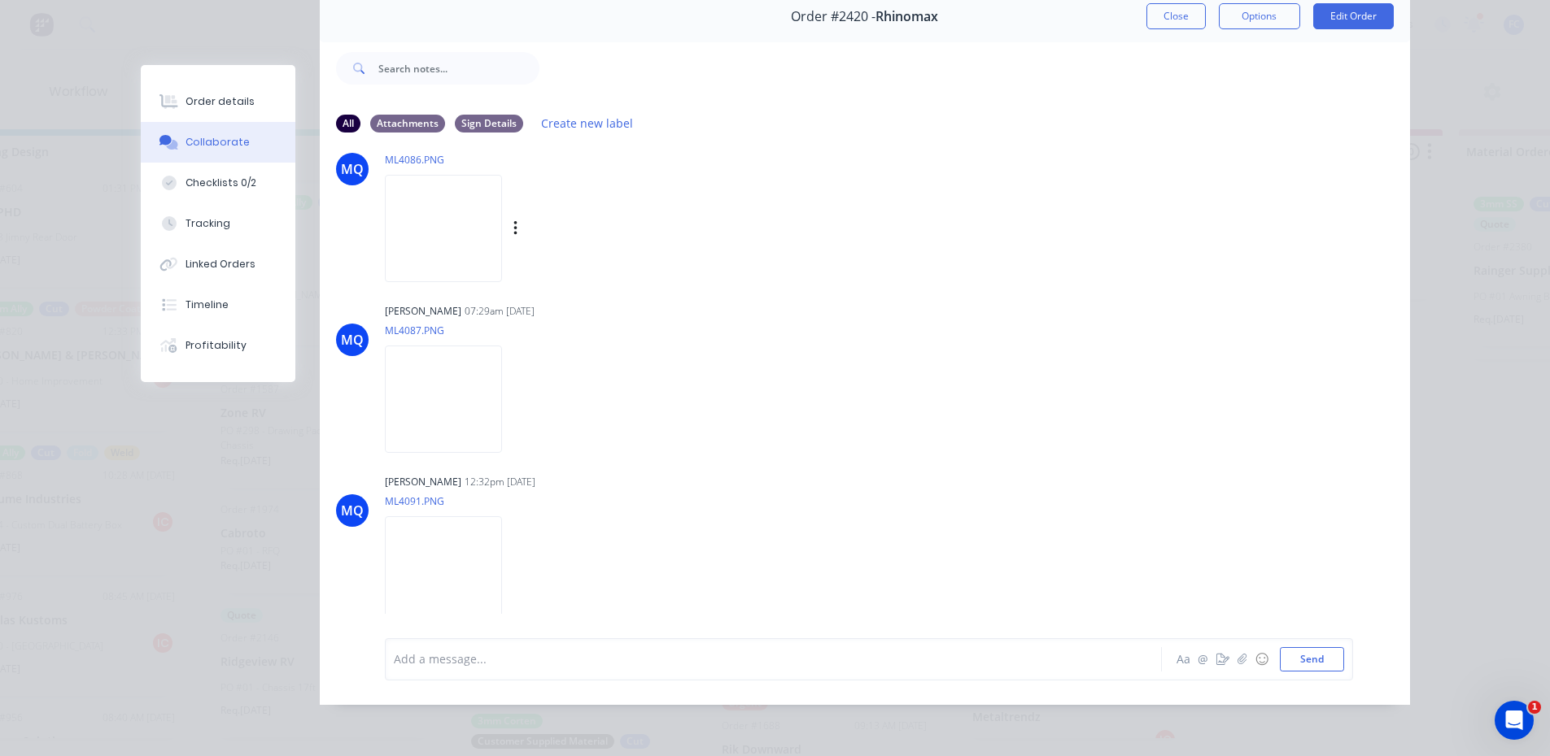
scroll to position [633, 0]
click at [499, 622] on div "Add a message... Aa @ ☺ Send" at bounding box center [865, 659] width 1090 height 91
click at [502, 594] on img at bounding box center [443, 565] width 117 height 107
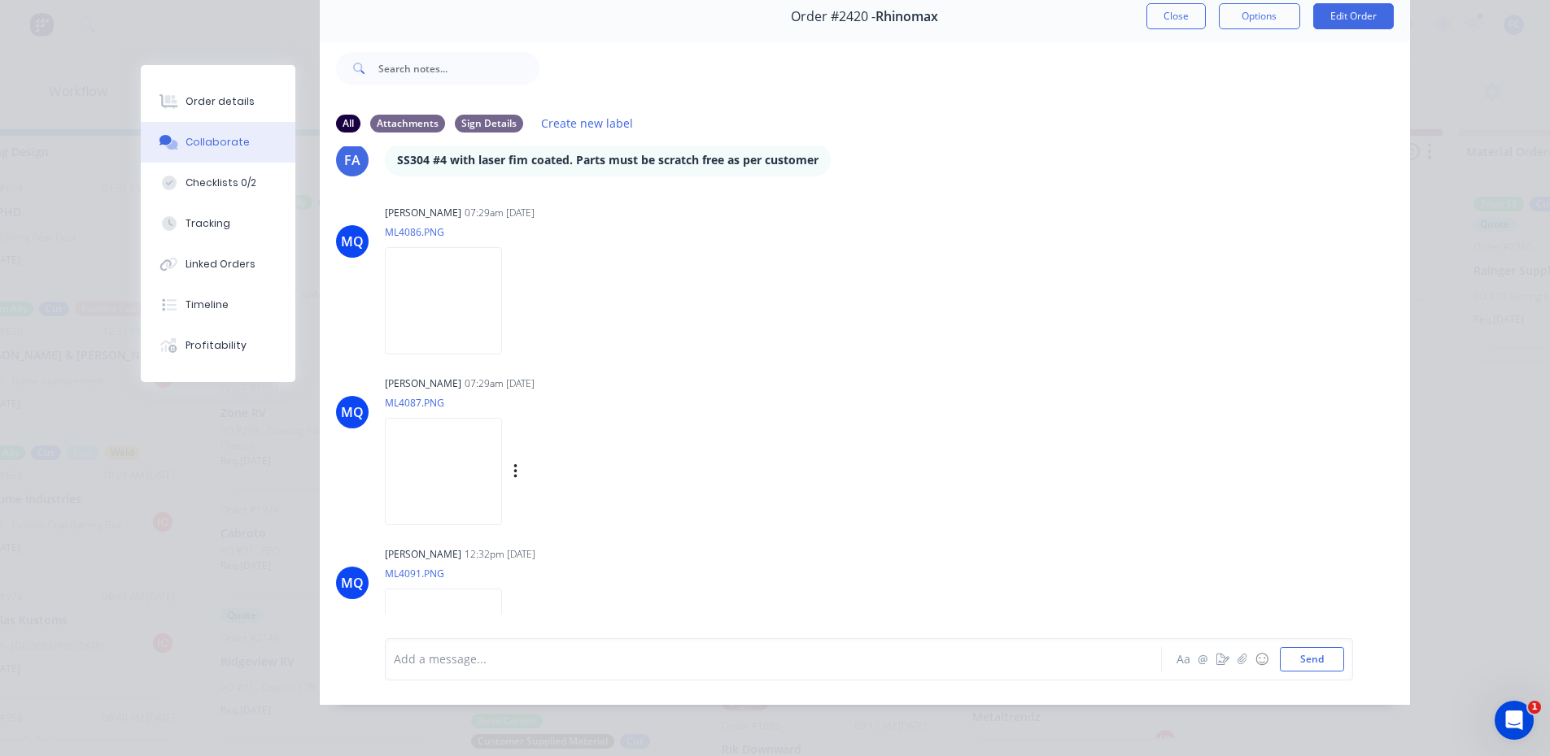
scroll to position [552, 0]
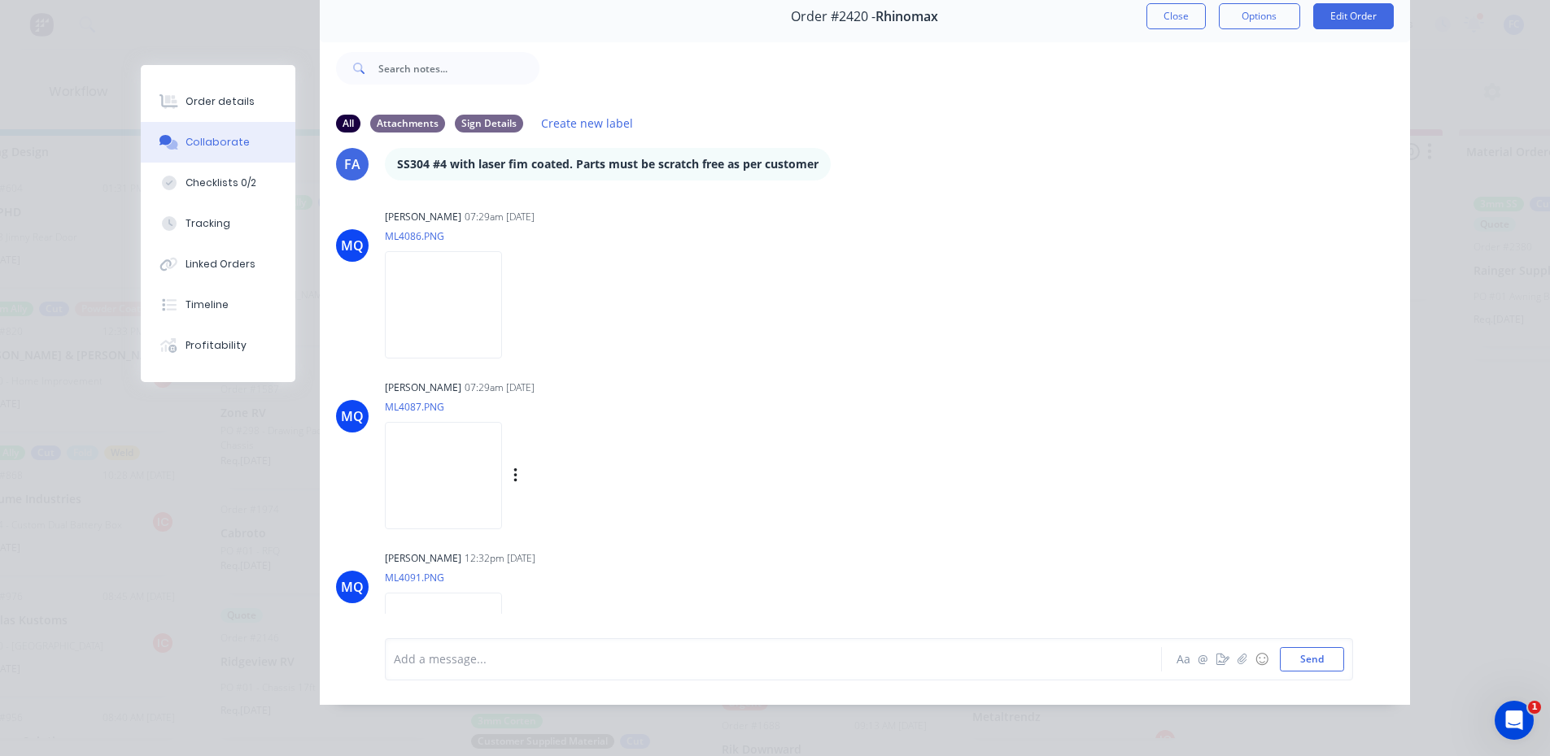
click at [457, 464] on img at bounding box center [443, 475] width 117 height 107
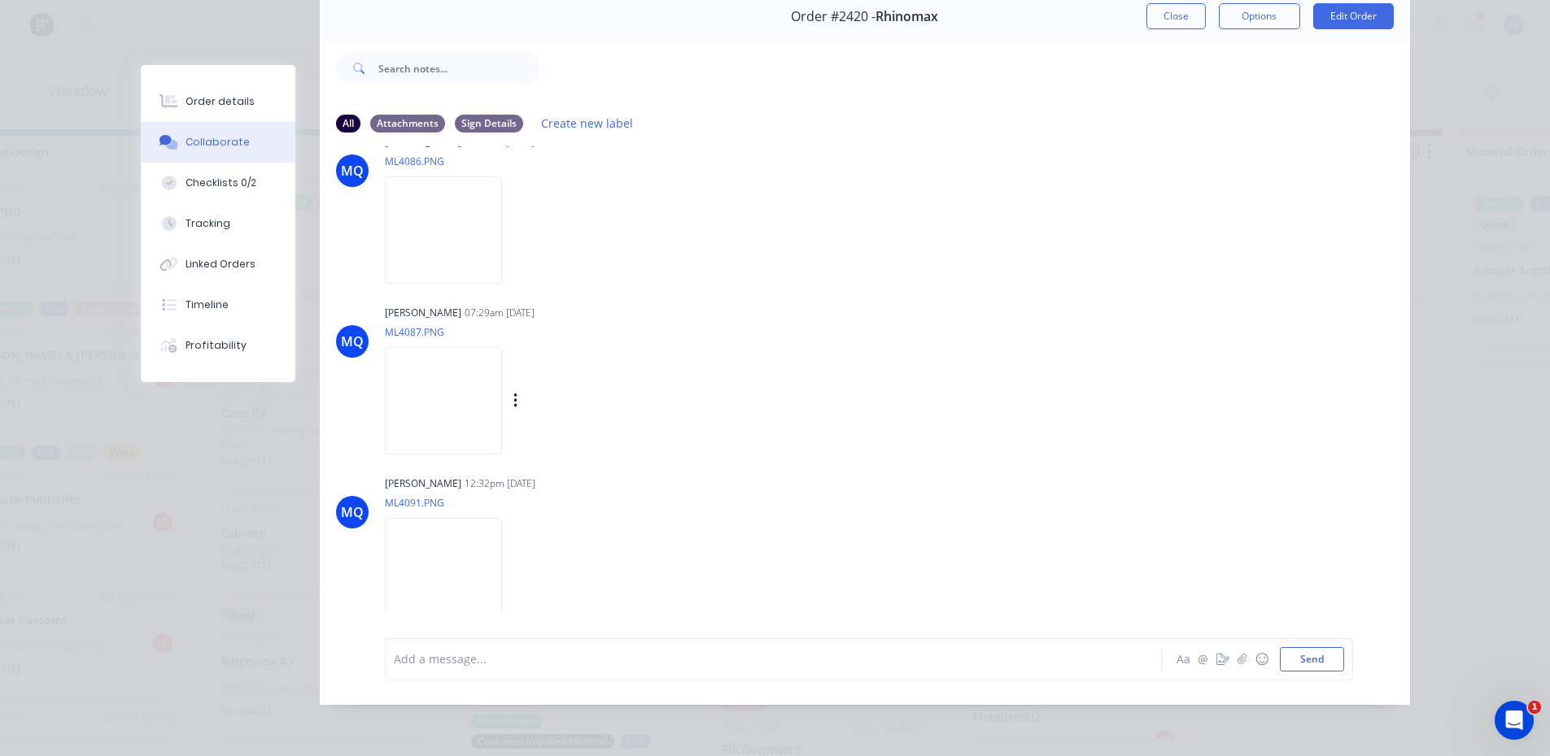
scroll to position [633, 0]
click at [431, 543] on img at bounding box center [443, 565] width 117 height 107
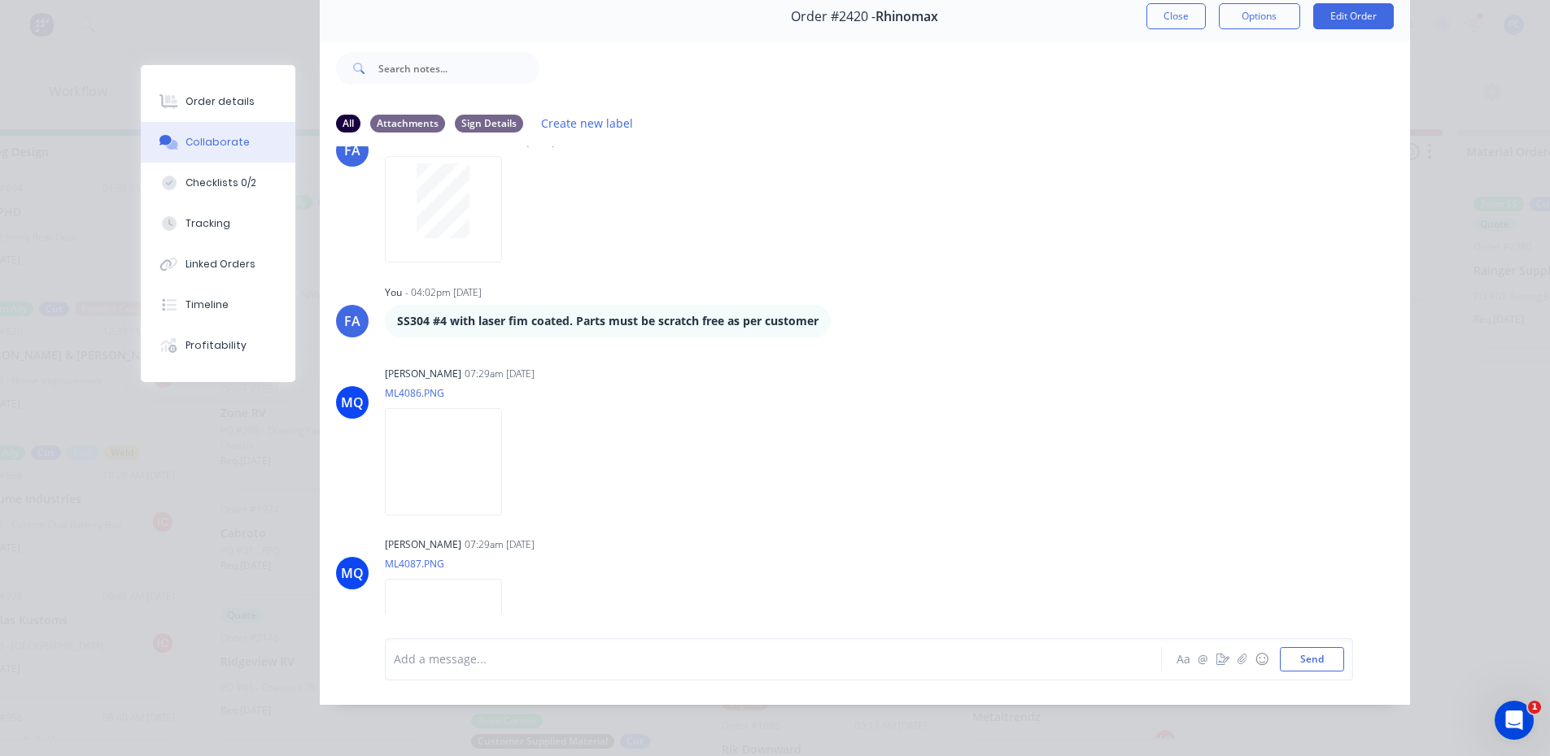
scroll to position [389, 0]
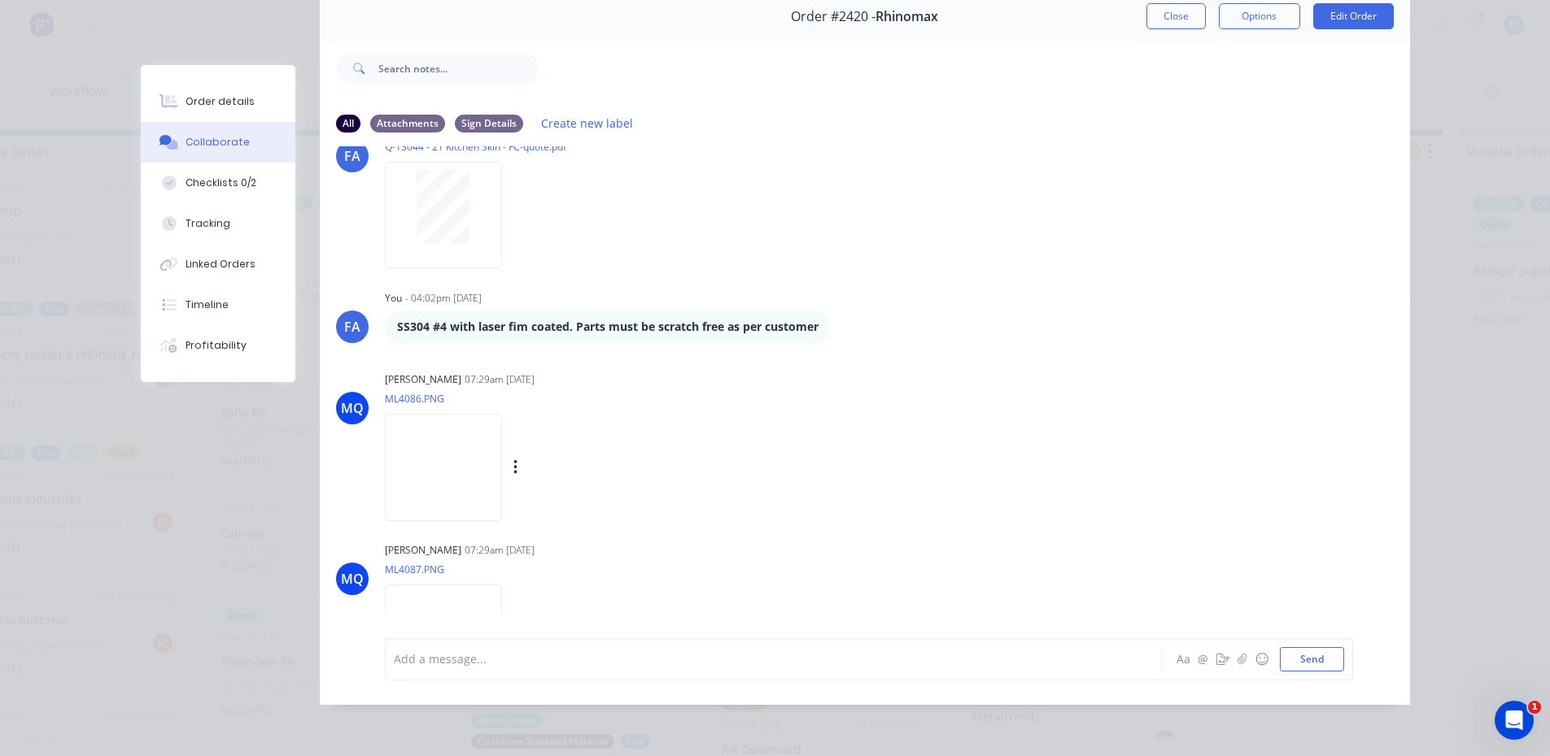
click at [800, 412] on div "Milyn Quinones 07:29am 13/10/25 ML4086.PNG Labels Download" at bounding box center [639, 441] width 508 height 146
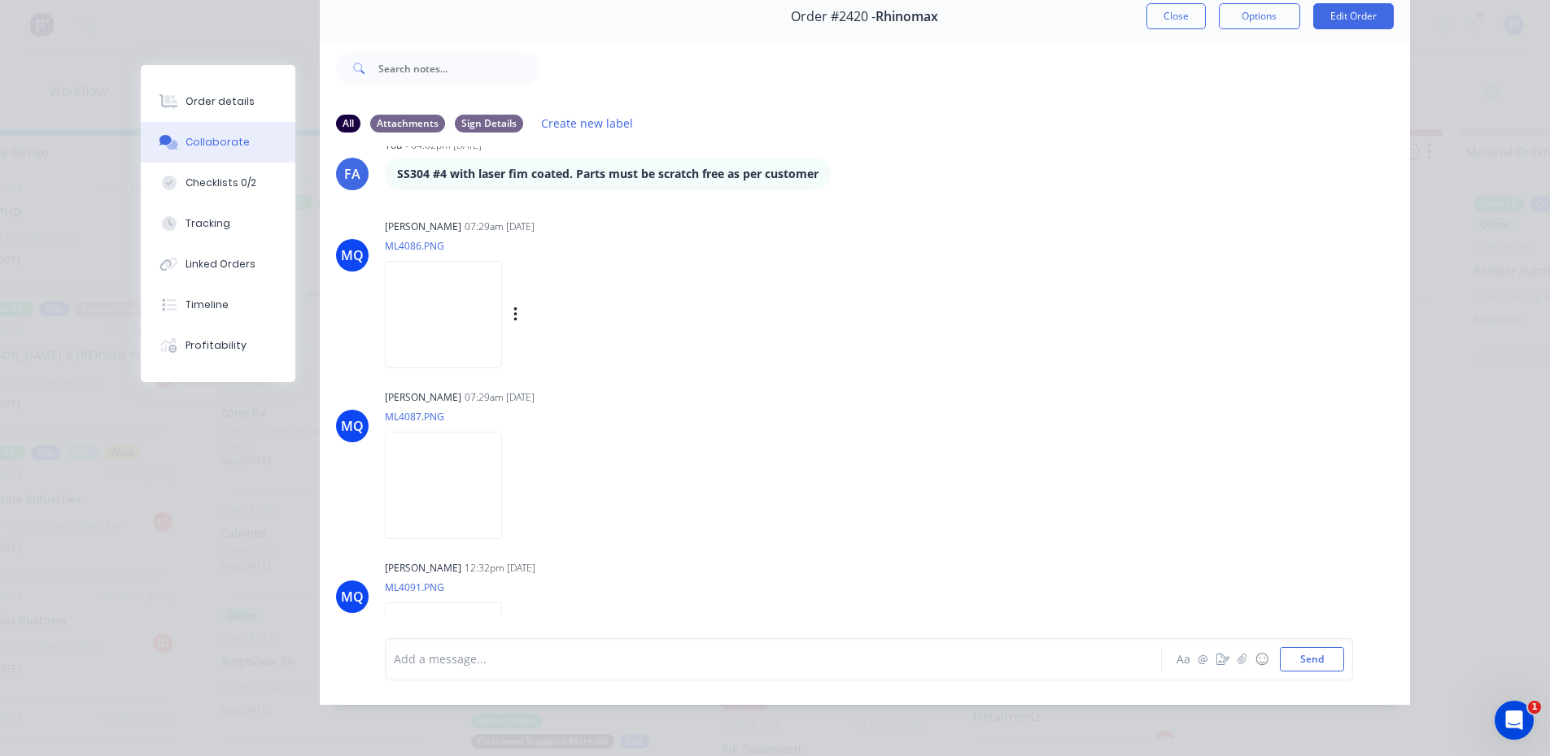
scroll to position [633, 0]
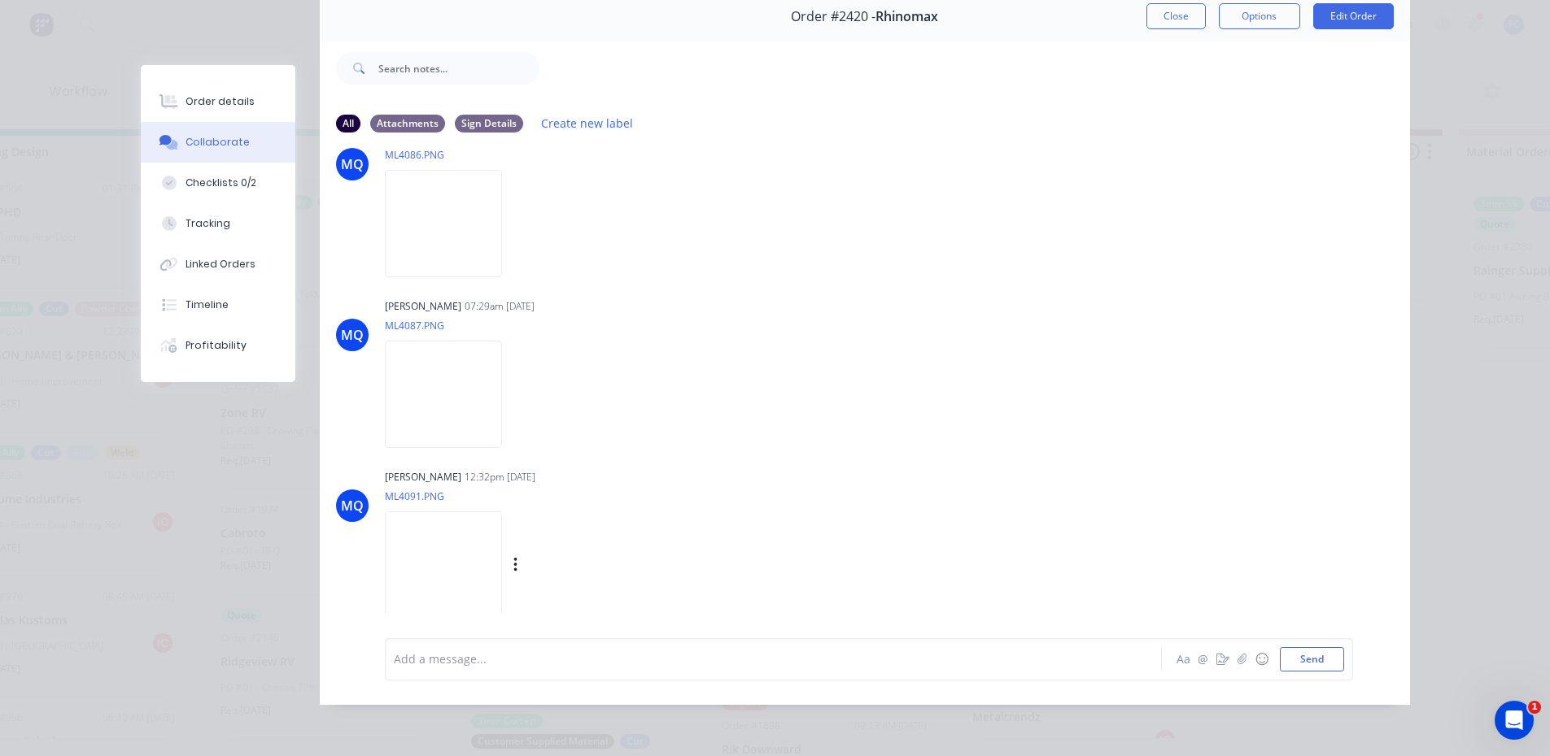
click at [470, 549] on img at bounding box center [443, 565] width 117 height 107
click at [465, 395] on img at bounding box center [443, 394] width 117 height 107
click at [484, 535] on img at bounding box center [443, 565] width 117 height 107
click at [455, 568] on img at bounding box center [443, 565] width 117 height 107
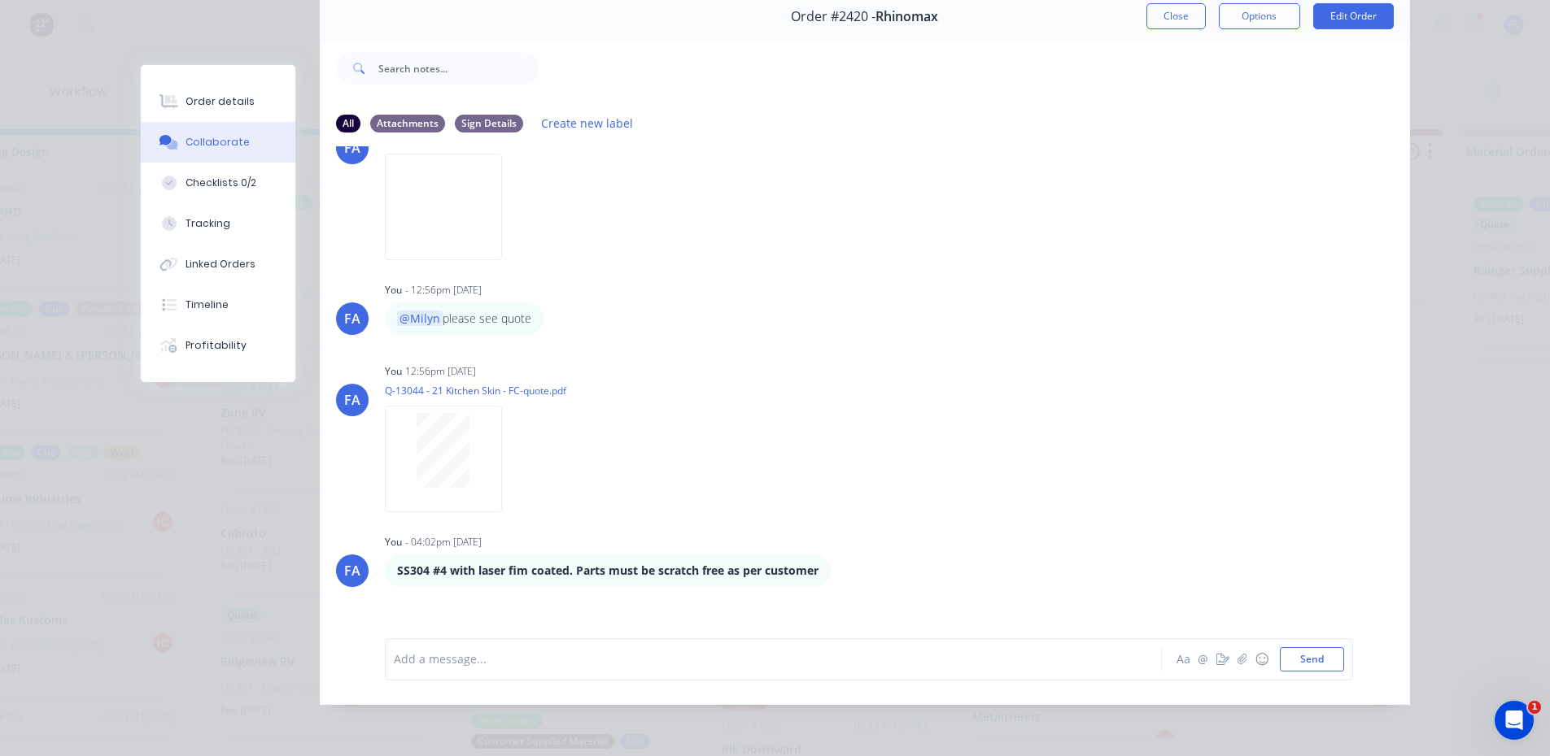
scroll to position [0, 0]
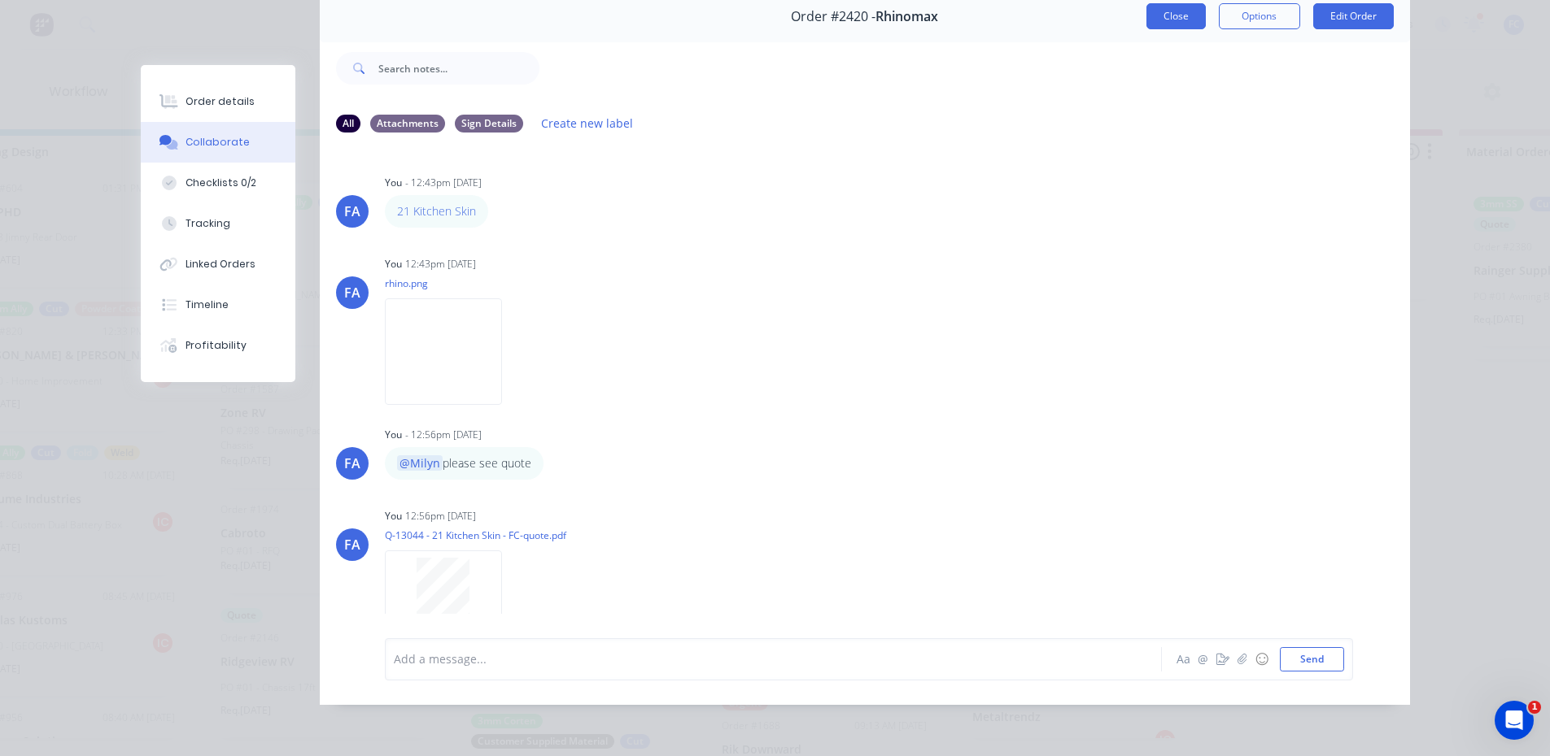
click at [1165, 9] on button "Close" at bounding box center [1175, 16] width 59 height 26
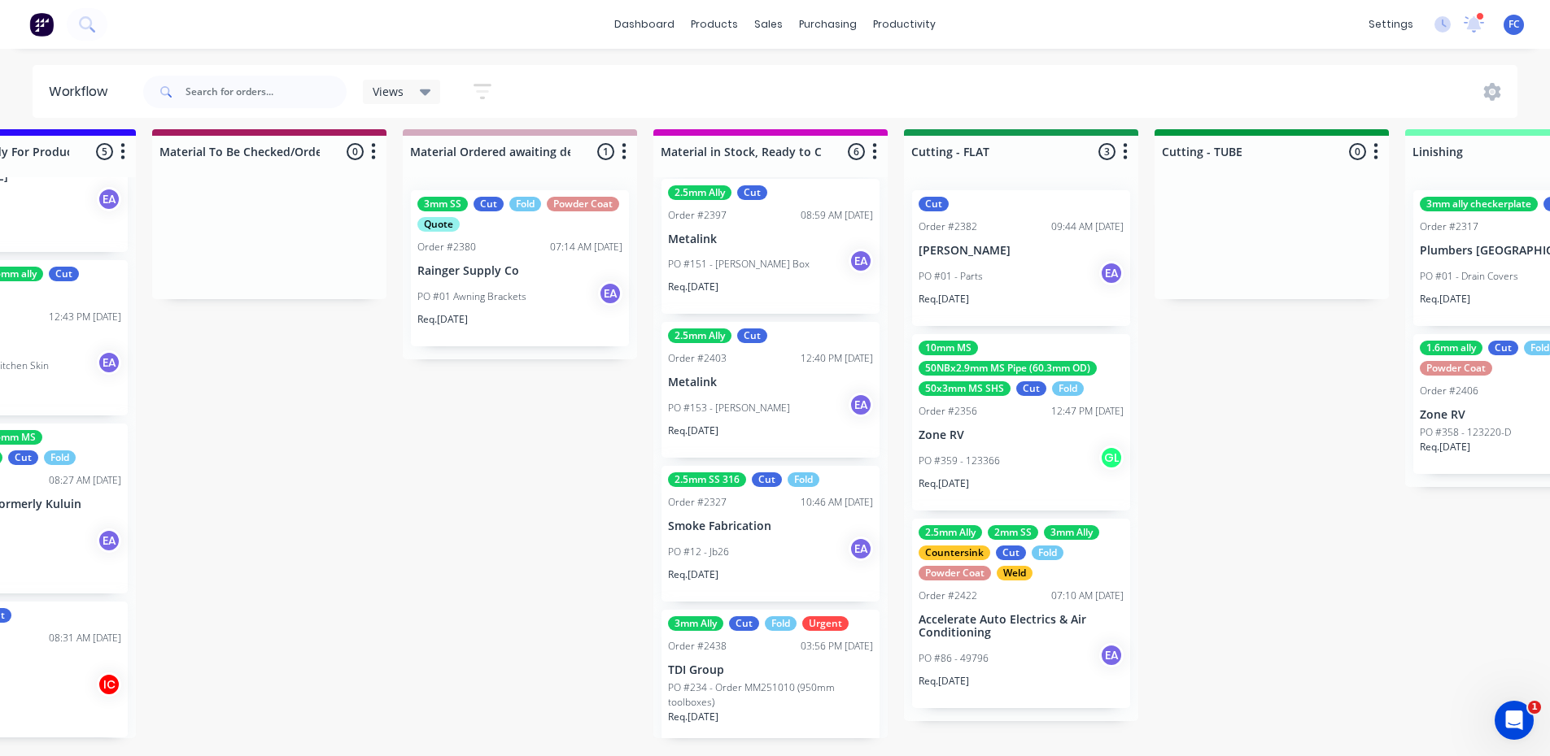
scroll to position [347, 0]
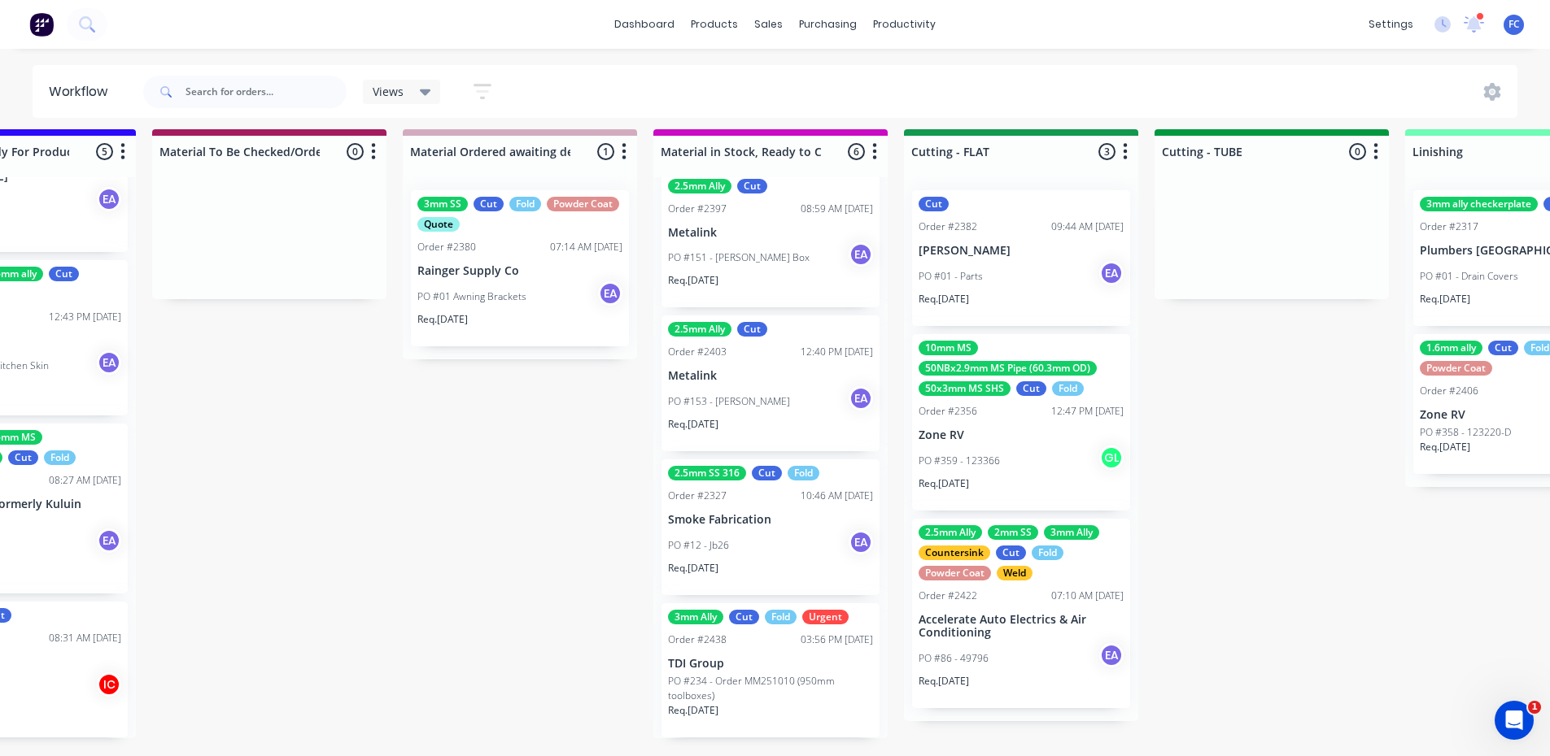
click at [749, 496] on div "2.5mm SS 316 Cut Fold Order #2327 10:46 AM 19/09/25 Smoke Fabrication PO #12 - …" at bounding box center [770, 528] width 218 height 136
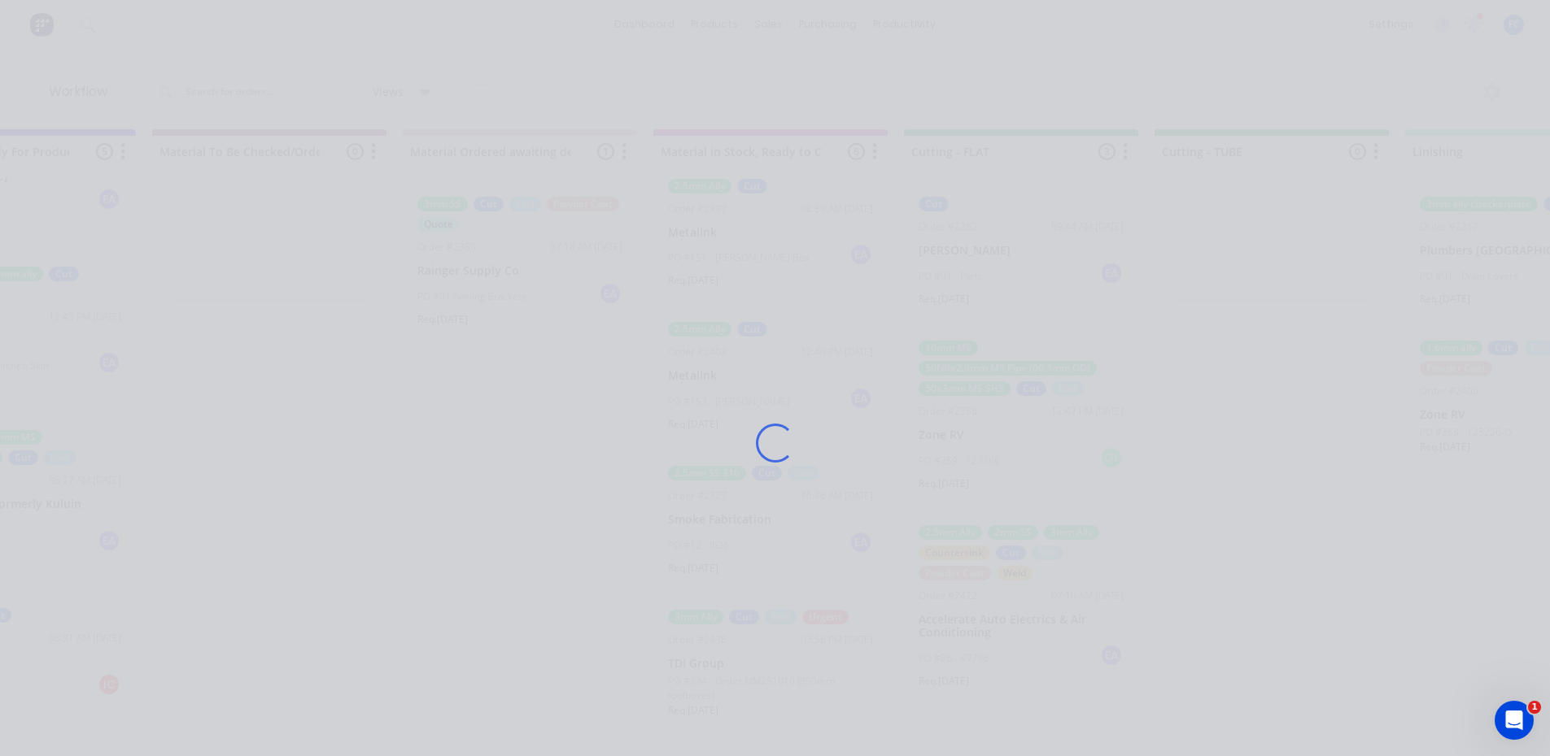
scroll to position [0, 2388]
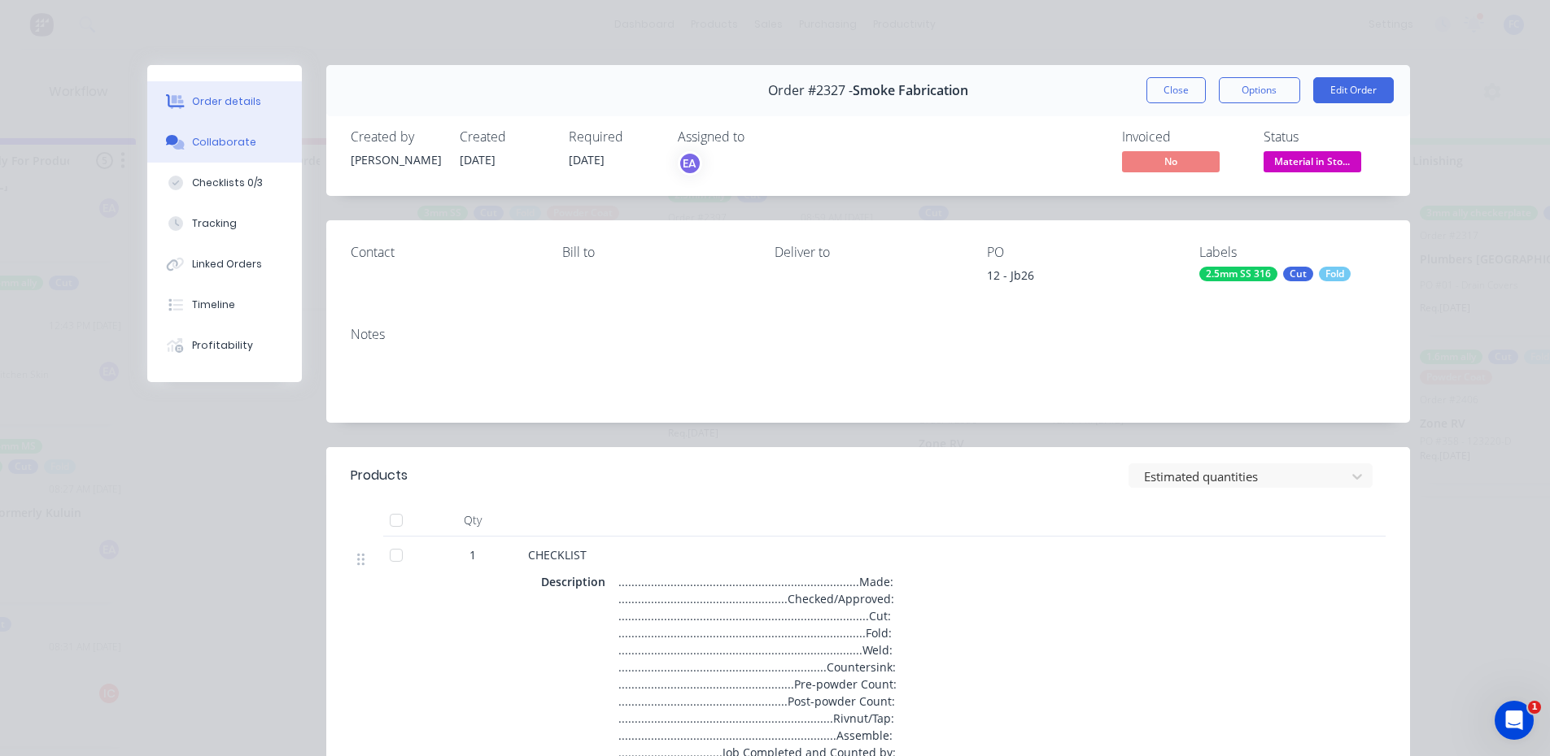
drag, startPoint x: 203, startPoint y: 134, endPoint x: 220, endPoint y: 142, distance: 18.6
click at [205, 135] on button "Collaborate" at bounding box center [224, 142] width 155 height 41
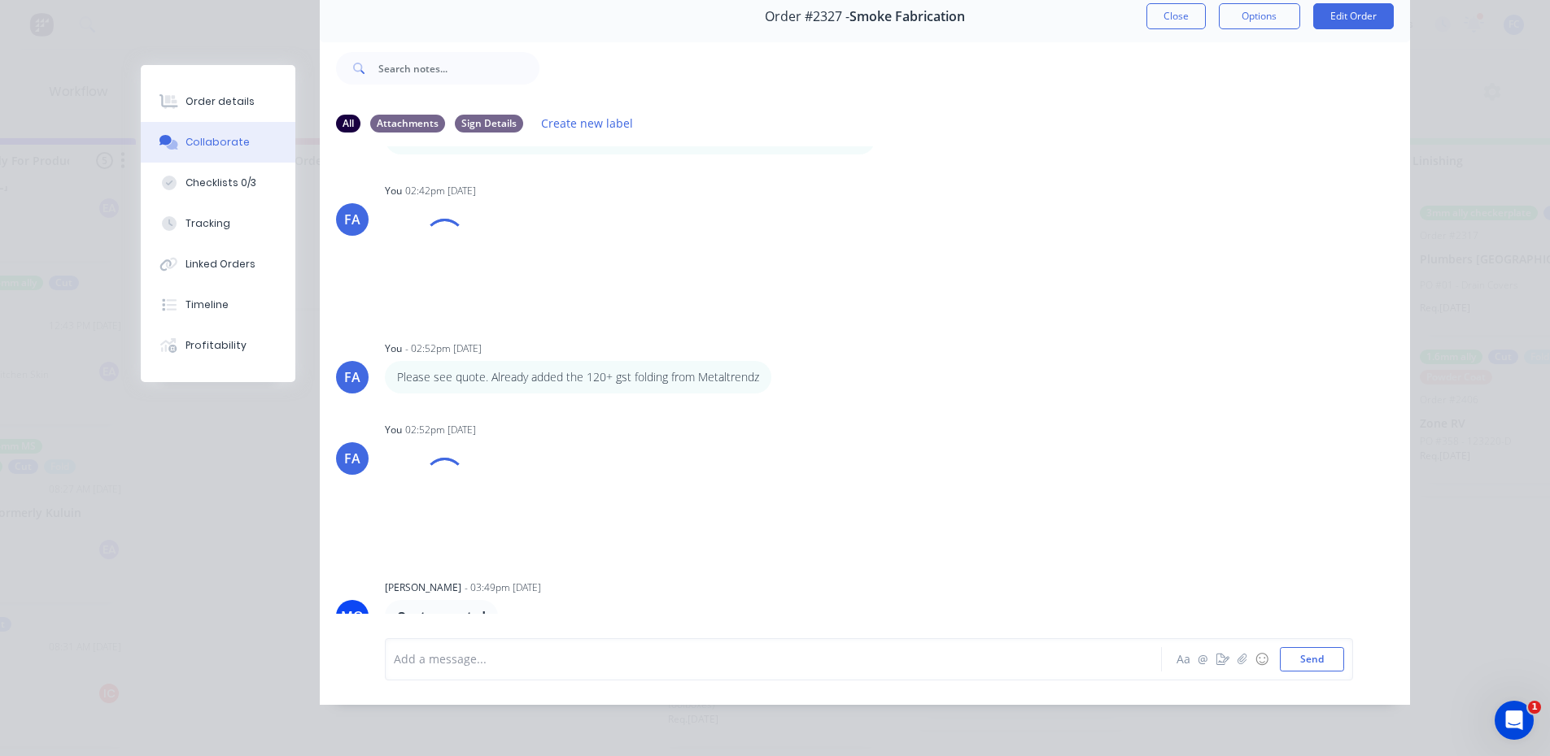
scroll to position [1111, 0]
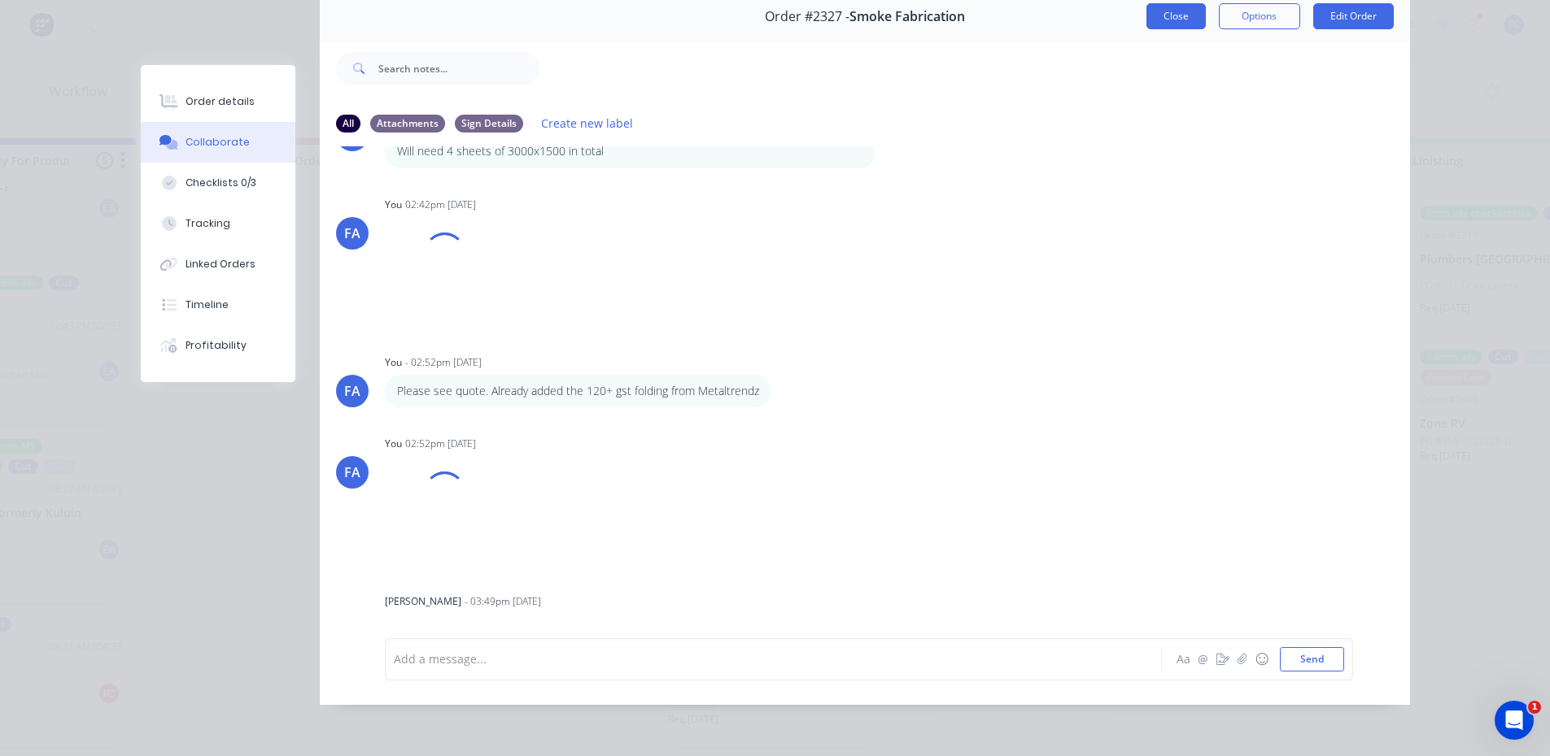
click at [1171, 13] on button "Close" at bounding box center [1175, 16] width 59 height 26
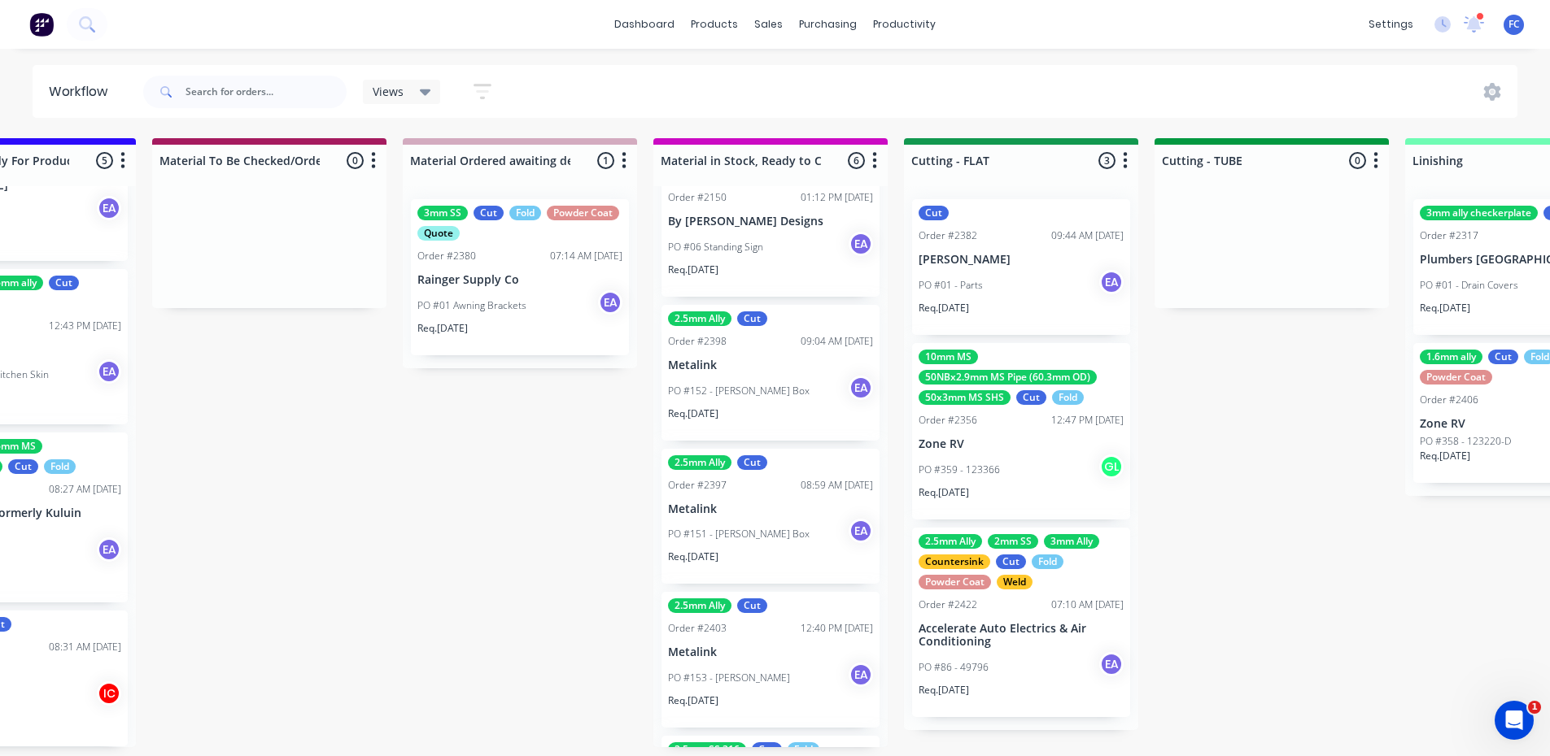
scroll to position [81, 0]
click at [772, 357] on p "Metalink" at bounding box center [770, 363] width 205 height 14
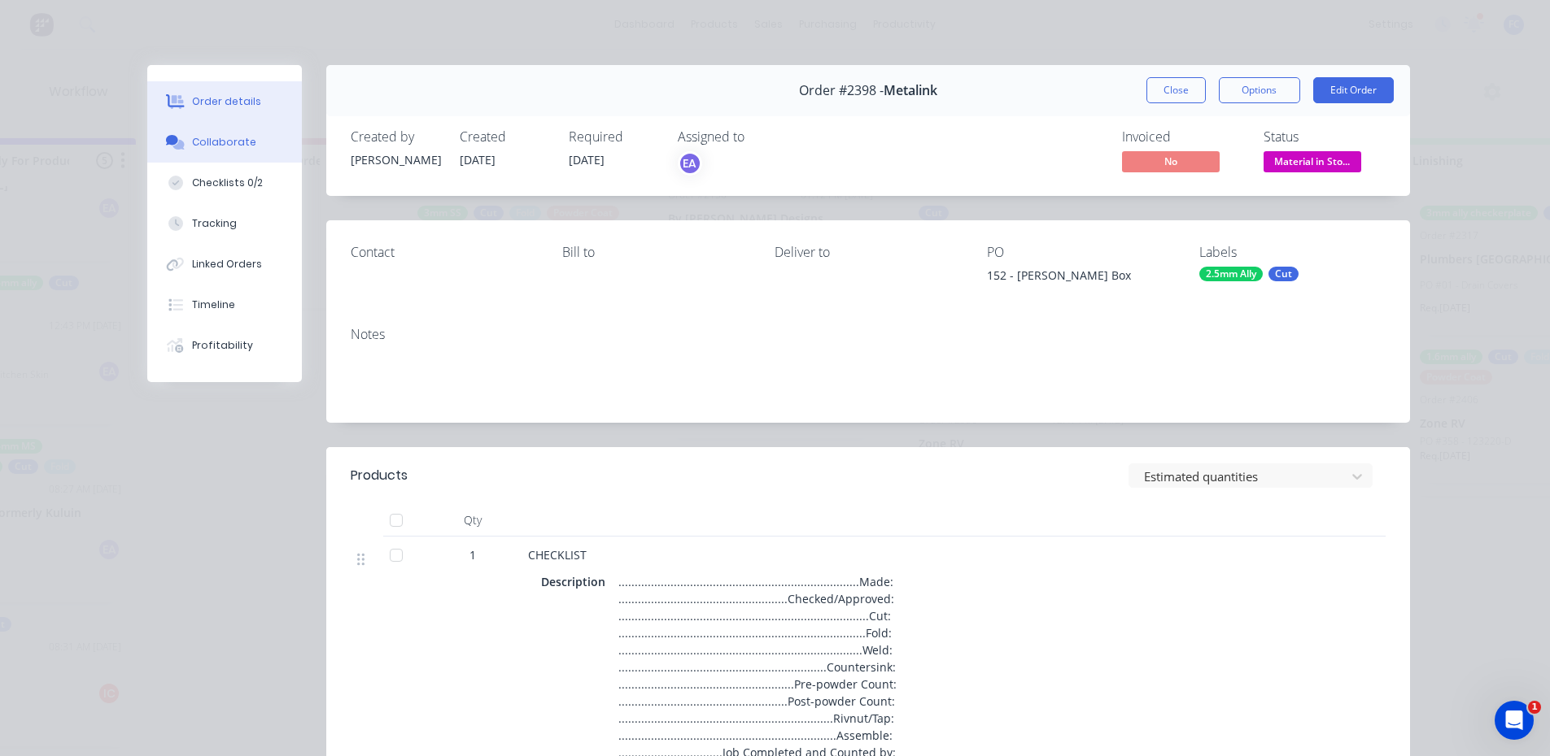
click at [194, 155] on button "Collaborate" at bounding box center [224, 142] width 155 height 41
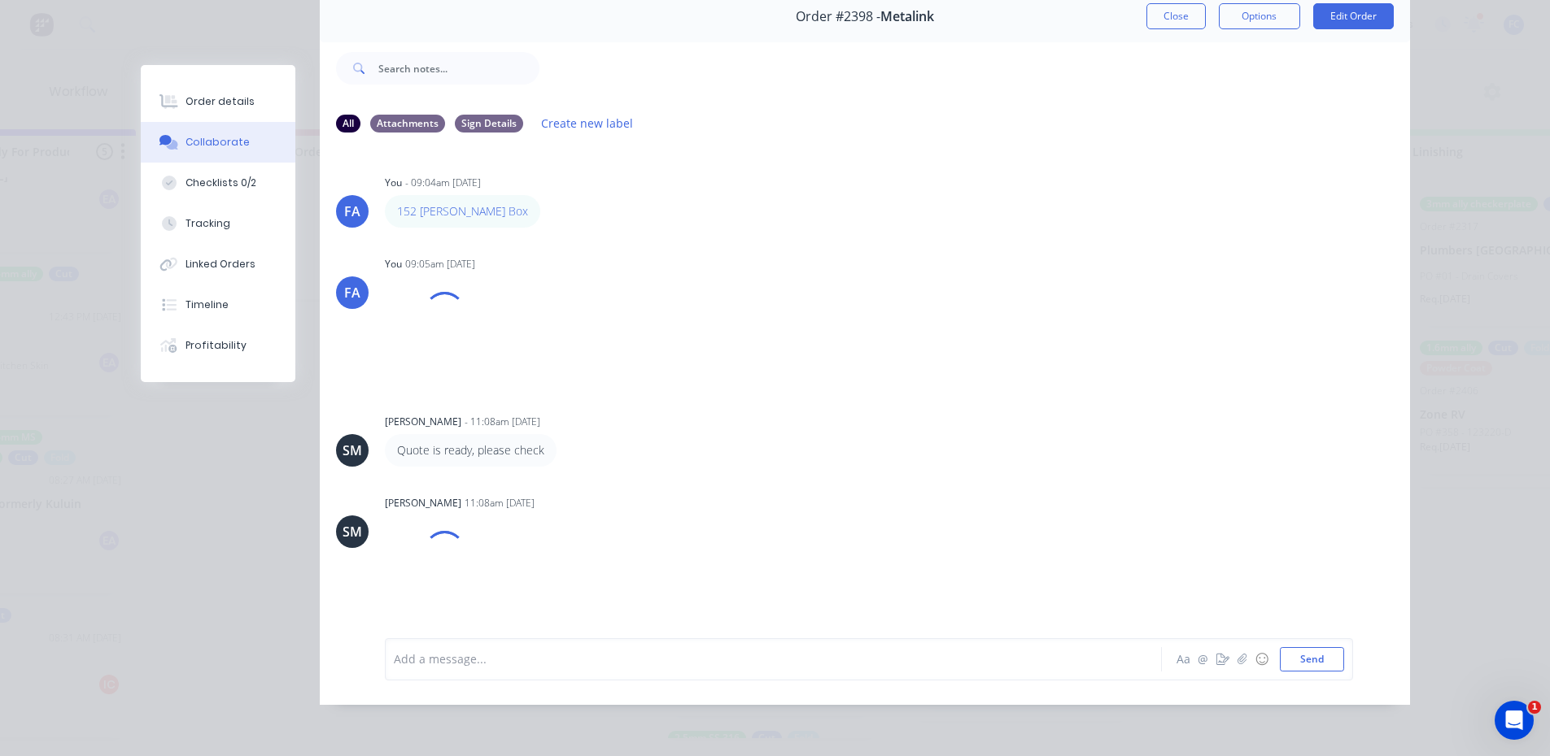
scroll to position [21, 2388]
click at [1158, 14] on button "Close" at bounding box center [1175, 16] width 59 height 26
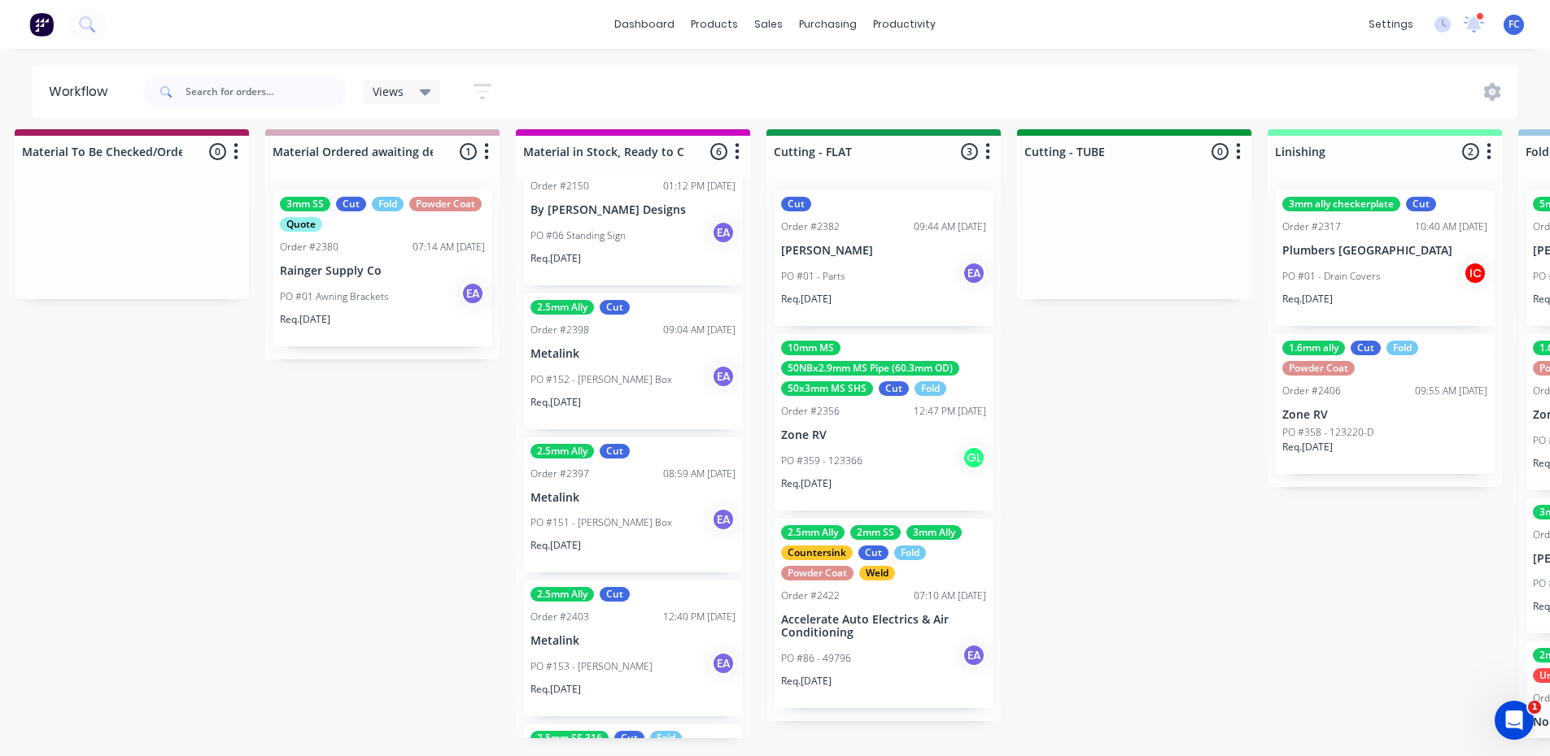
scroll to position [21, 2552]
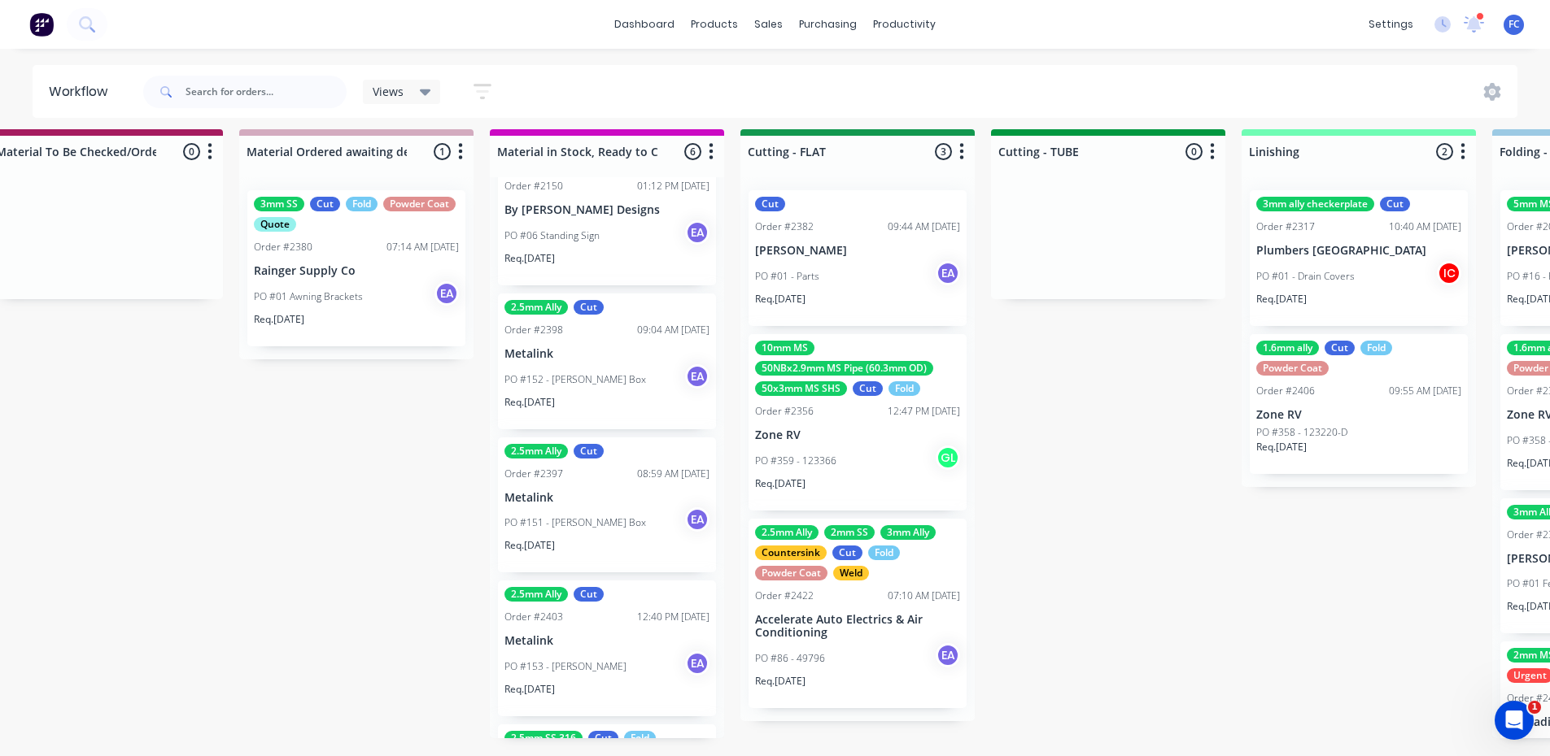
click at [828, 261] on div "PO #01 - Parts EA" at bounding box center [857, 276] width 205 height 31
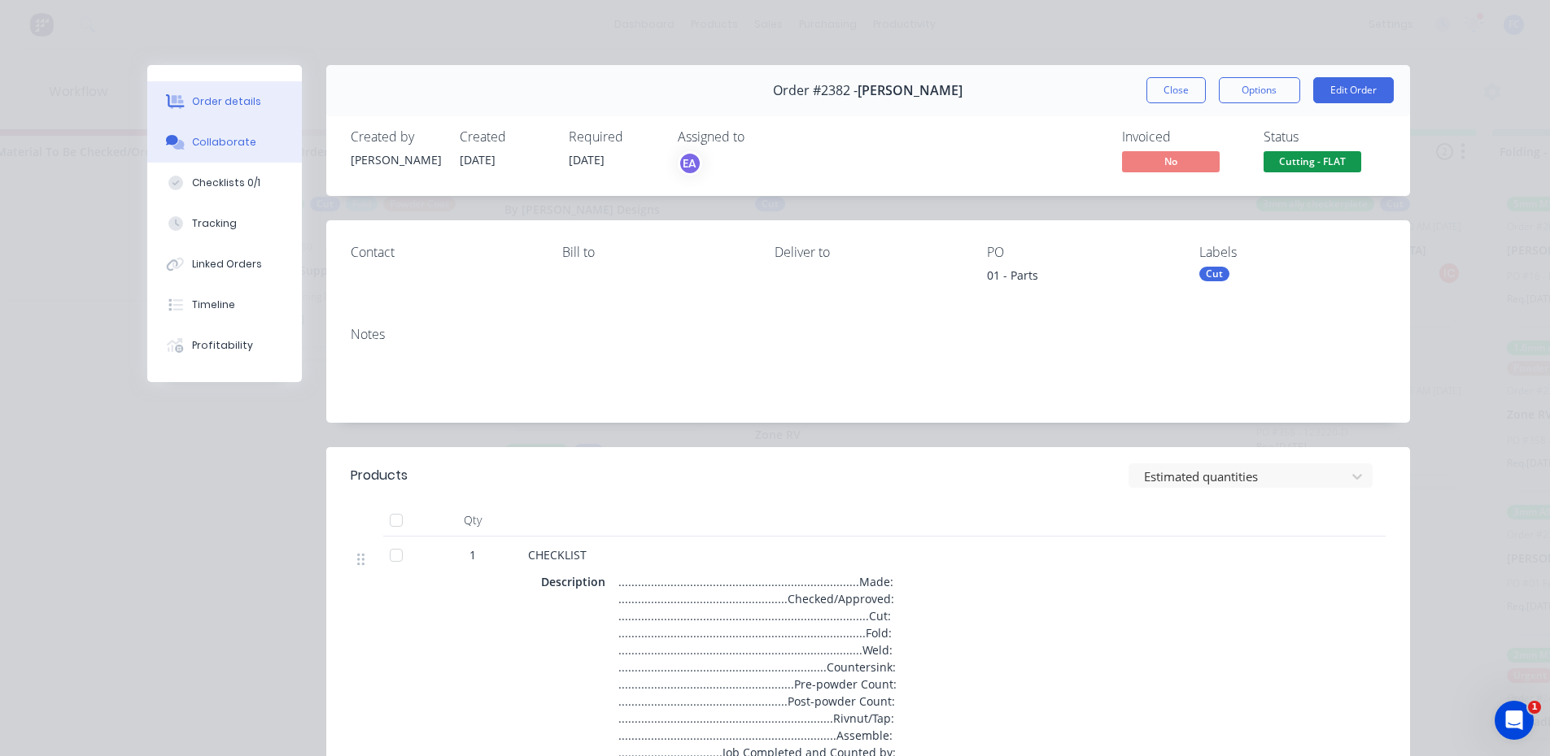
scroll to position [0, 2552]
click at [225, 147] on div "Collaborate" at bounding box center [224, 142] width 64 height 15
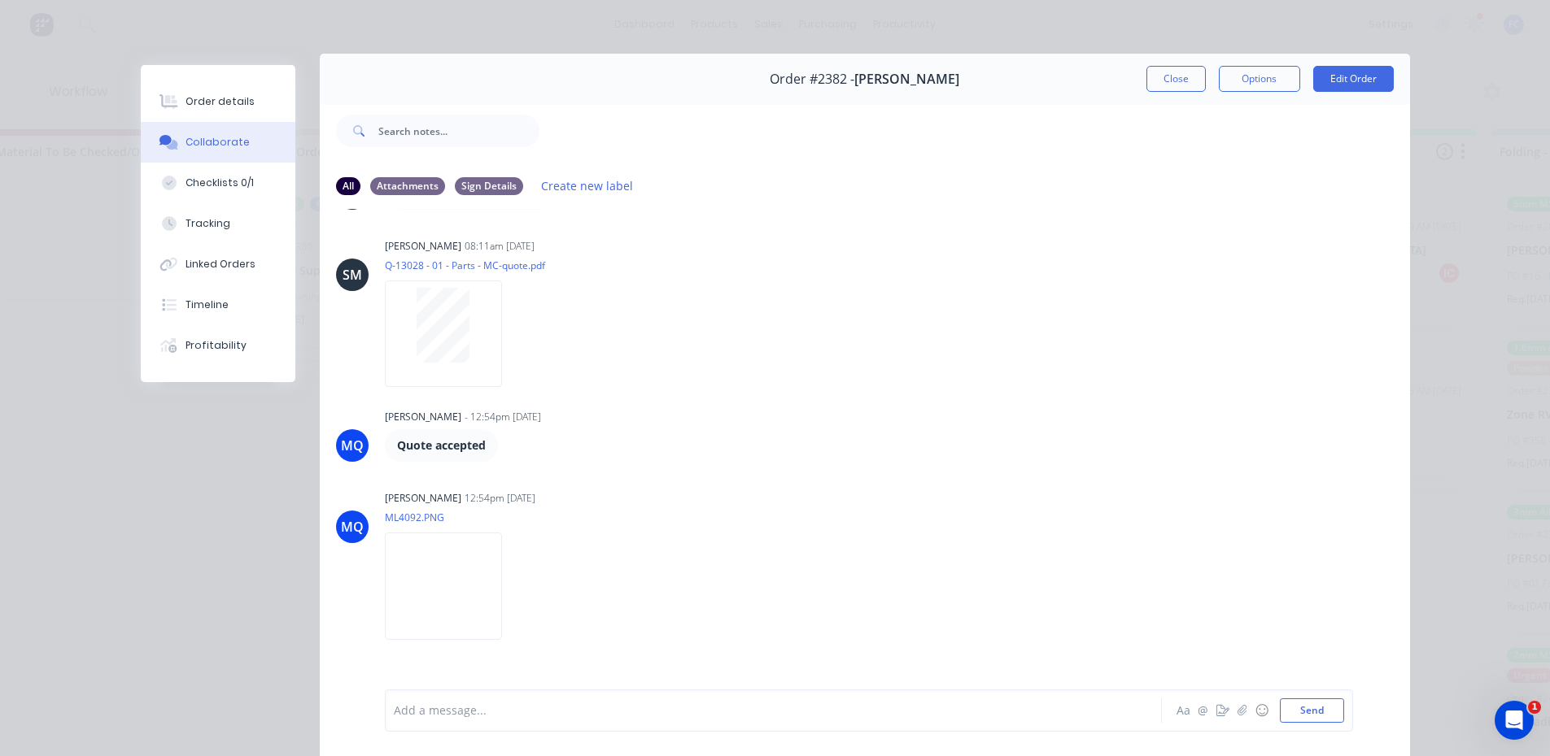
scroll to position [0, 0]
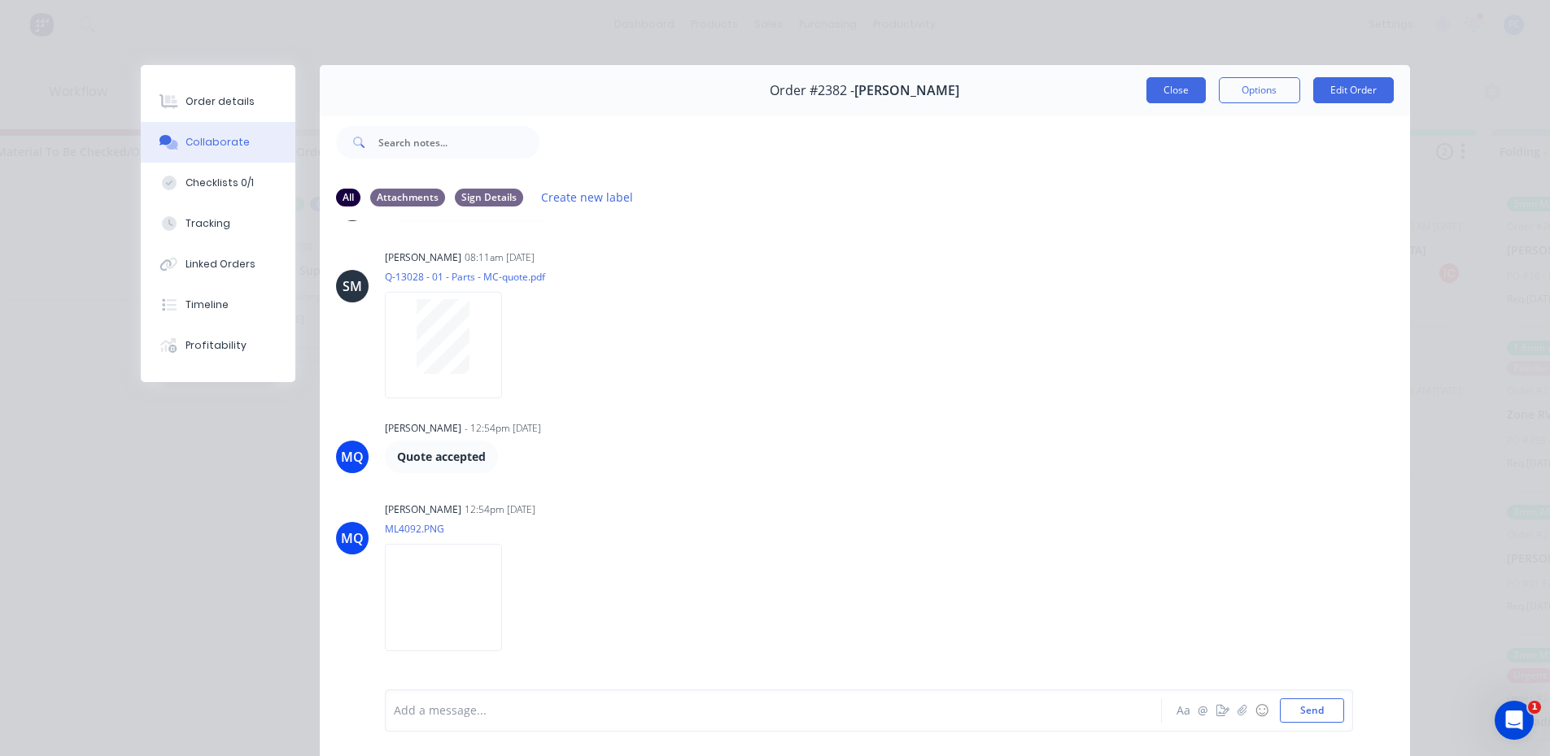
click at [1162, 89] on button "Close" at bounding box center [1175, 90] width 59 height 26
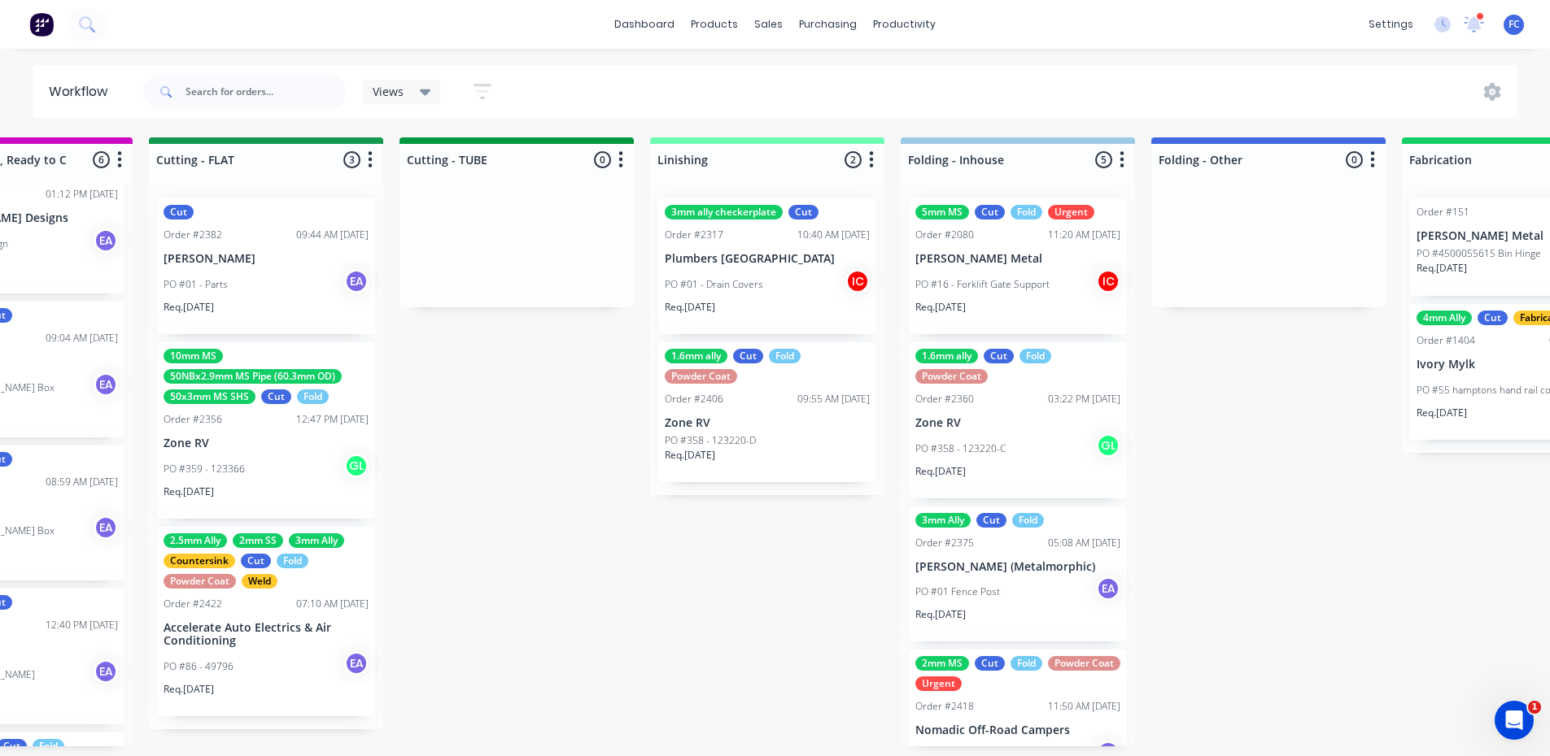
scroll to position [0, 3143]
click at [981, 252] on div "5mm MS Cut Fold Urgent Order #2080 11:20 AM 08/08/25 Sims Metal PO #16 - Forkli…" at bounding box center [1018, 267] width 218 height 136
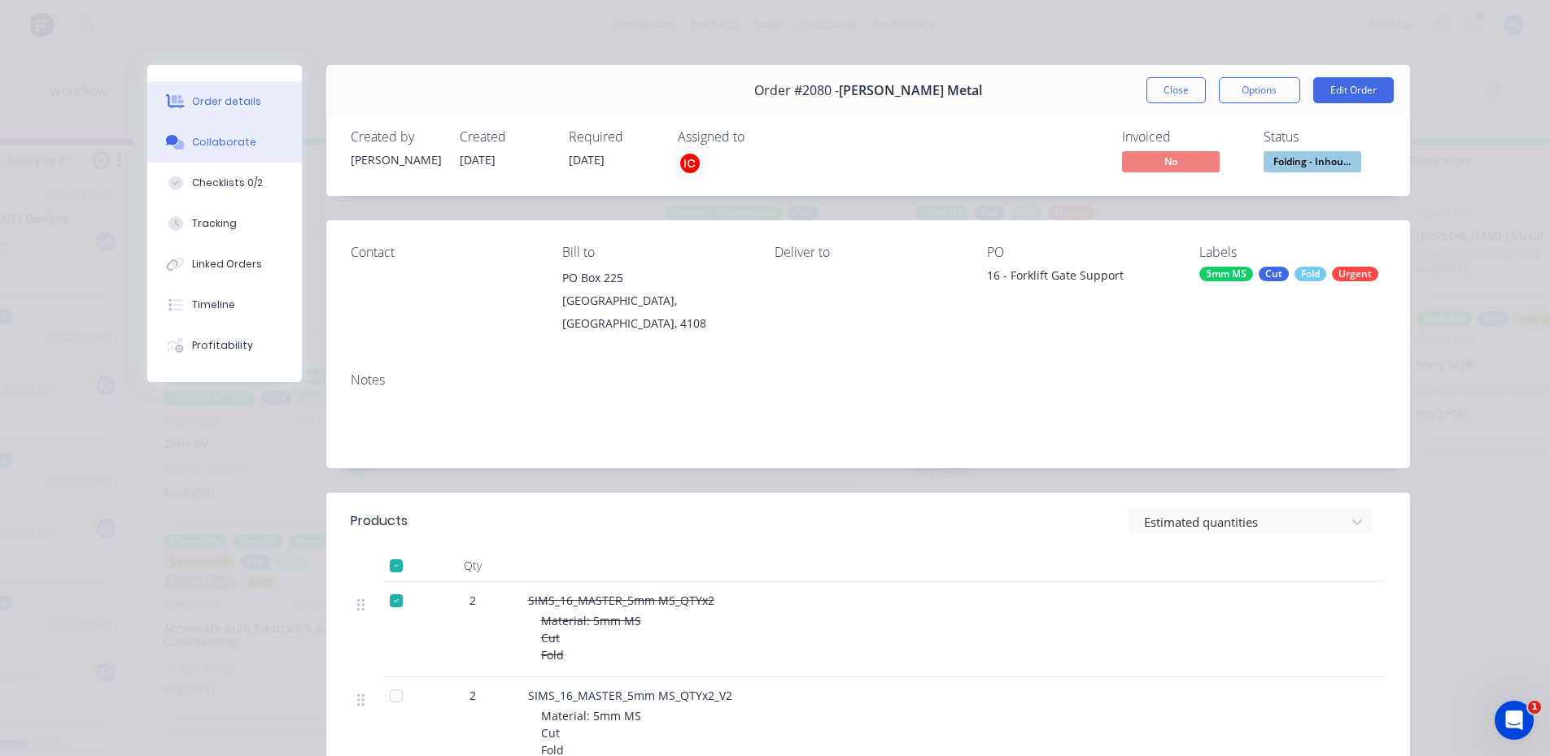
click at [207, 136] on div "Collaborate" at bounding box center [224, 142] width 64 height 15
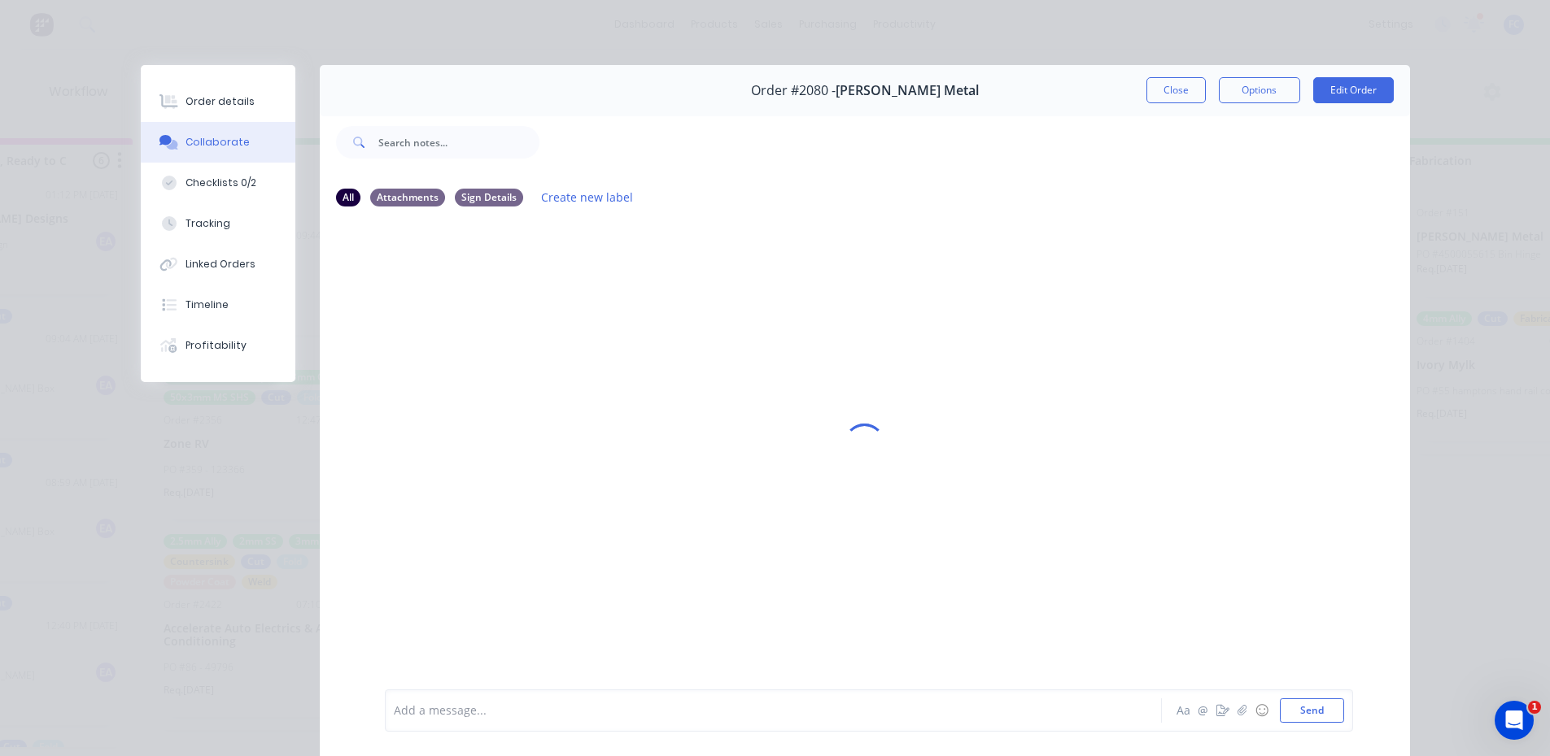
drag, startPoint x: 1162, startPoint y: 90, endPoint x: 1109, endPoint y: 123, distance: 62.1
click at [1162, 91] on button "Close" at bounding box center [1175, 90] width 59 height 26
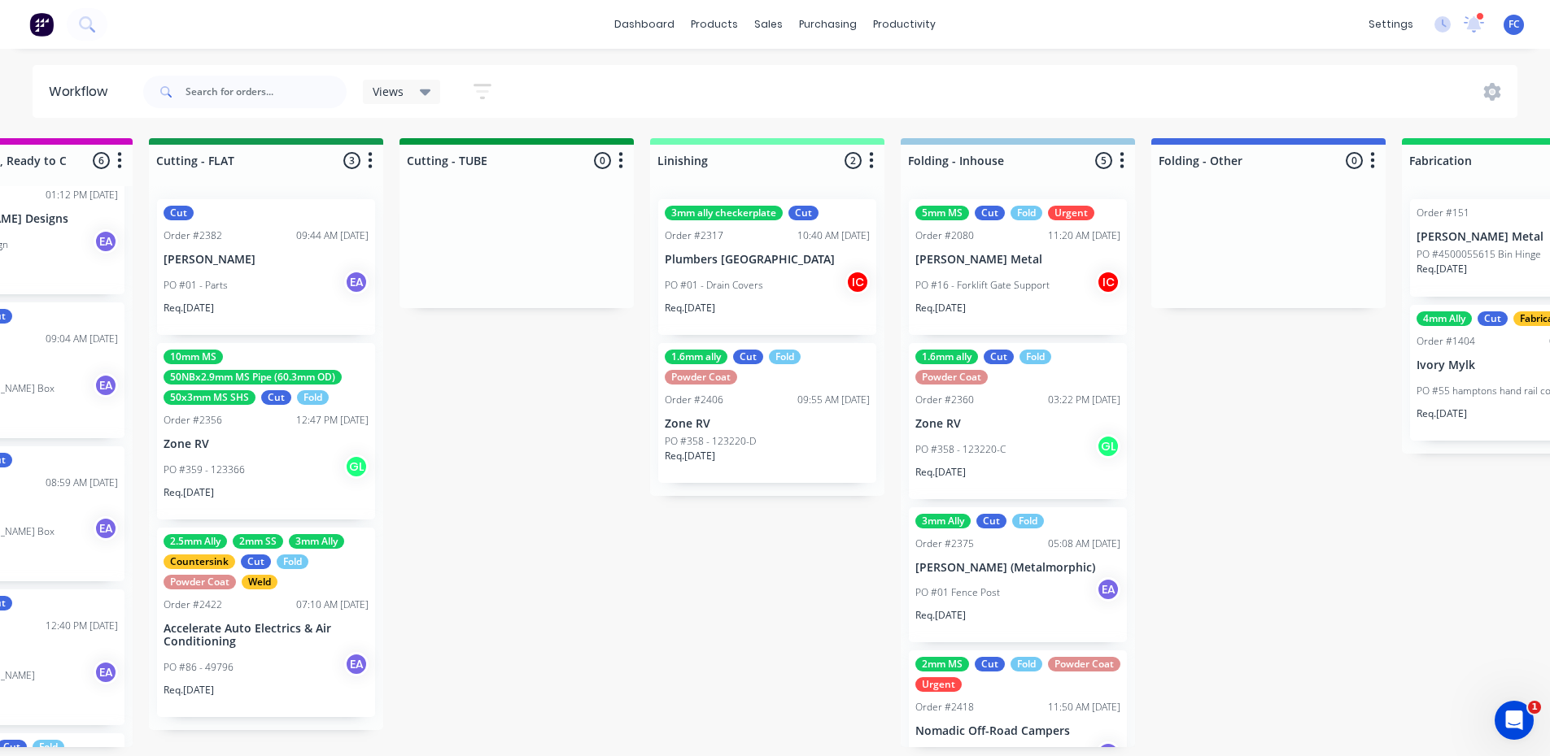
click at [975, 262] on p "[PERSON_NAME] Metal" at bounding box center [1017, 260] width 205 height 14
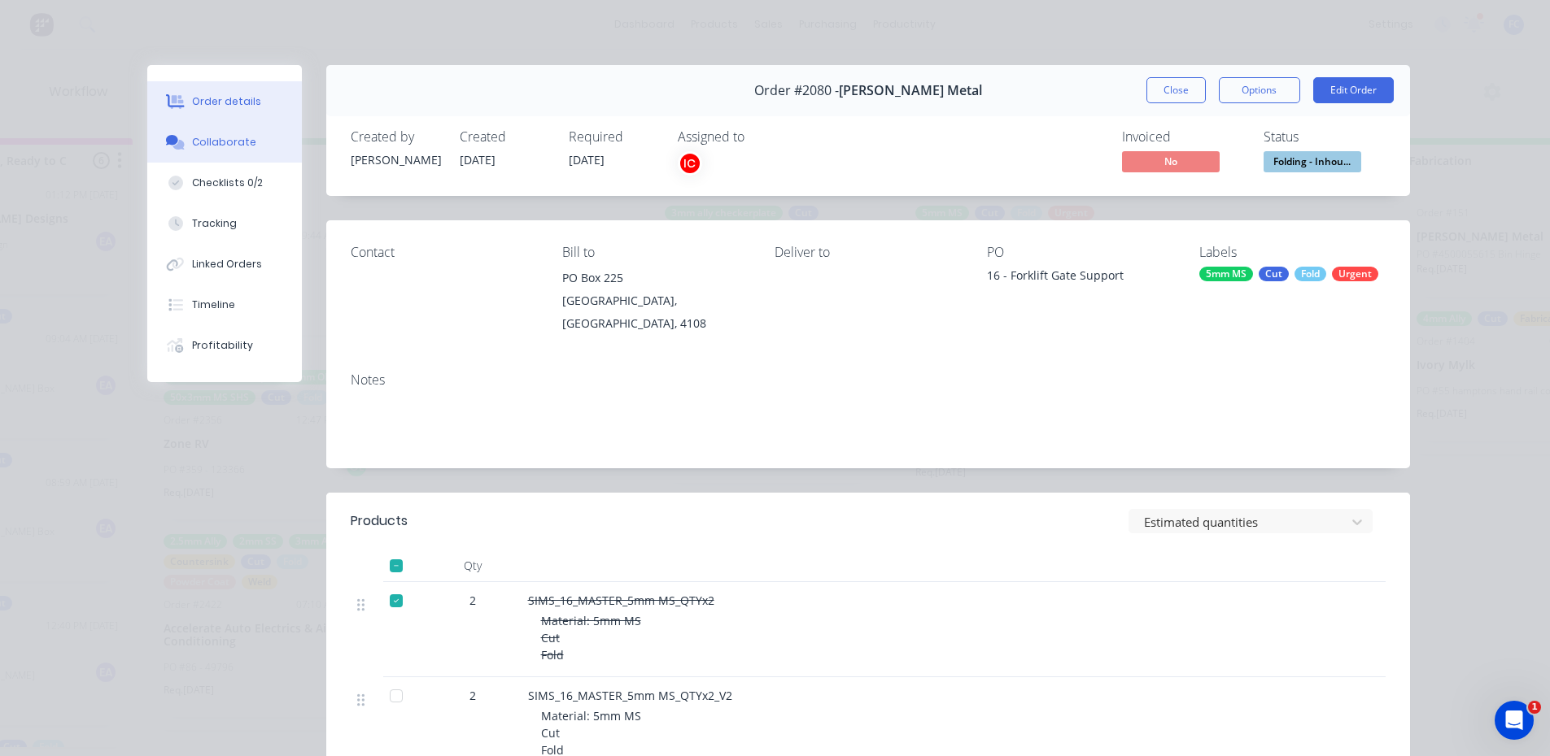
click at [213, 150] on button "Collaborate" at bounding box center [224, 142] width 155 height 41
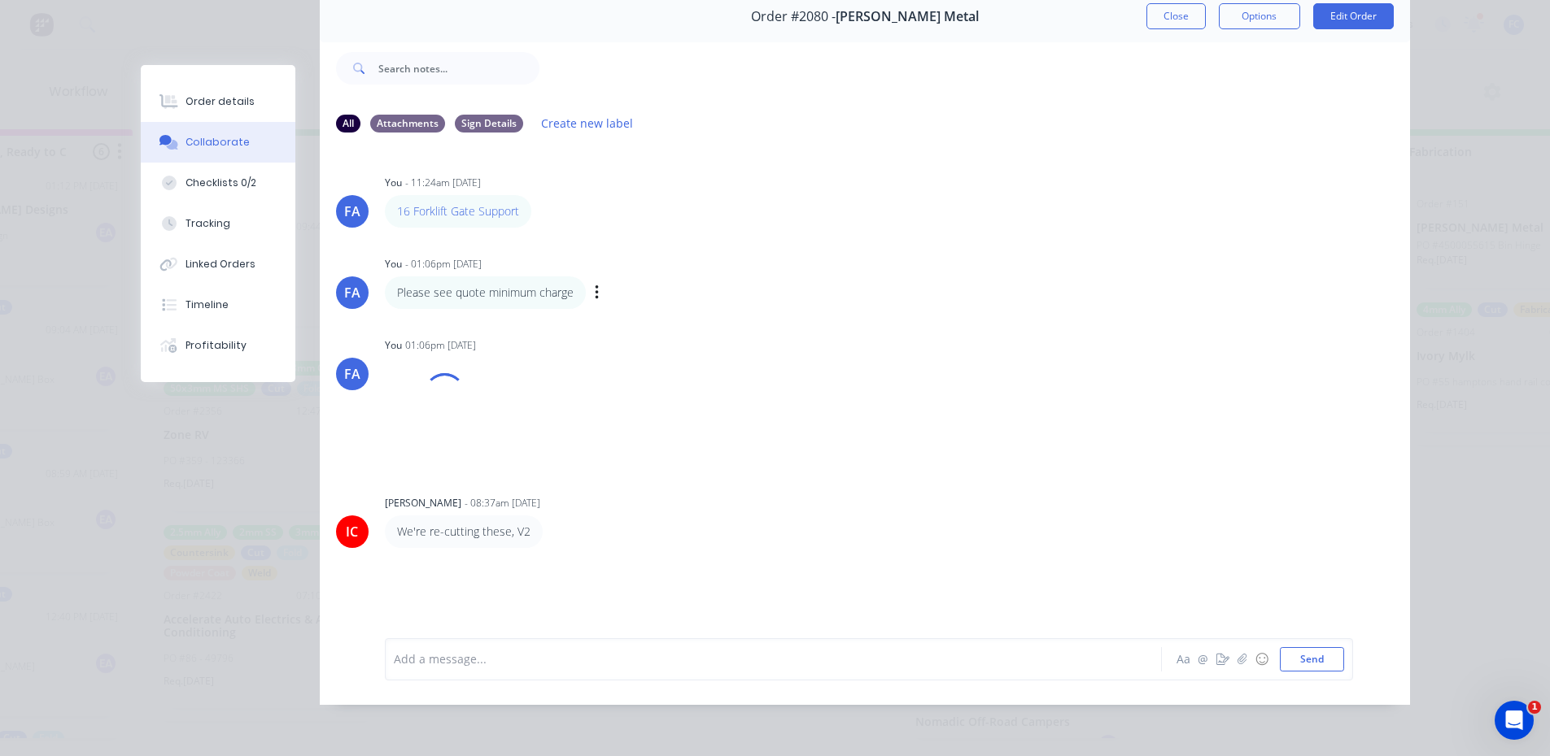
scroll to position [21, 3143]
click at [1167, 3] on button "Close" at bounding box center [1175, 16] width 59 height 26
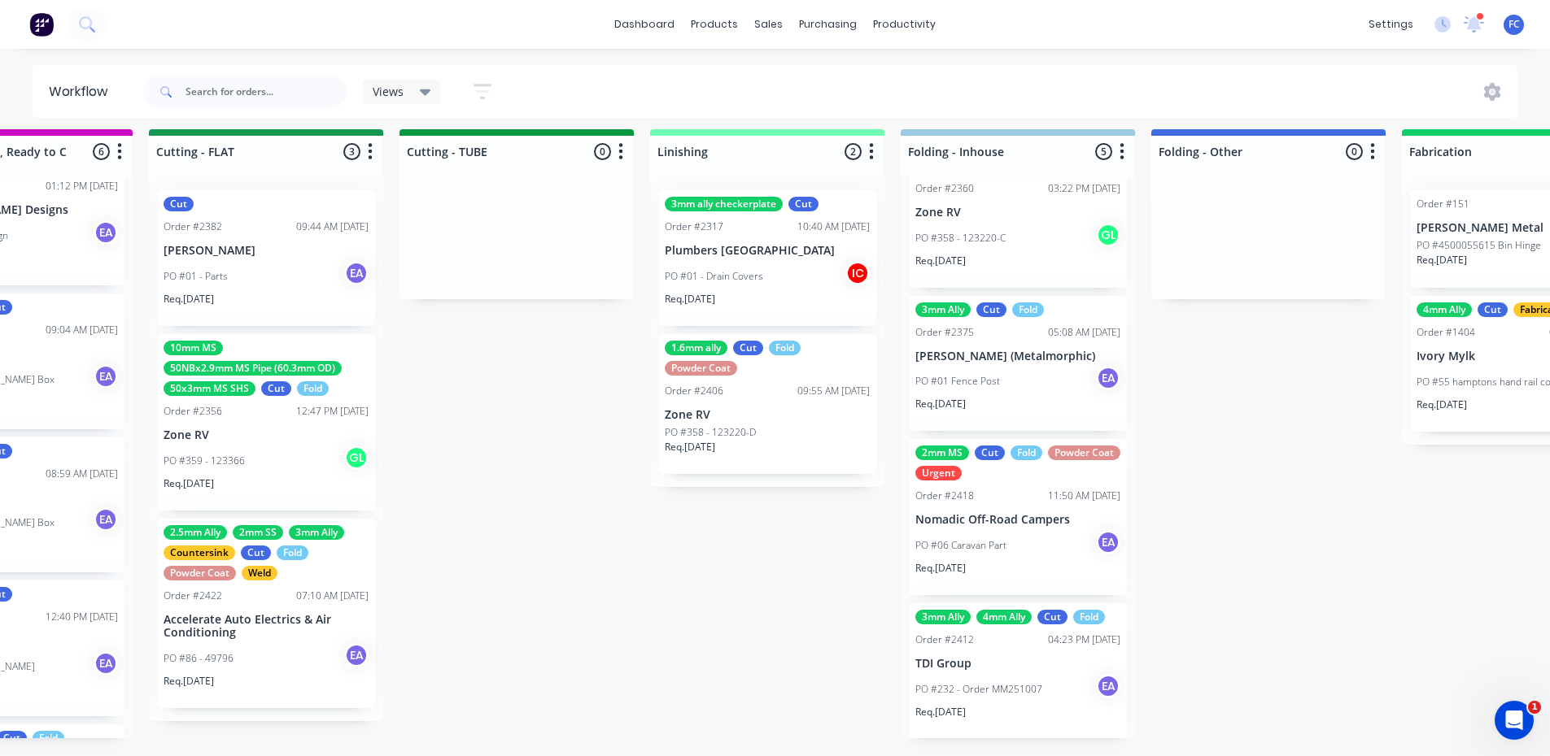
scroll to position [204, 0]
click at [992, 673] on div "PO #232 - Order MM251007 EA" at bounding box center [1017, 688] width 205 height 31
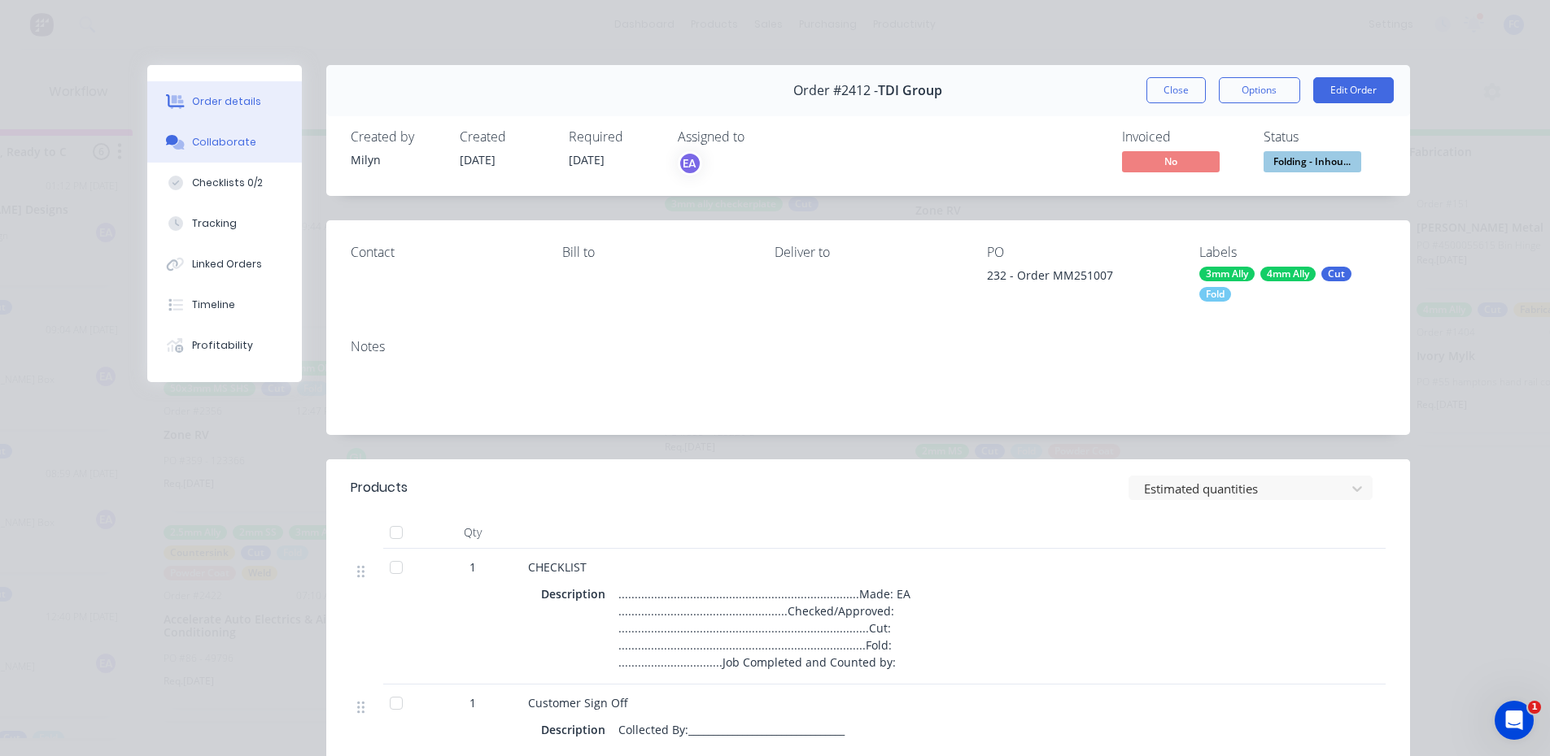
click at [204, 134] on button "Collaborate" at bounding box center [224, 142] width 155 height 41
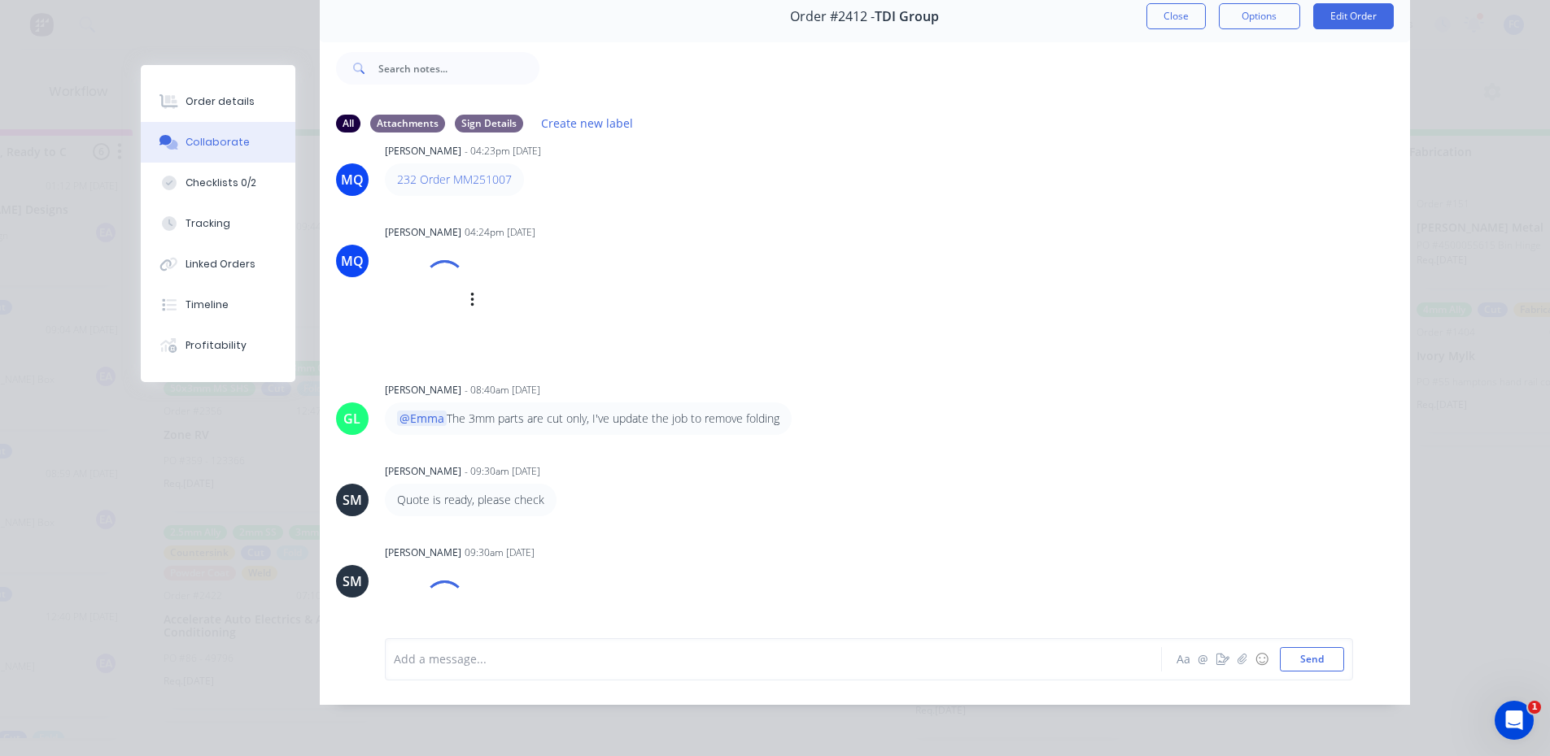
scroll to position [81, 0]
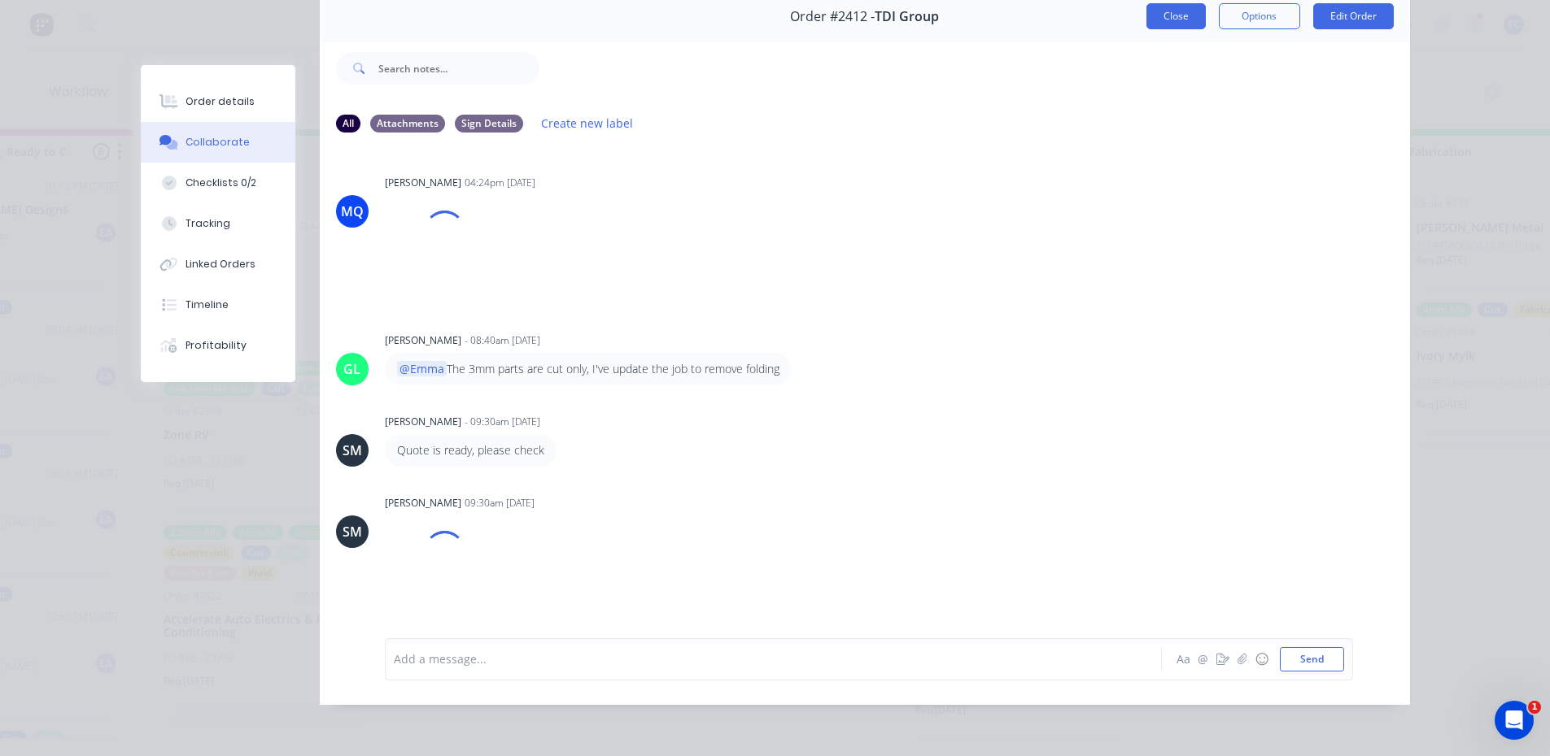
click at [1167, 15] on button "Close" at bounding box center [1175, 16] width 59 height 26
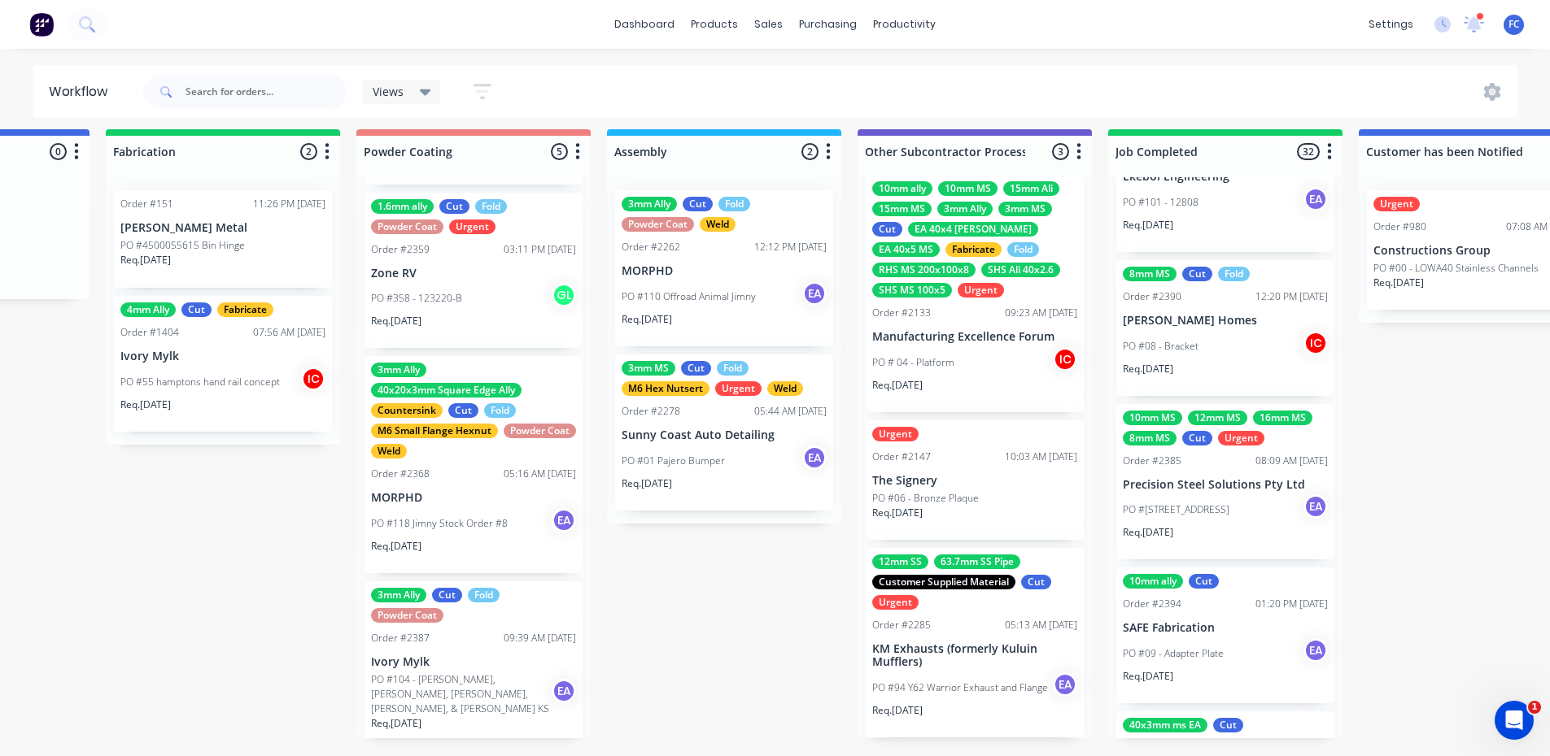
scroll to position [3399, 0]
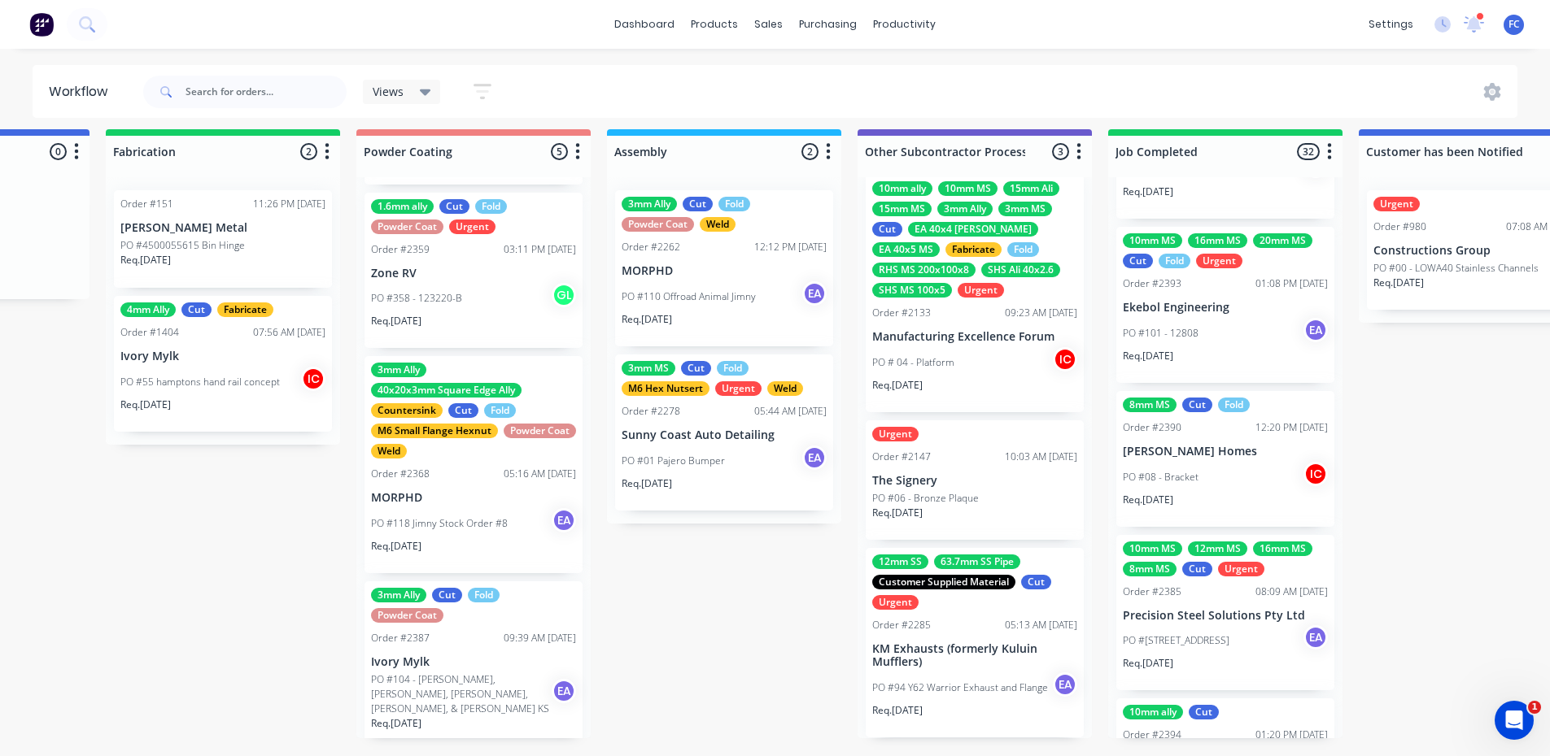
click at [1169, 609] on p "Precision Steel Solutions Pty Ltd" at bounding box center [1225, 616] width 205 height 14
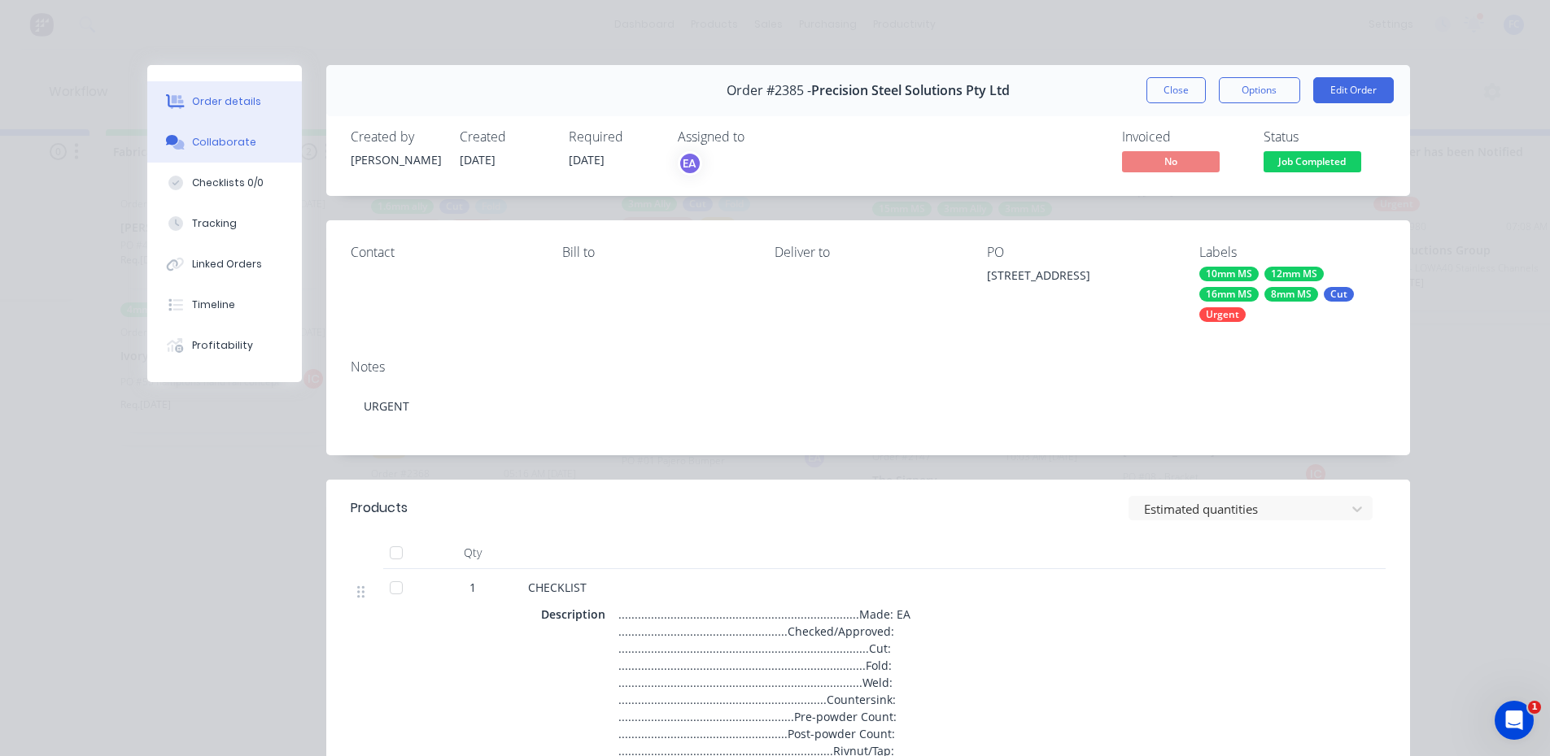
scroll to position [0, 4439]
click at [204, 132] on button "Collaborate" at bounding box center [224, 142] width 155 height 41
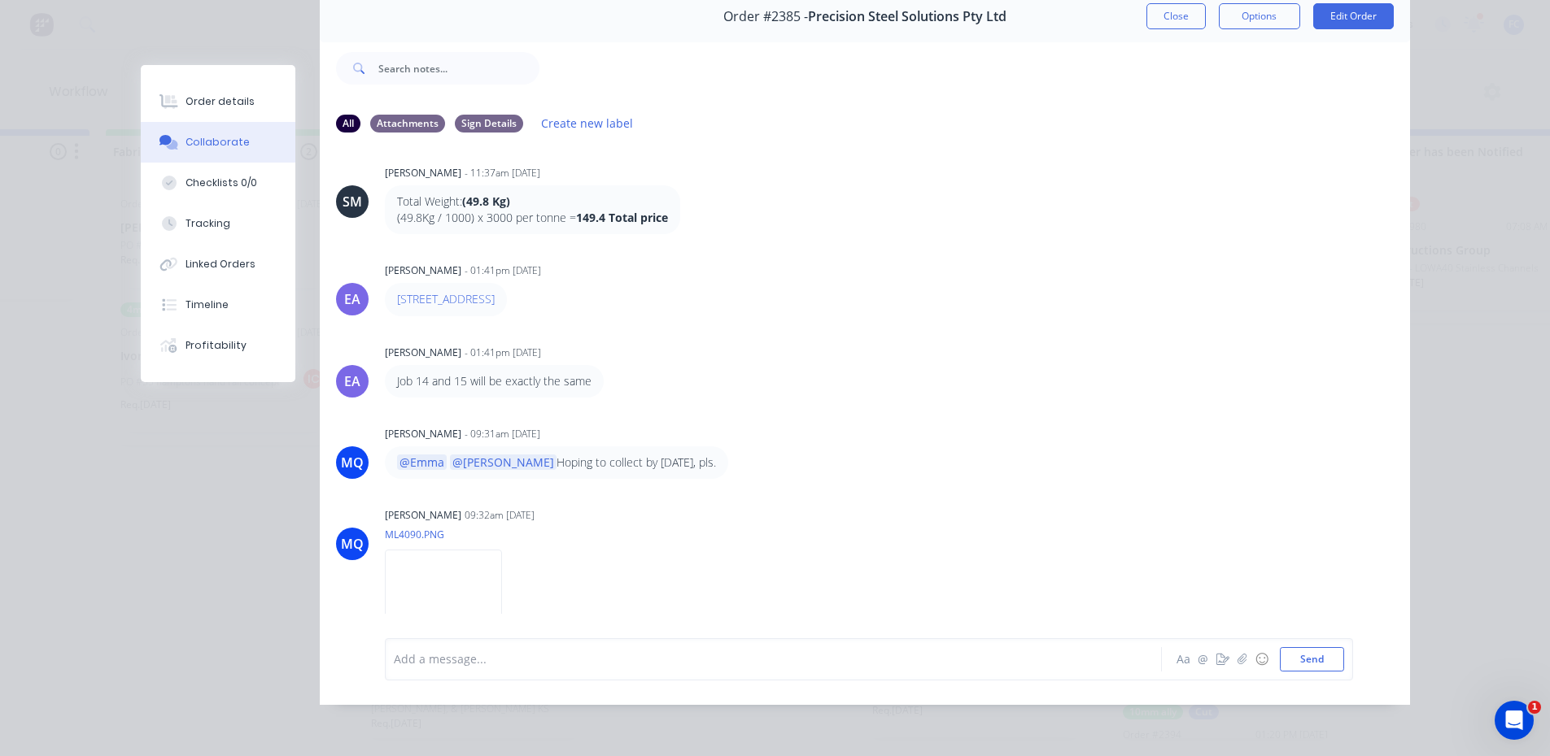
scroll to position [308, 0]
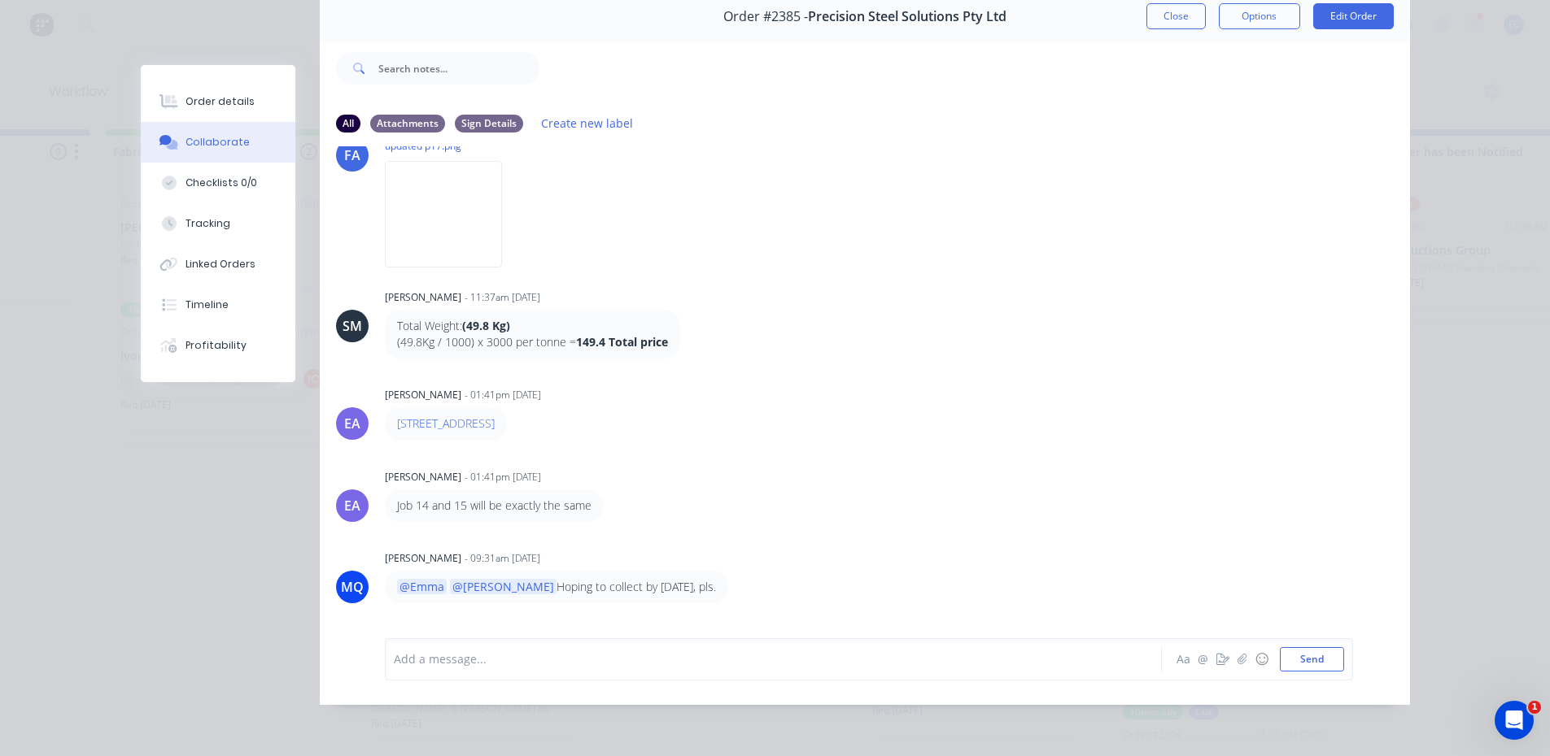
click at [1164, 18] on div "Order #2385 - Precision Steel Solutions Pty Ltd Close Options Edit Order" at bounding box center [865, 16] width 1090 height 51
click at [1167, 14] on button "Close" at bounding box center [1175, 16] width 59 height 26
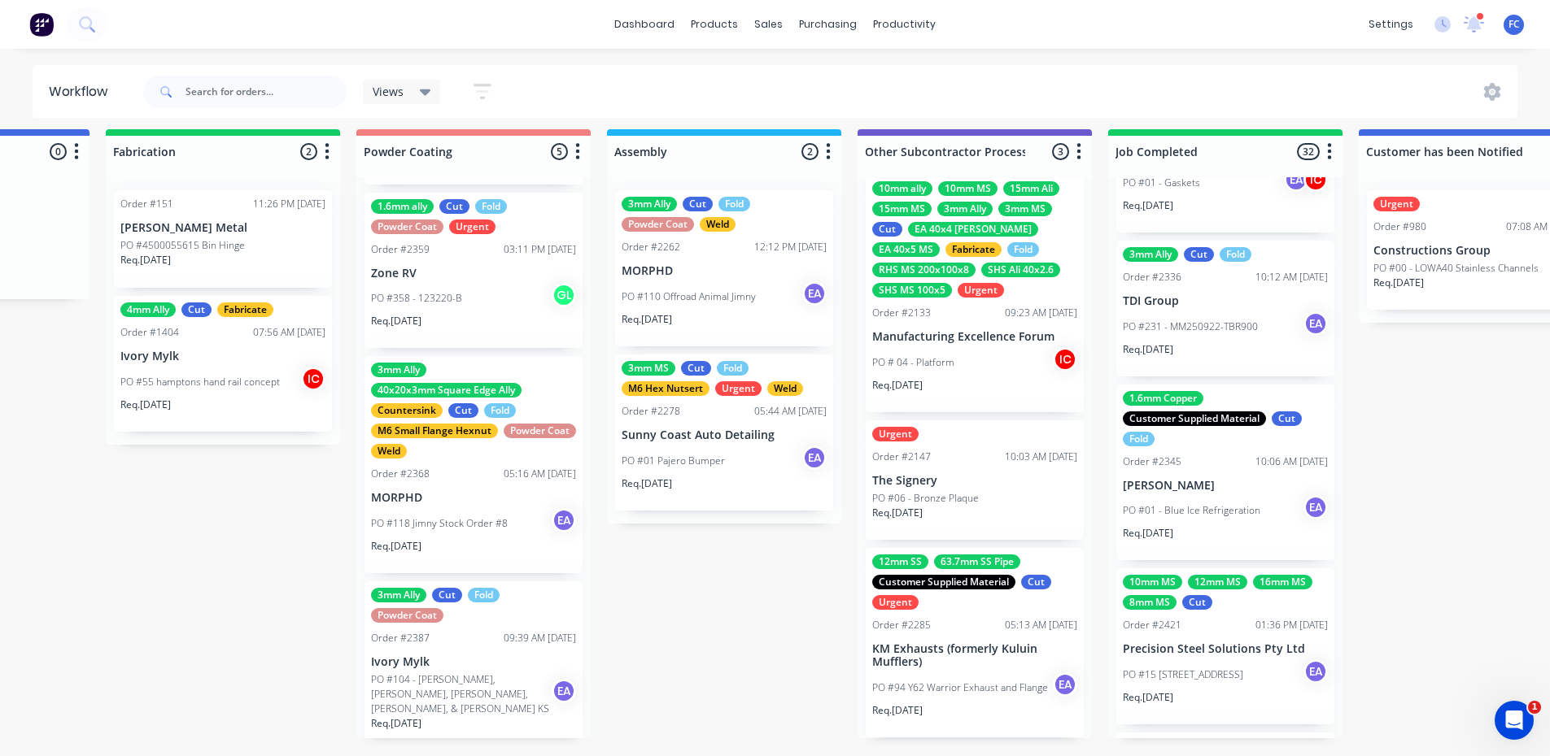
scroll to position [2749, 0]
click at [1190, 419] on div "1.6mm Copper Customer Supplied Material Cut Fold" at bounding box center [1225, 419] width 205 height 55
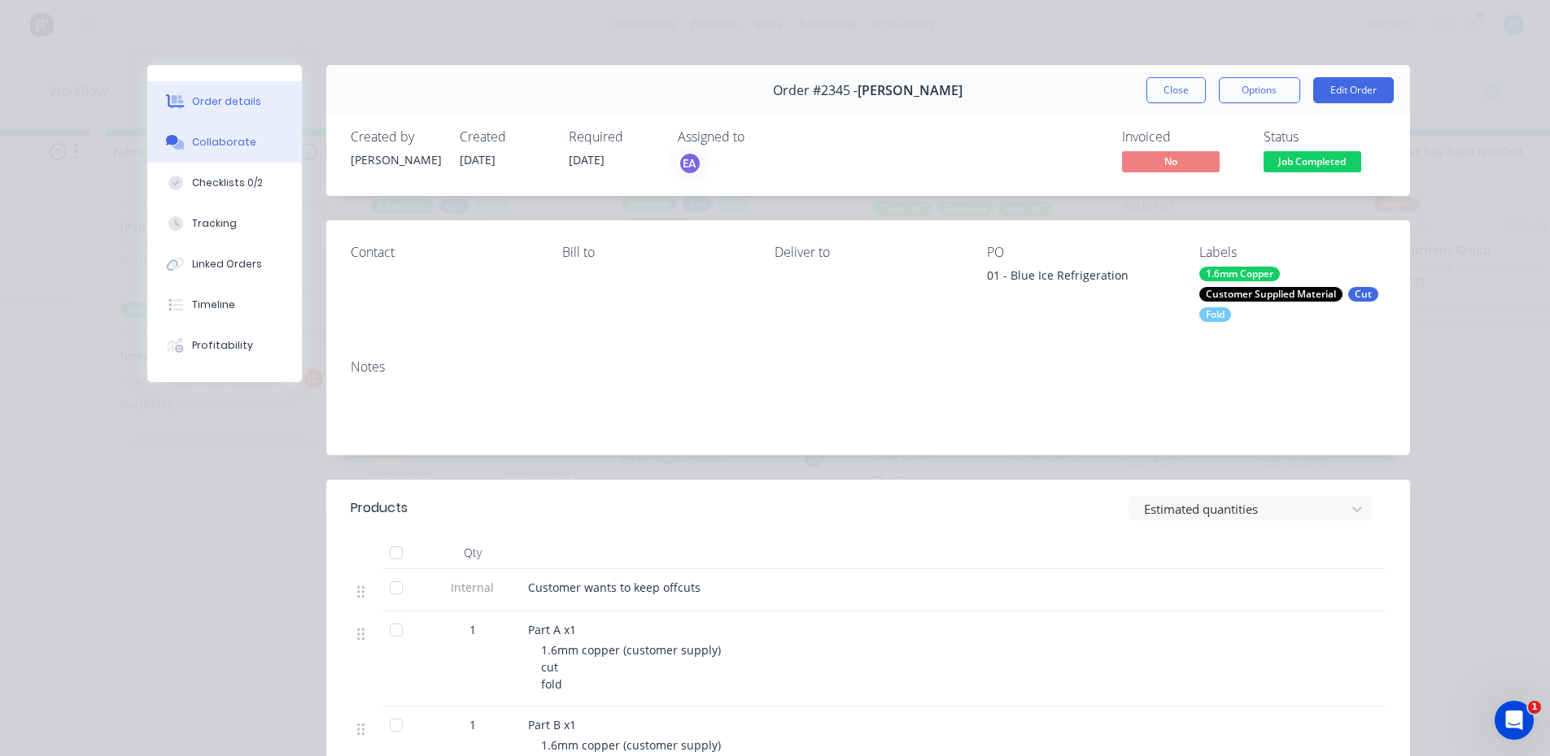
click at [207, 136] on div "Collaborate" at bounding box center [224, 142] width 64 height 15
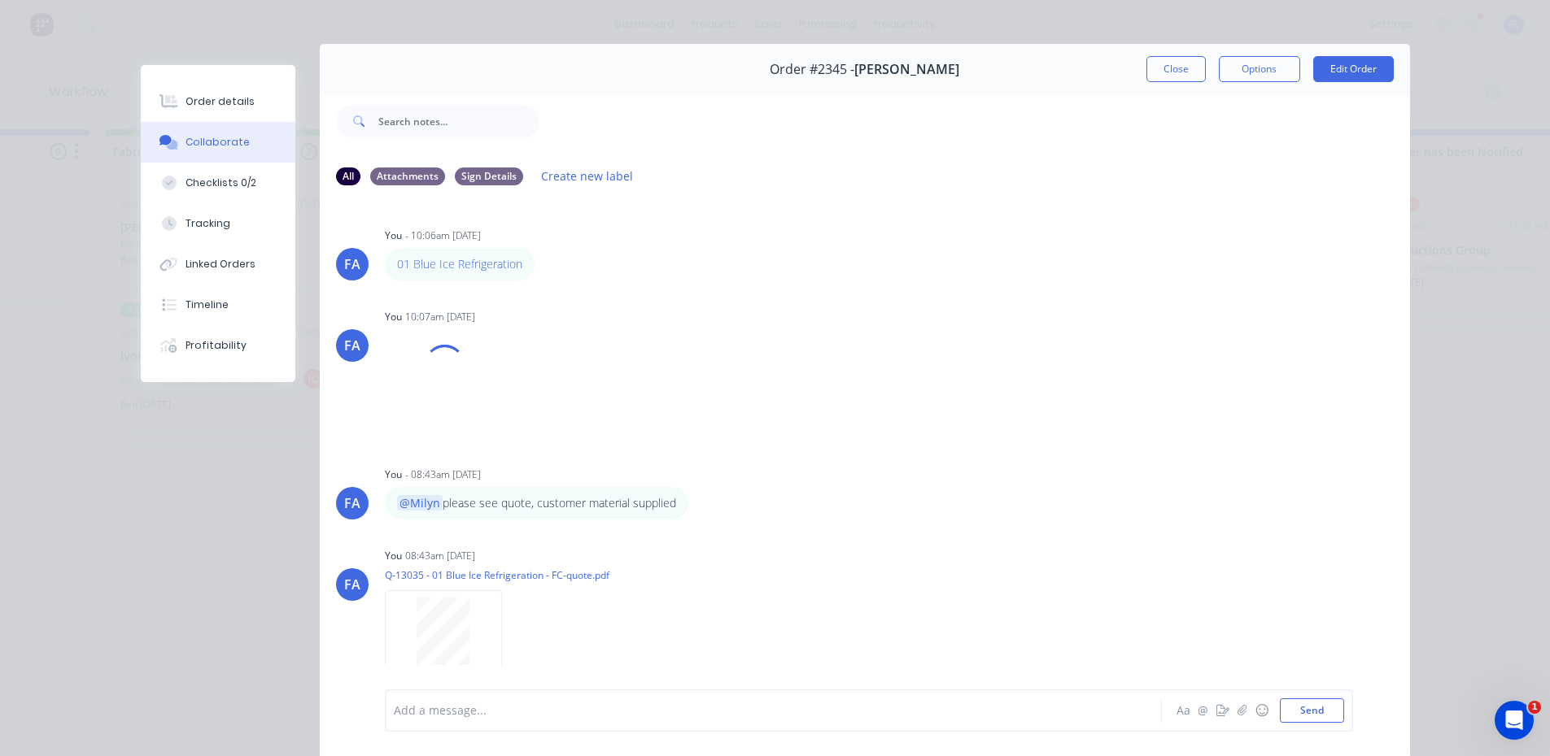
scroll to position [0, 0]
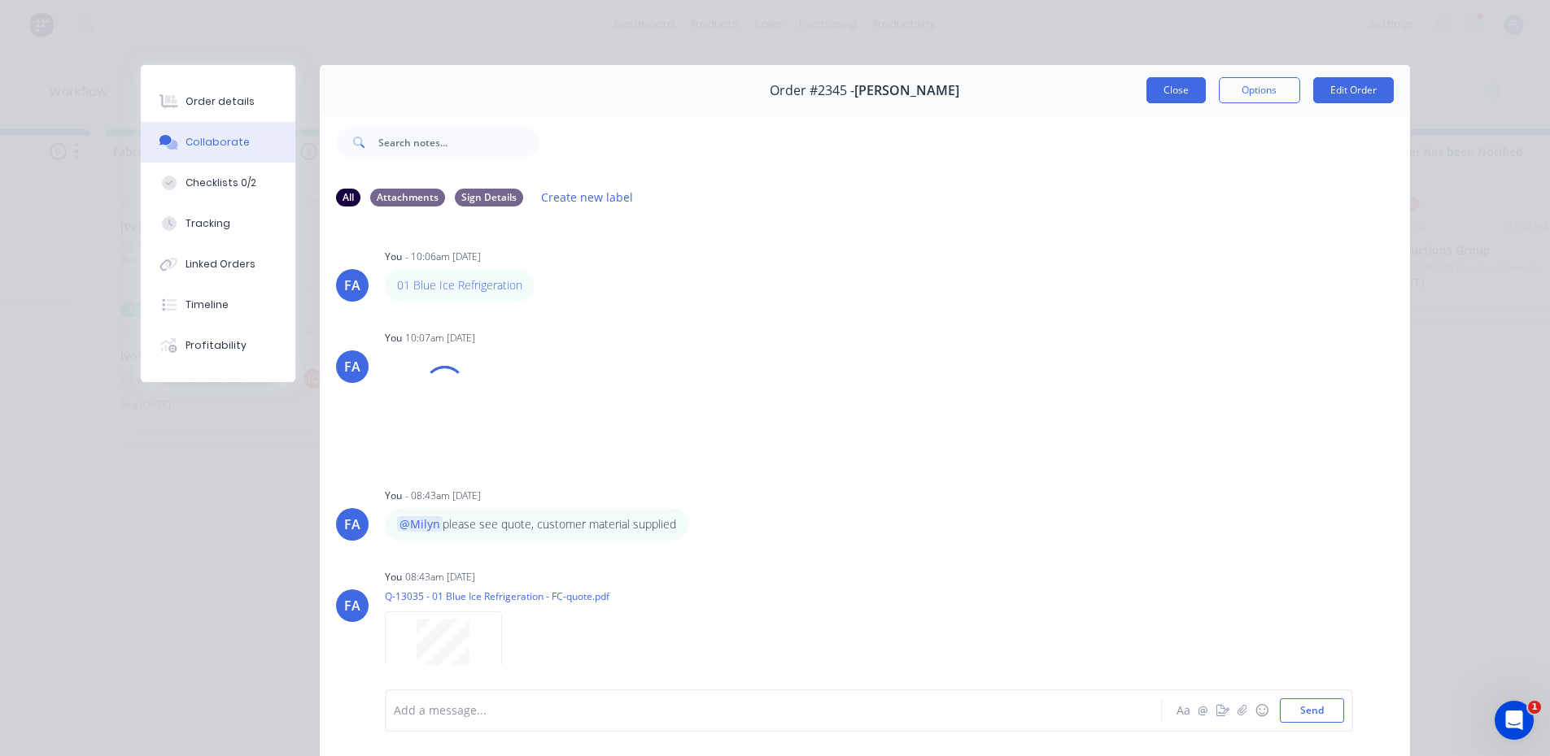
click at [1160, 89] on button "Close" at bounding box center [1175, 90] width 59 height 26
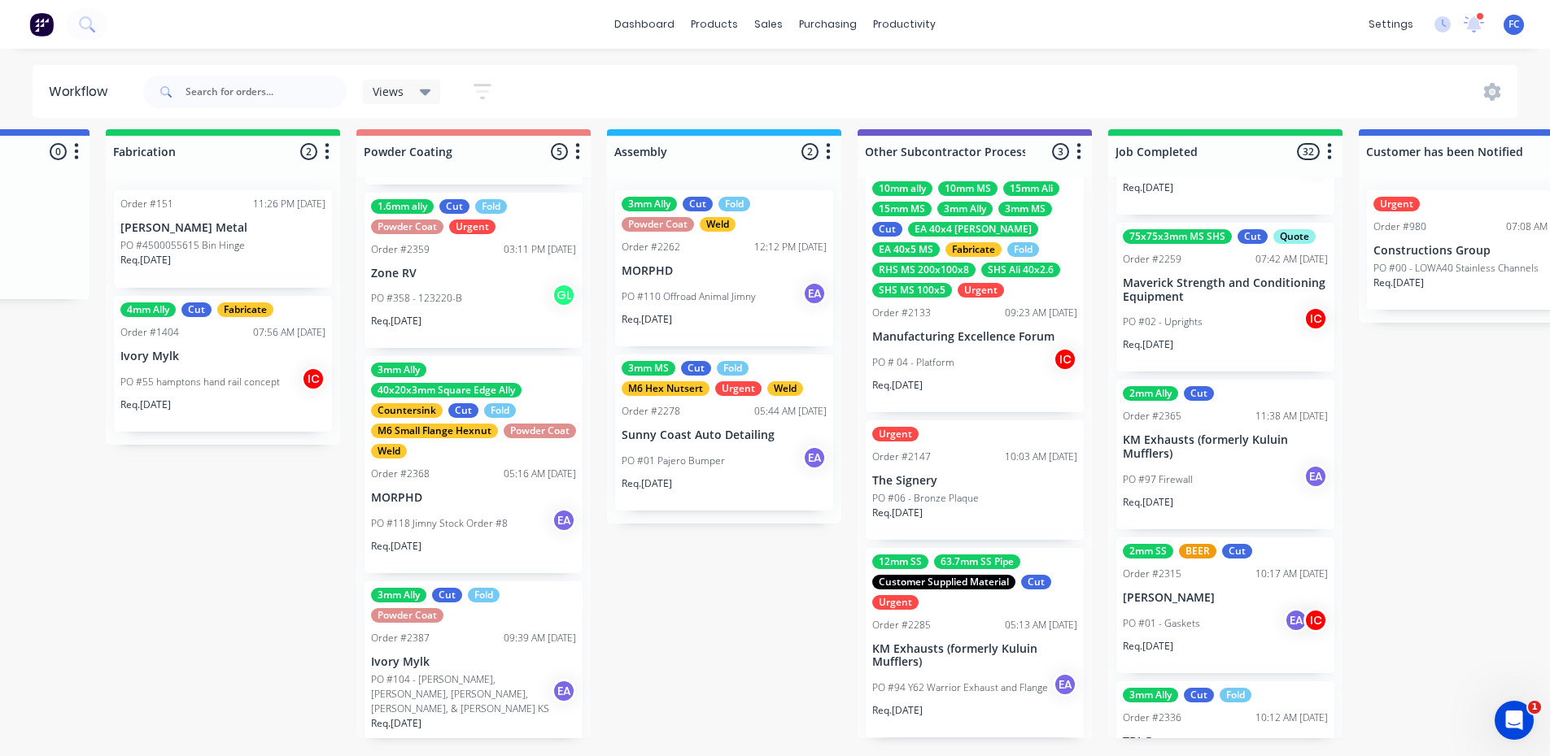
scroll to position [2261, 0]
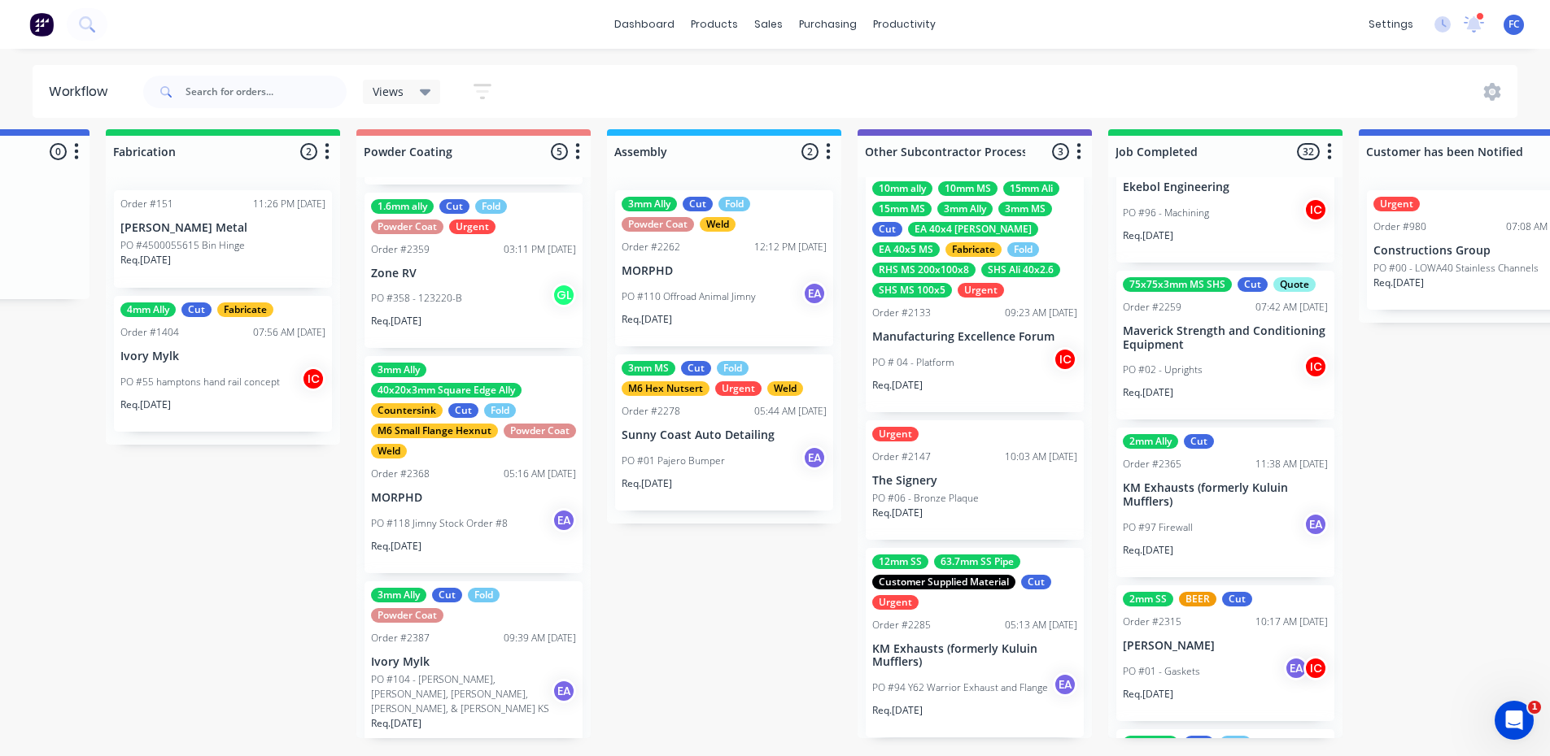
click at [1240, 482] on p "KM Exhausts (formerly Kuluin Mufflers)" at bounding box center [1225, 496] width 205 height 28
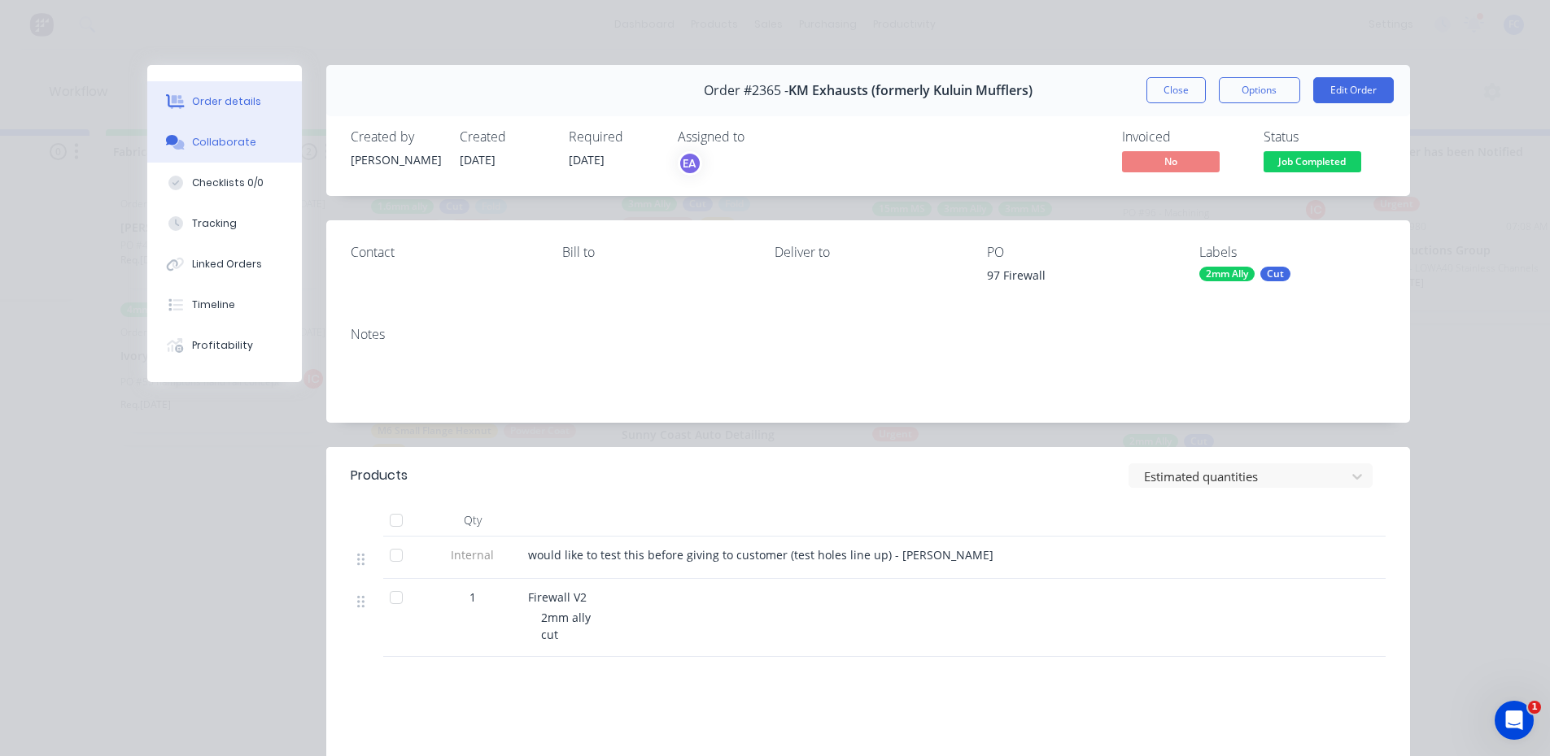
click at [201, 129] on button "Collaborate" at bounding box center [224, 142] width 155 height 41
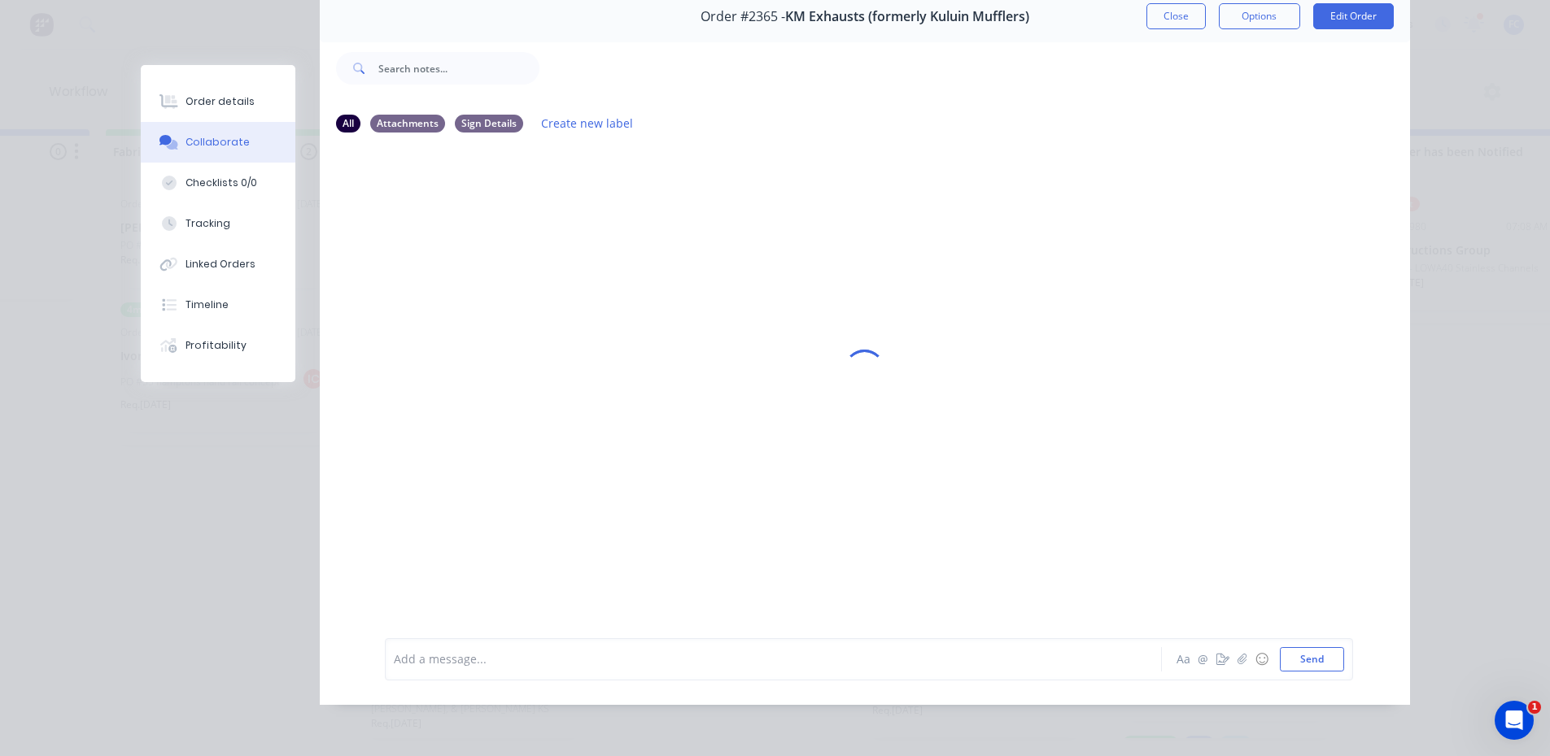
scroll to position [86, 0]
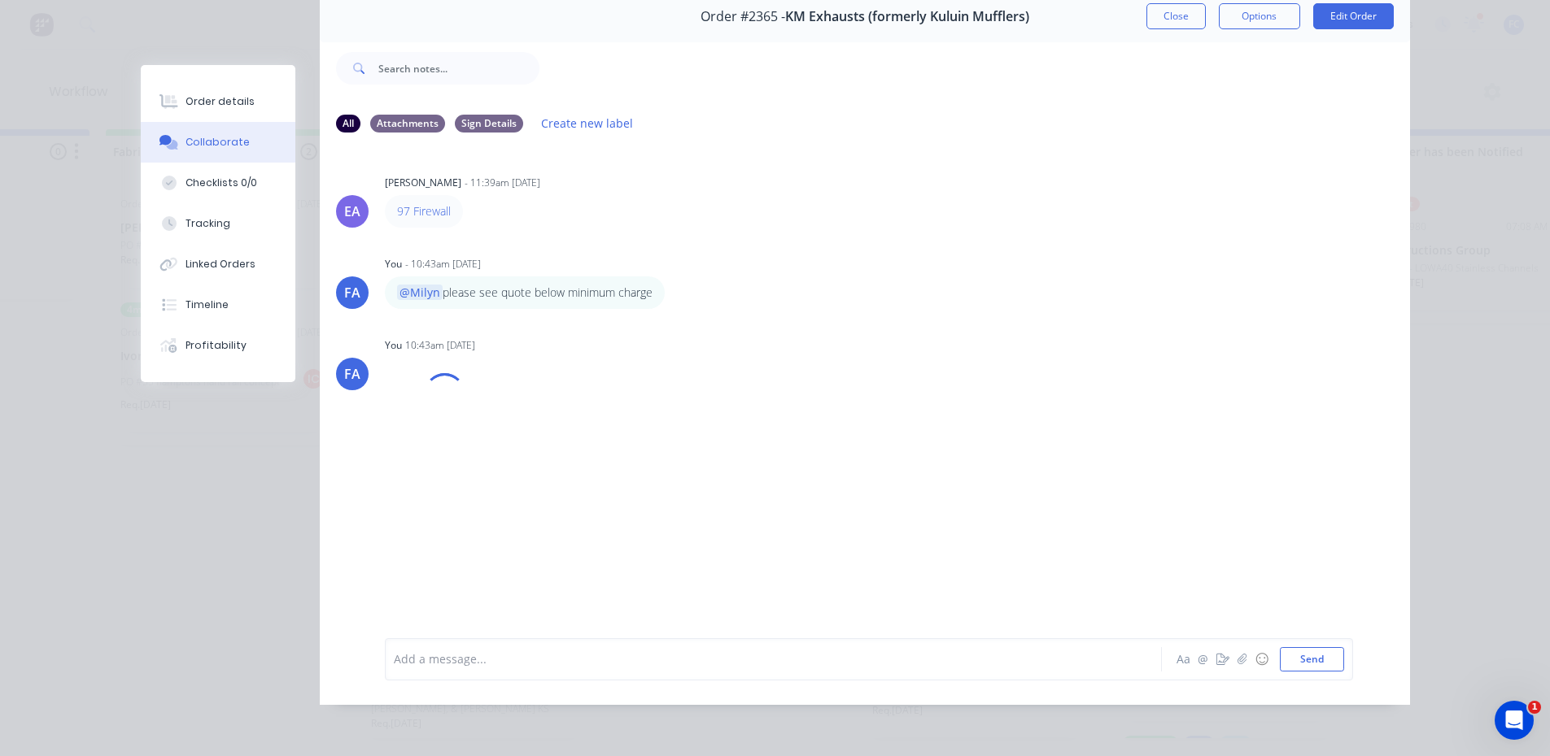
drag, startPoint x: 1150, startPoint y: 14, endPoint x: 1265, endPoint y: 297, distance: 305.4
click at [1150, 13] on button "Close" at bounding box center [1175, 16] width 59 height 26
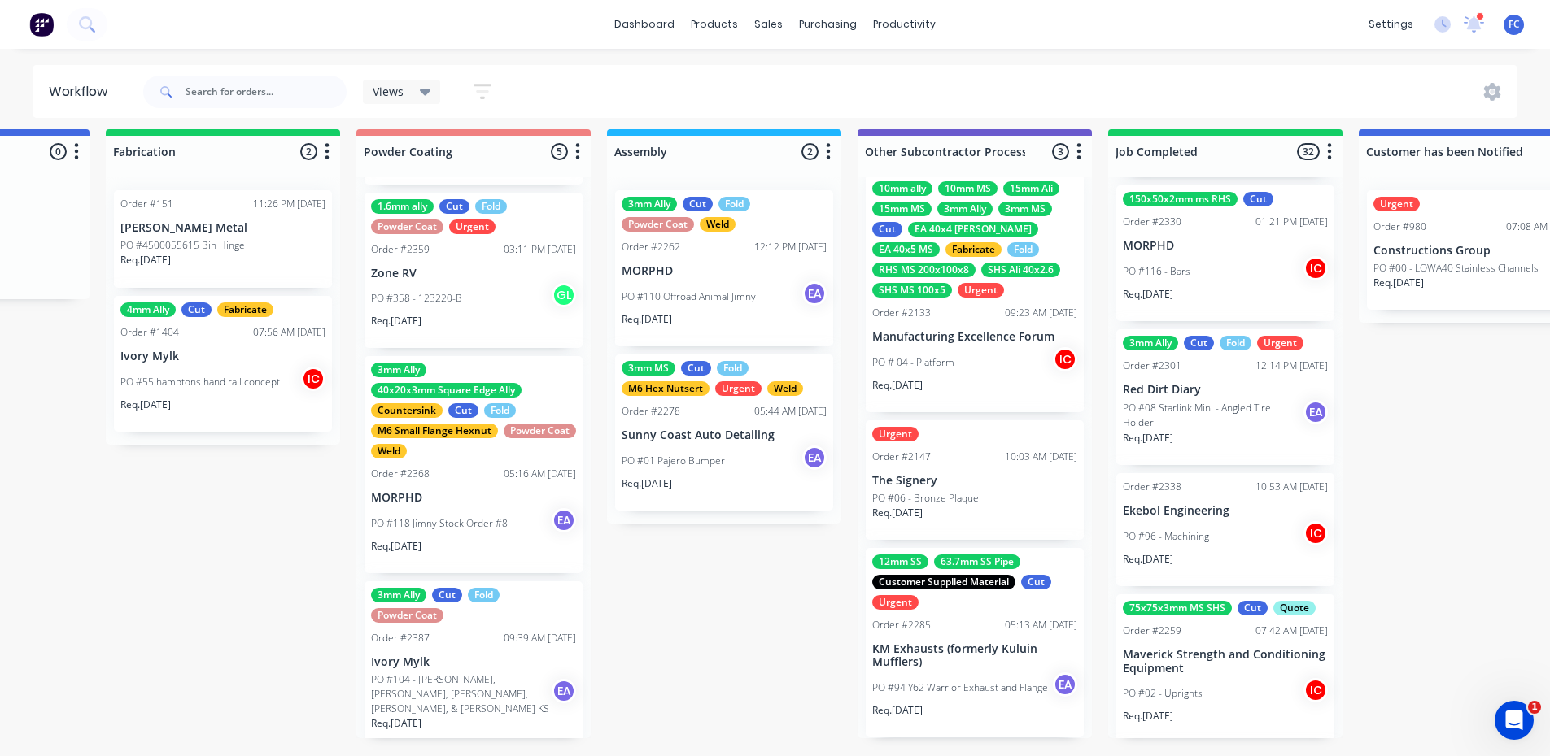
scroll to position [1935, 0]
click at [1202, 523] on div "PO #96 - Machining IC" at bounding box center [1225, 538] width 205 height 31
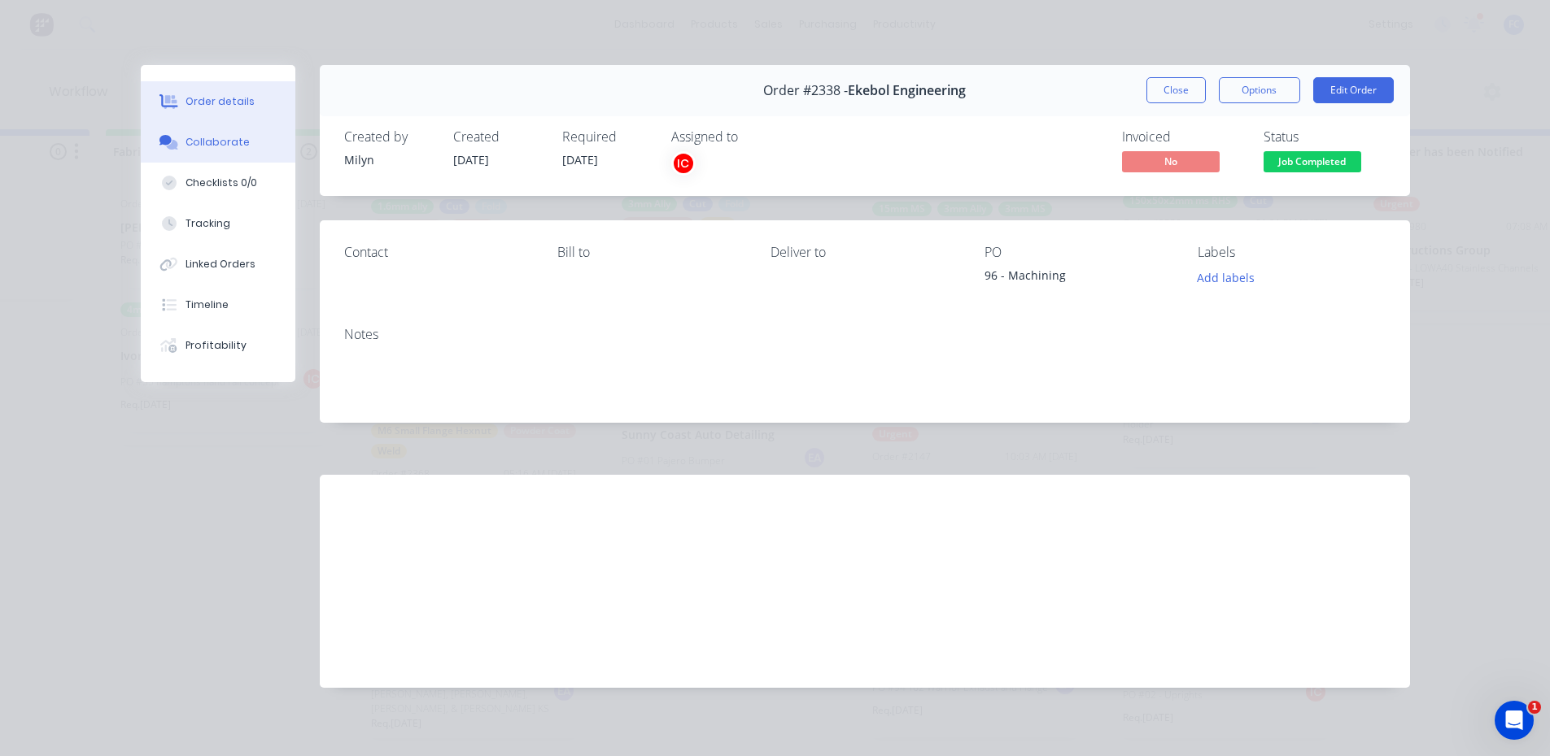
click at [190, 149] on div "Collaborate" at bounding box center [217, 142] width 64 height 15
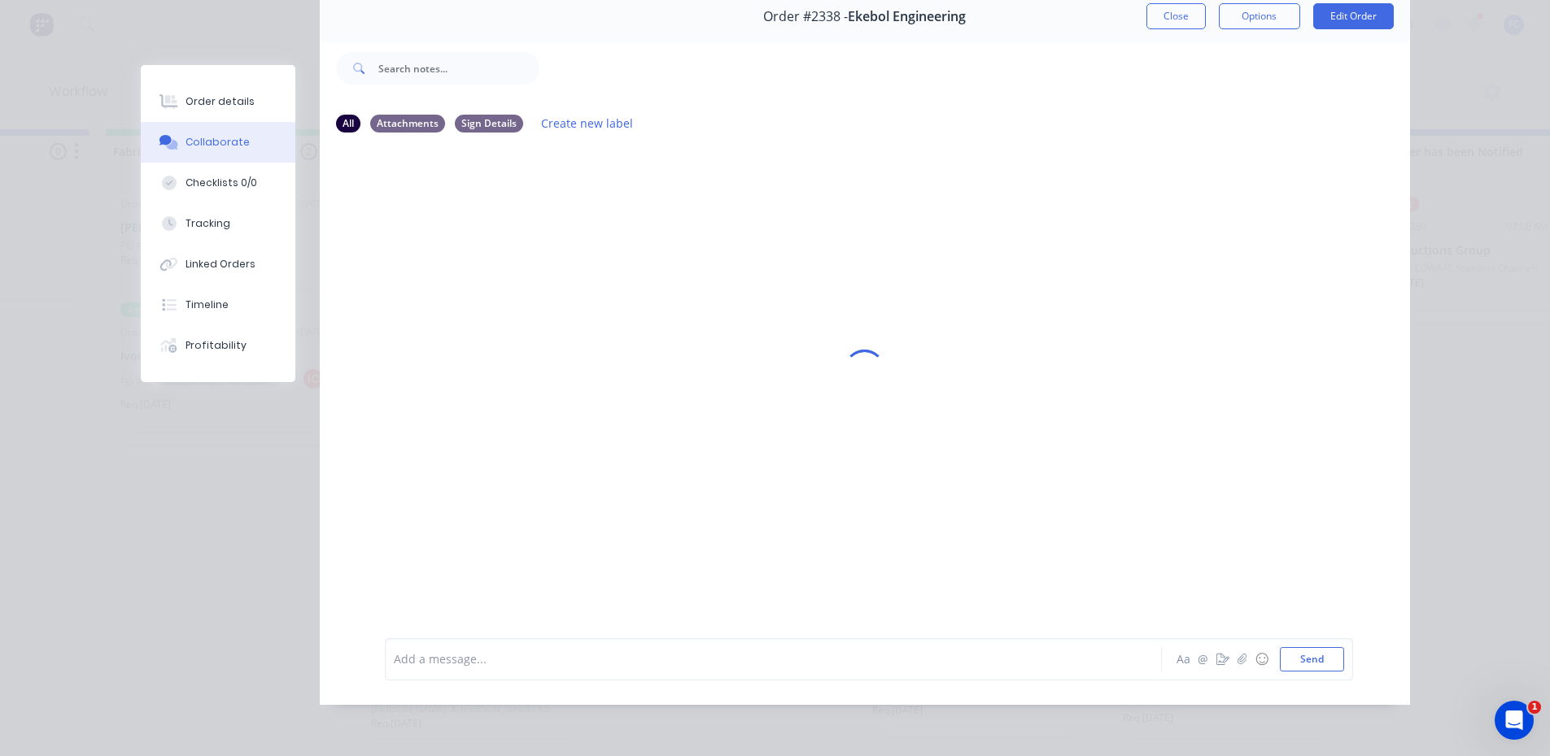
scroll to position [86, 0]
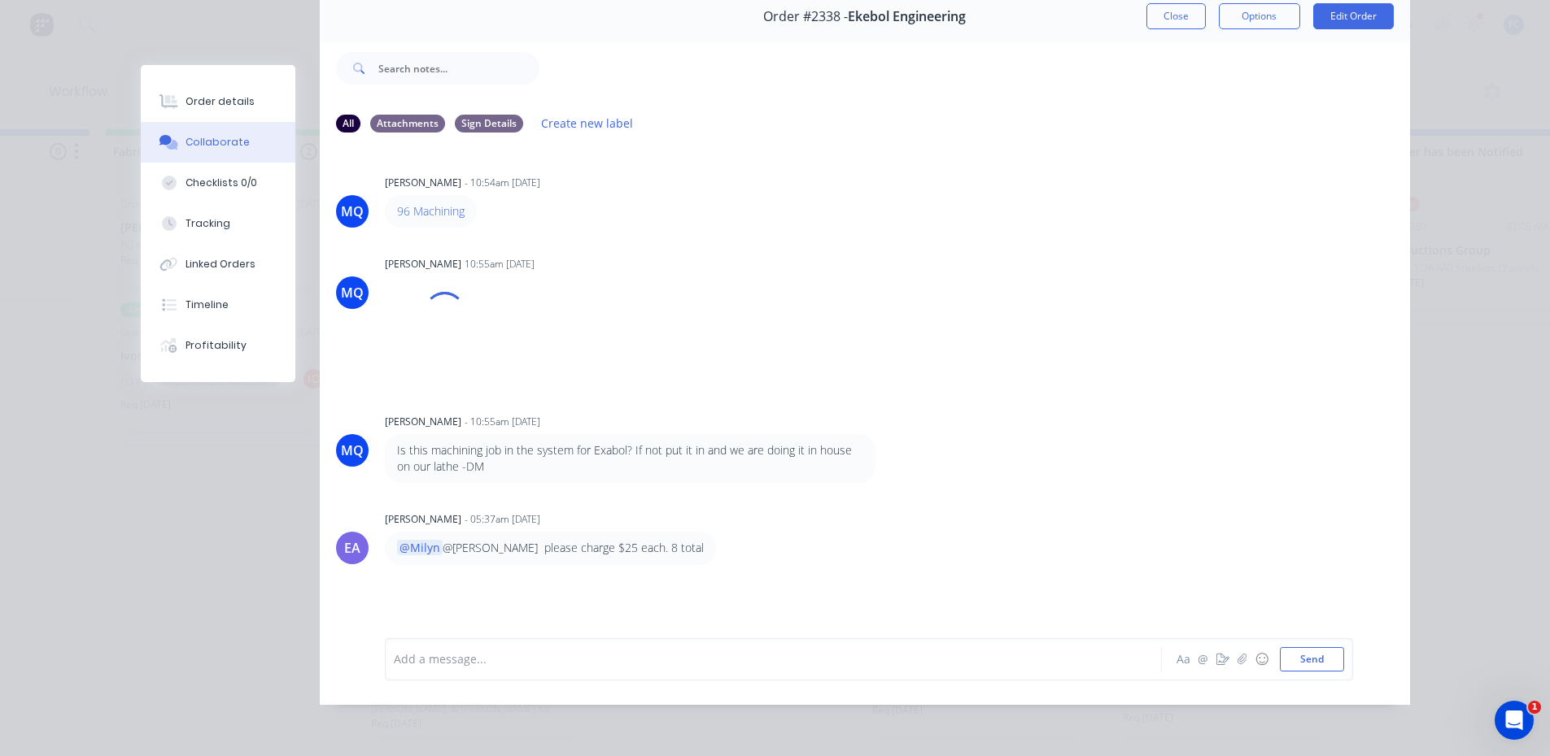
click at [472, 661] on div at bounding box center [751, 659] width 712 height 17
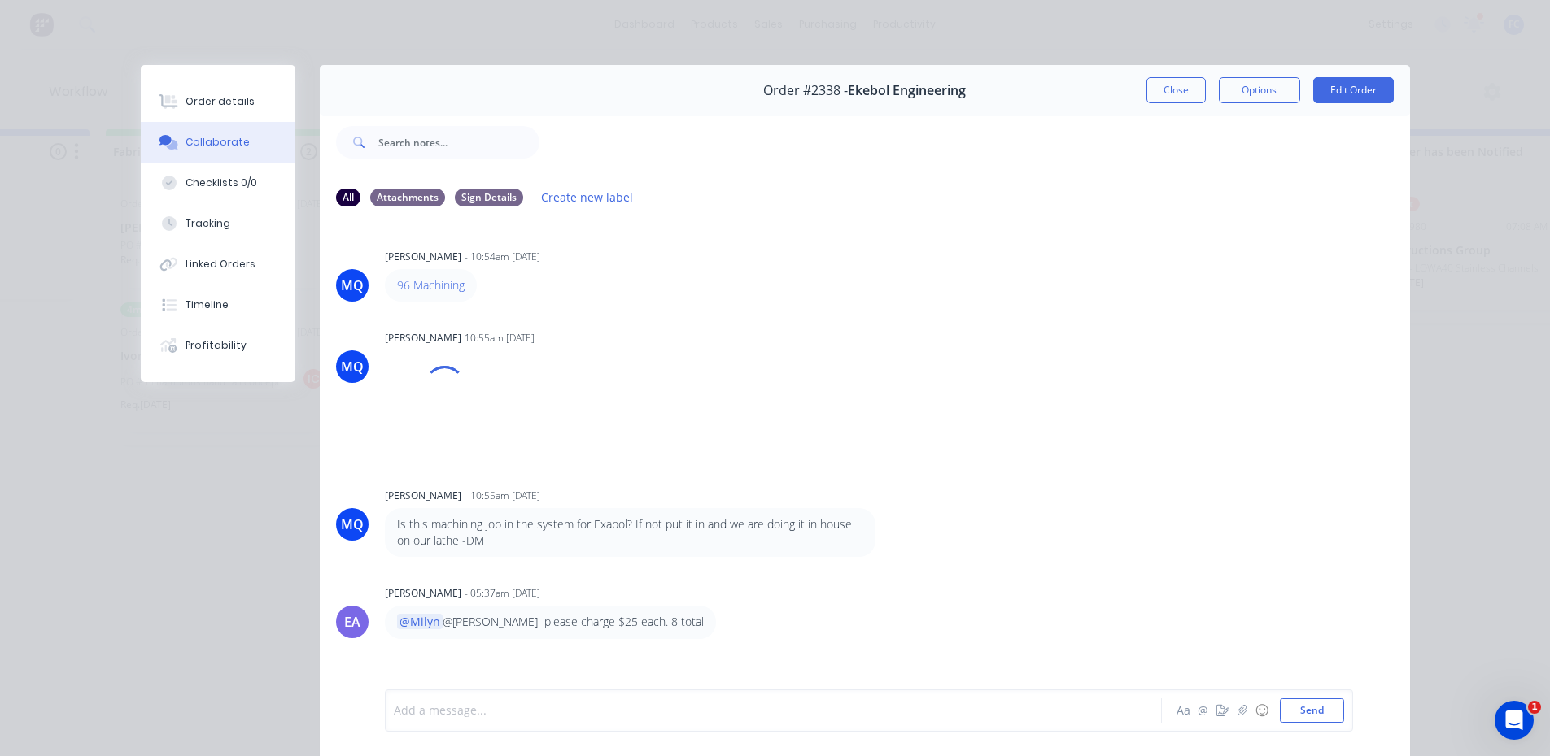
scroll to position [0, 4439]
click at [1185, 83] on button "Close" at bounding box center [1175, 90] width 59 height 26
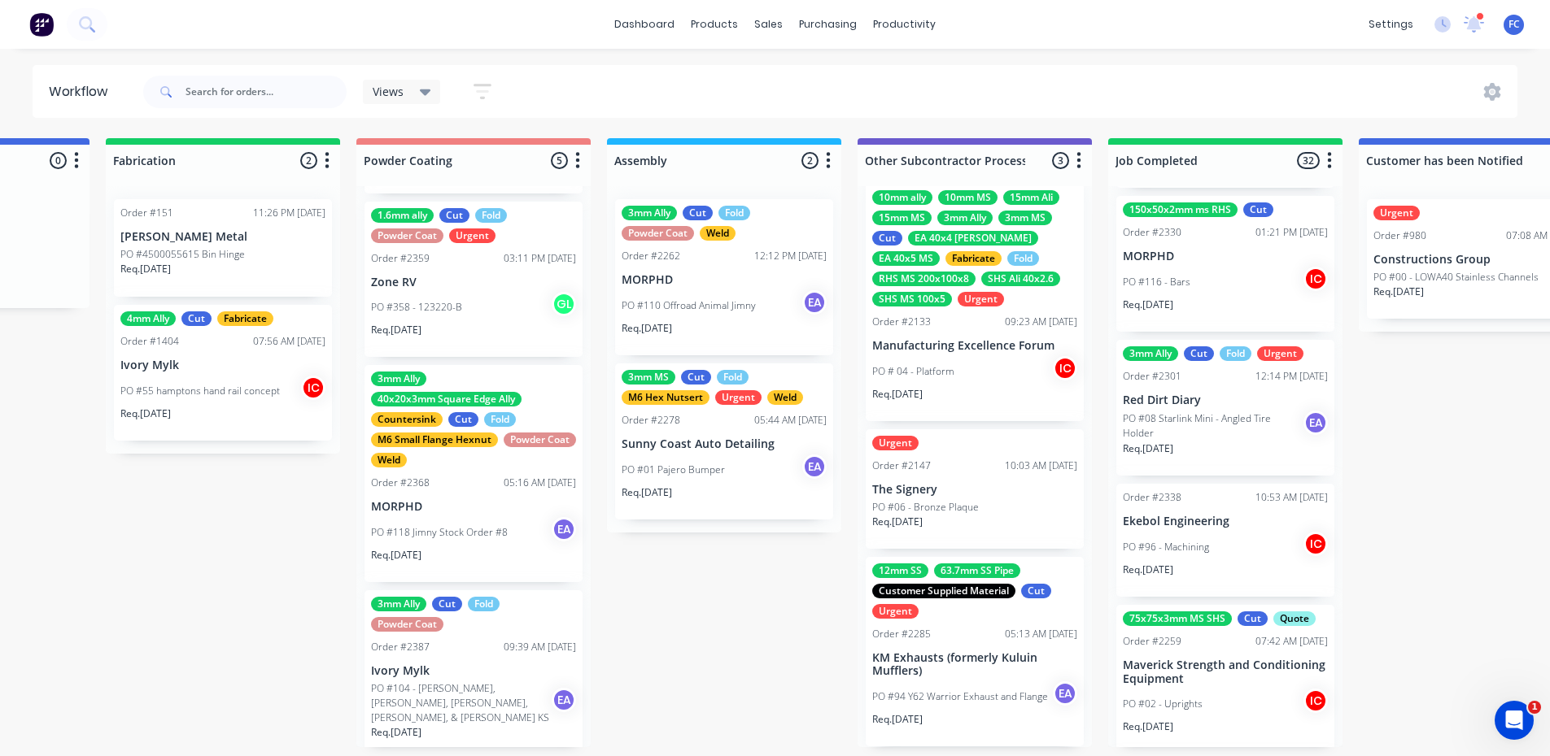
click at [1183, 538] on div "PO #96 - Machining IC" at bounding box center [1225, 547] width 205 height 31
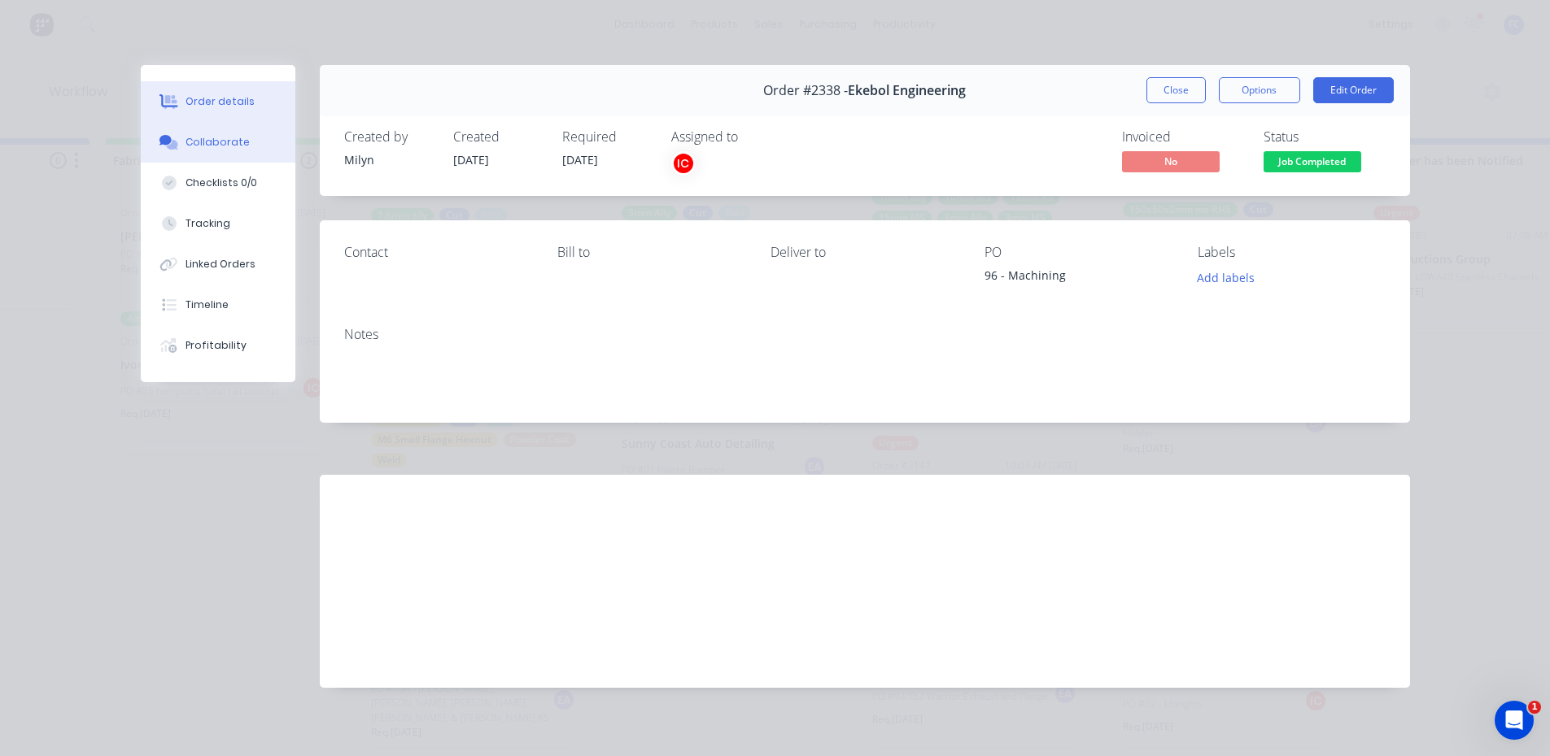
drag, startPoint x: 186, startPoint y: 139, endPoint x: 197, endPoint y: 139, distance: 10.6
click at [187, 139] on div "Collaborate" at bounding box center [217, 142] width 64 height 15
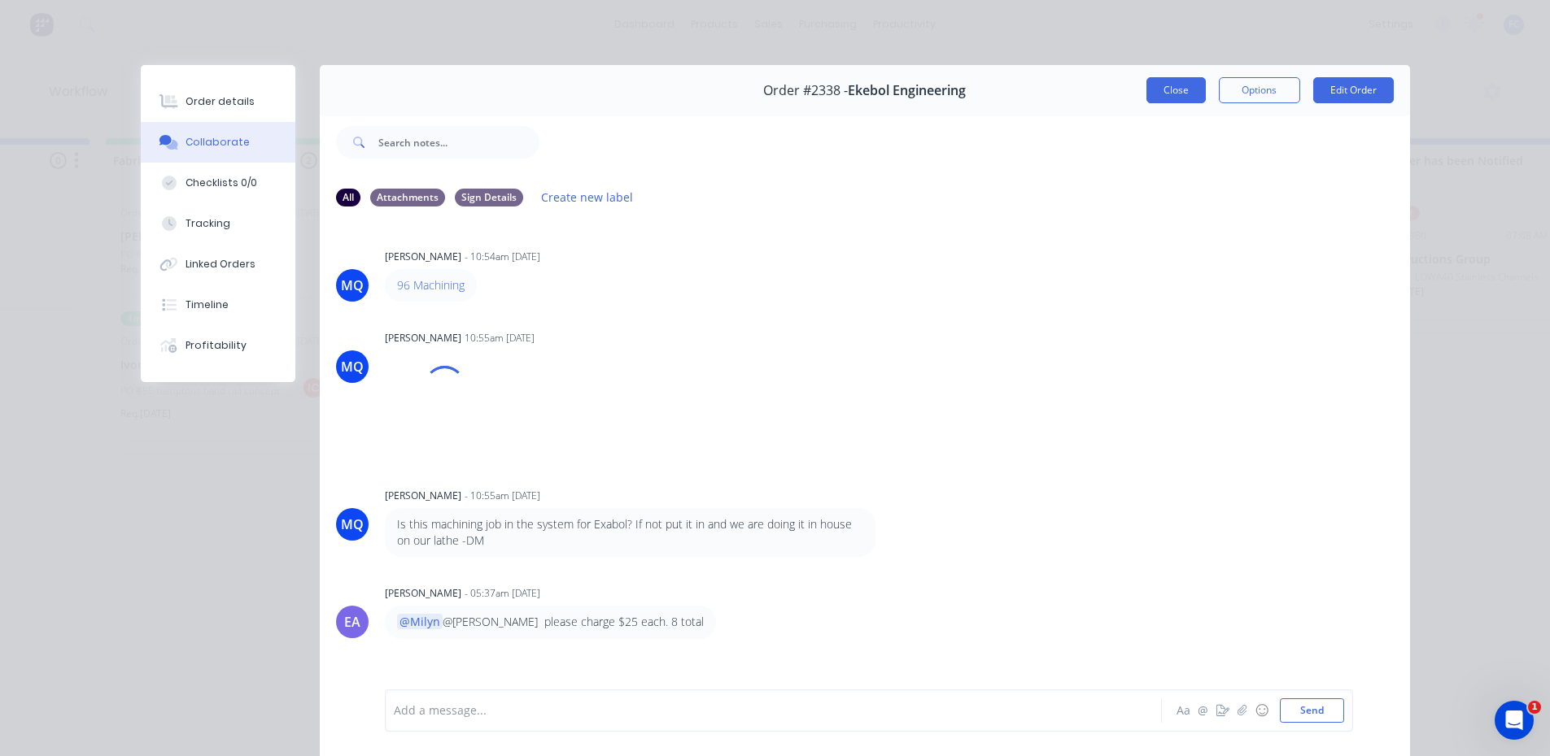
click at [1152, 96] on button "Close" at bounding box center [1175, 90] width 59 height 26
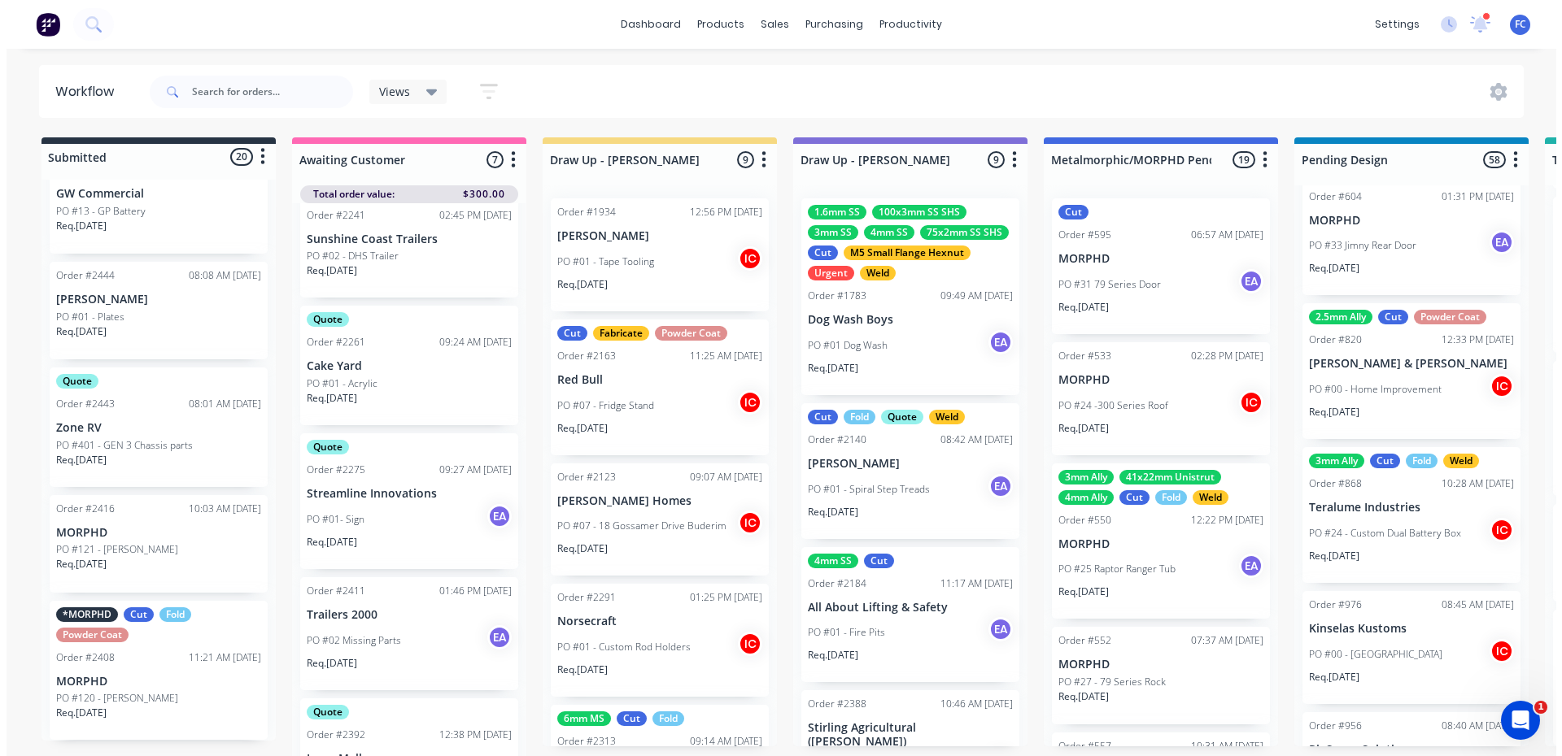
scroll to position [0, 0]
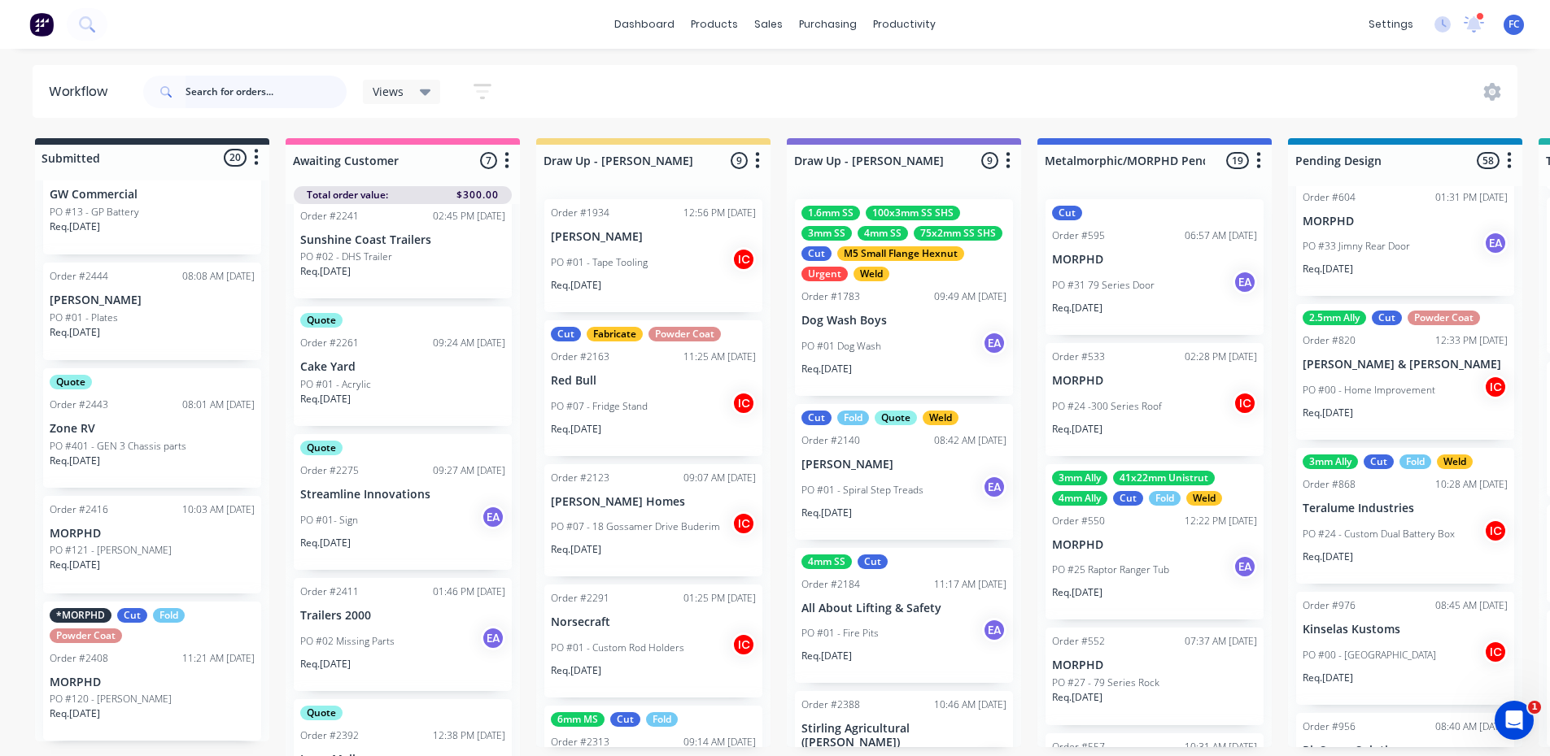
click at [272, 90] on input "text" at bounding box center [265, 92] width 161 height 33
type input "ridgeview"
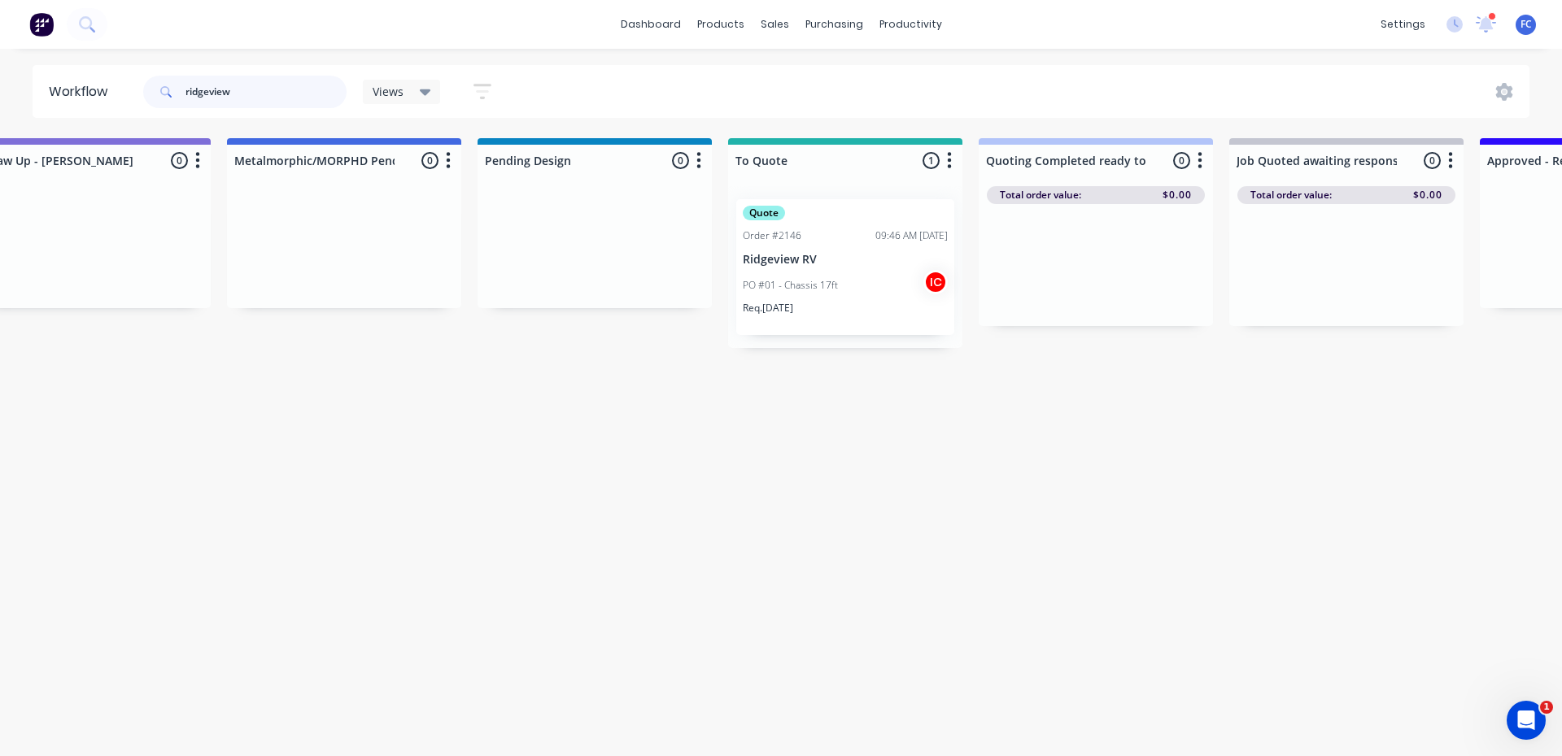
scroll to position [0, 818]
click at [779, 281] on p "PO #01 - Chassis 17ft" at bounding box center [782, 285] width 95 height 15
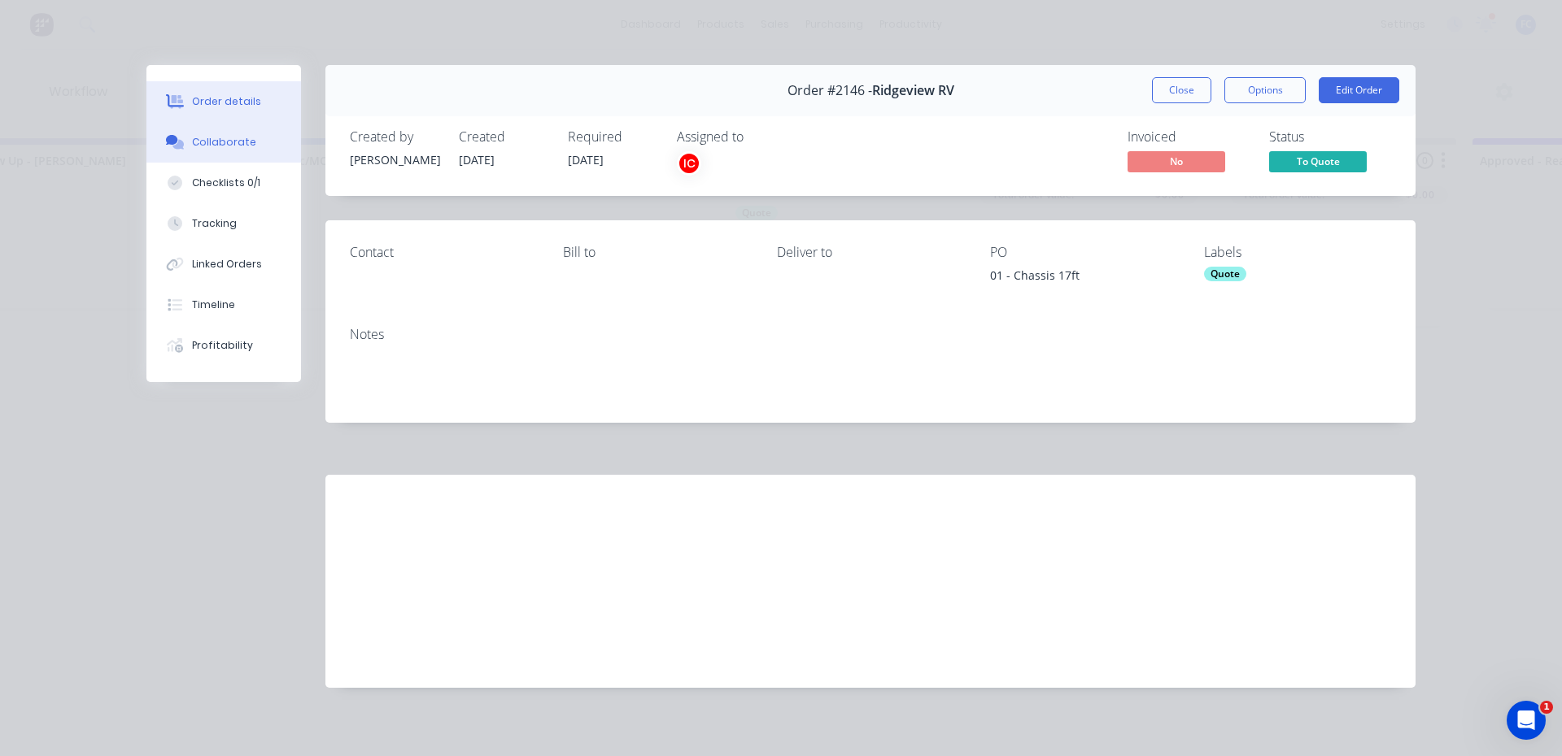
click at [196, 146] on div "Collaborate" at bounding box center [224, 142] width 64 height 15
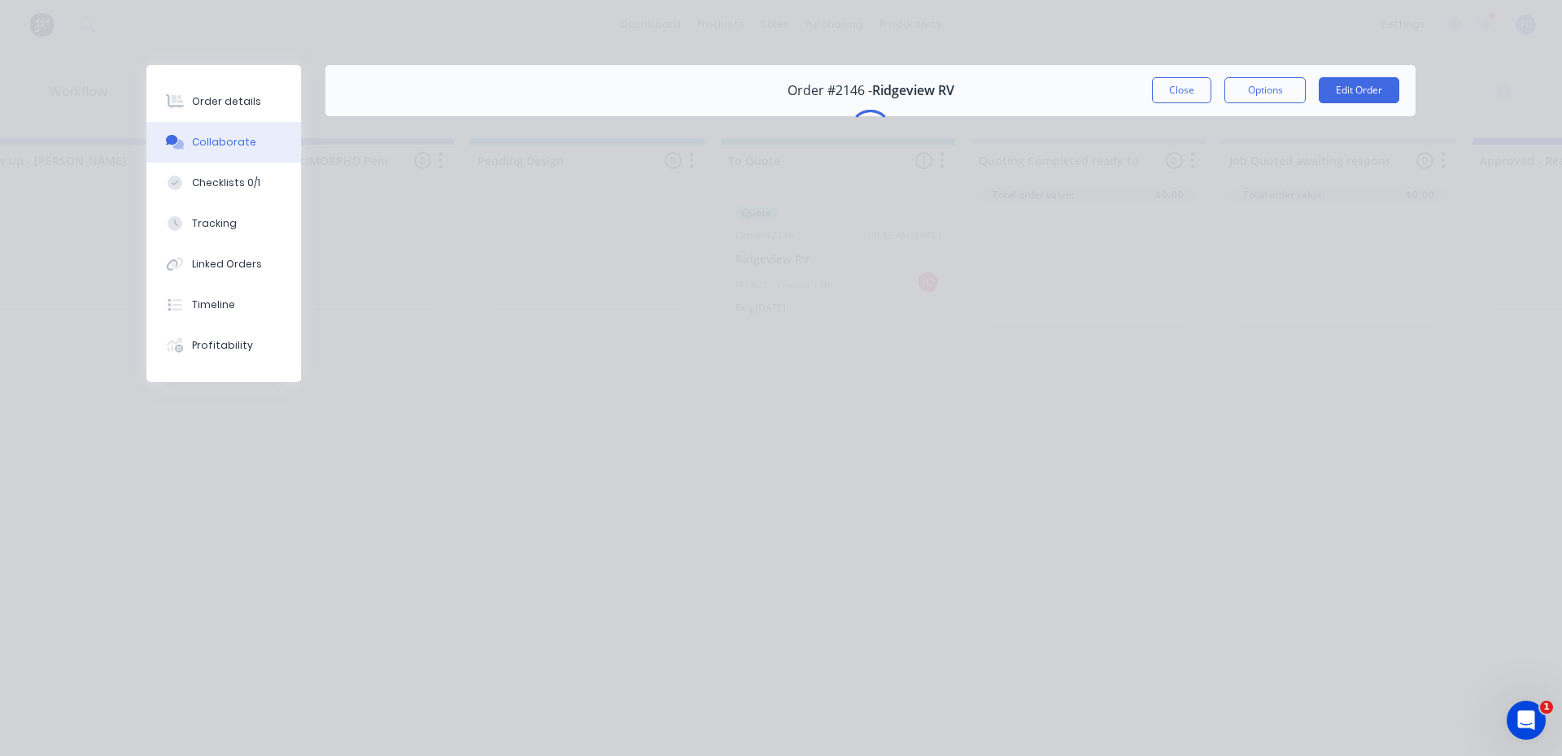
drag, startPoint x: 1174, startPoint y: 91, endPoint x: 1130, endPoint y: 186, distance: 104.8
click at [1175, 91] on button "Close" at bounding box center [1181, 90] width 59 height 26
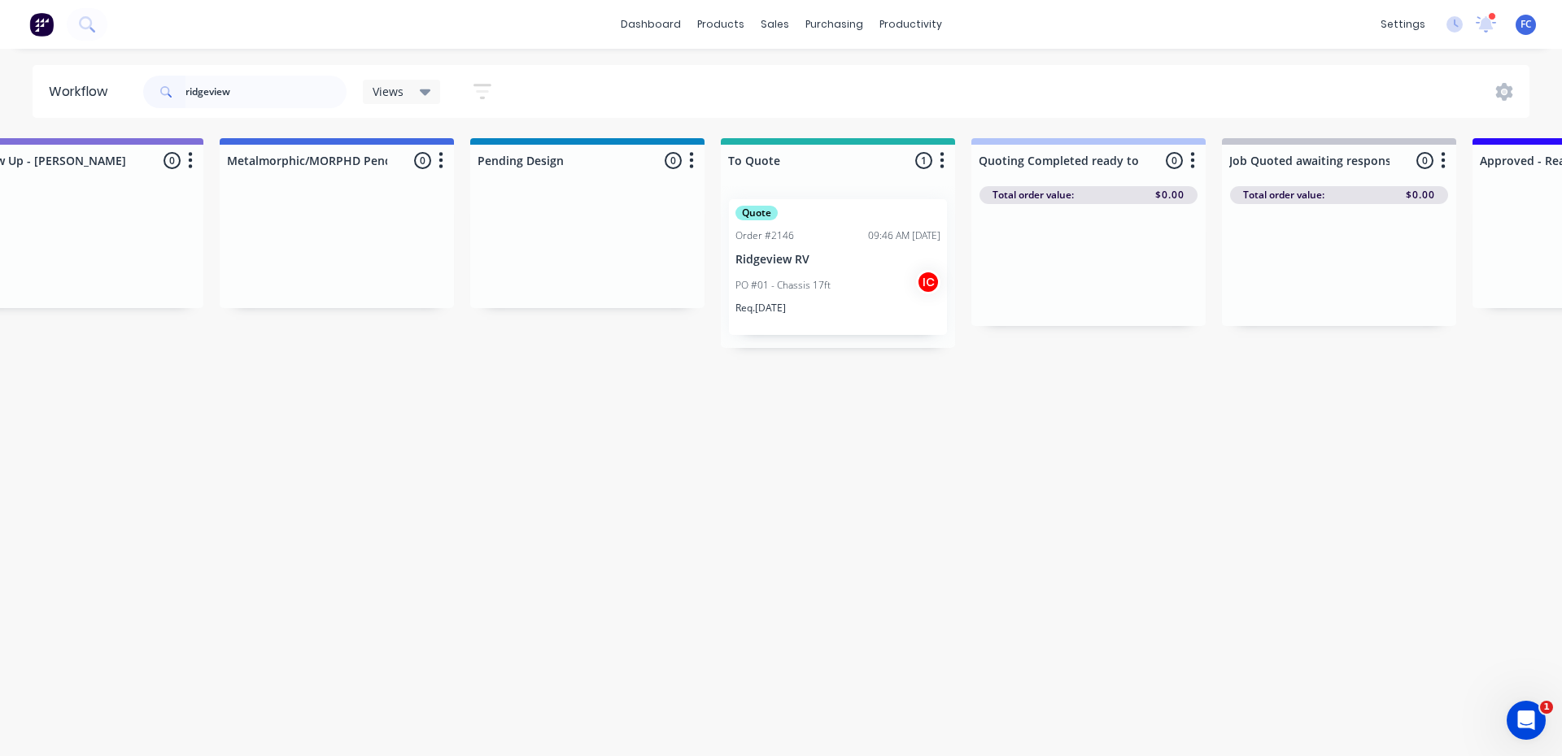
click at [777, 257] on p "Ridgeview RV" at bounding box center [837, 260] width 205 height 14
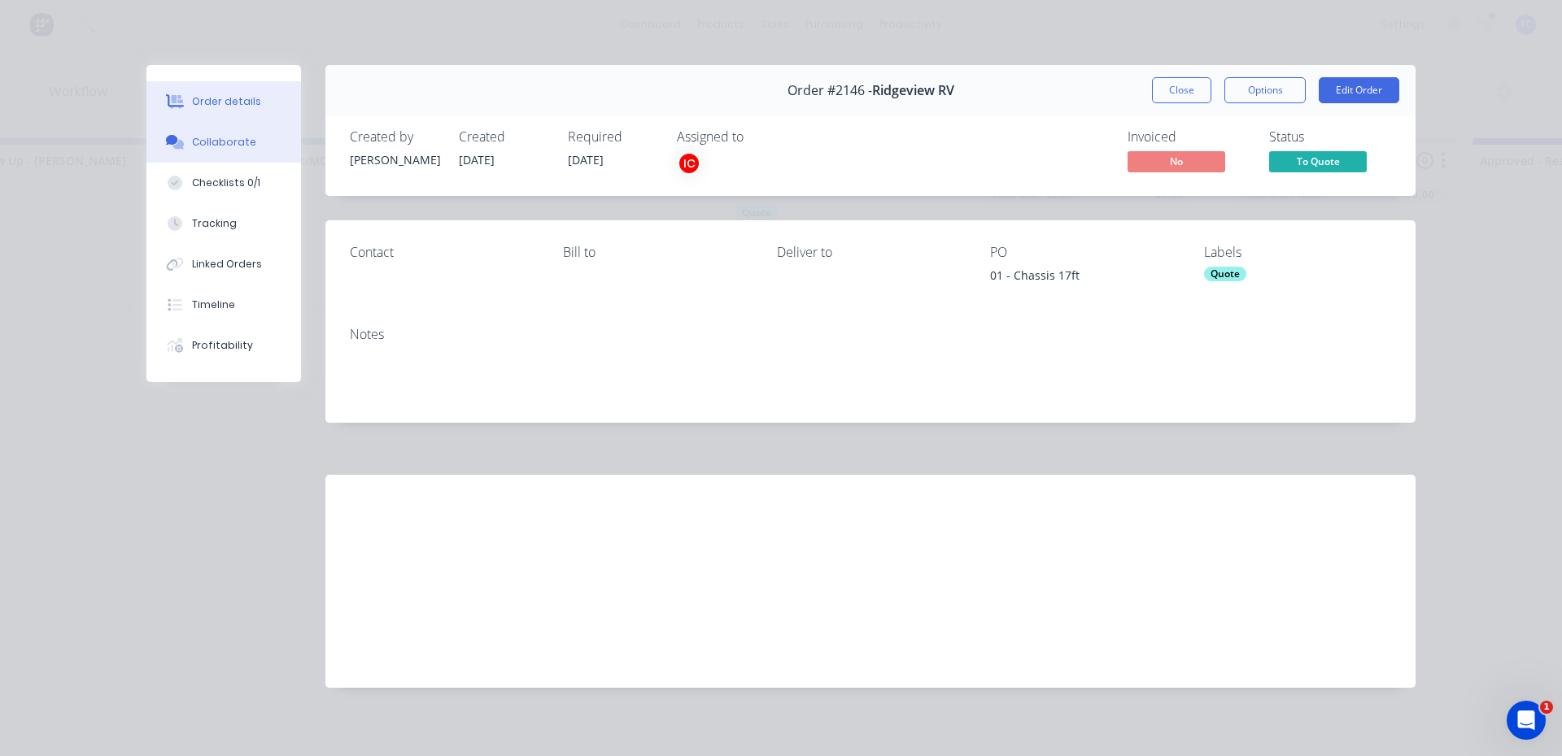
click at [246, 135] on button "Collaborate" at bounding box center [223, 142] width 155 height 41
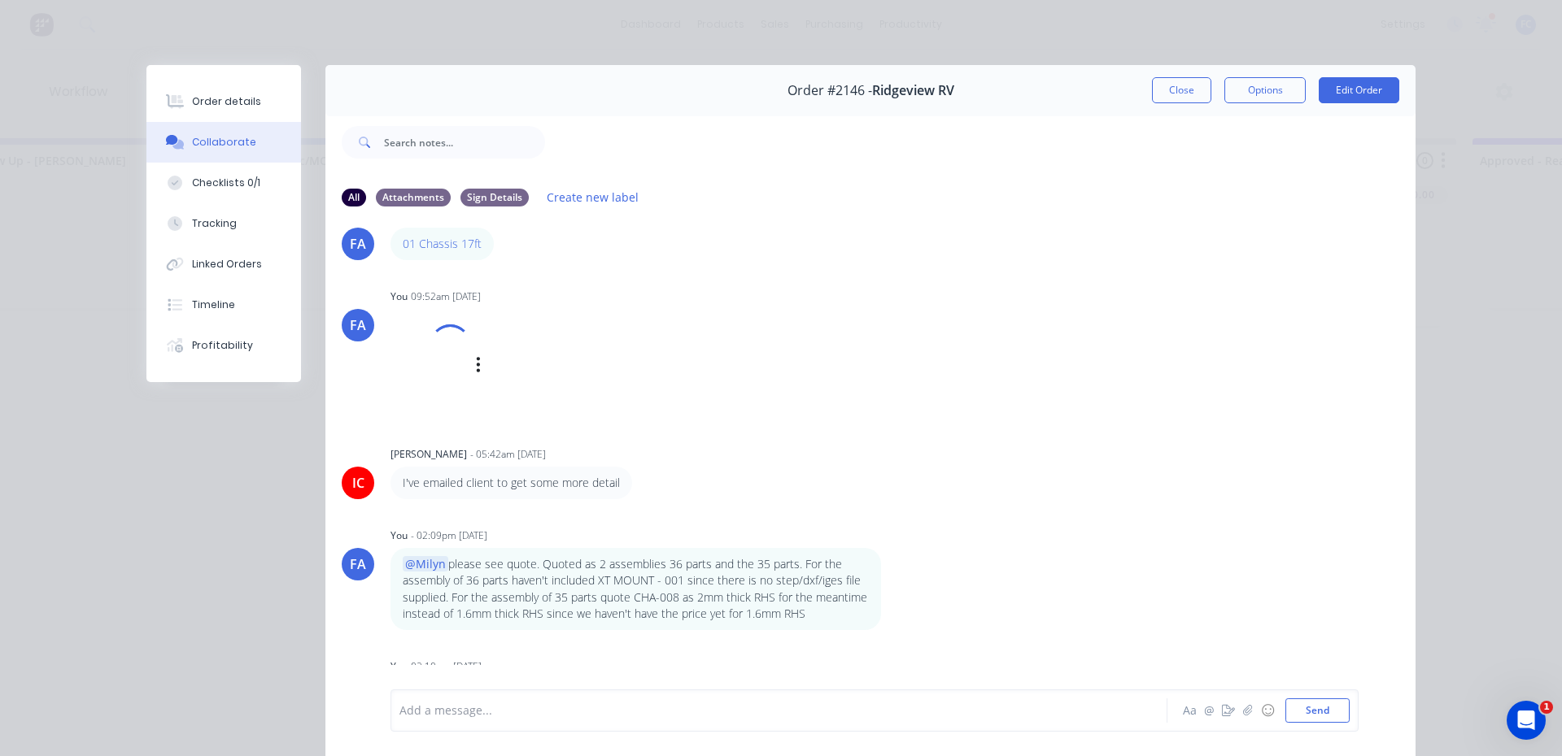
scroll to position [0, 0]
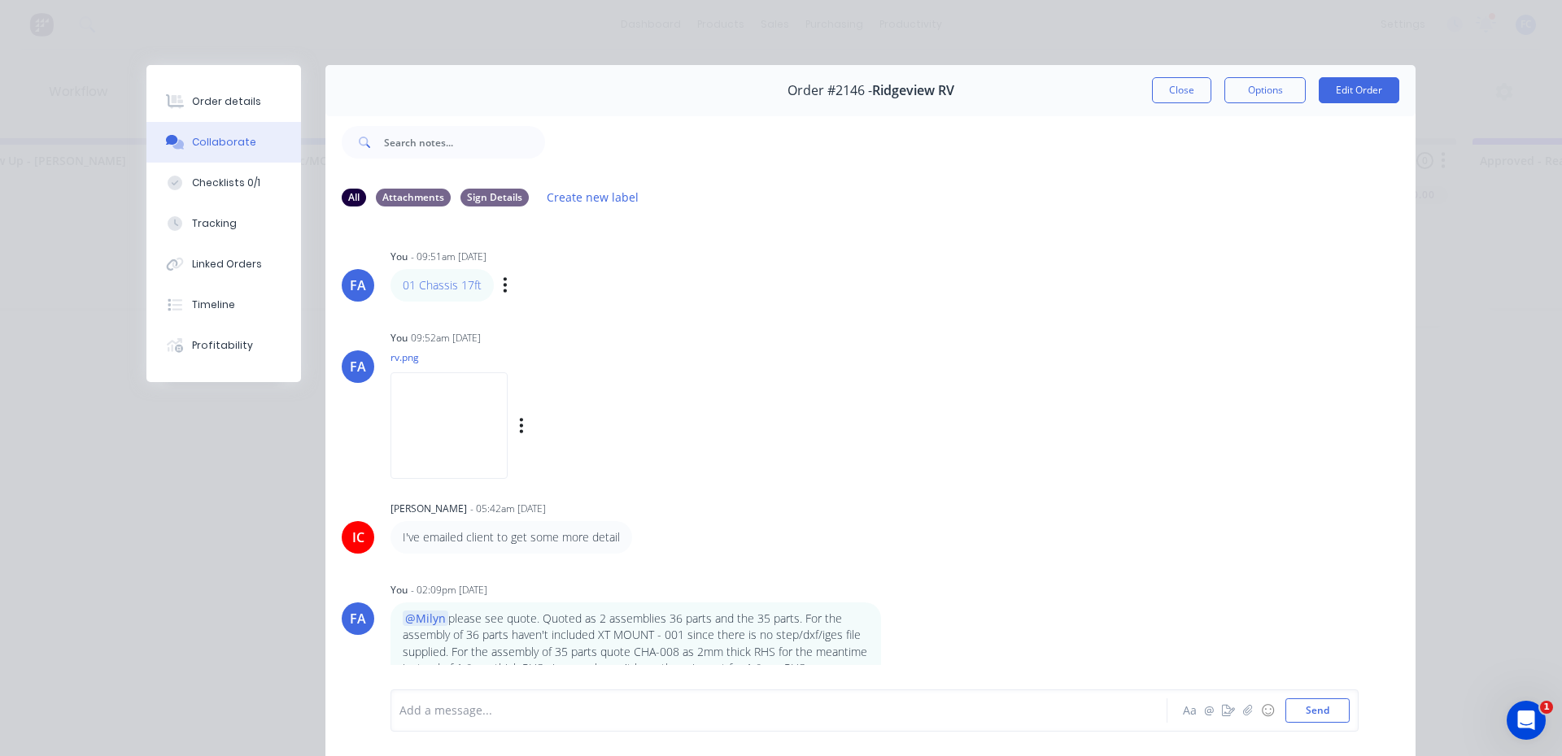
drag, startPoint x: 442, startPoint y: 290, endPoint x: 563, endPoint y: 266, distance: 123.5
click at [599, 265] on div "You - 09:51am 21/08/25 01 Chassis 17ft Labels Edit Delete" at bounding box center [644, 273] width 508 height 57
drag, startPoint x: 482, startPoint y: 286, endPoint x: 395, endPoint y: 289, distance: 87.1
click at [395, 289] on div "01 Chassis 17ft" at bounding box center [441, 285] width 103 height 33
copy link "01 Chassis 17ft"
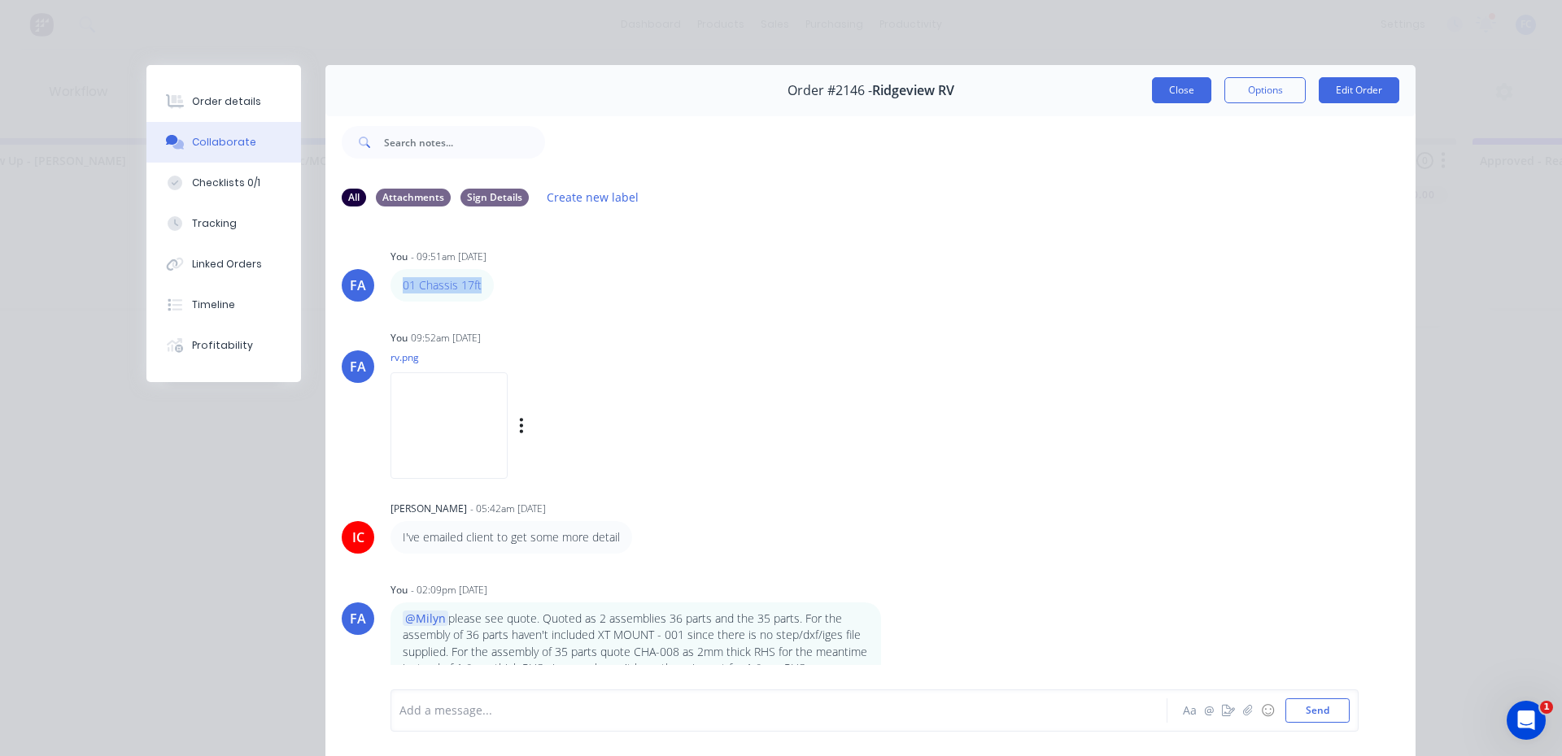
click at [1162, 88] on button "Close" at bounding box center [1181, 90] width 59 height 26
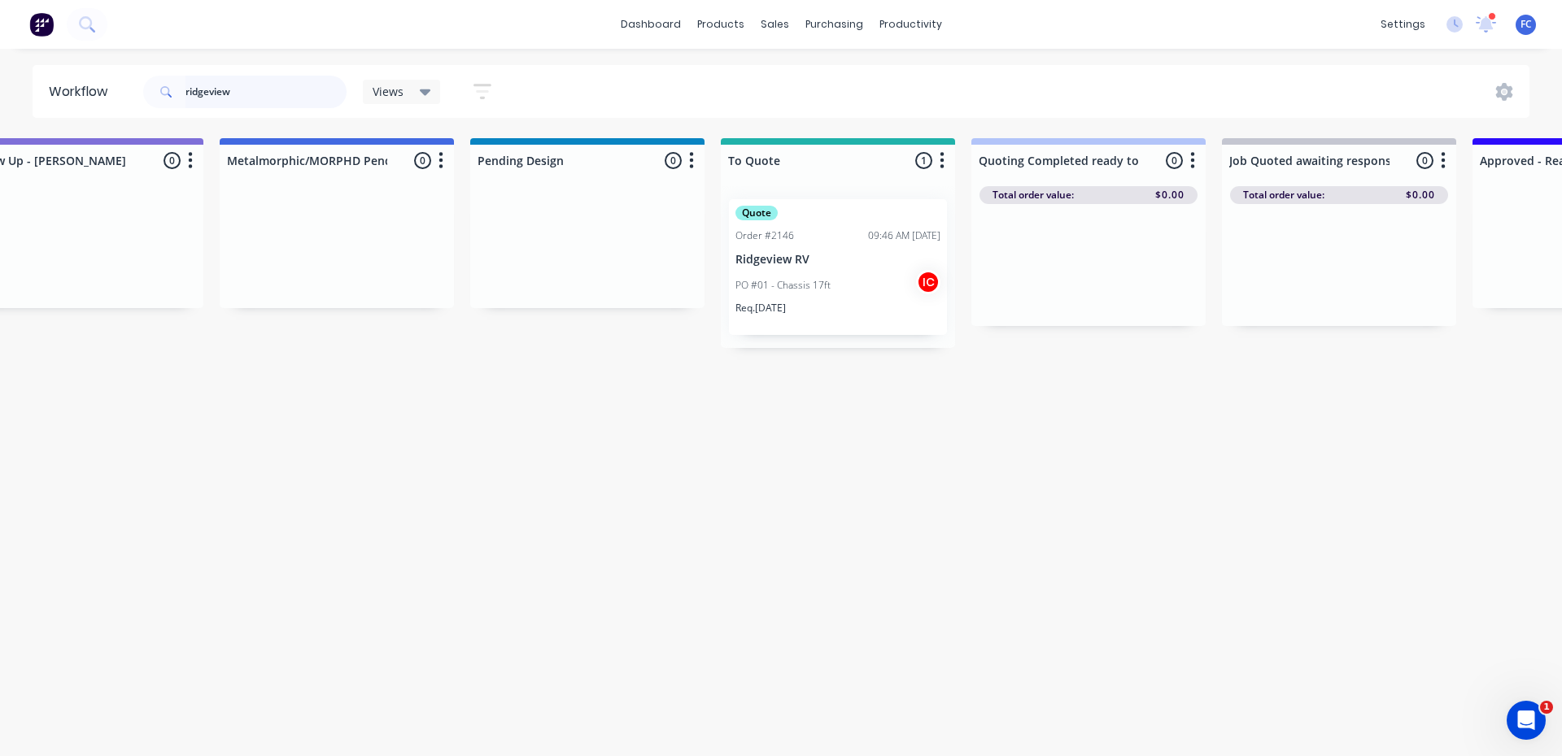
drag, startPoint x: 272, startPoint y: 101, endPoint x: 8, endPoint y: 93, distance: 263.7
click at [14, 94] on div "Workflow ridgeview Views Save new view None (Default) edit [PERSON_NAME] edit […" at bounding box center [781, 91] width 1562 height 53
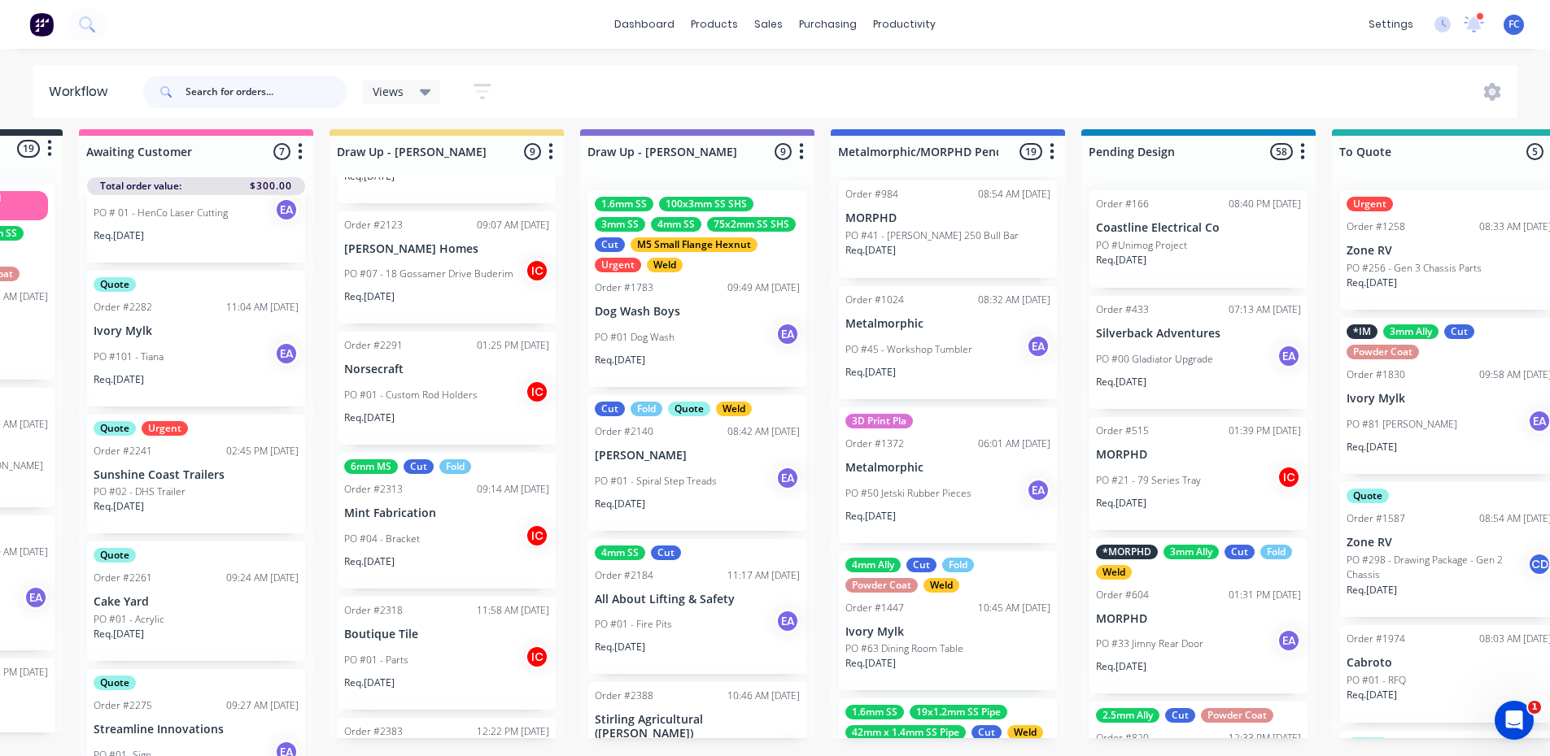
scroll to position [21, 218]
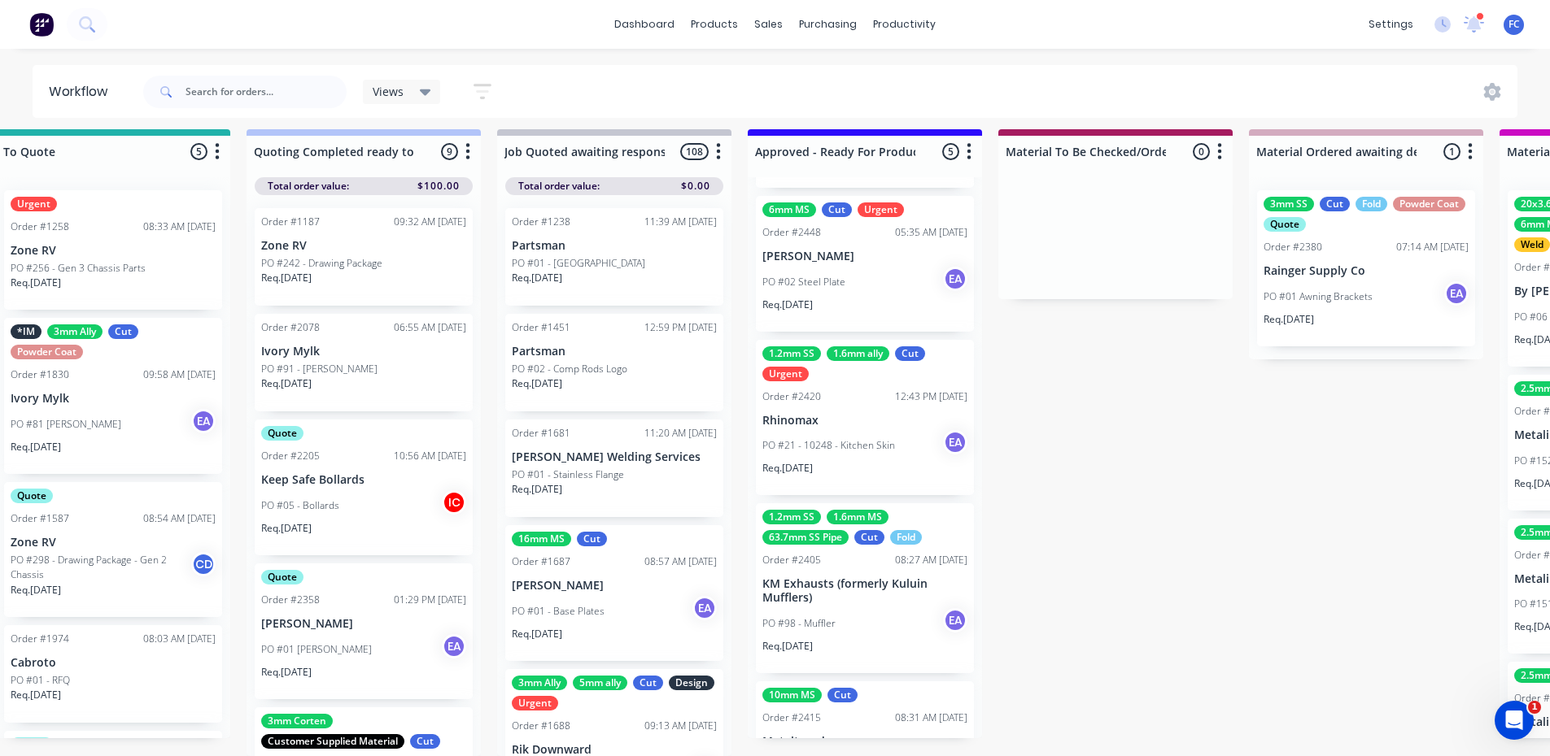
scroll to position [137, 0]
click at [802, 536] on div "1.2mm SS 1.6mm MS 63.7mm SS Pipe Cut Fold Order #2405 08:27 AM [DATE] KM Exhaus…" at bounding box center [865, 590] width 218 height 170
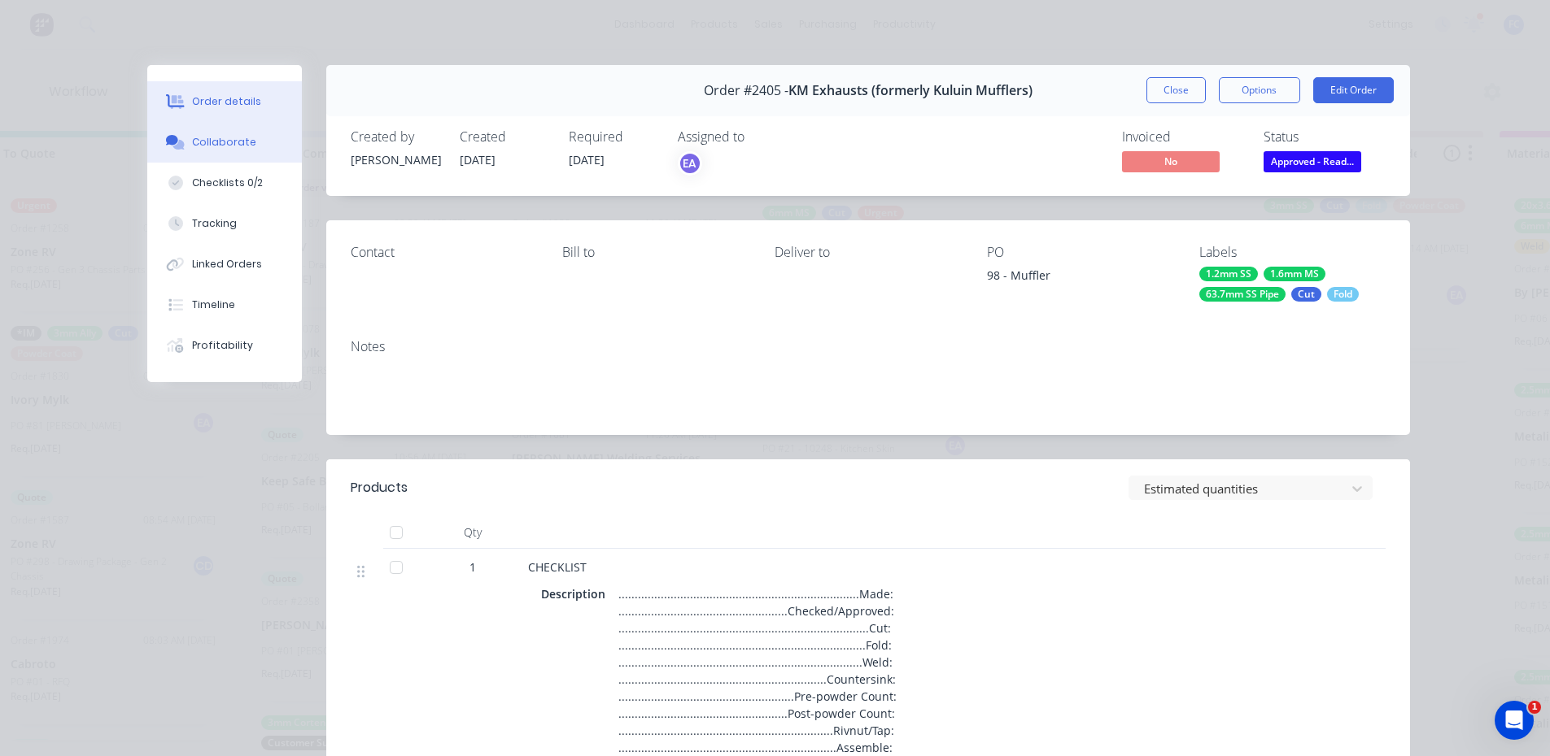
scroll to position [0, 1542]
click at [230, 143] on div "Collaborate" at bounding box center [224, 142] width 64 height 15
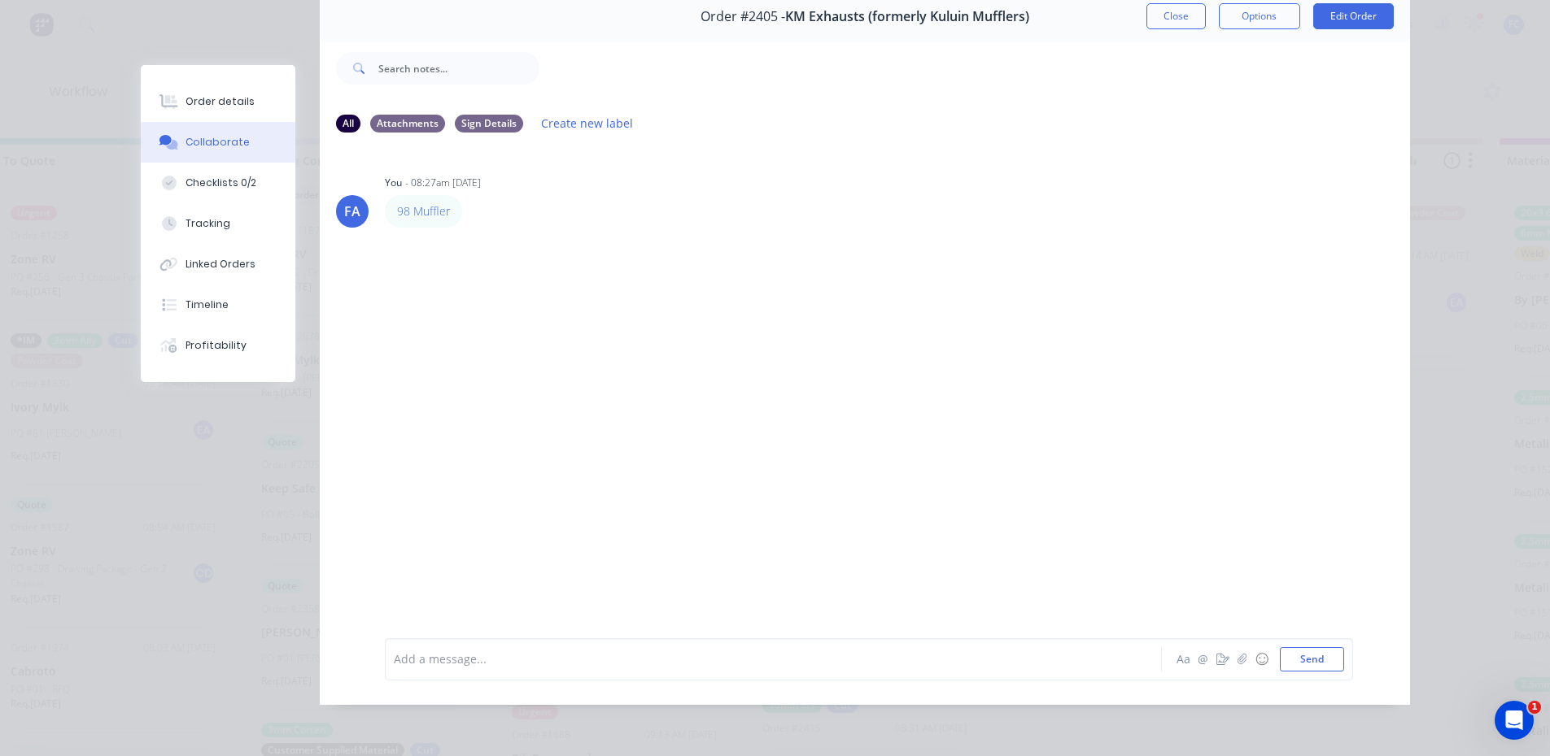
scroll to position [86, 0]
click at [180, 93] on button "Order details" at bounding box center [218, 101] width 155 height 41
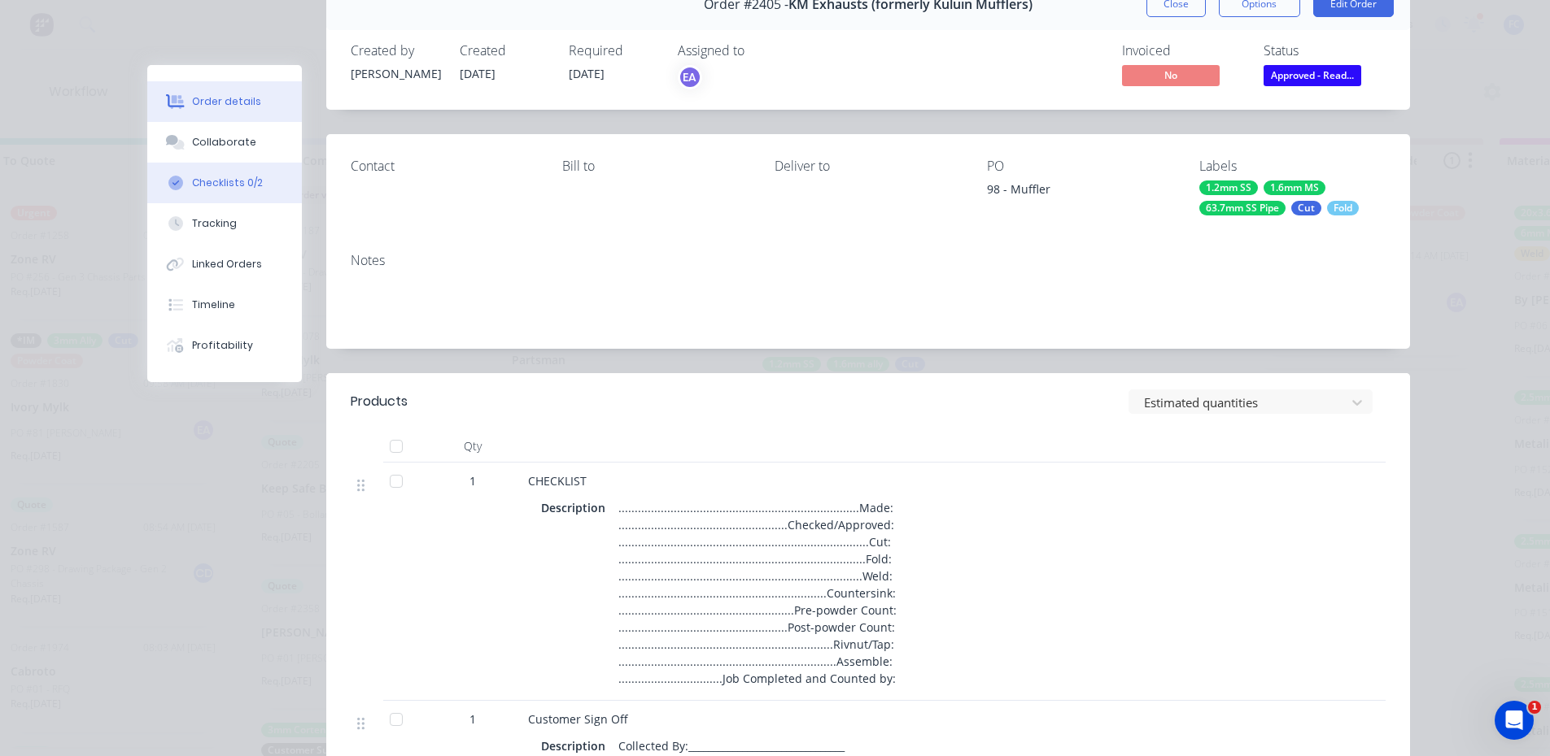
drag, startPoint x: 181, startPoint y: 145, endPoint x: 178, endPoint y: 184, distance: 39.2
click at [182, 145] on button "Collaborate" at bounding box center [224, 142] width 155 height 41
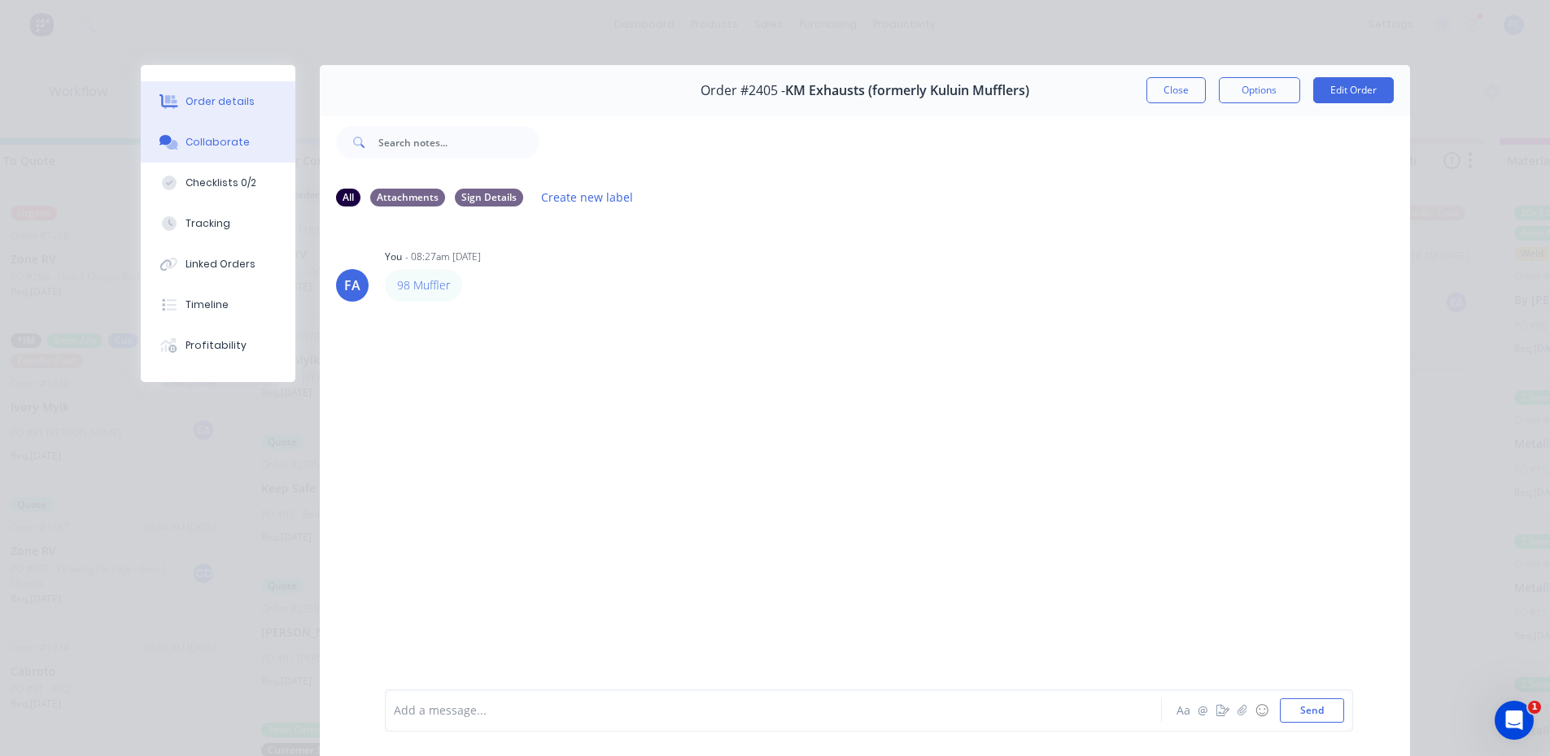
click at [219, 109] on button "Order details" at bounding box center [218, 101] width 155 height 41
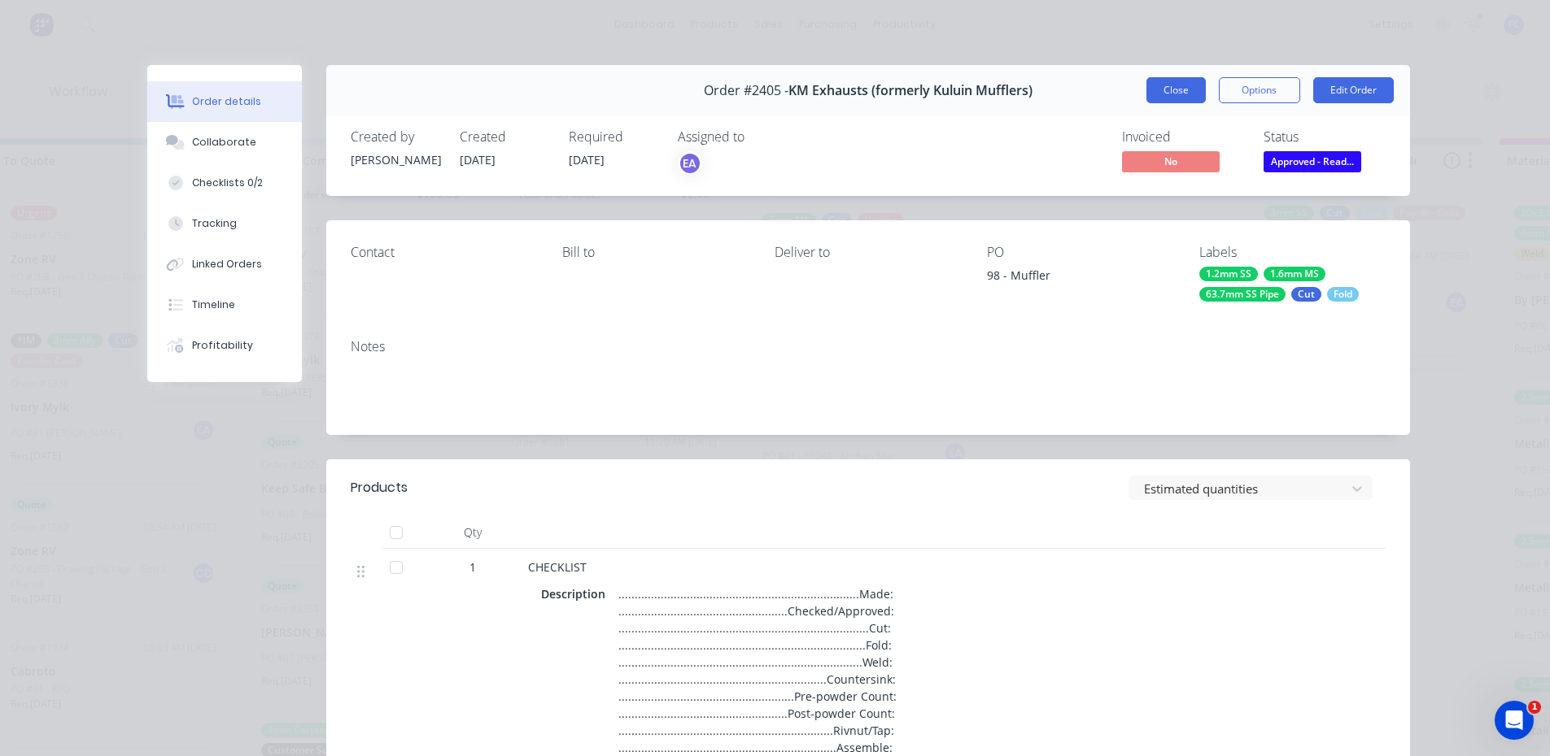
click at [1150, 92] on button "Close" at bounding box center [1175, 90] width 59 height 26
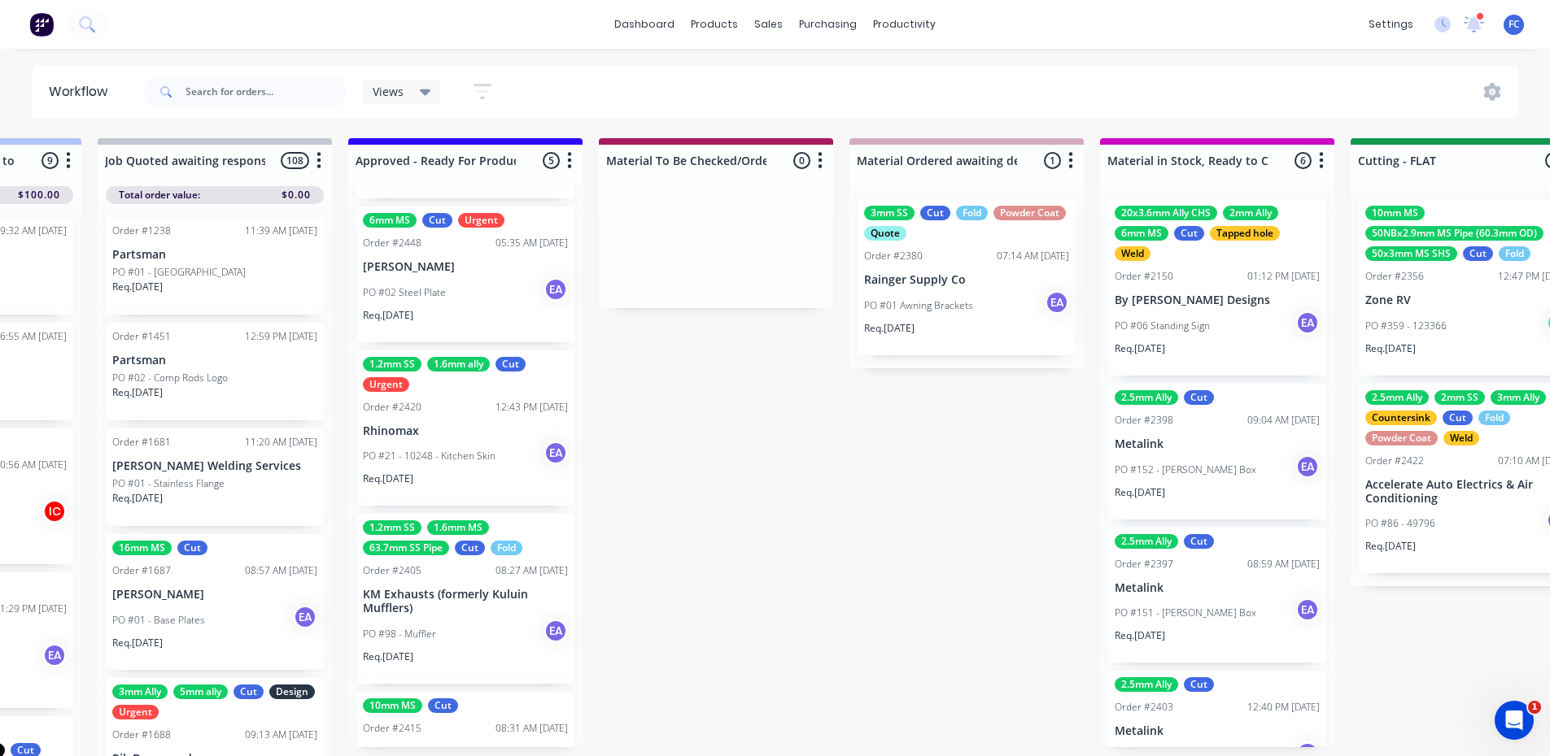
scroll to position [0, 1960]
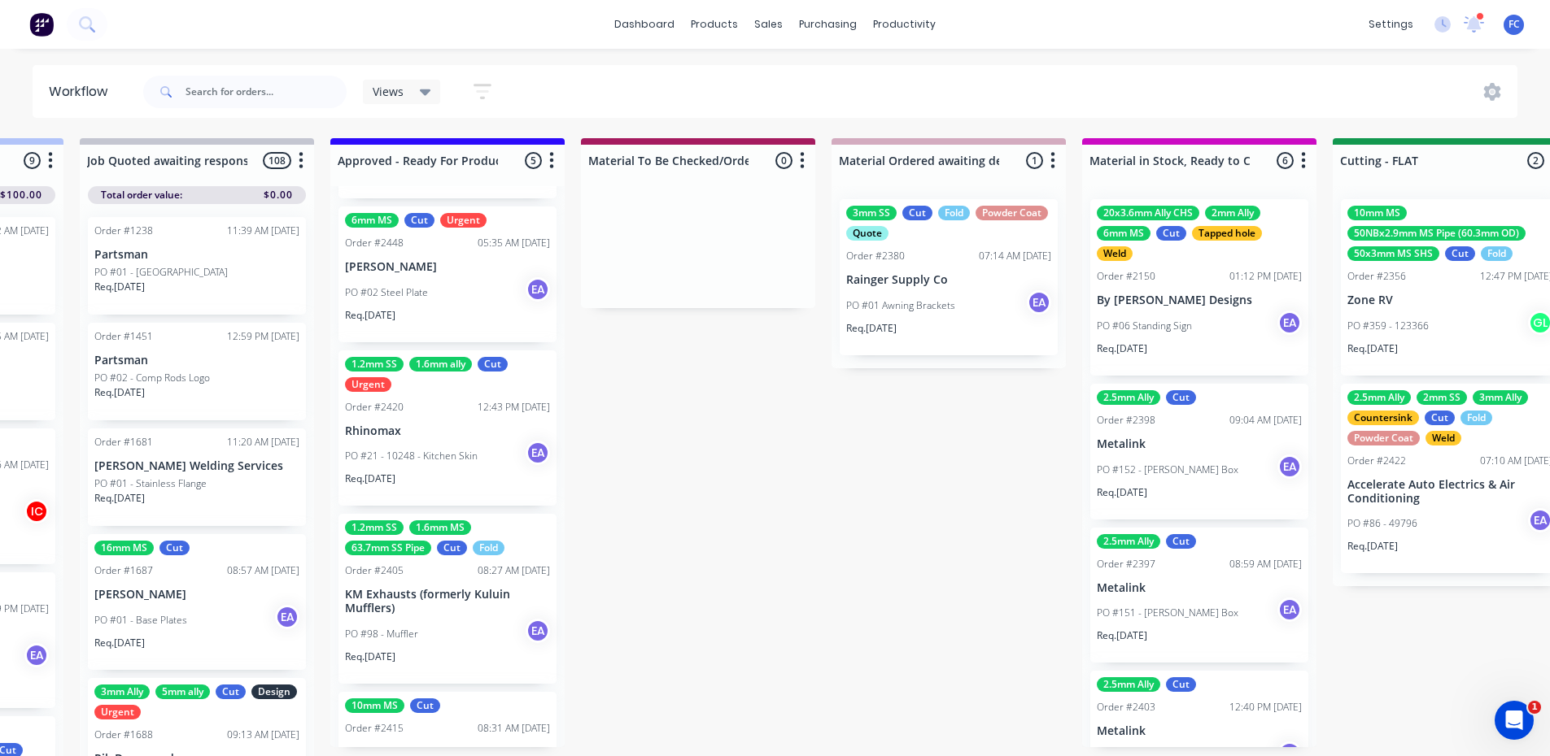
click at [827, 560] on div "Submitted 19 Status colour #273444 hex #273444 Save Cancel Summaries Total orde…" at bounding box center [1389, 451] width 6723 height 627
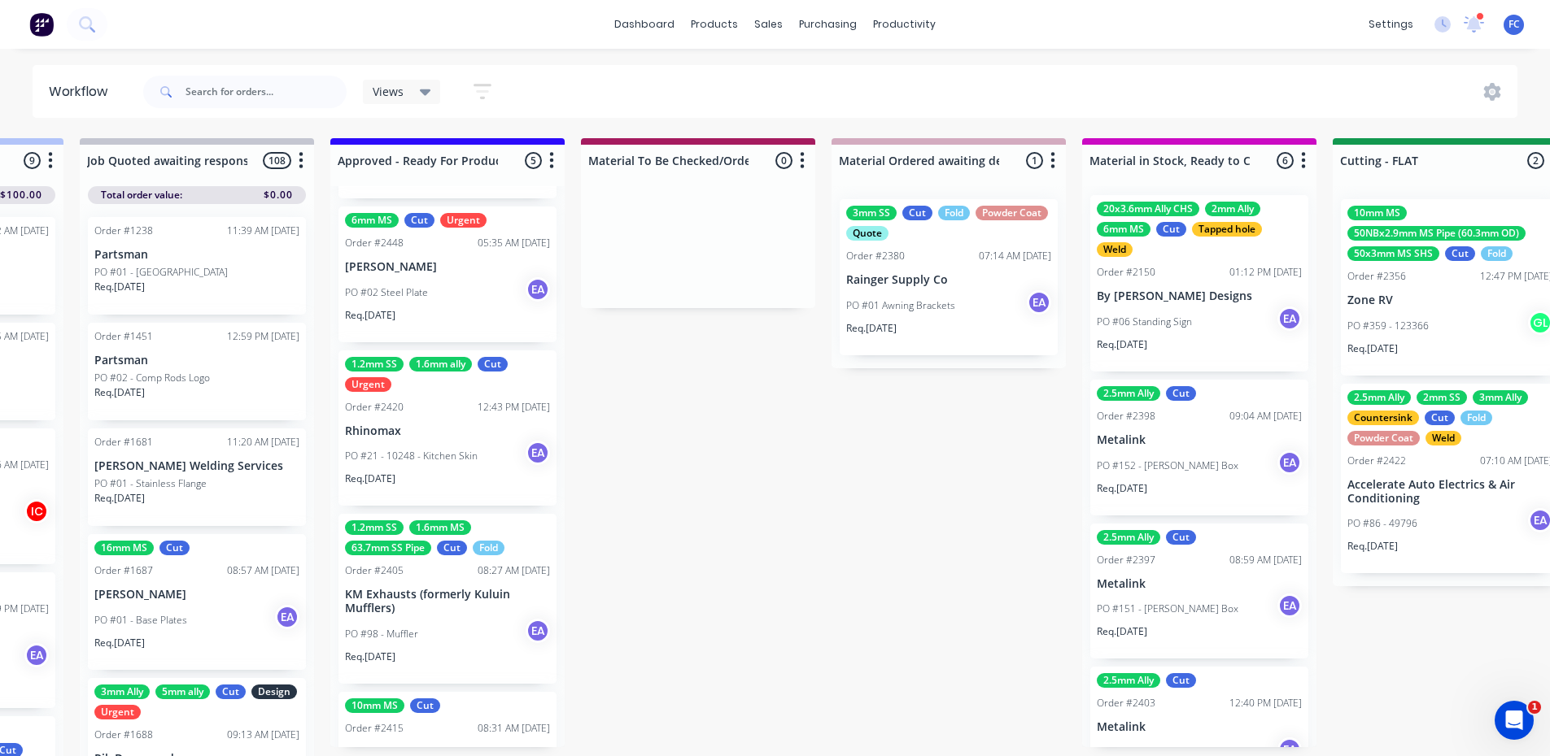
scroll to position [0, 0]
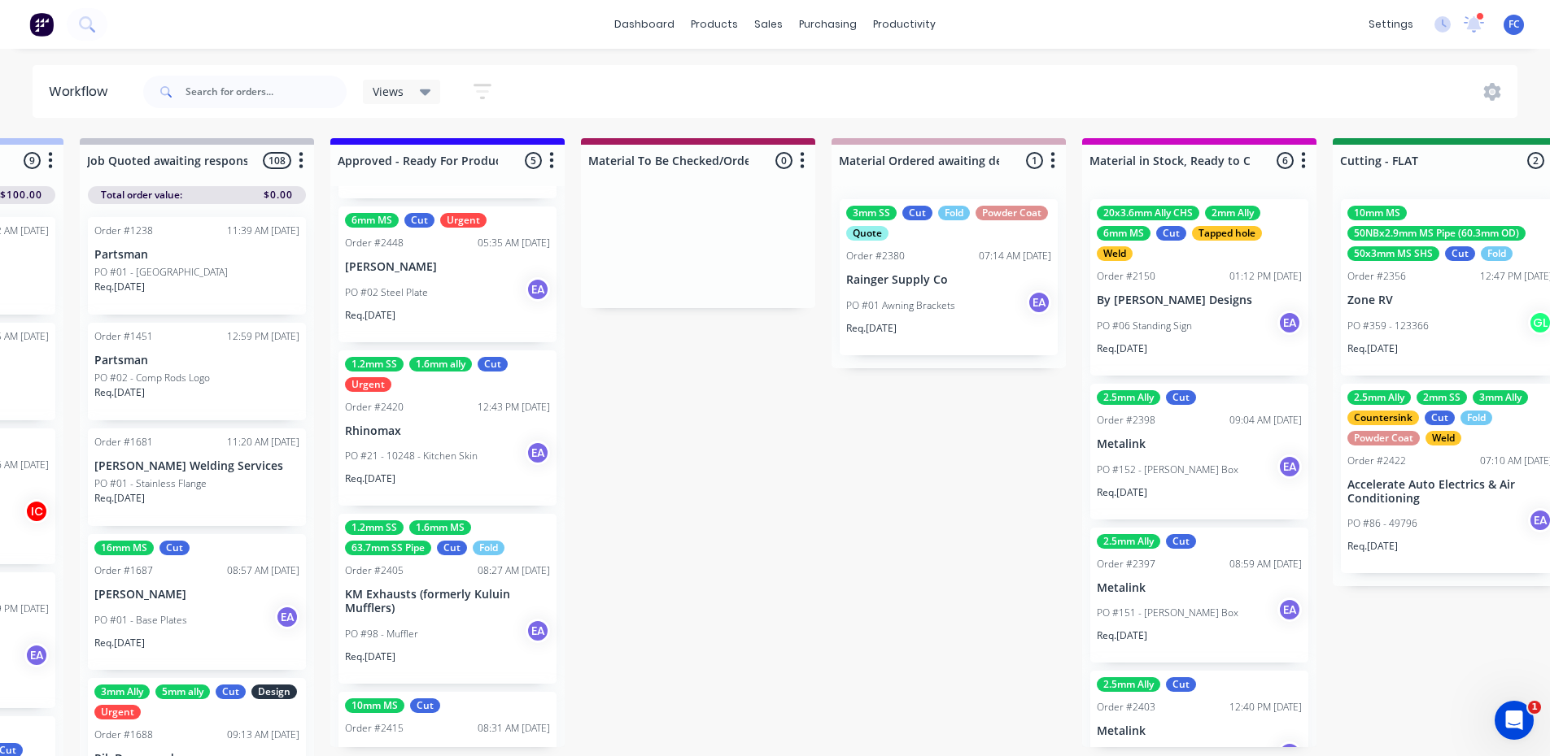
click at [1173, 297] on p "By [PERSON_NAME] Designs" at bounding box center [1199, 301] width 205 height 14
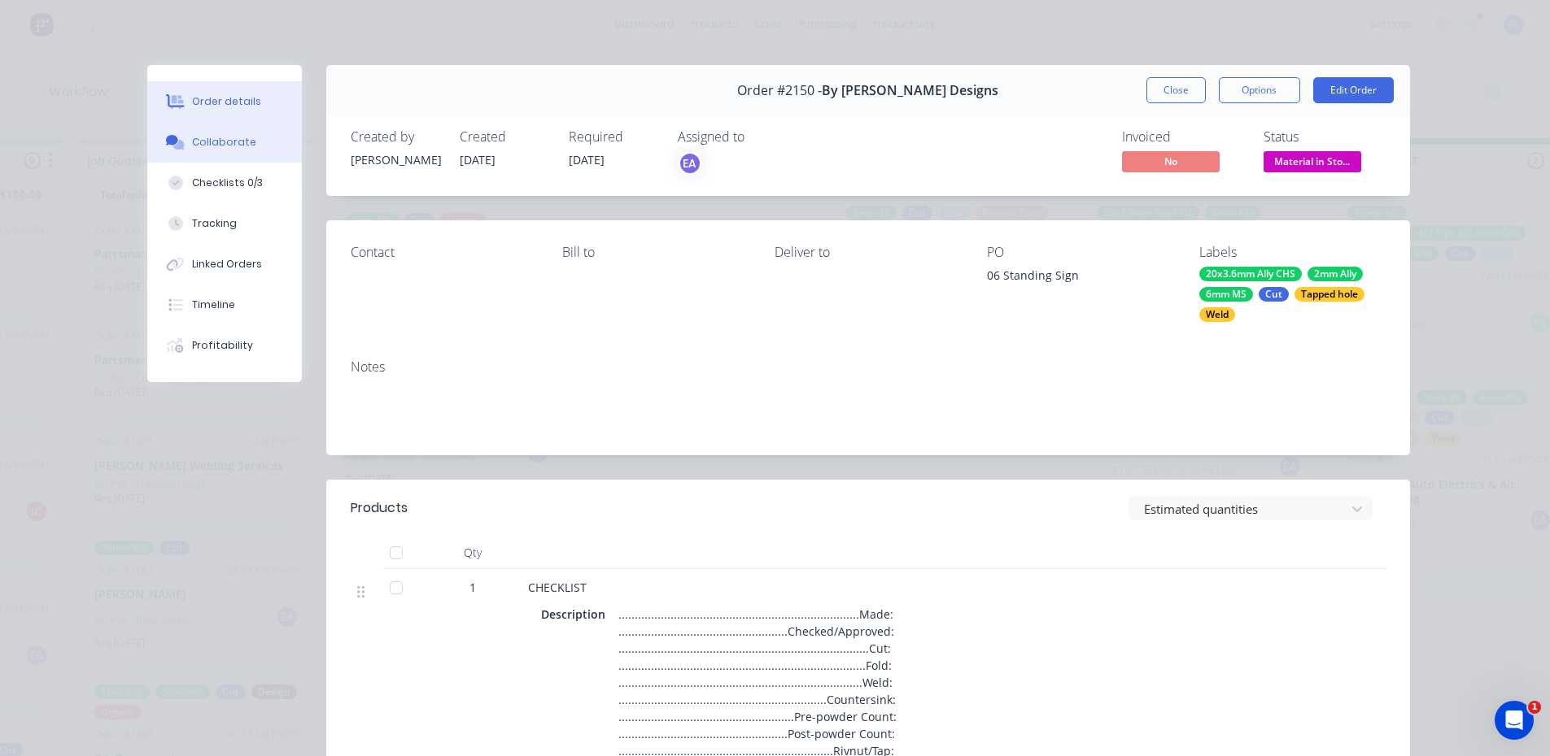
click at [207, 153] on button "Collaborate" at bounding box center [224, 142] width 155 height 41
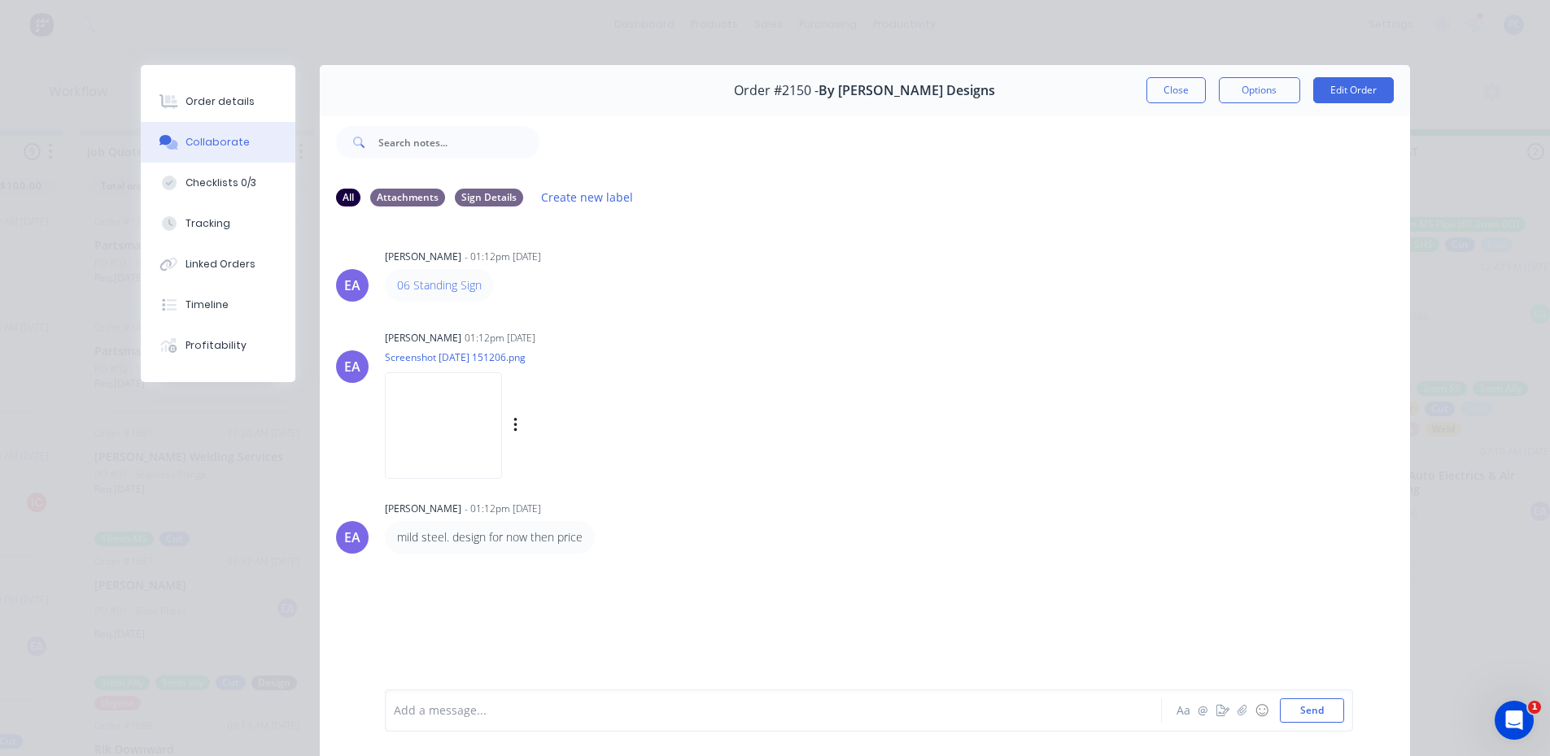
click at [450, 429] on img at bounding box center [443, 426] width 117 height 107
click at [1180, 100] on button "Close" at bounding box center [1175, 90] width 59 height 26
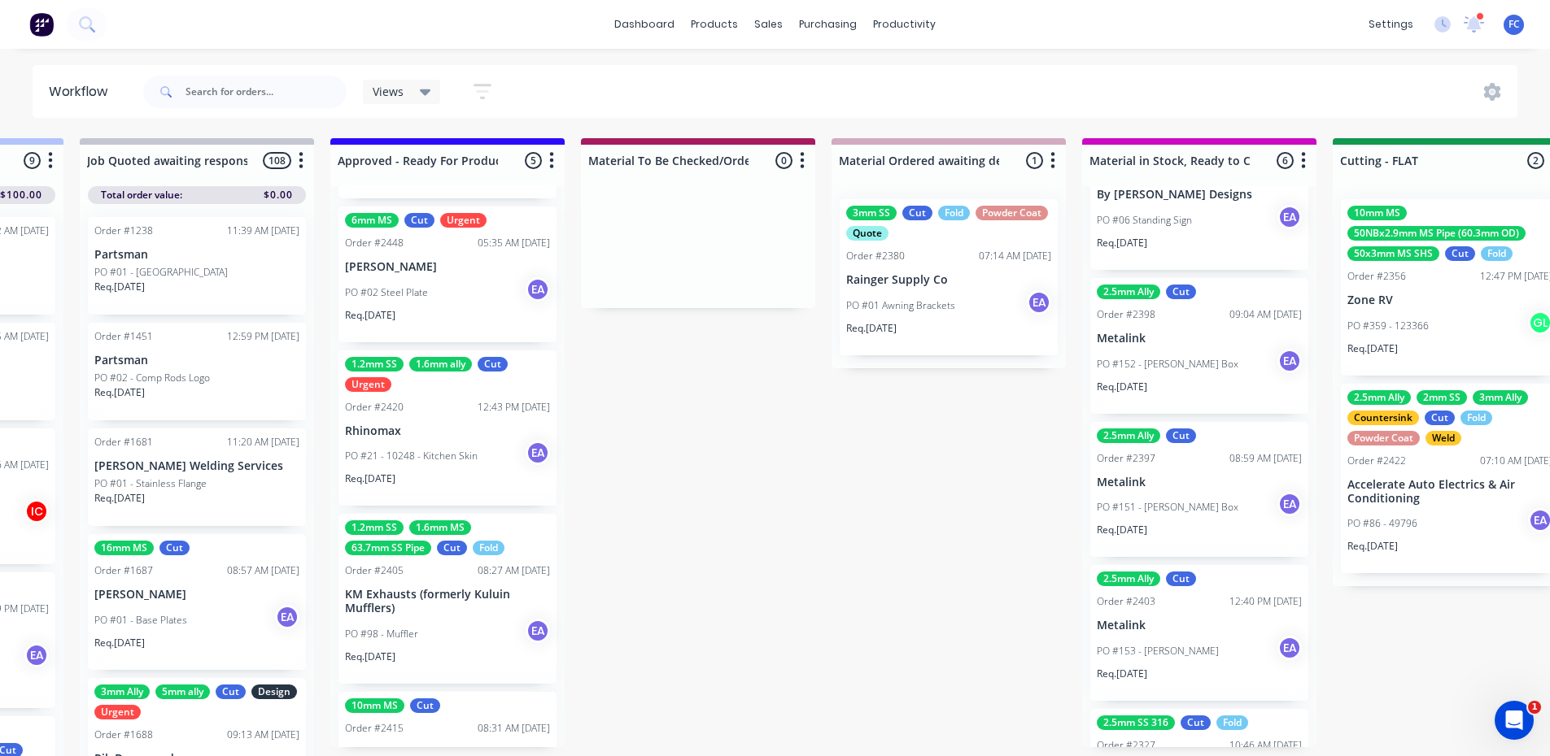
scroll to position [102, 0]
click at [1204, 352] on div "PO #152 - [PERSON_NAME] Box EA" at bounding box center [1199, 367] width 205 height 31
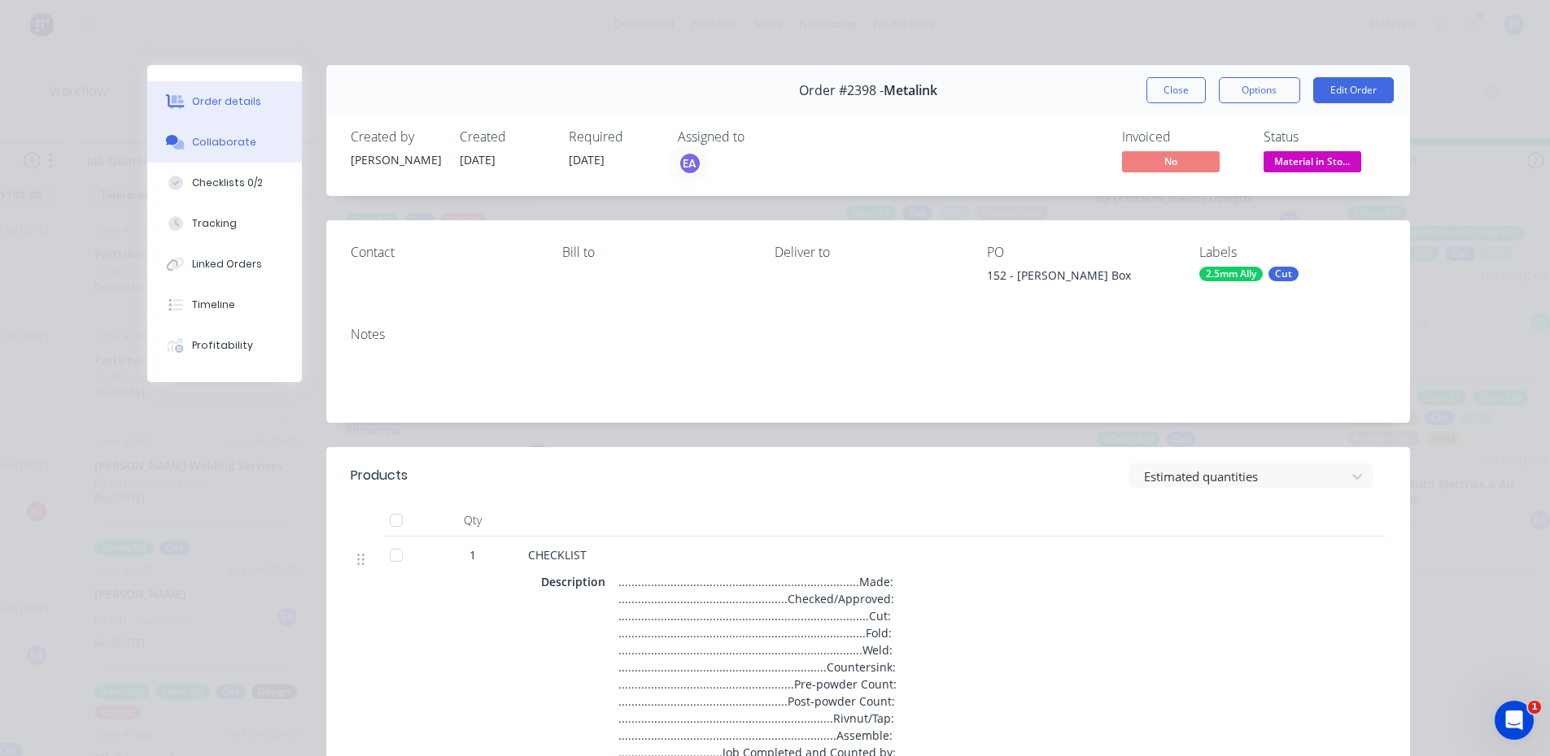
click at [206, 150] on button "Collaborate" at bounding box center [224, 142] width 155 height 41
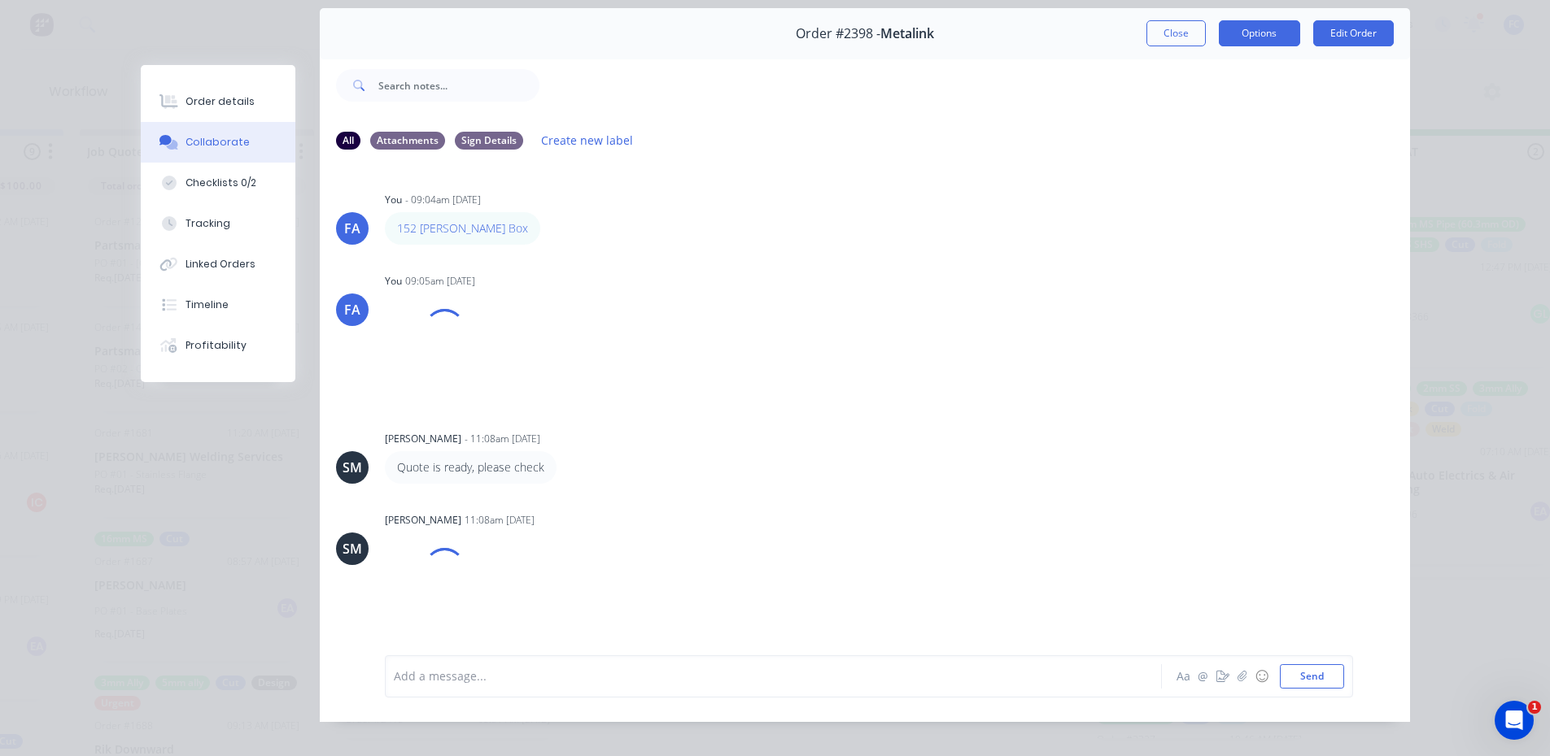
scroll to position [5, 0]
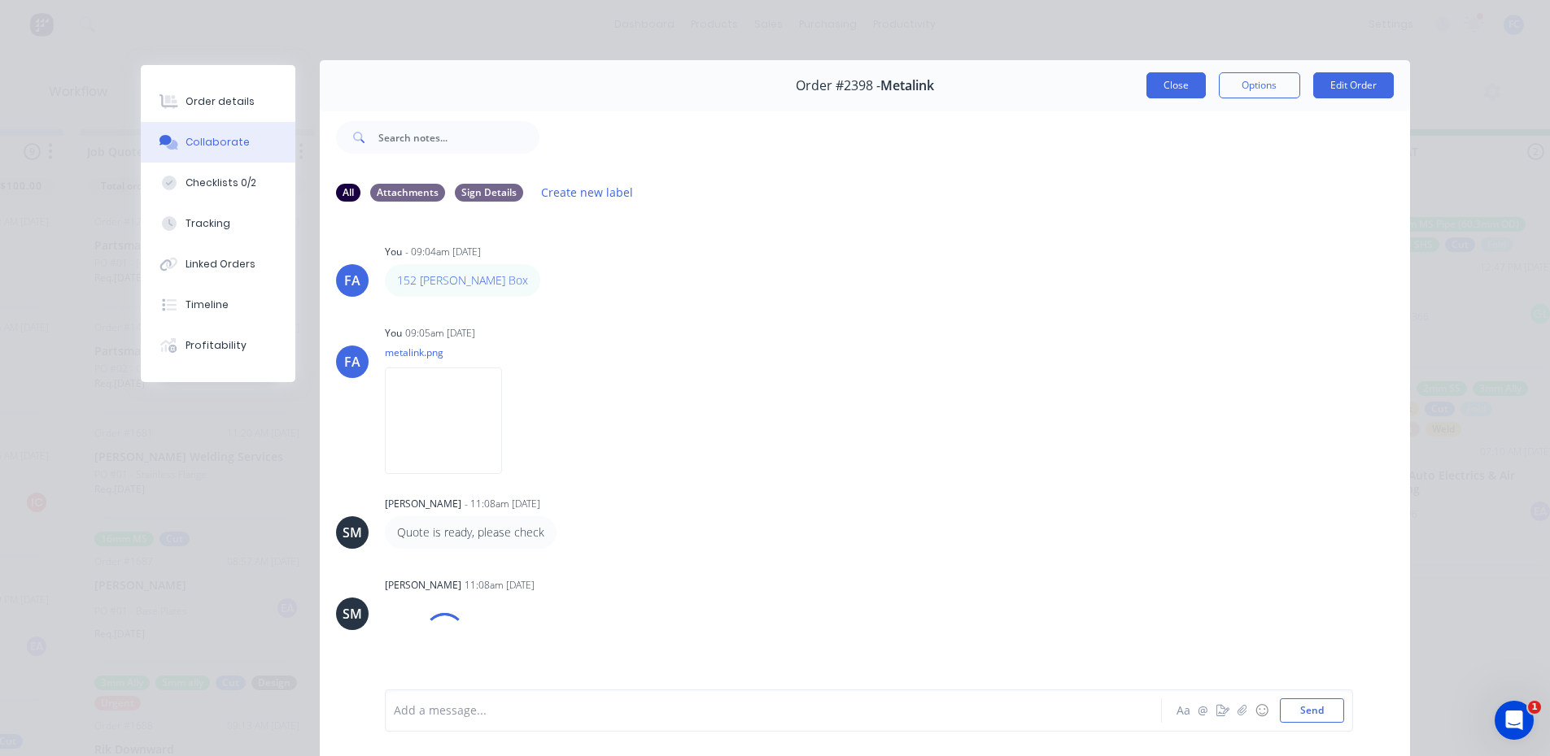
click at [1168, 88] on button "Close" at bounding box center [1175, 85] width 59 height 26
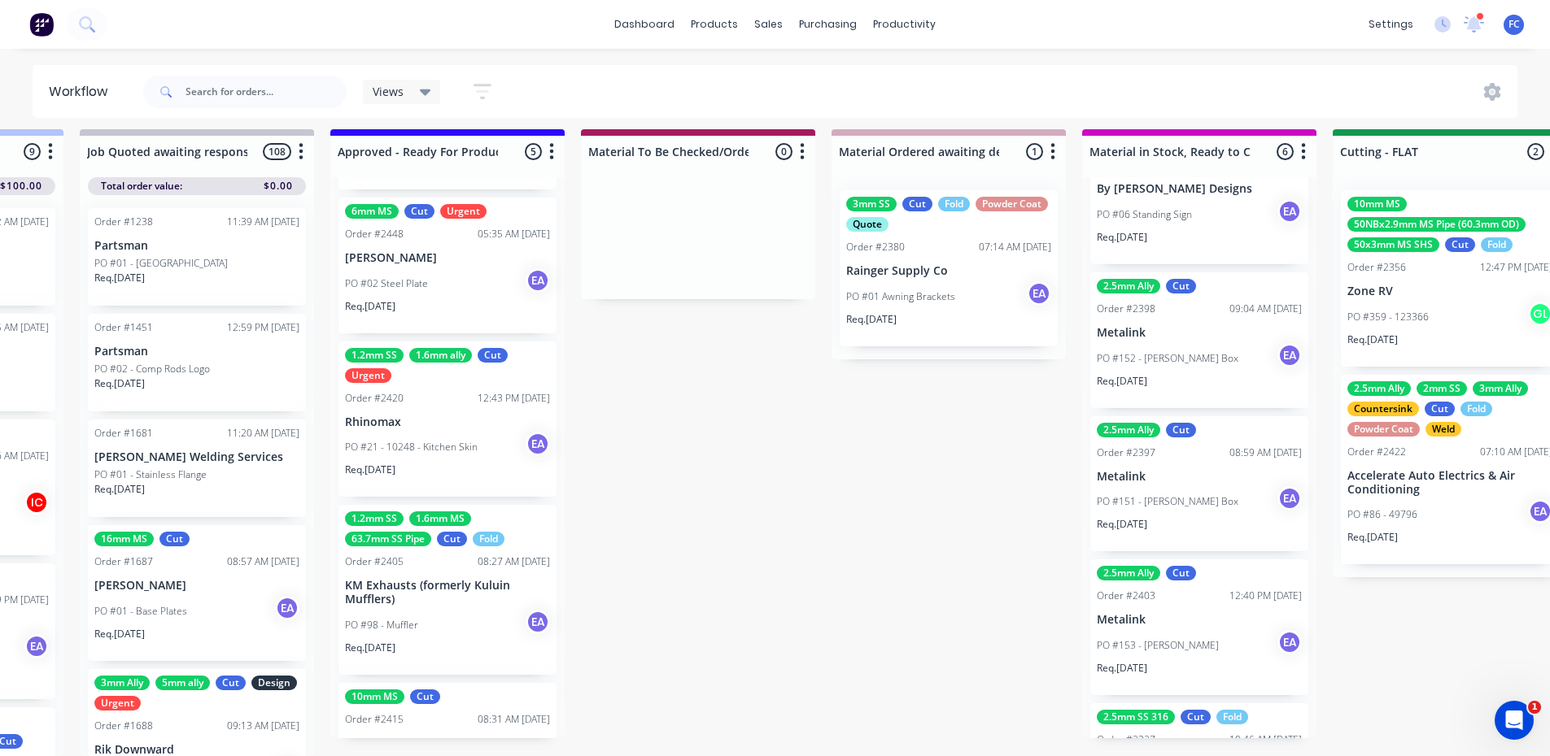
click at [1175, 471] on p "Metalink" at bounding box center [1199, 477] width 205 height 14
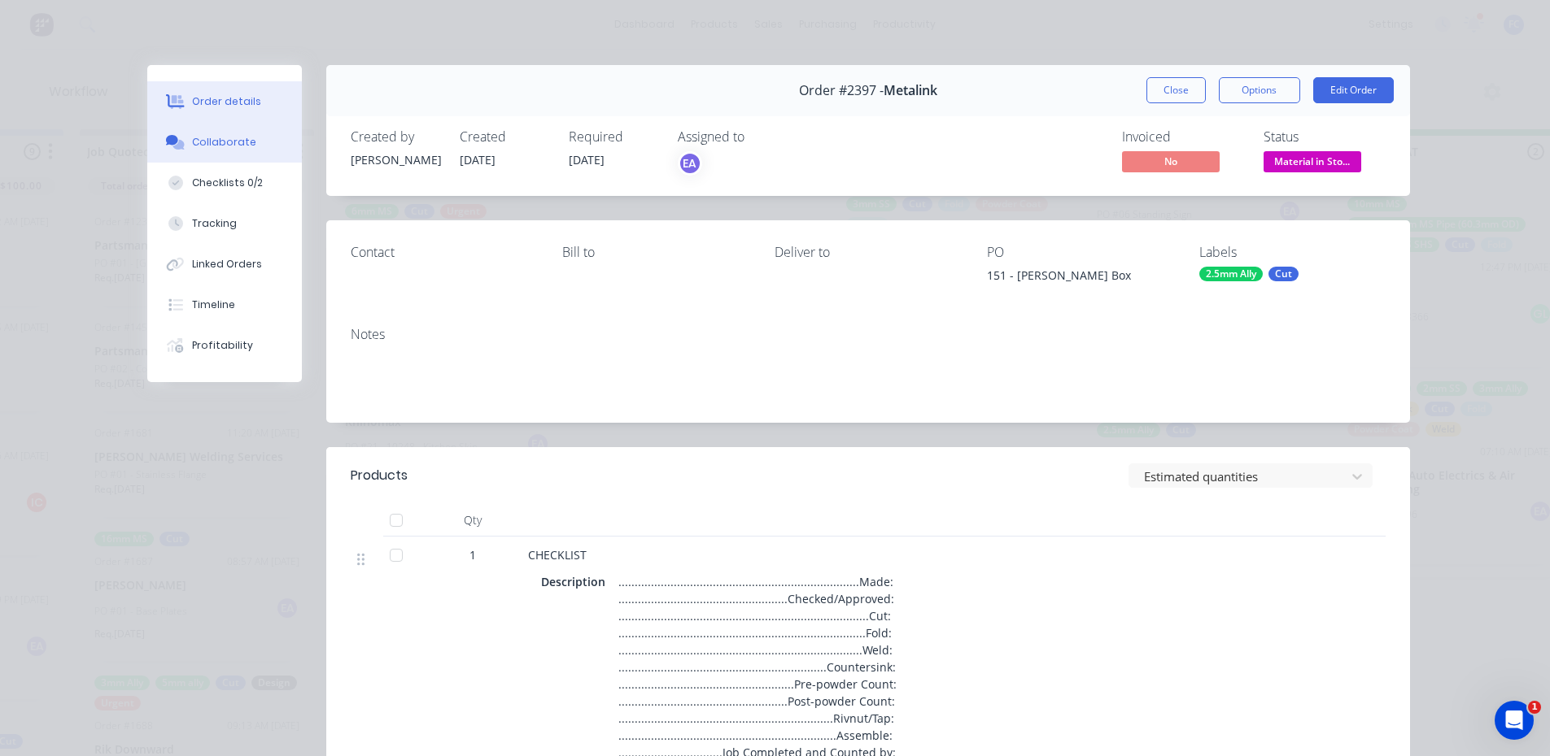
click at [234, 152] on button "Collaborate" at bounding box center [224, 142] width 155 height 41
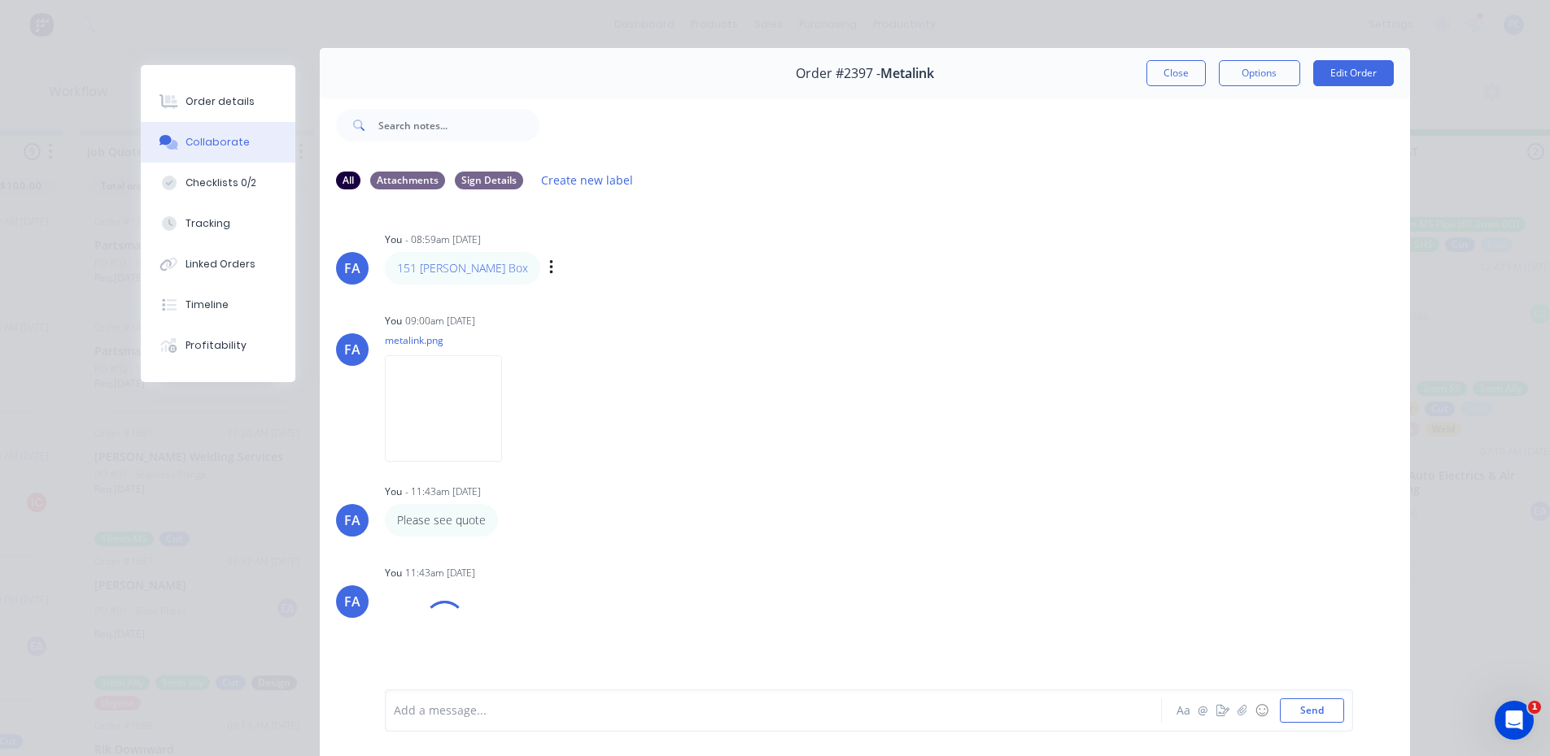
scroll to position [0, 0]
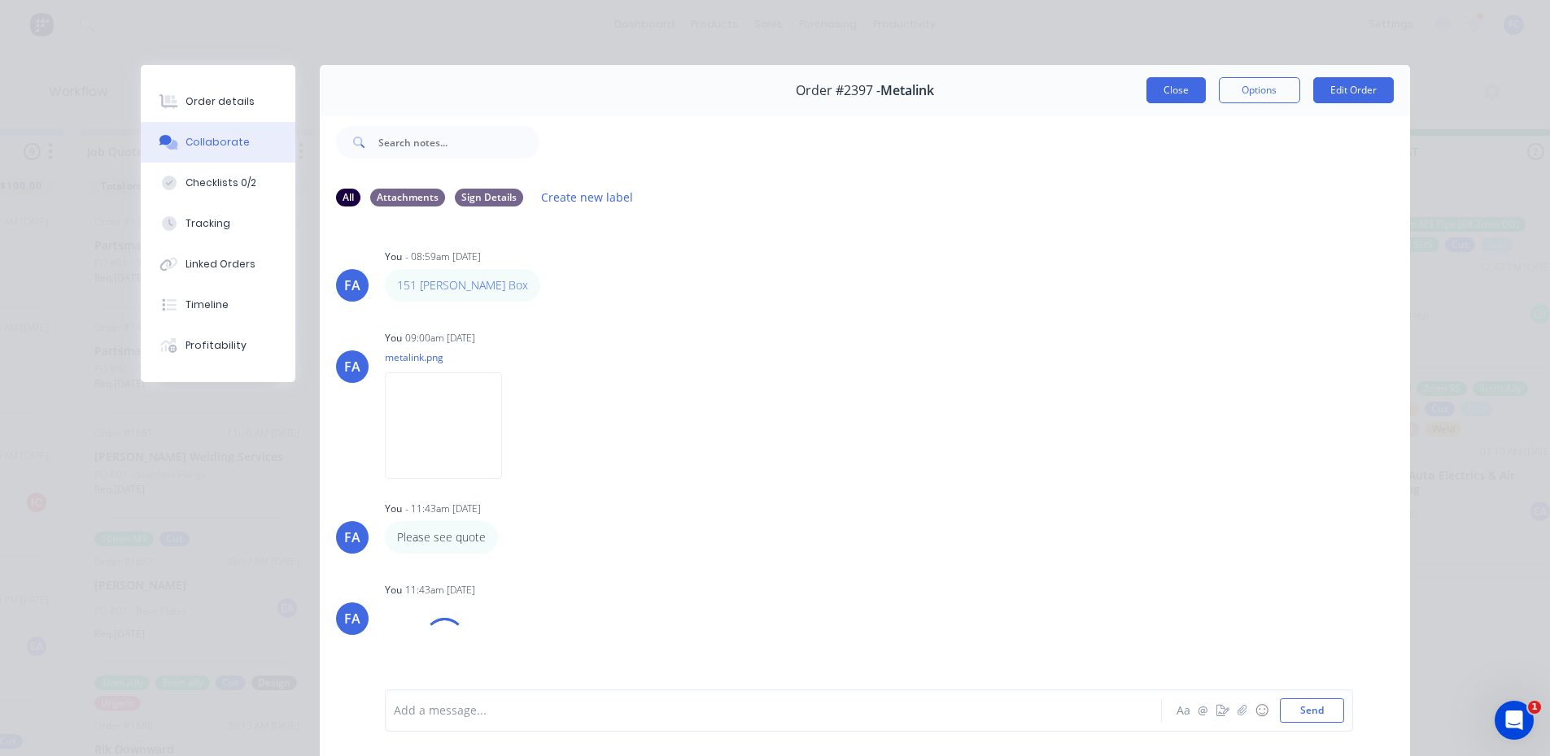
click at [1184, 85] on button "Close" at bounding box center [1175, 90] width 59 height 26
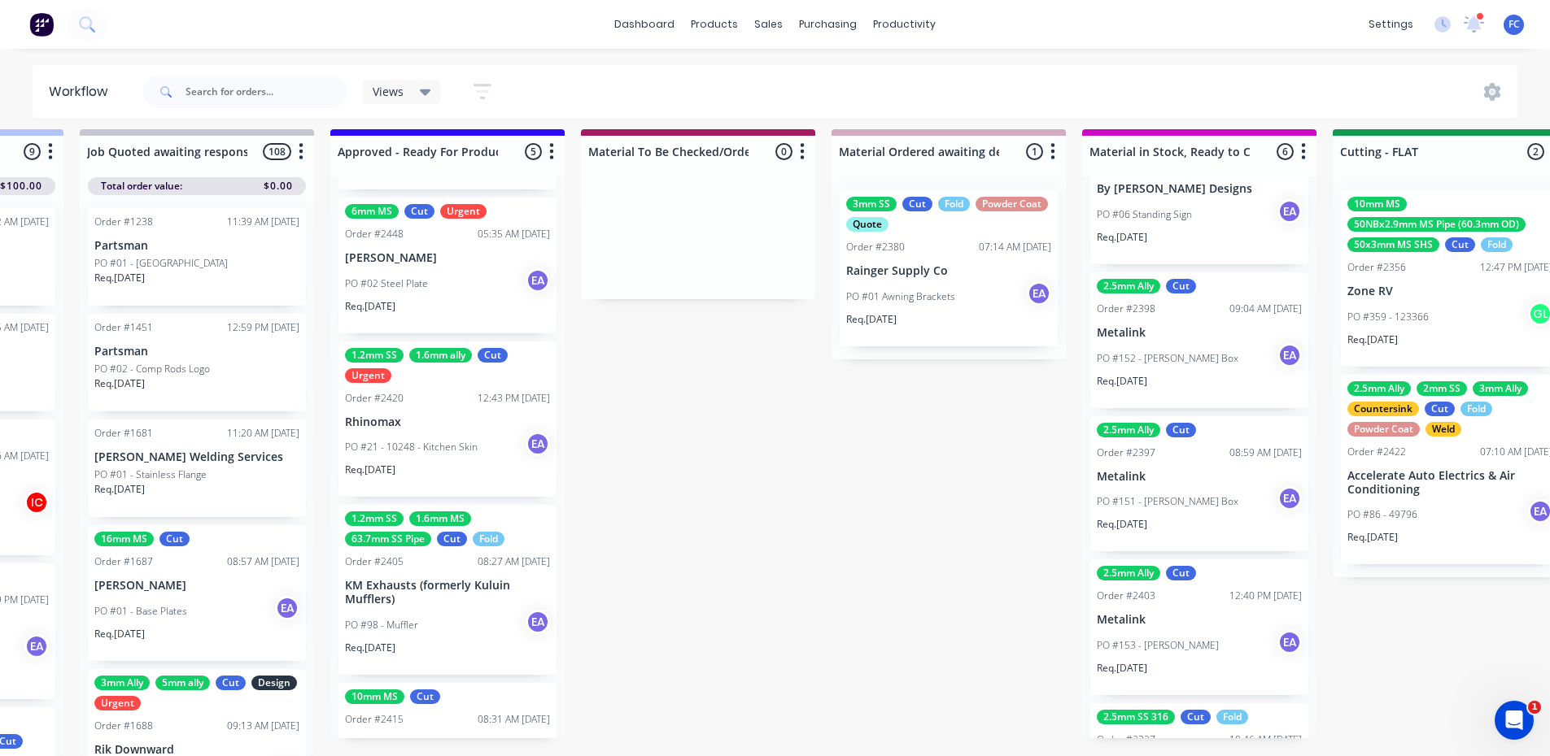
click at [1149, 600] on div "2.5mm Ally Cut Order #2403 12:40 PM [DATE] Metalink PO #153 - [PERSON_NAME] EA …" at bounding box center [1199, 628] width 218 height 136
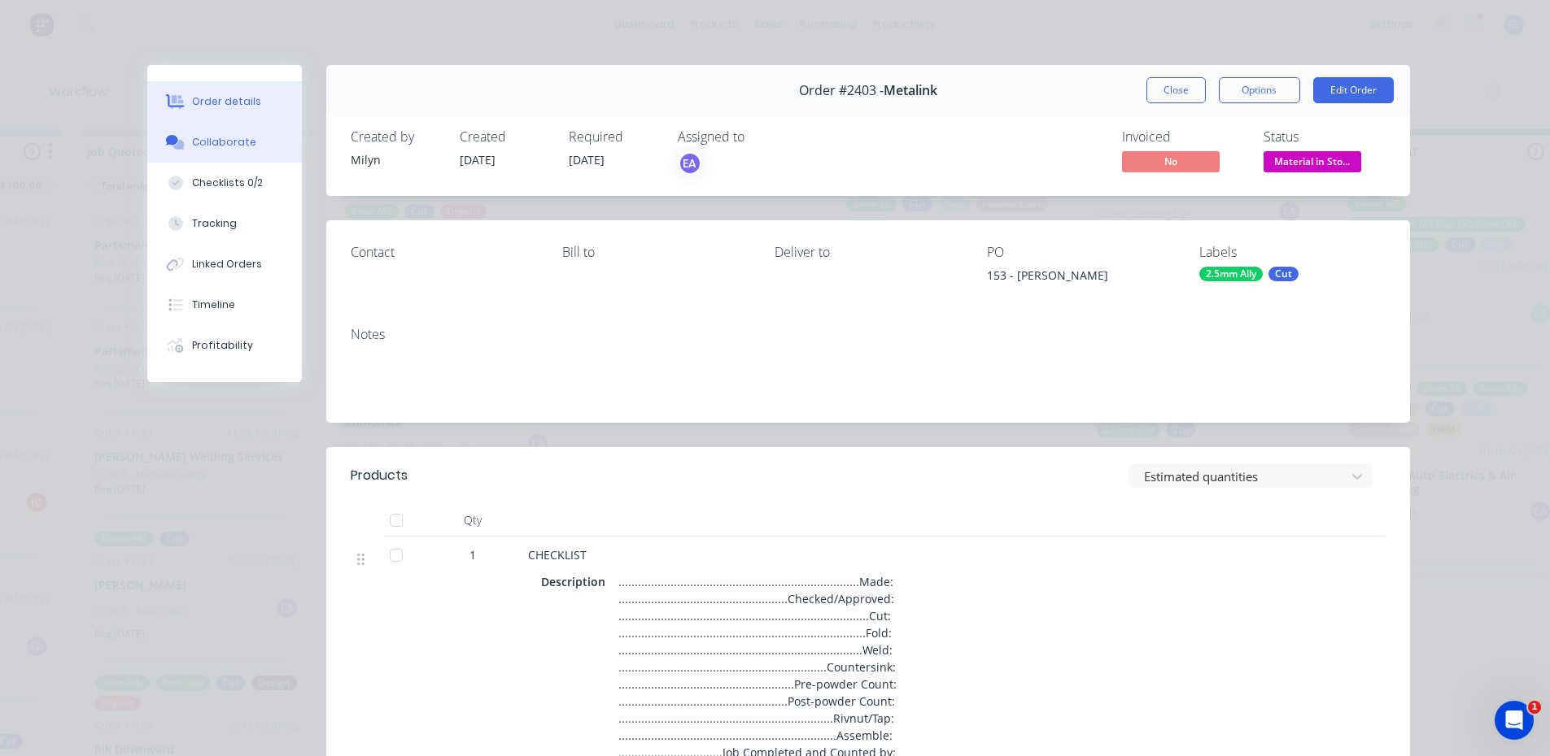
click at [192, 133] on button "Collaborate" at bounding box center [224, 142] width 155 height 41
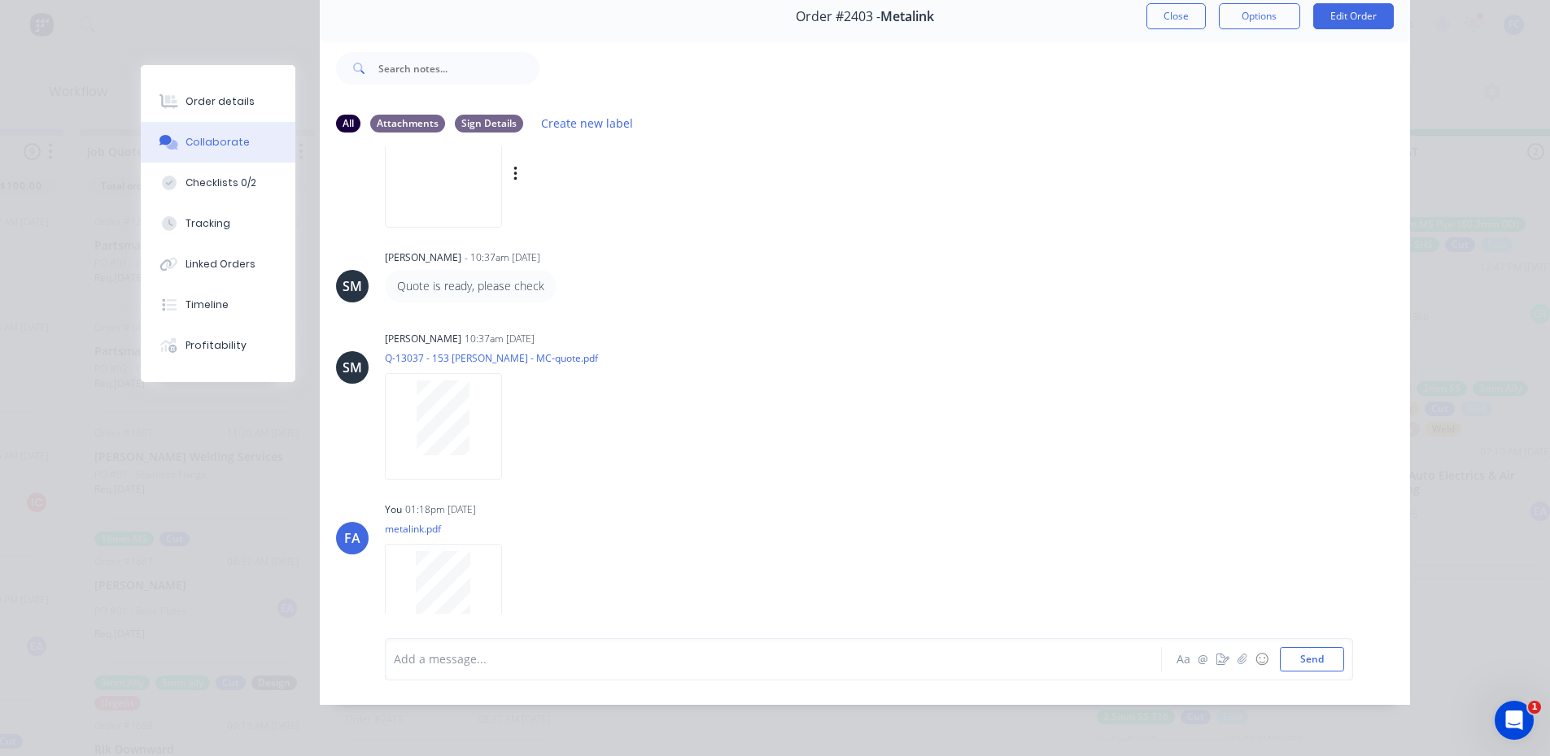
scroll to position [47, 0]
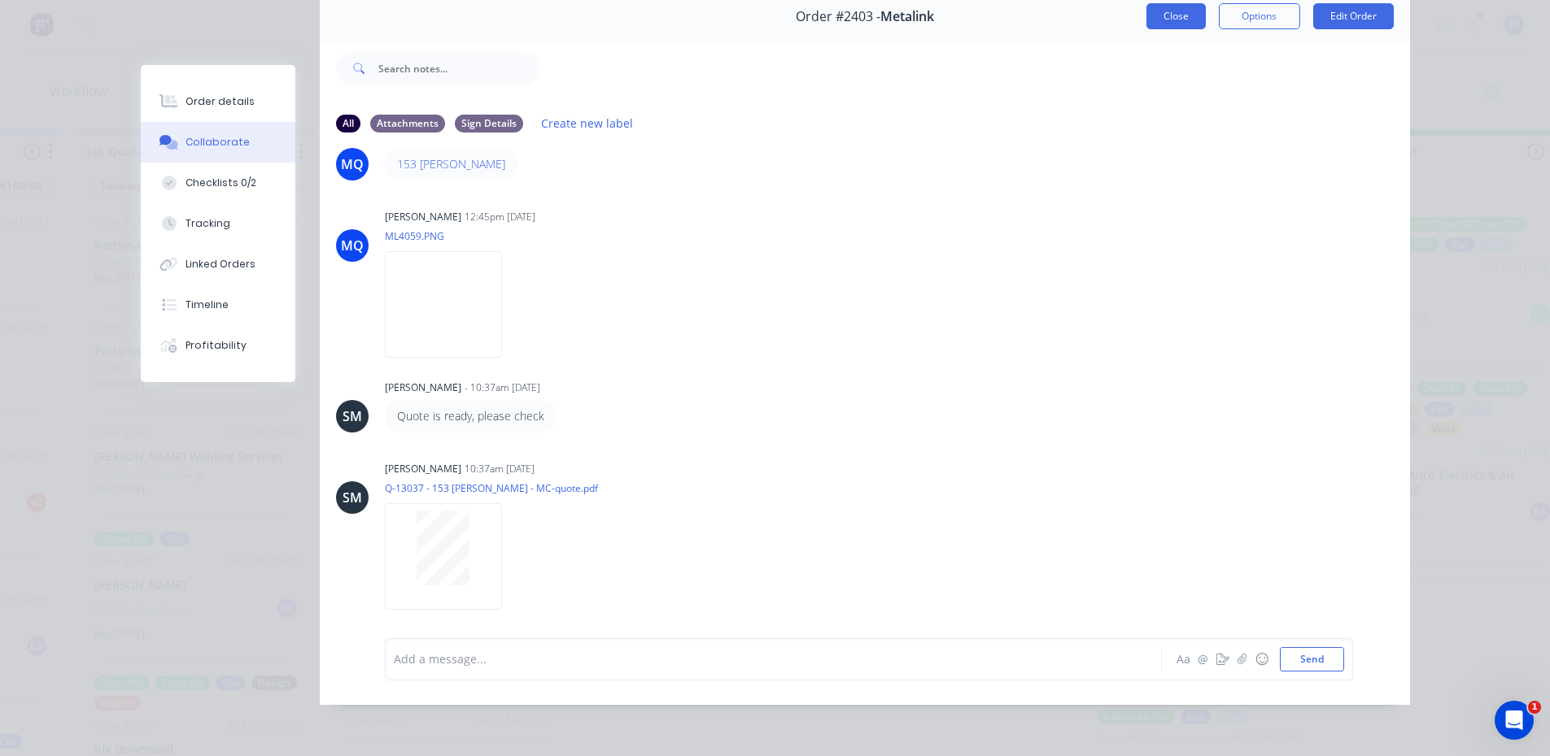
click at [1163, 8] on button "Close" at bounding box center [1175, 16] width 59 height 26
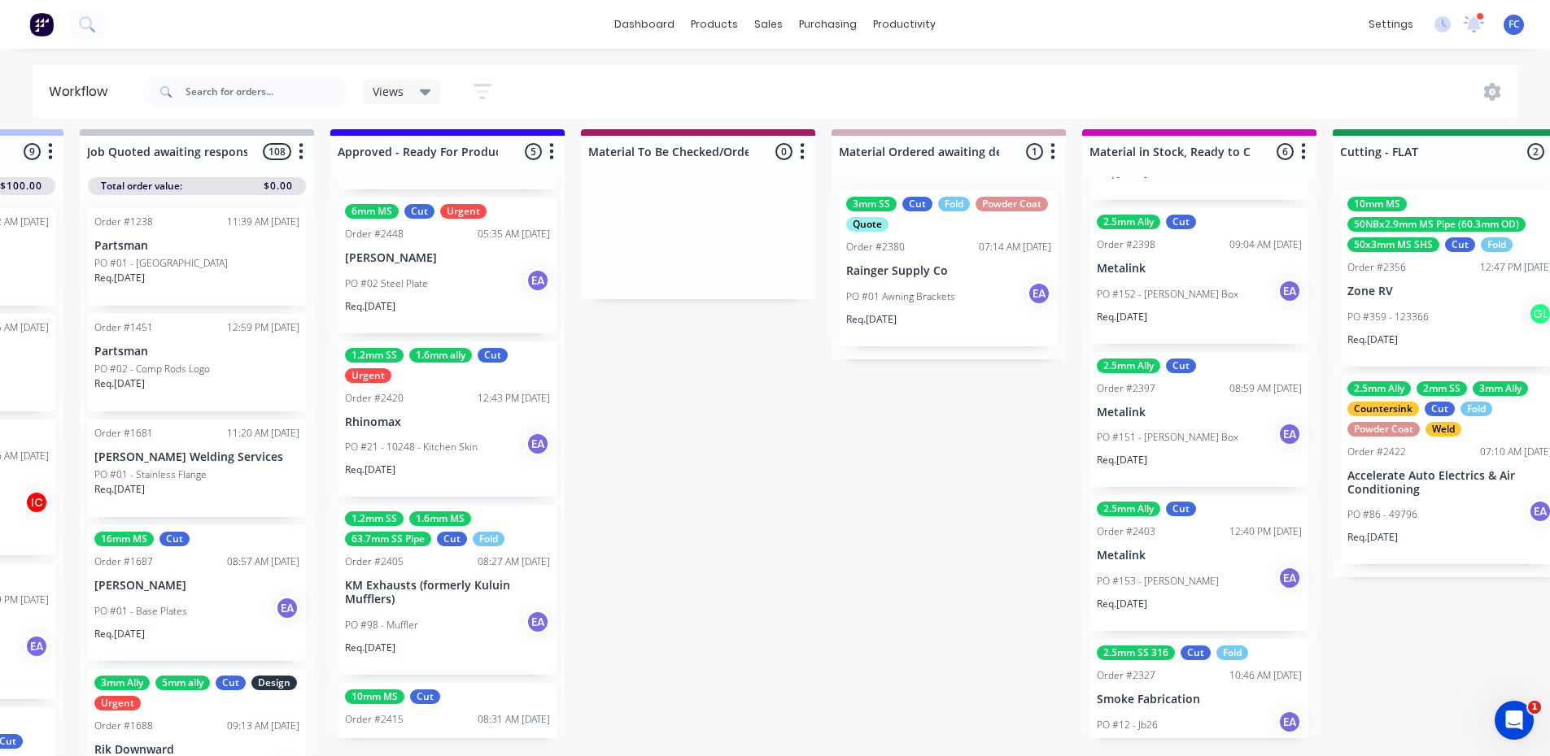
scroll to position [347, 0]
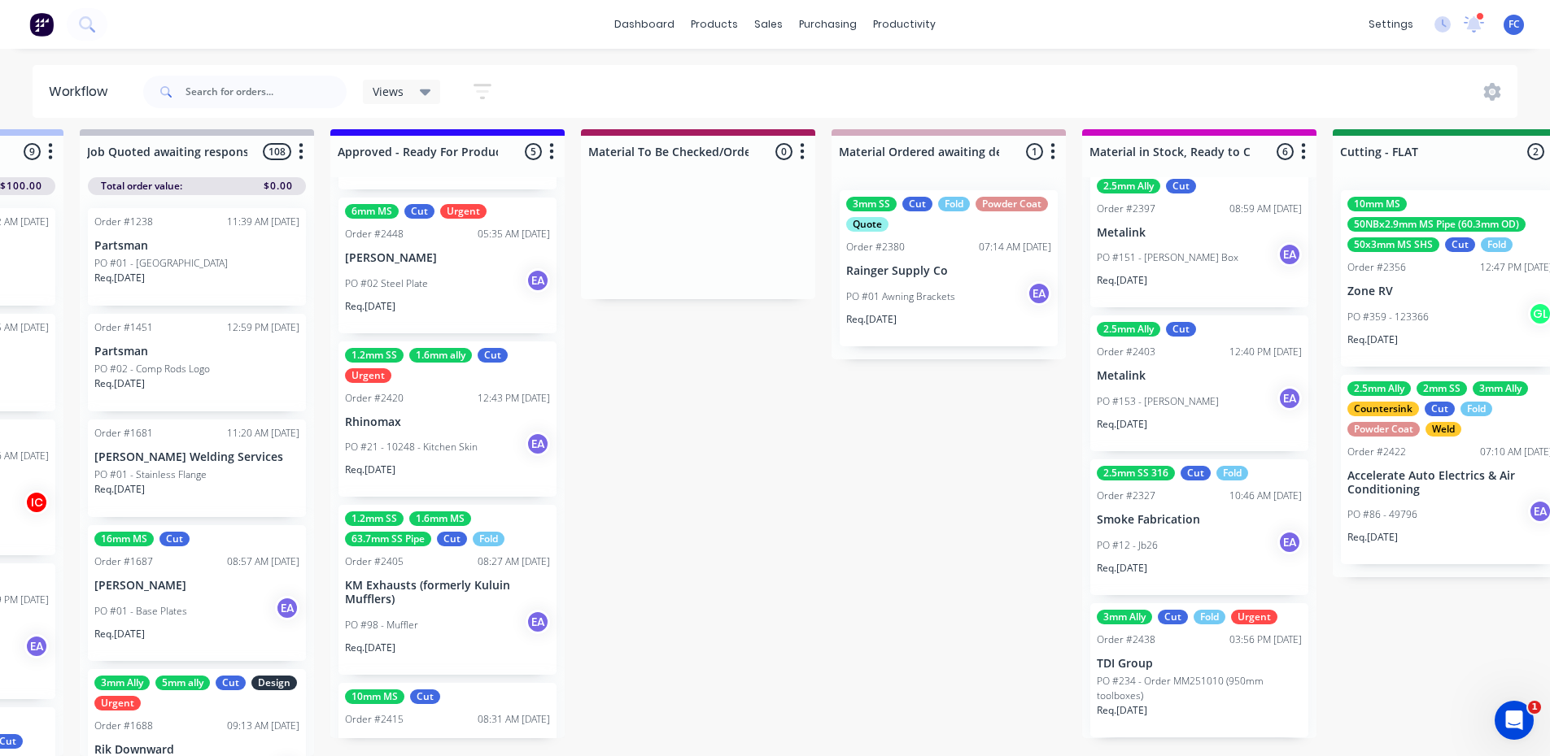
click at [1137, 542] on div "PO #12 - Jb26 EA" at bounding box center [1199, 545] width 205 height 31
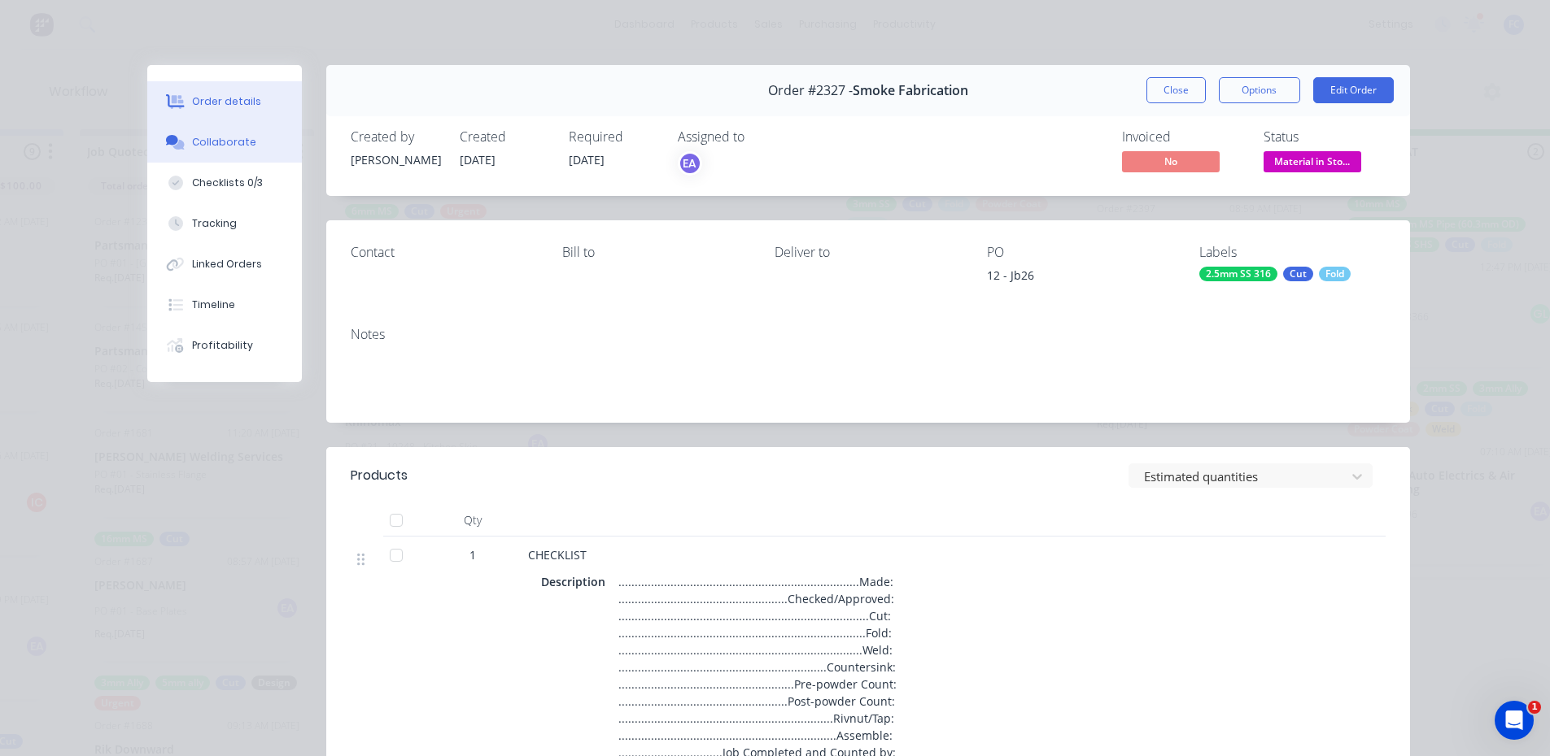
scroll to position [0, 1960]
click at [228, 150] on button "Collaborate" at bounding box center [224, 142] width 155 height 41
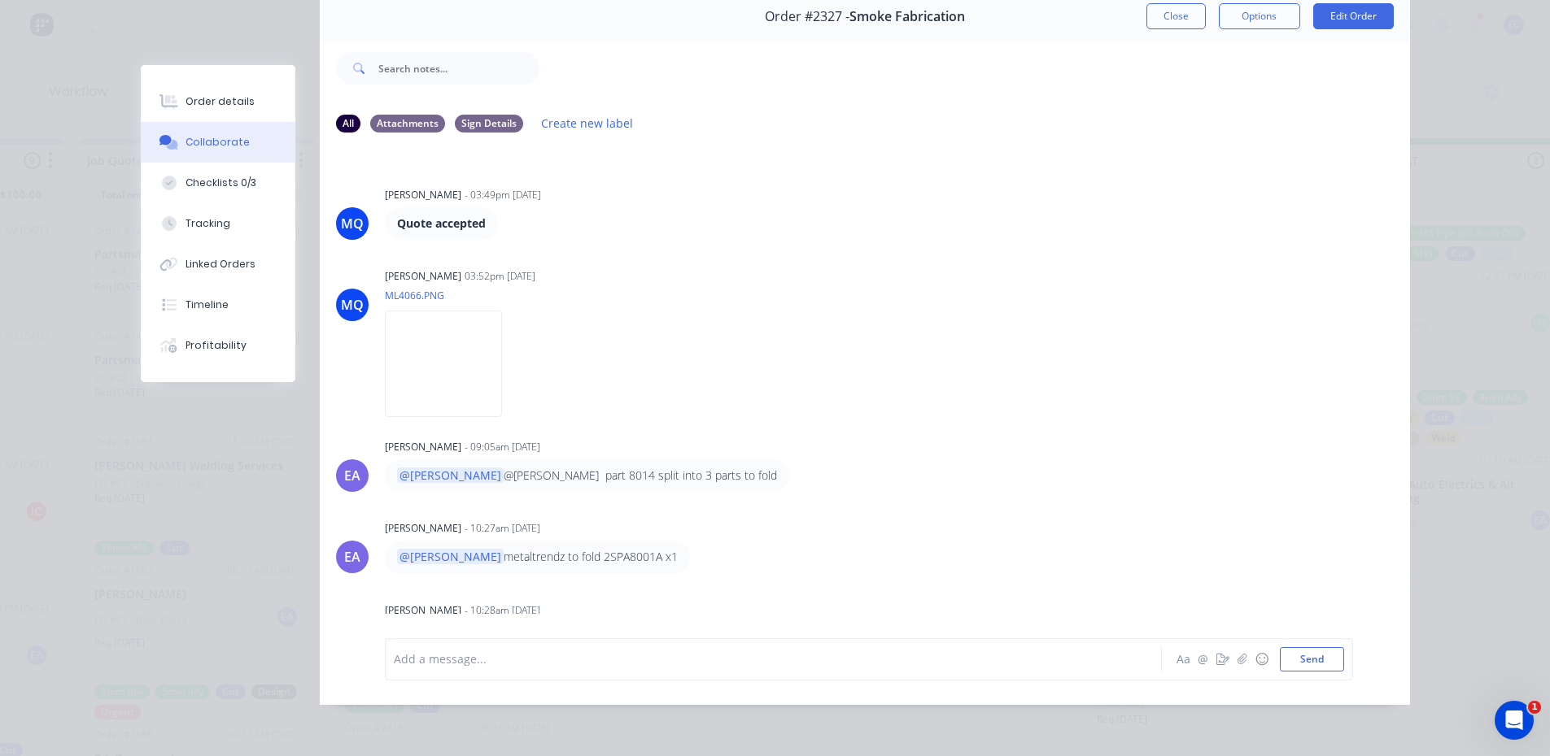
scroll to position [1531, 0]
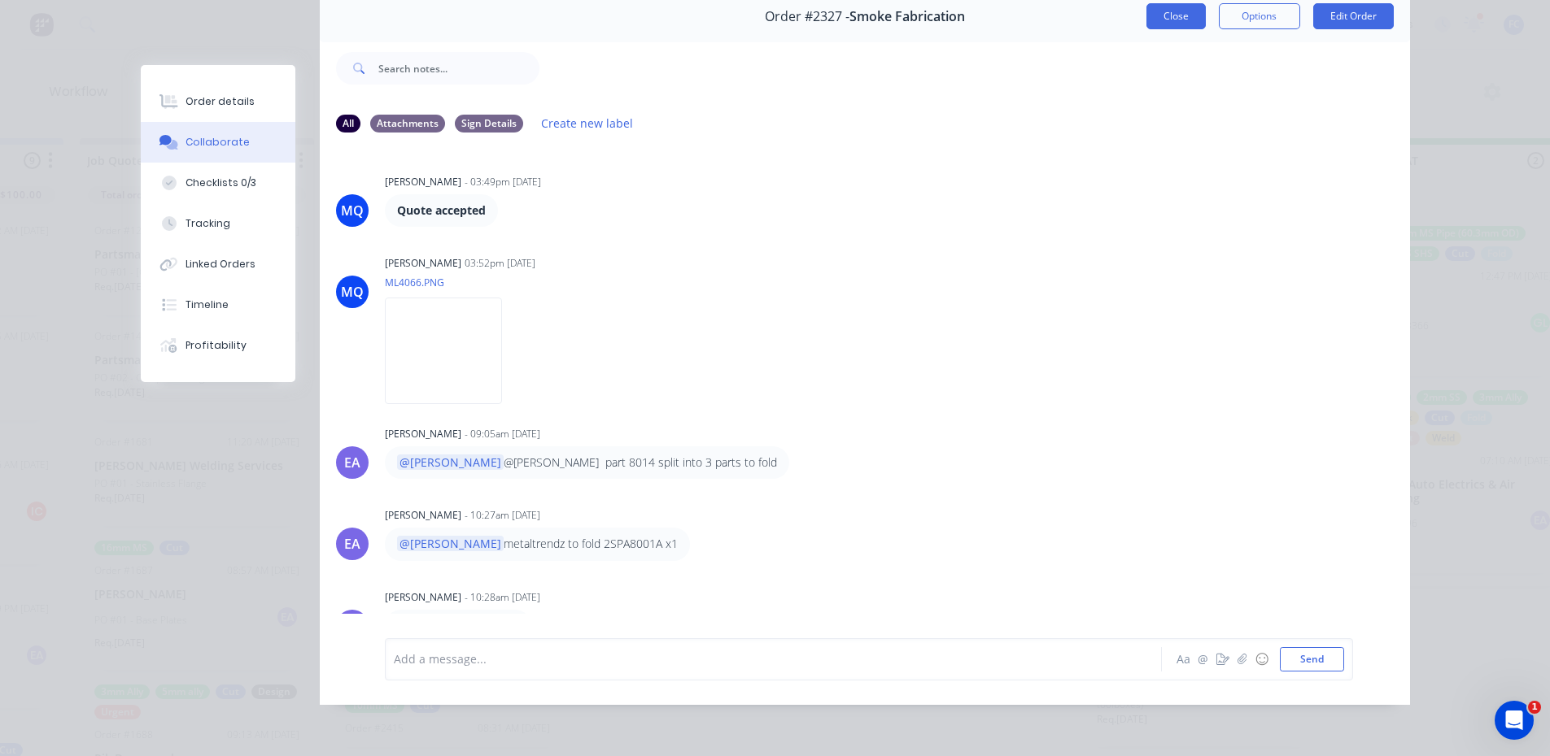
click at [1166, 11] on button "Close" at bounding box center [1175, 16] width 59 height 26
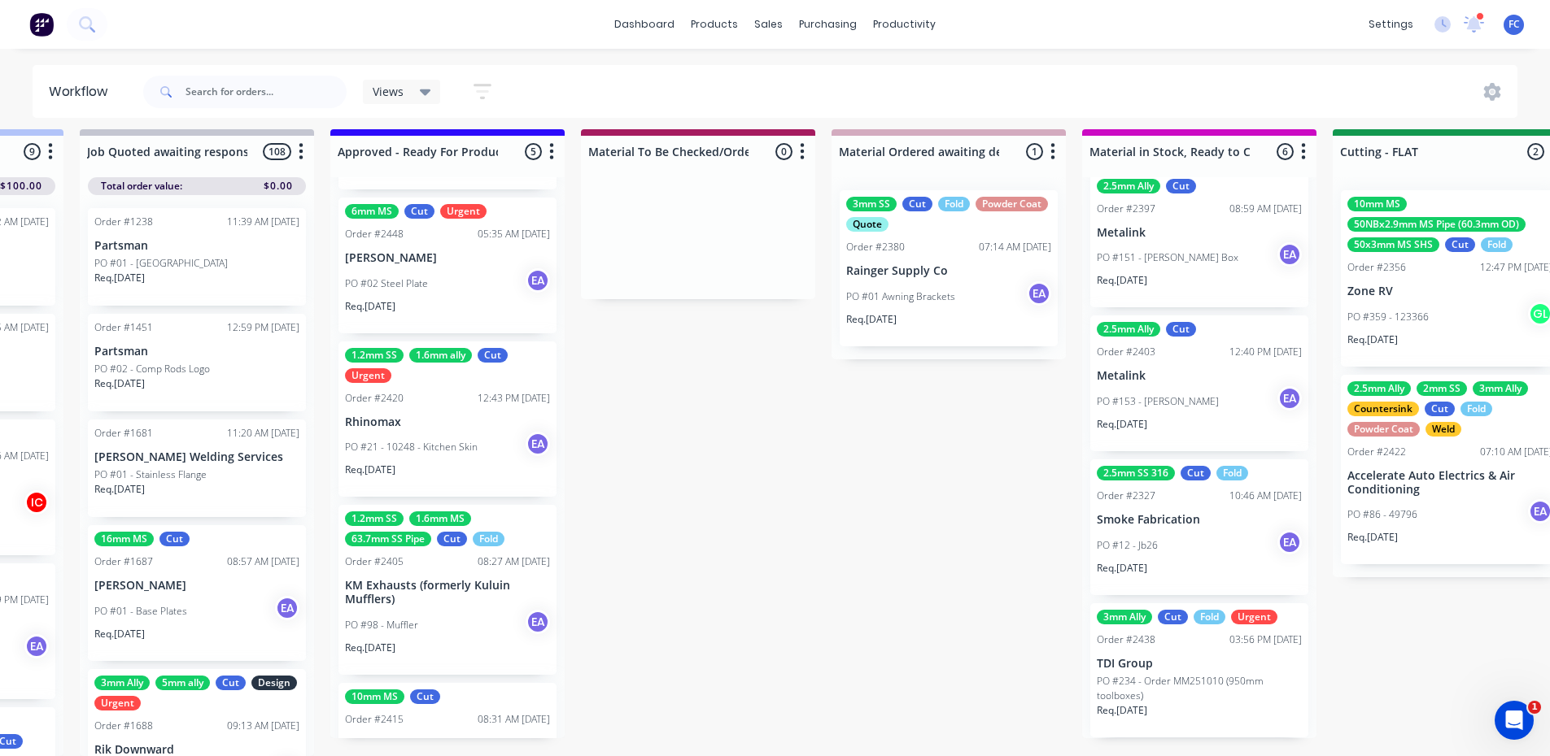
scroll to position [21, 1960]
click at [1117, 513] on p "Smoke Fabrication" at bounding box center [1199, 520] width 205 height 14
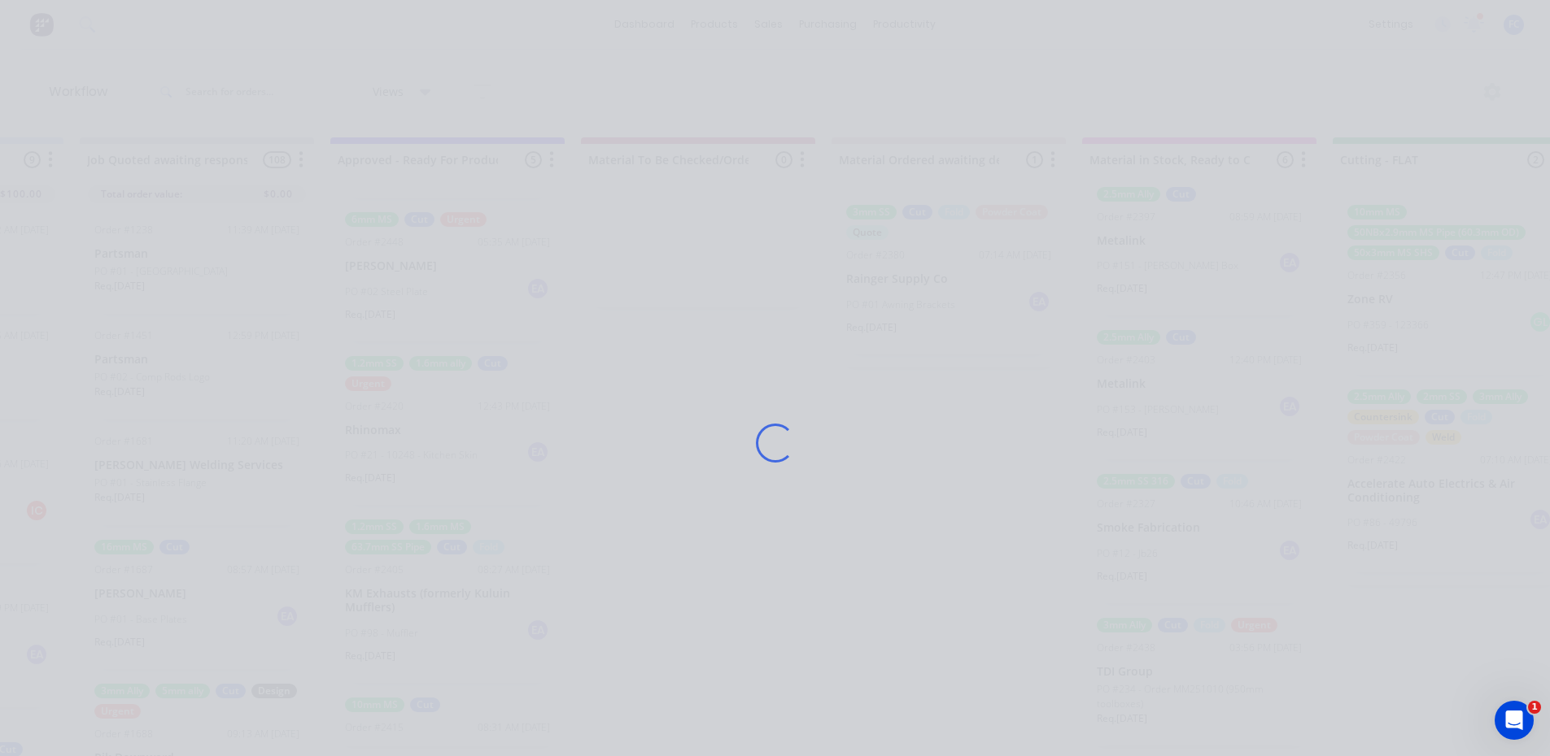
scroll to position [0, 1960]
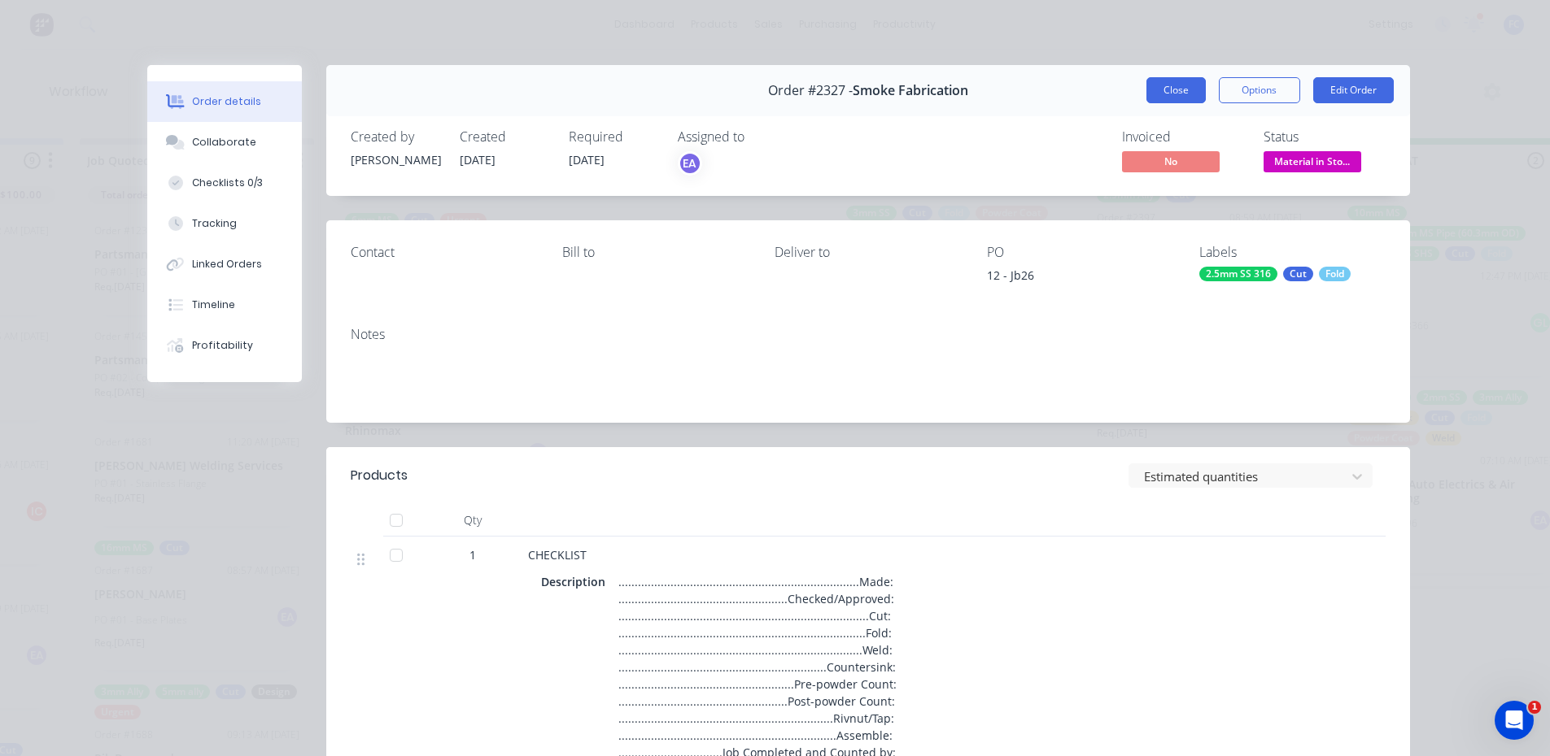
click at [1149, 89] on button "Close" at bounding box center [1175, 90] width 59 height 26
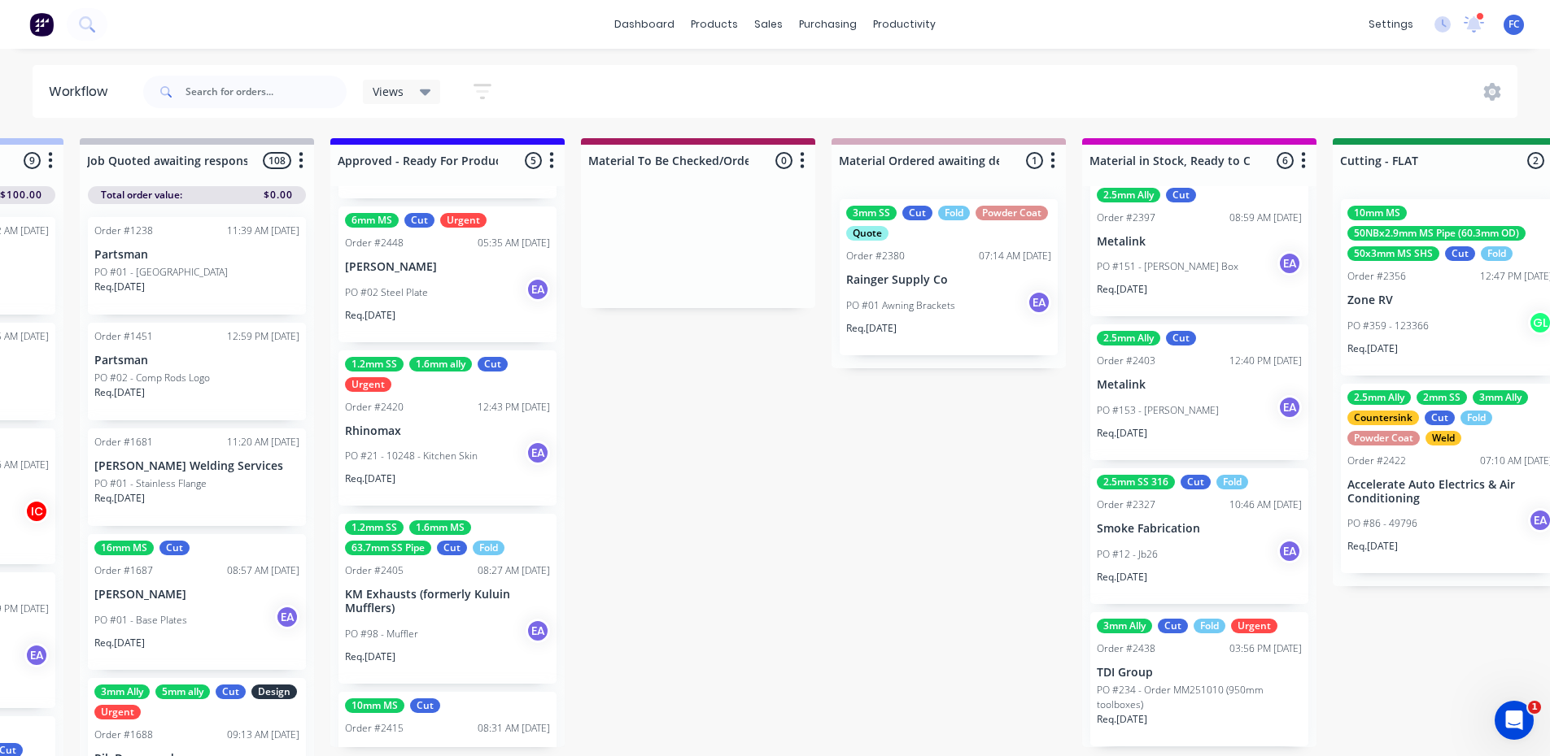
click at [1150, 407] on p "PO #153 - [PERSON_NAME]" at bounding box center [1158, 410] width 122 height 15
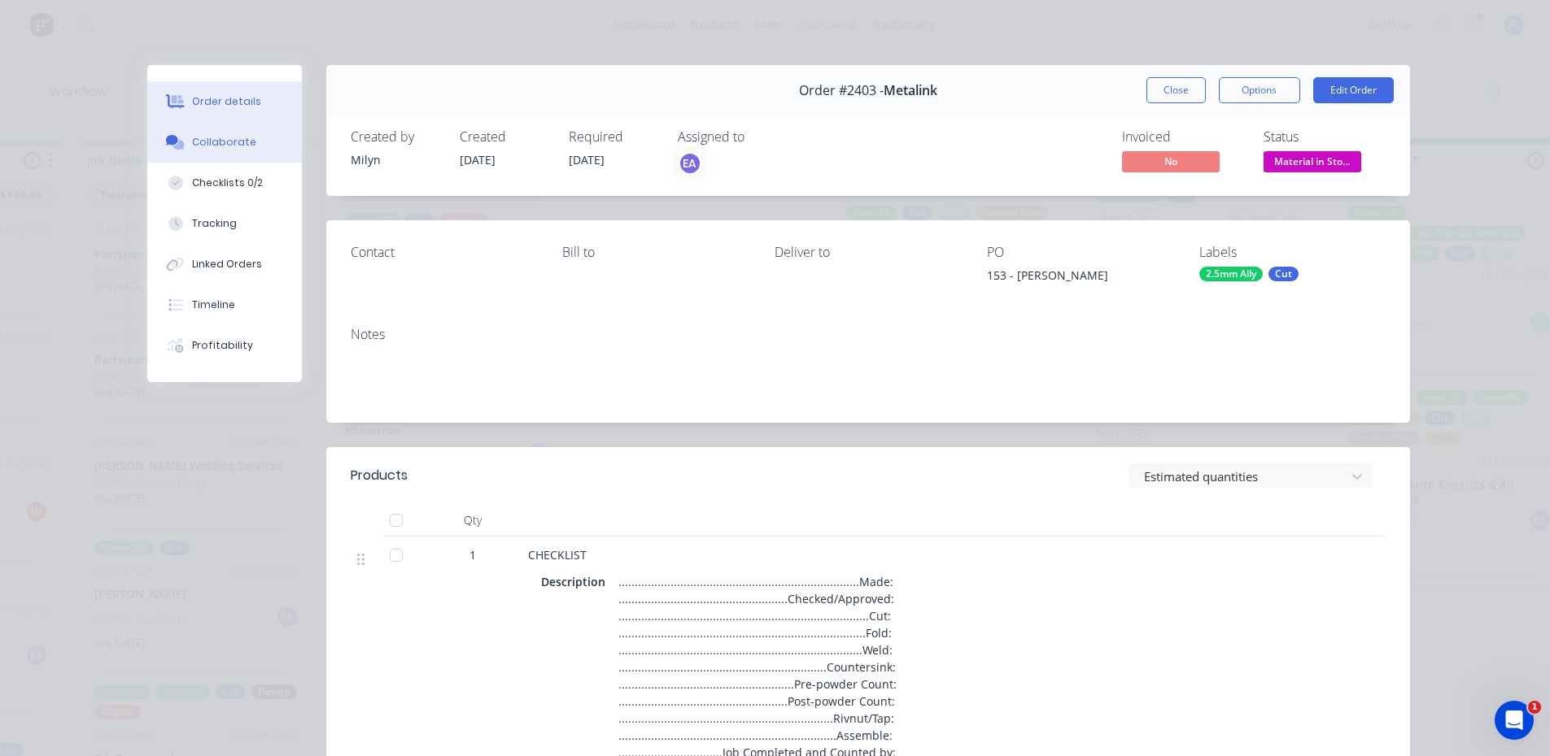
click at [221, 150] on button "Collaborate" at bounding box center [224, 142] width 155 height 41
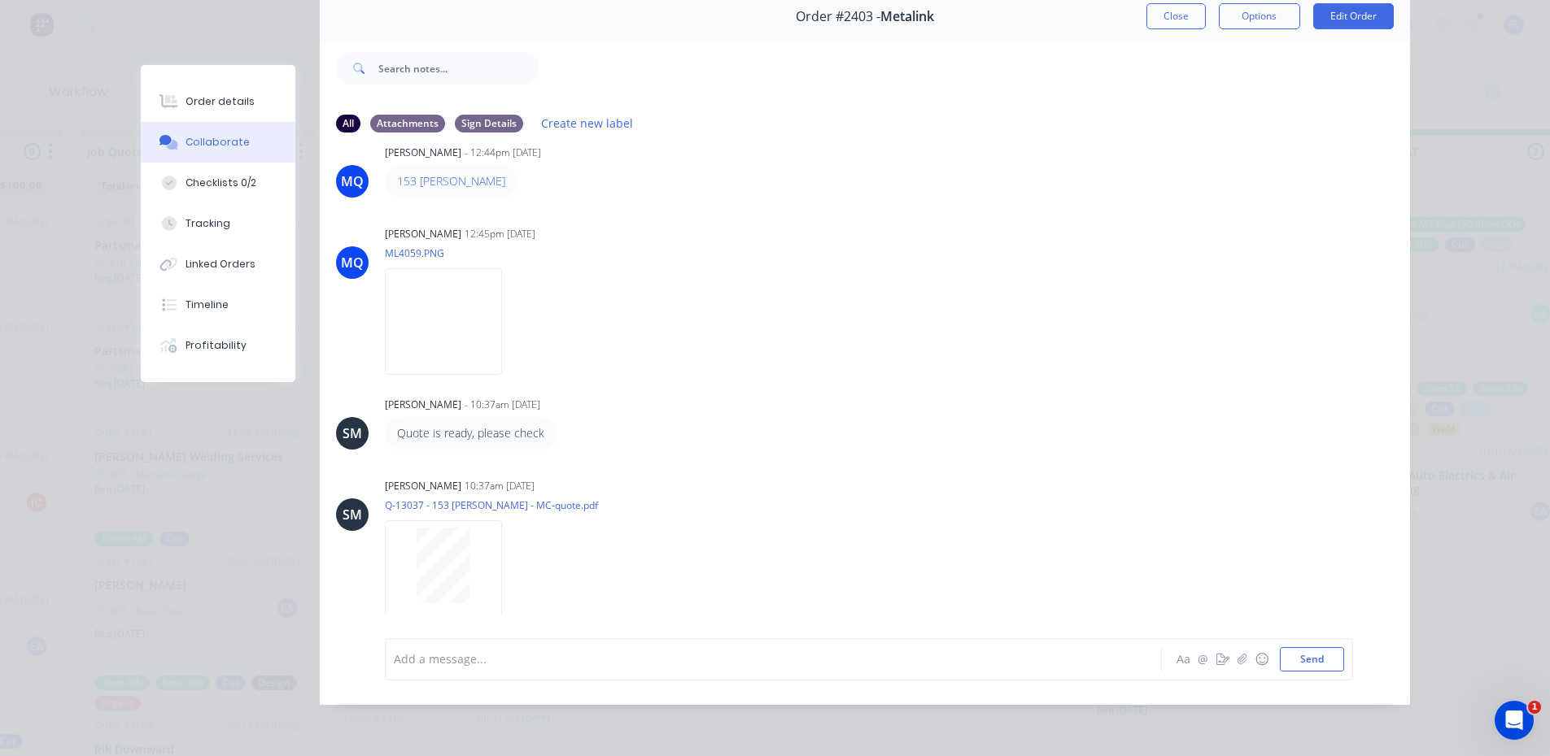
scroll to position [0, 0]
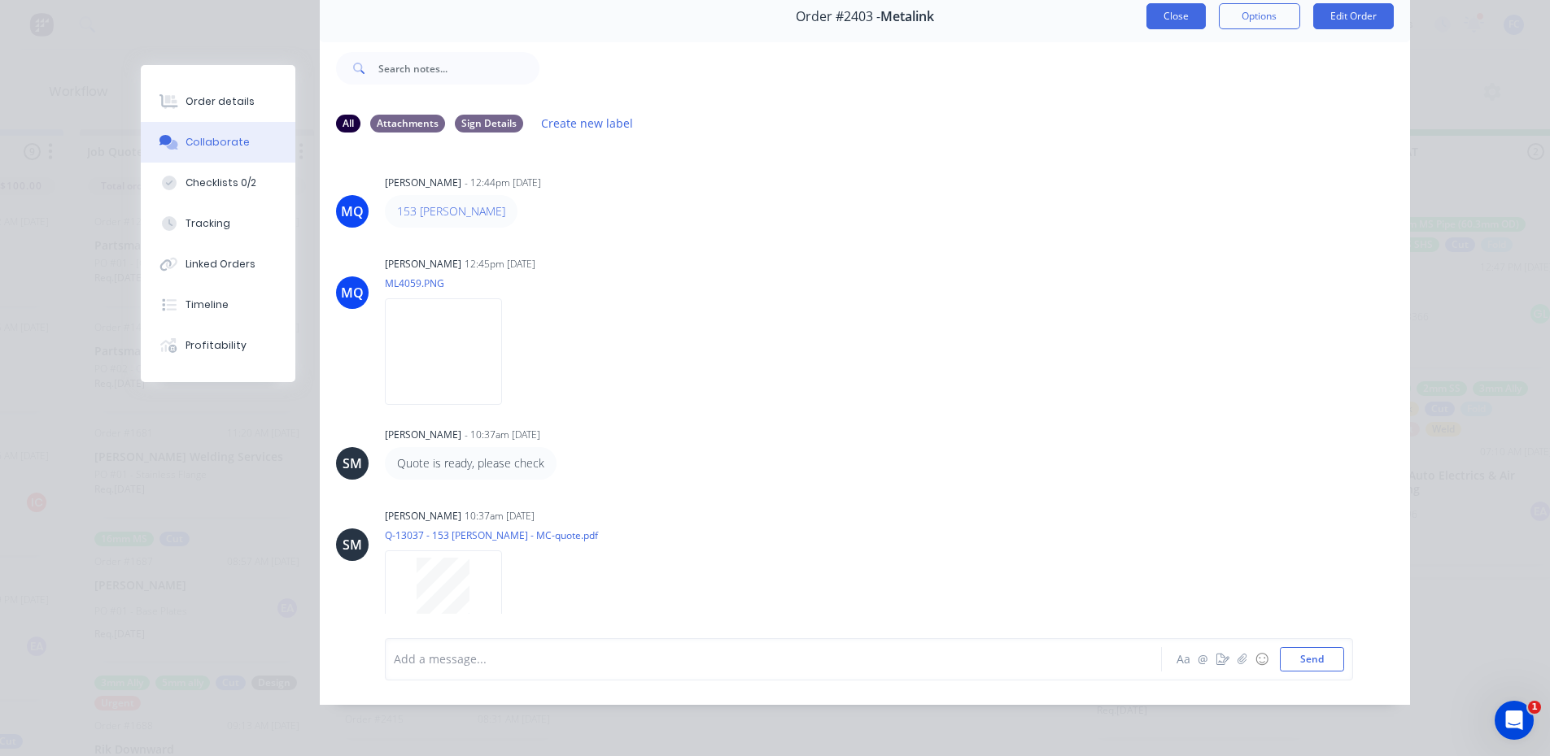
click at [1167, 12] on button "Close" at bounding box center [1175, 16] width 59 height 26
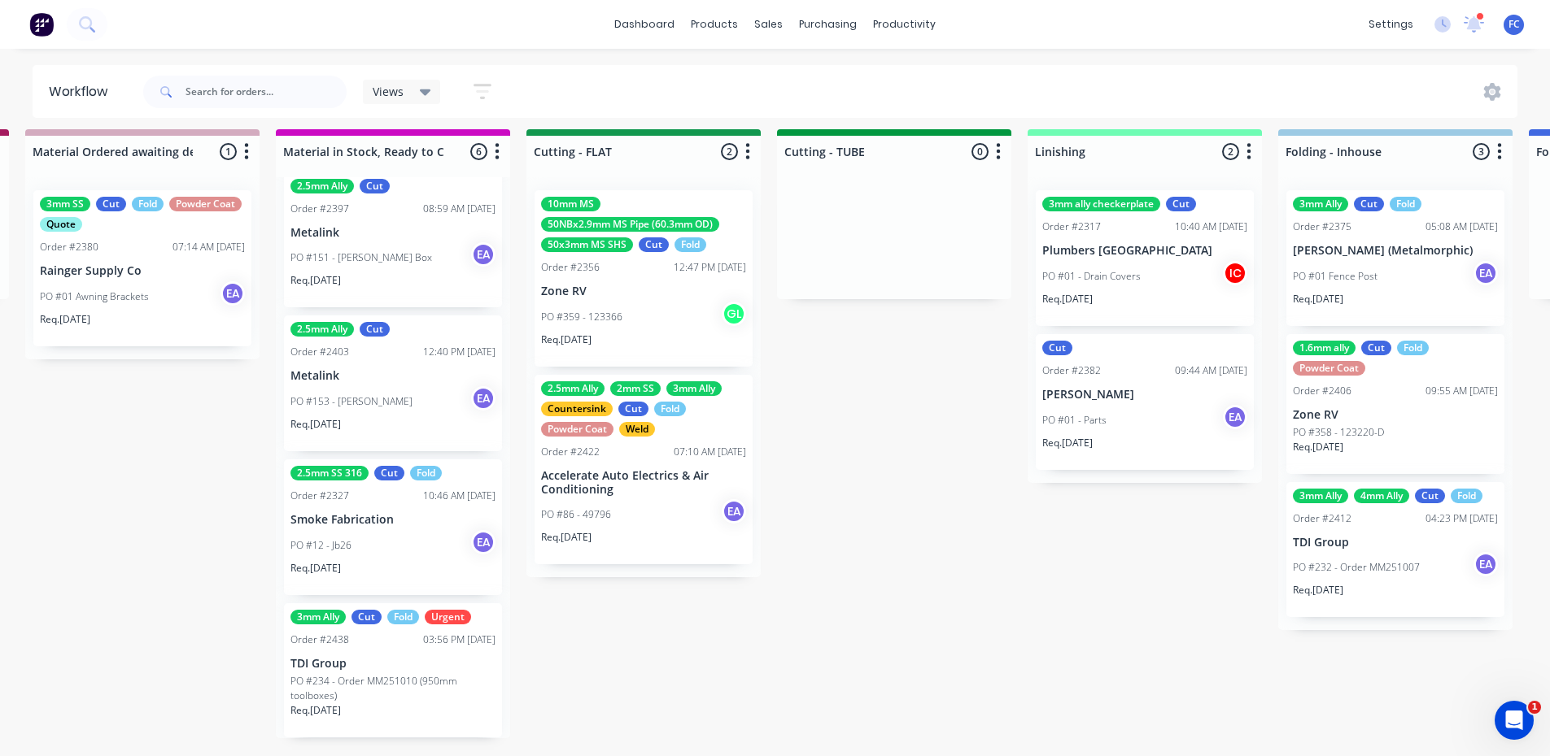
scroll to position [0, 2766]
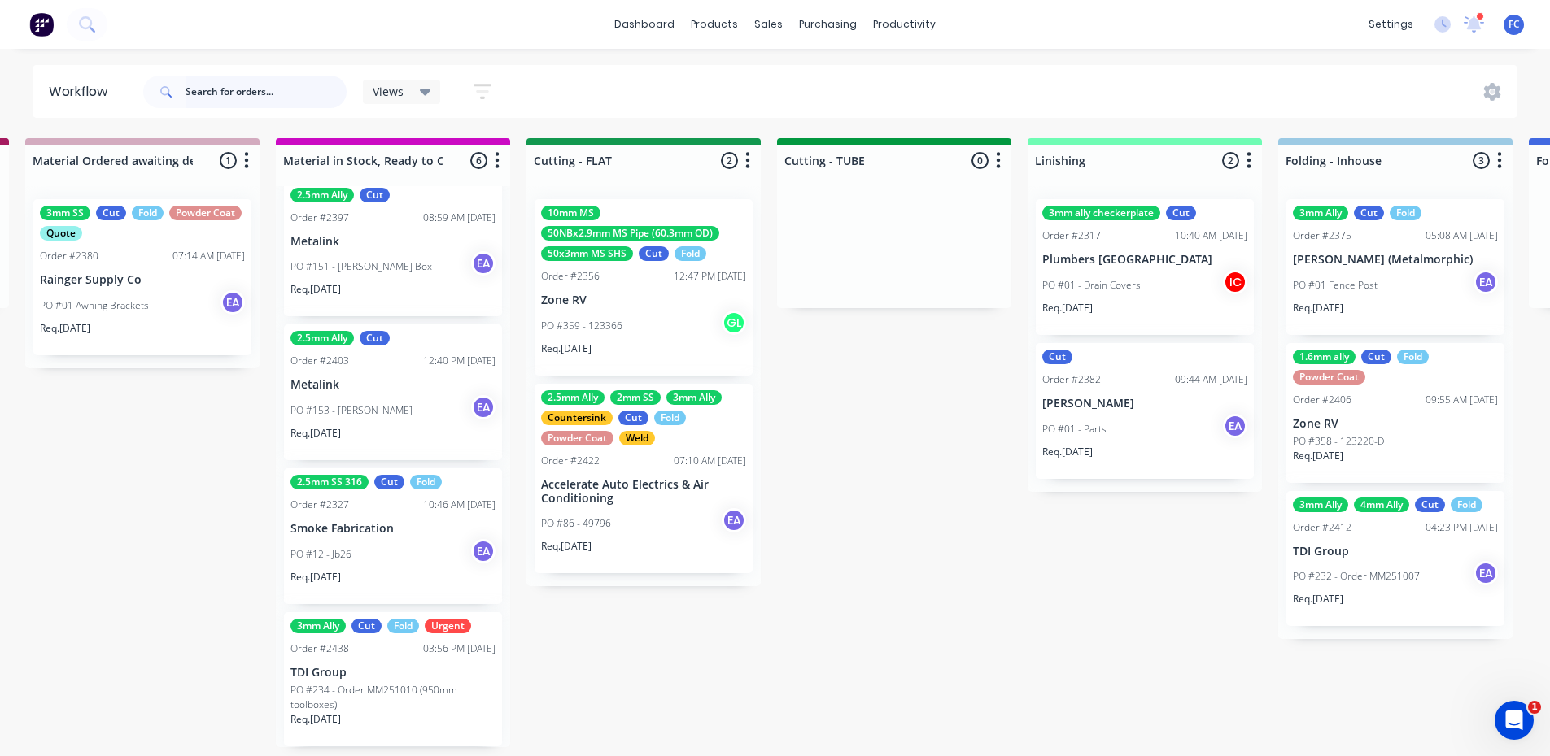
click at [242, 86] on input "text" at bounding box center [265, 92] width 161 height 33
type input "ridgeview"
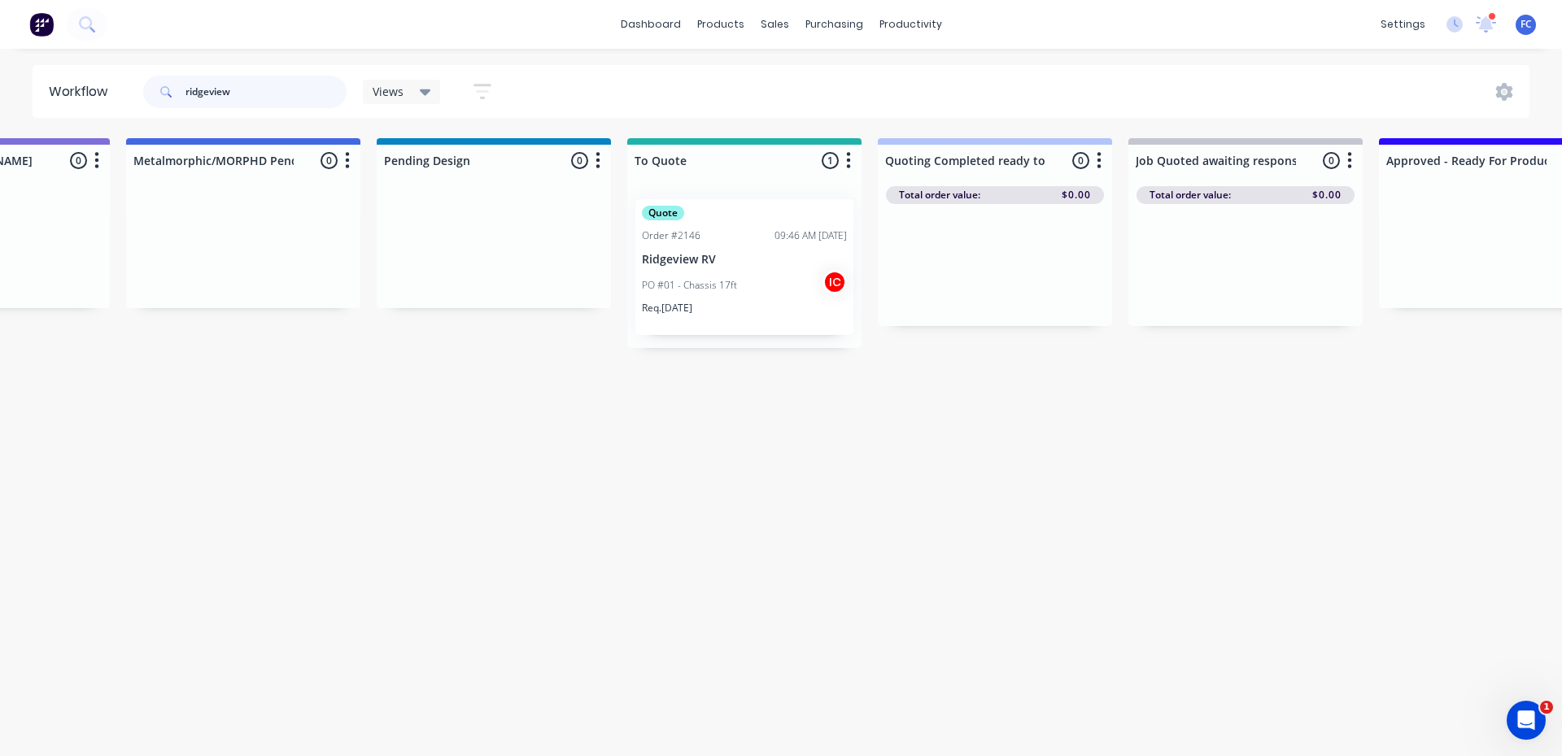
scroll to position [0, 983]
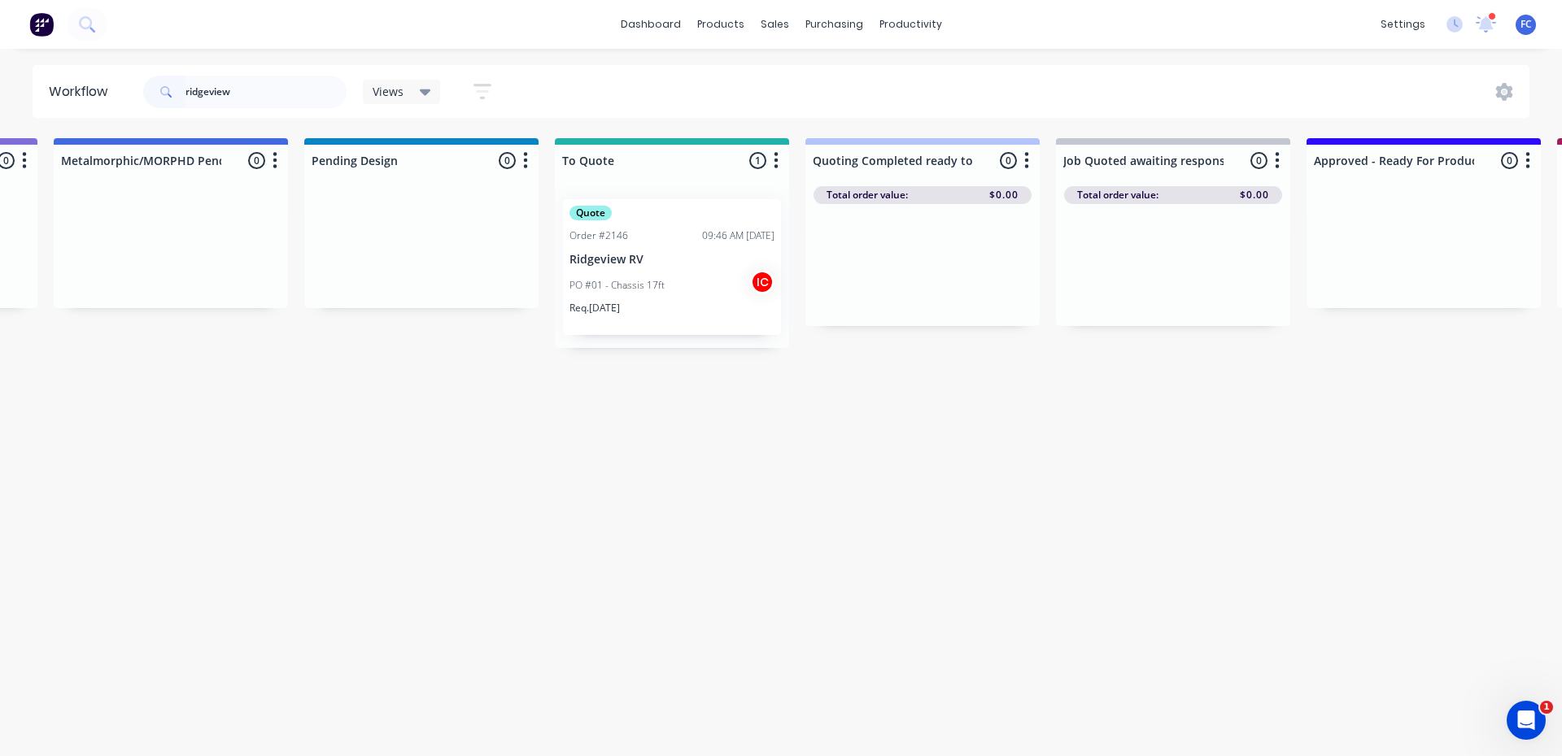
click at [600, 286] on p "PO #01 - Chassis 17ft" at bounding box center [616, 285] width 95 height 15
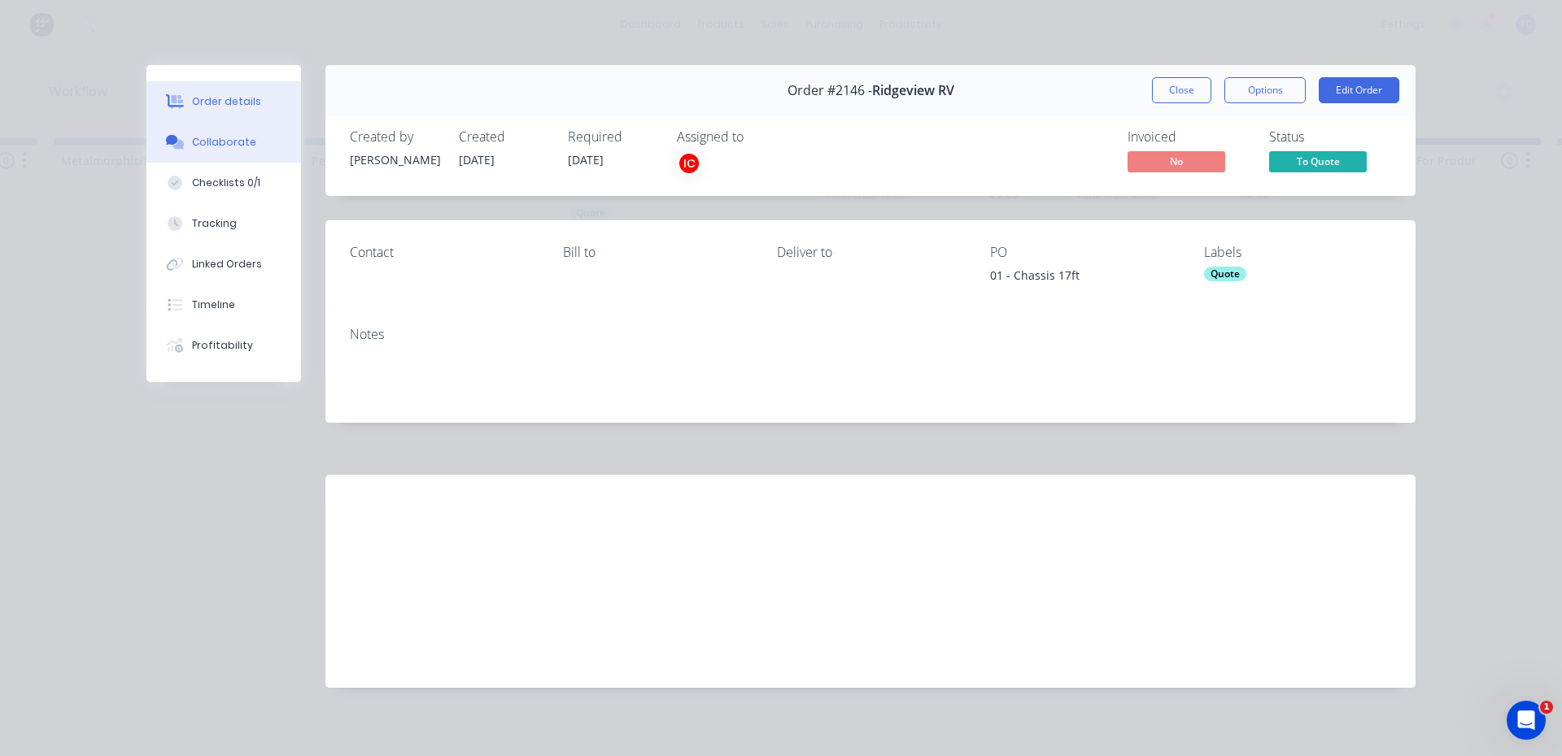
click at [220, 138] on div "Collaborate" at bounding box center [224, 142] width 64 height 15
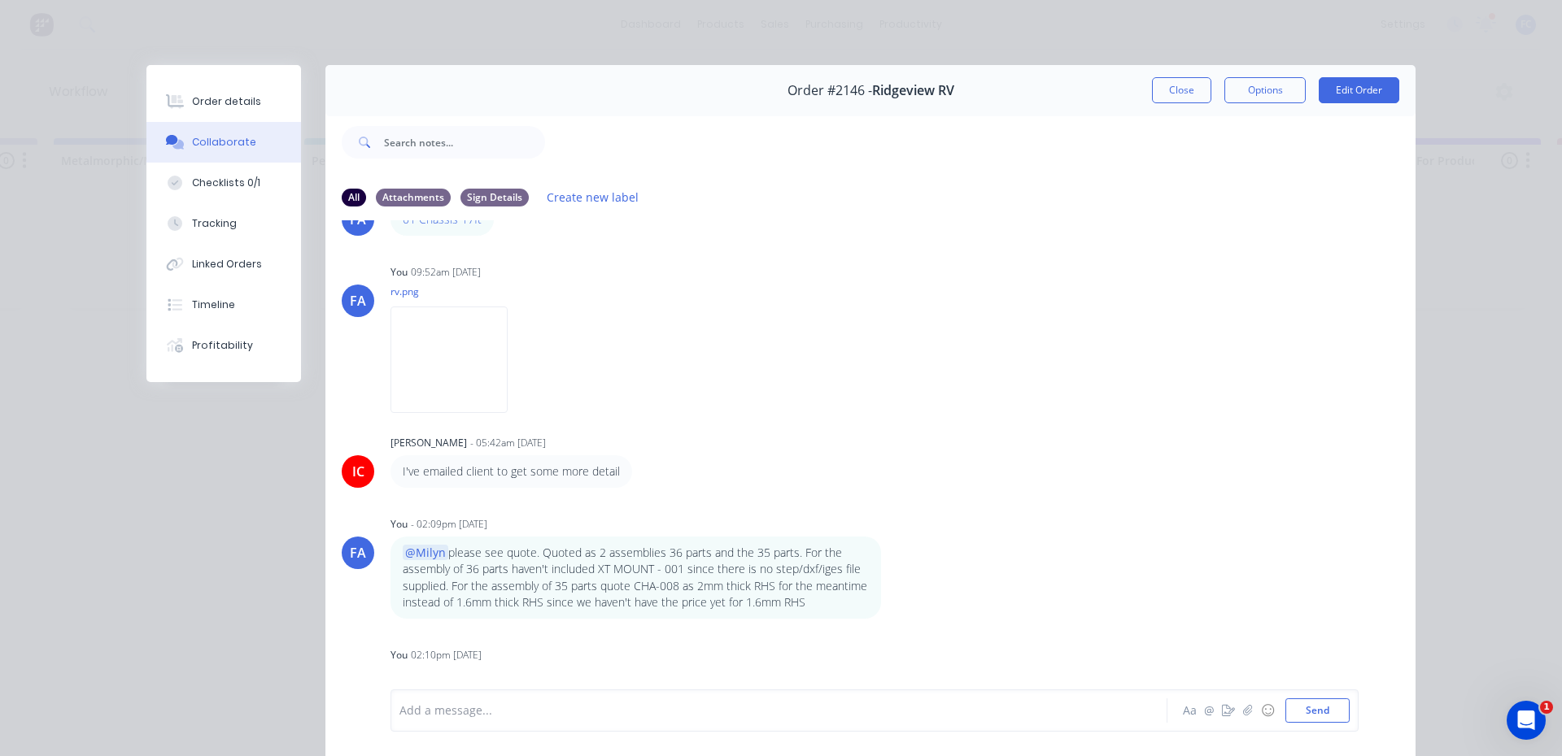
scroll to position [244, 0]
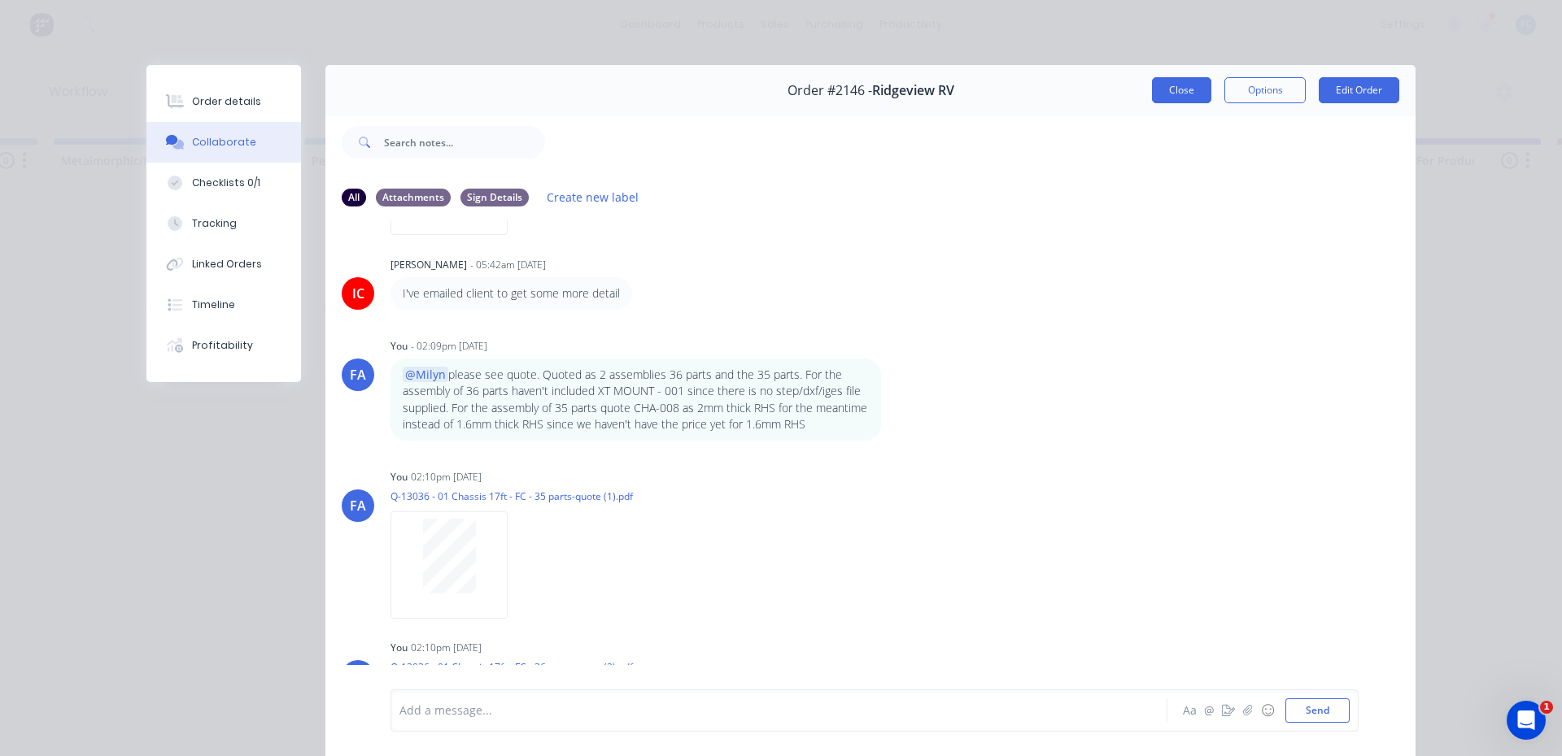
click at [1181, 85] on button "Close" at bounding box center [1181, 90] width 59 height 26
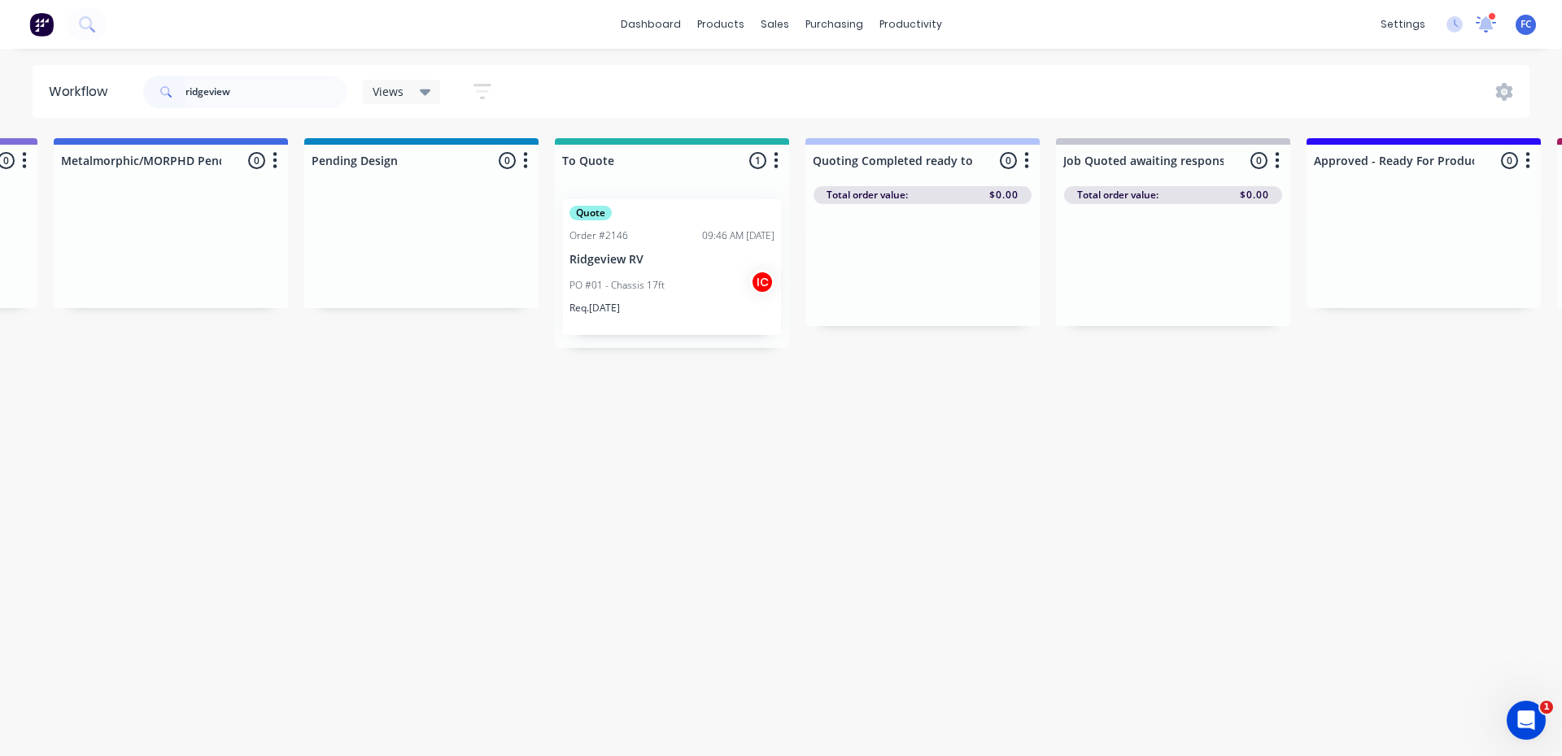
click at [1487, 24] on icon at bounding box center [1486, 22] width 15 height 14
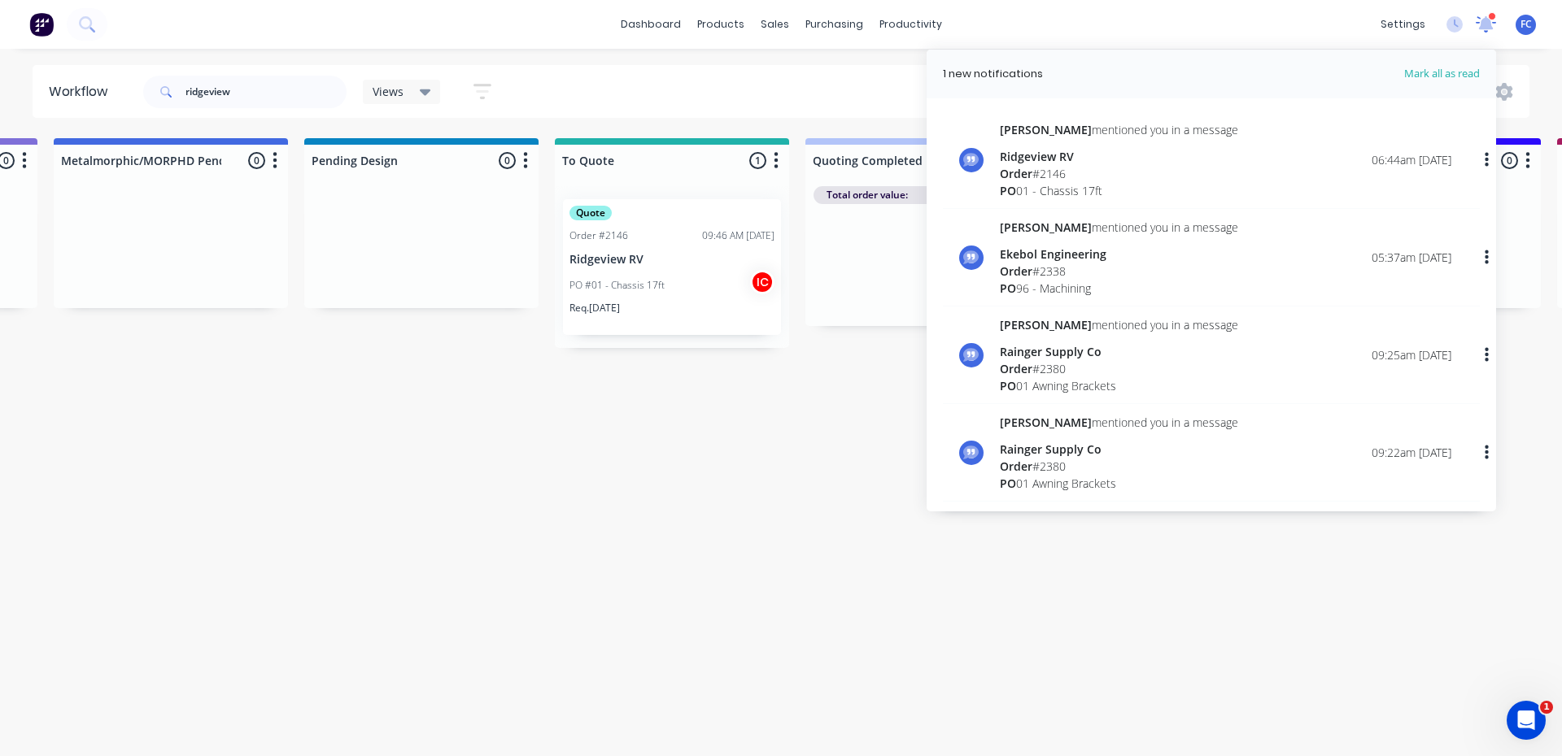
click at [1487, 24] on icon at bounding box center [1485, 22] width 15 height 15
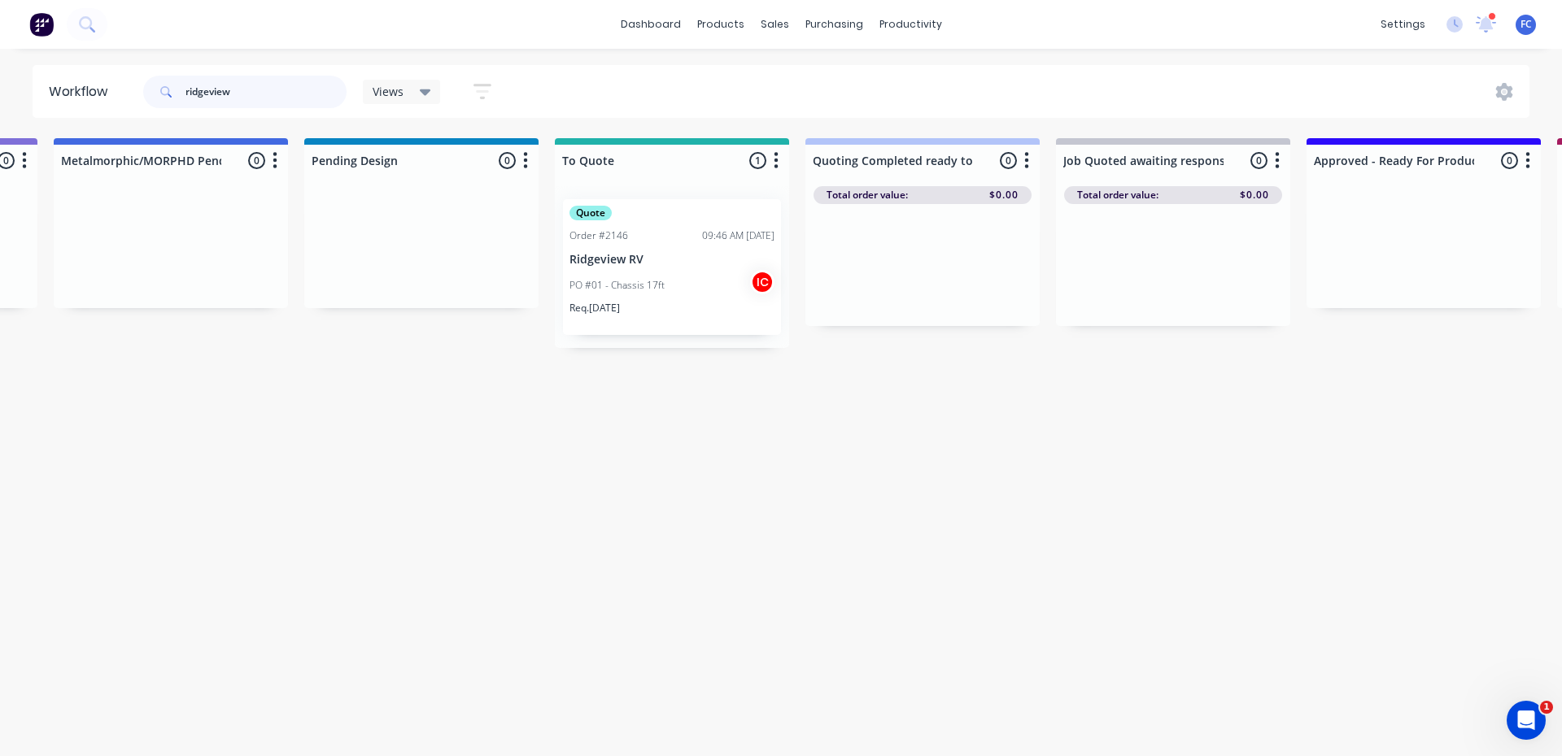
drag, startPoint x: 194, startPoint y: 98, endPoint x: 110, endPoint y: 57, distance: 94.2
click at [115, 84] on header "Workflow ridgeview Views Save new view None (Default) edit [PERSON_NAME] edit […" at bounding box center [782, 91] width 1498 height 53
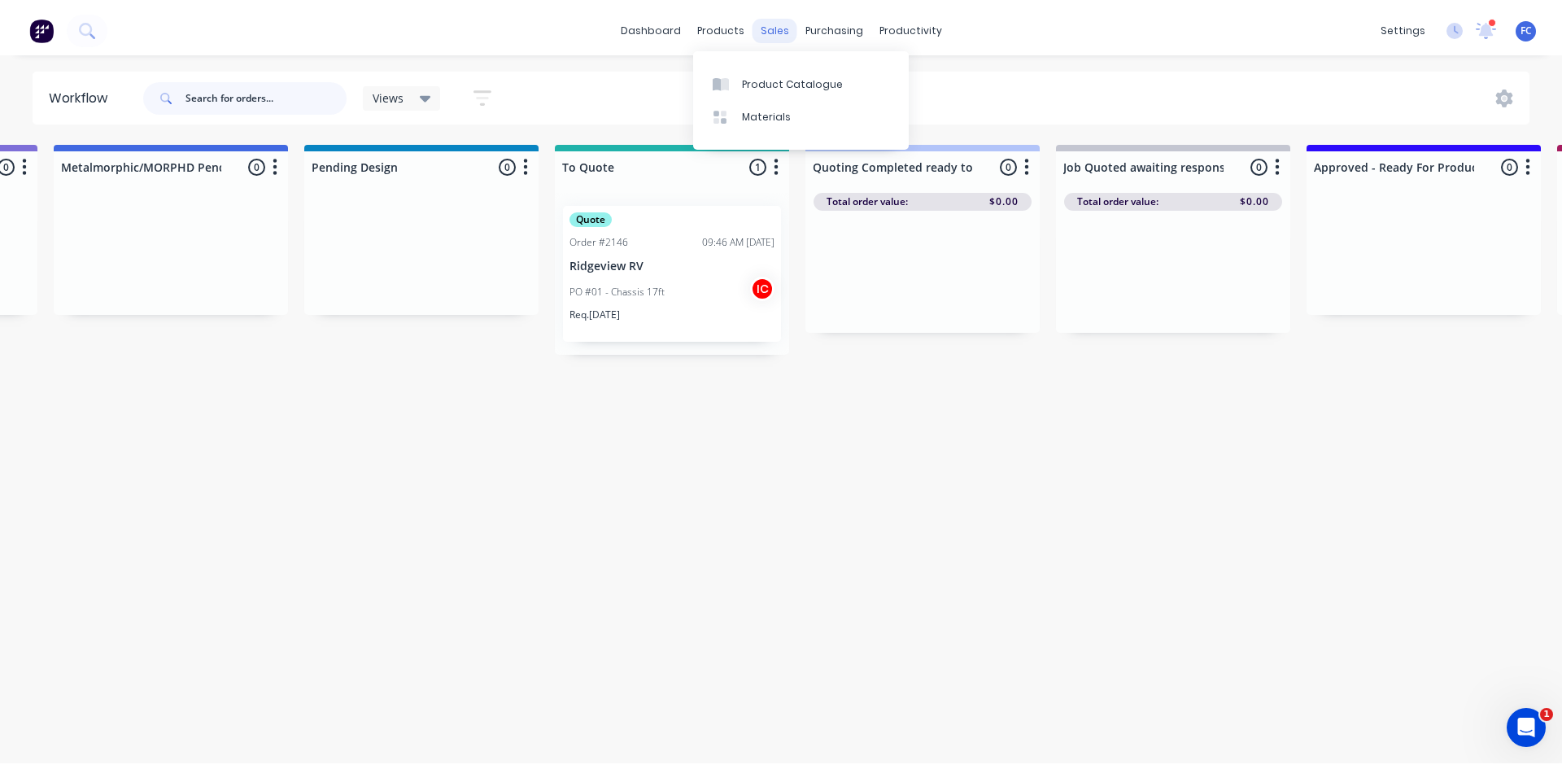
scroll to position [0, 0]
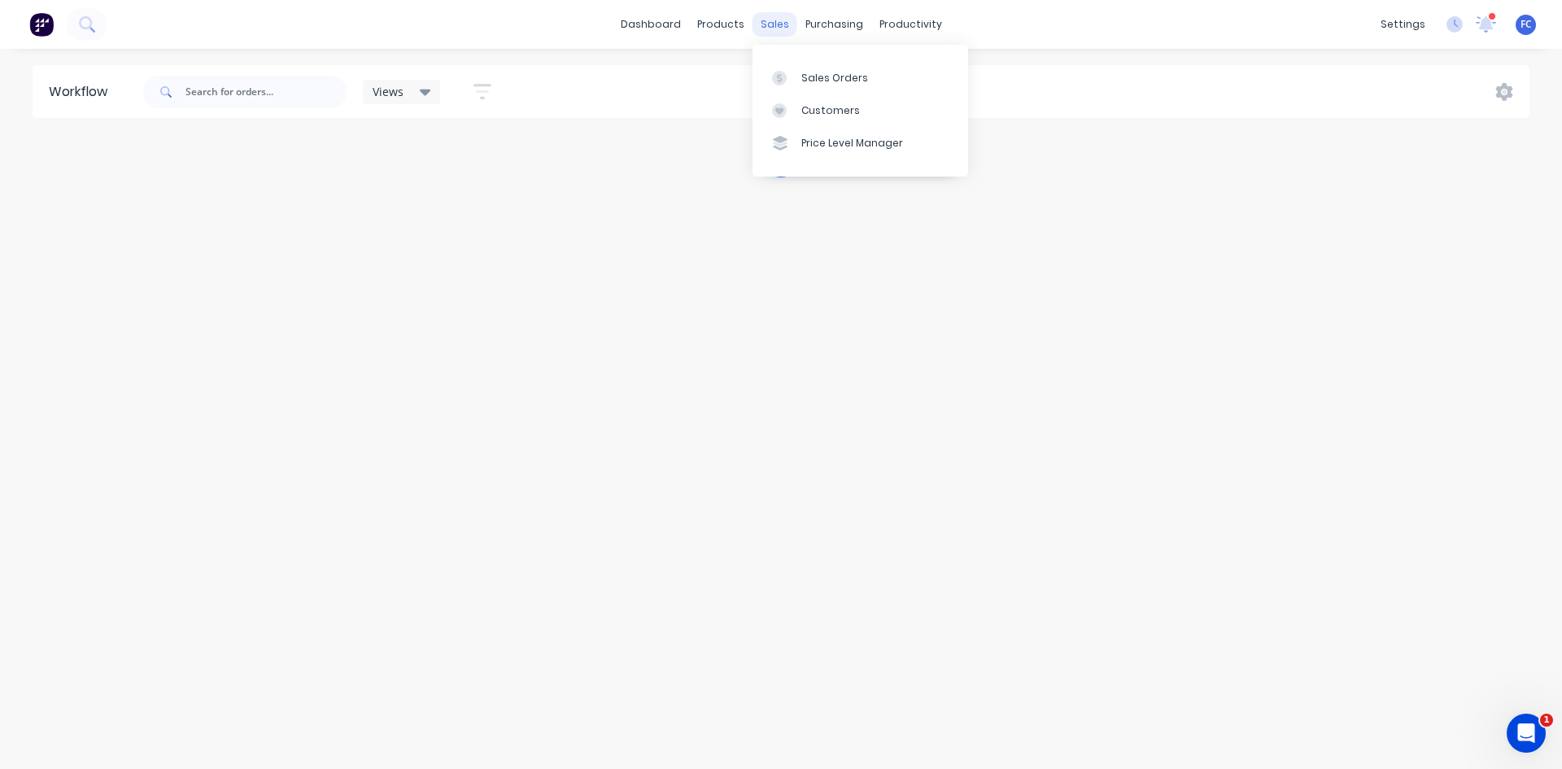
click at [768, 28] on div "sales" at bounding box center [774, 24] width 45 height 24
click at [818, 77] on div "Sales Orders" at bounding box center [834, 78] width 67 height 15
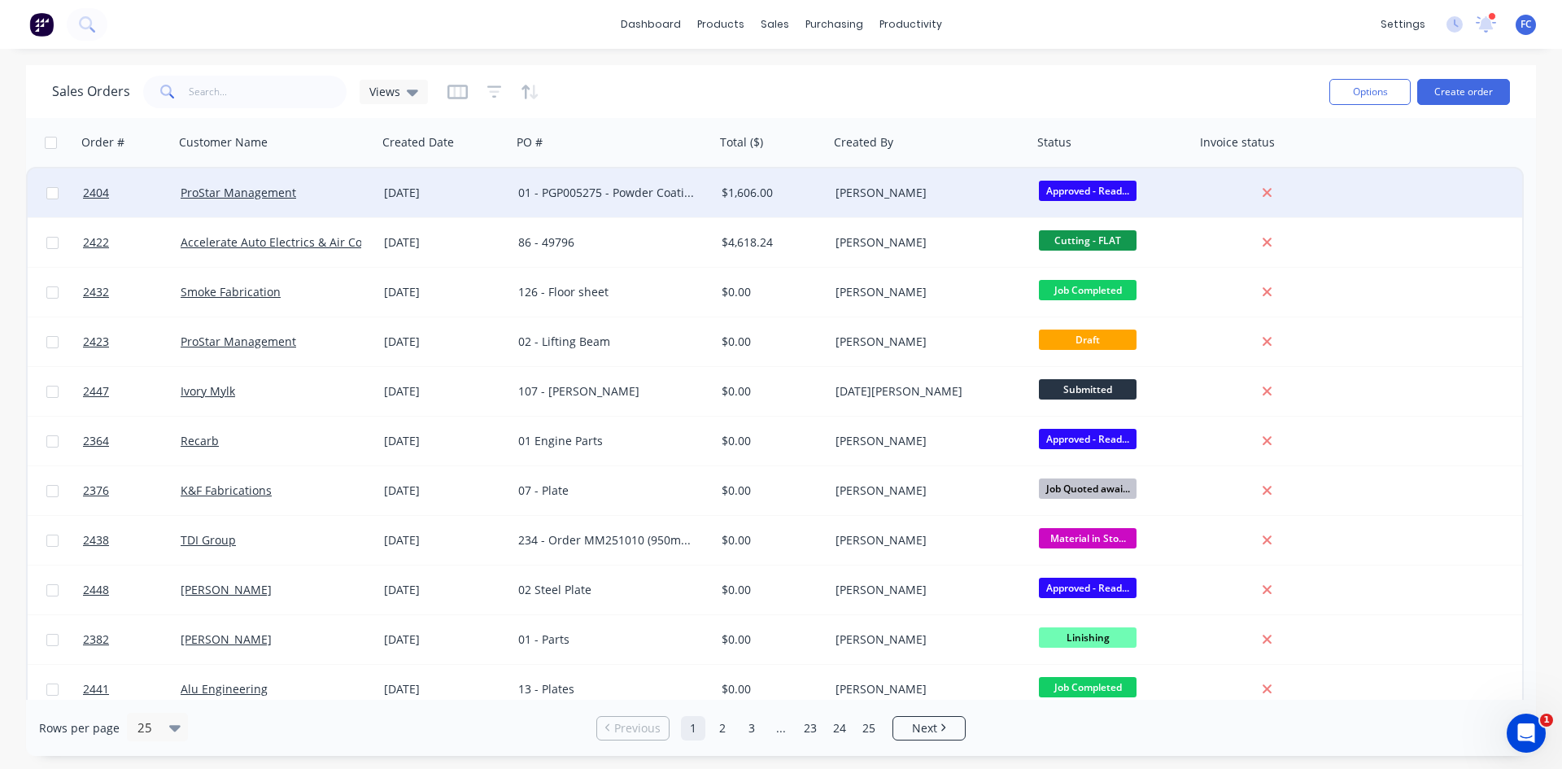
click at [494, 195] on div "[DATE]" at bounding box center [444, 193] width 121 height 16
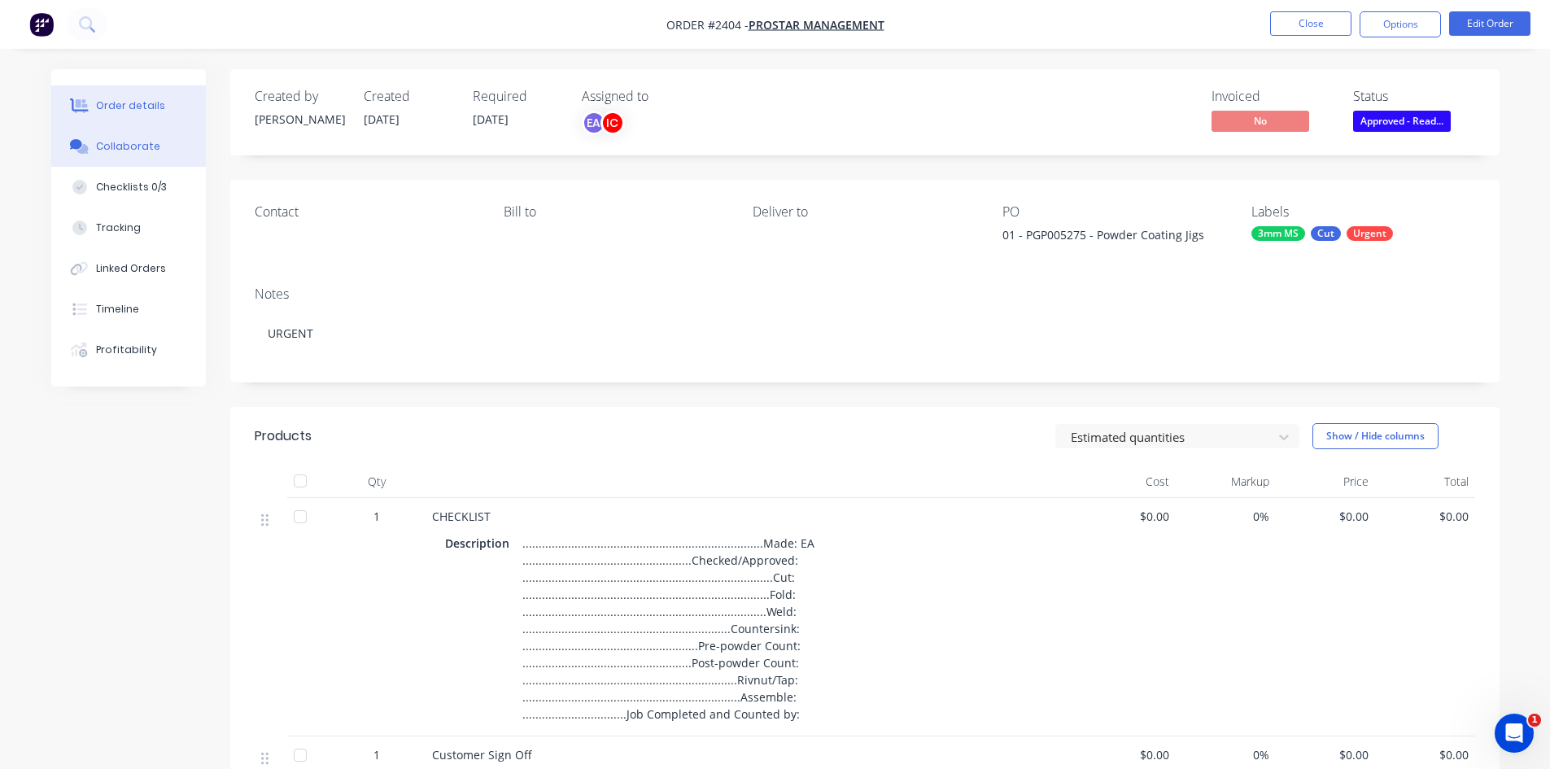
click at [141, 148] on div "Collaborate" at bounding box center [128, 146] width 64 height 15
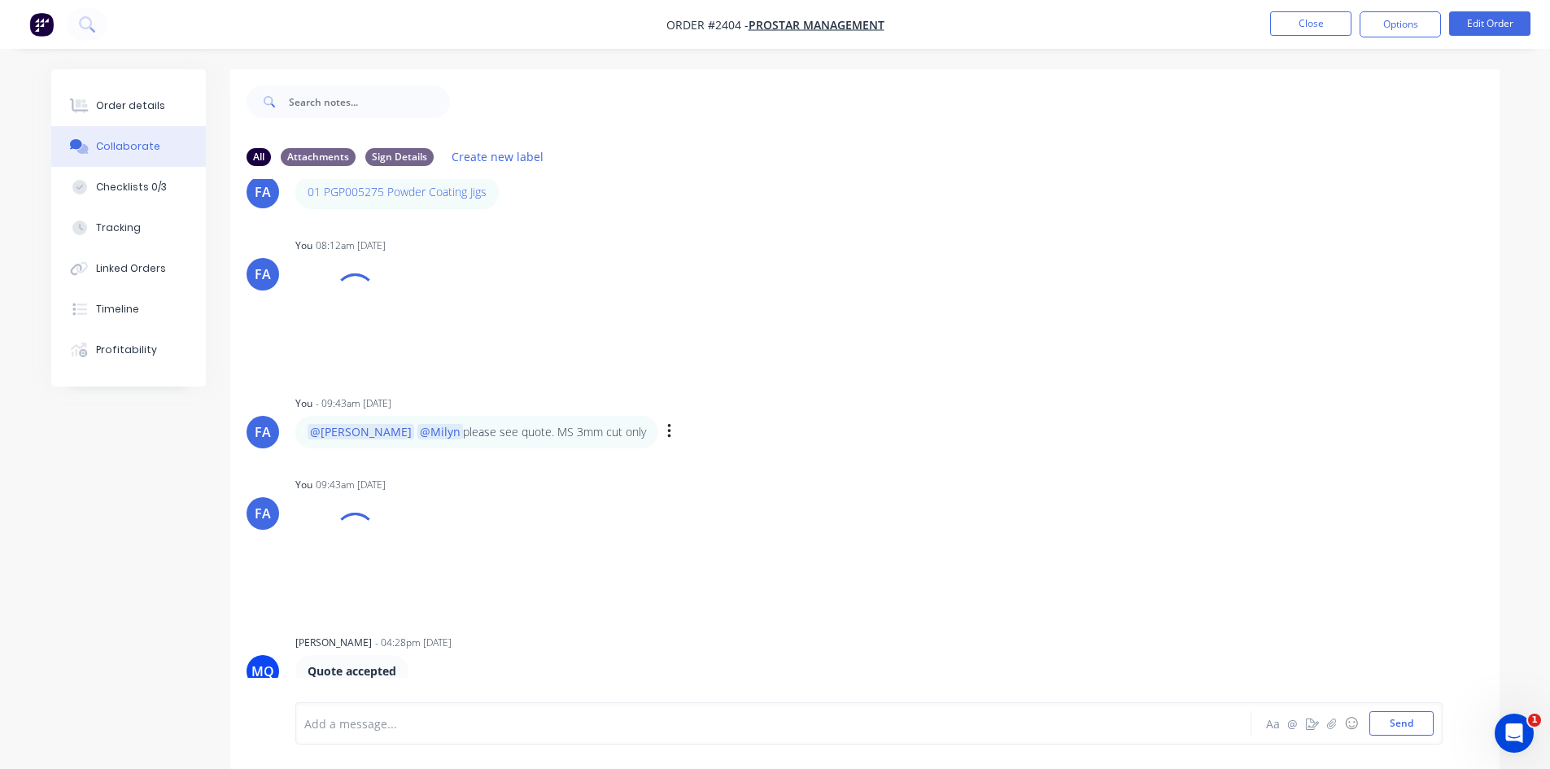
scroll to position [197, 0]
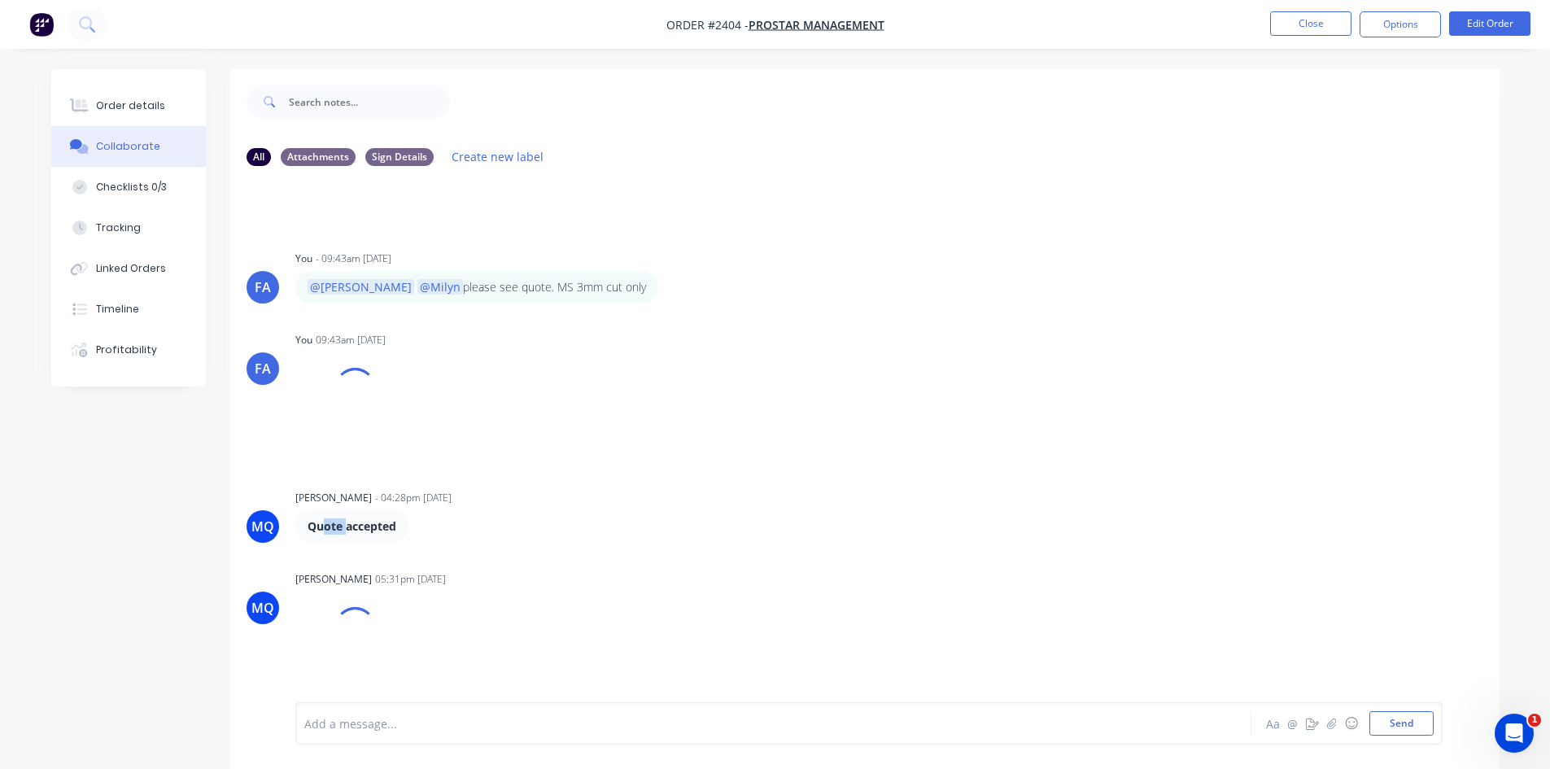
drag, startPoint x: 323, startPoint y: 535, endPoint x: 345, endPoint y: 537, distance: 22.0
click at [345, 537] on div "Quote accepted" at bounding box center [351, 526] width 113 height 33
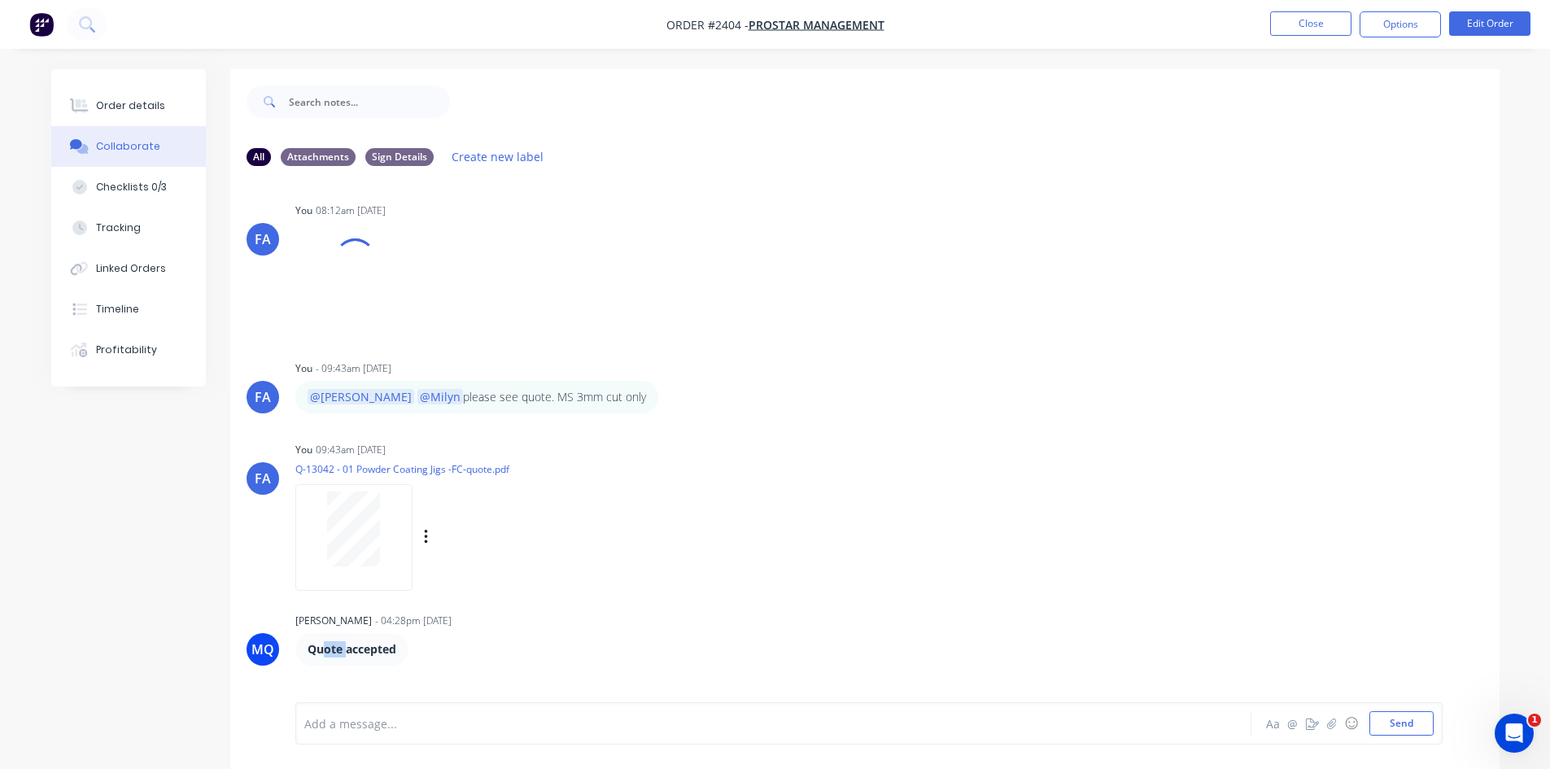
scroll to position [236, 0]
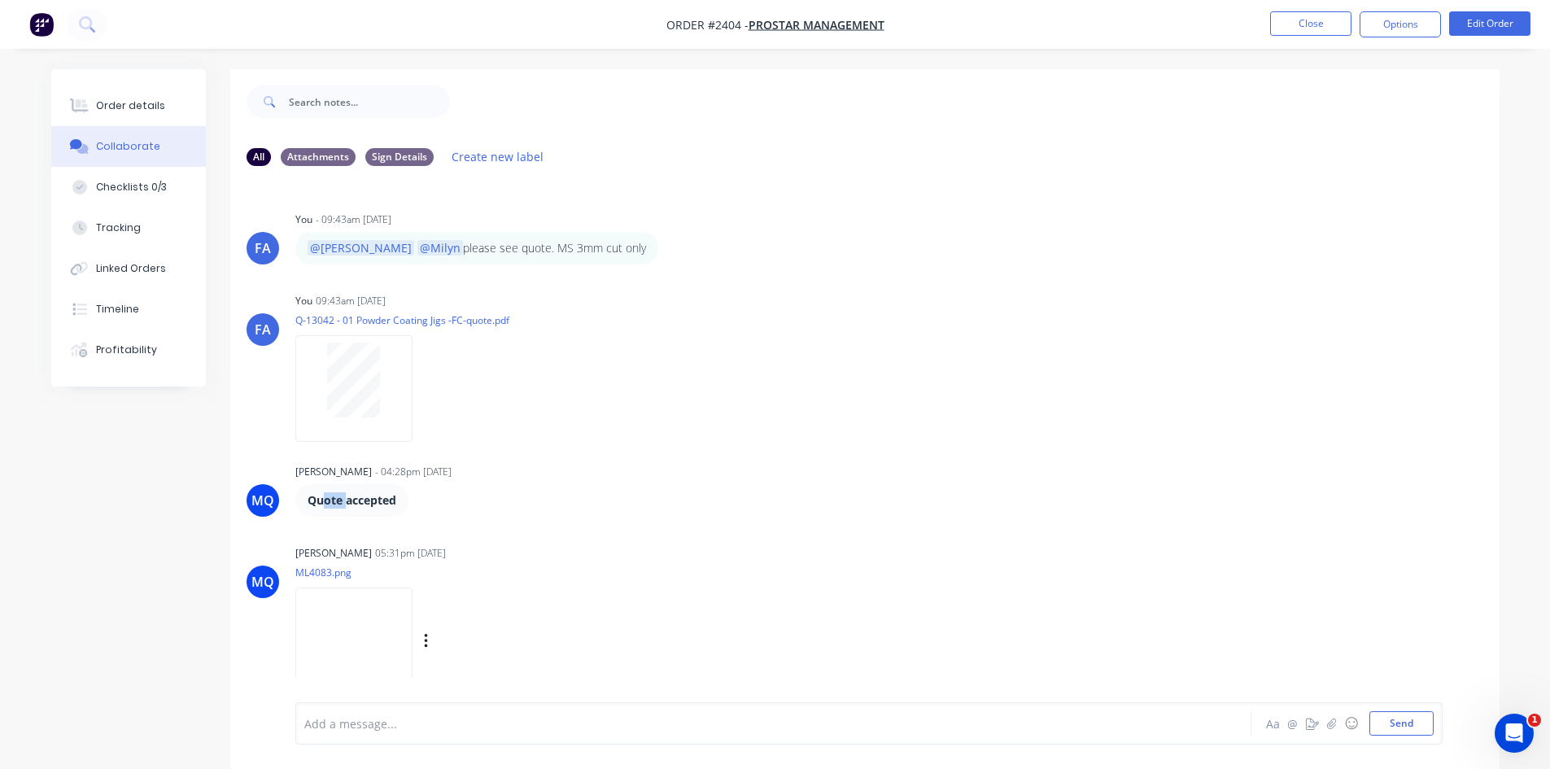
click at [348, 661] on img at bounding box center [353, 640] width 117 height 107
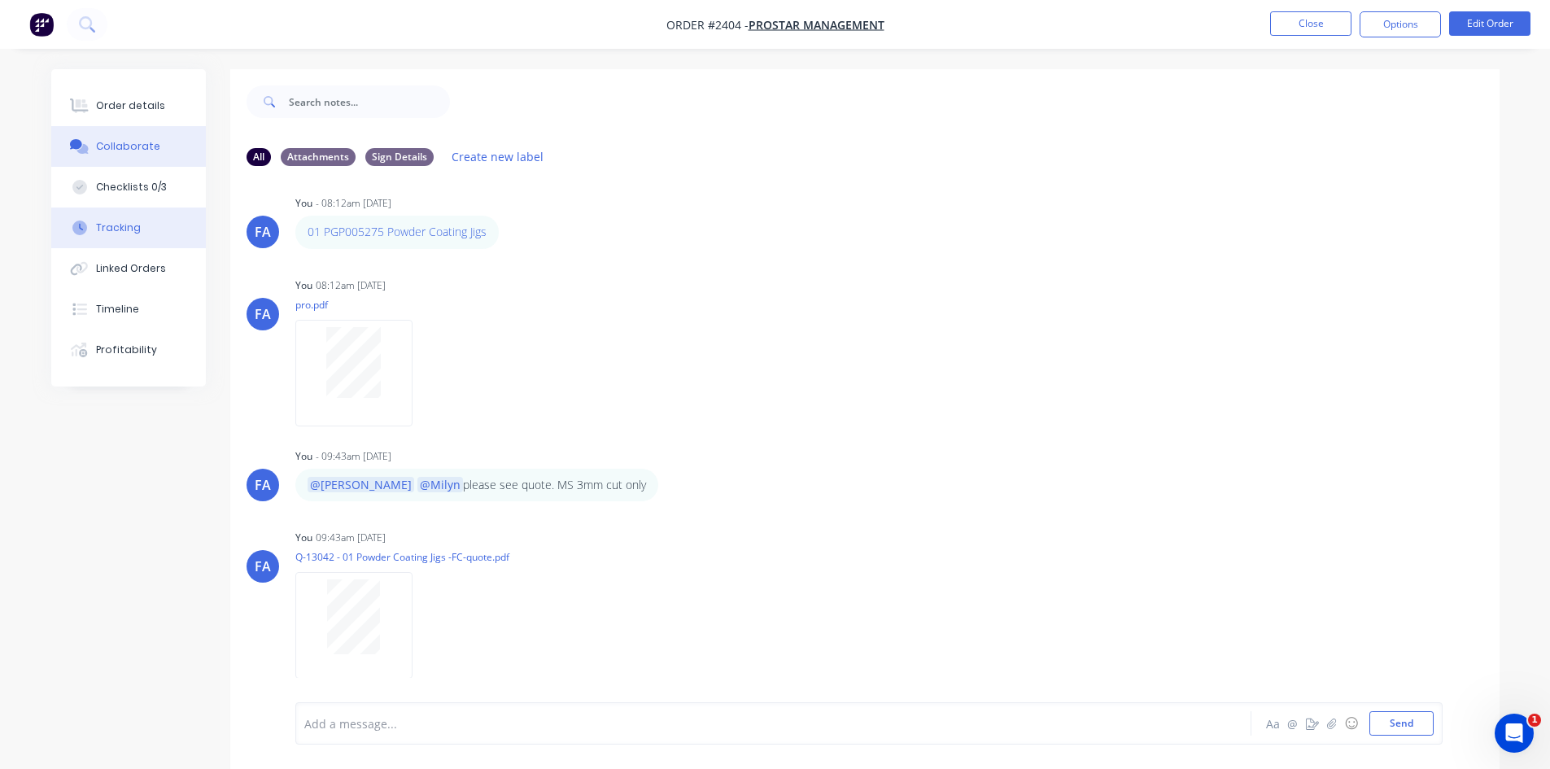
scroll to position [5, 0]
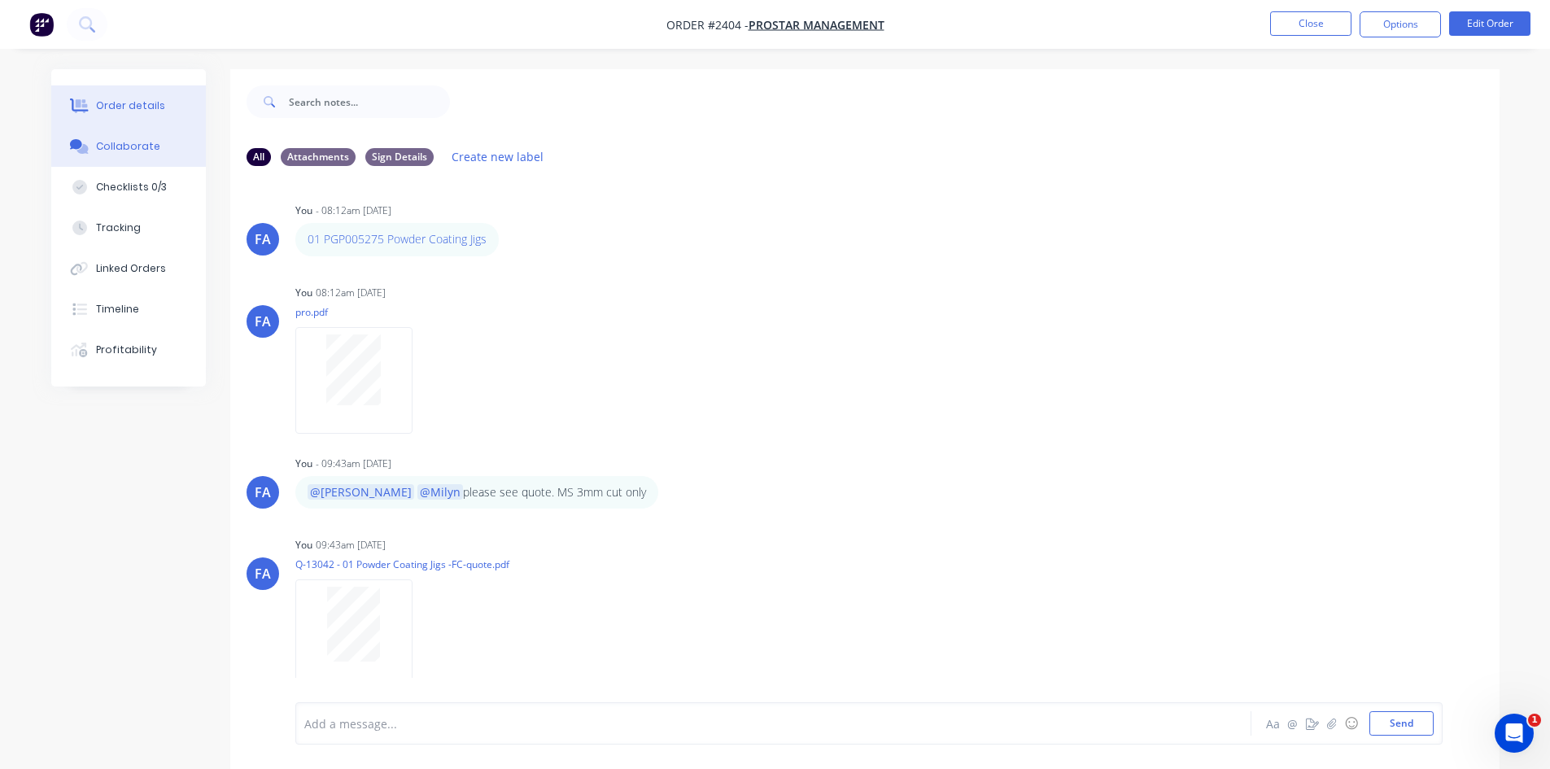
click at [128, 102] on div "Order details" at bounding box center [130, 105] width 69 height 15
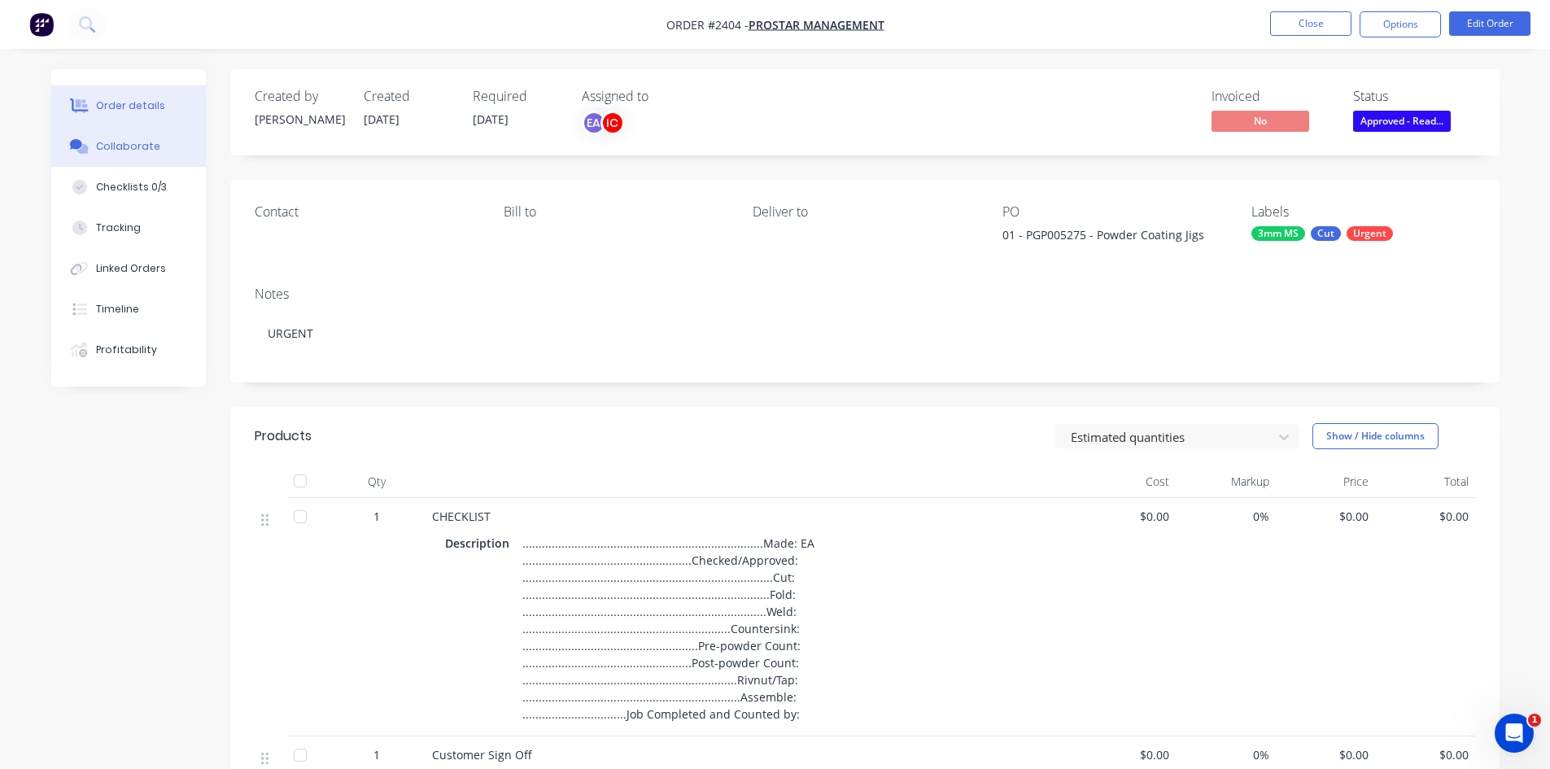
click at [136, 147] on div "Collaborate" at bounding box center [128, 146] width 64 height 15
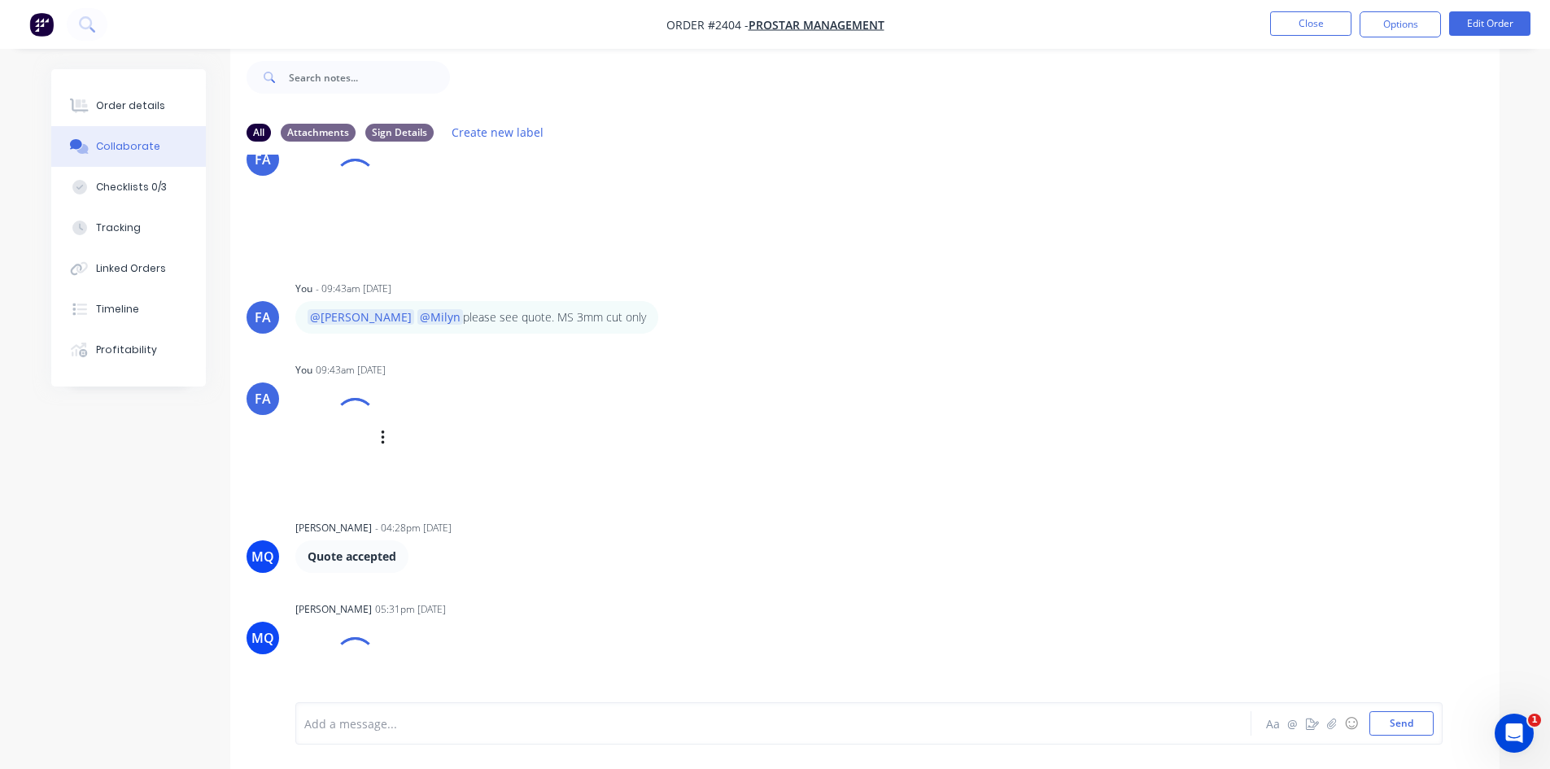
scroll to position [197, 0]
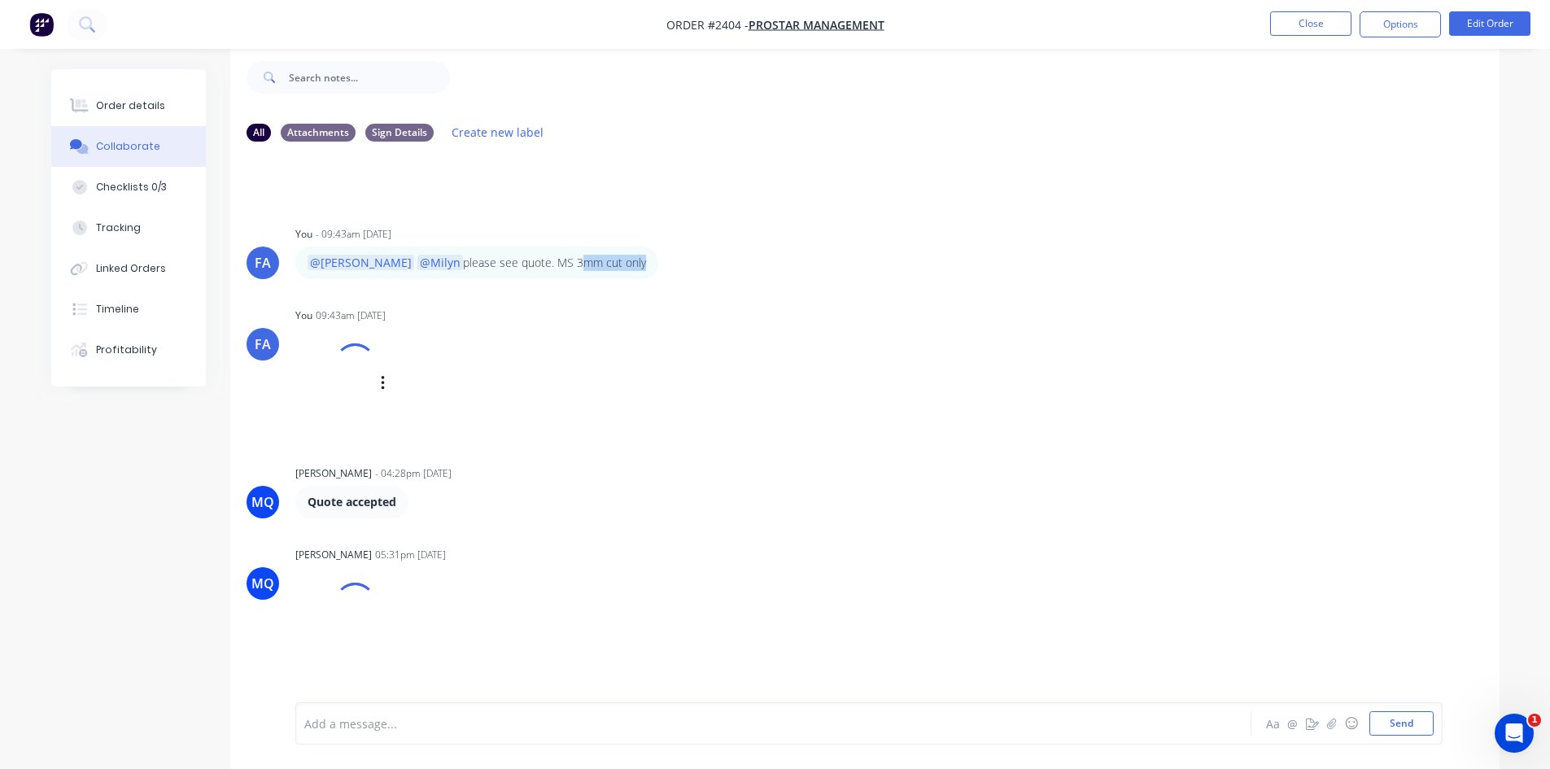
drag, startPoint x: 511, startPoint y: 267, endPoint x: 660, endPoint y: 323, distance: 159.1
click at [580, 278] on div "@[PERSON_NAME] @Milyn please see quote. MS 3mm cut only" at bounding box center [476, 262] width 363 height 33
click at [831, 369] on div "FA You 09:43am [DATE] Q-13042 - 01 Powder Coating Jigs -FC-quote.pdf Labels Dow…" at bounding box center [864, 369] width 1269 height 133
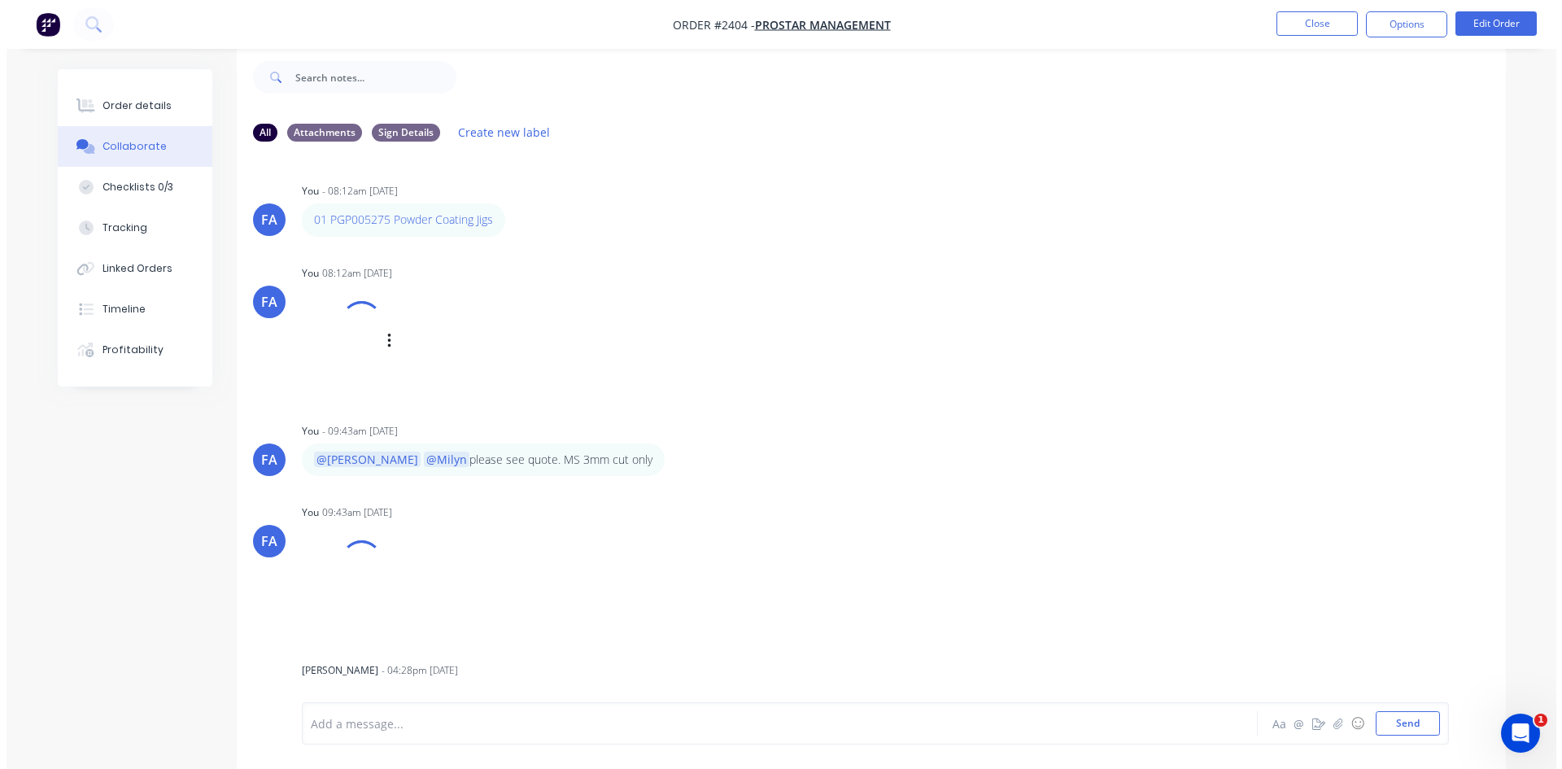
scroll to position [0, 0]
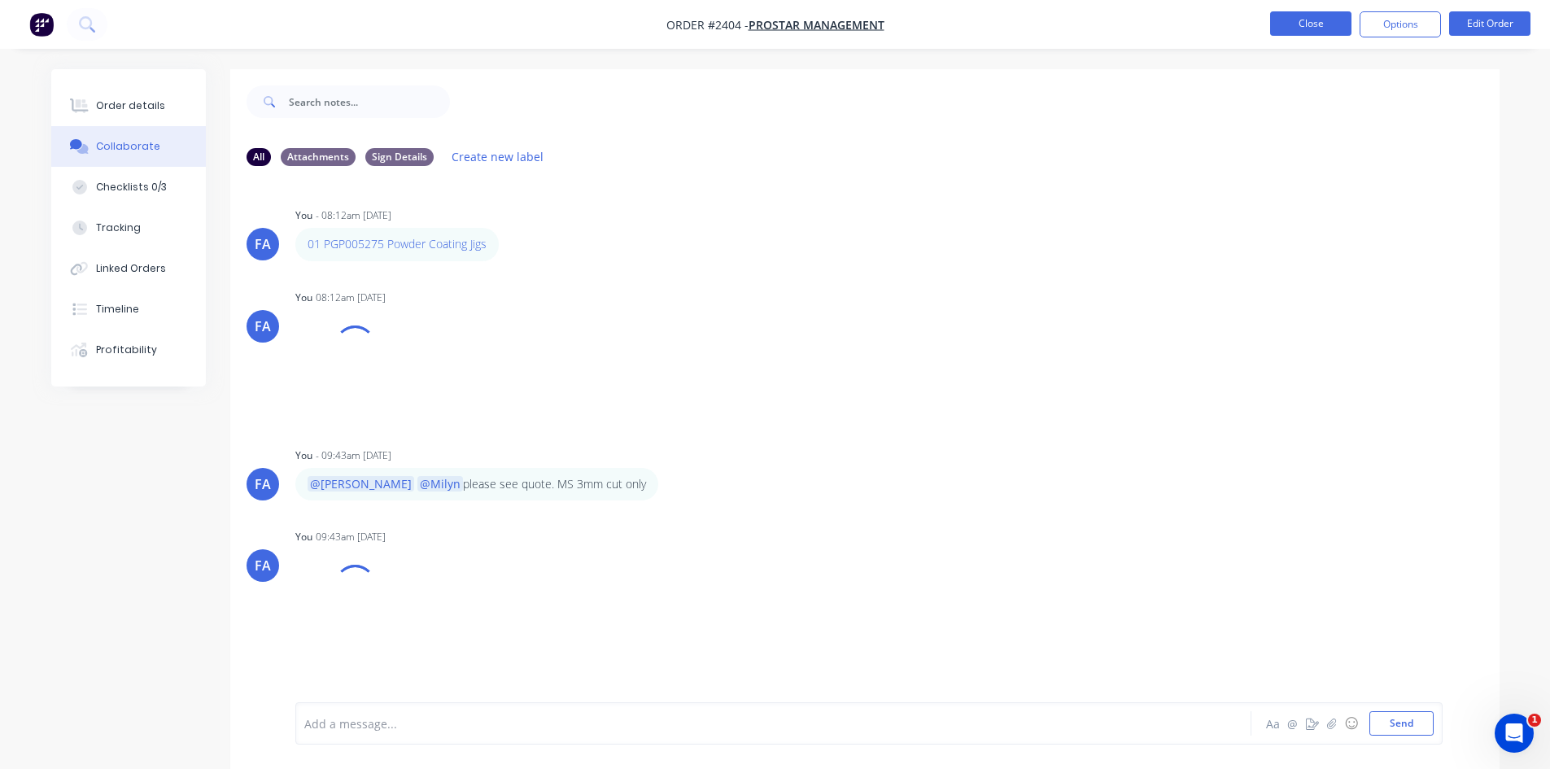
click at [1308, 26] on button "Close" at bounding box center [1310, 23] width 81 height 24
